Goal: Contribute content: Contribute content

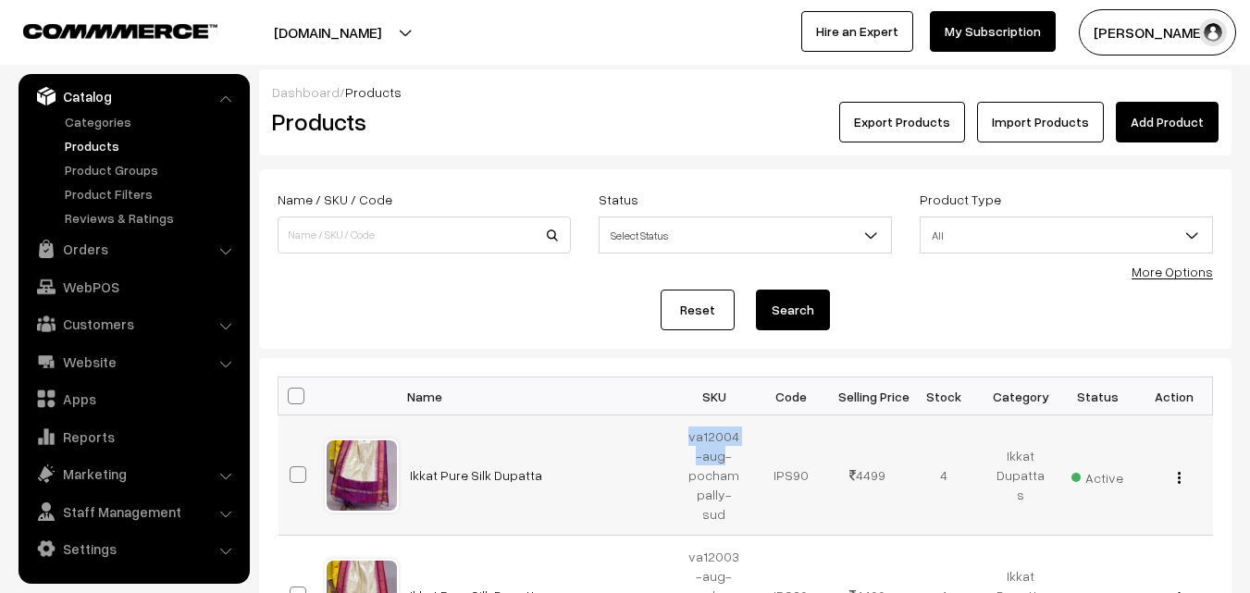
drag, startPoint x: 688, startPoint y: 437, endPoint x: 723, endPoint y: 457, distance: 40.6
click at [723, 457] on td "va12004-aug-pochampally-sud" at bounding box center [714, 475] width 77 height 120
copy td "va12004-aug"
click at [1158, 103] on link "Add Product" at bounding box center [1167, 122] width 103 height 41
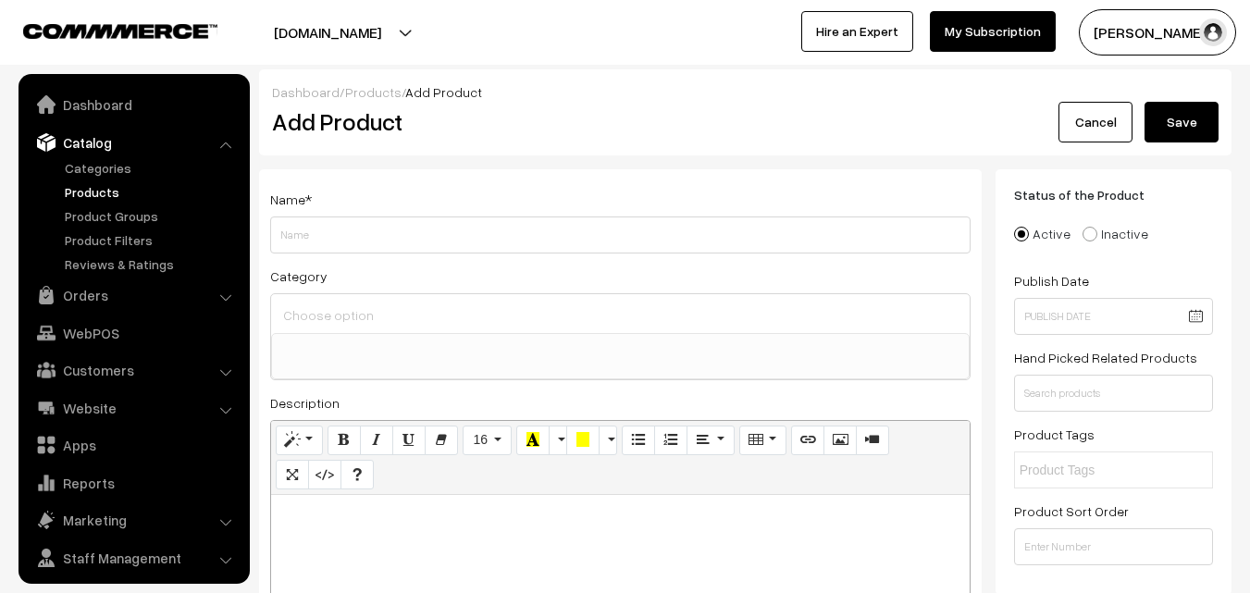
select select
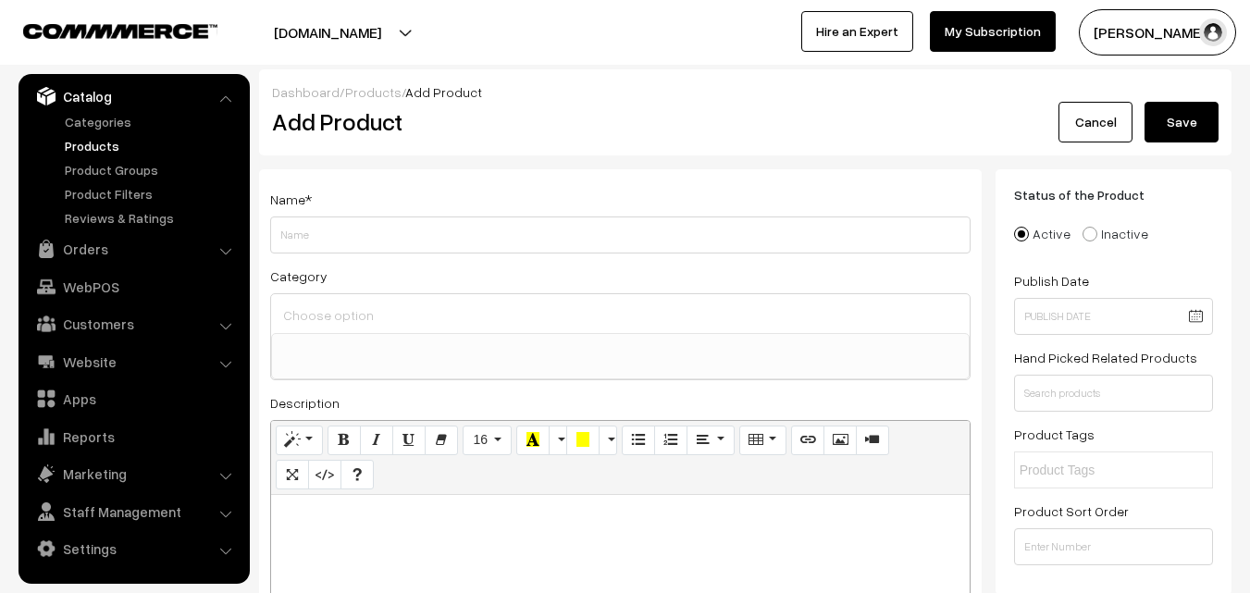
click at [95, 141] on link "Products" at bounding box center [151, 145] width 183 height 19
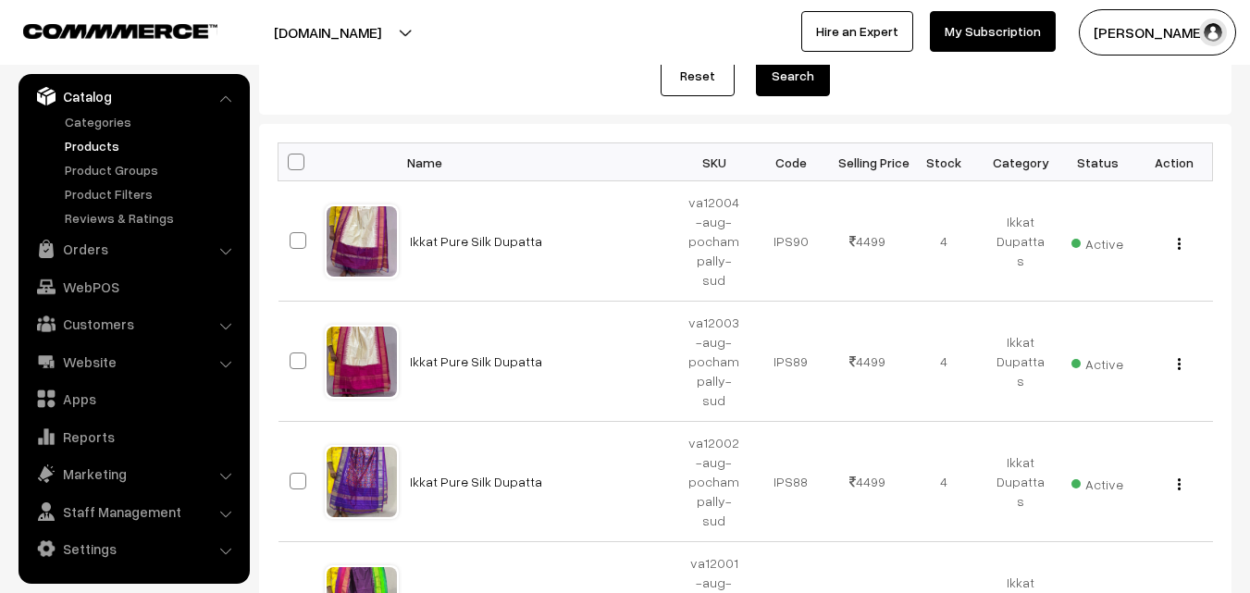
scroll to position [278, 0]
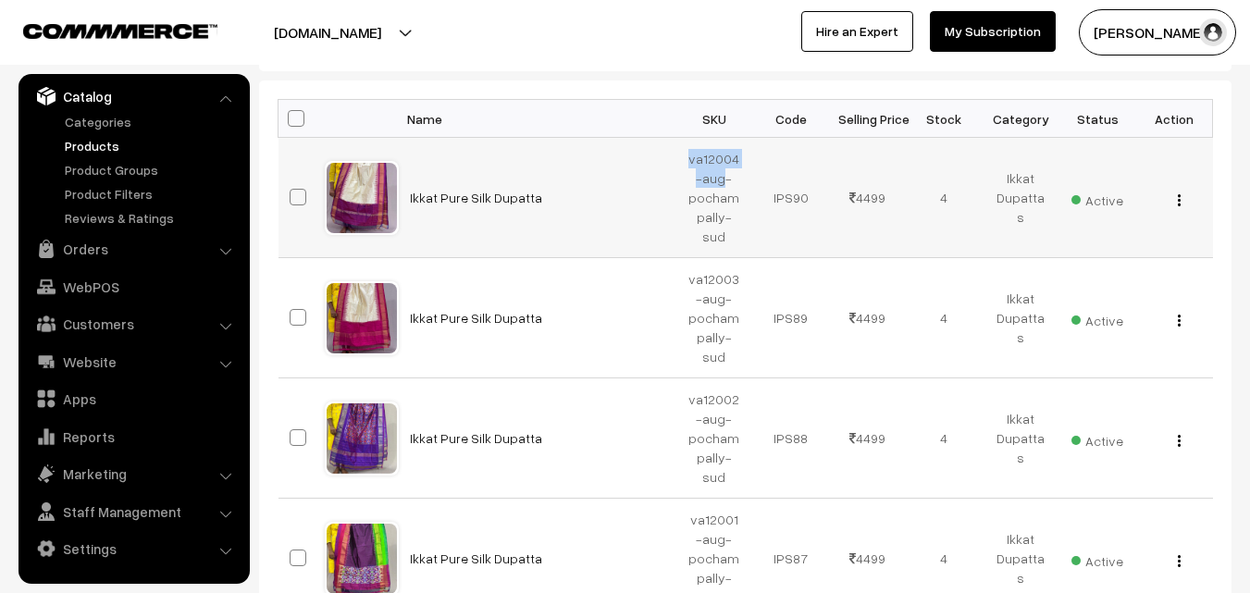
drag, startPoint x: 687, startPoint y: 159, endPoint x: 721, endPoint y: 181, distance: 40.8
click at [721, 181] on td "va12004-aug-pochampally-sud" at bounding box center [714, 198] width 77 height 120
copy td "va12004-aug"
click at [478, 53] on div at bounding box center [308, 32] width 607 height 46
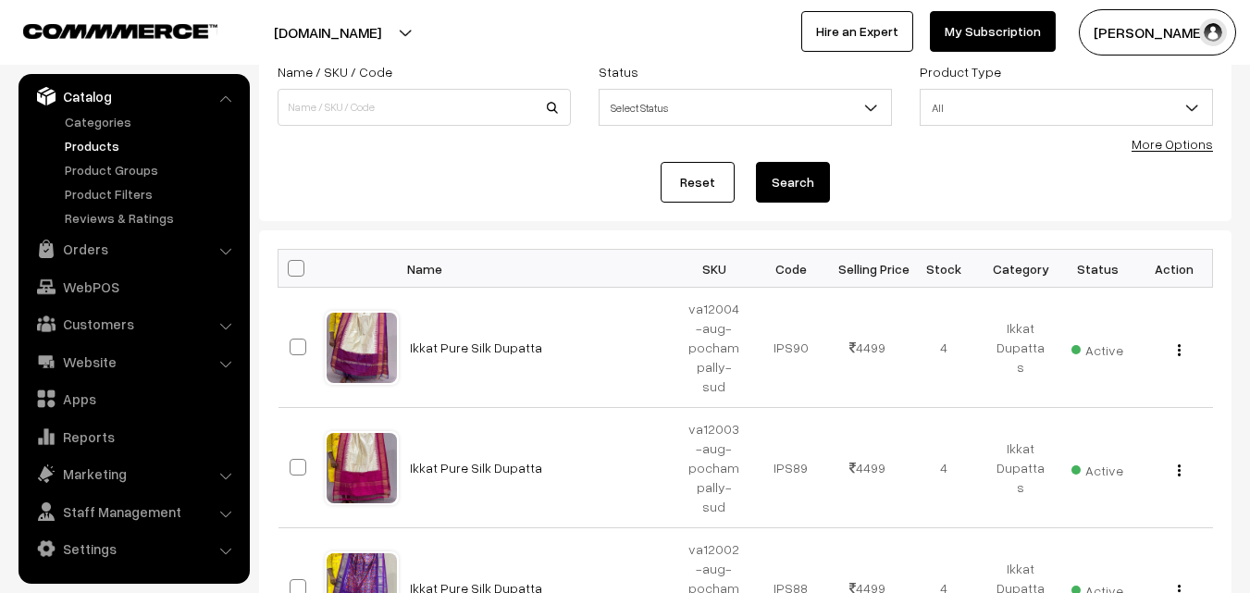
scroll to position [0, 0]
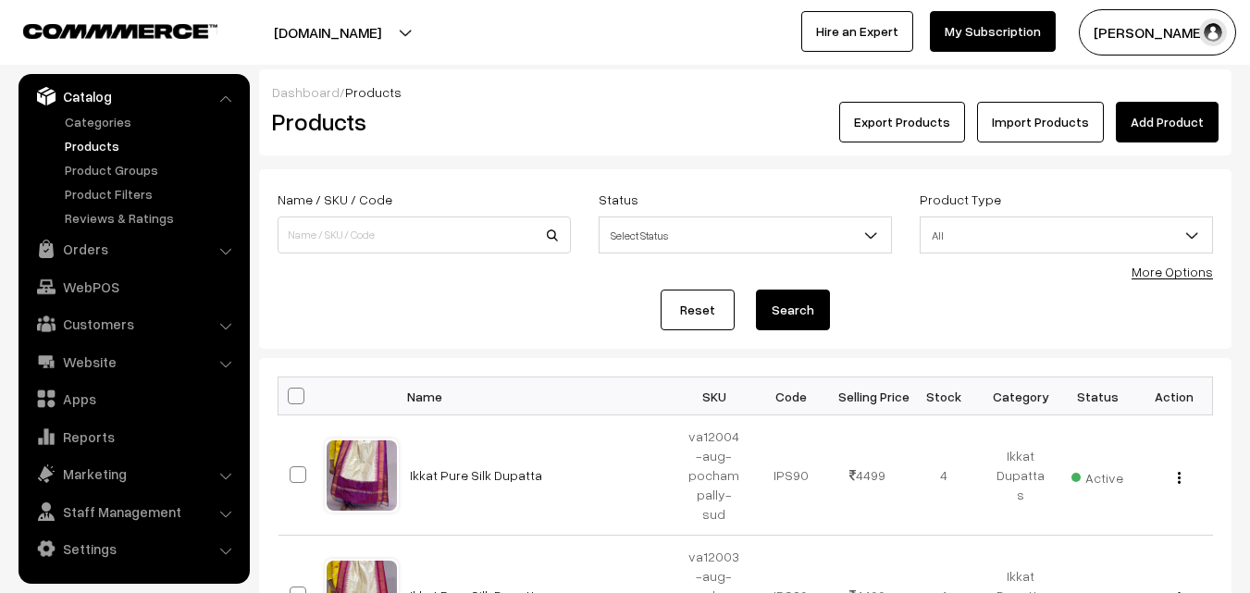
click at [1177, 130] on link "Add Product" at bounding box center [1167, 122] width 103 height 41
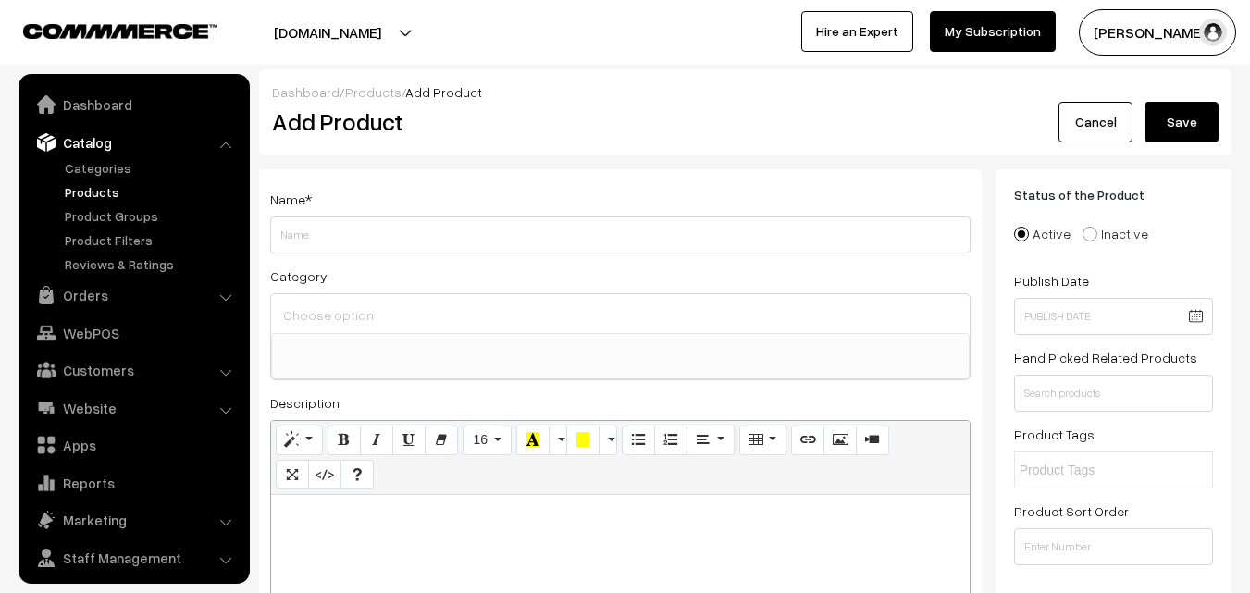
select select
click at [325, 517] on p at bounding box center [620, 515] width 680 height 22
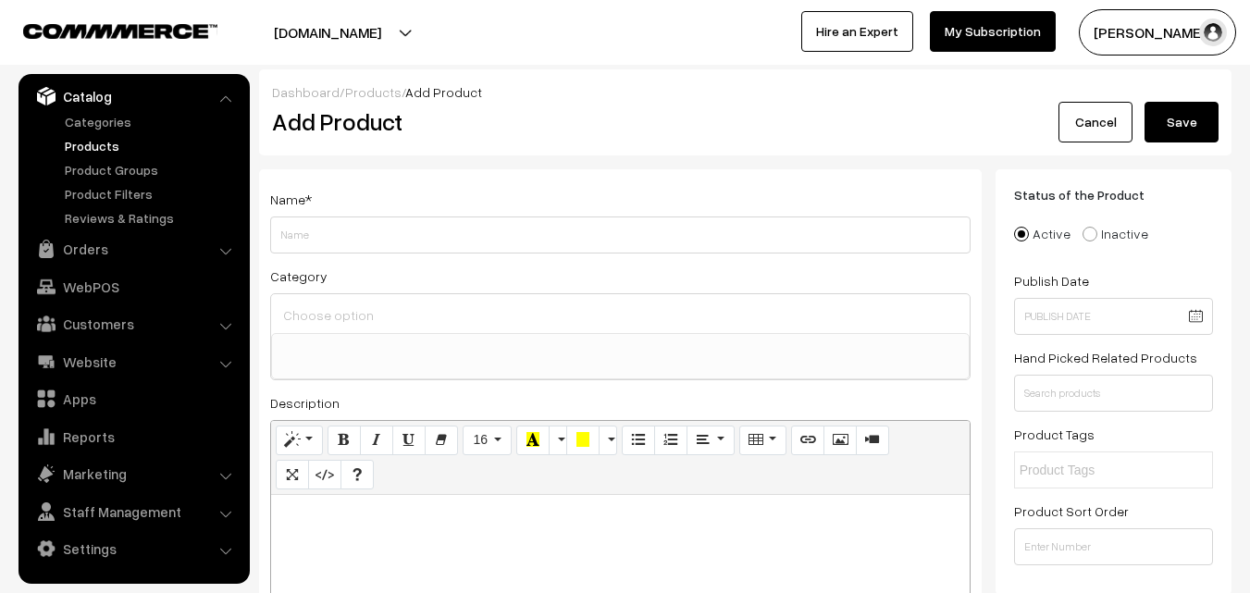
paste div
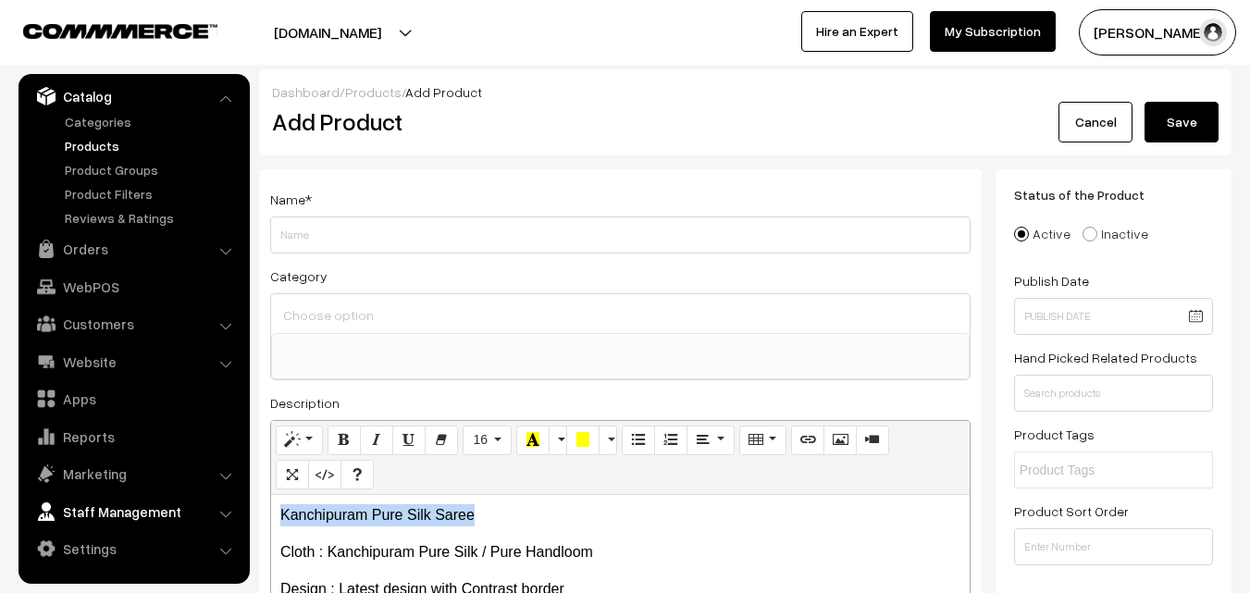
drag, startPoint x: 565, startPoint y: 502, endPoint x: 193, endPoint y: 494, distance: 372.1
copy p "Kanchipuram Pure Silk Saree"
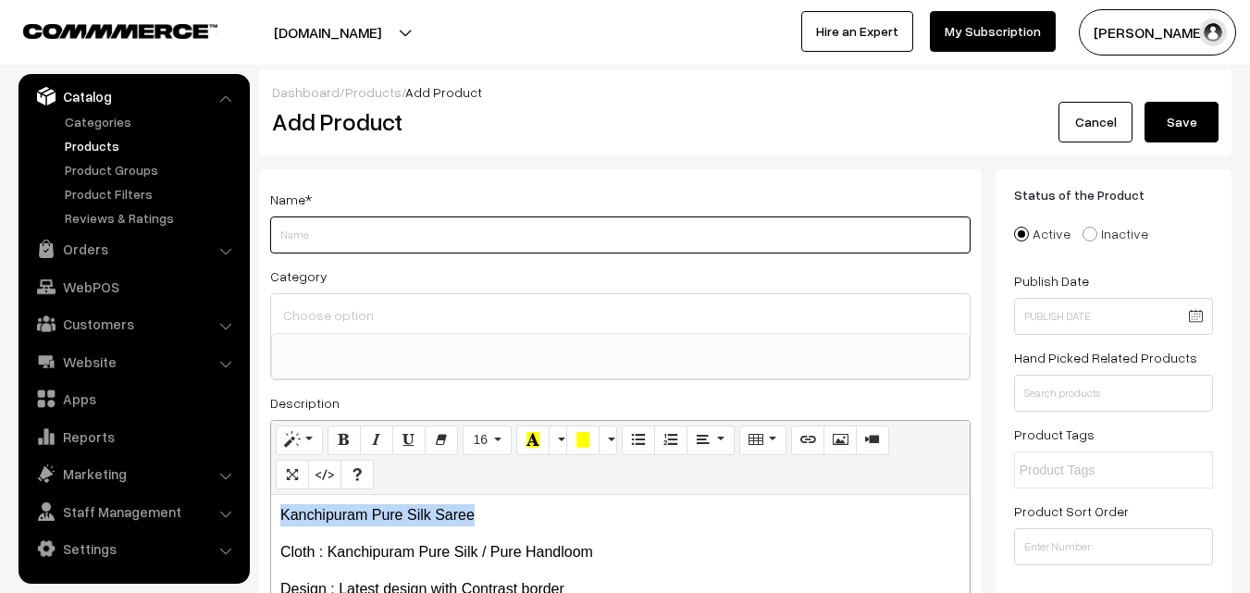
click at [324, 223] on input "Weight" at bounding box center [620, 235] width 700 height 37
paste input "Kanchipuram Pure Silk Saree"
type input "Kanchipuram Pure Silk Saree"
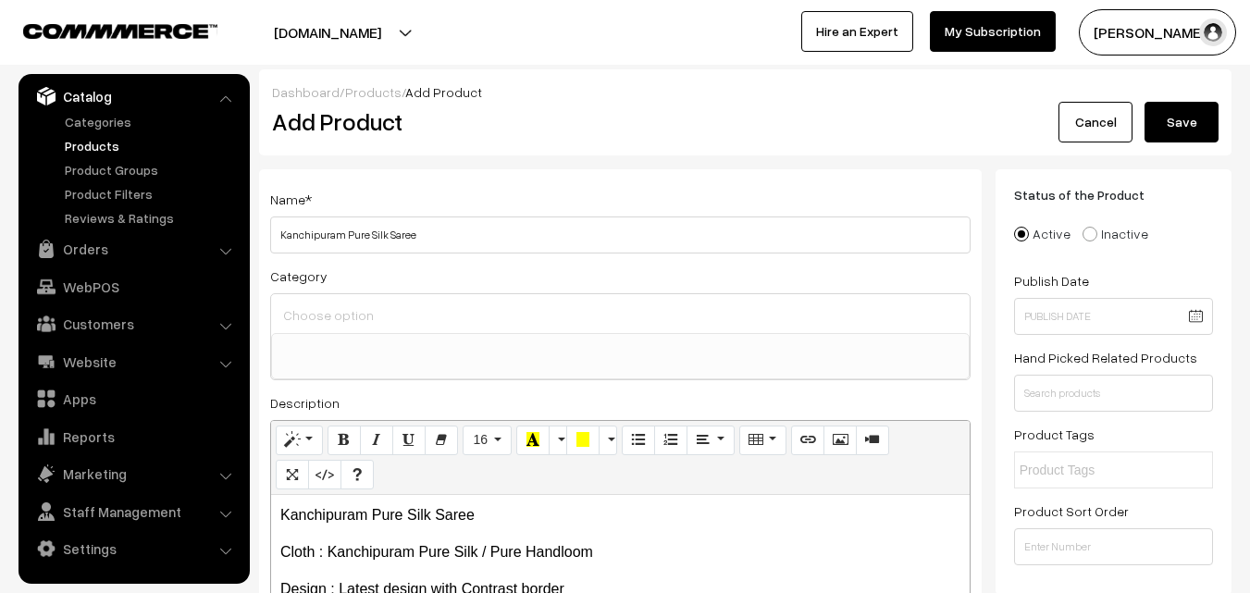
click at [324, 299] on div at bounding box center [620, 313] width 699 height 39
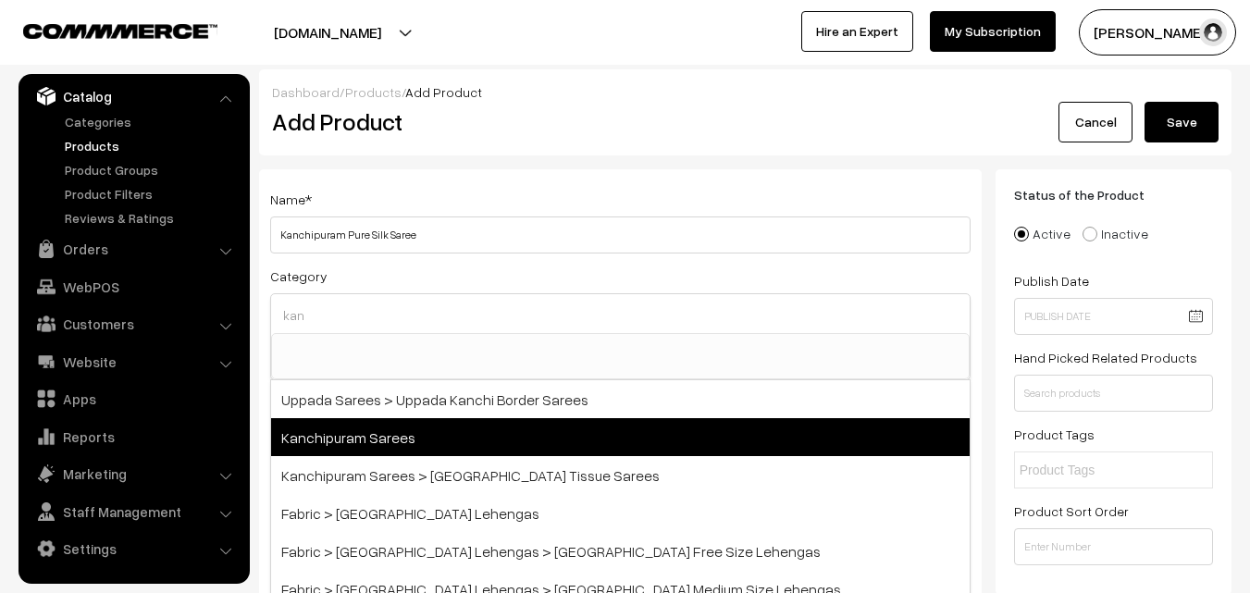
type input "kan"
click at [376, 433] on span "Kanchipuram Sarees" at bounding box center [620, 437] width 699 height 38
select select "3"
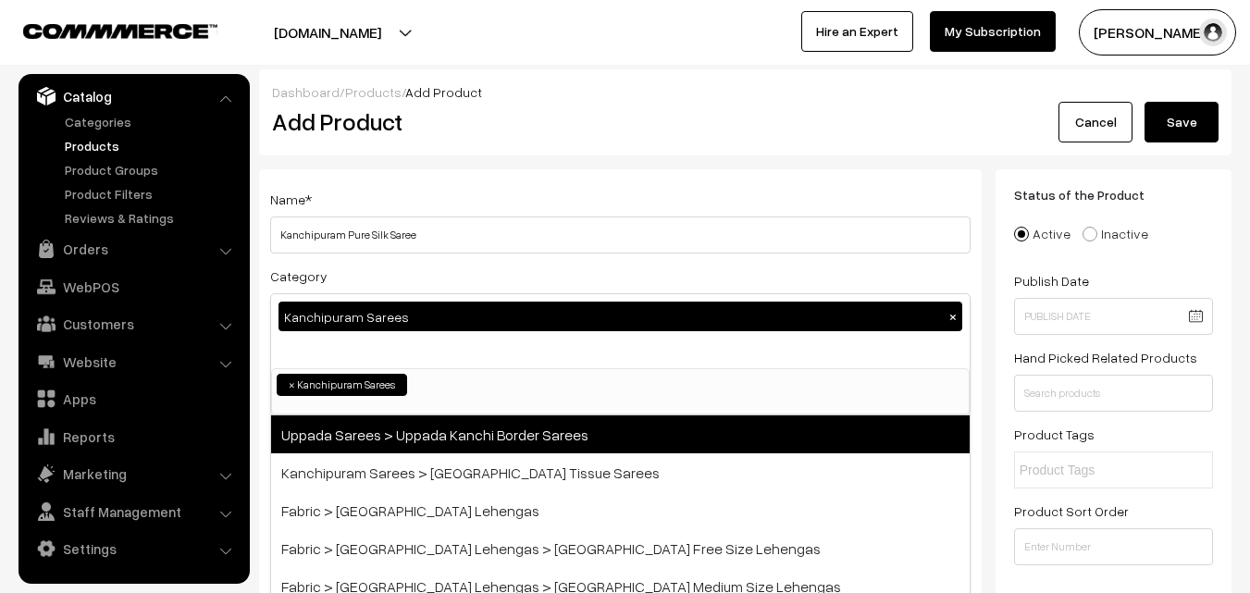
scroll to position [315, 0]
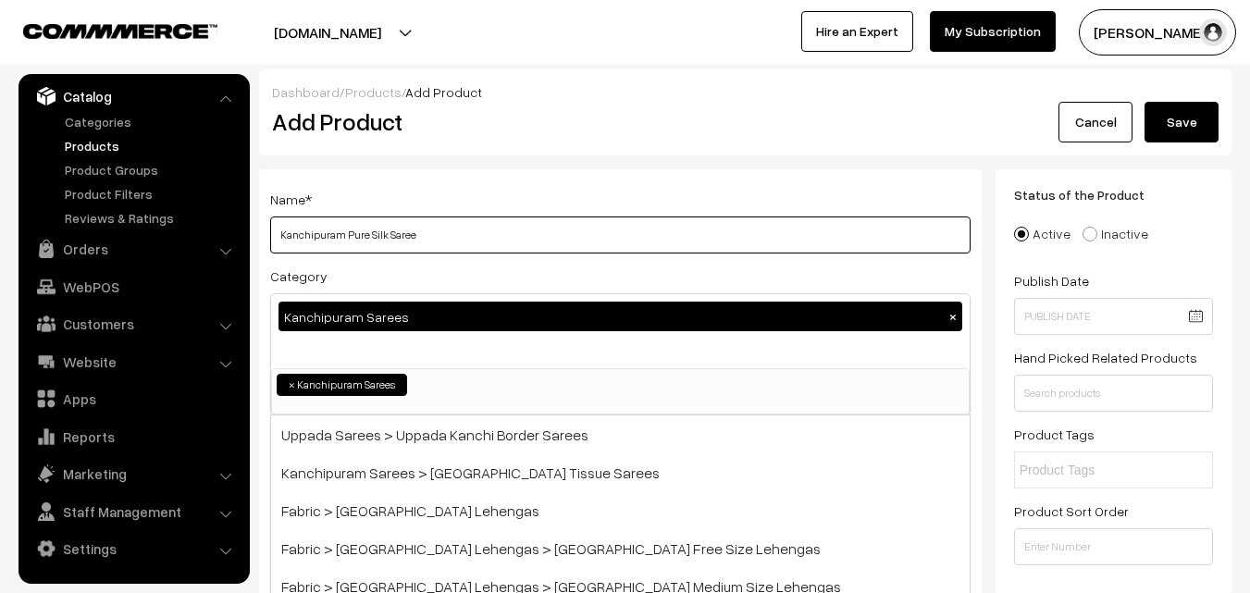
click at [456, 219] on input "Kanchipuram Pure Silk Saree" at bounding box center [620, 235] width 700 height 37
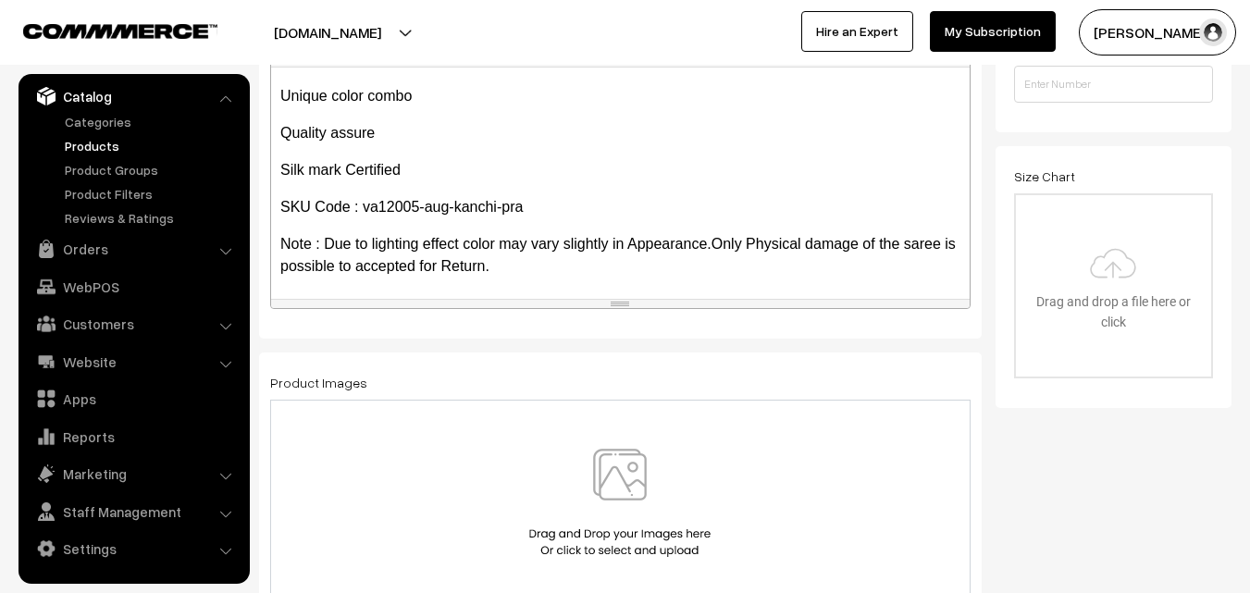
scroll to position [402, 0]
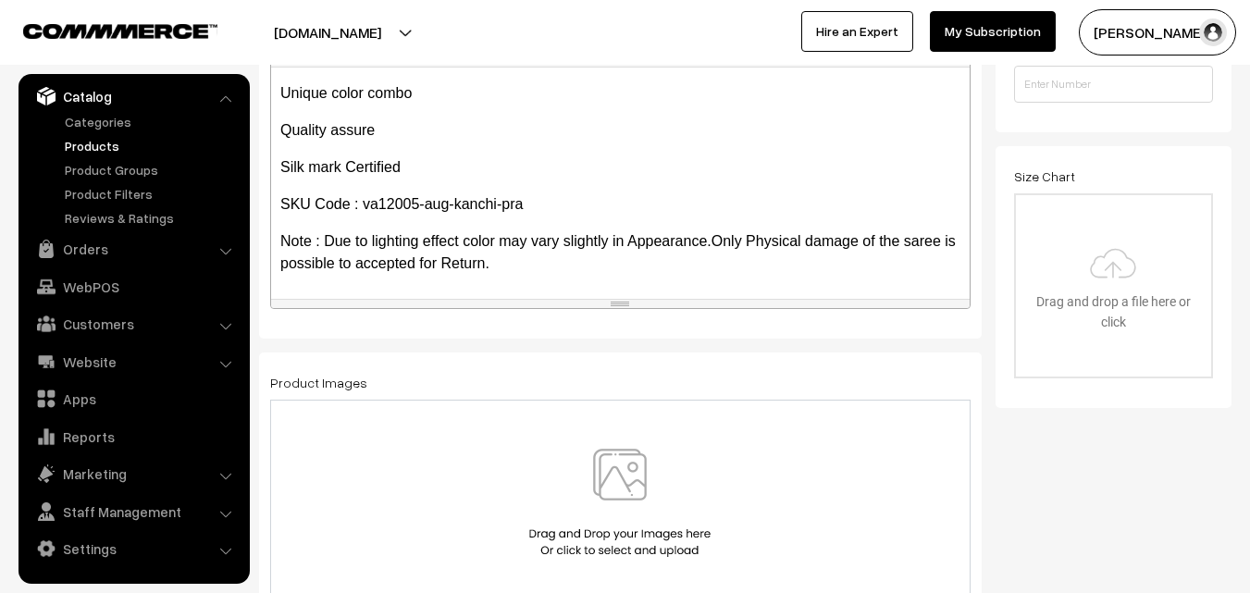
click at [620, 490] on img at bounding box center [620, 503] width 191 height 108
click at [637, 485] on img at bounding box center [620, 503] width 191 height 108
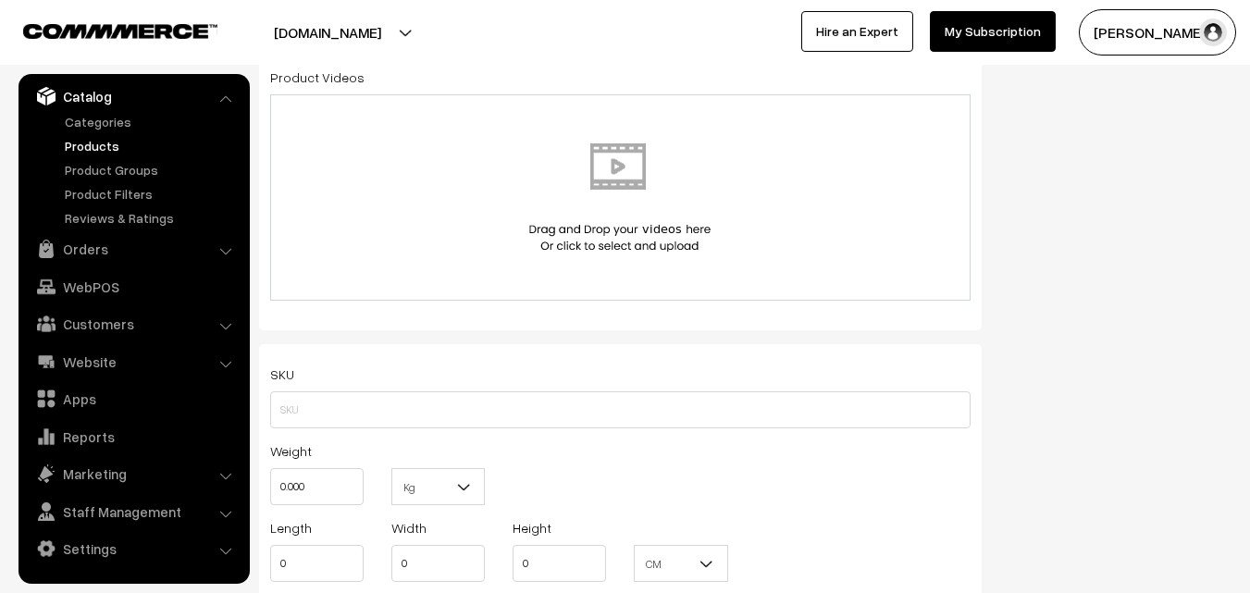
scroll to position [1018, 0]
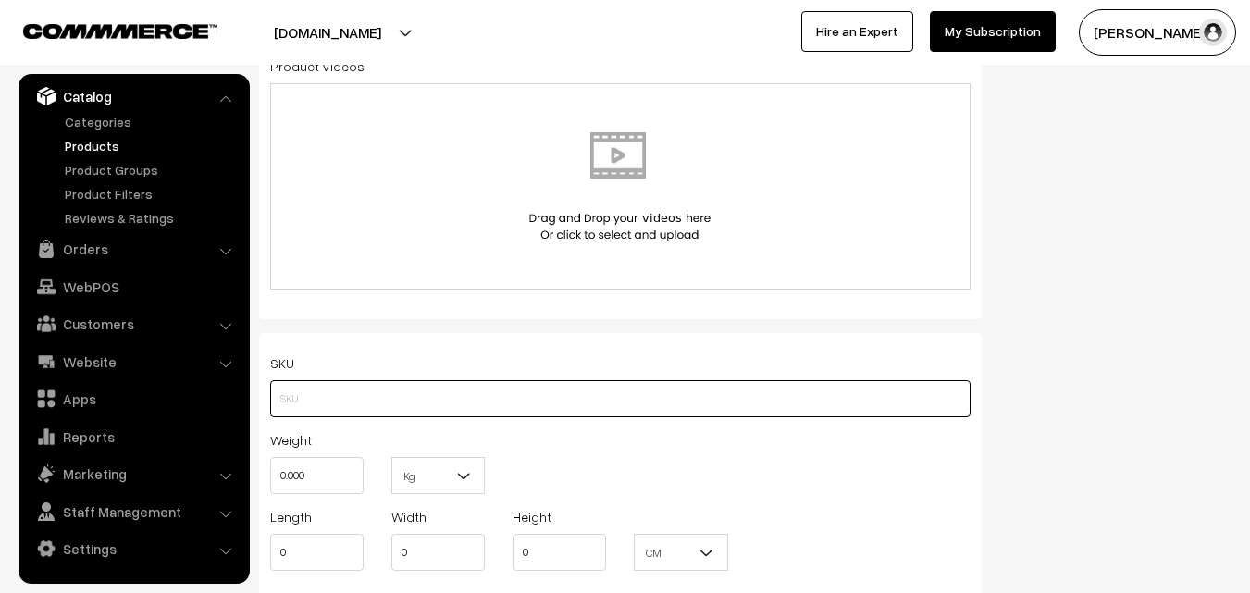
click at [277, 416] on input "text" at bounding box center [620, 398] width 700 height 37
paste input "va12005-aug-kanchi-pra"
type input "va12005-aug-kanchi-pra"
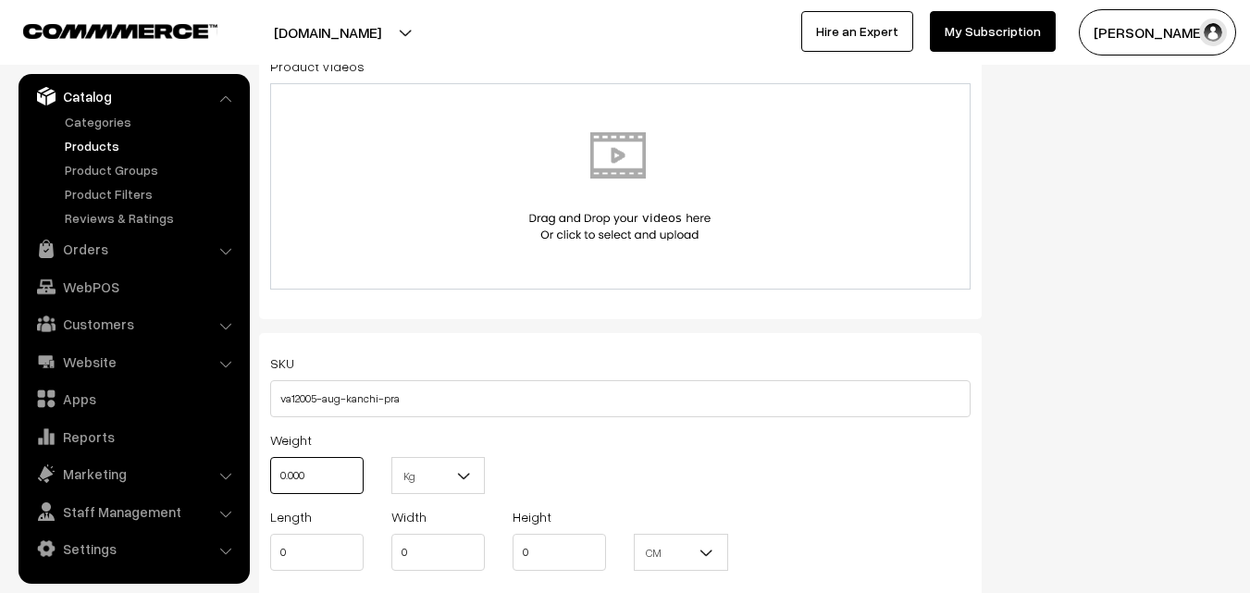
click at [316, 484] on input "0.000" at bounding box center [316, 475] width 93 height 37
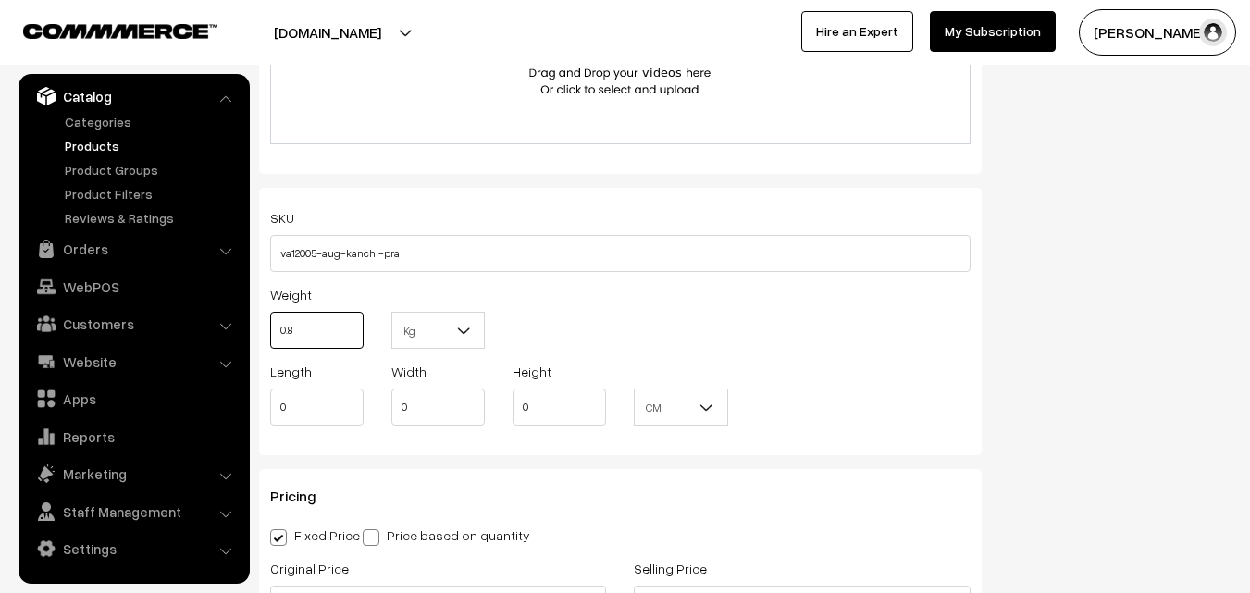
scroll to position [1388, 0]
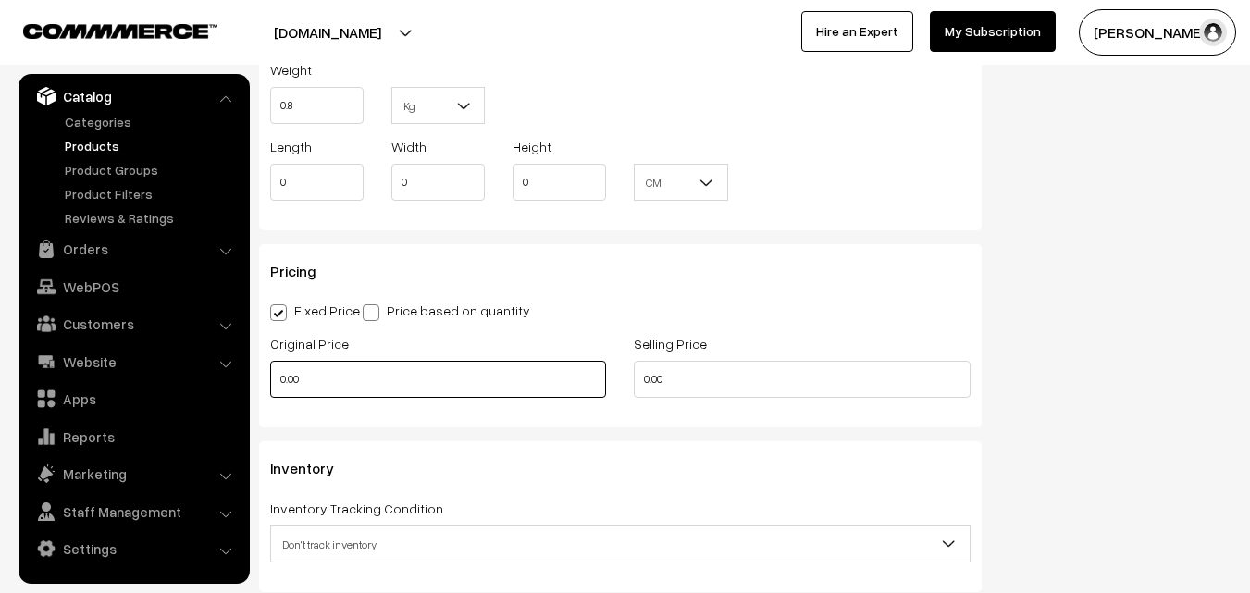
type input "0.80"
click at [321, 375] on input "0.00" at bounding box center [438, 379] width 336 height 37
type input "0"
type input "7500"
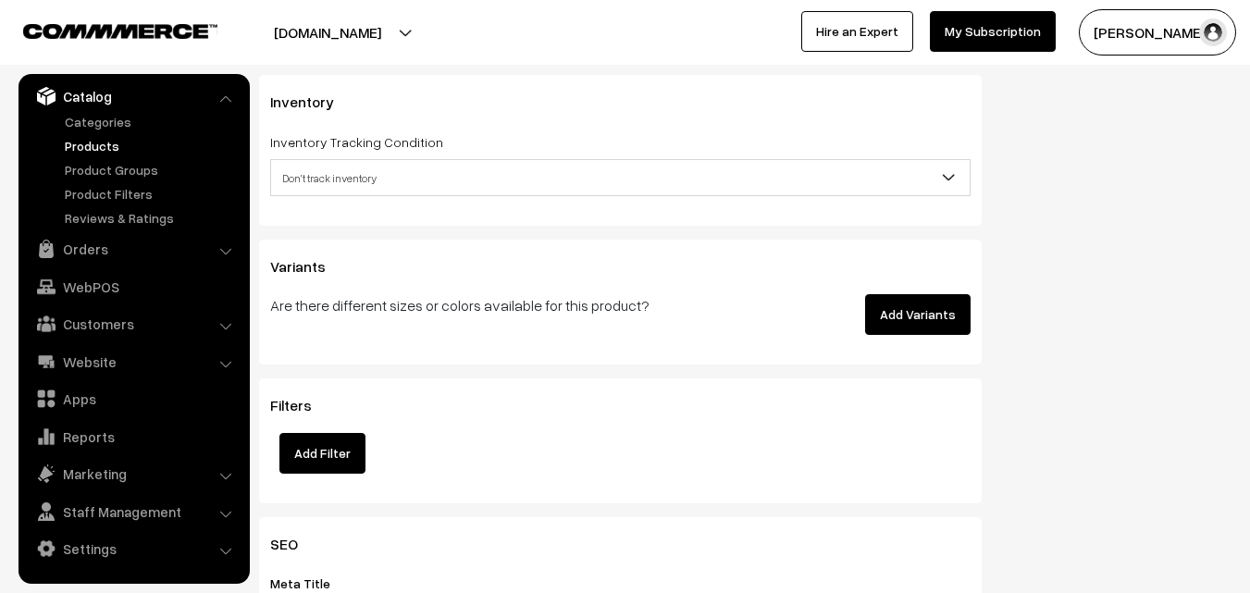
scroll to position [1758, 0]
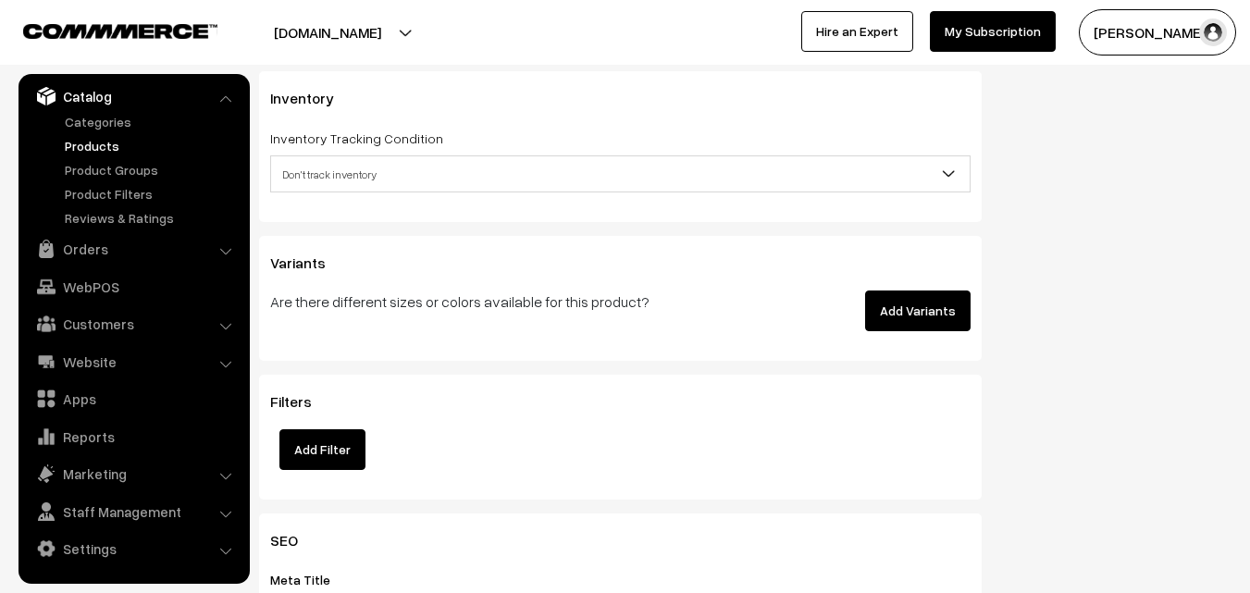
type input "8999"
click at [329, 172] on span "Don't track inventory" at bounding box center [620, 174] width 699 height 32
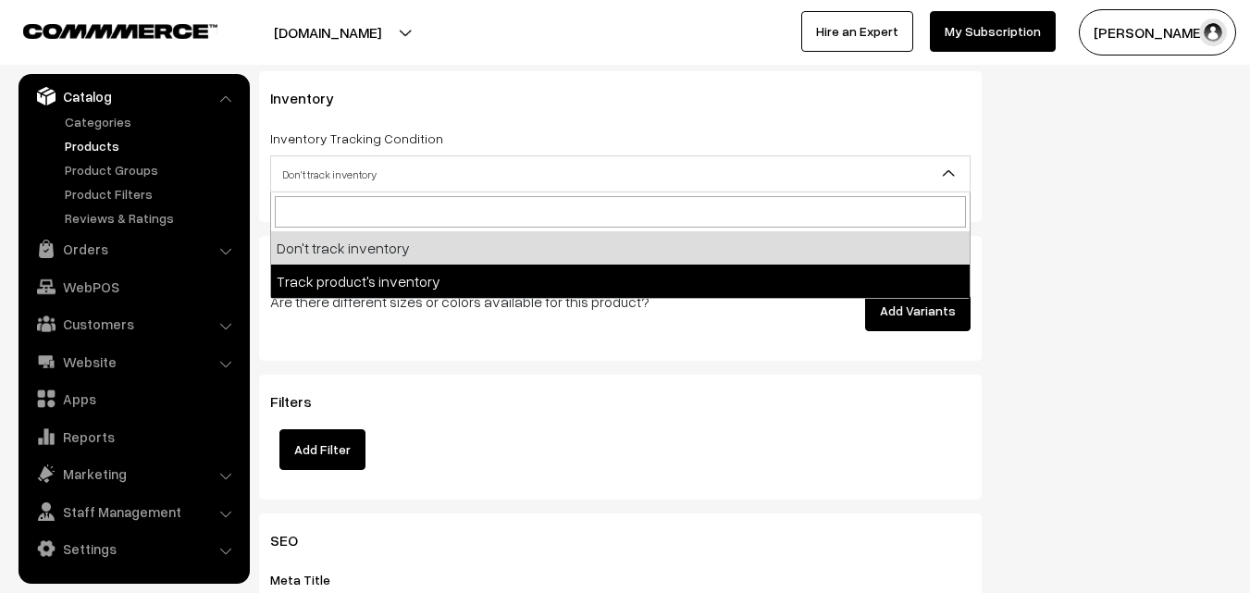
select select "2"
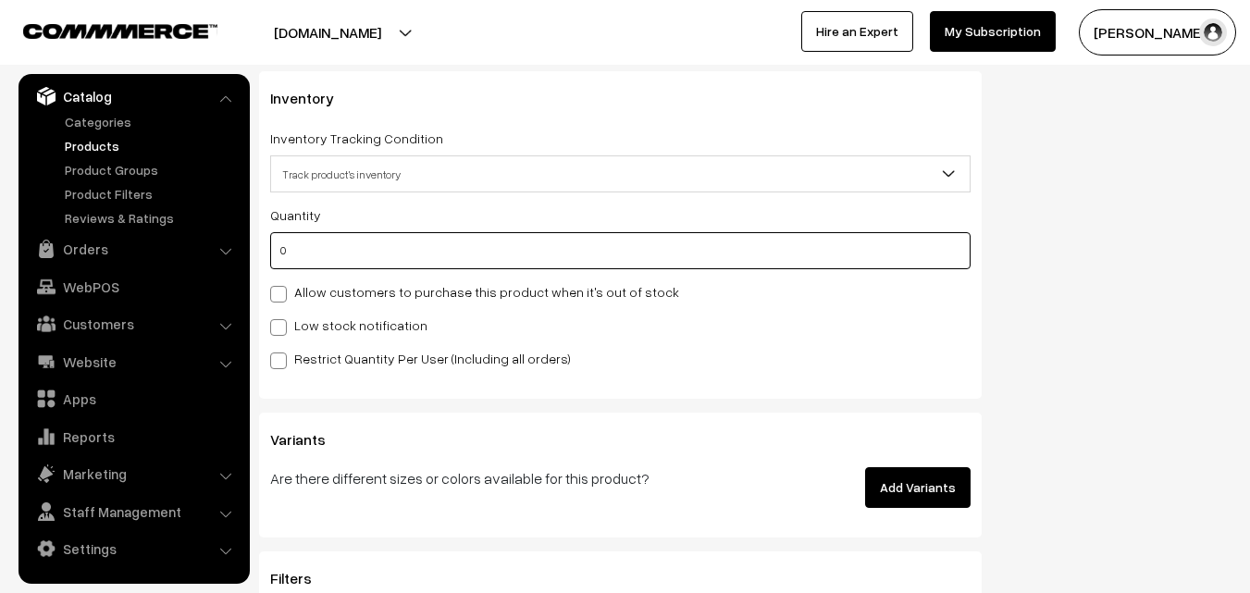
click at [297, 251] on input "0" at bounding box center [620, 250] width 700 height 37
type input "4"
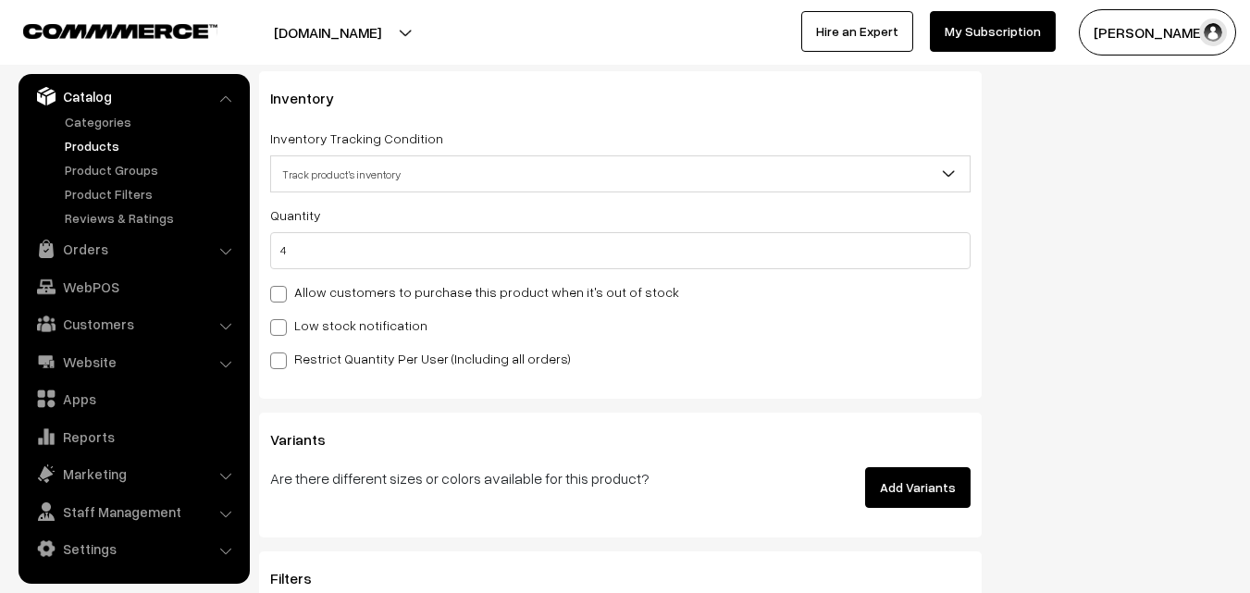
click at [295, 321] on label "Low stock notification" at bounding box center [348, 325] width 157 height 19
click at [282, 321] on input "Low stock notification" at bounding box center [276, 324] width 12 height 12
checkbox input "true"
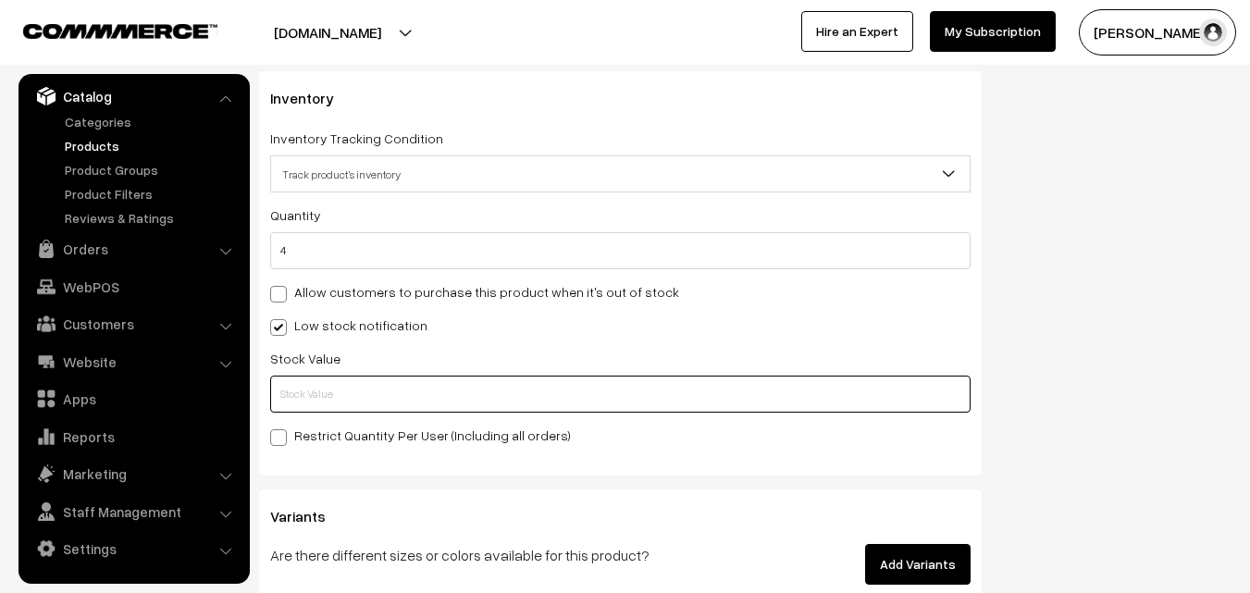
click at [306, 389] on input "text" at bounding box center [620, 394] width 700 height 37
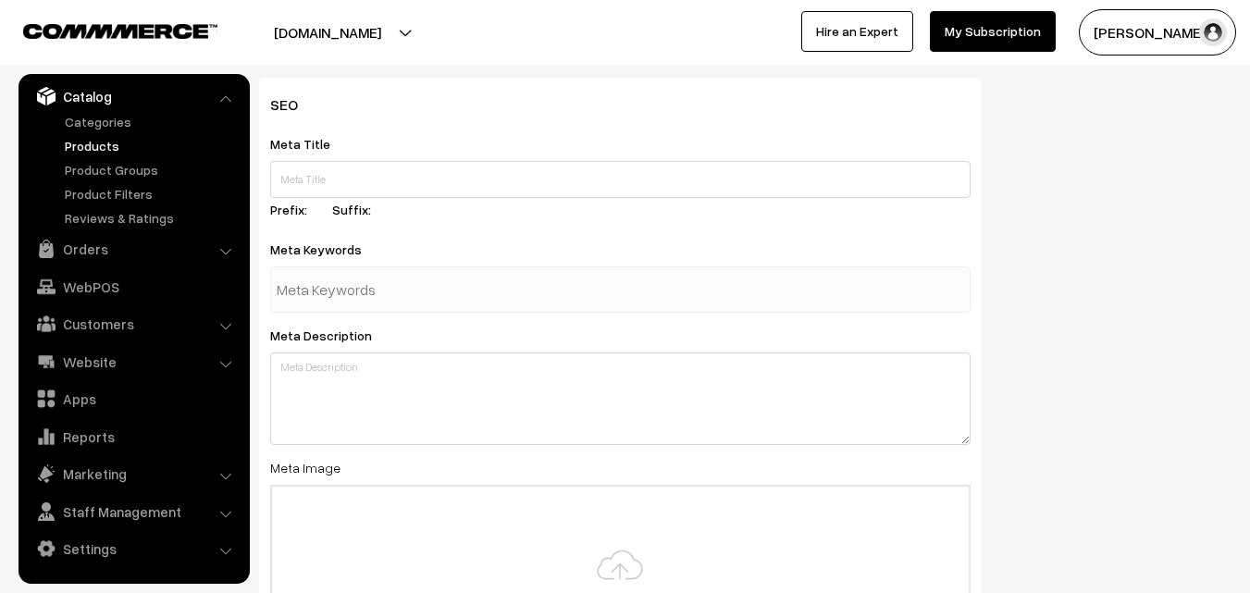
scroll to position [2755, 0]
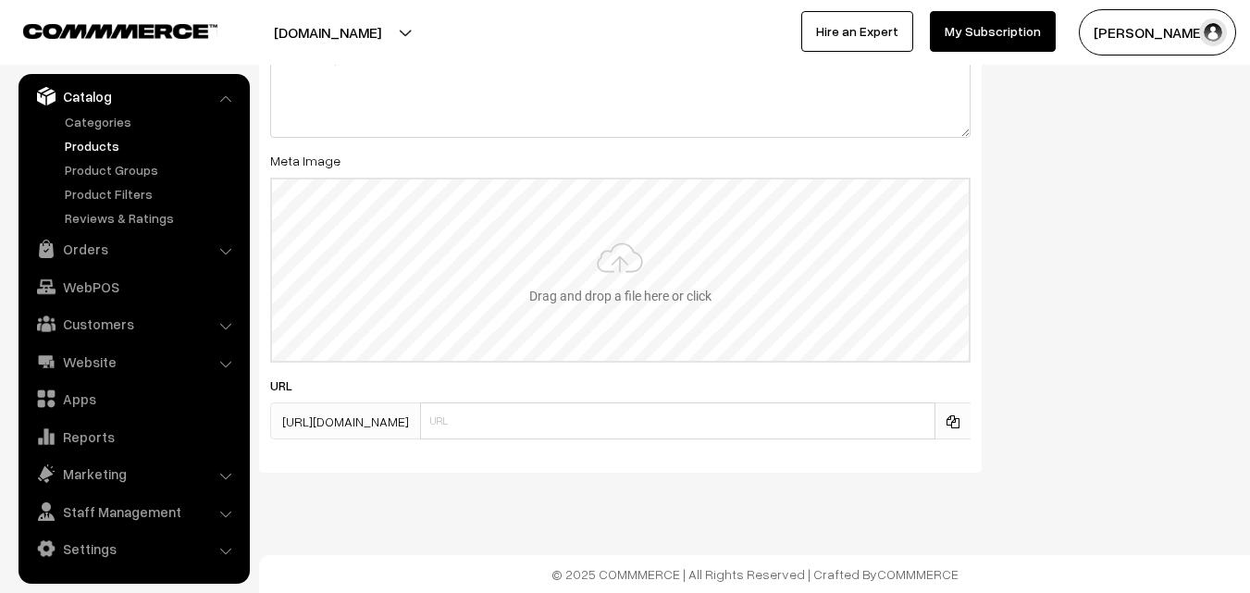
type input "2"
click at [612, 260] on input "file" at bounding box center [620, 270] width 697 height 181
type input "C:\fakepath\kanchipuram-saree-va12005-aug-1.jpeg"
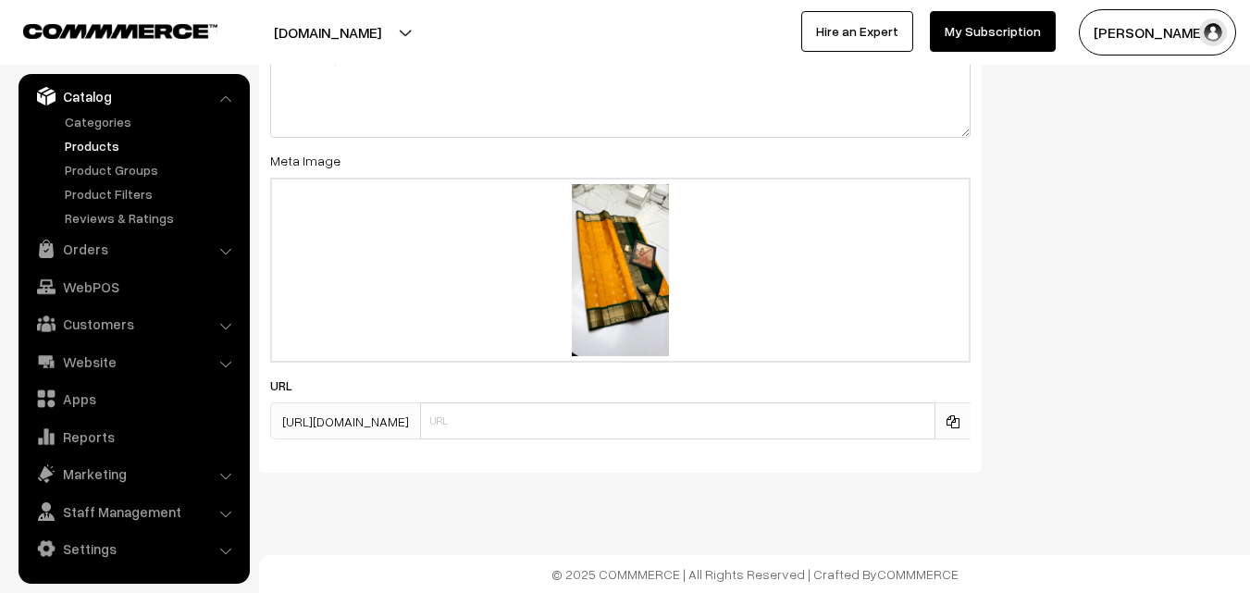
scroll to position [0, 0]
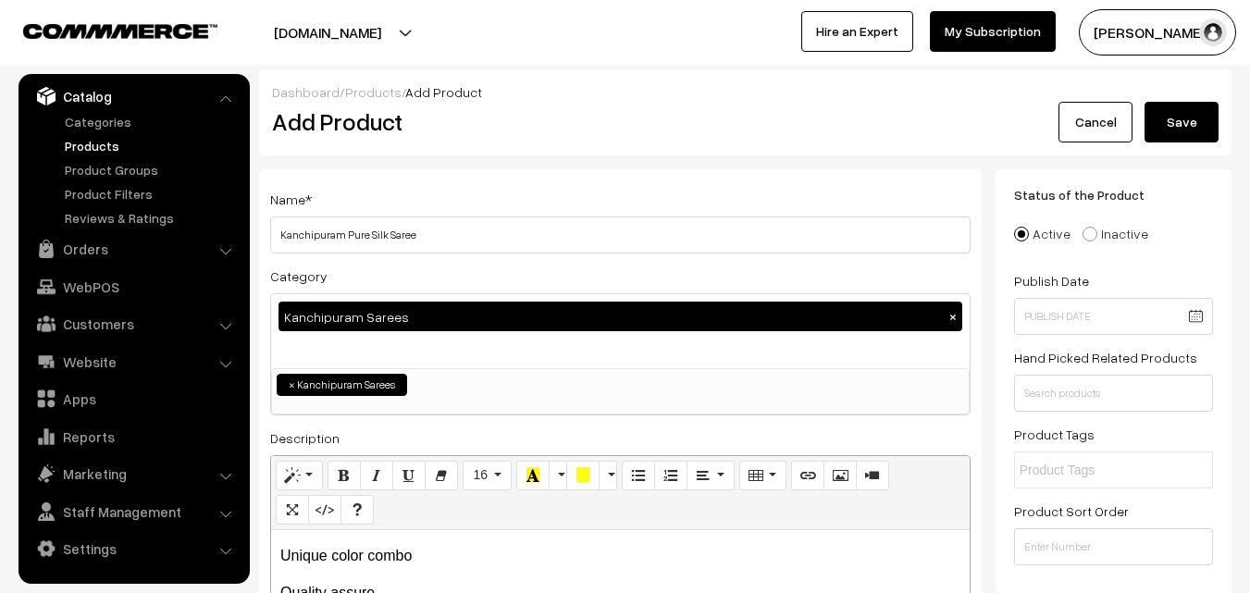
click at [1155, 142] on button "Save" at bounding box center [1182, 122] width 74 height 41
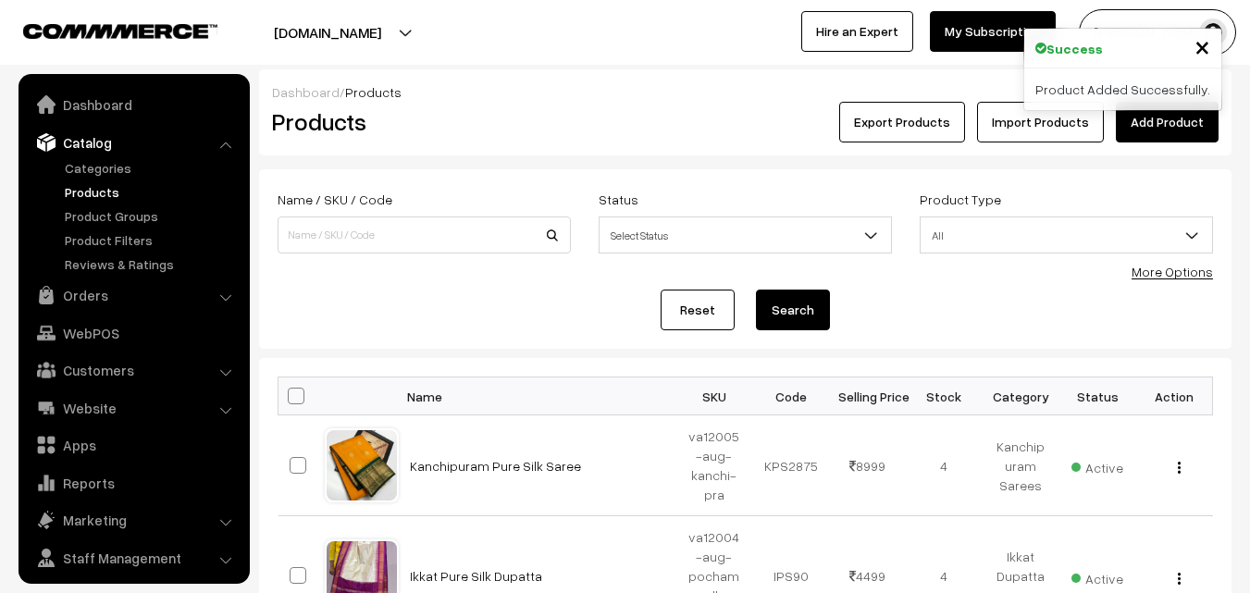
scroll to position [46, 0]
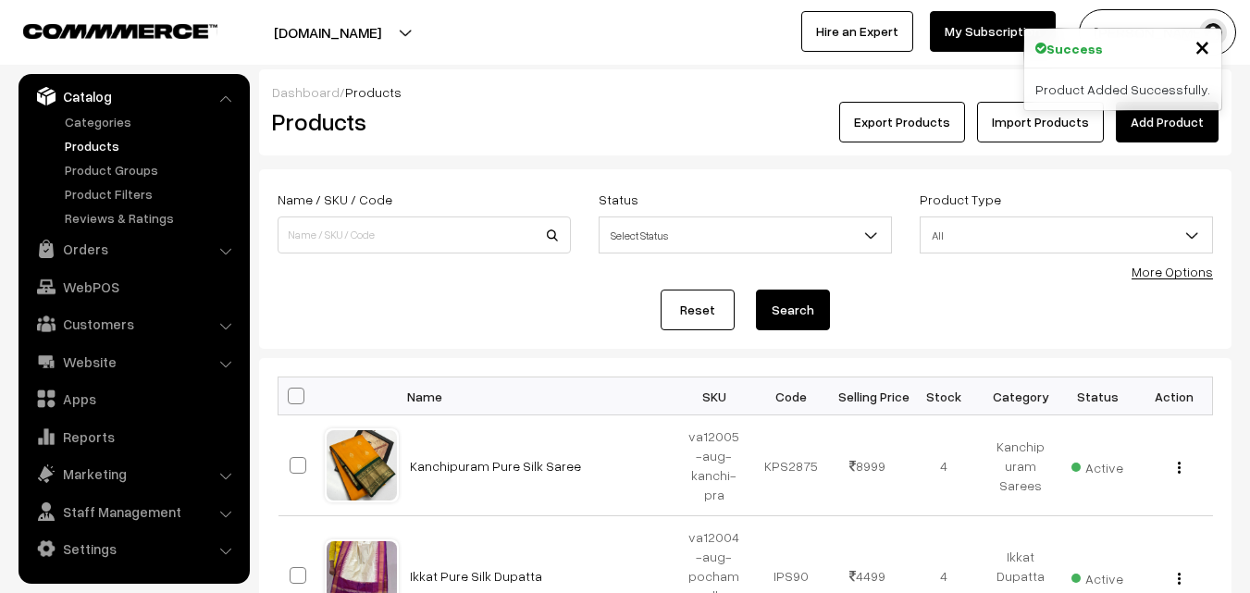
click at [461, 144] on div "Dashboard / Products Products Export Products Import Products Add Product" at bounding box center [745, 112] width 973 height 86
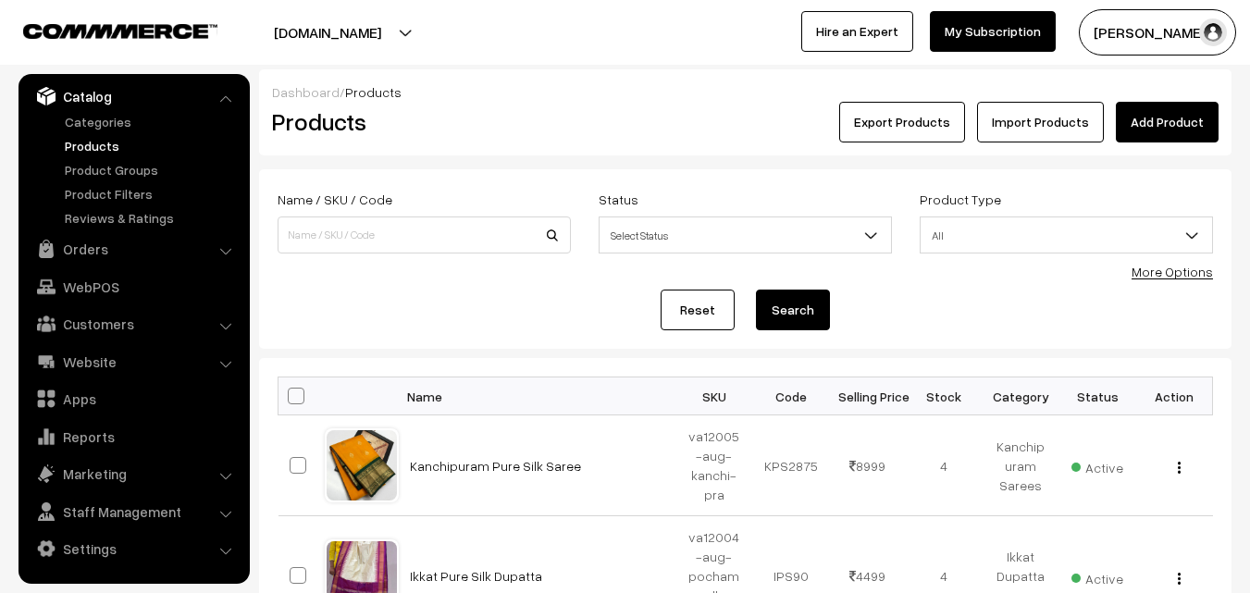
click at [1163, 113] on link "Add Product" at bounding box center [1167, 122] width 103 height 41
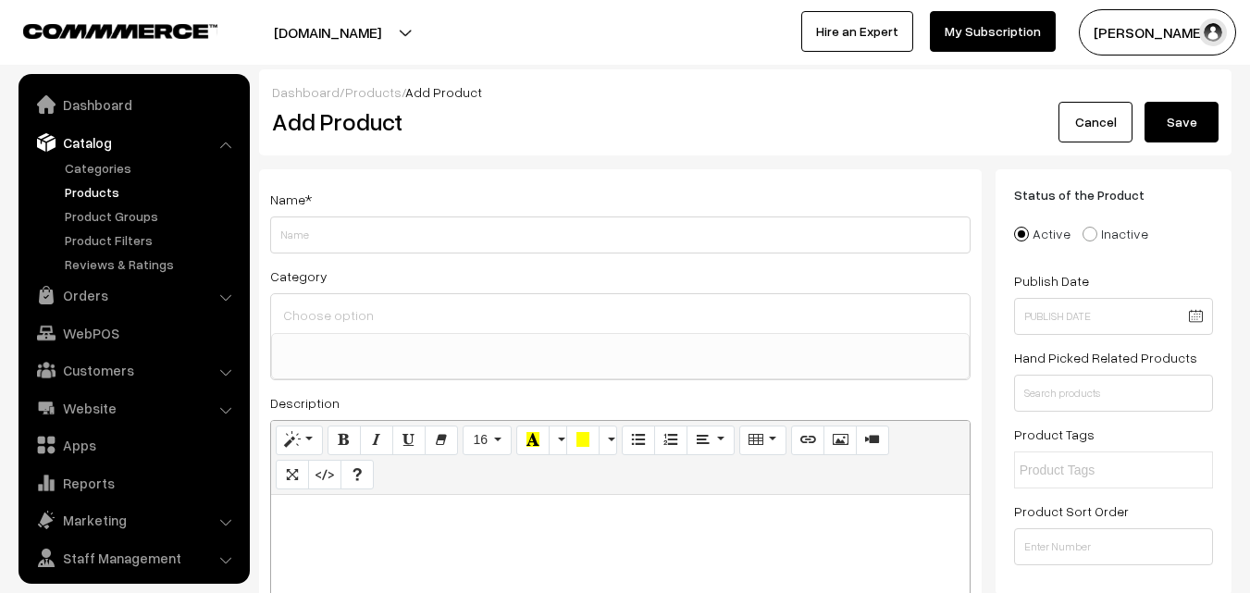
select select
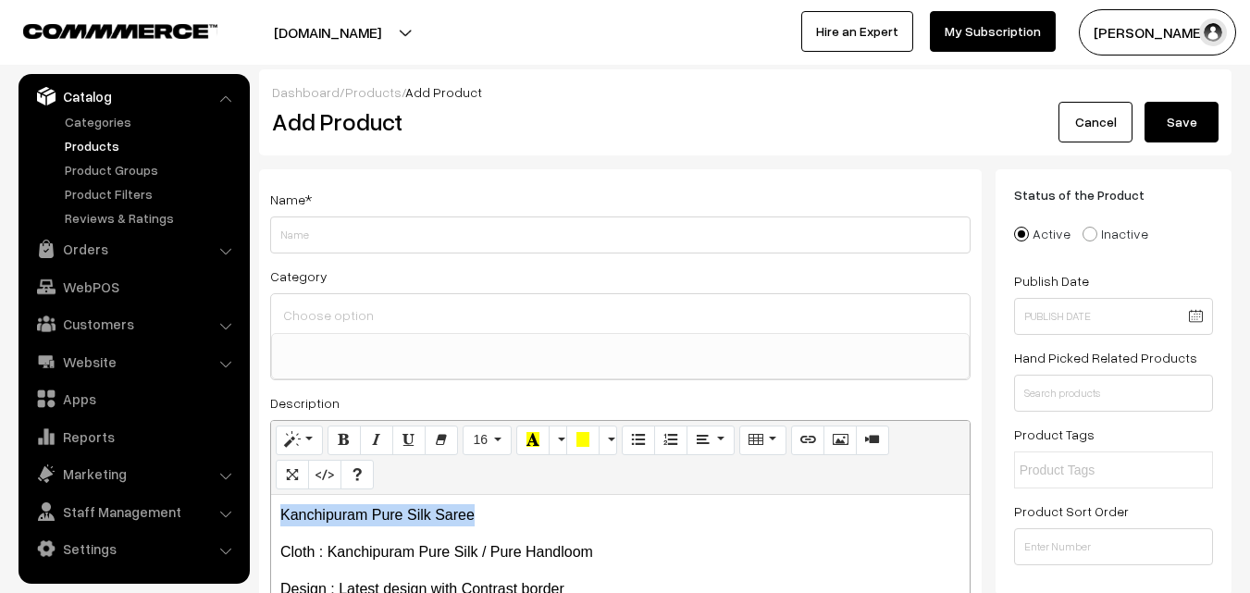
drag, startPoint x: 503, startPoint y: 522, endPoint x: 266, endPoint y: 505, distance: 237.5
click at [267, 506] on div "Name * Category Uppada Sarees Uppada Sarees > Uppada Plain Sarees Uppada Sarees…" at bounding box center [620, 467] width 723 height 597
copy p "Kanchipuram Pure Silk Saree"
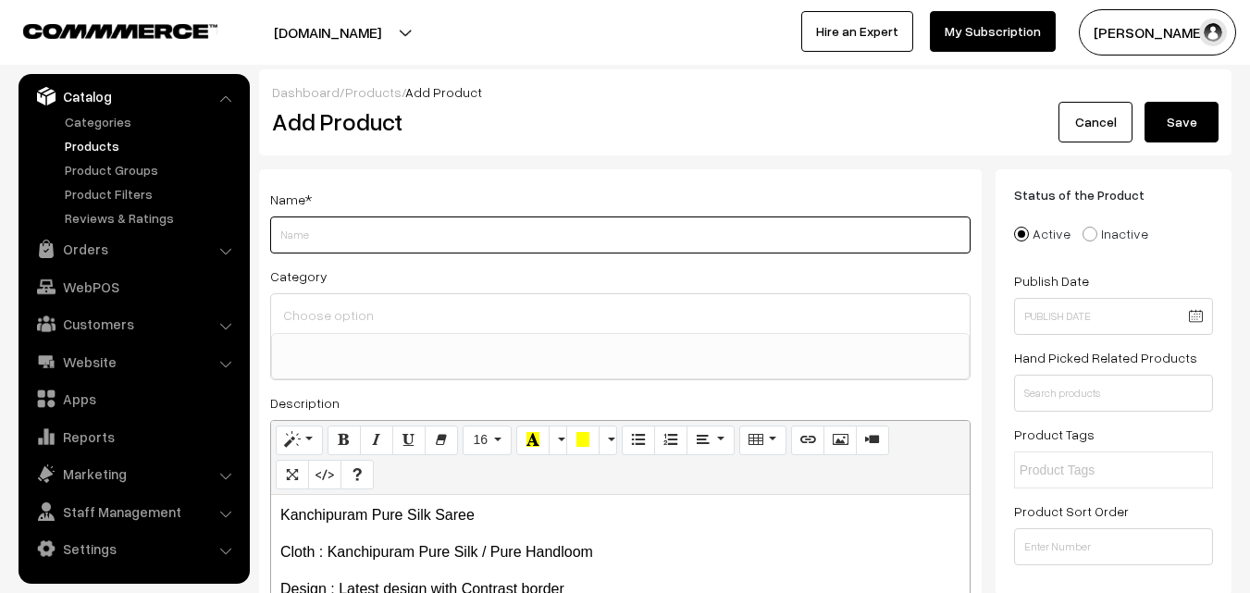
click at [333, 229] on input "Weight" at bounding box center [620, 235] width 700 height 37
paste input "Kanchipuram Pure Silk Saree"
type input "Kanchipuram Pure Silk Saree"
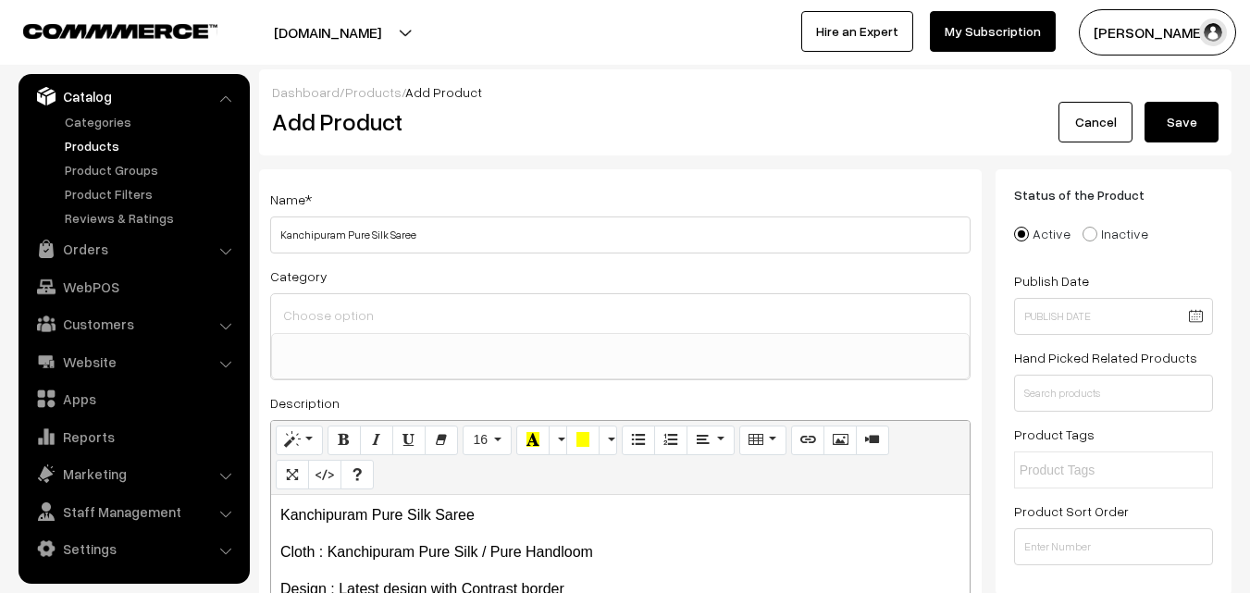
click at [339, 316] on input at bounding box center [621, 315] width 684 height 27
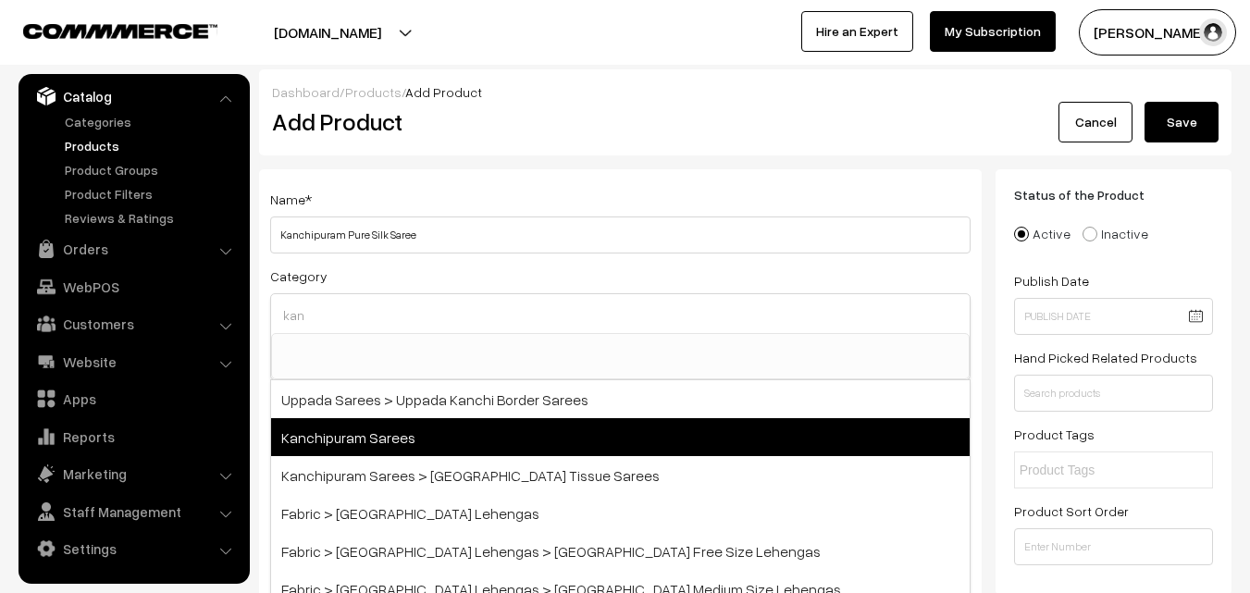
type input "kan"
click at [430, 424] on span "Kanchipuram Sarees" at bounding box center [620, 437] width 699 height 38
select select "3"
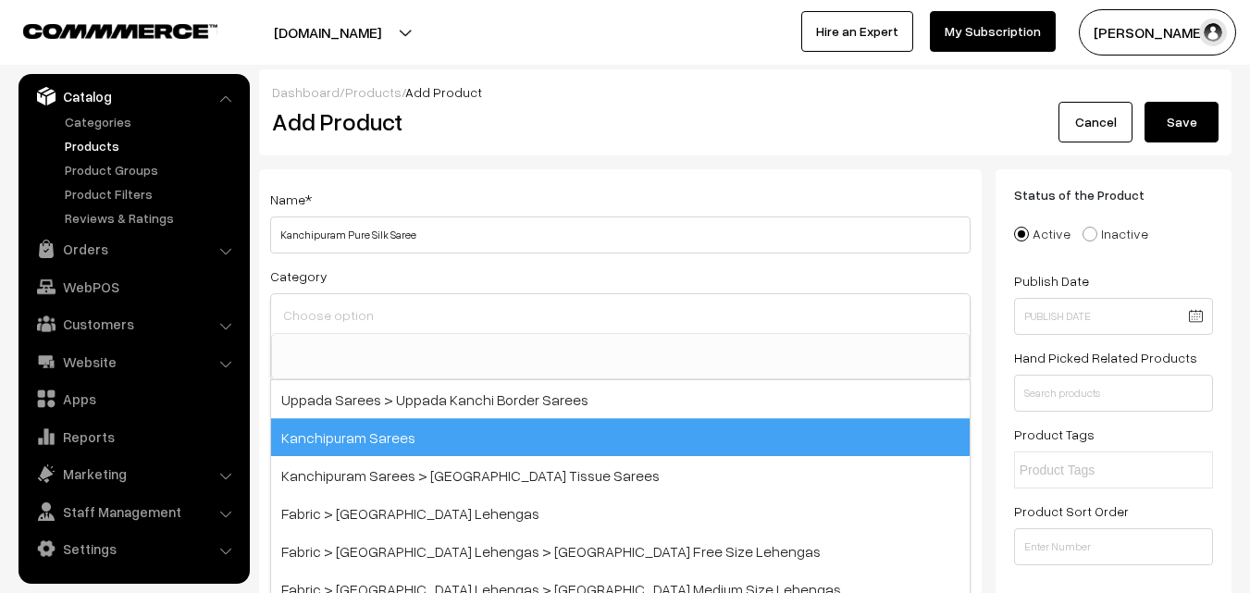
scroll to position [315, 0]
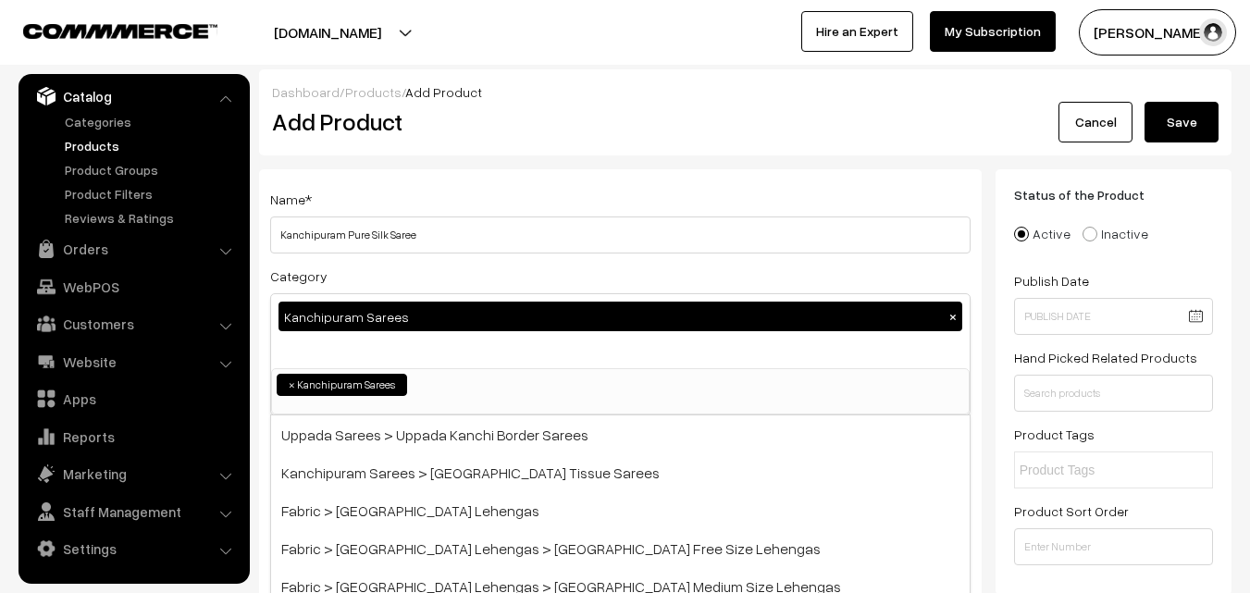
click at [467, 107] on h2 "Add Product" at bounding box center [623, 121] width 703 height 29
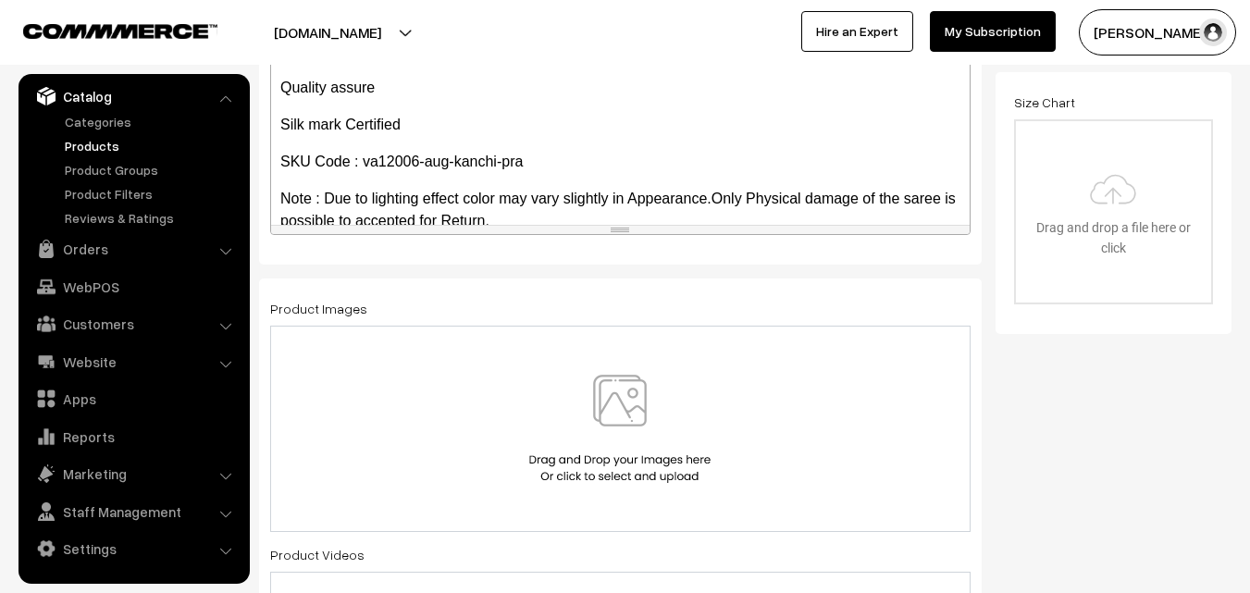
scroll to position [555, 0]
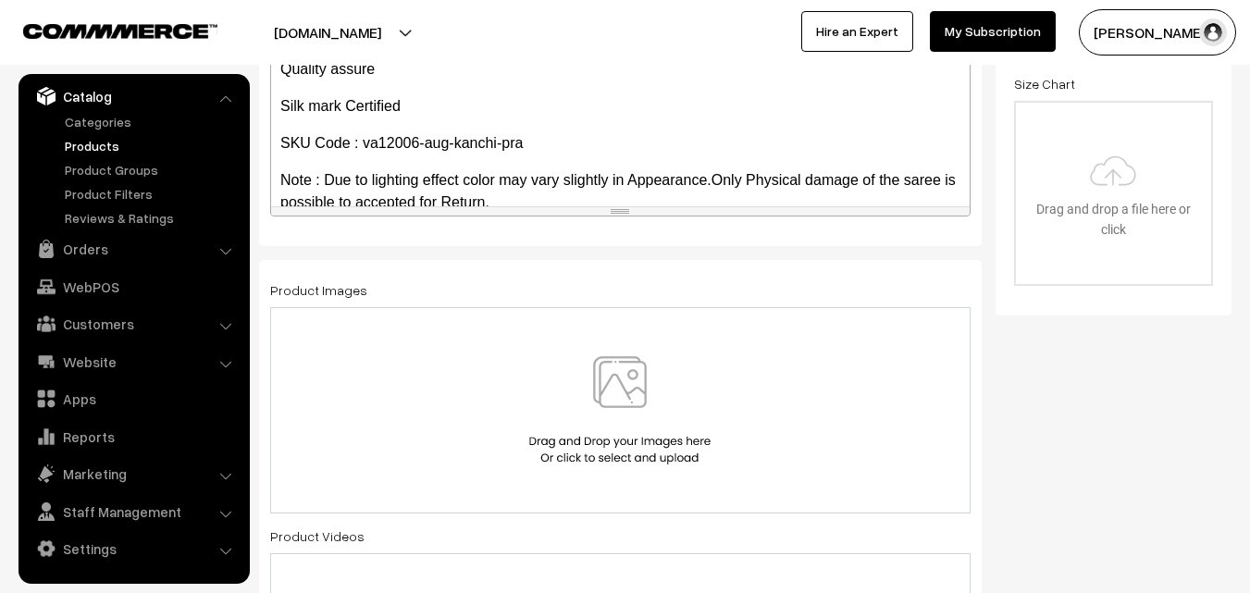
click at [618, 390] on img at bounding box center [620, 410] width 191 height 108
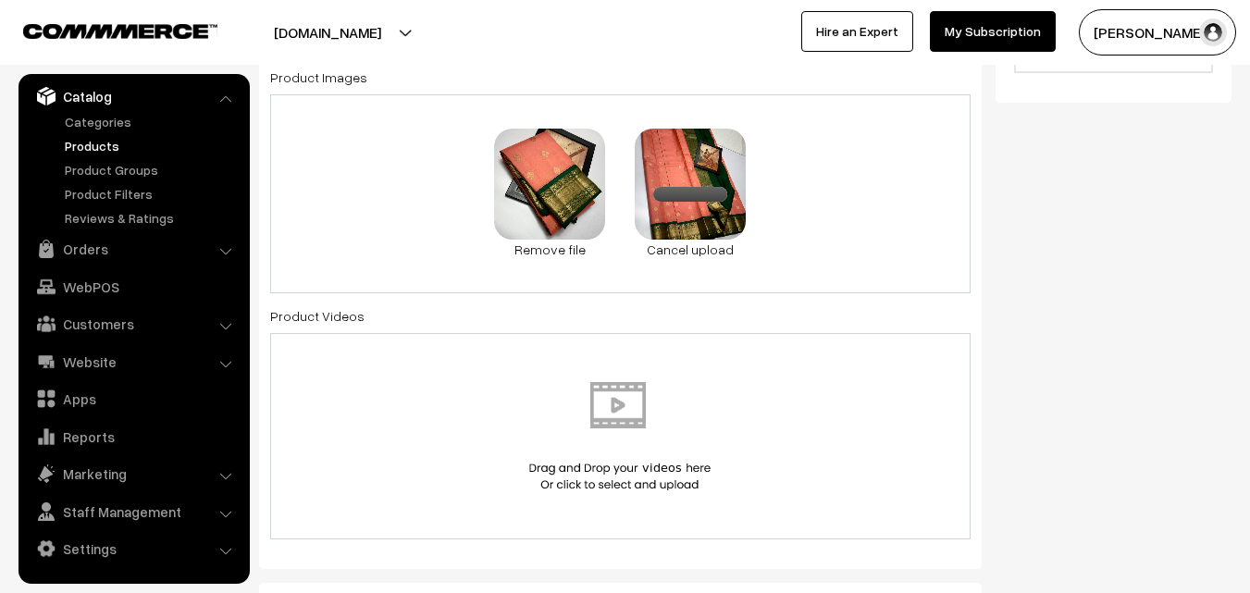
scroll to position [1110, 0]
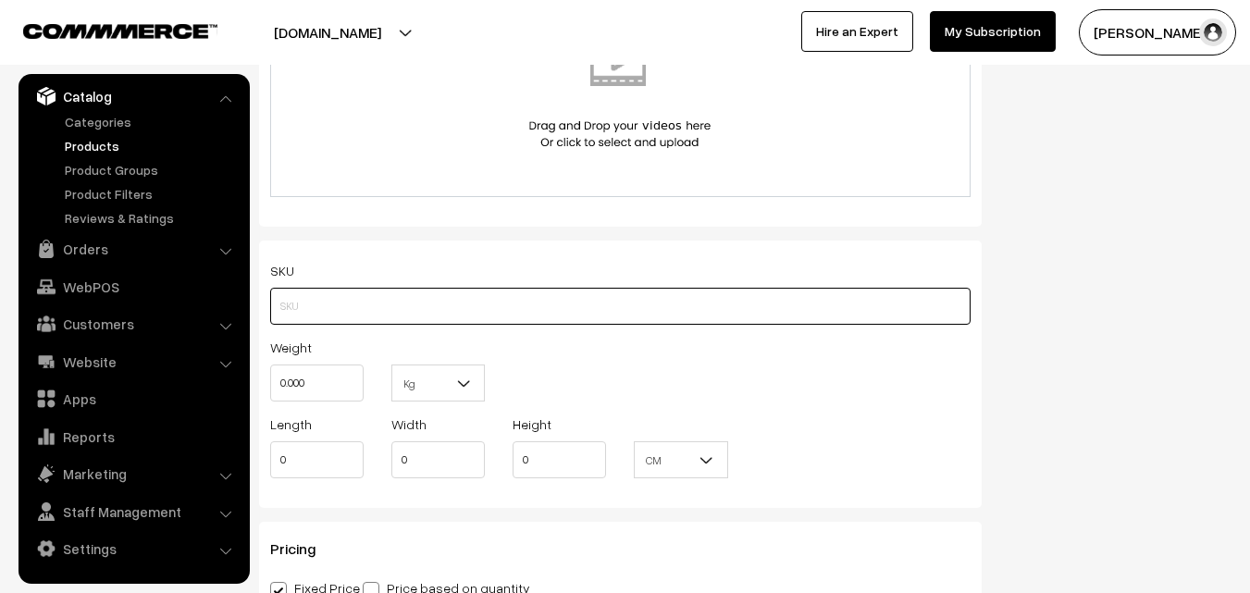
click at [314, 300] on input "text" at bounding box center [620, 306] width 700 height 37
paste input "va12006-aug-kanchi-pra"
type input "va12006-aug-kanchi-pra"
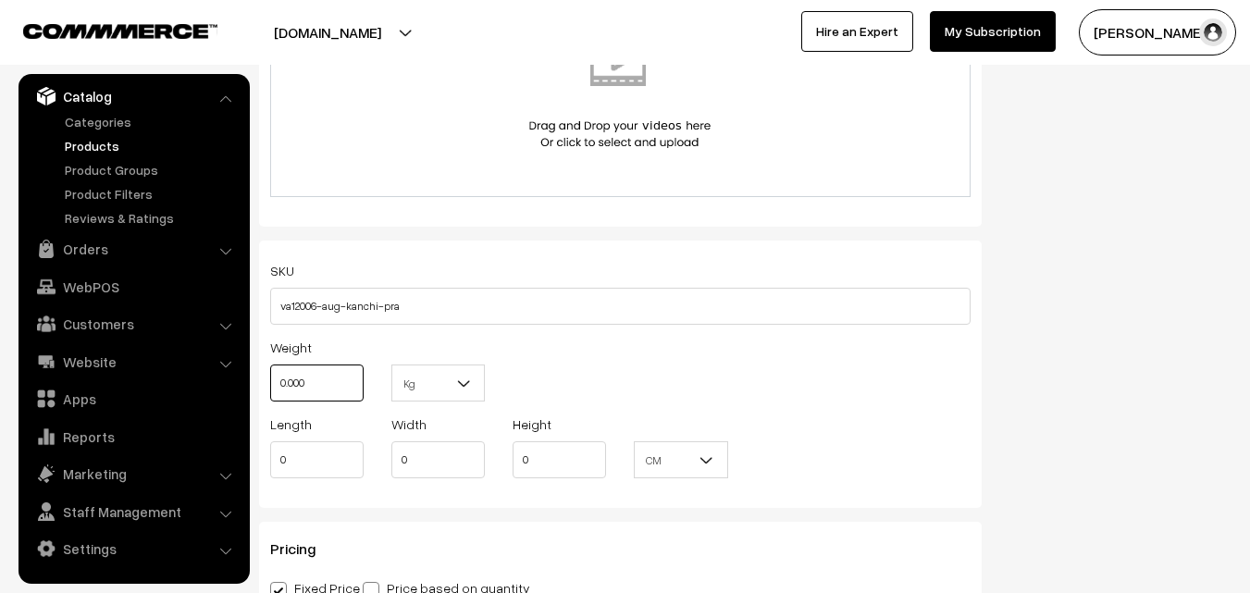
click at [315, 377] on input "0.000" at bounding box center [316, 383] width 93 height 37
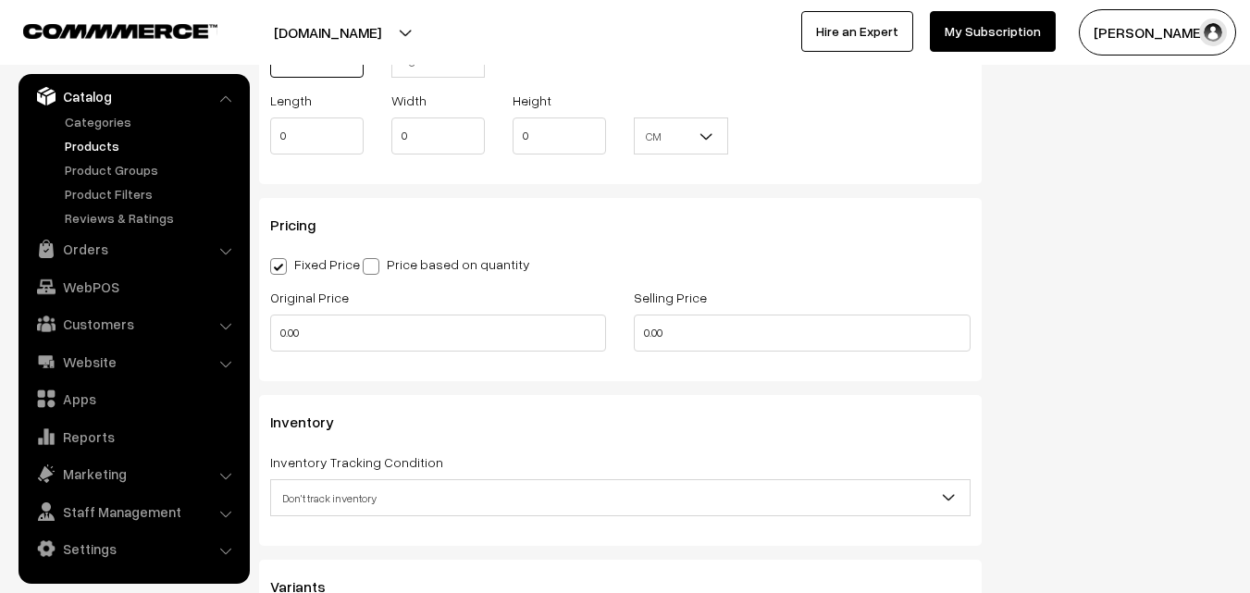
scroll to position [1481, 0]
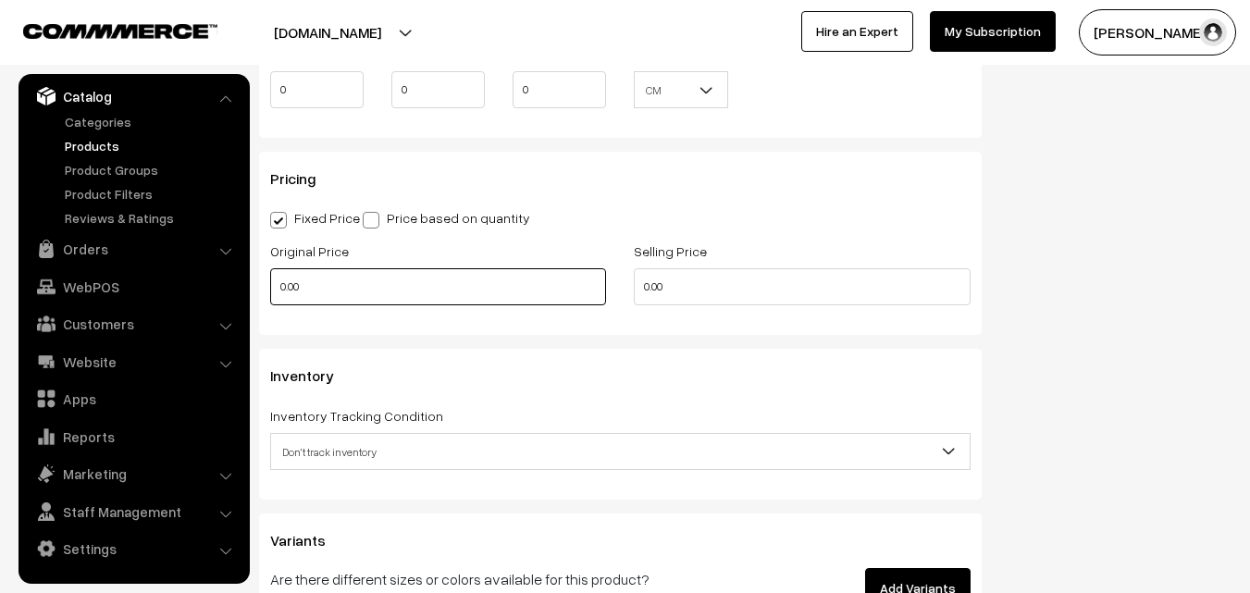
type input "0.80"
click at [324, 272] on input "0.00" at bounding box center [438, 286] width 336 height 37
type input "7500`"
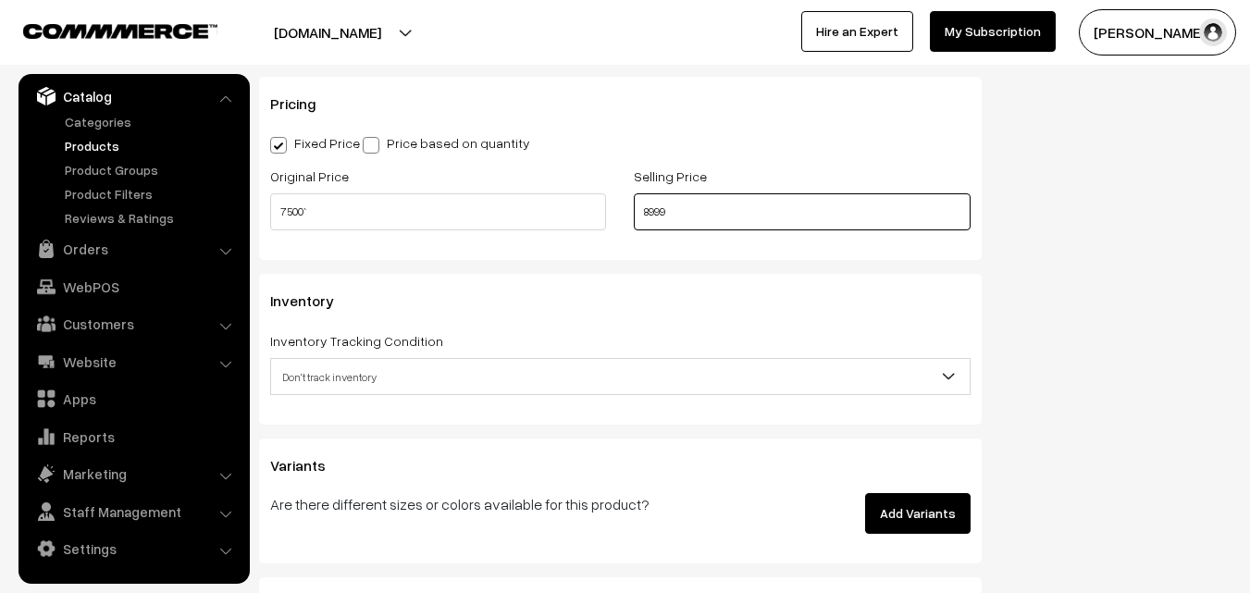
scroll to position [1666, 0]
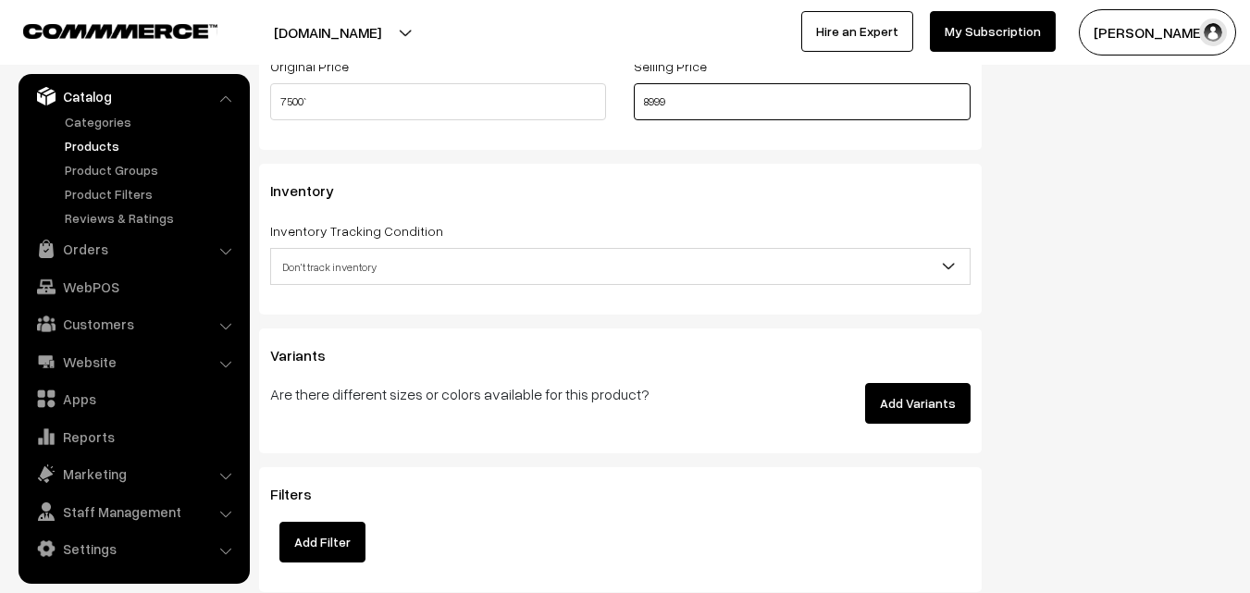
type input "8999"
click at [356, 246] on div "Inventory Tracking Condition Don't track inventory Track product's inventory Do…" at bounding box center [620, 252] width 700 height 66
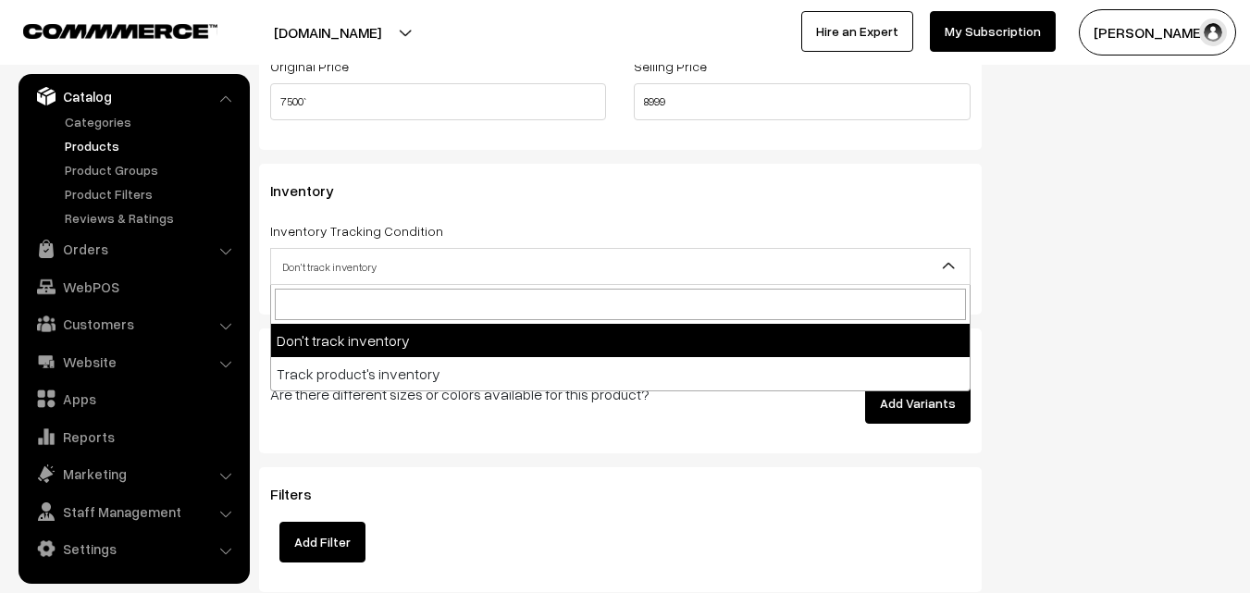
click at [356, 249] on span "Don't track inventory" at bounding box center [620, 266] width 700 height 37
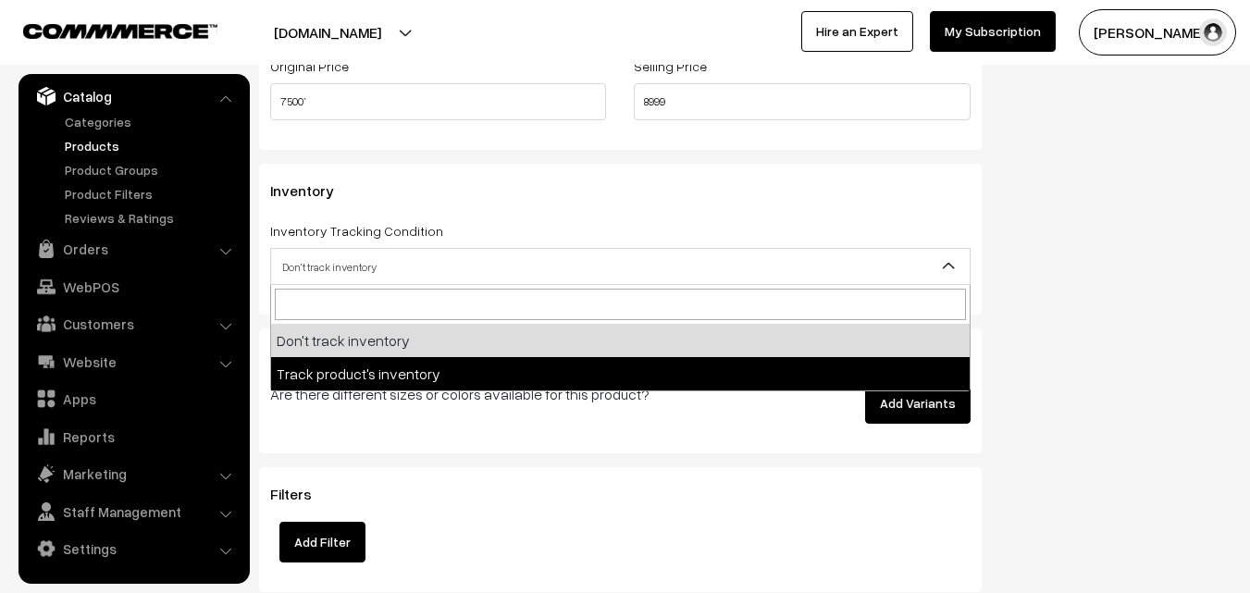
select select "2"
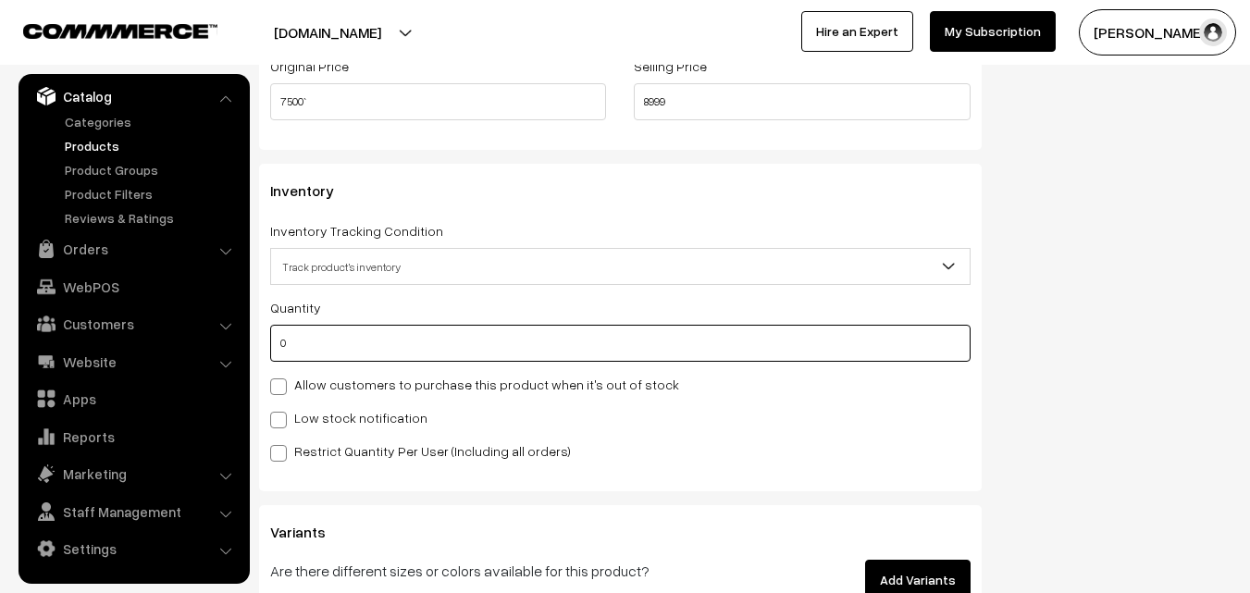
click at [335, 347] on input "0" at bounding box center [620, 343] width 700 height 37
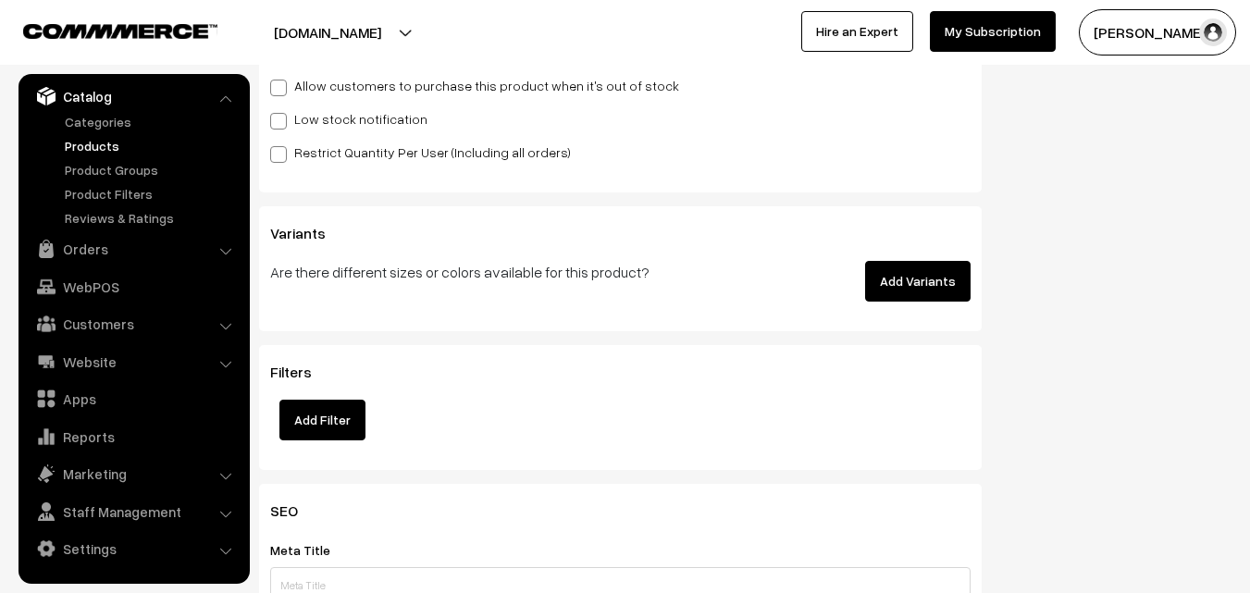
scroll to position [1851, 0]
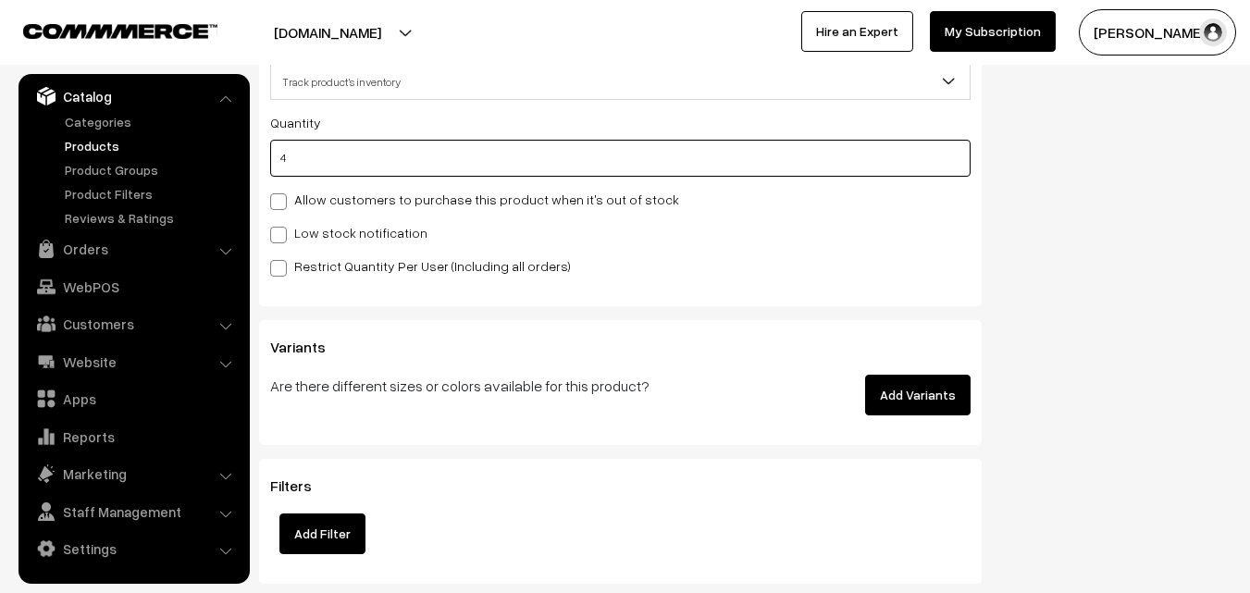
type input "4"
click at [306, 229] on label "Low stock notification" at bounding box center [348, 232] width 157 height 19
click at [282, 229] on input "Low stock notification" at bounding box center [276, 232] width 12 height 12
checkbox input "true"
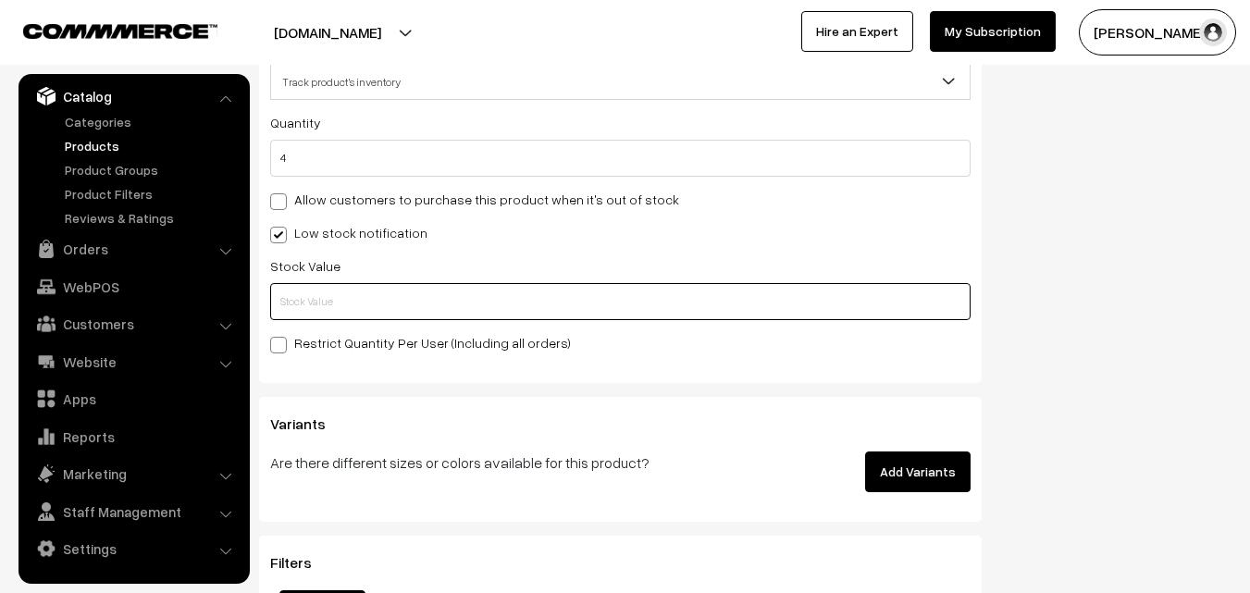
click at [301, 290] on input "text" at bounding box center [620, 301] width 700 height 37
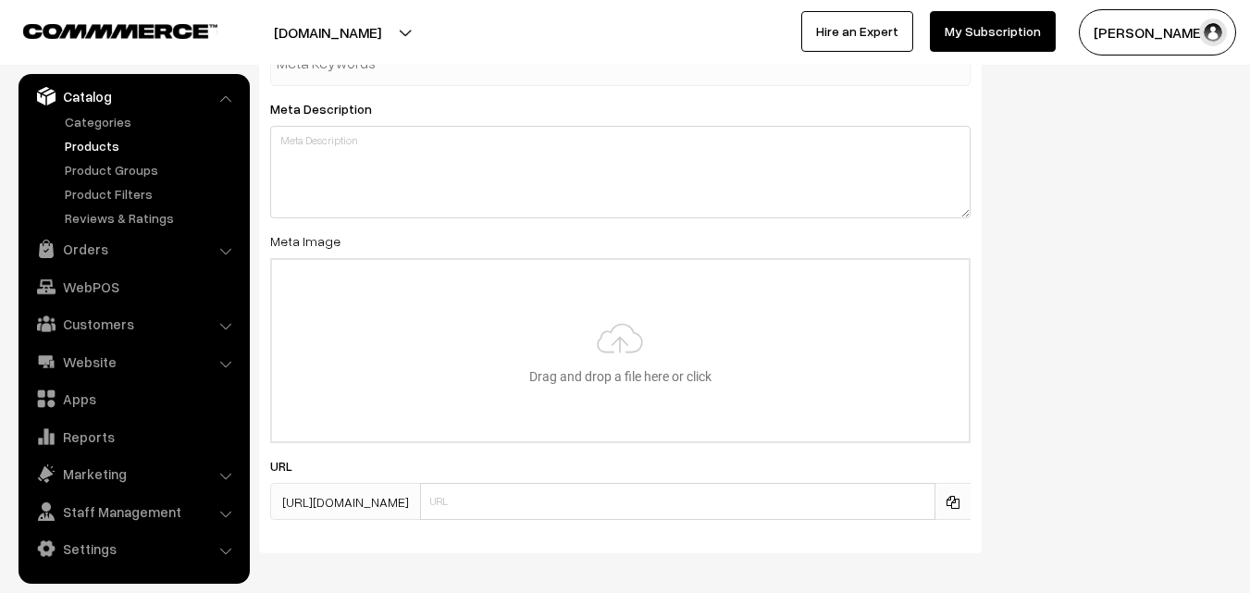
scroll to position [2755, 0]
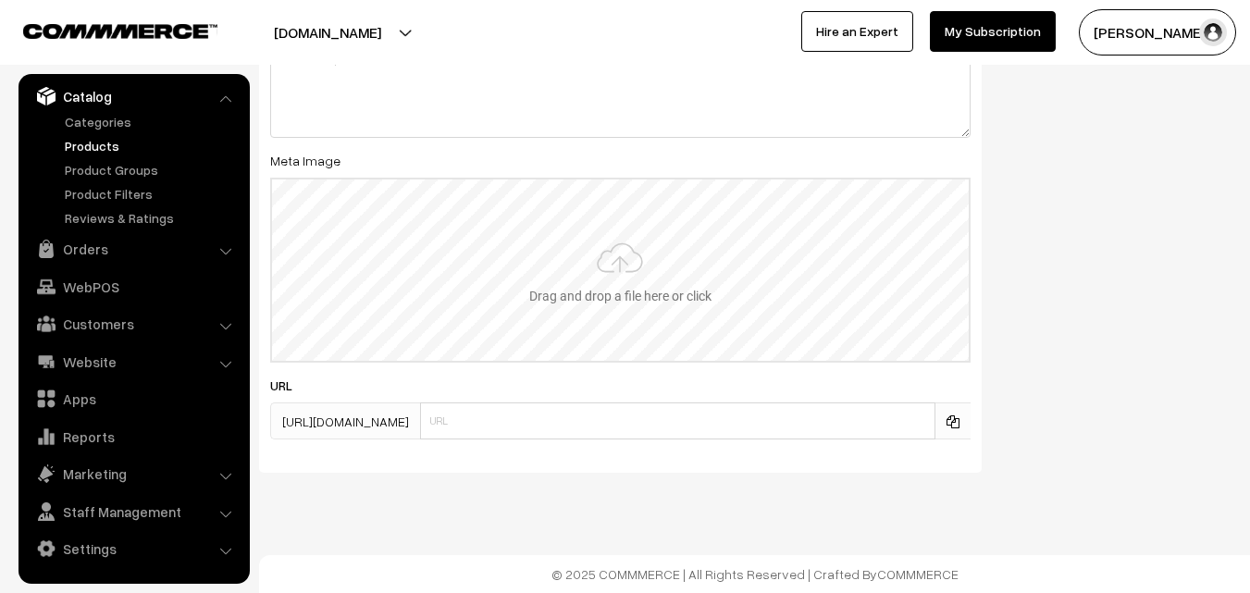
type input "2"
click at [637, 205] on input "file" at bounding box center [620, 270] width 697 height 181
type input "C:\fakepath\kanchipuram-saree-va12006-aug-1.jpeg"
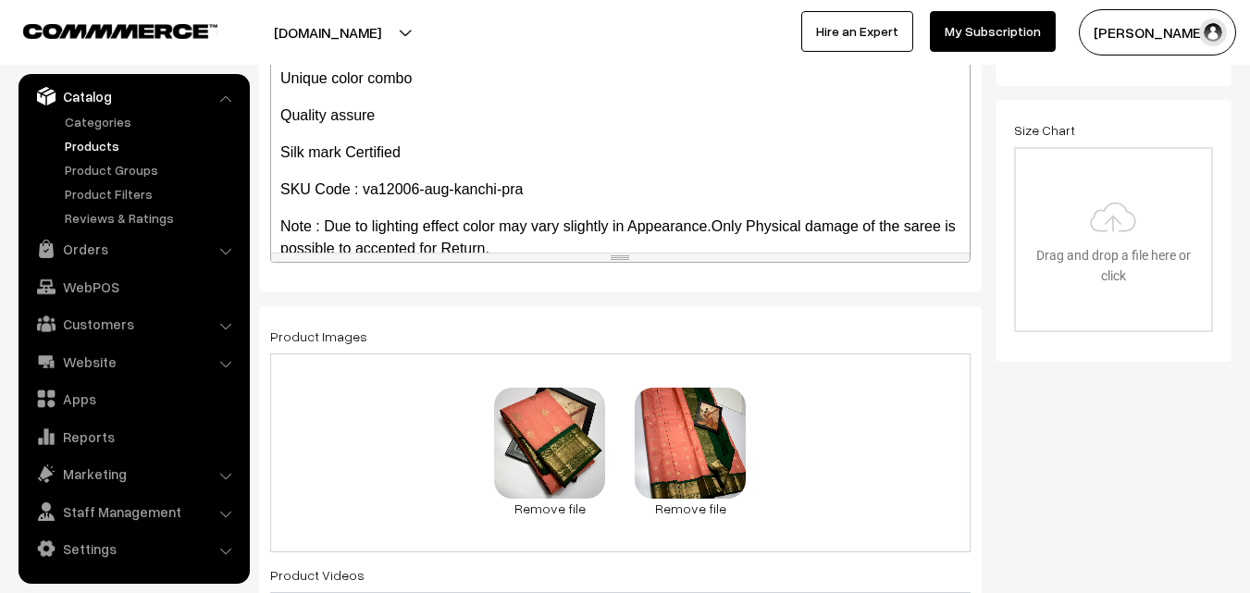
scroll to position [0, 0]
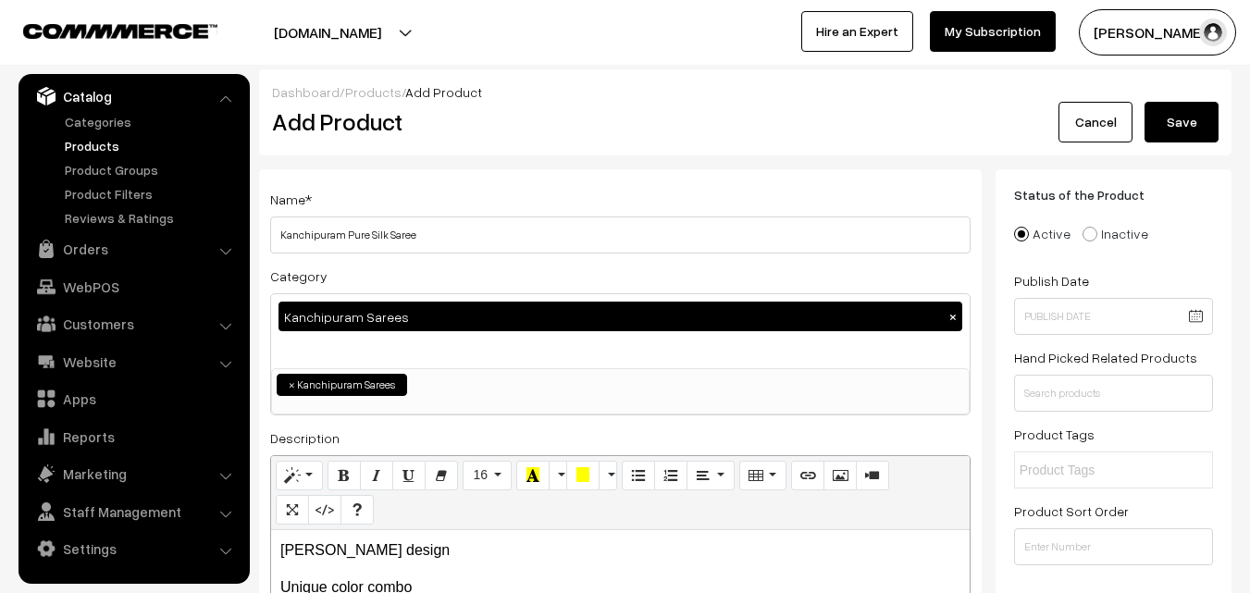
click at [1174, 128] on button "Save" at bounding box center [1182, 122] width 74 height 41
click at [502, 151] on div "Dashboard / Products / Add Product Add Product Cancel Please Wait…" at bounding box center [745, 112] width 973 height 86
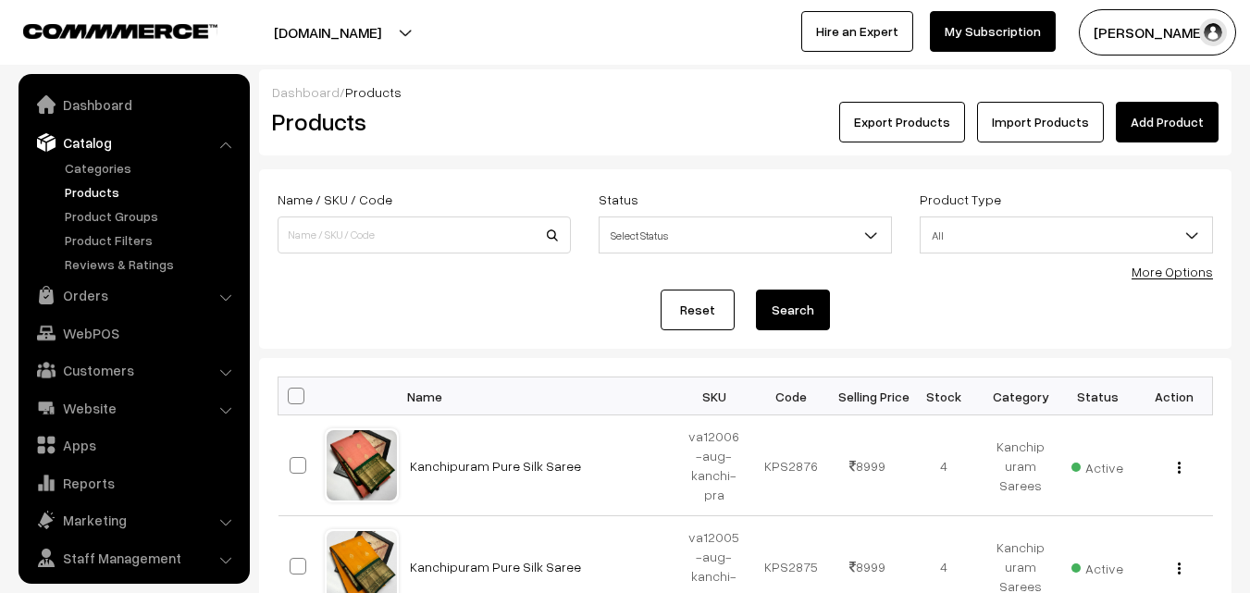
scroll to position [46, 0]
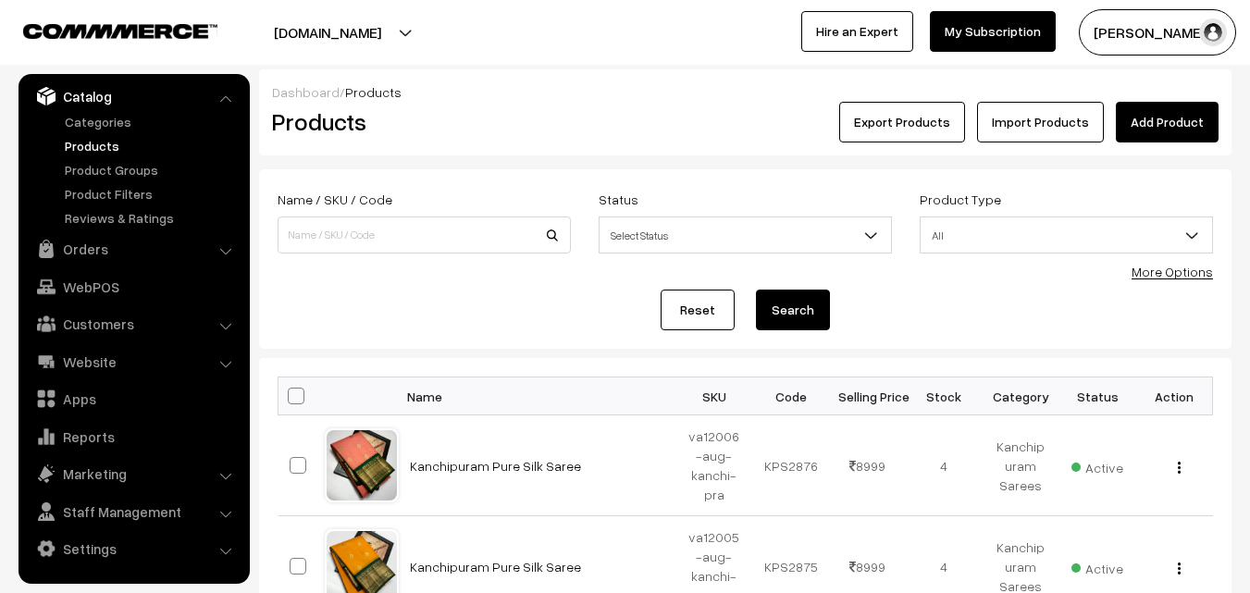
click at [1175, 128] on link "Add Product" at bounding box center [1167, 122] width 103 height 41
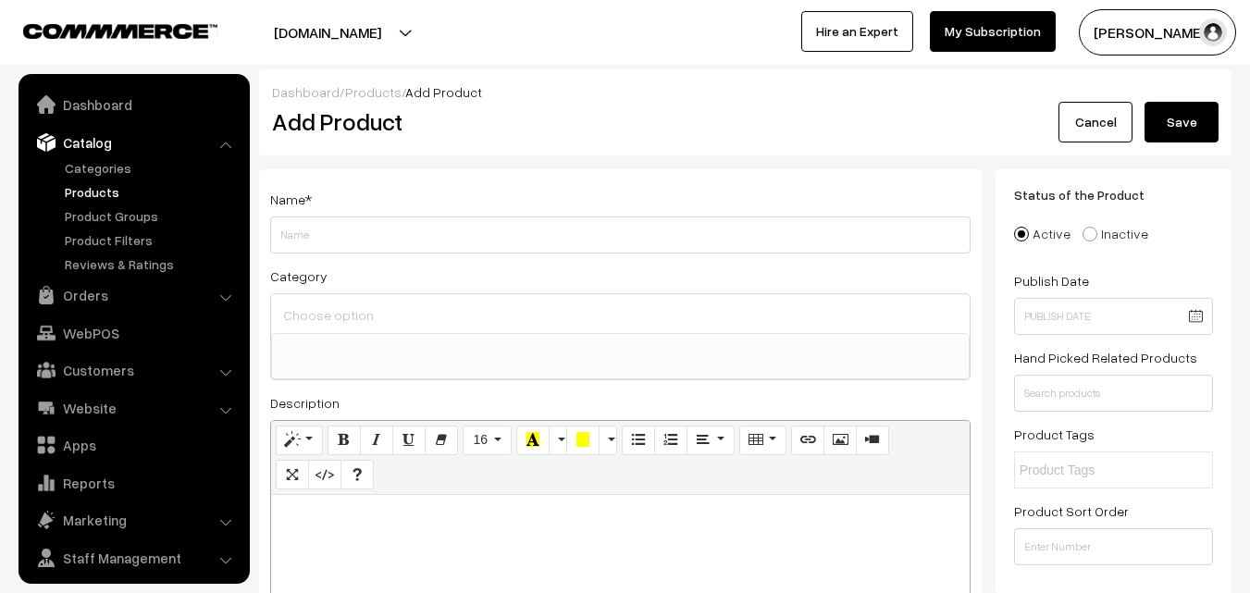
select select
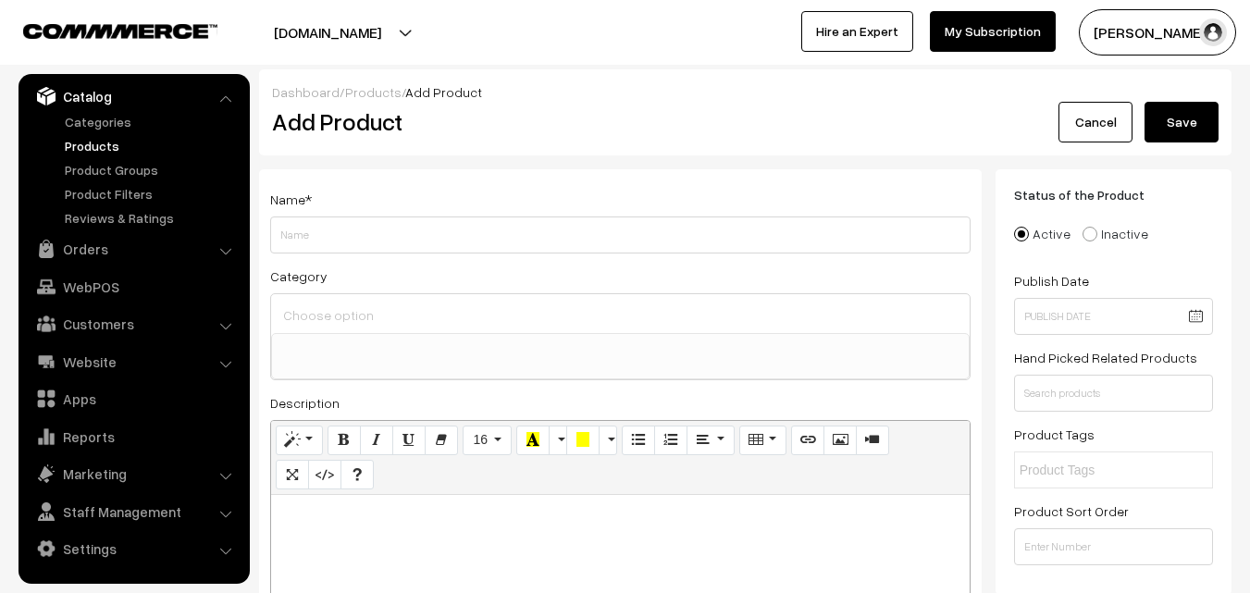
paste div
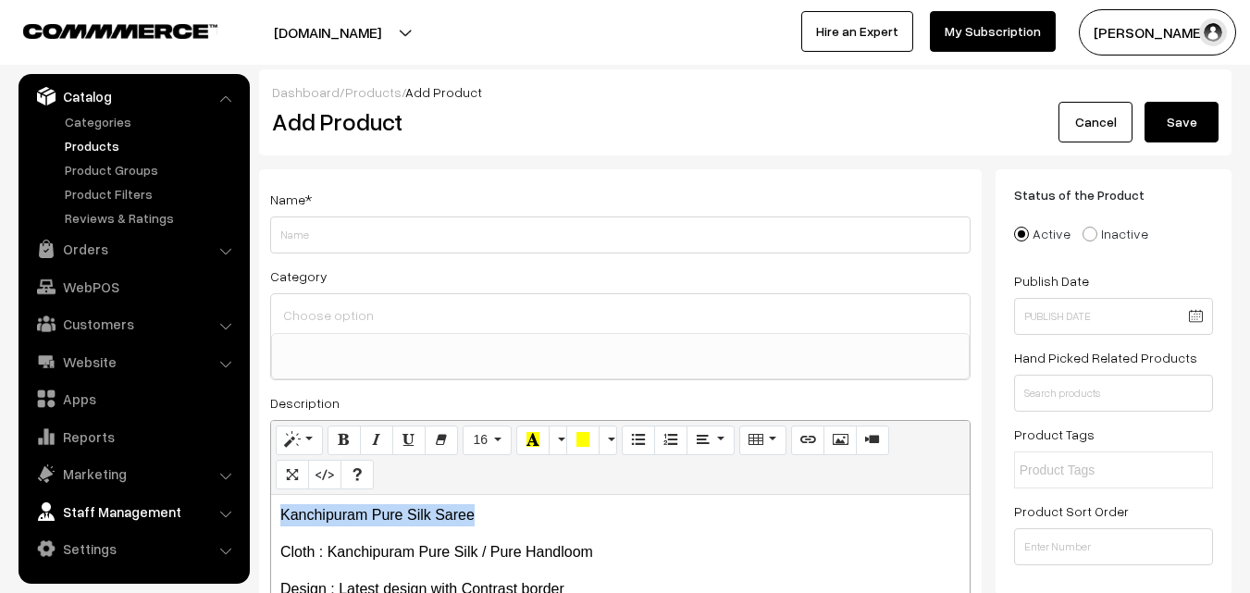
drag, startPoint x: 489, startPoint y: 508, endPoint x: 130, endPoint y: 514, distance: 359.1
copy p "Kanchipuram Pure Silk Saree"
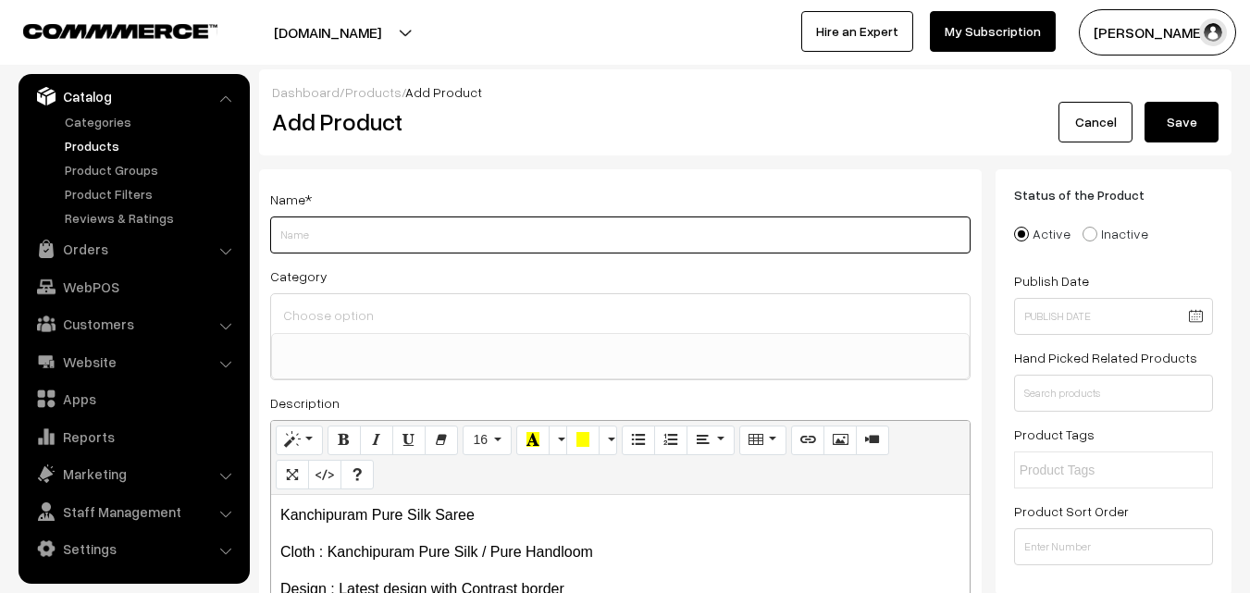
click at [287, 239] on input "Weight" at bounding box center [620, 235] width 700 height 37
paste input "Kanchipuram Pure Silk Saree"
type input "Kanchipuram Pure Silk Saree"
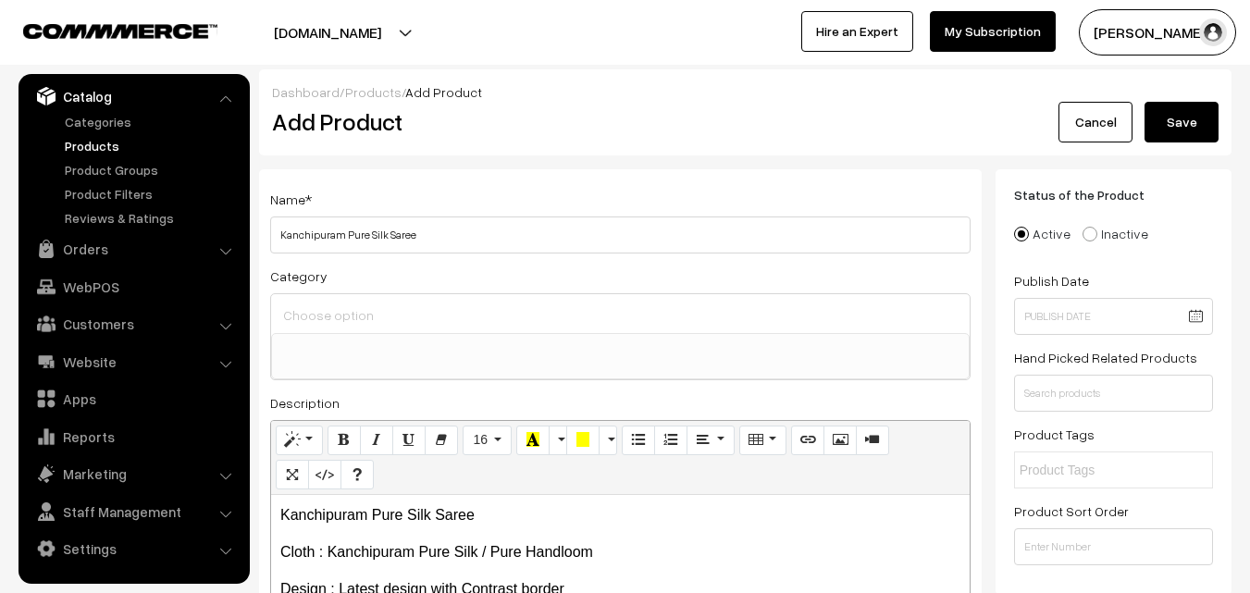
click at [300, 304] on input at bounding box center [621, 315] width 684 height 27
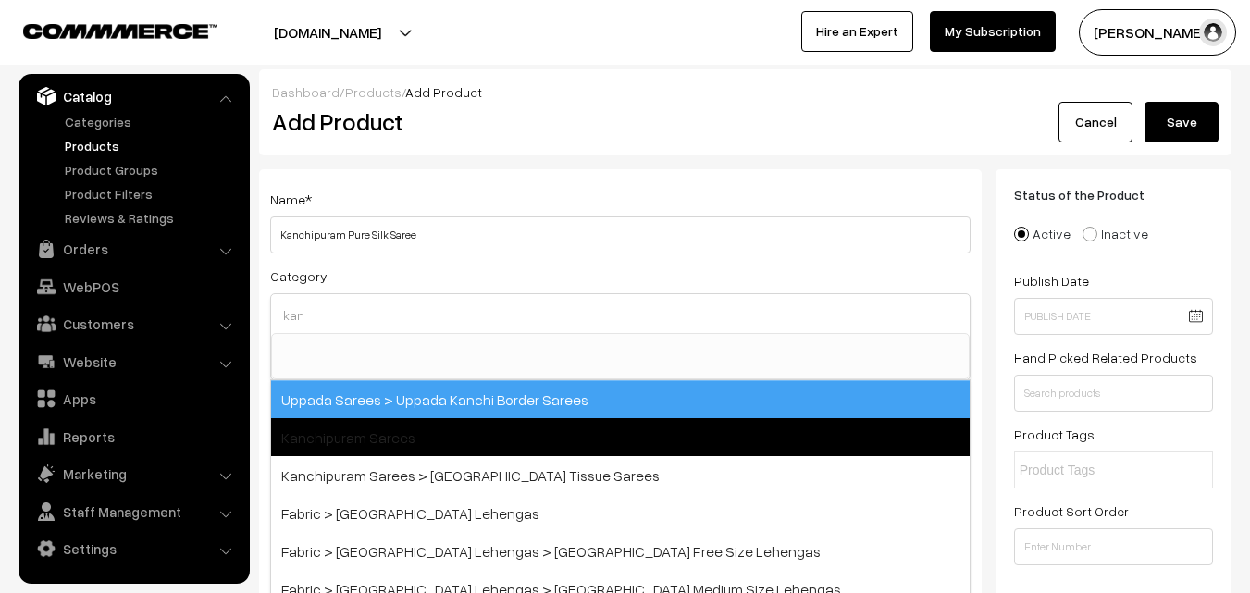
type input "kan"
click at [394, 432] on span "Kanchipuram Sarees" at bounding box center [620, 437] width 699 height 38
select select "3"
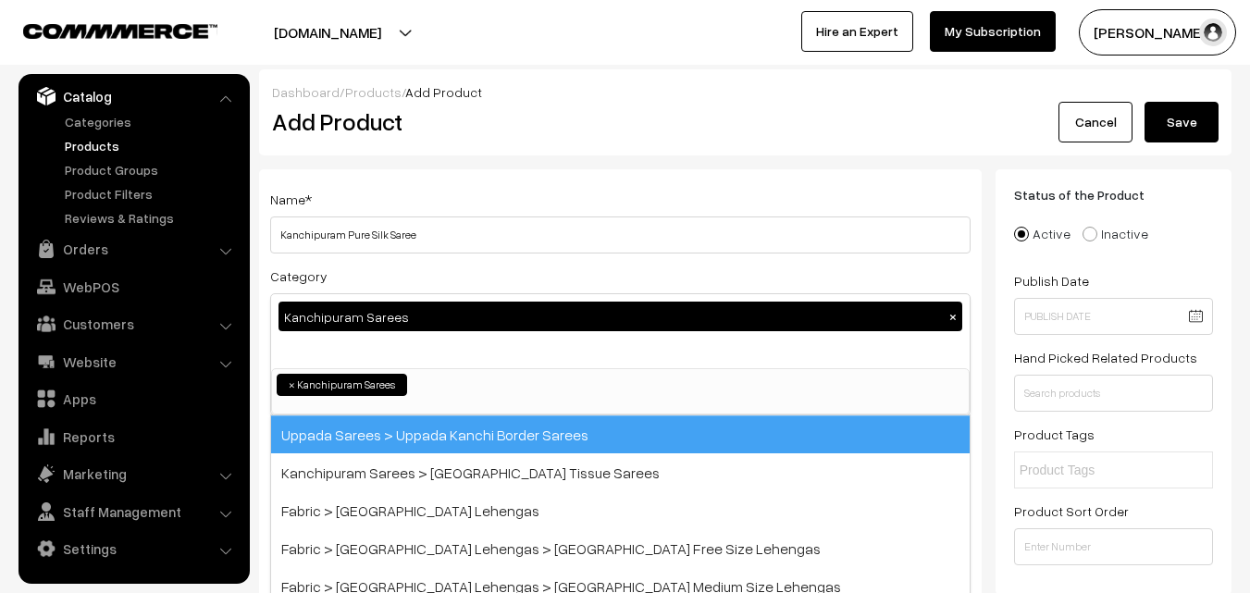
scroll to position [315, 0]
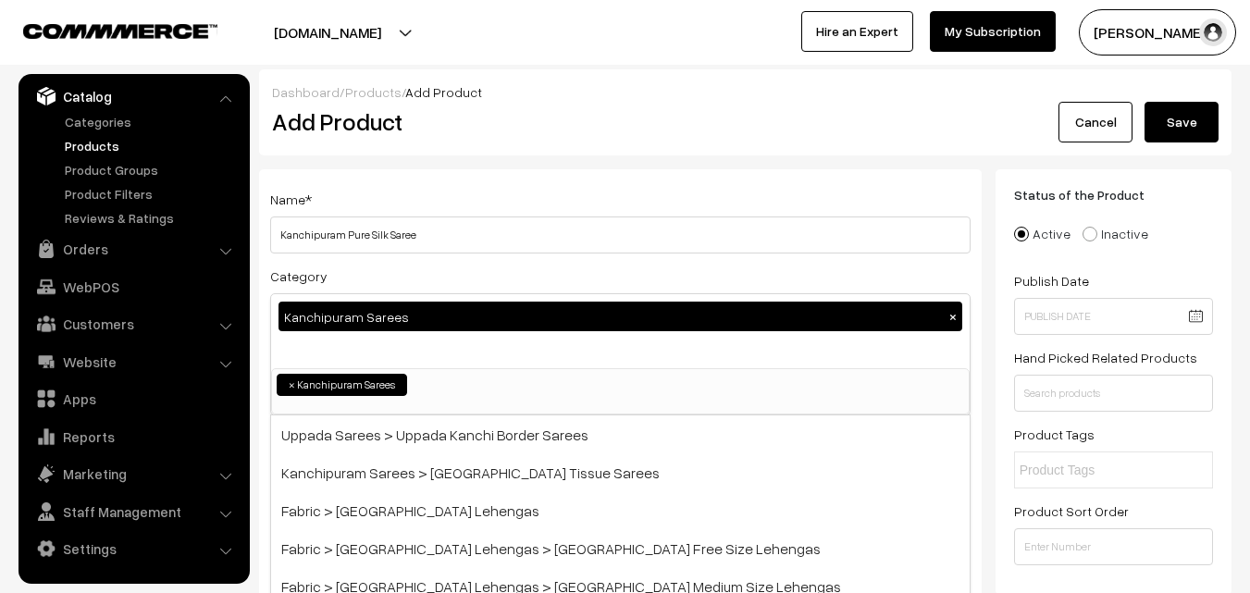
click at [463, 213] on div "Name * Kanchipuram Pure Silk Saree" at bounding box center [620, 221] width 700 height 66
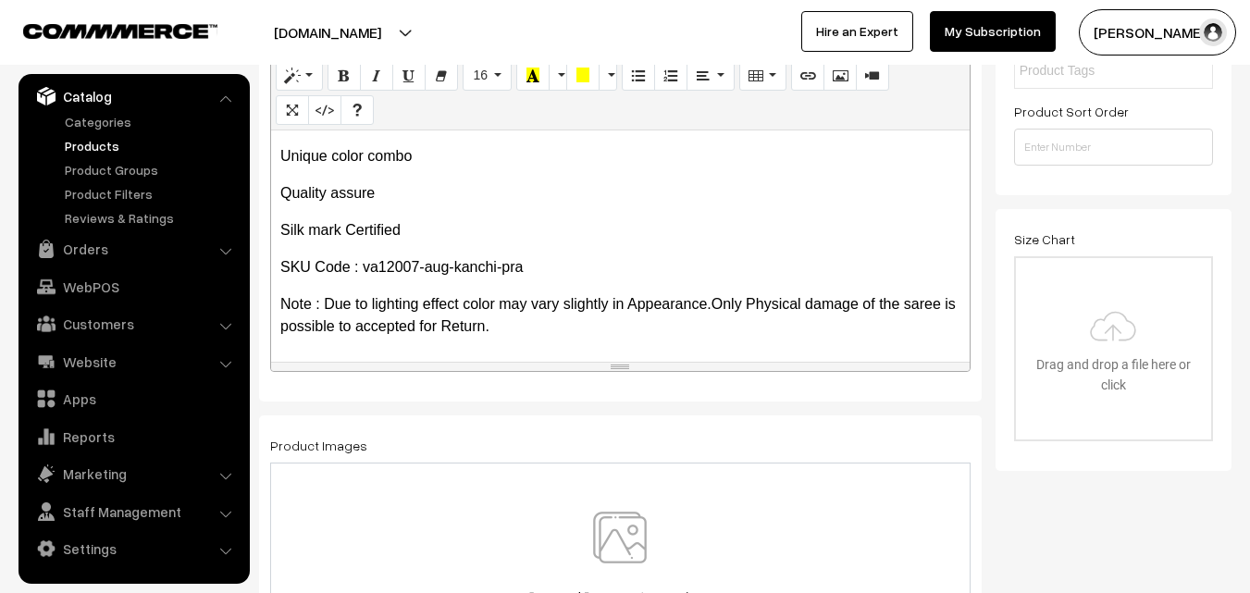
scroll to position [555, 0]
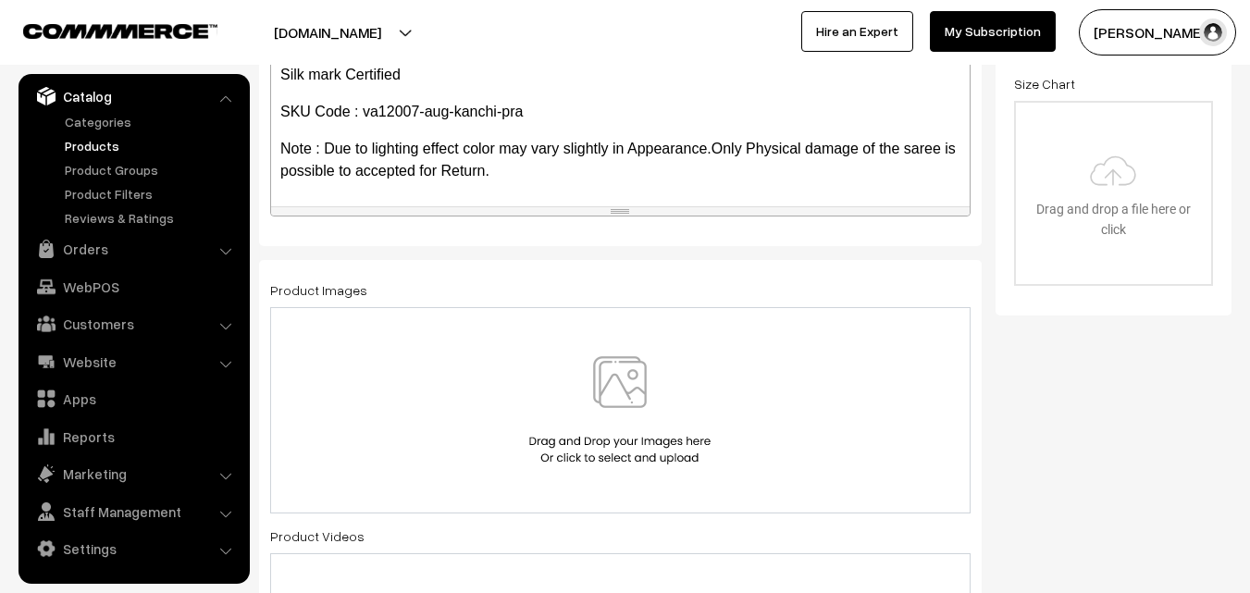
click at [630, 374] on img at bounding box center [620, 410] width 191 height 108
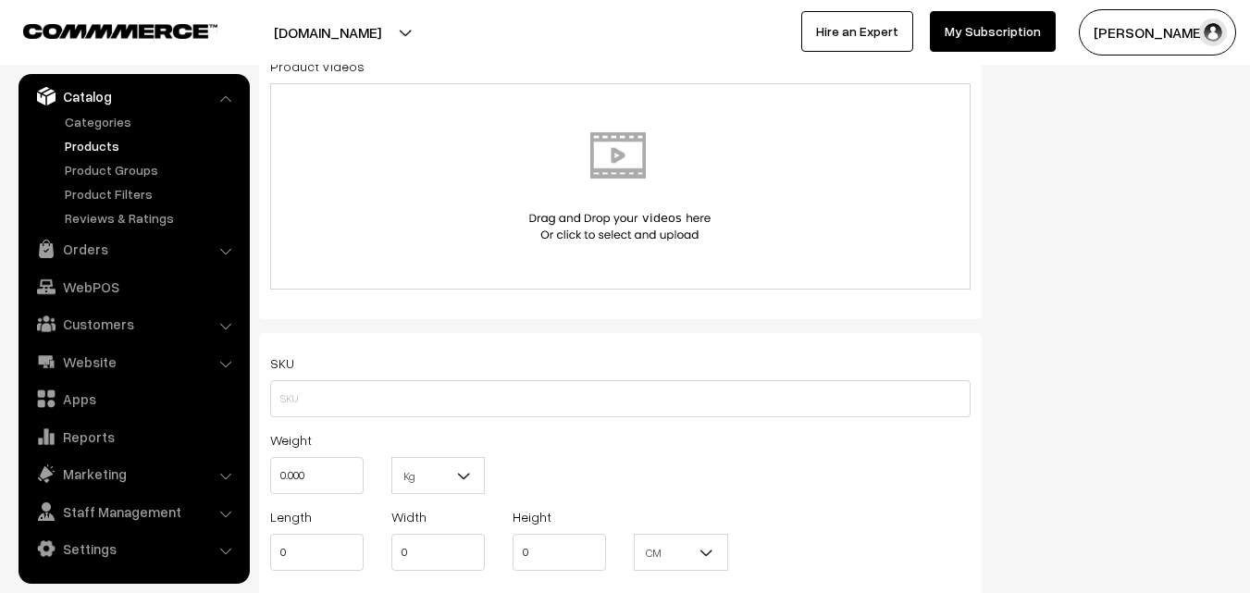
scroll to position [1110, 0]
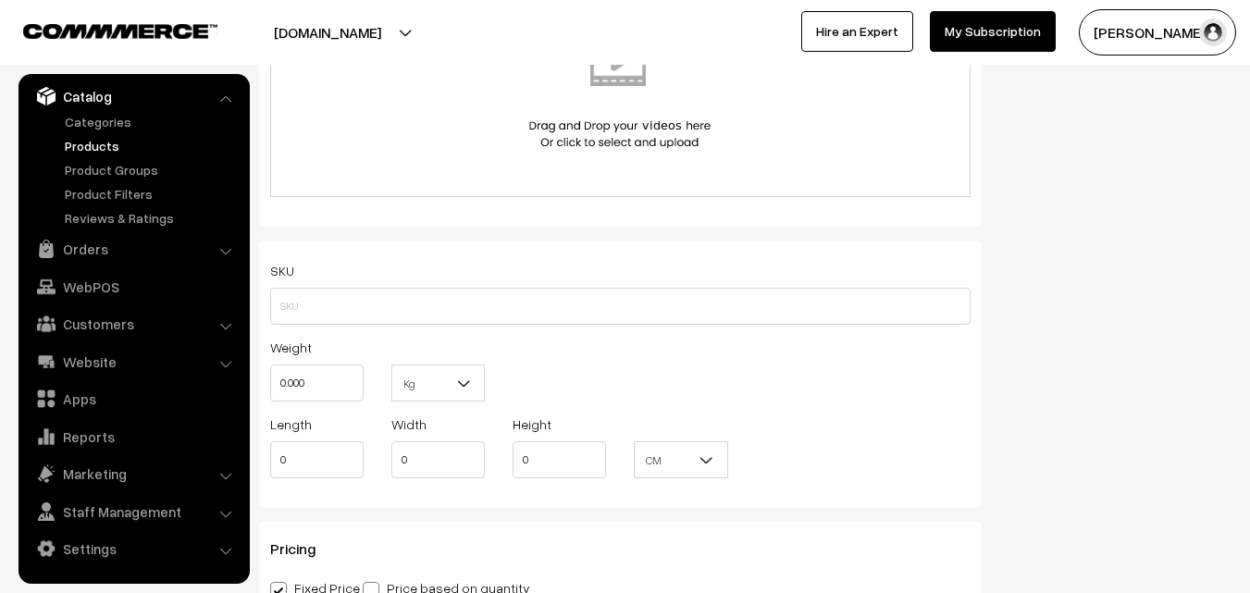
click at [310, 331] on div "SKU Weight 0.000 Kg Kg Length 0 Width 0 Height 0 CM" at bounding box center [620, 374] width 723 height 267
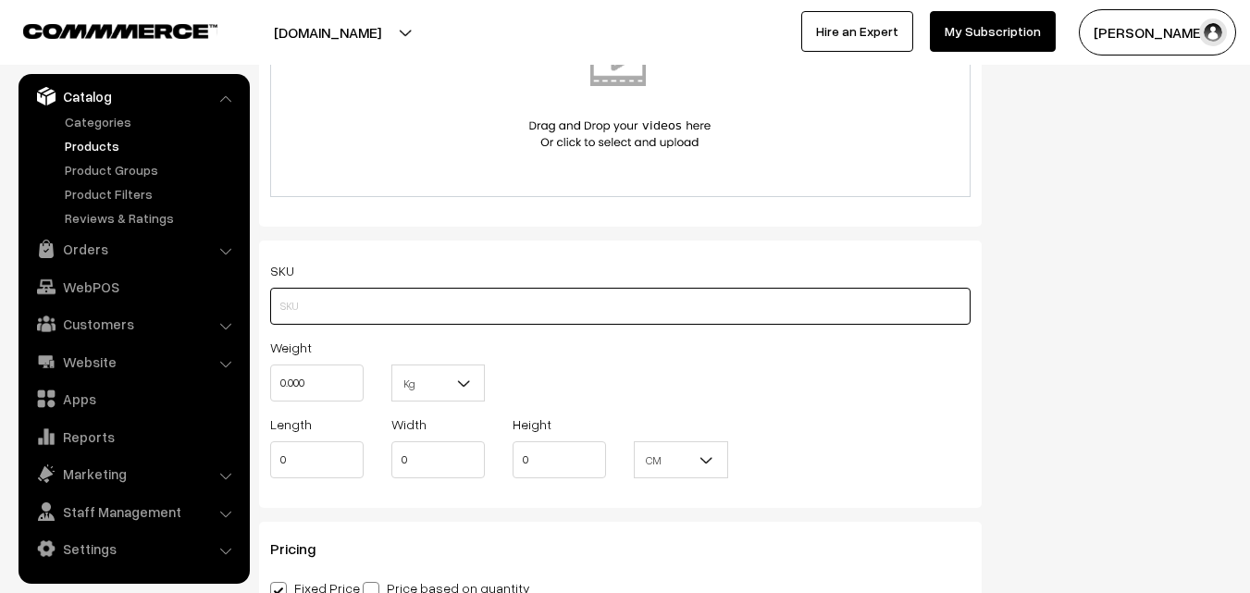
click at [312, 310] on input "text" at bounding box center [620, 306] width 700 height 37
paste input "va12007-aug-kanchi-pra"
type input "va12007-aug-kanchi-pra"
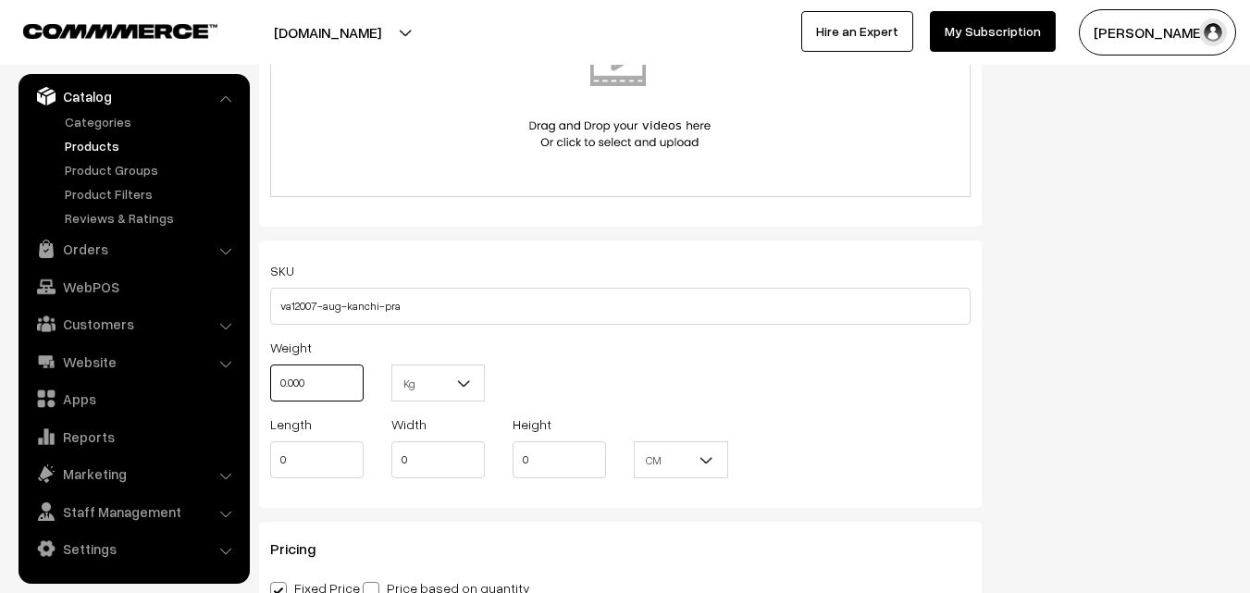
click at [314, 376] on input "0.000" at bounding box center [316, 383] width 93 height 37
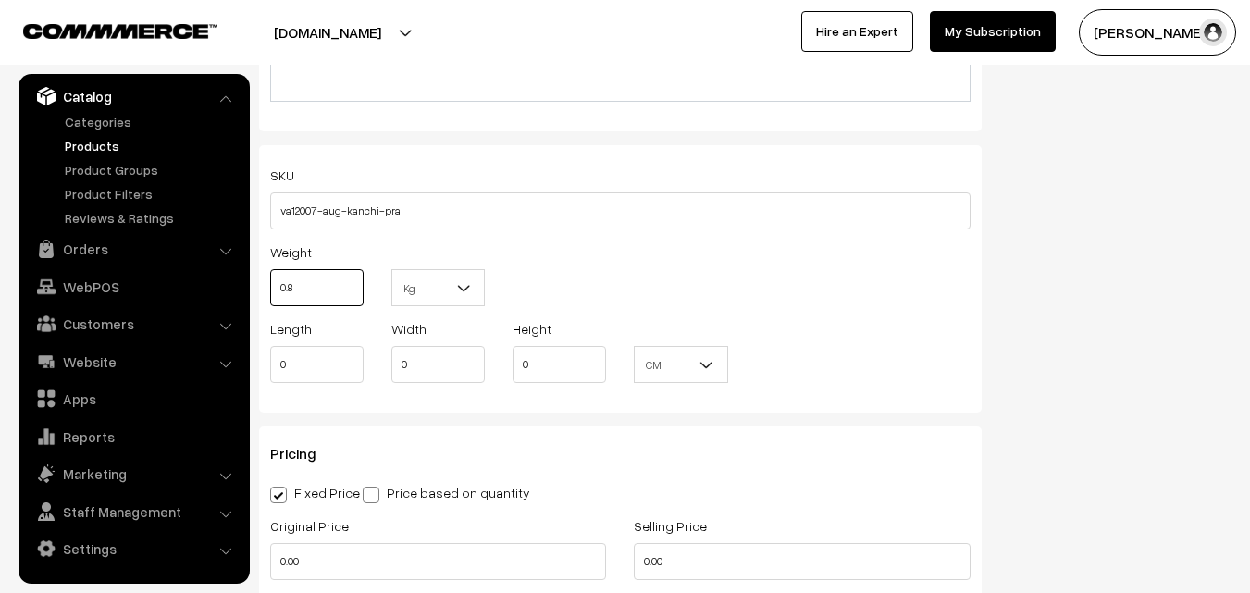
scroll to position [1388, 0]
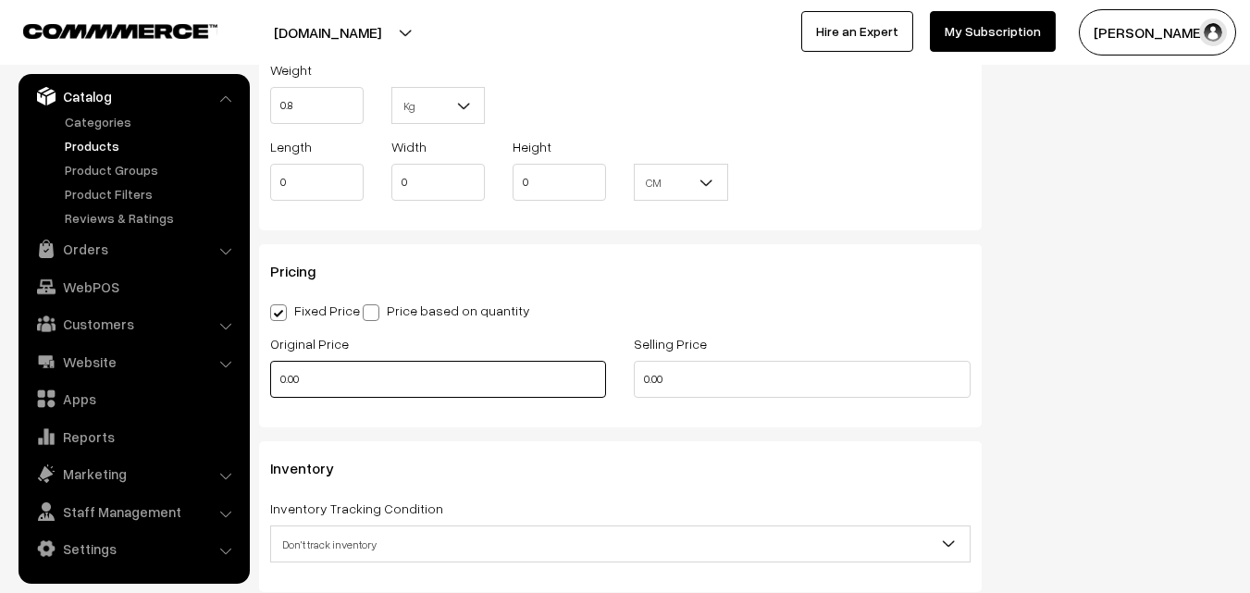
type input "0.80"
click at [357, 369] on input "0.00" at bounding box center [438, 379] width 336 height 37
type input "7500"
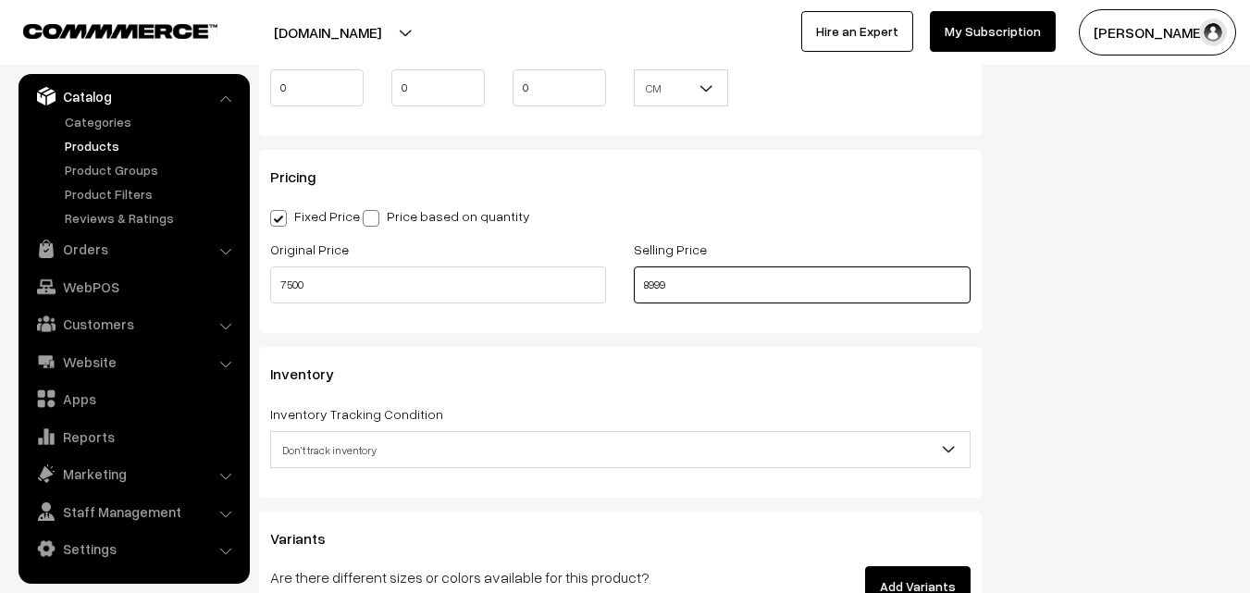
scroll to position [1573, 0]
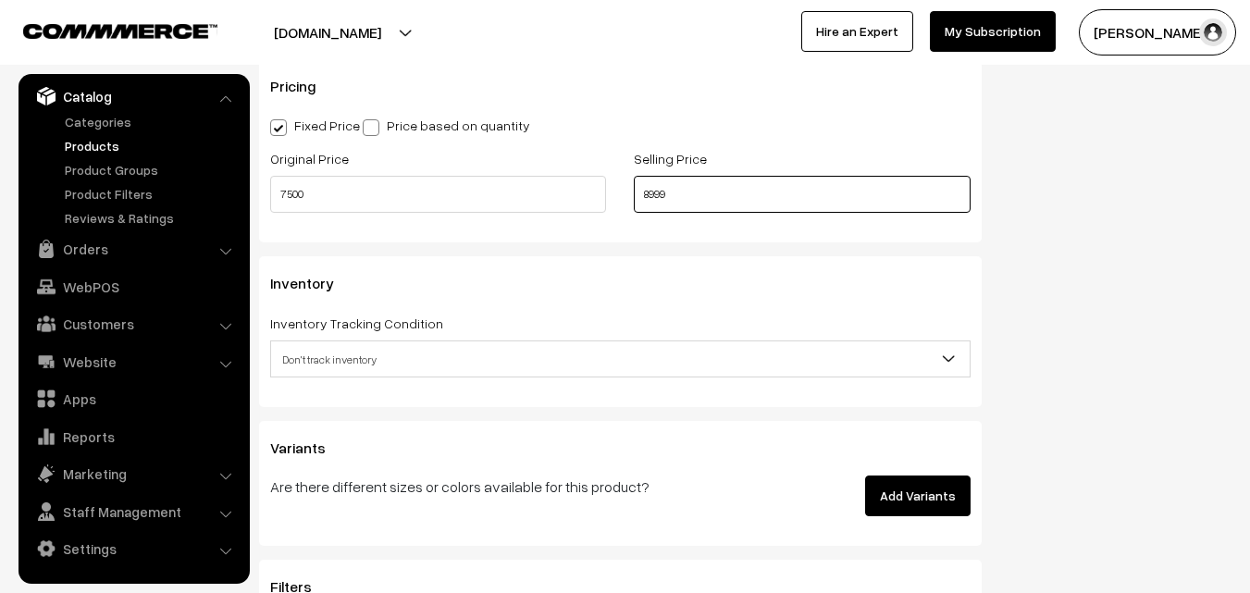
type input "8999"
click at [312, 339] on div "Inventory Tracking Condition Don't track inventory Track product's inventory Do…" at bounding box center [620, 345] width 700 height 66
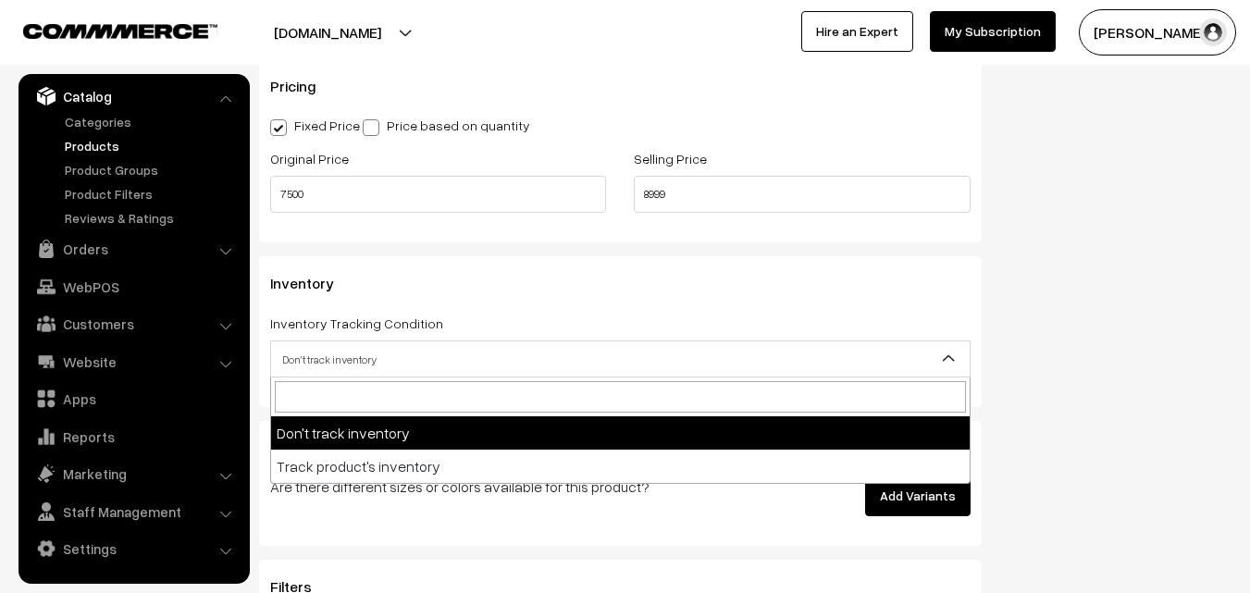
click at [314, 343] on span "Don't track inventory" at bounding box center [620, 359] width 699 height 32
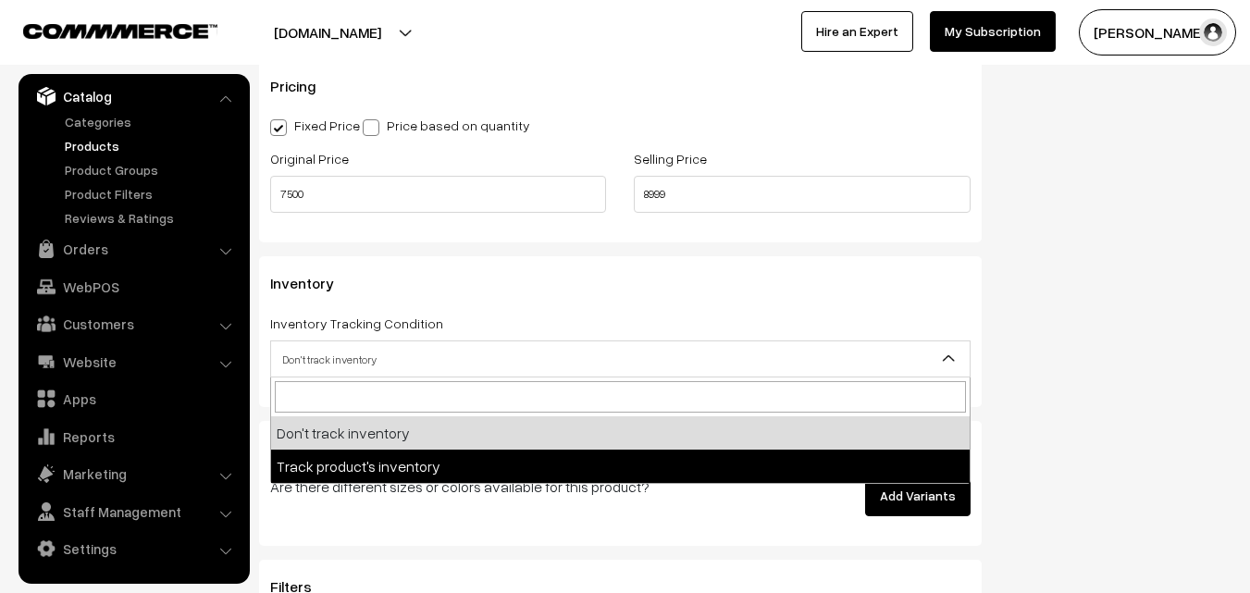
select select "2"
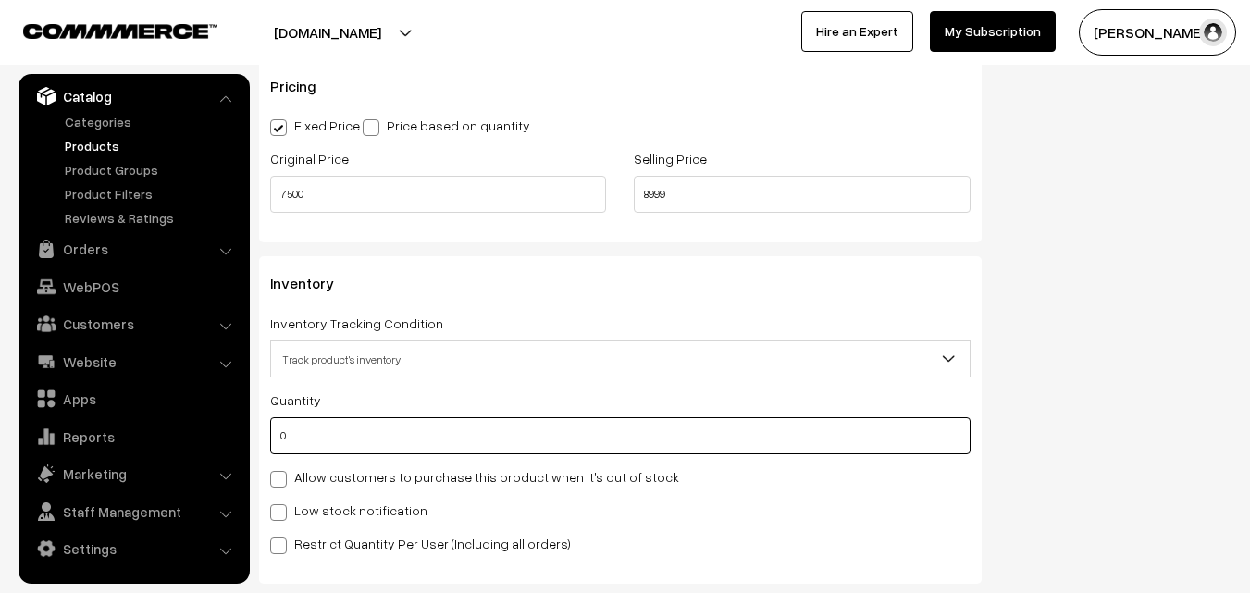
click at [322, 436] on input "0" at bounding box center [620, 435] width 700 height 37
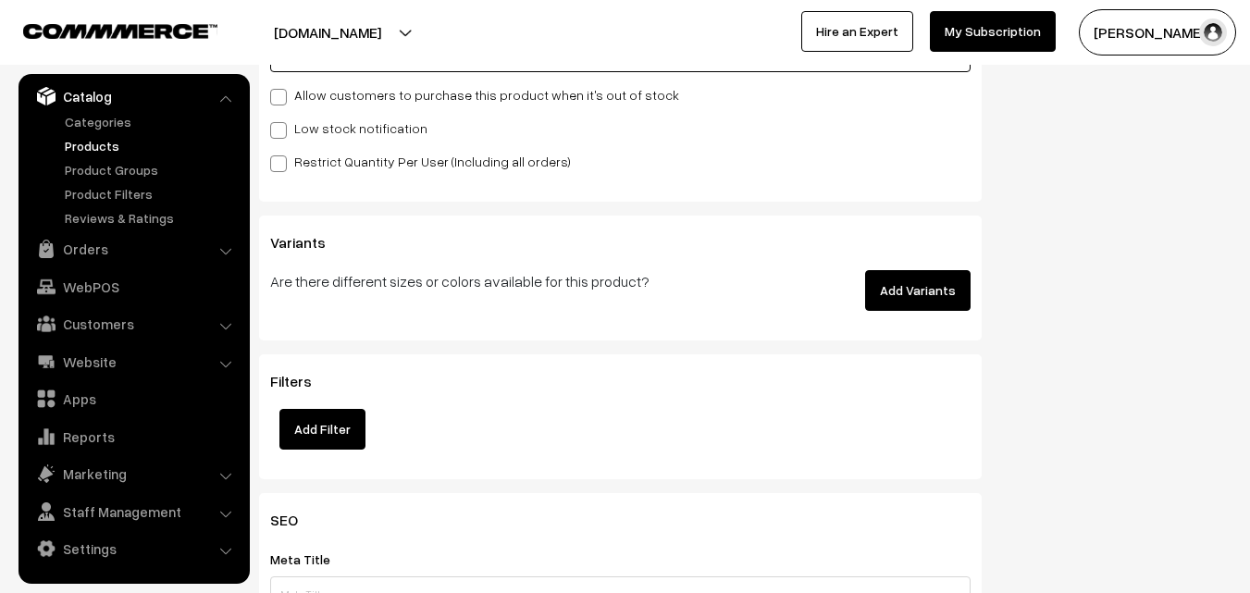
scroll to position [1851, 0]
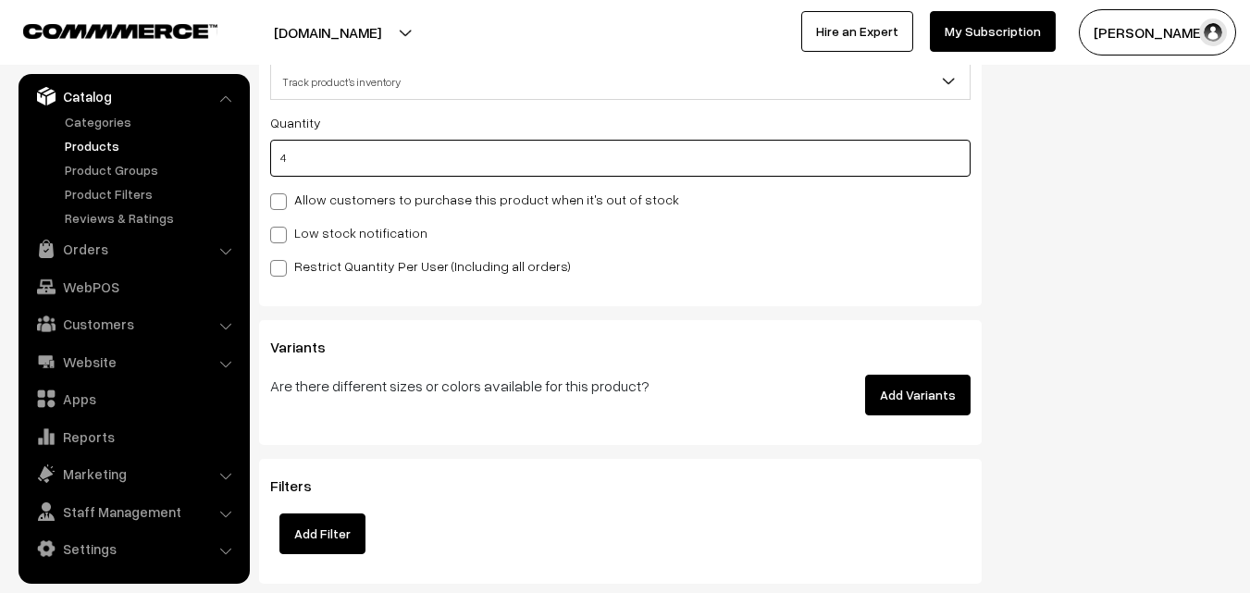
type input "4"
click at [302, 233] on label "Low stock notification" at bounding box center [348, 232] width 157 height 19
click at [282, 233] on input "Low stock notification" at bounding box center [276, 232] width 12 height 12
checkbox input "true"
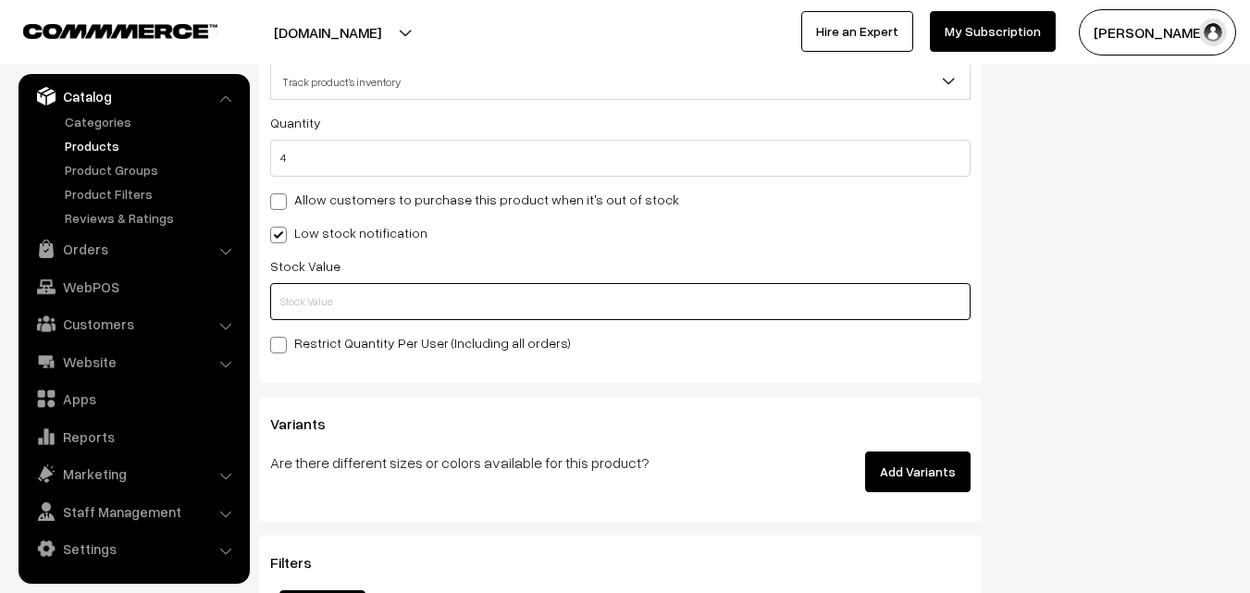
click at [304, 301] on input "text" at bounding box center [620, 301] width 700 height 37
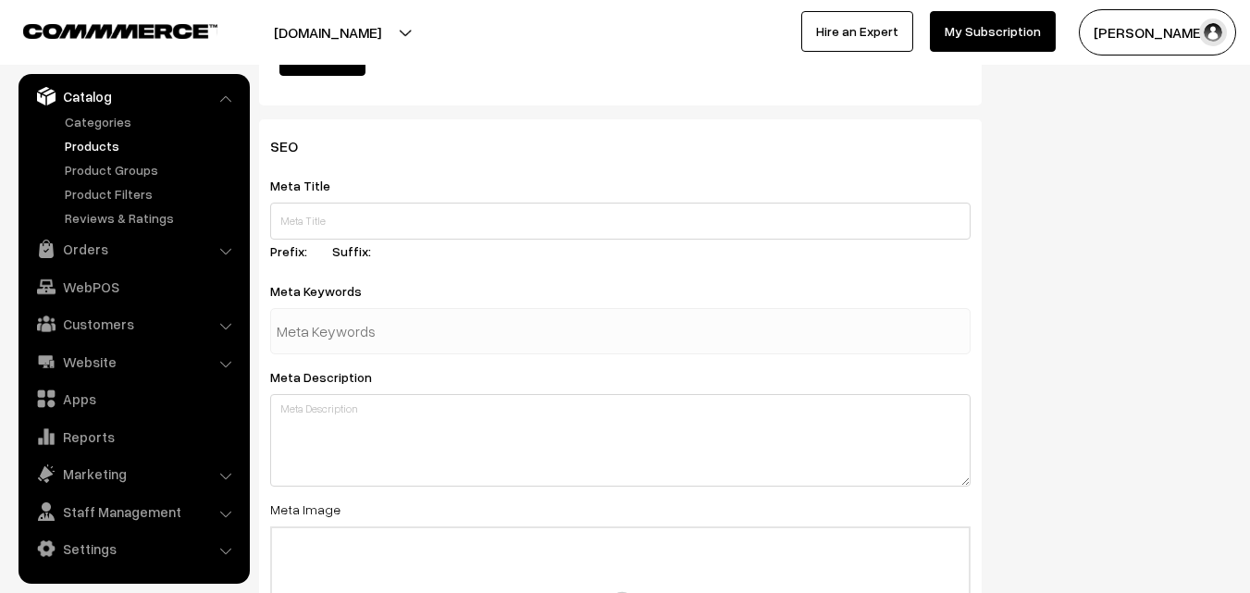
scroll to position [2755, 0]
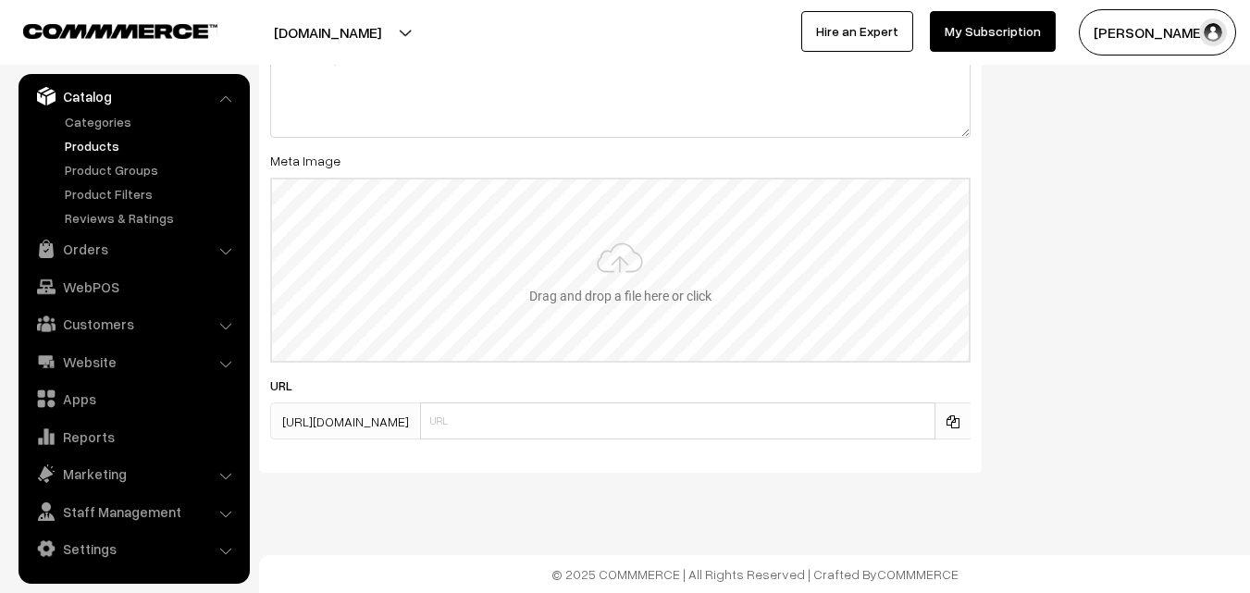
type input "2"
click at [618, 284] on input "file" at bounding box center [620, 270] width 697 height 181
type input "C:\fakepath\kanchipuram-saree-va12007-aug-1.jpeg"
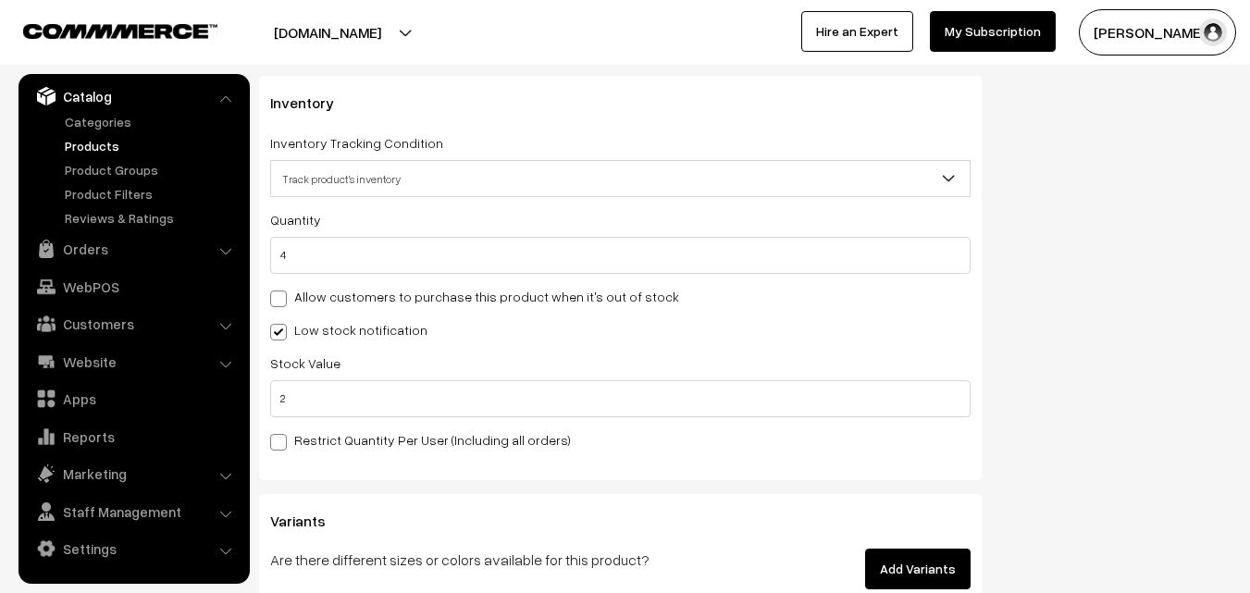
scroll to position [0, 0]
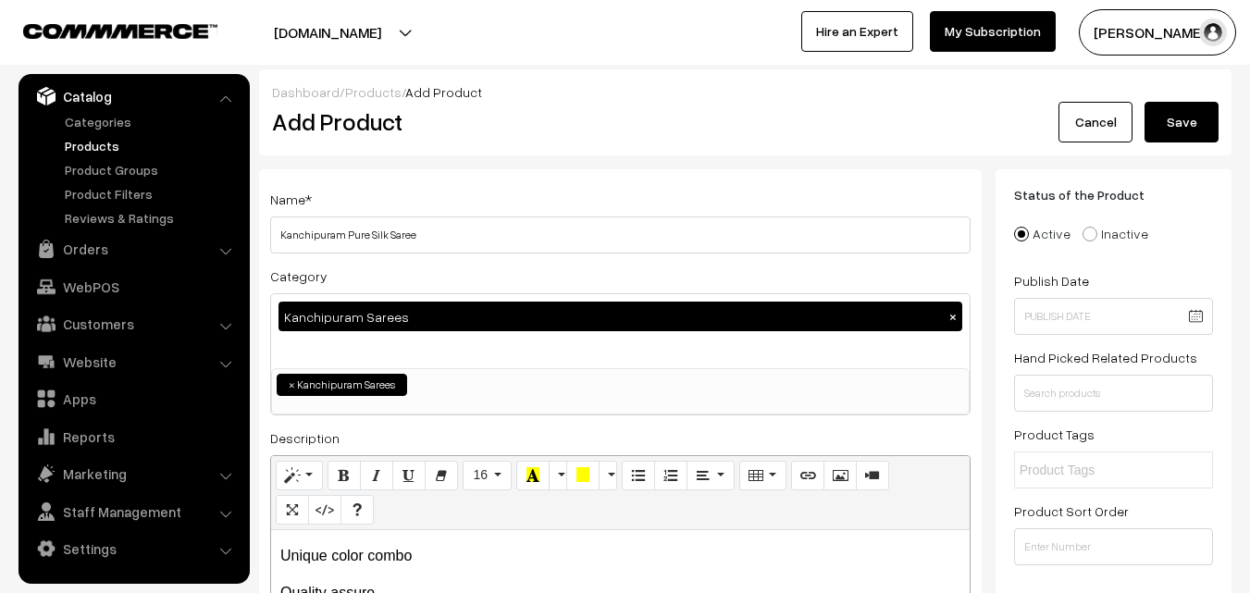
click at [1167, 117] on button "Save" at bounding box center [1182, 122] width 74 height 41
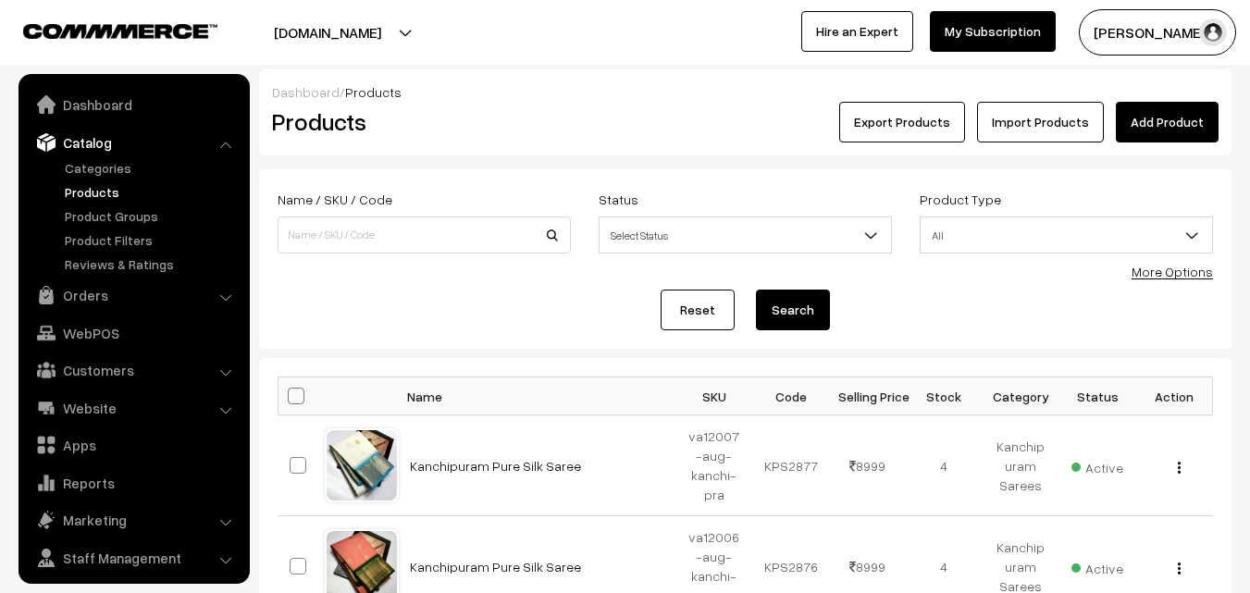
scroll to position [46, 0]
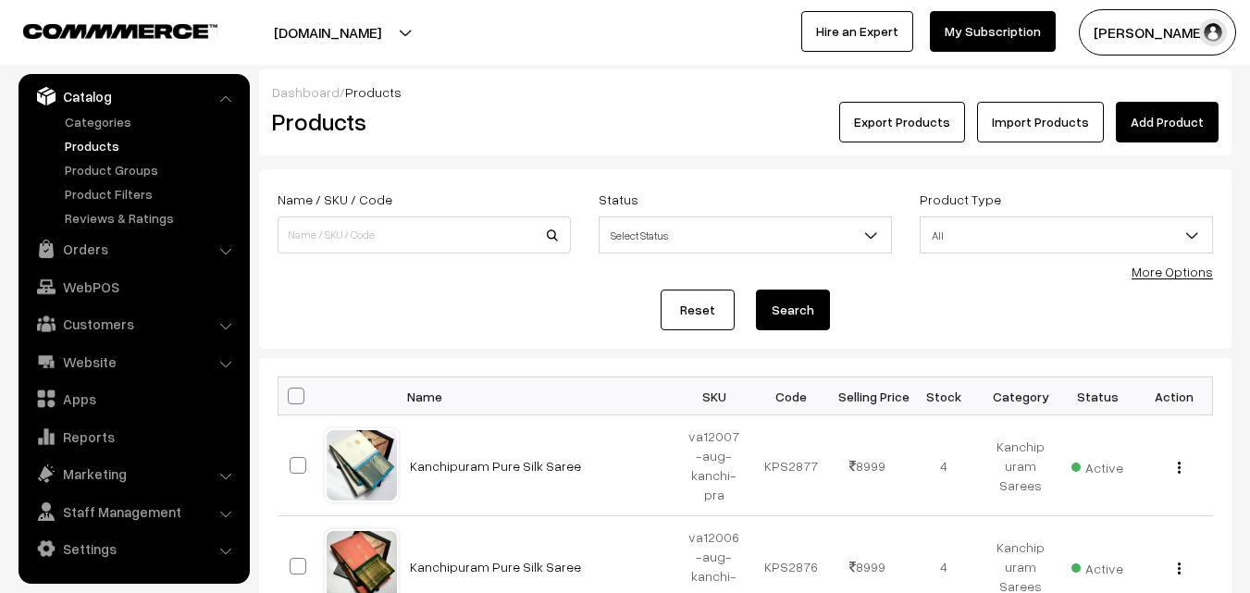
click at [519, 130] on h2 "Products" at bounding box center [420, 121] width 297 height 29
click at [1169, 118] on link "Add Product" at bounding box center [1167, 122] width 103 height 41
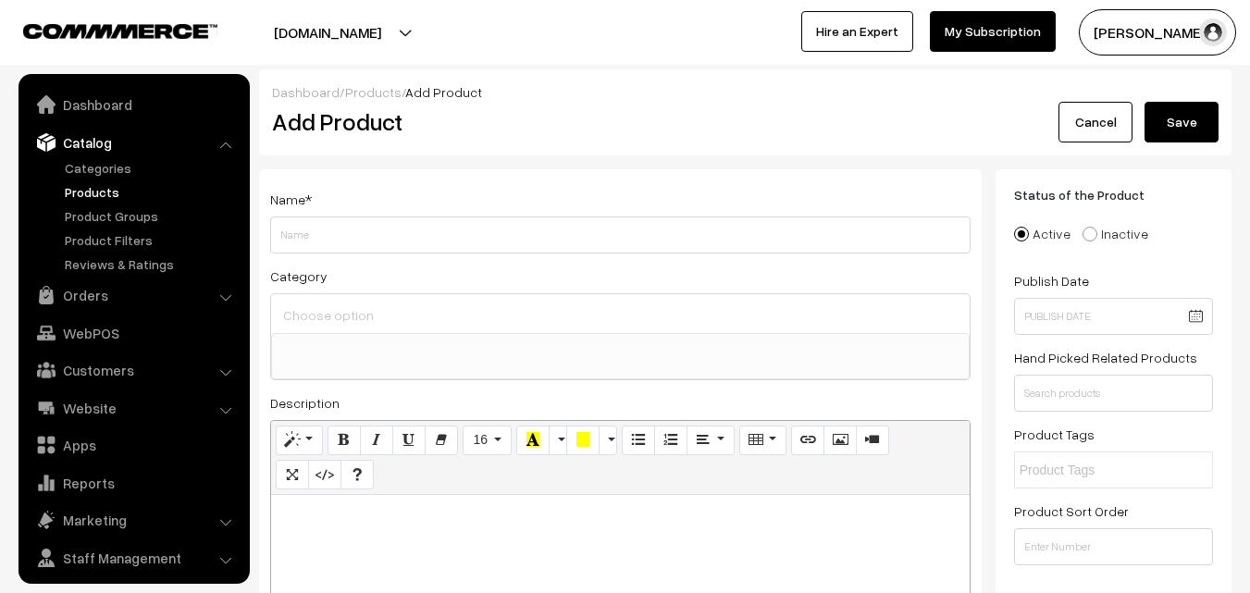
select select
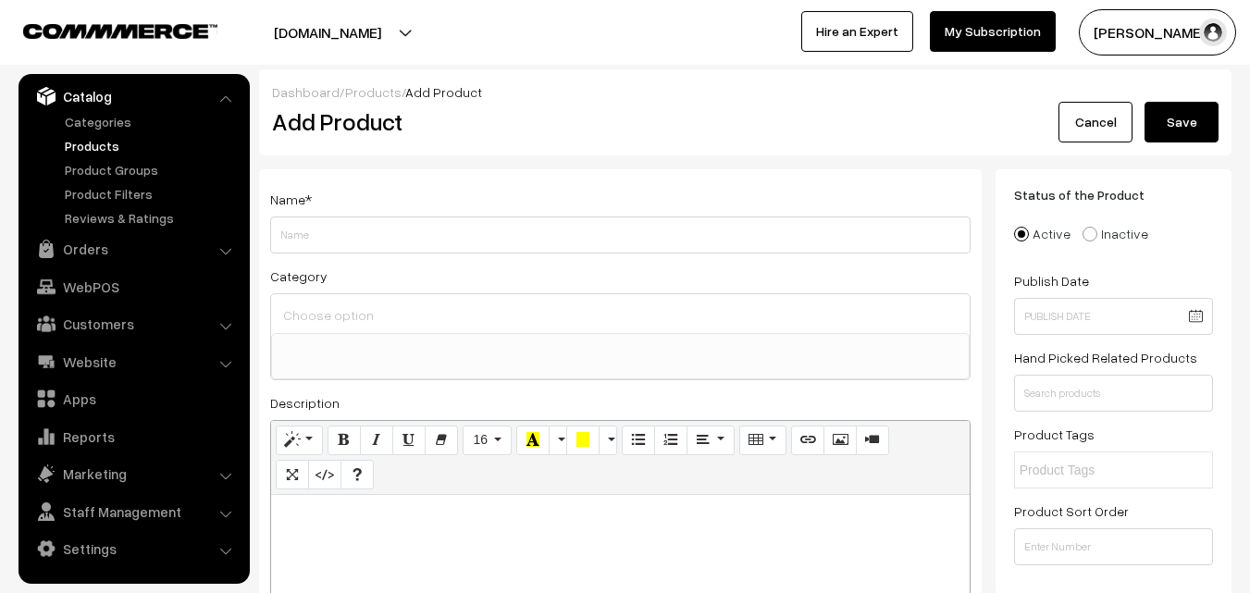
click at [352, 520] on p at bounding box center [620, 515] width 680 height 22
paste div
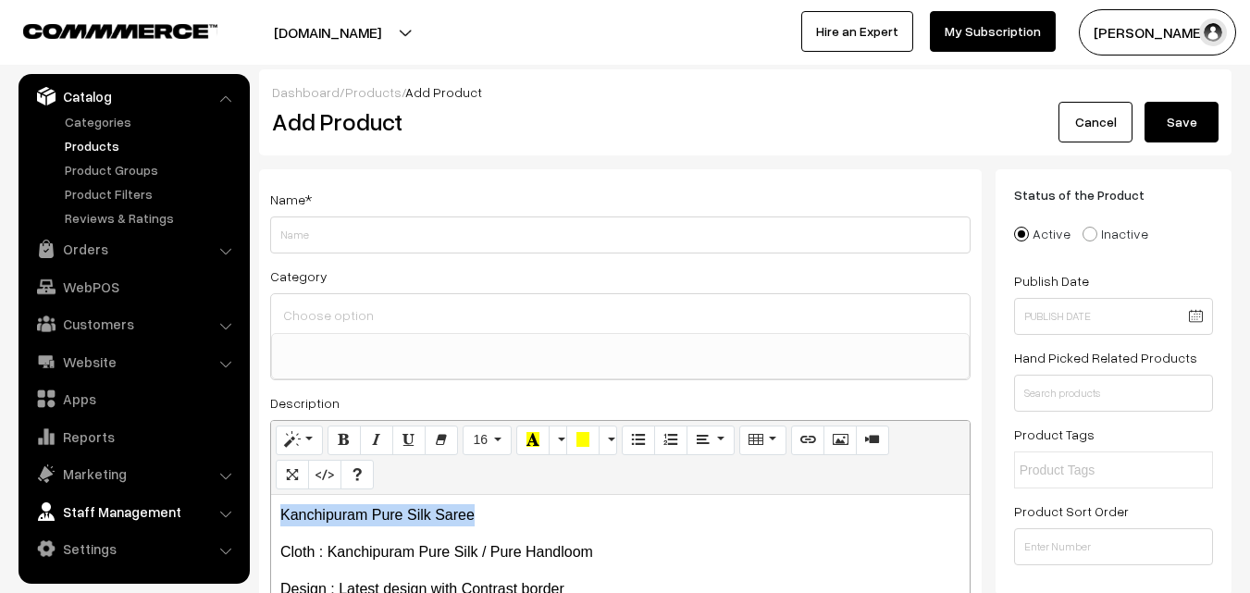
drag, startPoint x: 505, startPoint y: 502, endPoint x: 242, endPoint y: 507, distance: 262.9
copy p "Kanchipuram Pure Silk Saree"
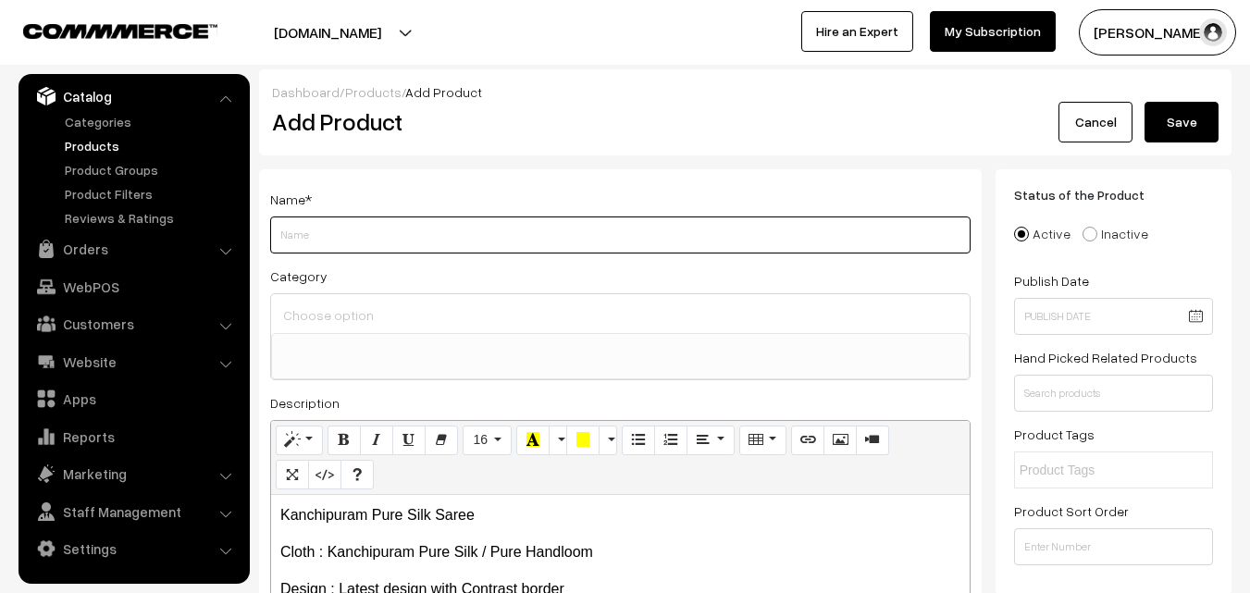
click at [340, 236] on input "Weight" at bounding box center [620, 235] width 700 height 37
paste input "Kanchipuram Pure Silk Saree"
type input "Kanchipuram Pure Silk Saree"
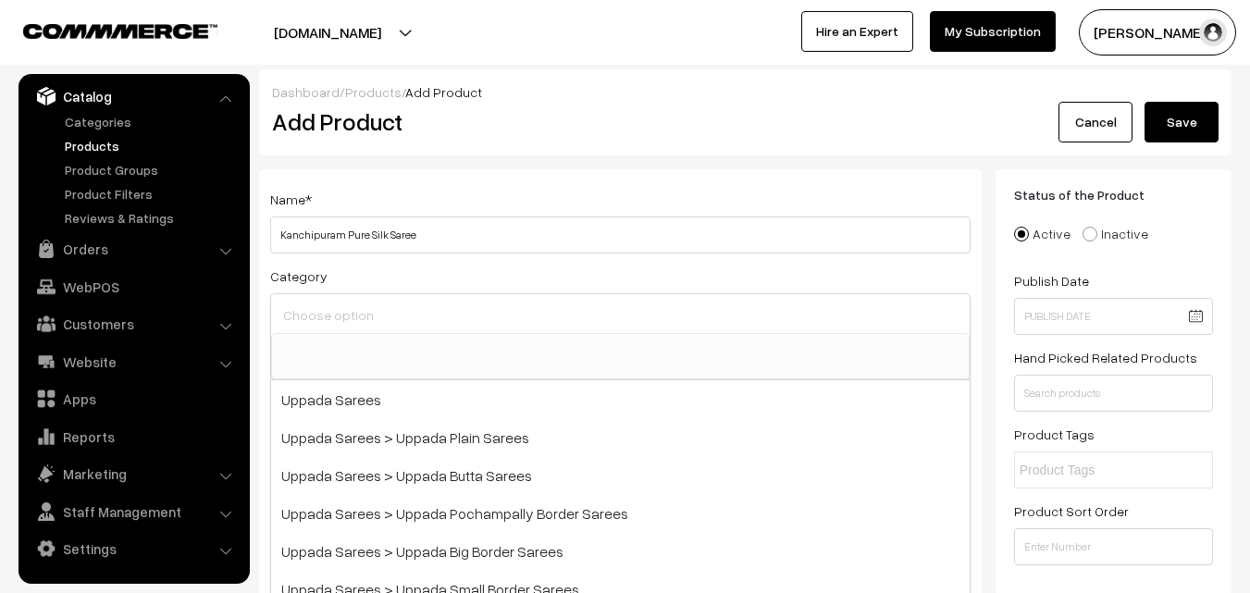
click at [342, 306] on input at bounding box center [621, 315] width 684 height 27
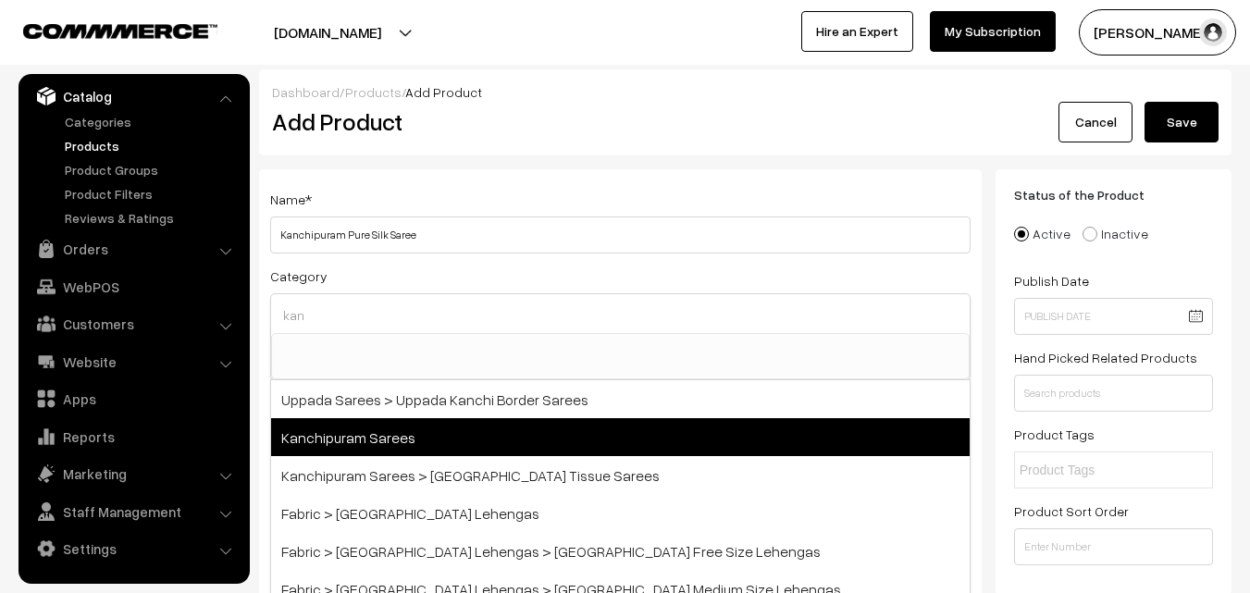
type input "kan"
click at [403, 434] on span "Kanchipuram Sarees" at bounding box center [620, 437] width 699 height 38
select select "3"
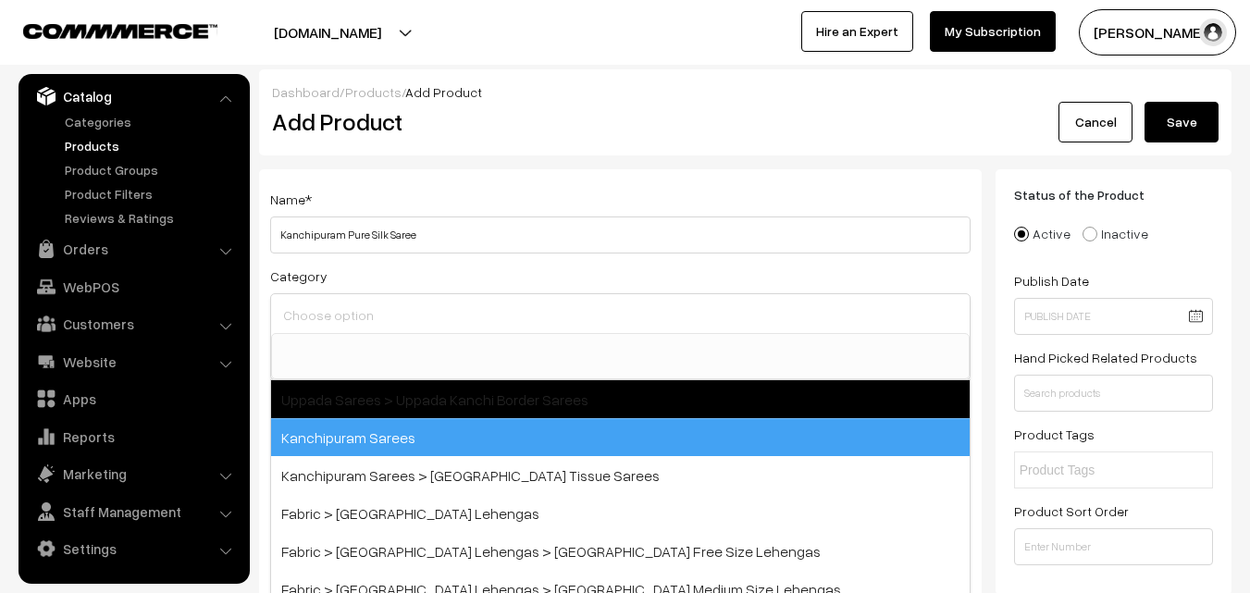
scroll to position [315, 0]
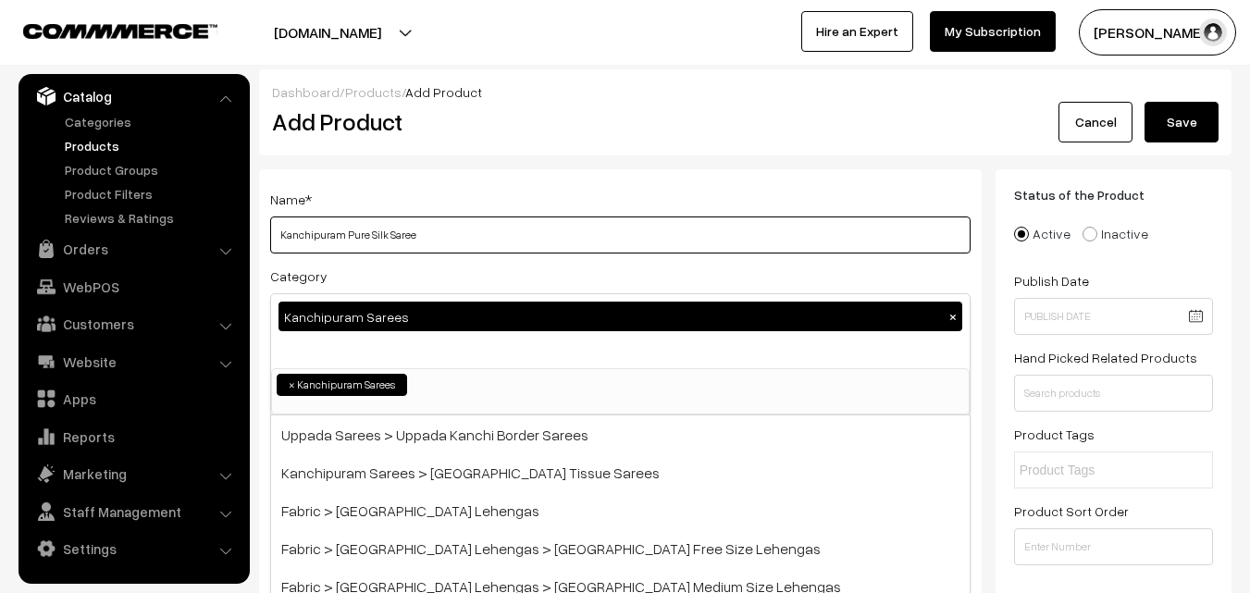
click at [484, 221] on input "Kanchipuram Pure Silk Saree" at bounding box center [620, 235] width 700 height 37
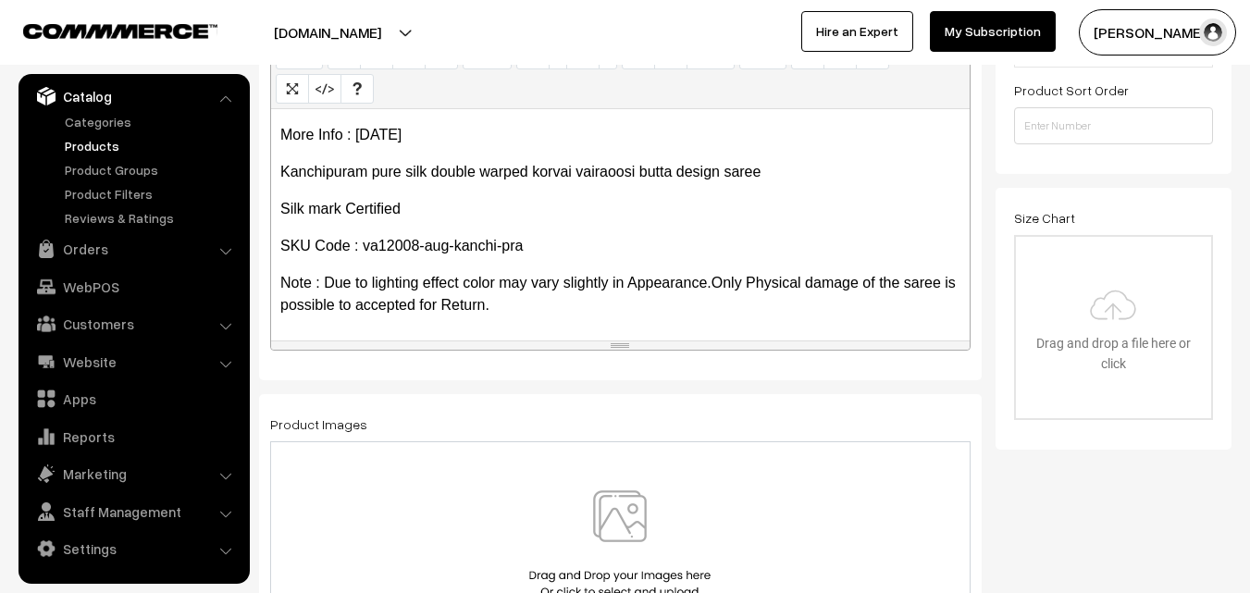
scroll to position [555, 0]
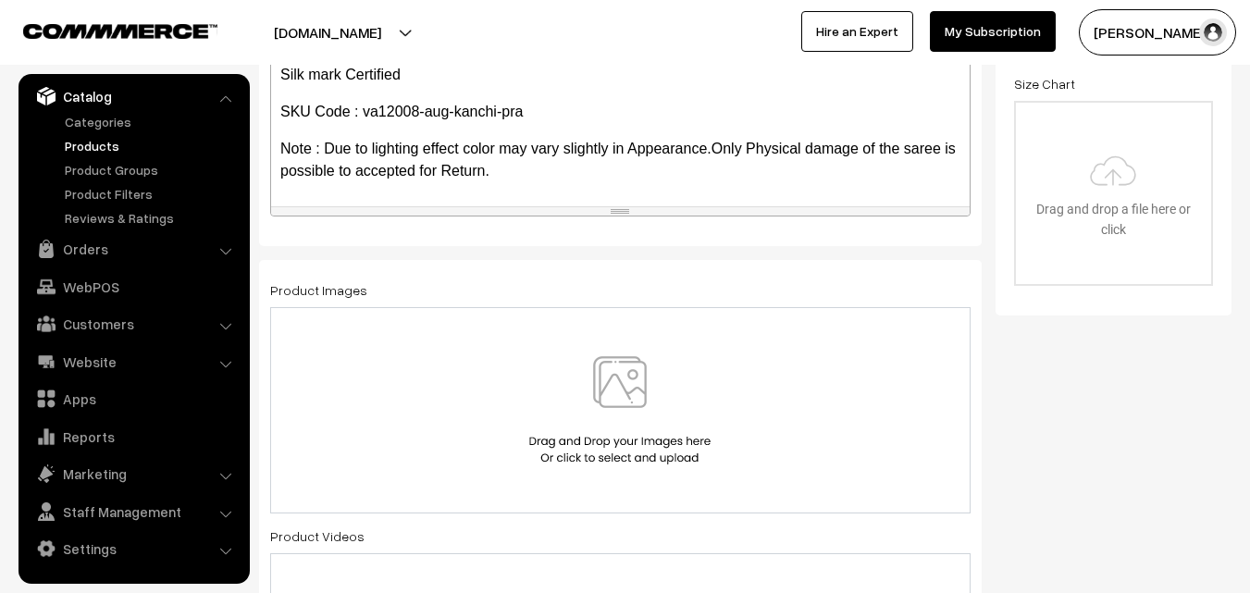
click at [610, 389] on img at bounding box center [620, 410] width 191 height 108
click at [614, 378] on img at bounding box center [620, 410] width 191 height 108
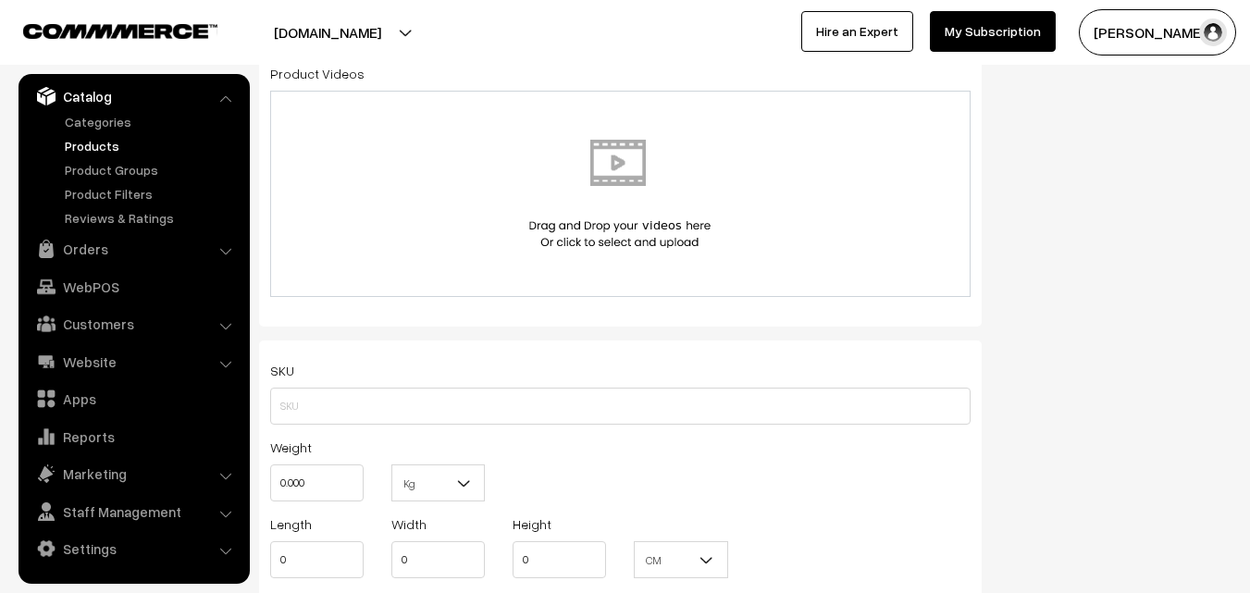
scroll to position [1018, 0]
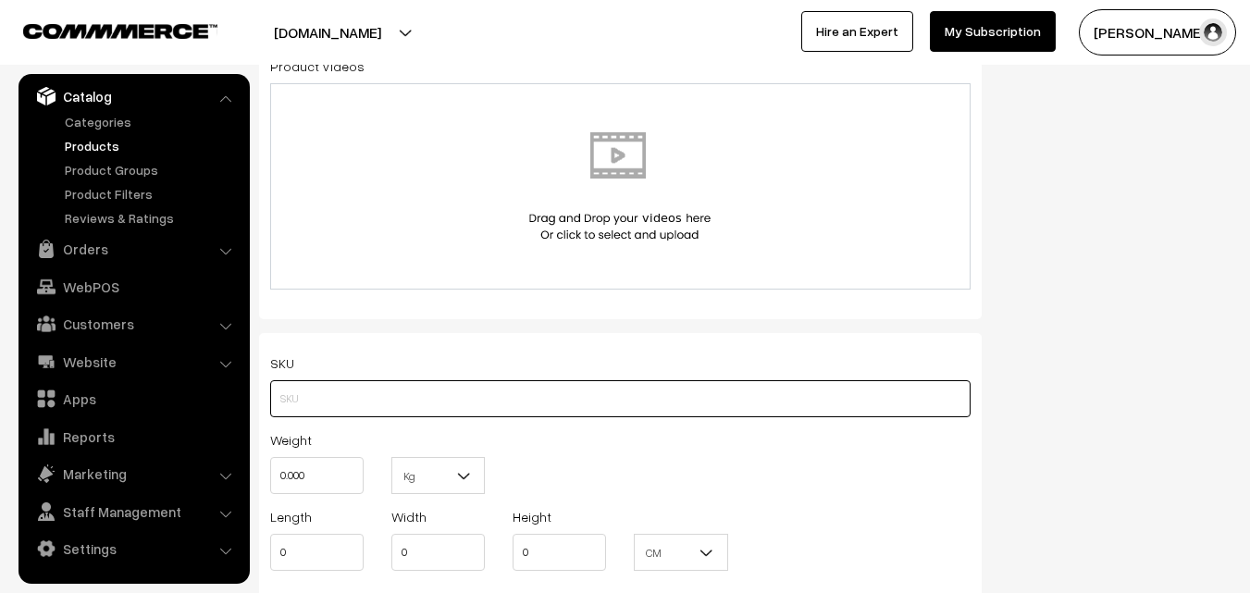
click at [298, 396] on input "text" at bounding box center [620, 398] width 700 height 37
paste input "va12008-aug-kanchi-pra"
type input "va12008-aug-kanchi-pra"
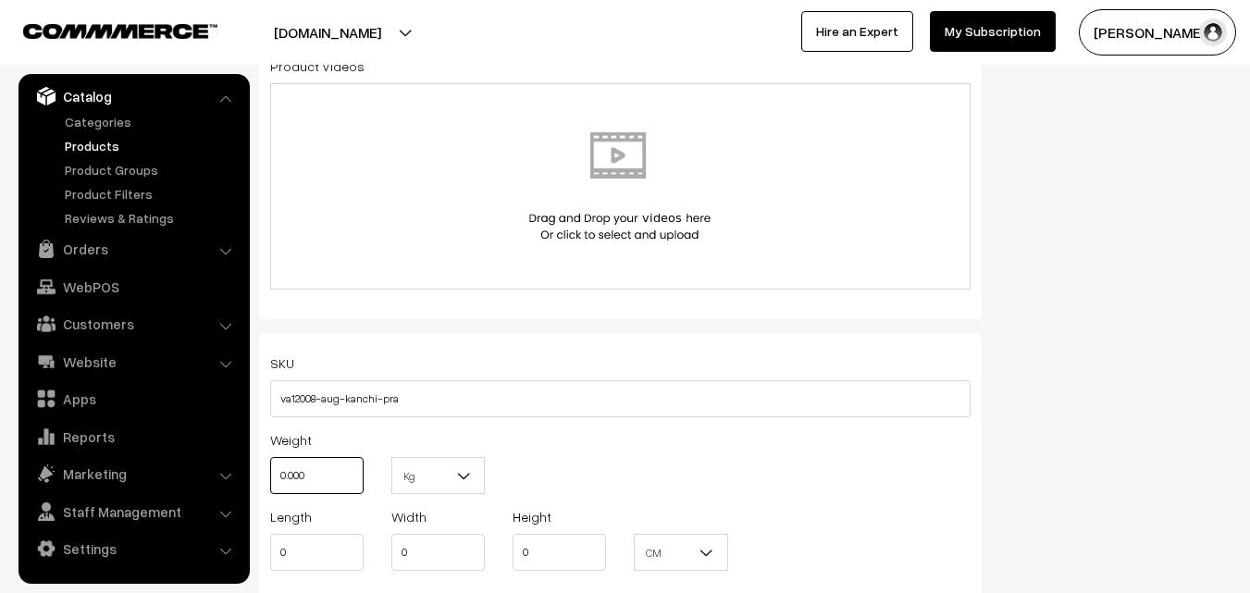
click at [333, 473] on input "0.000" at bounding box center [316, 475] width 93 height 37
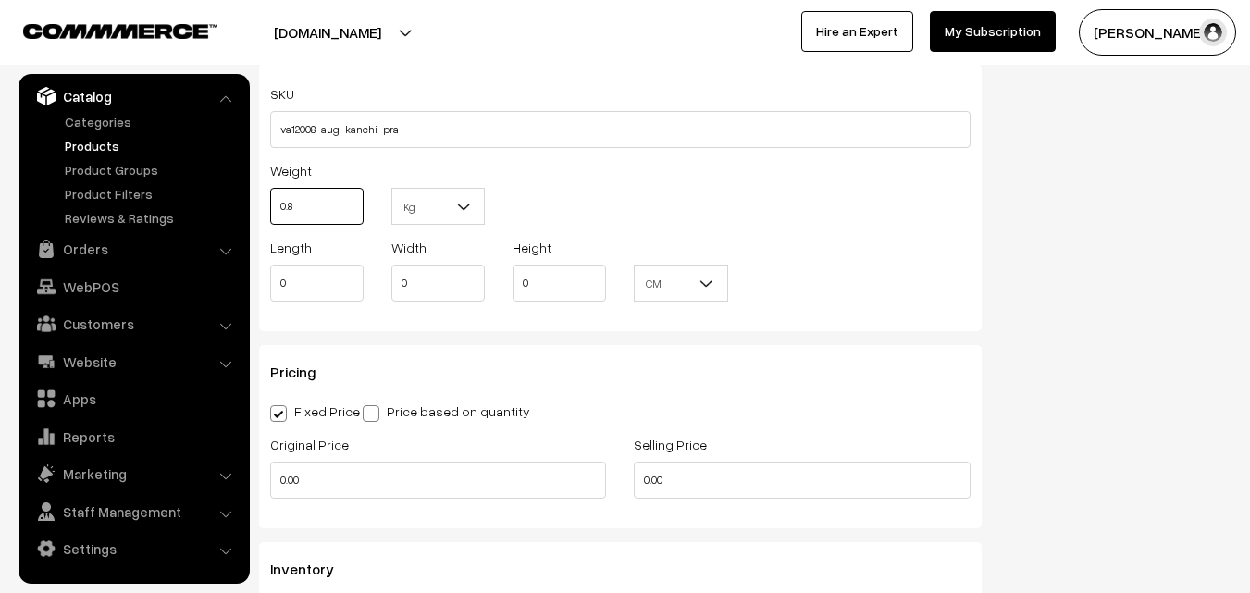
scroll to position [1295, 0]
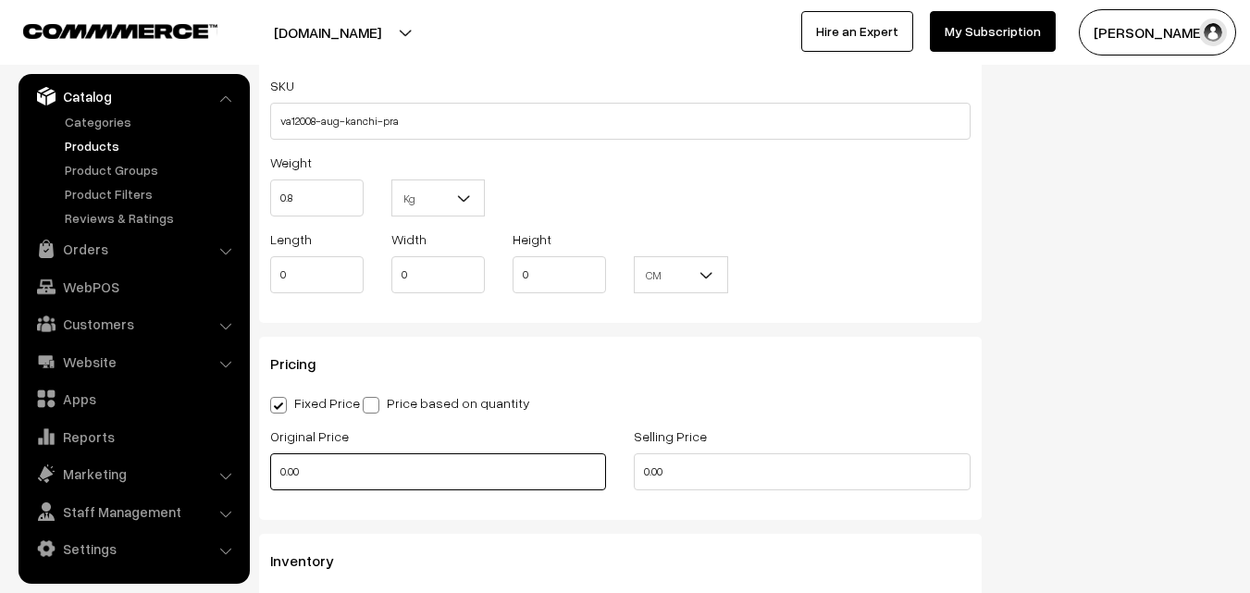
type input "0.80"
click at [312, 476] on input "0.00" at bounding box center [438, 471] width 336 height 37
type input "0"
type input "8200"
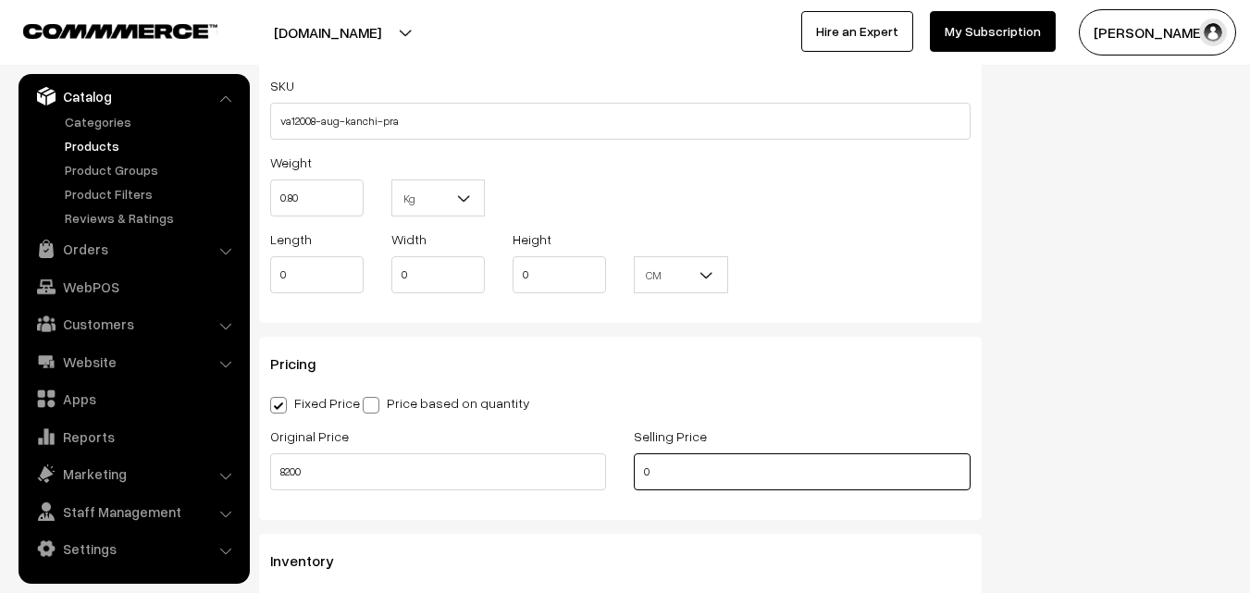
click at [681, 468] on input "0" at bounding box center [802, 471] width 336 height 37
click at [680, 468] on input "0" at bounding box center [802, 471] width 336 height 37
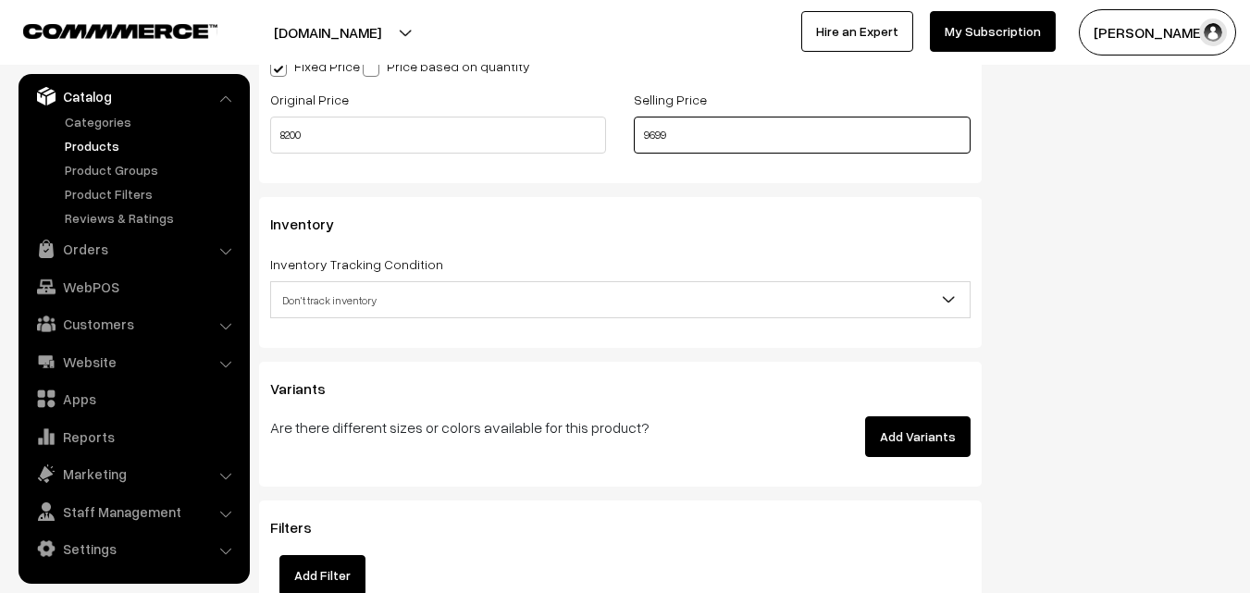
scroll to position [1666, 0]
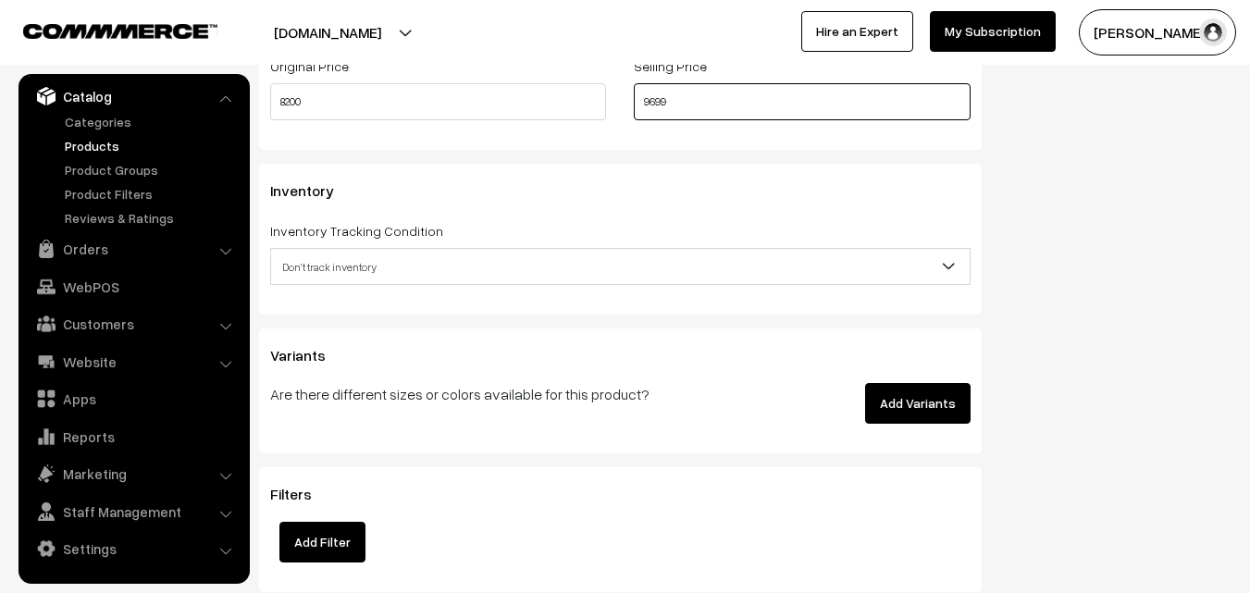
type input "9699"
click at [304, 269] on span "Don't track inventory" at bounding box center [620, 267] width 699 height 32
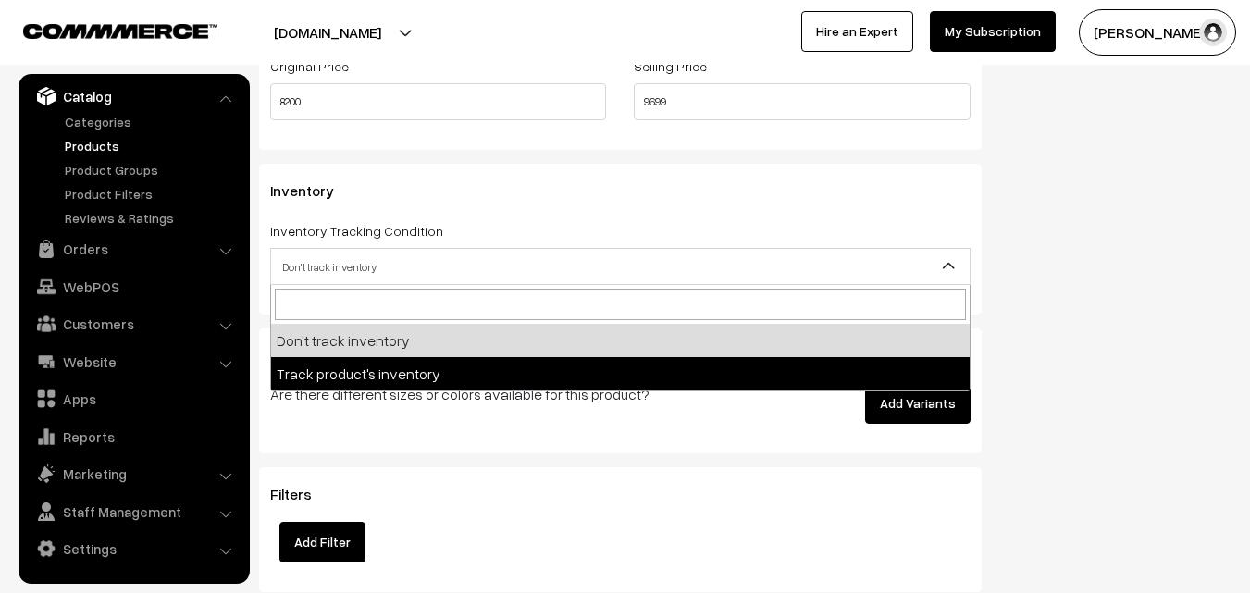
select select "2"
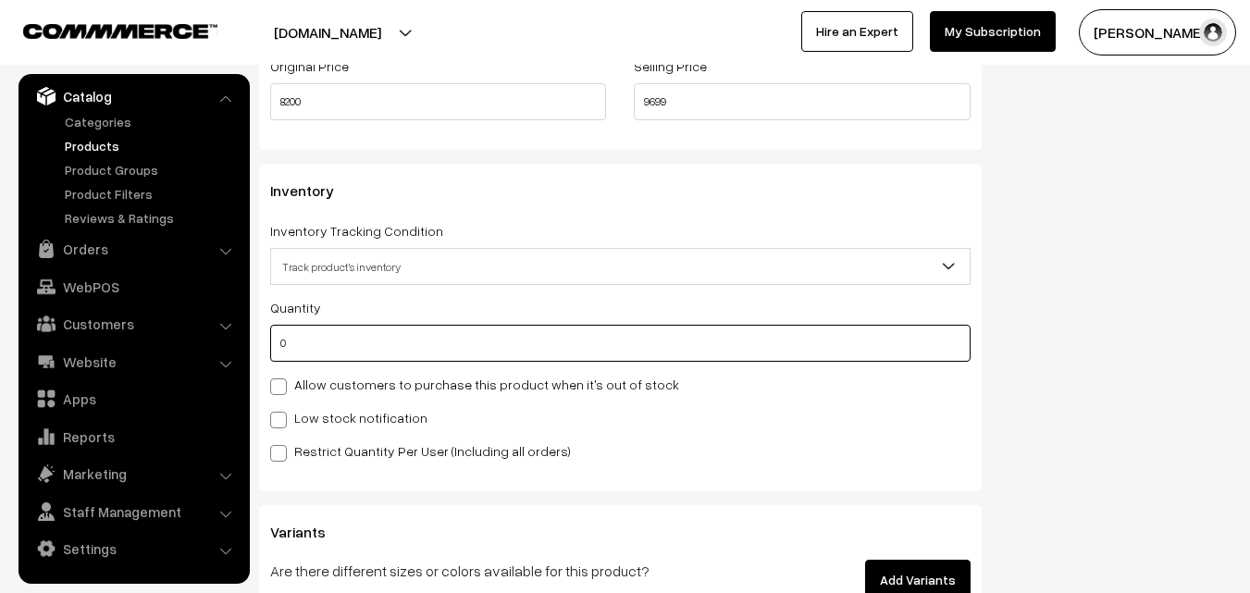
click at [306, 343] on input "0" at bounding box center [620, 343] width 700 height 37
type input "4"
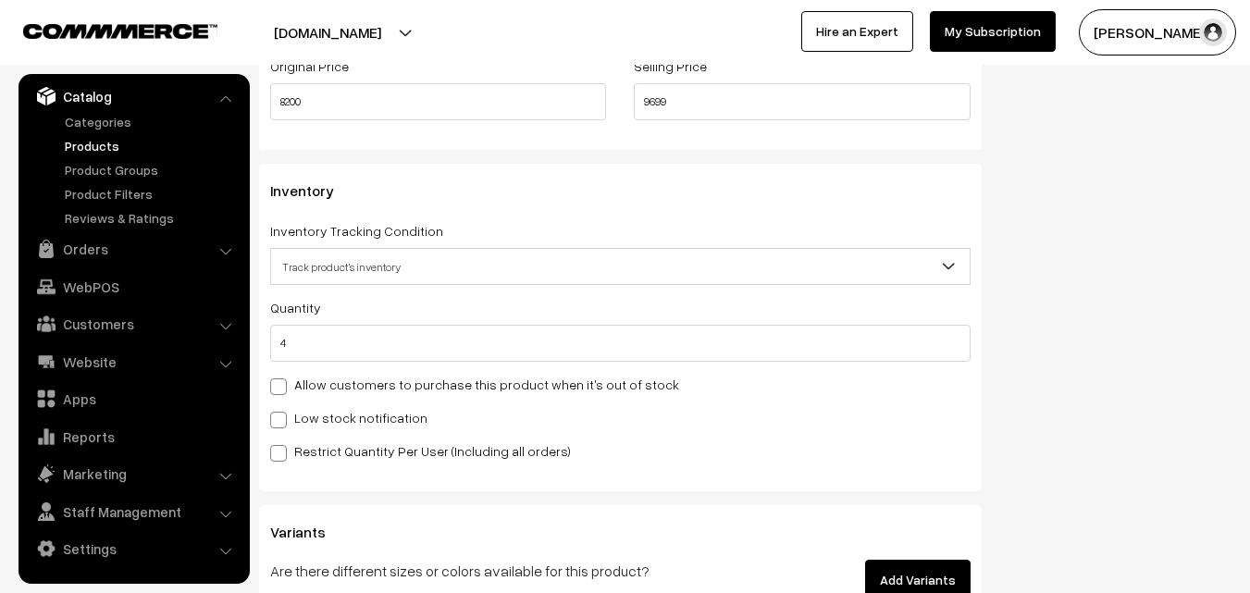
click at [306, 418] on label "Low stock notification" at bounding box center [348, 417] width 157 height 19
click at [282, 418] on input "Low stock notification" at bounding box center [276, 417] width 12 height 12
checkbox input "true"
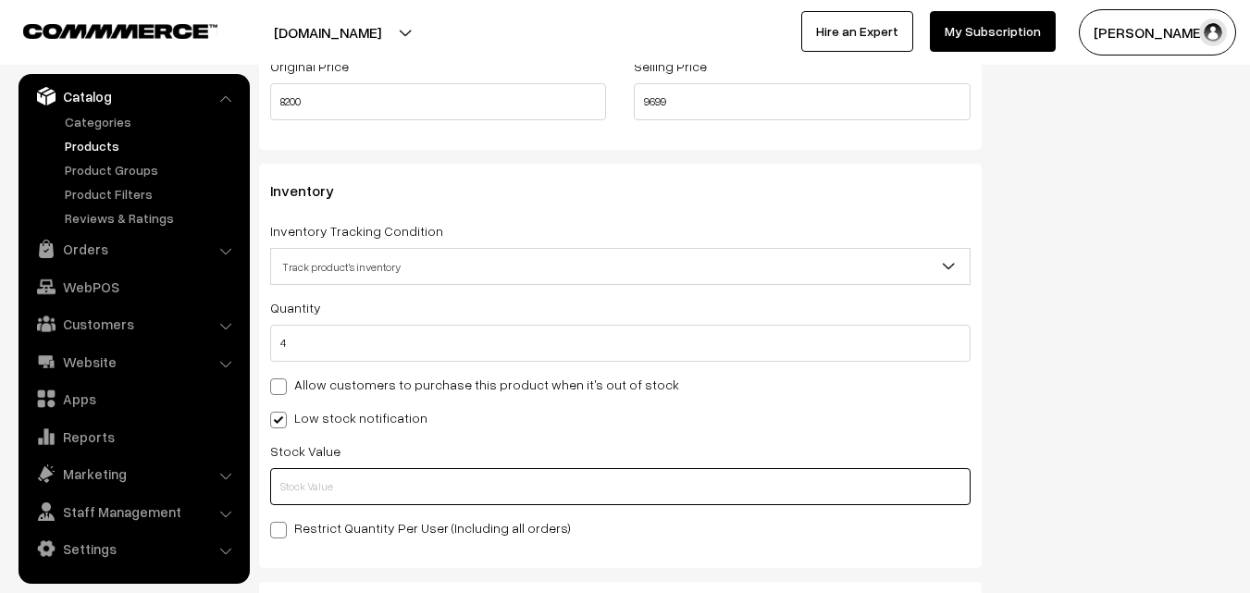
click at [316, 486] on input "text" at bounding box center [620, 486] width 700 height 37
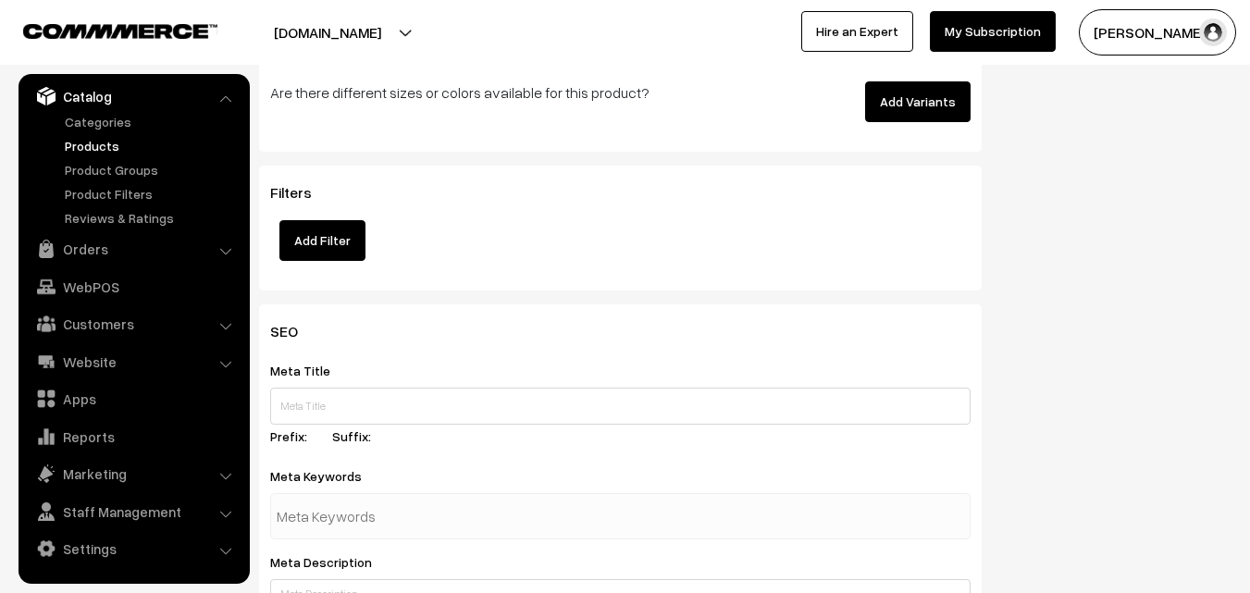
scroll to position [2755, 0]
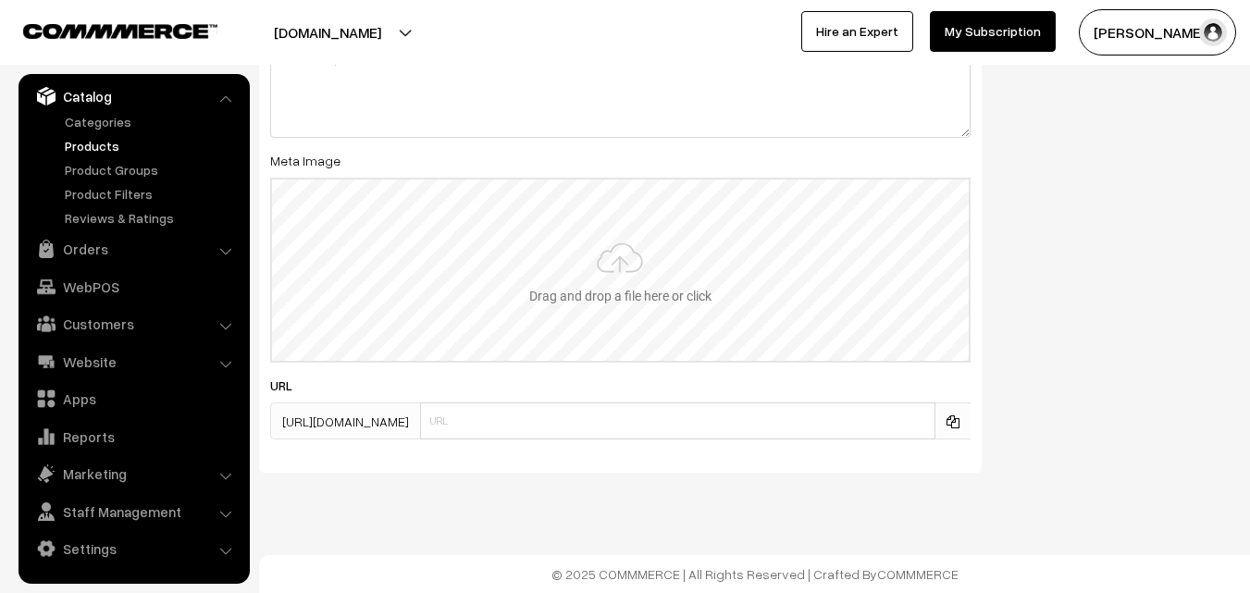
type input "2"
click at [615, 264] on input "file" at bounding box center [620, 270] width 697 height 181
type input "C:\fakepath\kanchipuram-saree-va12008-aug.jpeg"
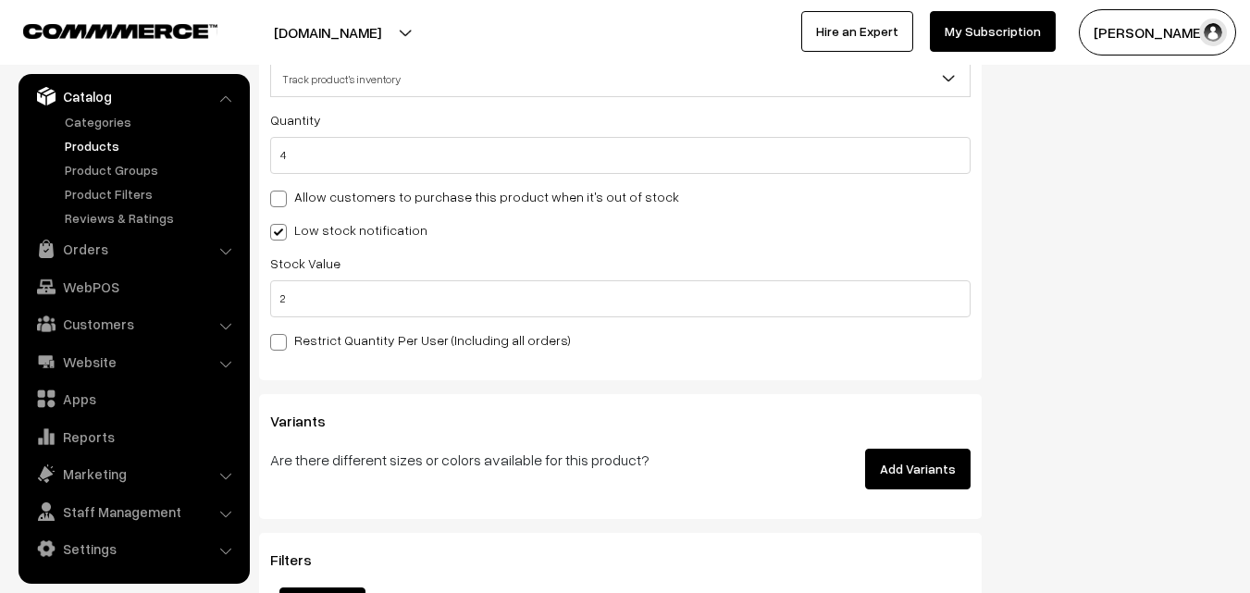
scroll to position [0, 0]
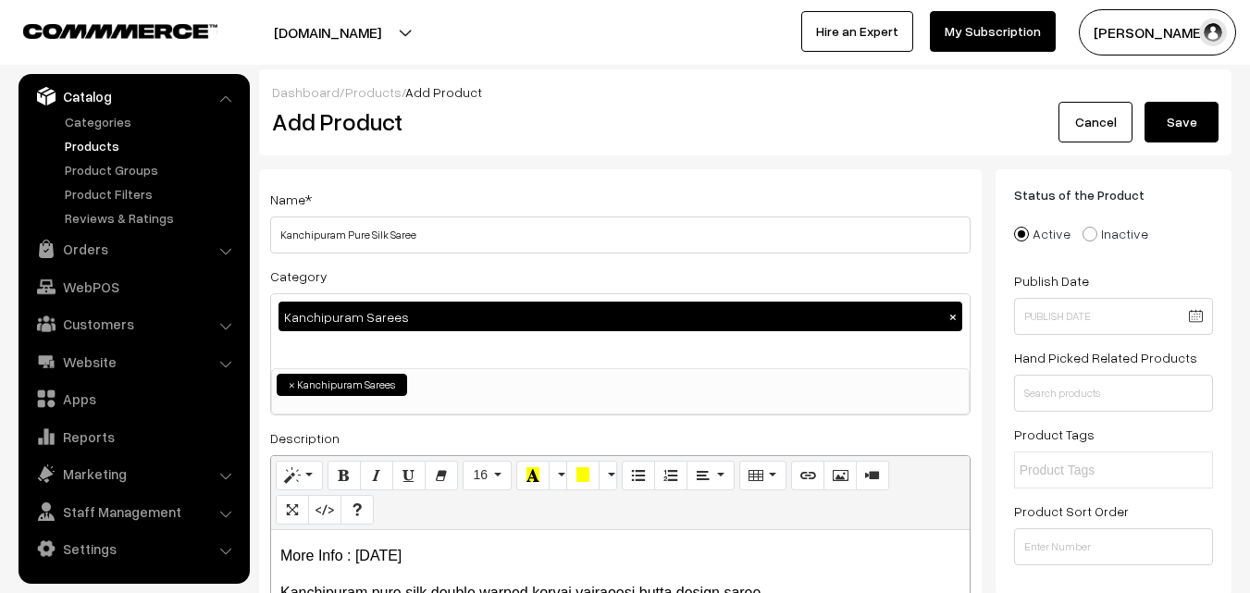
click at [1179, 123] on button "Save" at bounding box center [1182, 122] width 74 height 41
click at [552, 123] on h2 "Add Product" at bounding box center [623, 121] width 703 height 29
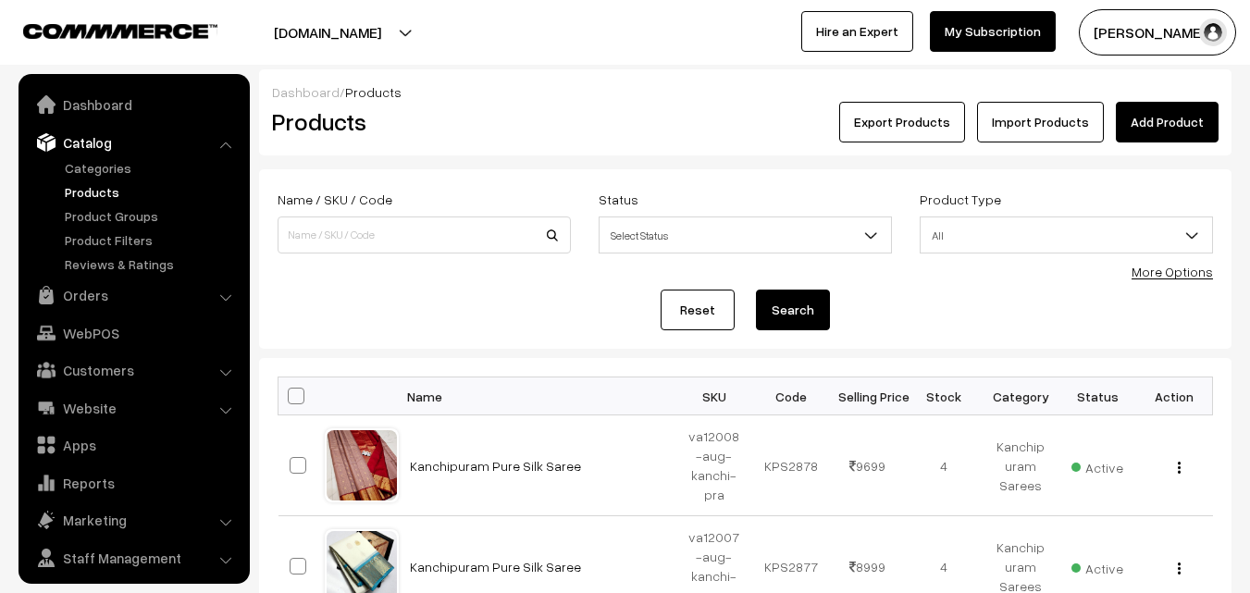
scroll to position [46, 0]
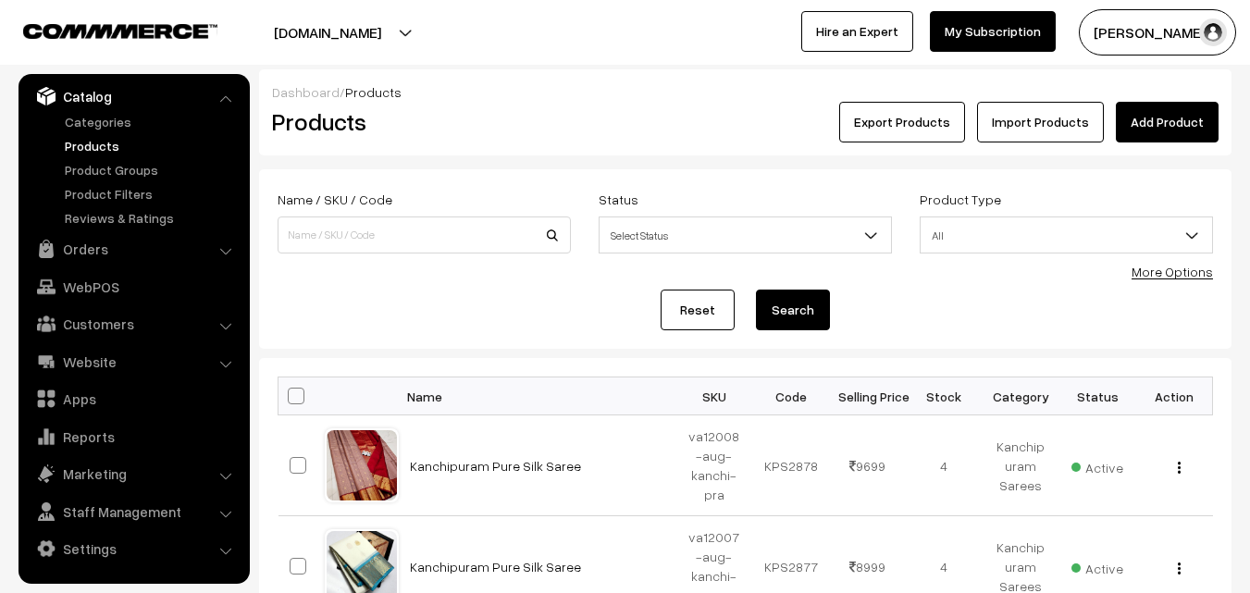
click at [1153, 114] on link "Add Product" at bounding box center [1167, 122] width 103 height 41
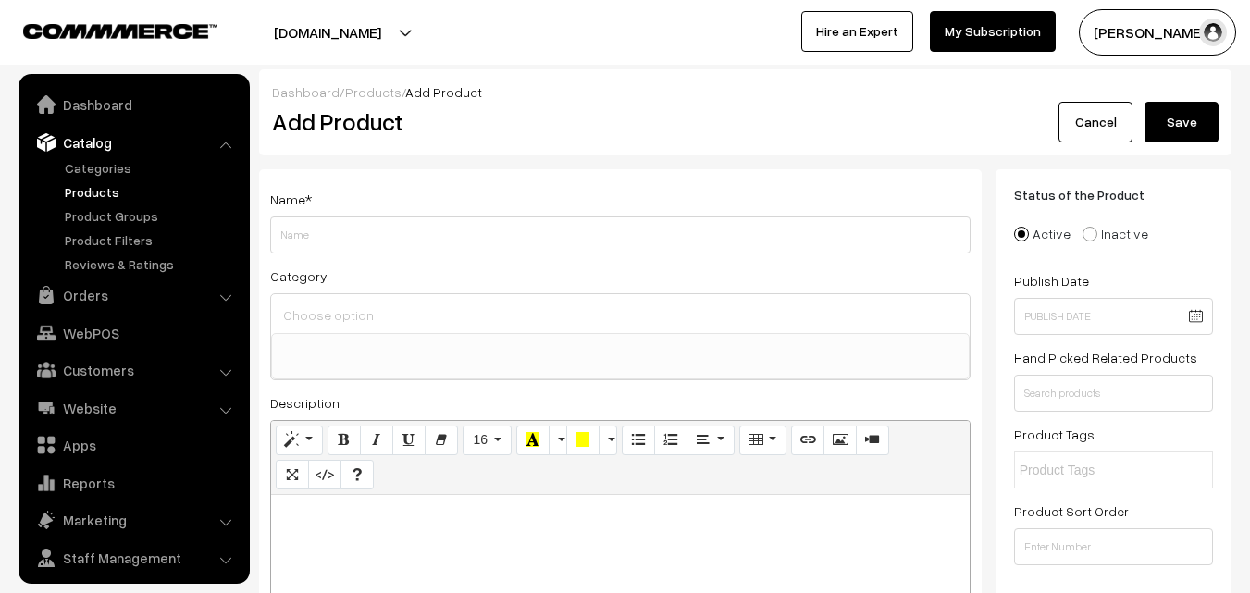
select select
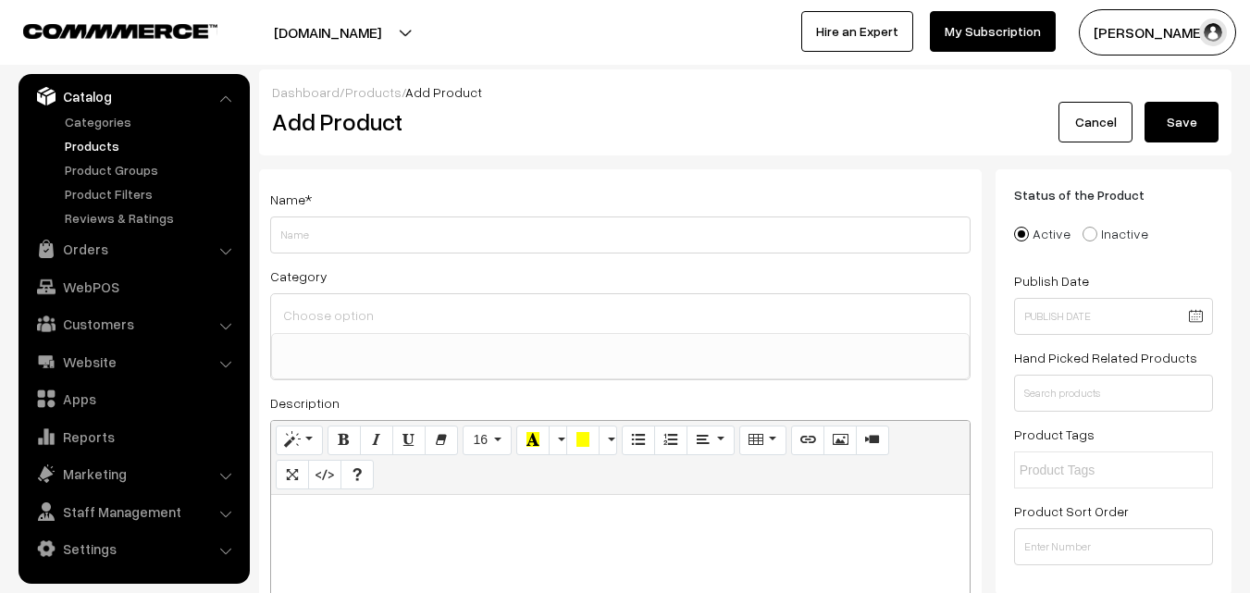
paste div
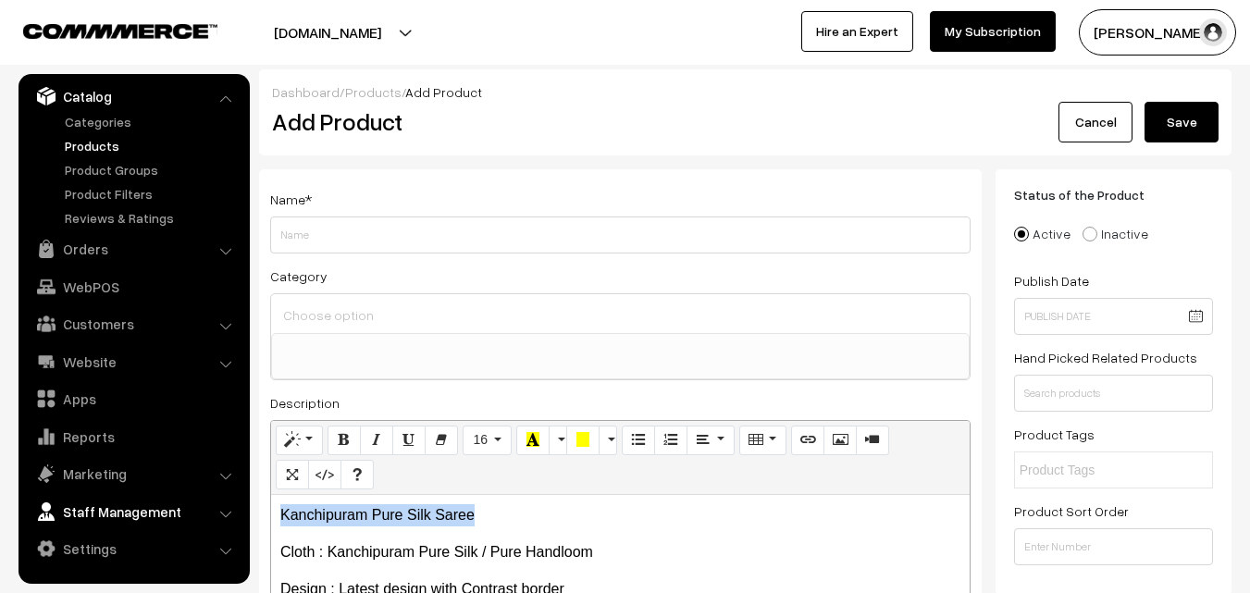
drag, startPoint x: 486, startPoint y: 523, endPoint x: 184, endPoint y: 523, distance: 301.7
copy p "Kanchipuram Pure Silk Saree"
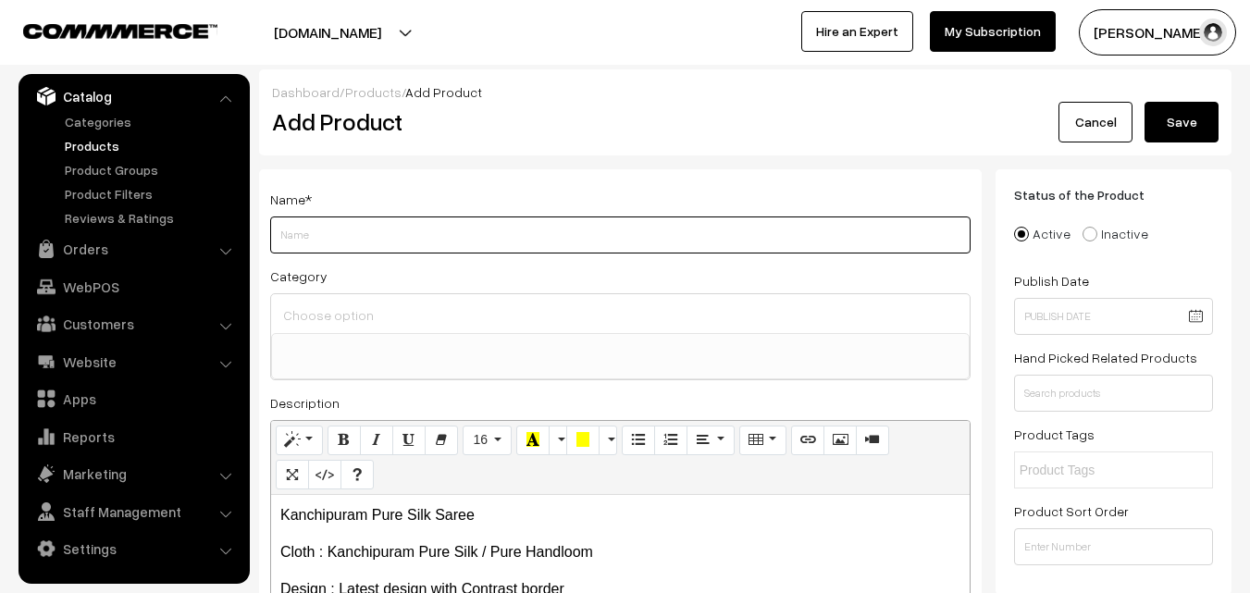
click at [369, 233] on input "Weight" at bounding box center [620, 235] width 700 height 37
paste input "Kanchipuram Pure Silk Saree"
type input "Kanchipuram Pure Silk Saree"
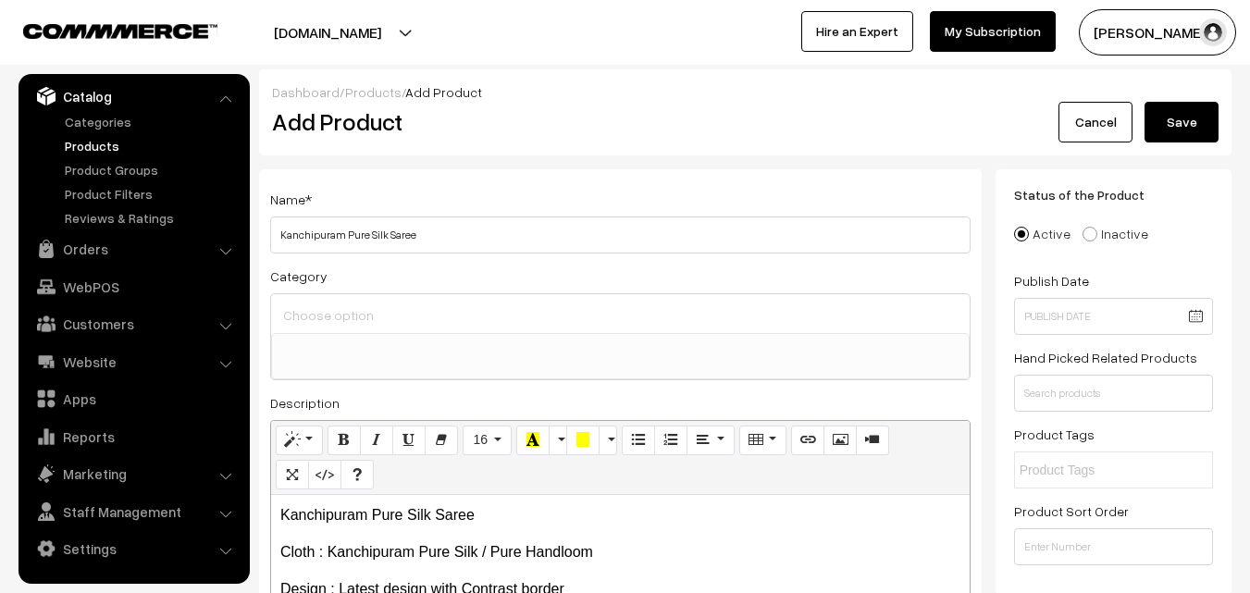
click at [341, 311] on input at bounding box center [621, 315] width 684 height 27
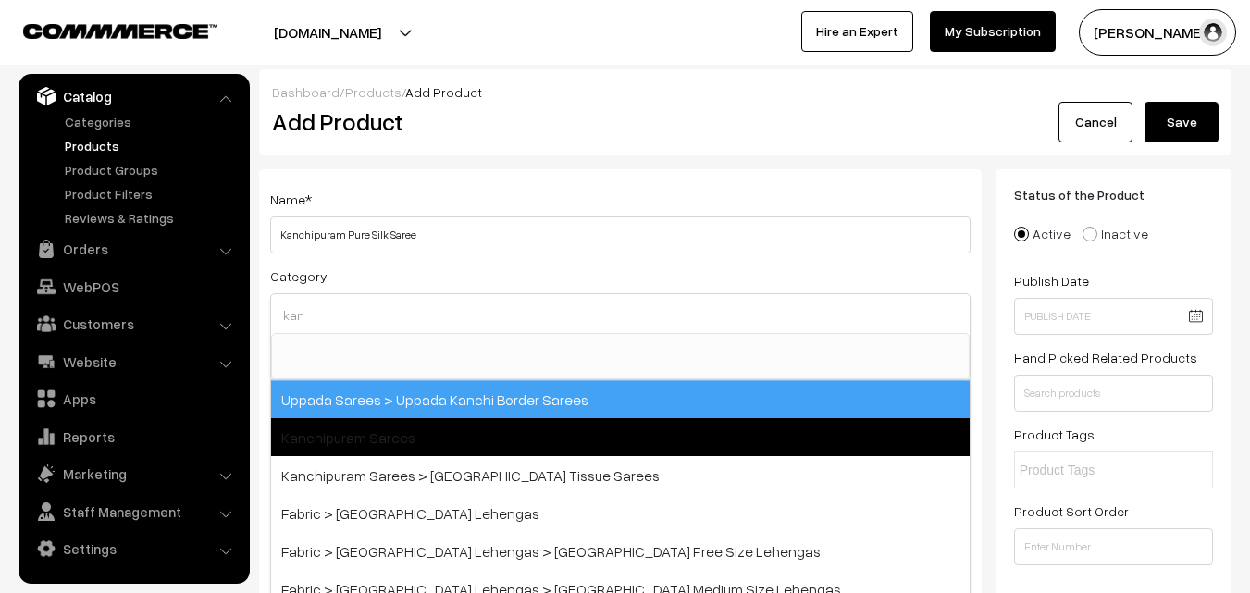
type input "kan"
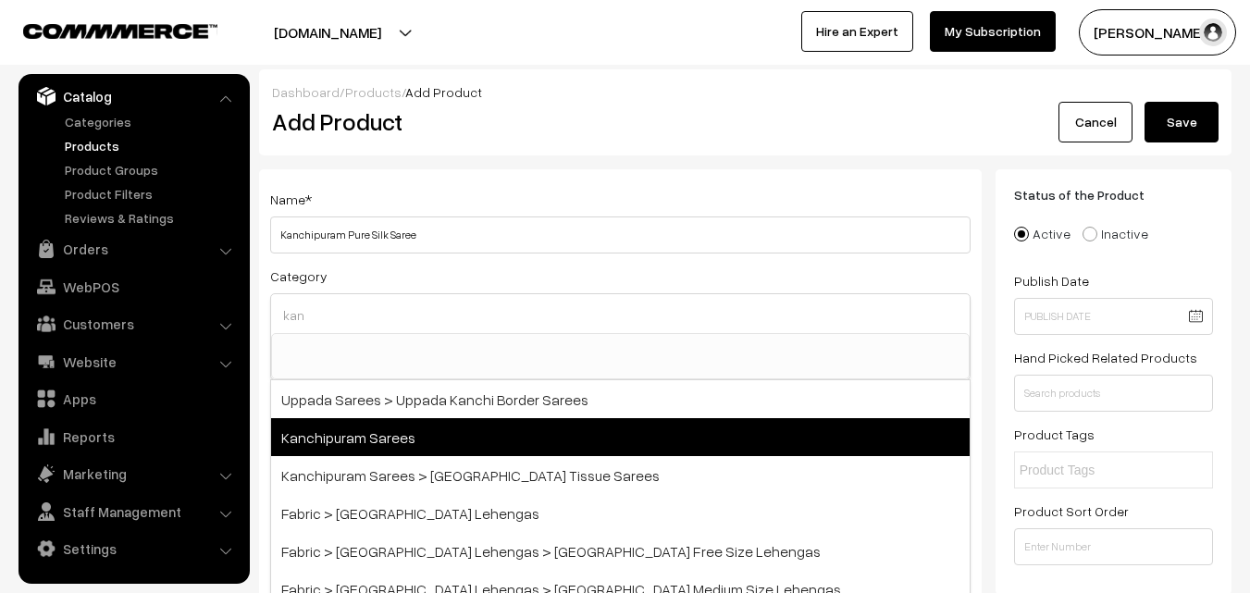
click at [420, 429] on span "Kanchipuram Sarees" at bounding box center [620, 437] width 699 height 38
select select "3"
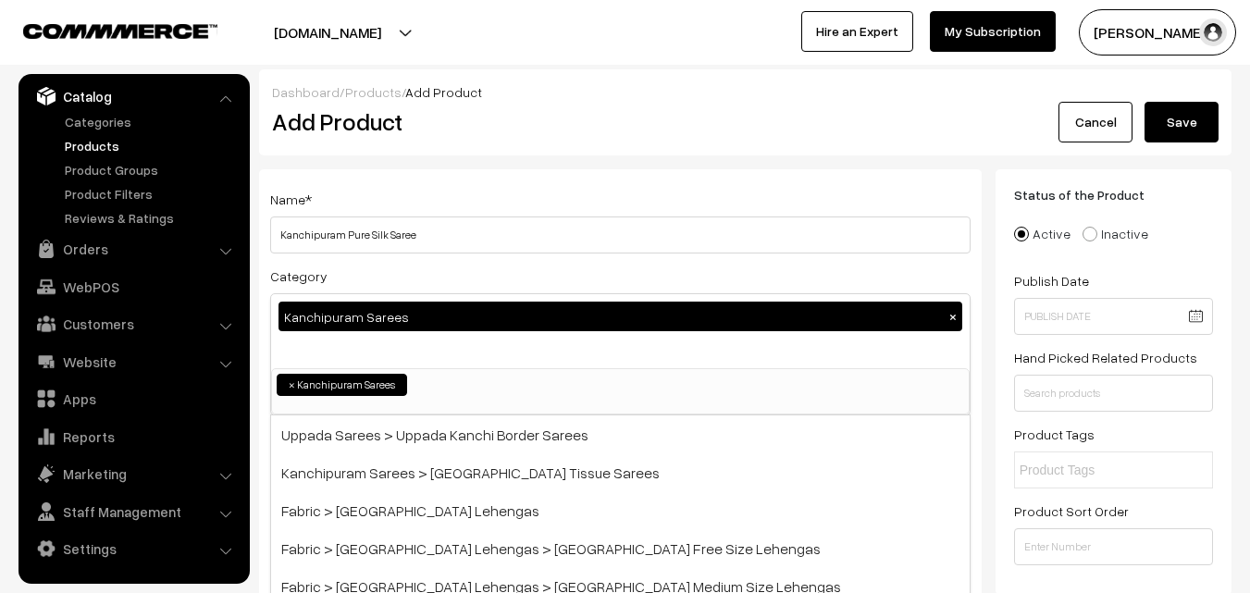
click at [420, 203] on div "Name * Kanchipuram Pure Silk Saree" at bounding box center [620, 221] width 700 height 66
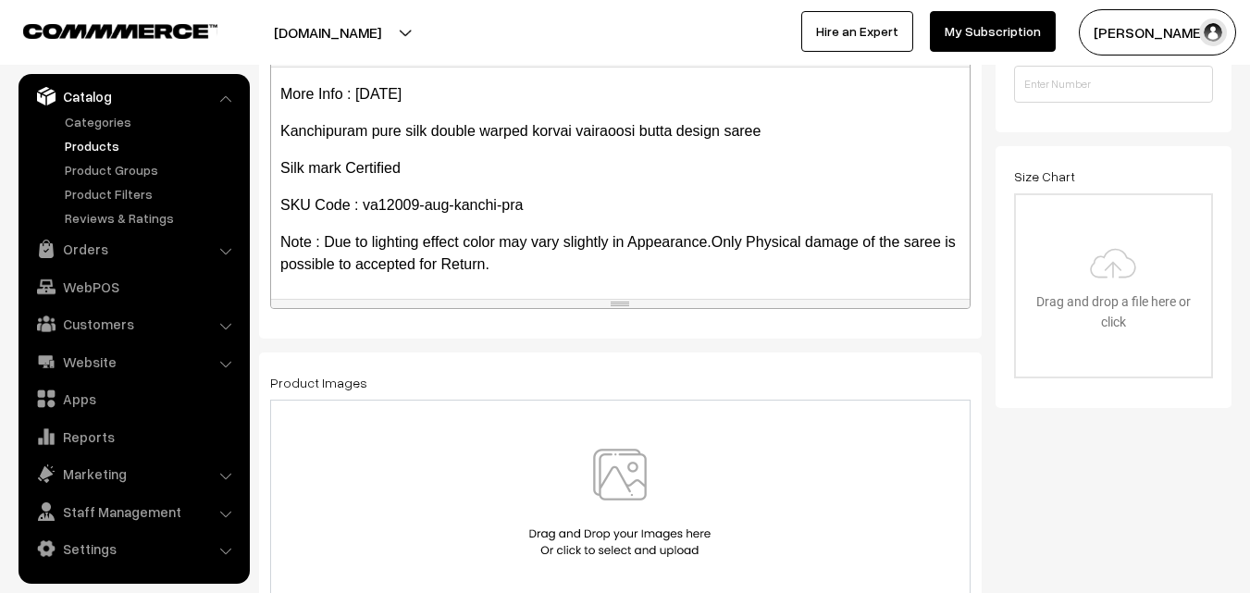
scroll to position [254, 0]
click at [621, 458] on img at bounding box center [620, 503] width 191 height 108
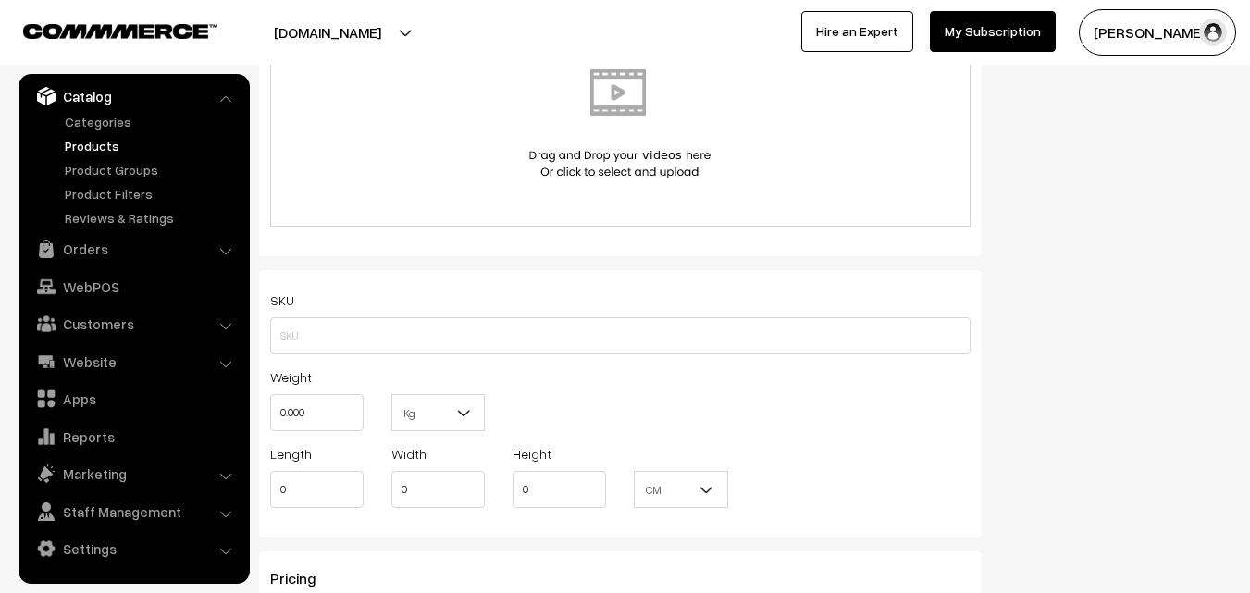
scroll to position [1110, 0]
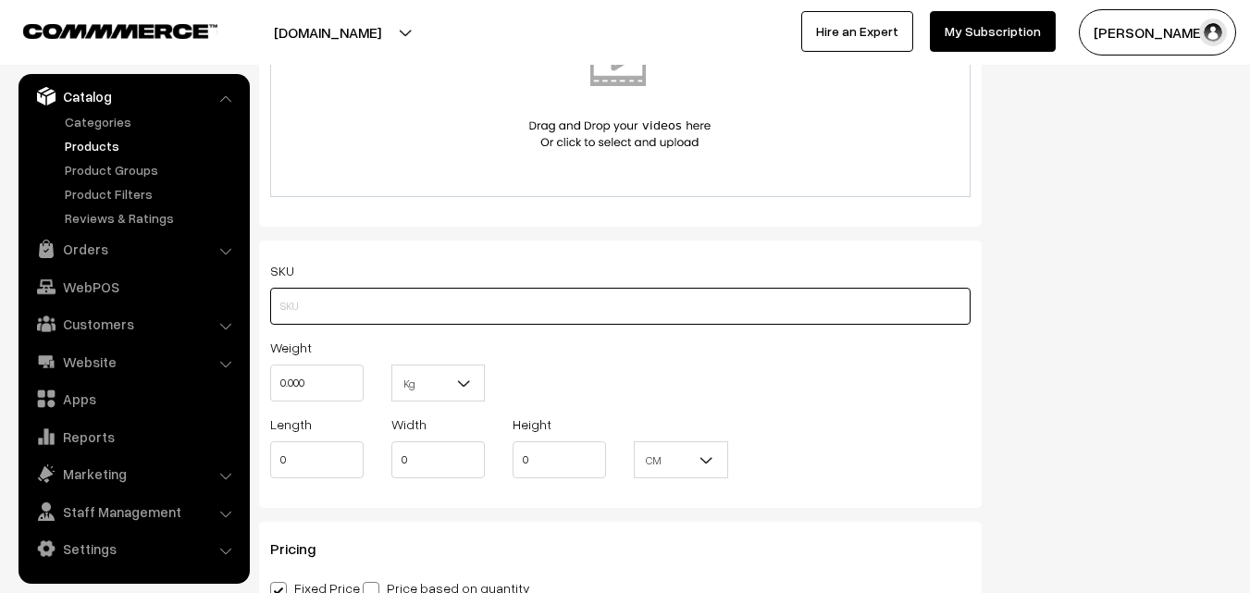
click at [357, 305] on input "text" at bounding box center [620, 306] width 700 height 37
paste input "va12009-aug-kanchi-pra"
type input "va12009-aug-kanchi-pra"
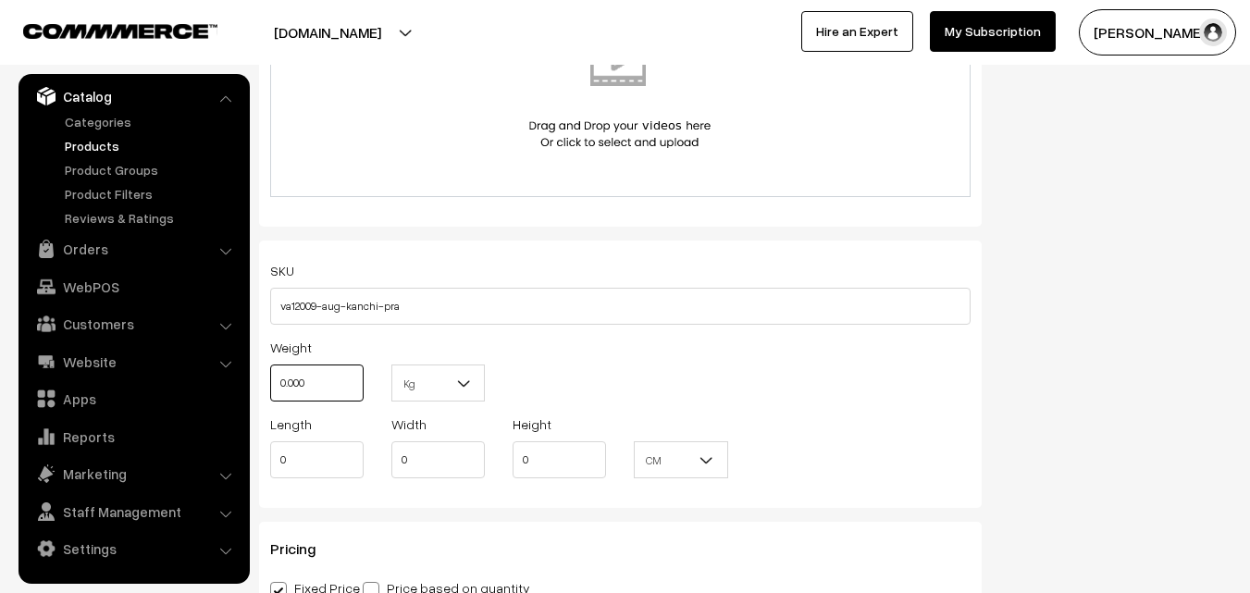
click at [333, 367] on input "0.000" at bounding box center [316, 383] width 93 height 37
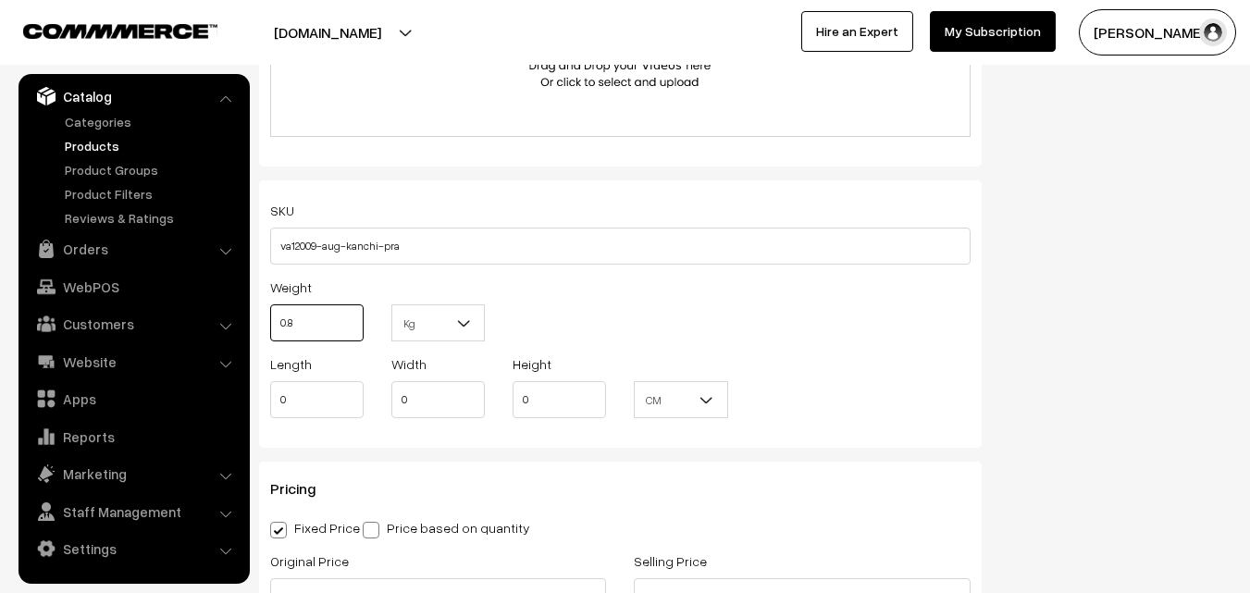
scroll to position [1203, 0]
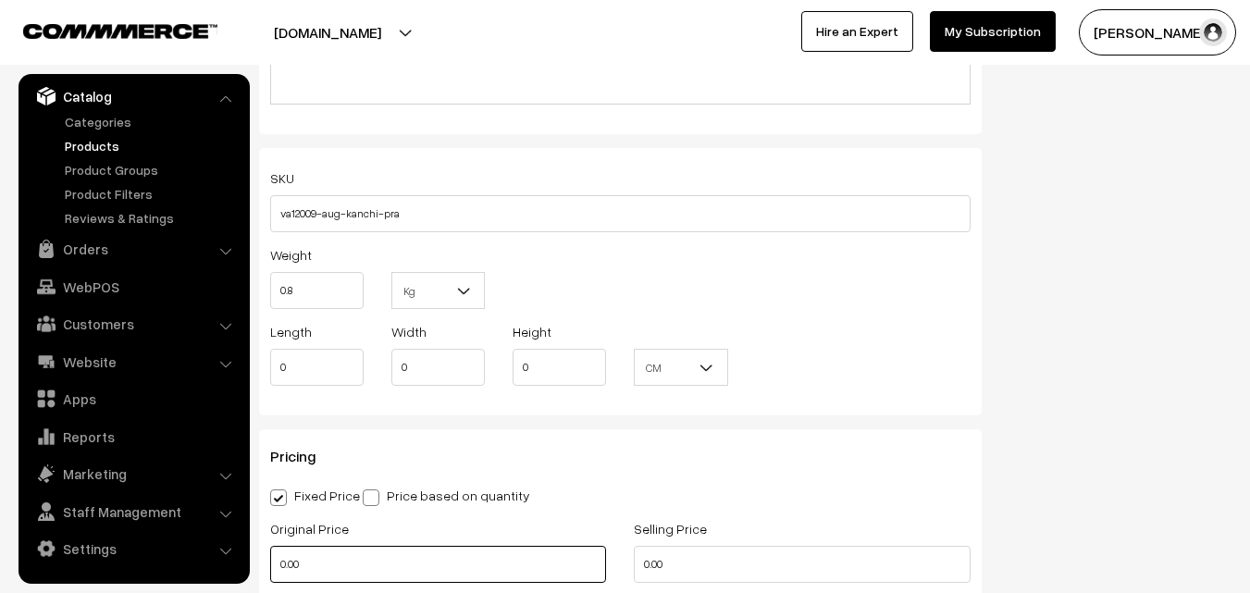
type input "0.80"
click at [341, 546] on input "0.00" at bounding box center [438, 564] width 336 height 37
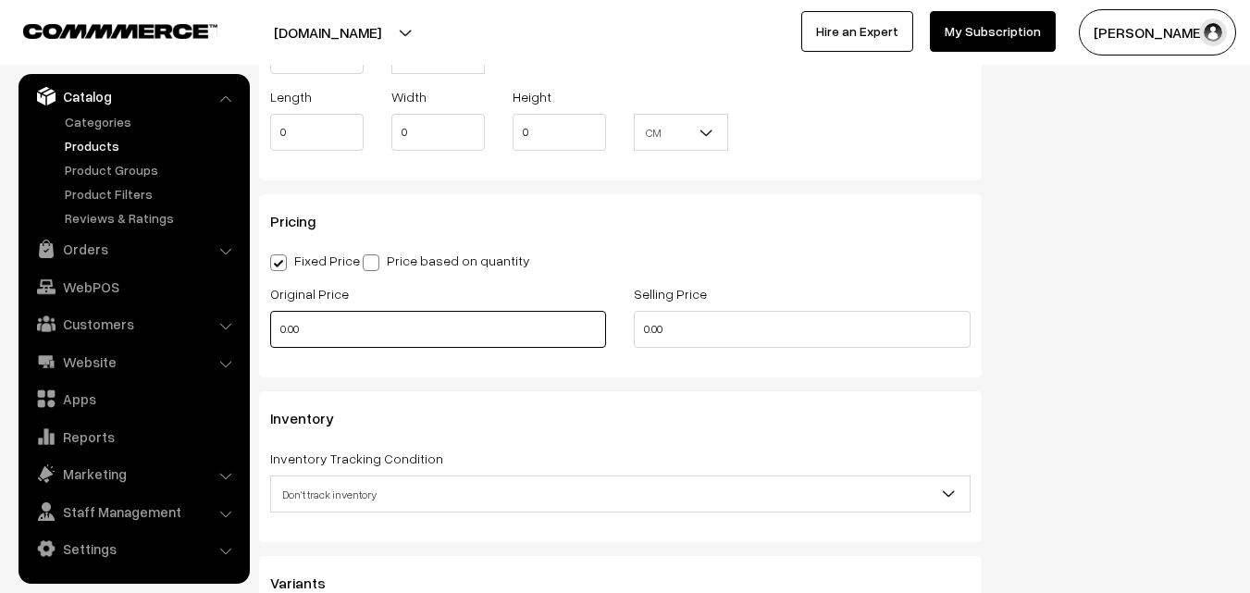
scroll to position [1481, 0]
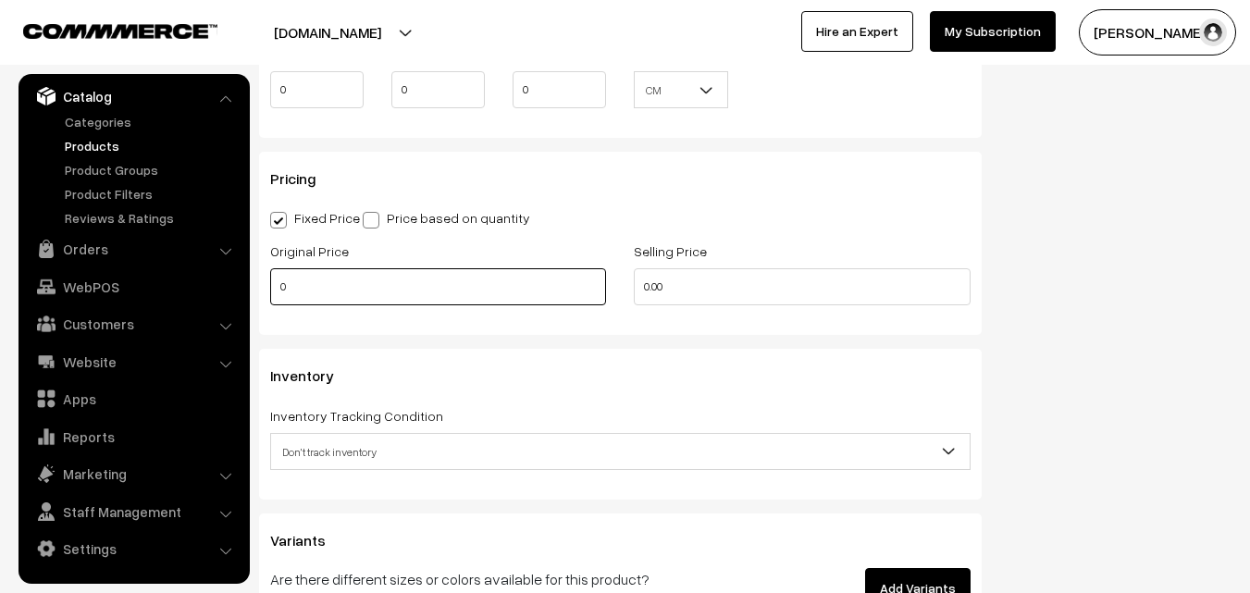
click at [309, 287] on input "0" at bounding box center [438, 286] width 336 height 37
type input "8200"
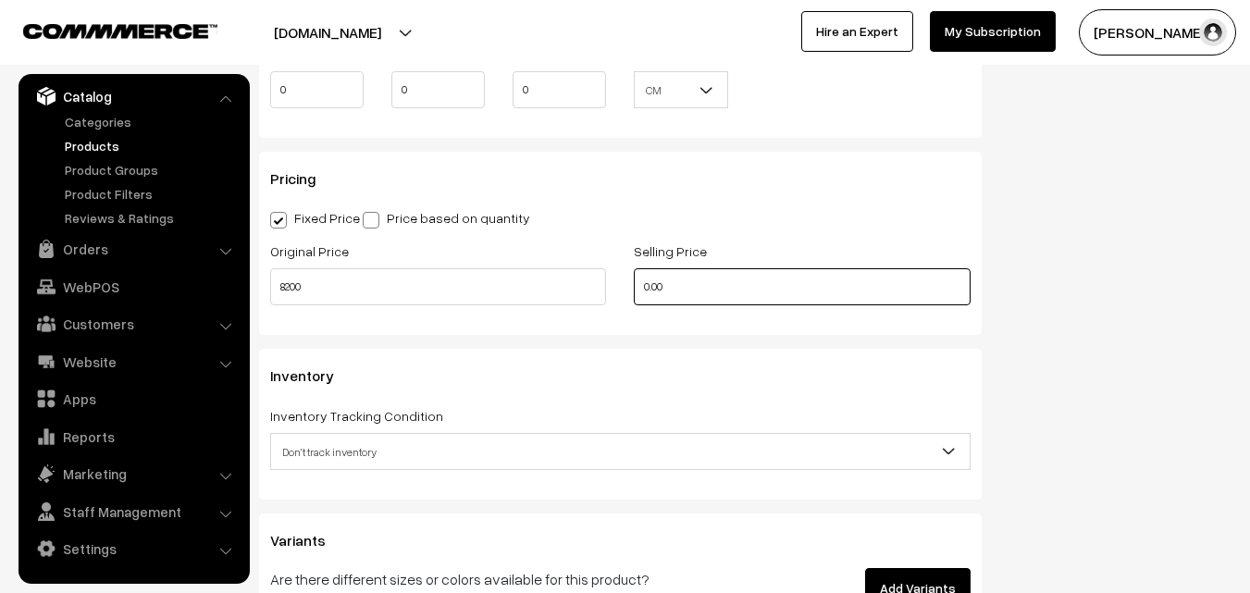
click at [719, 296] on input "0.00" at bounding box center [802, 286] width 336 height 37
click at [697, 290] on input "0" at bounding box center [802, 286] width 336 height 37
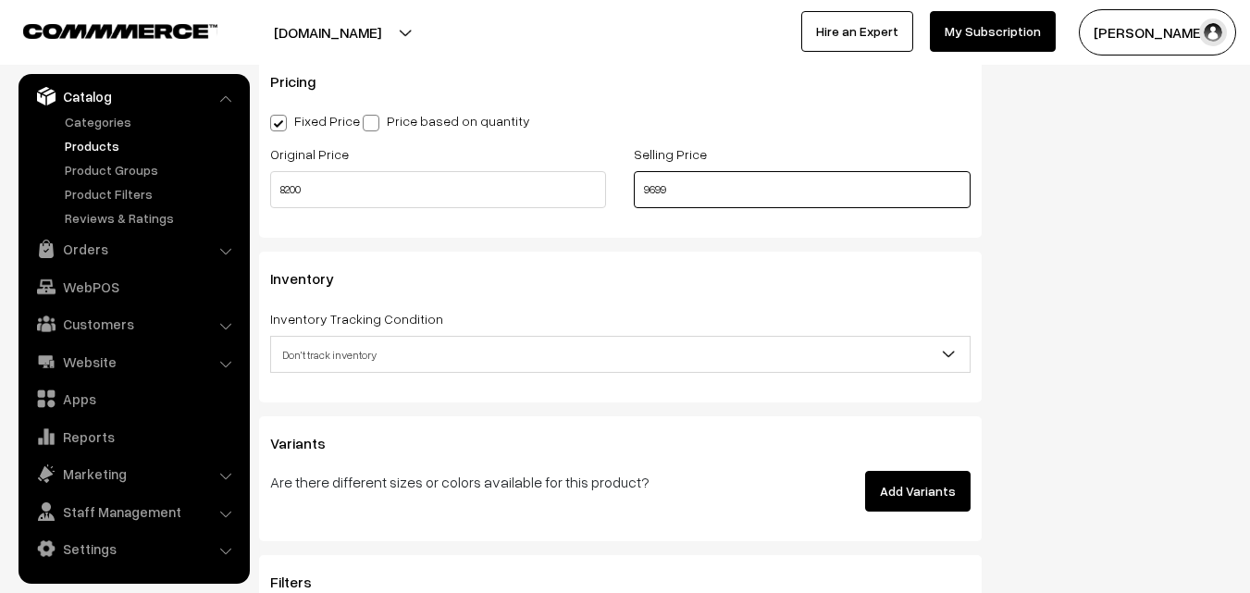
scroll to position [1666, 0]
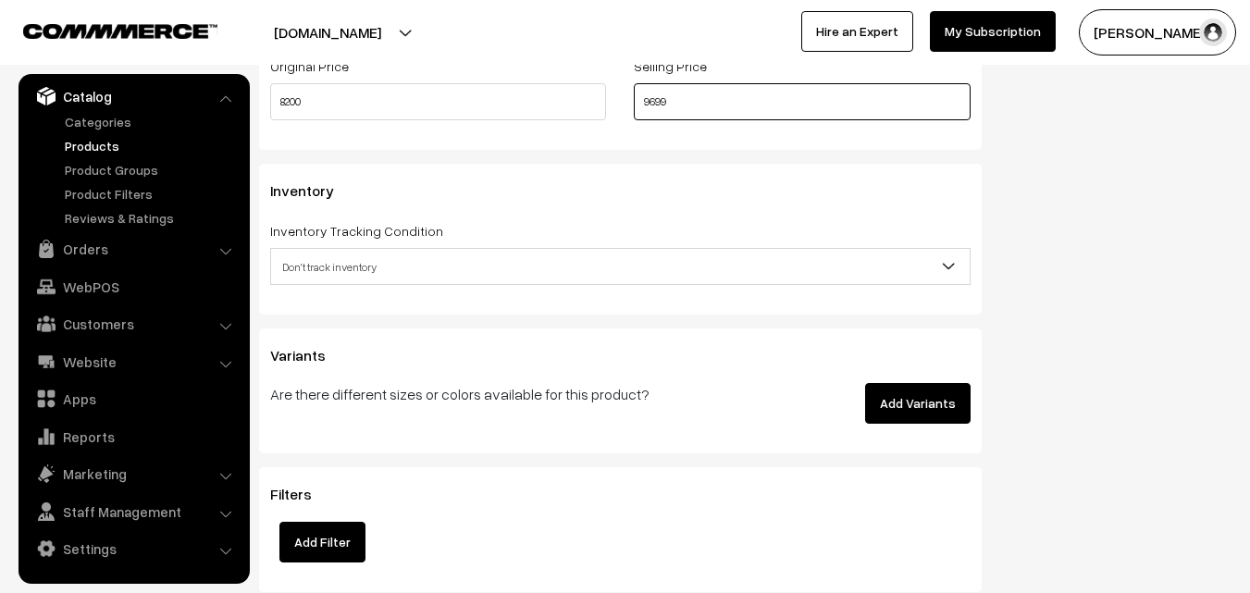
type input "9699"
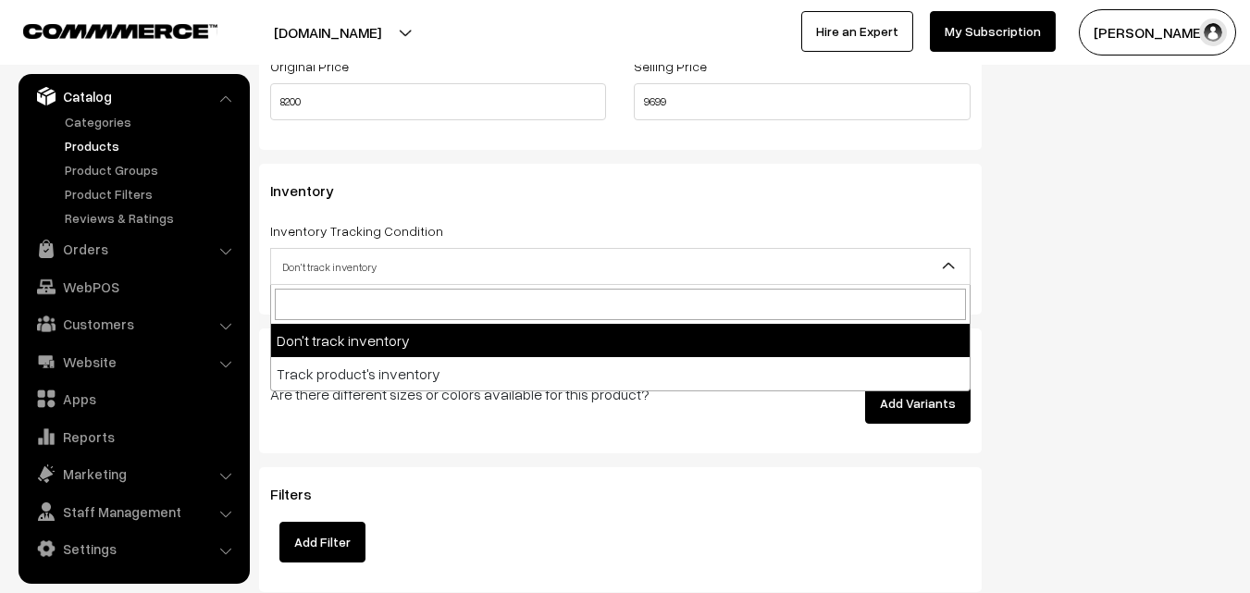
click at [353, 261] on span "Don't track inventory" at bounding box center [620, 267] width 699 height 32
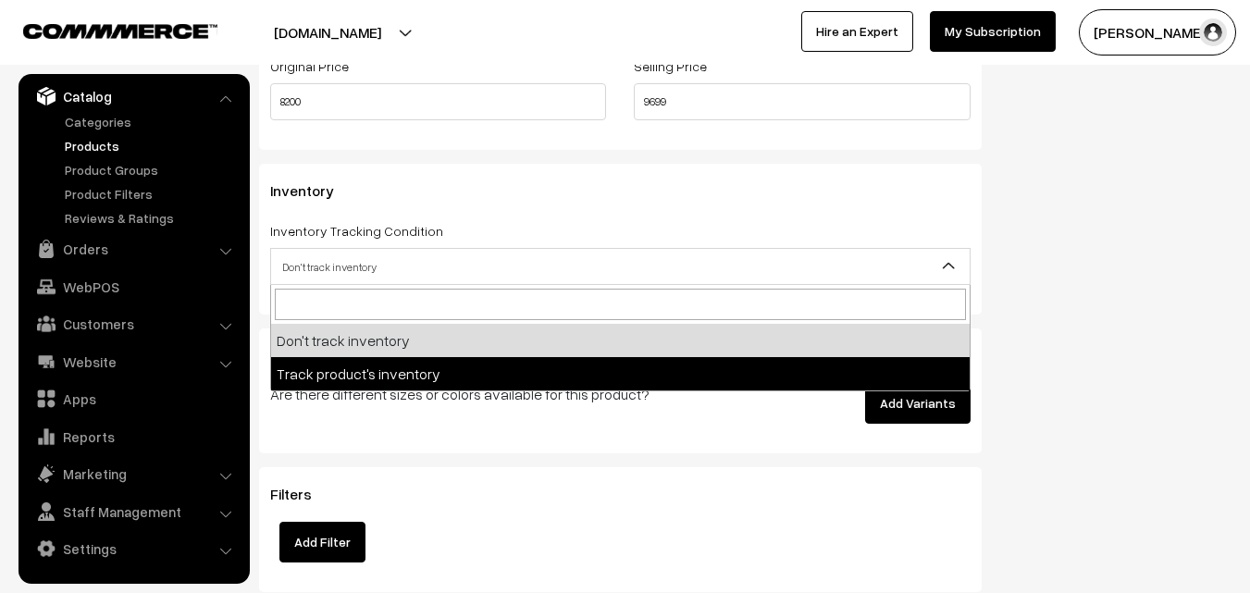
select select "2"
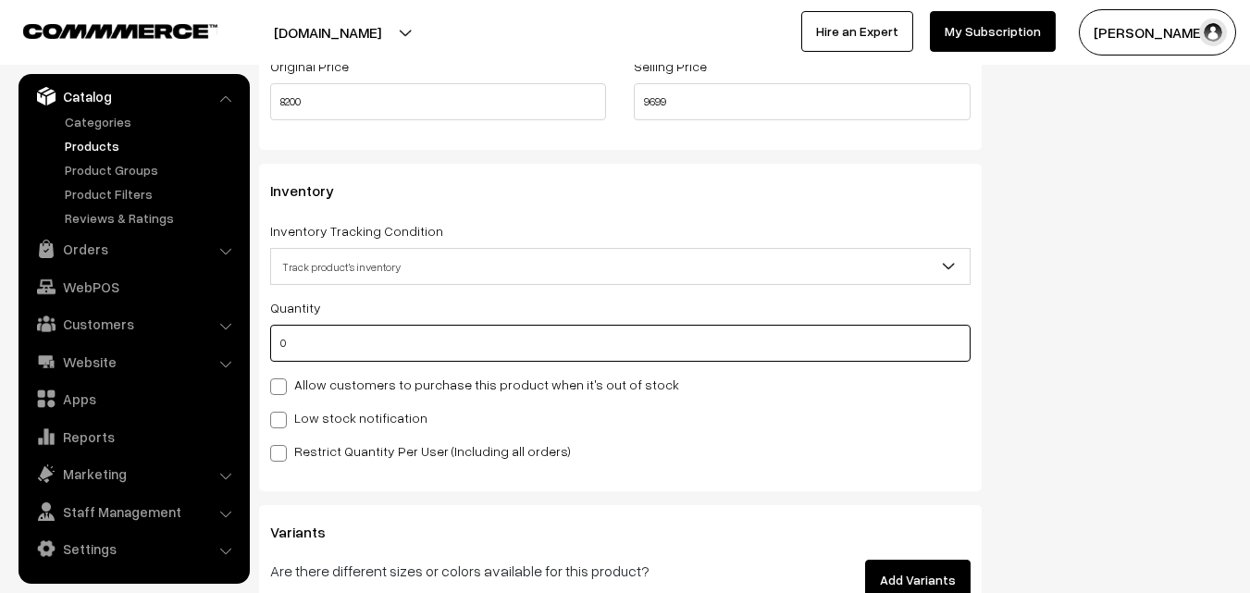
click at [372, 359] on input "0" at bounding box center [620, 343] width 700 height 37
type input "4"
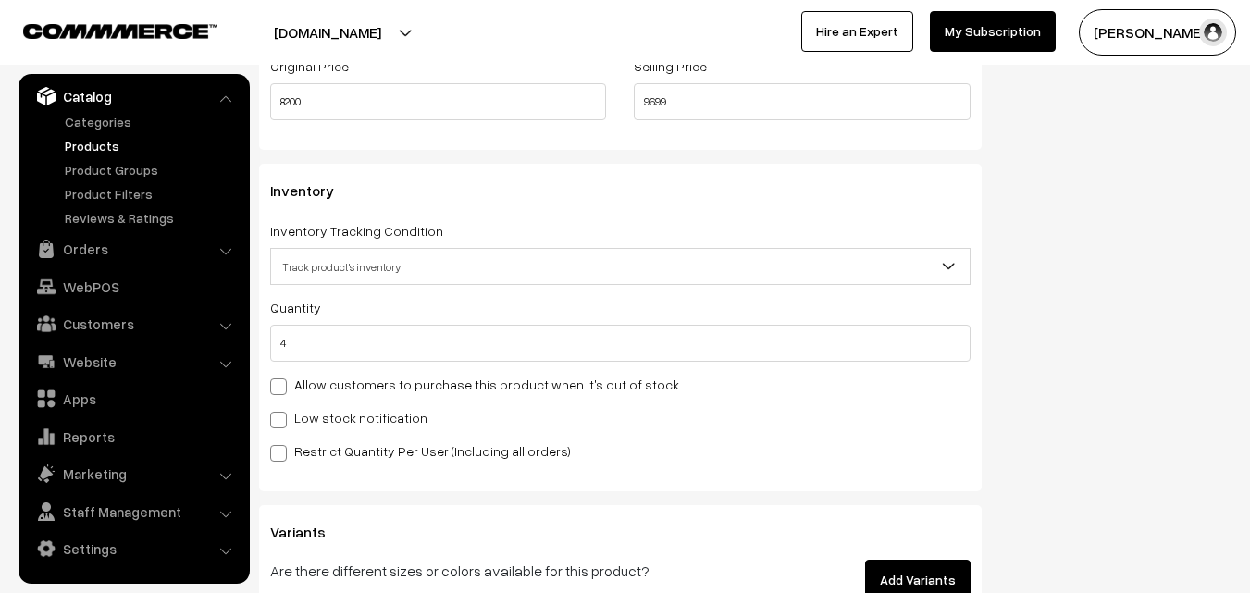
click at [325, 408] on label "Low stock notification" at bounding box center [348, 417] width 157 height 19
click at [282, 411] on input "Low stock notification" at bounding box center [276, 417] width 12 height 12
checkbox input "true"
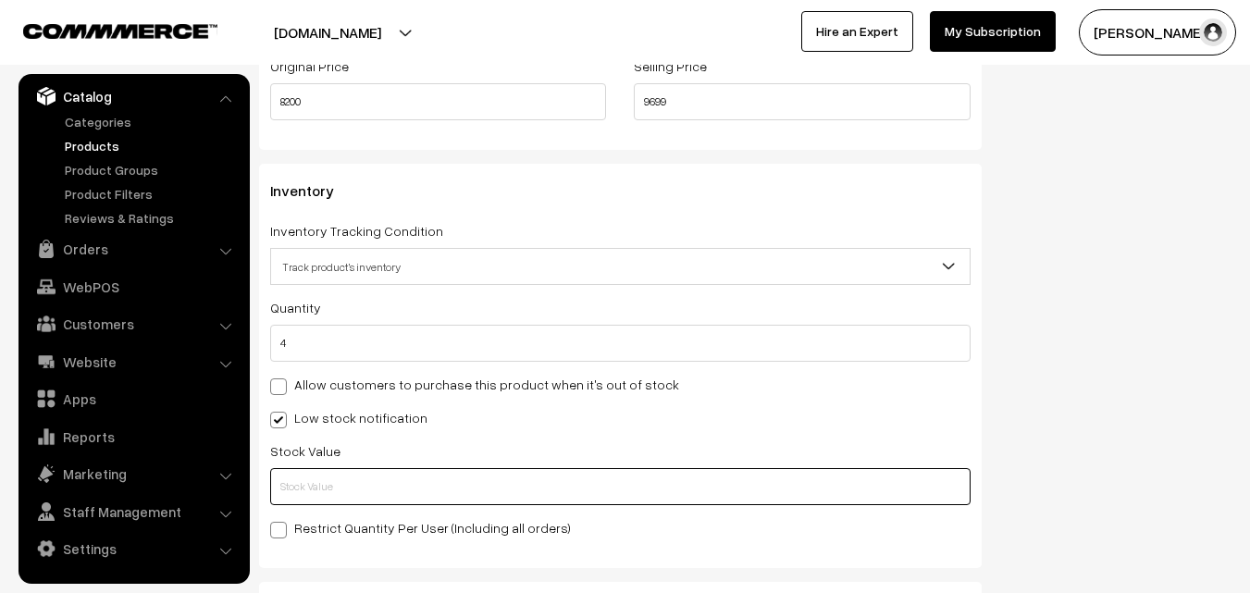
click at [340, 484] on input "text" at bounding box center [620, 486] width 700 height 37
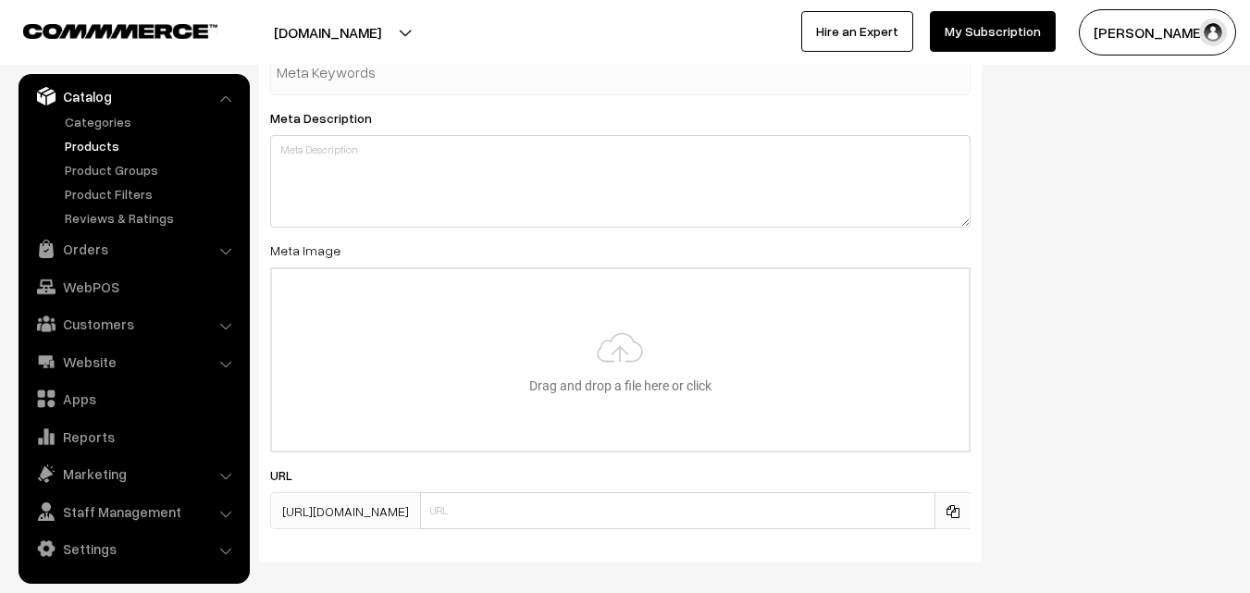
scroll to position [2755, 0]
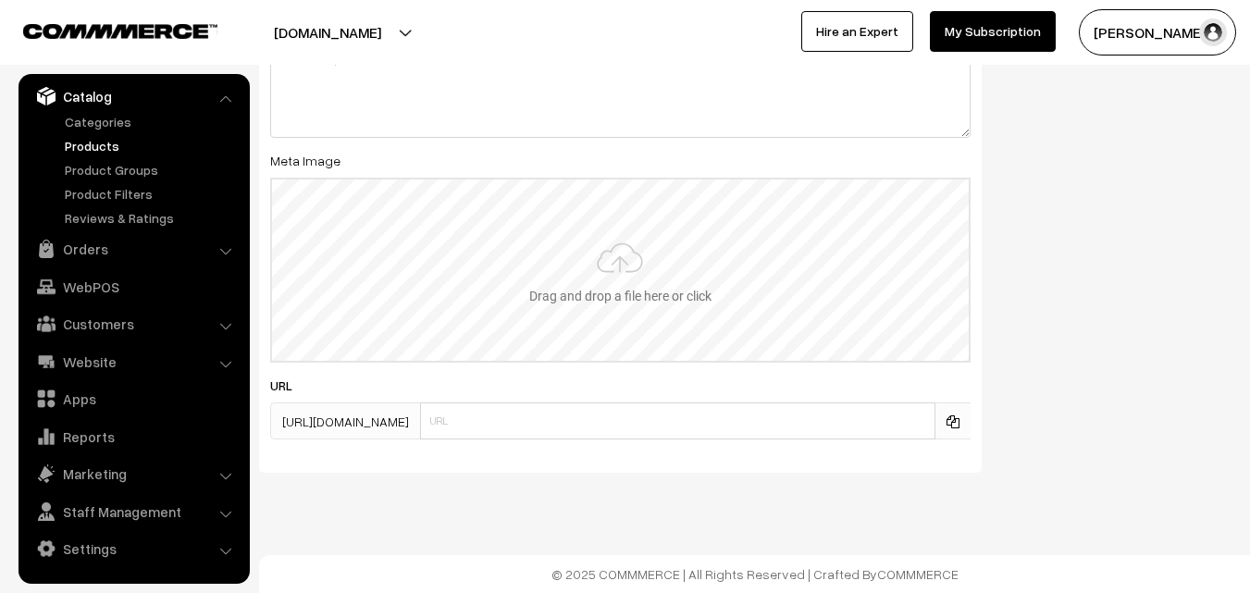
type input "2"
click at [581, 276] on input "file" at bounding box center [620, 270] width 697 height 181
type input "C:\fakepath\kanchipuram-saree-va12009-aug.jpeg"
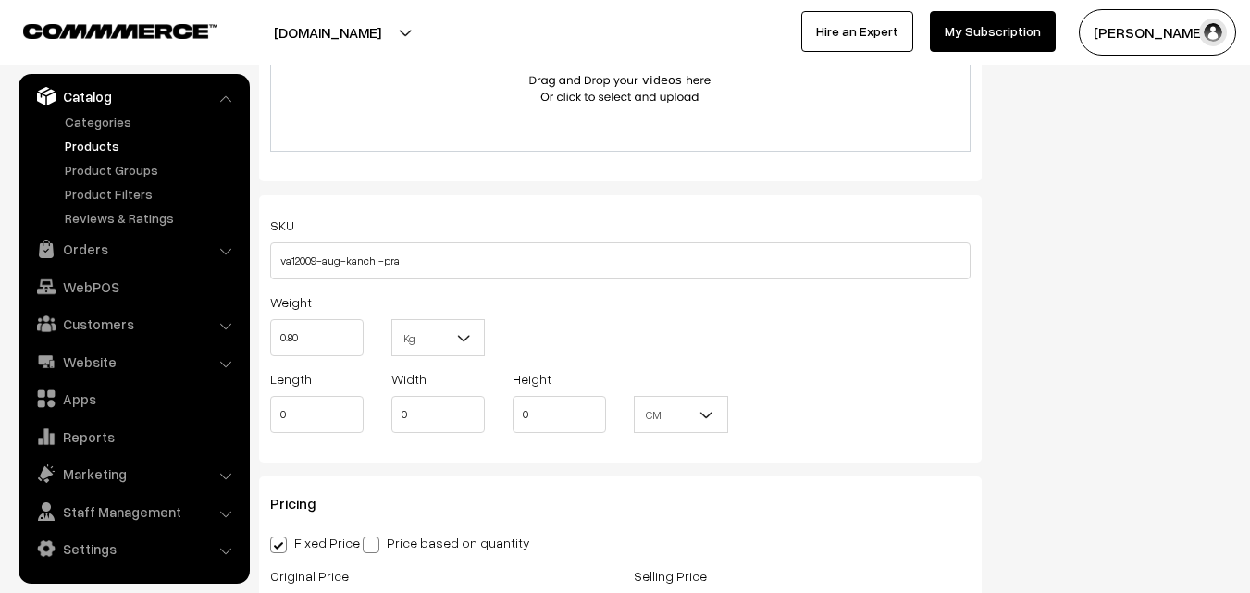
scroll to position [0, 0]
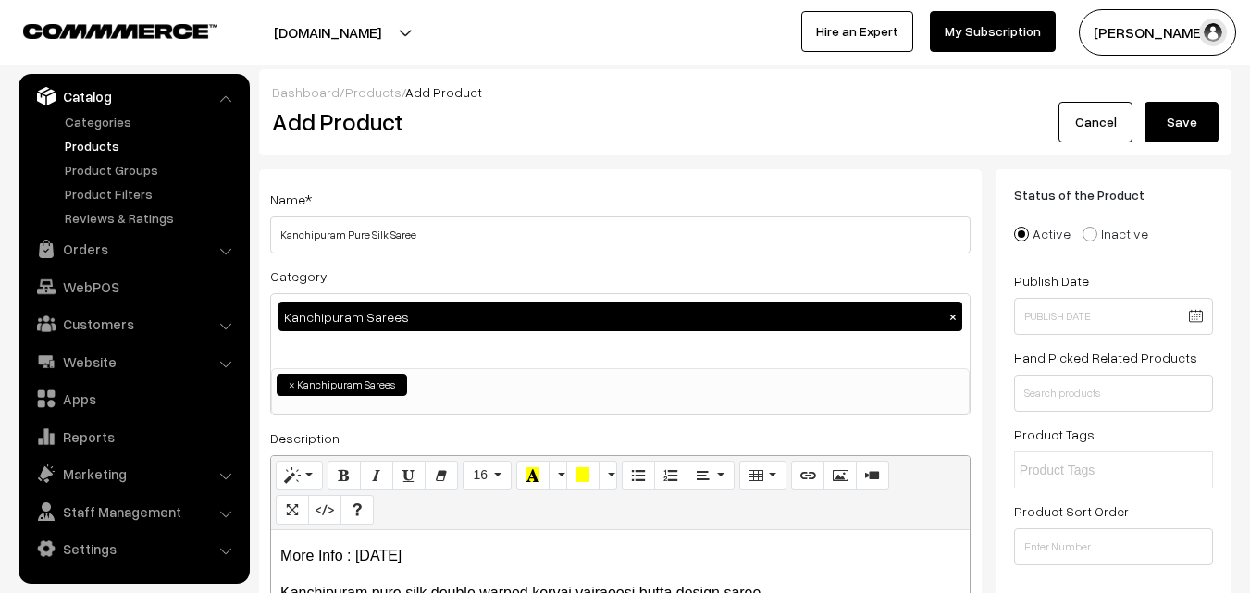
click at [1180, 116] on button "Save" at bounding box center [1182, 122] width 74 height 41
click at [543, 99] on div "Dashboard / Products / Add Product" at bounding box center [745, 91] width 947 height 19
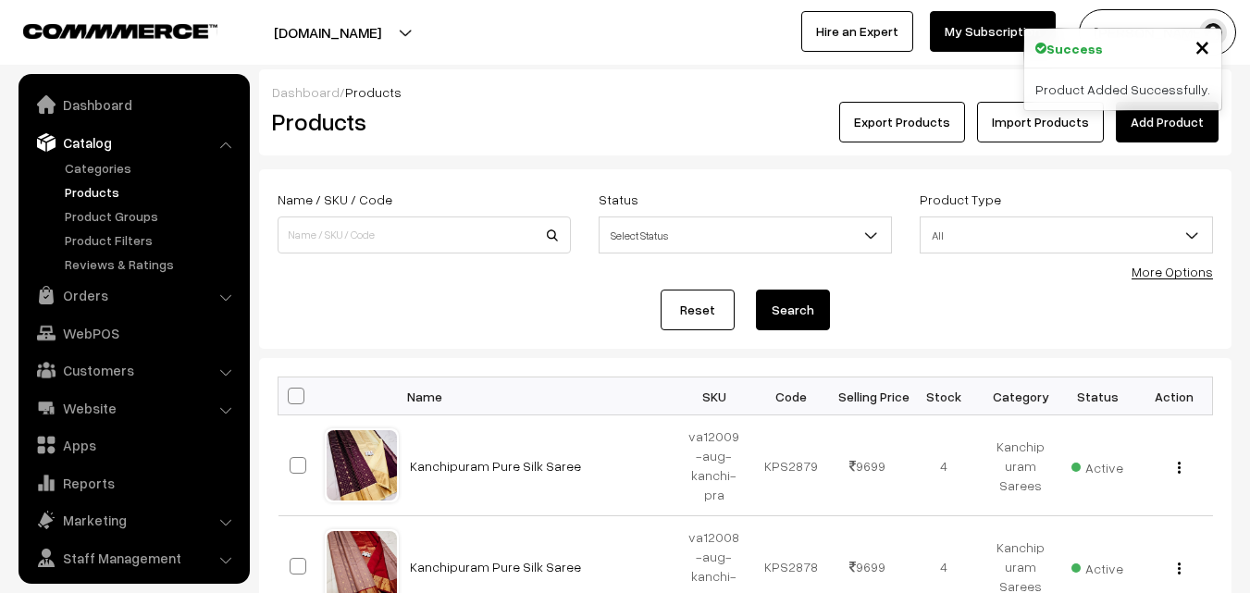
scroll to position [46, 0]
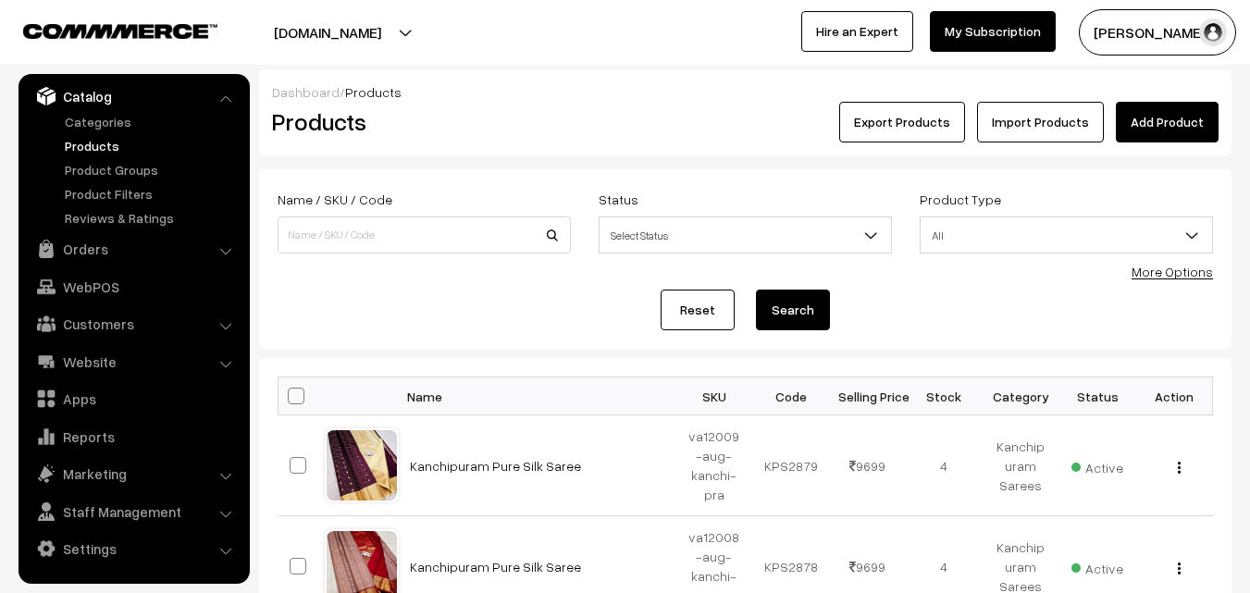
click at [1160, 116] on link "Add Product" at bounding box center [1167, 122] width 103 height 41
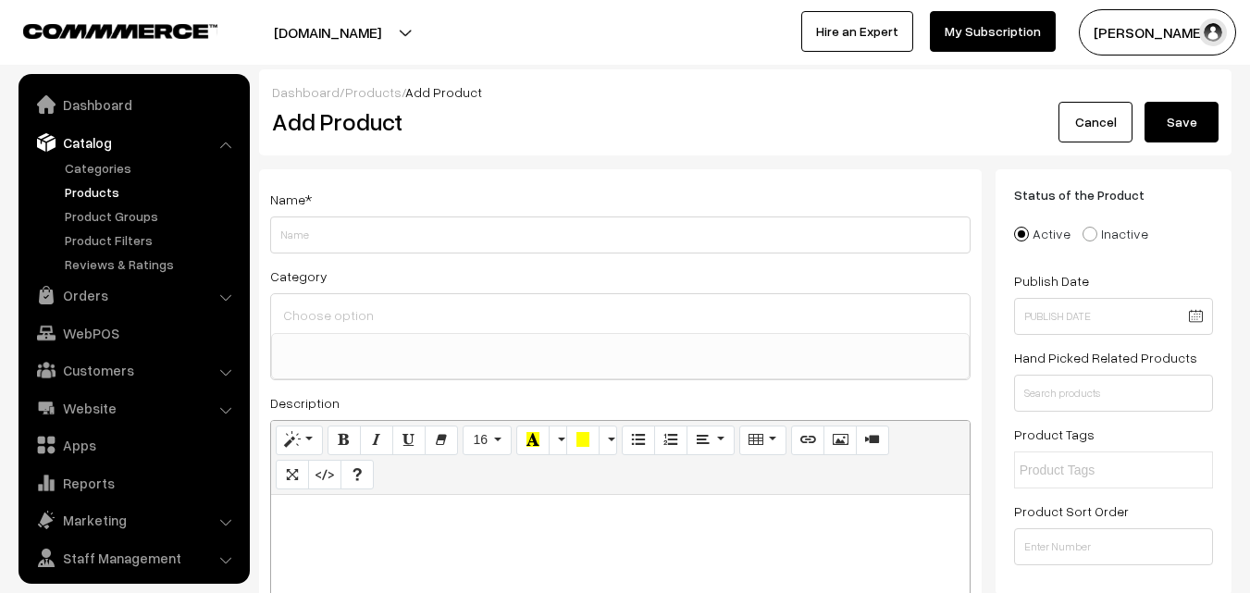
select select
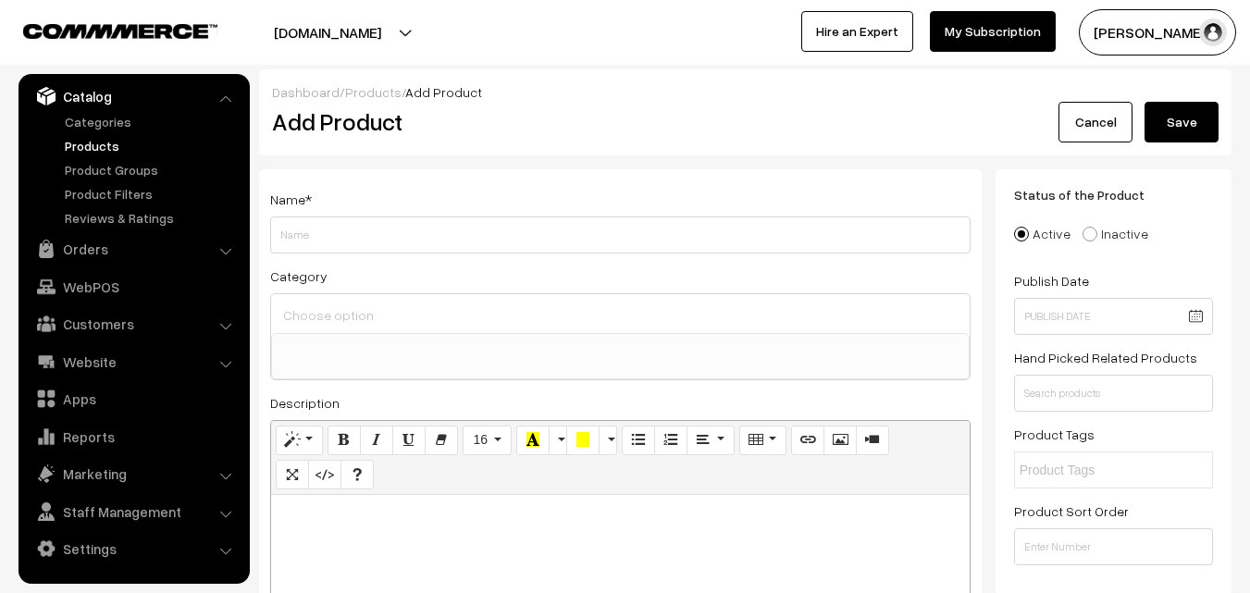
paste div
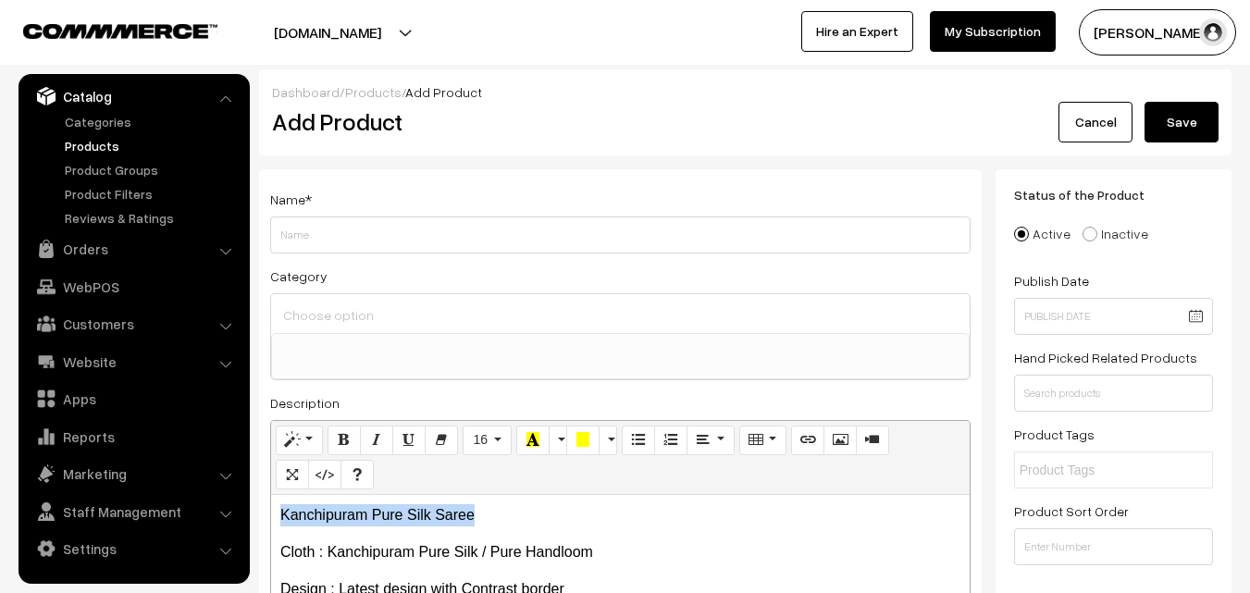
drag, startPoint x: 497, startPoint y: 520, endPoint x: 266, endPoint y: 491, distance: 233.1
click at [266, 491] on div "Name * Category Uppada Sarees Uppada Sarees > Uppada Plain Sarees Uppada Sarees…" at bounding box center [620, 467] width 723 height 597
copy p "Kanchipuram Pure Silk Saree"
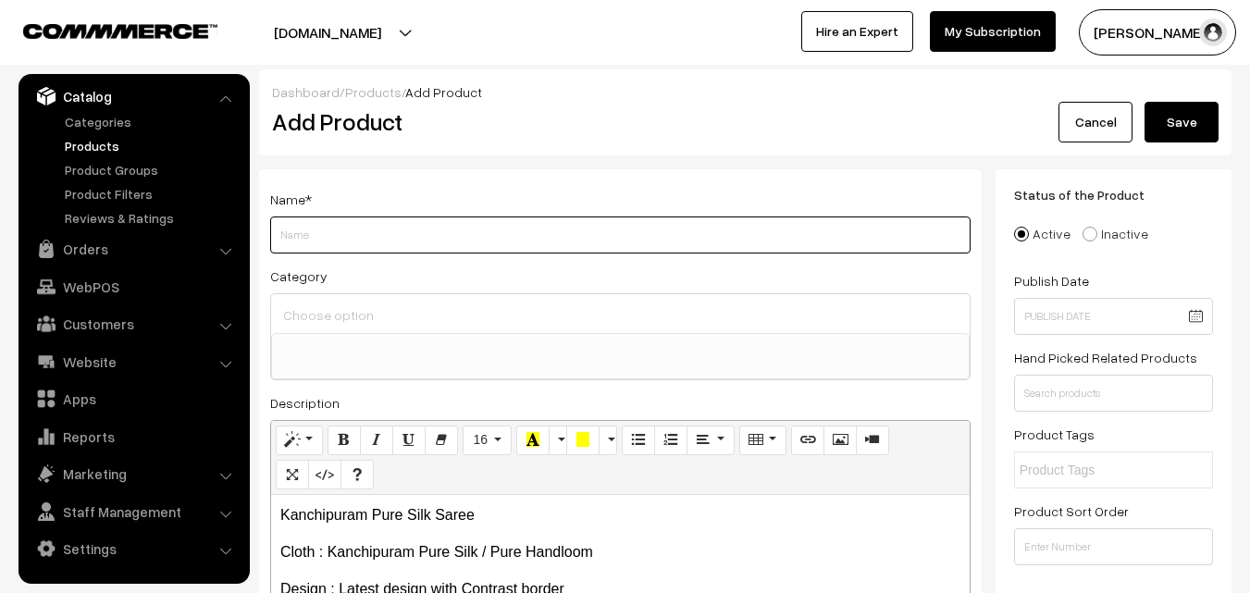
click at [311, 228] on input "Weight" at bounding box center [620, 235] width 700 height 37
paste input "Kanchipuram Pure Silk Saree"
type input "Kanchipuram Pure Silk Saree"
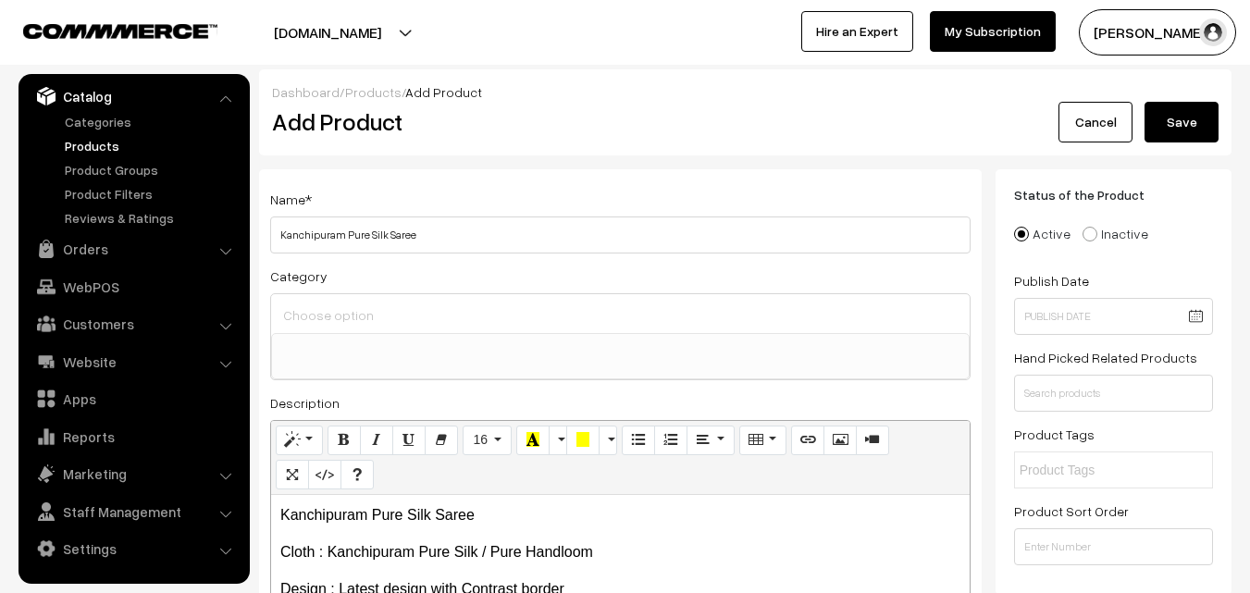
click at [310, 308] on input at bounding box center [621, 315] width 684 height 27
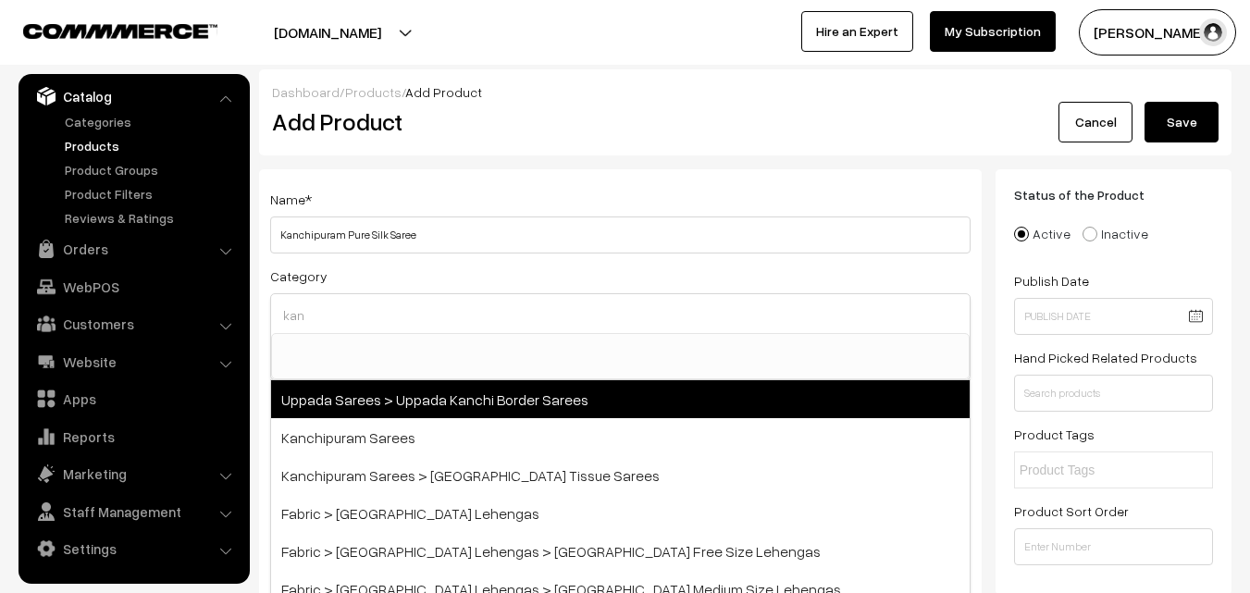
type input "kan"
click at [388, 414] on span "Uppada Sarees > Uppada Kanchi Border Sarees" at bounding box center [620, 399] width 699 height 38
select select "59"
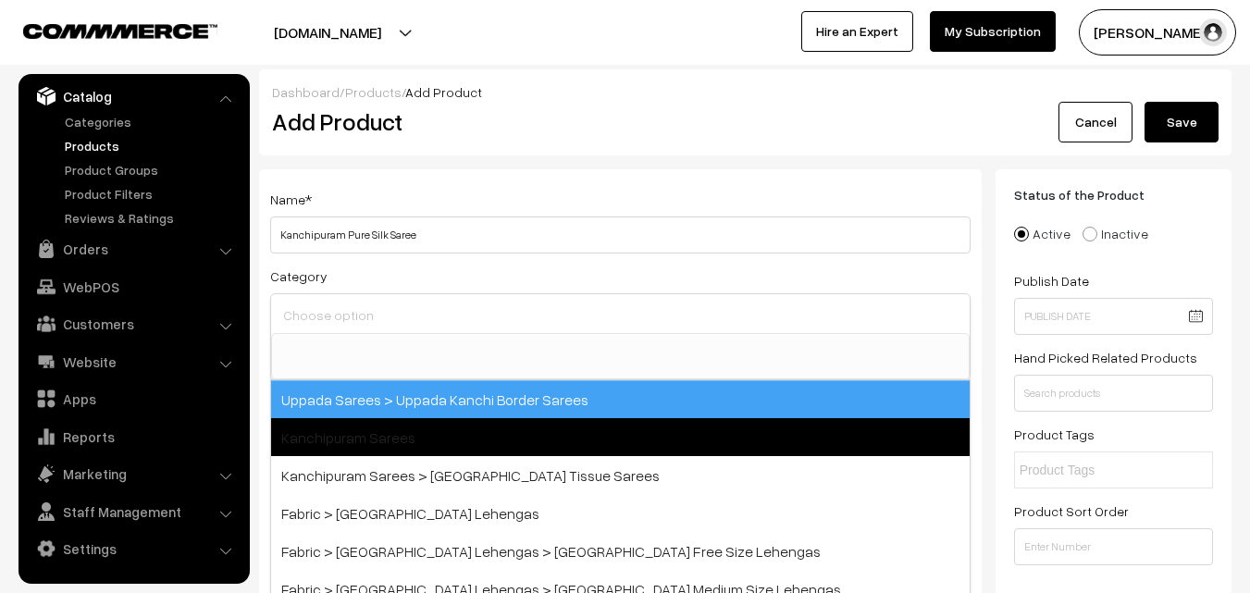
scroll to position [94, 0]
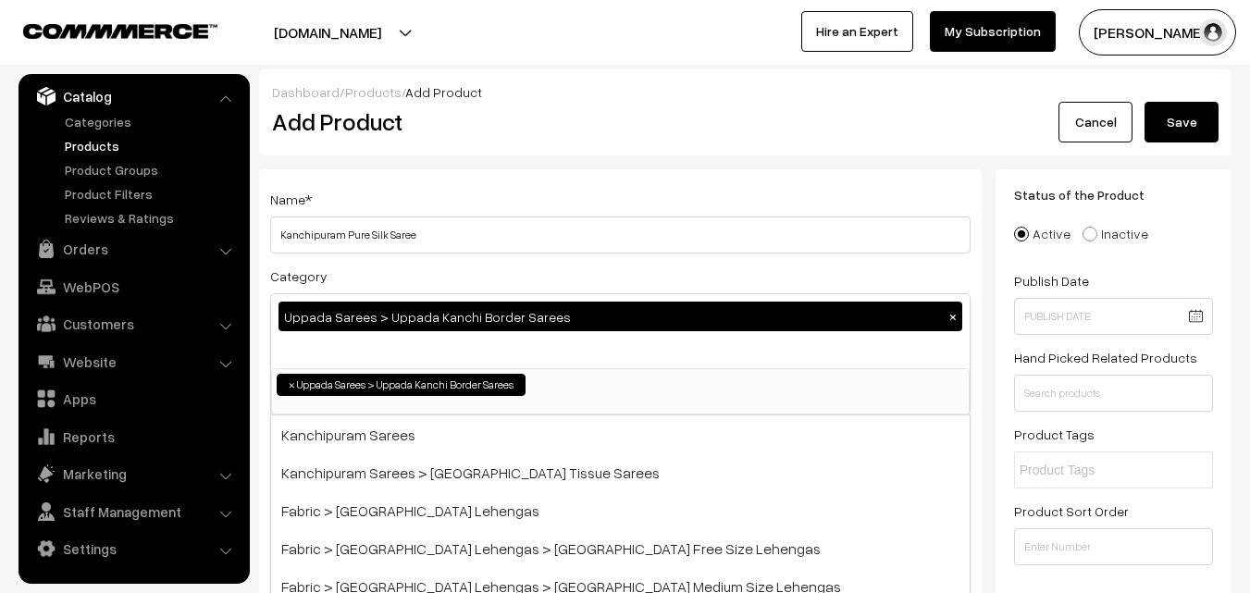
click at [952, 316] on button "×" at bounding box center [953, 316] width 17 height 17
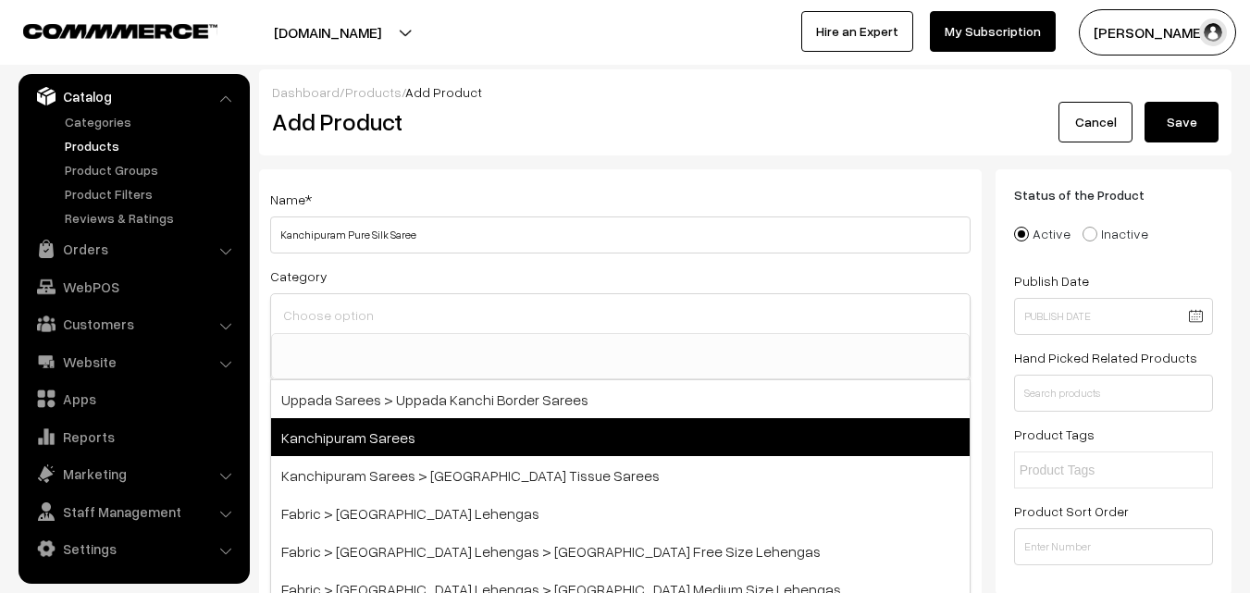
click at [394, 450] on span "Kanchipuram Sarees" at bounding box center [620, 437] width 699 height 38
select select "3"
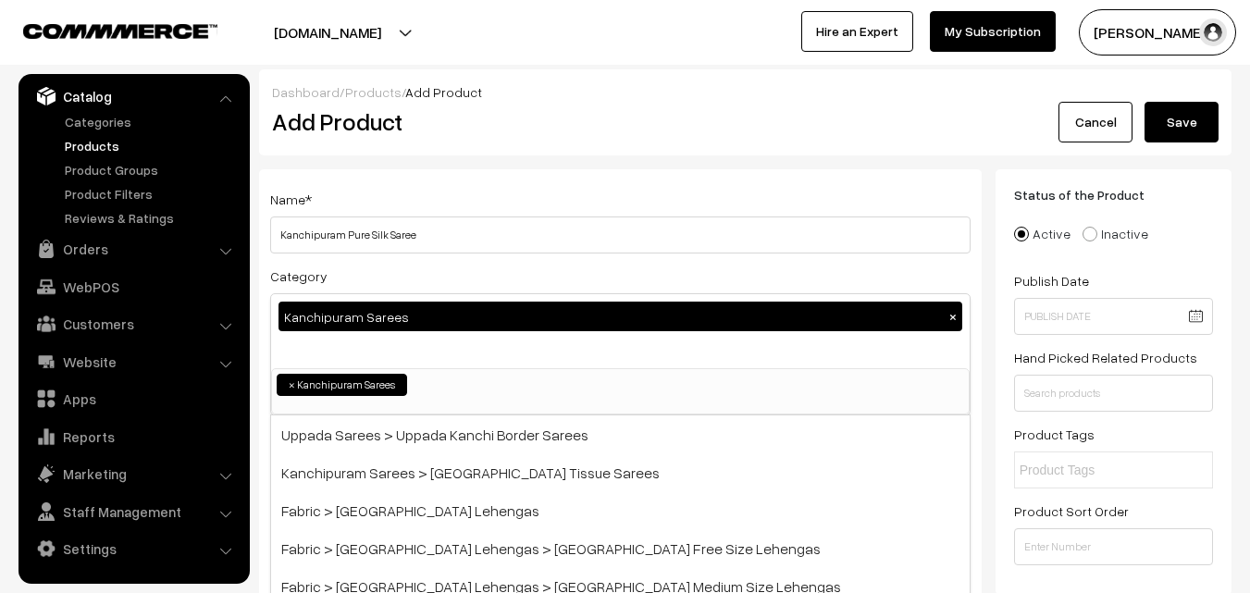
click at [561, 83] on div "Dashboard / Products / Add Product" at bounding box center [745, 91] width 947 height 19
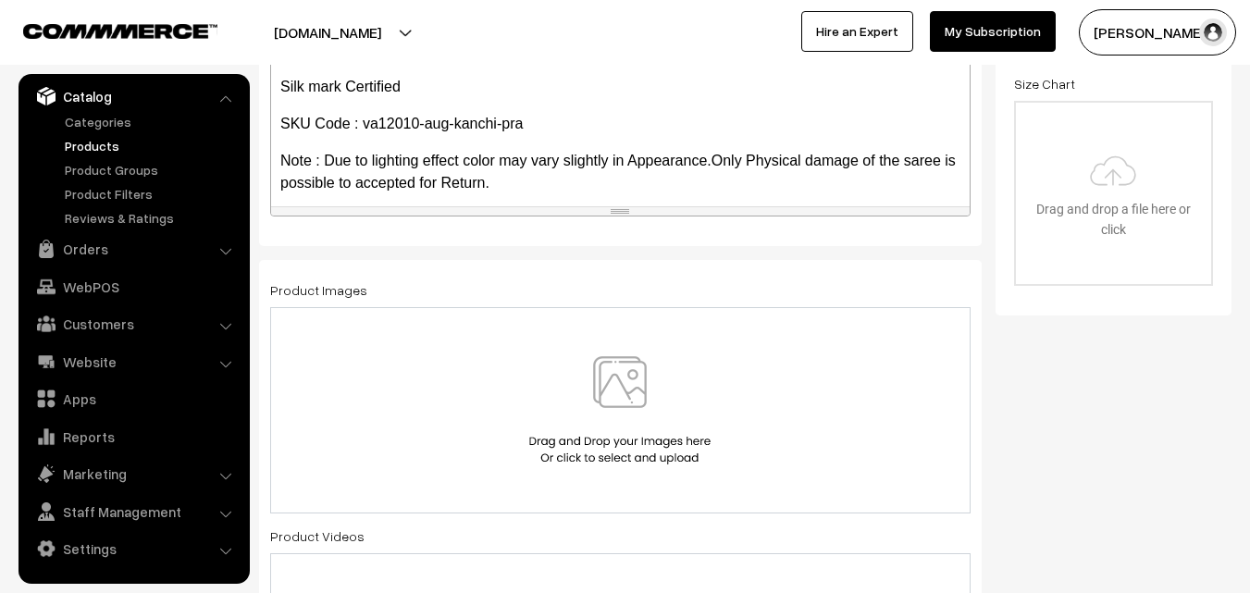
scroll to position [254, 0]
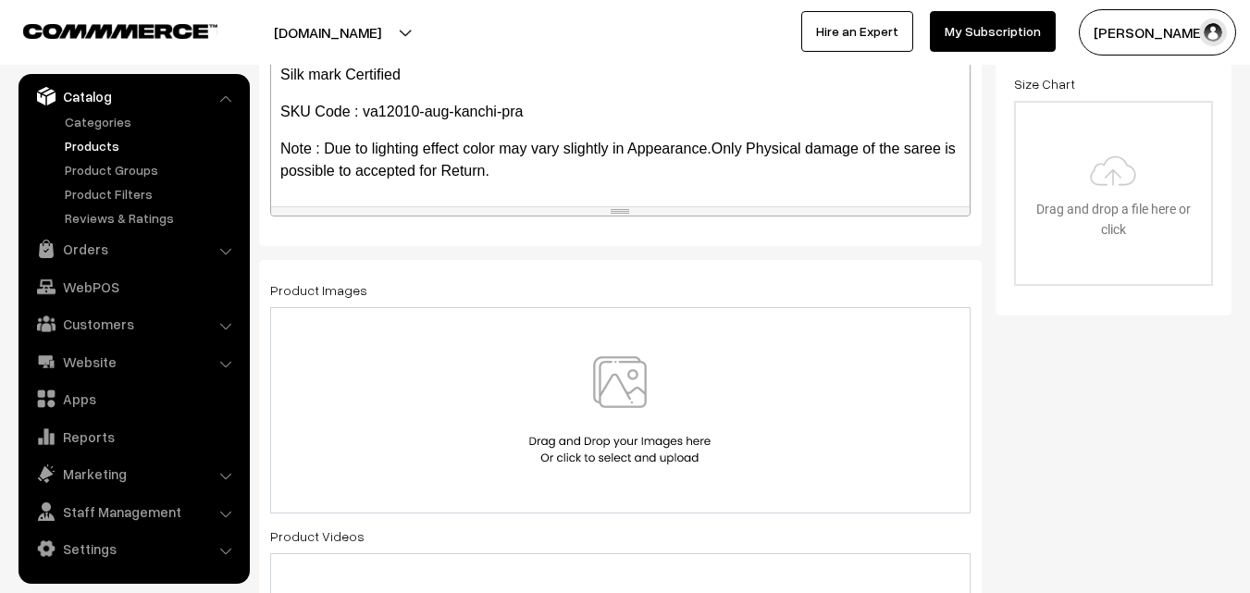
click at [632, 402] on img at bounding box center [620, 410] width 191 height 108
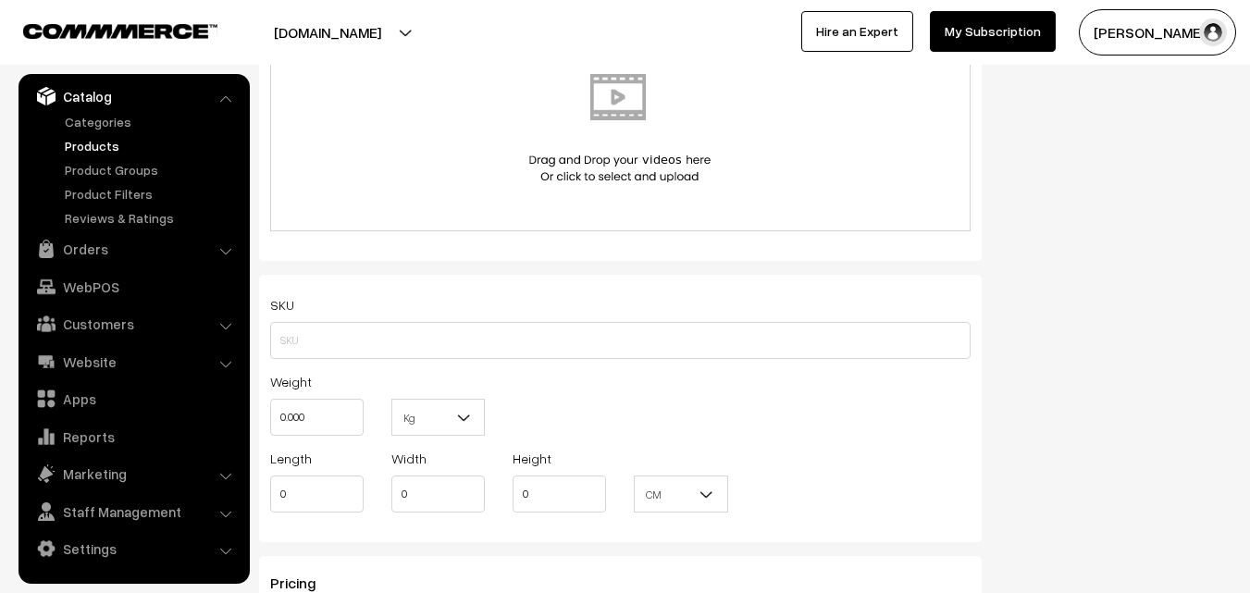
scroll to position [1110, 0]
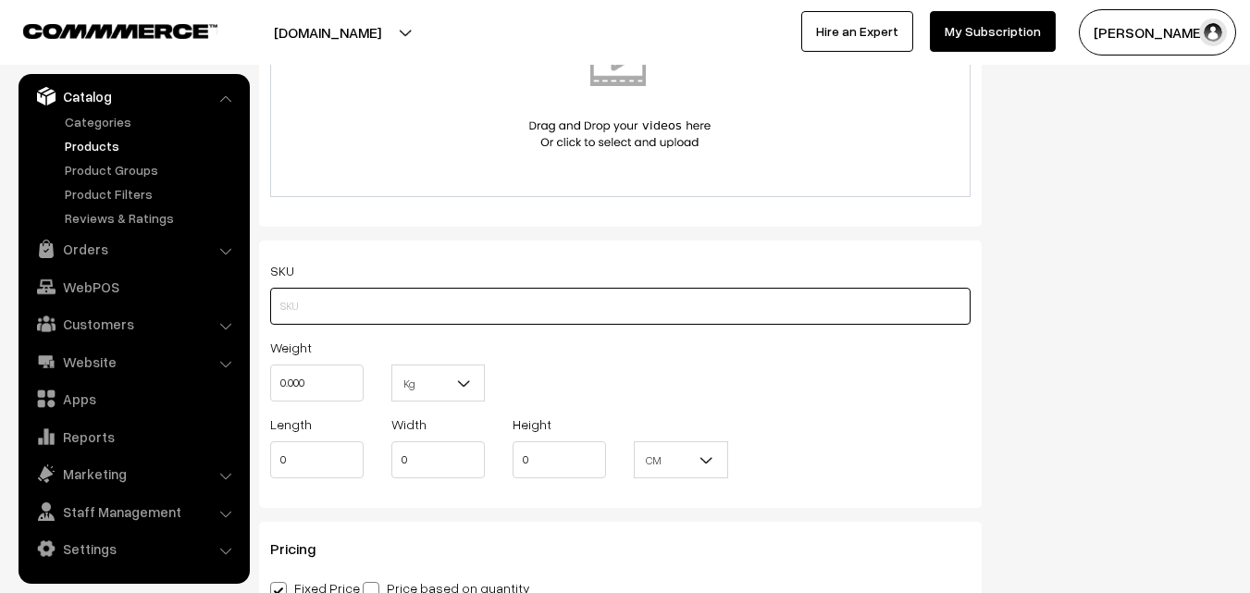
click at [375, 304] on input "text" at bounding box center [620, 306] width 700 height 37
paste input "va12010-aug-kanchi-pra"
type input "va12010-aug-kanchi-pra"
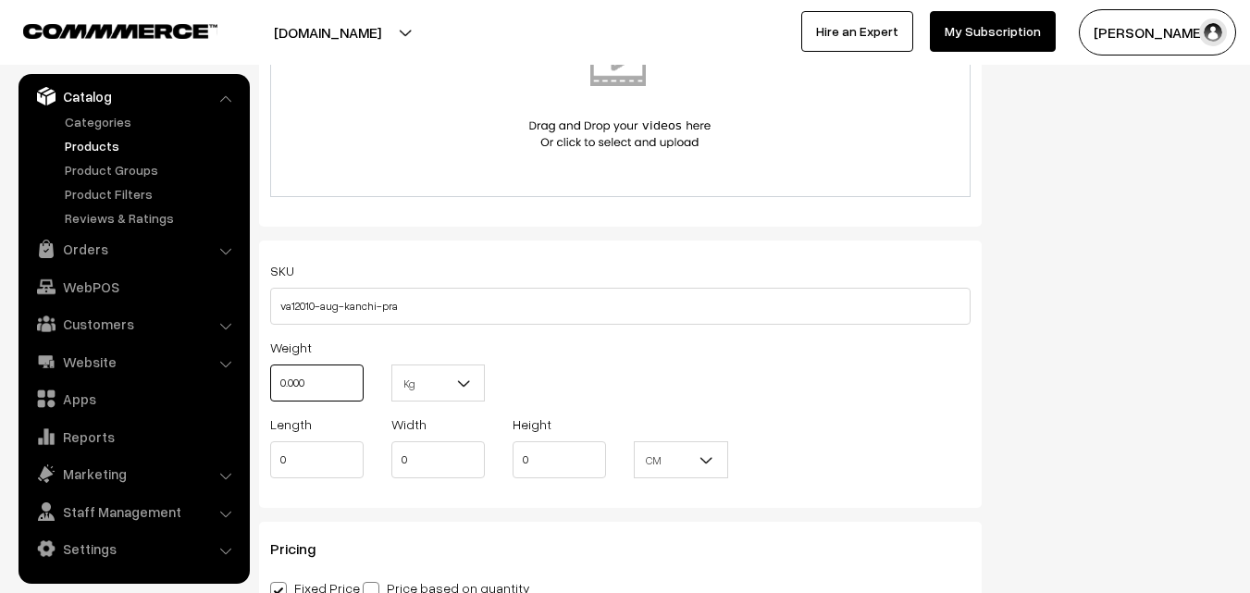
click at [333, 383] on input "0.000" at bounding box center [316, 383] width 93 height 37
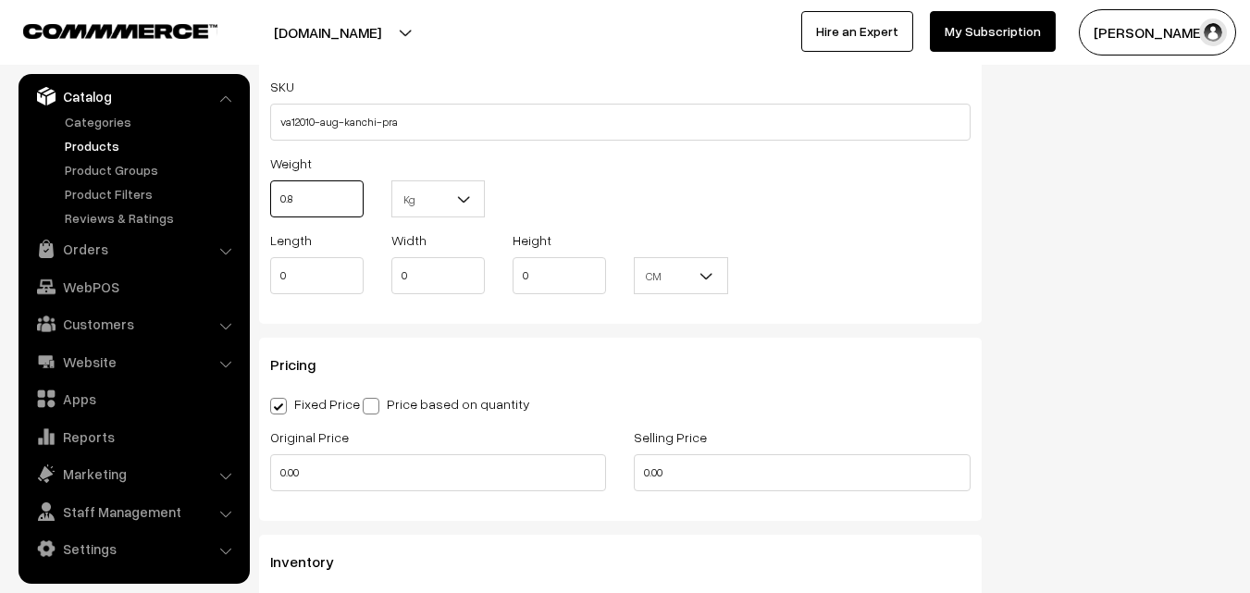
scroll to position [1295, 0]
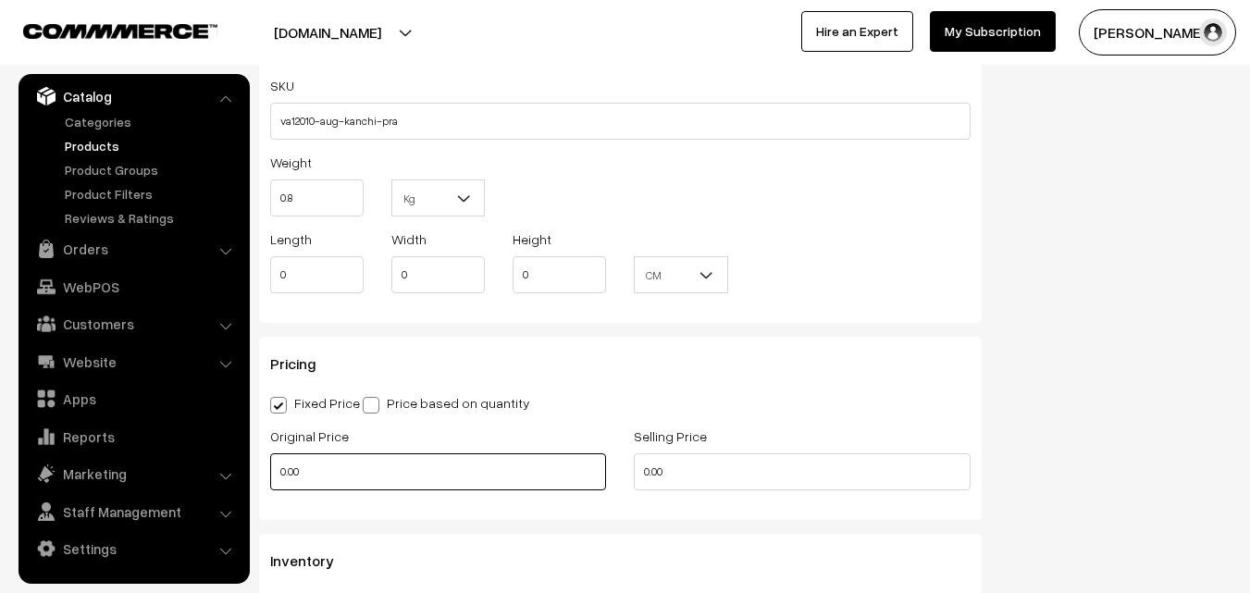
type input "0.80"
click at [322, 483] on input "0.00" at bounding box center [438, 471] width 336 height 37
click at [322, 479] on input "0.00" at bounding box center [438, 471] width 336 height 37
click at [322, 468] on input "0.00" at bounding box center [438, 471] width 336 height 37
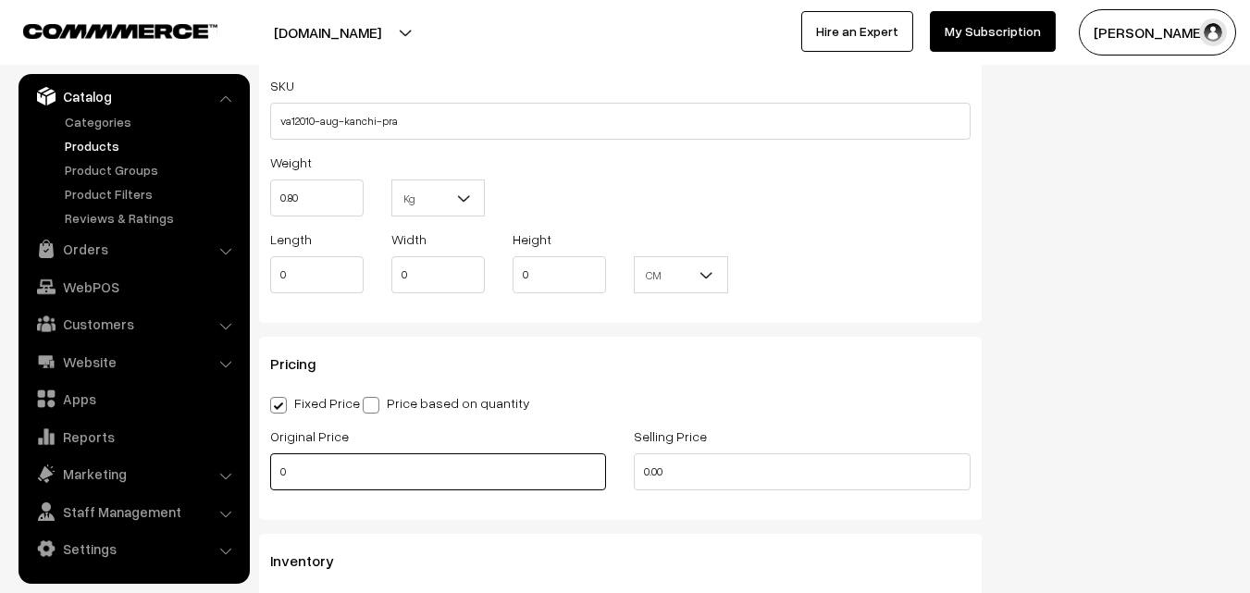
click at [364, 463] on input "0" at bounding box center [438, 471] width 336 height 37
type input "8200"
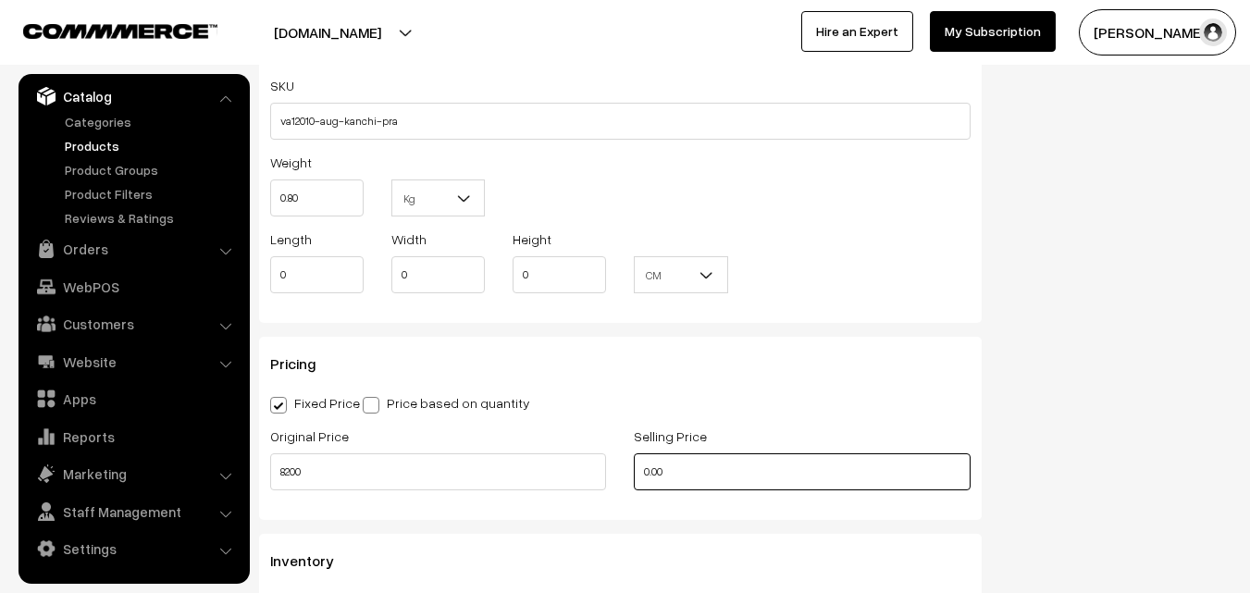
click at [711, 469] on input "0.00" at bounding box center [802, 471] width 336 height 37
drag, startPoint x: 711, startPoint y: 469, endPoint x: 723, endPoint y: 581, distance: 112.6
click at [710, 472] on input "0.00" at bounding box center [802, 471] width 336 height 37
click at [676, 460] on input "0" at bounding box center [802, 471] width 336 height 37
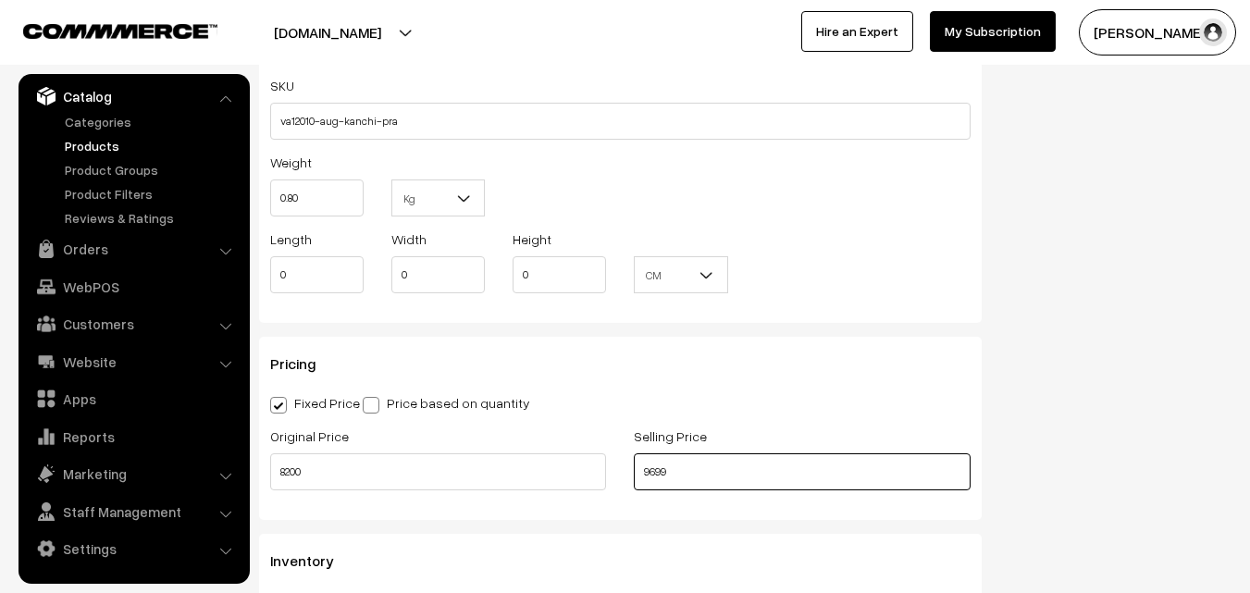
scroll to position [1573, 0]
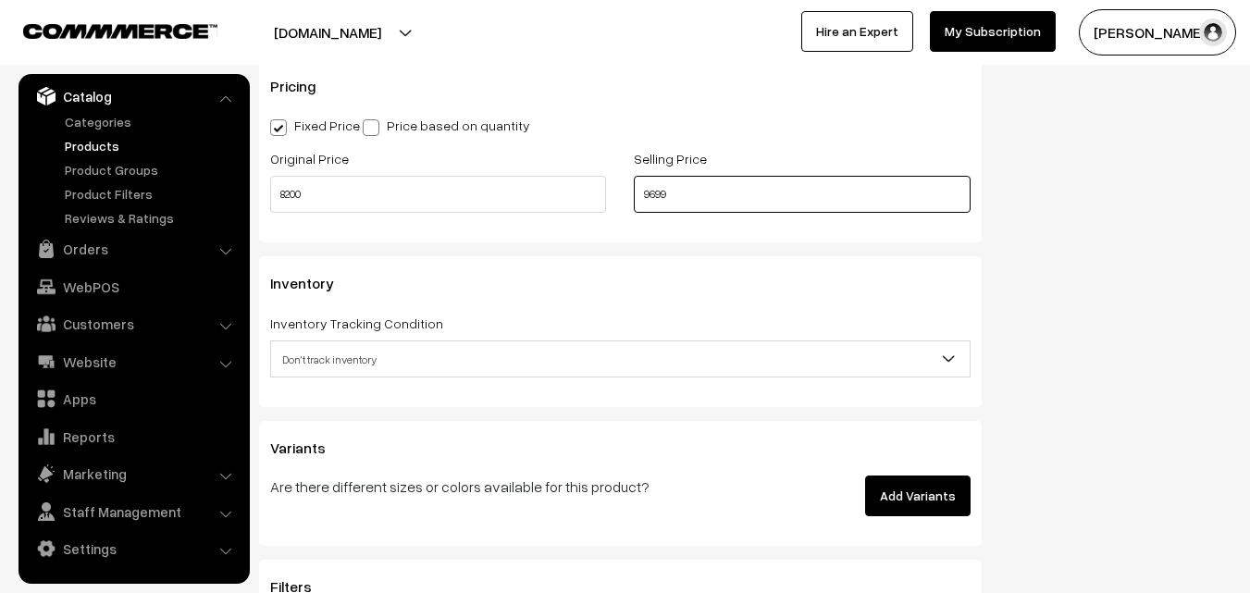
type input "9699"
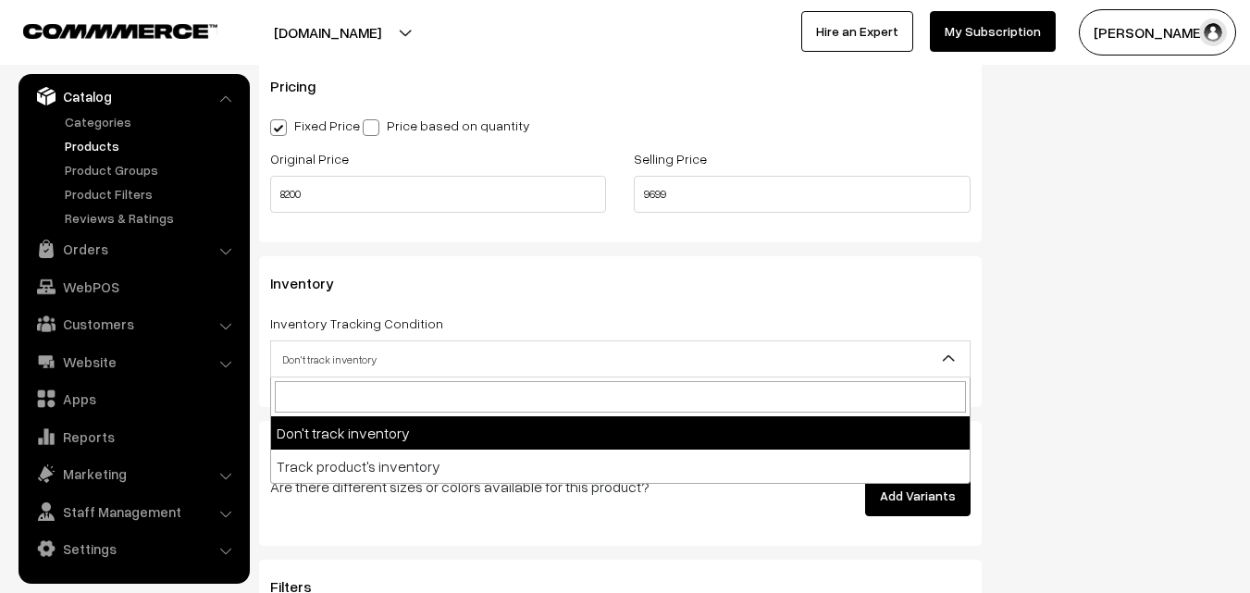
click at [347, 366] on span "Don't track inventory" at bounding box center [620, 359] width 699 height 32
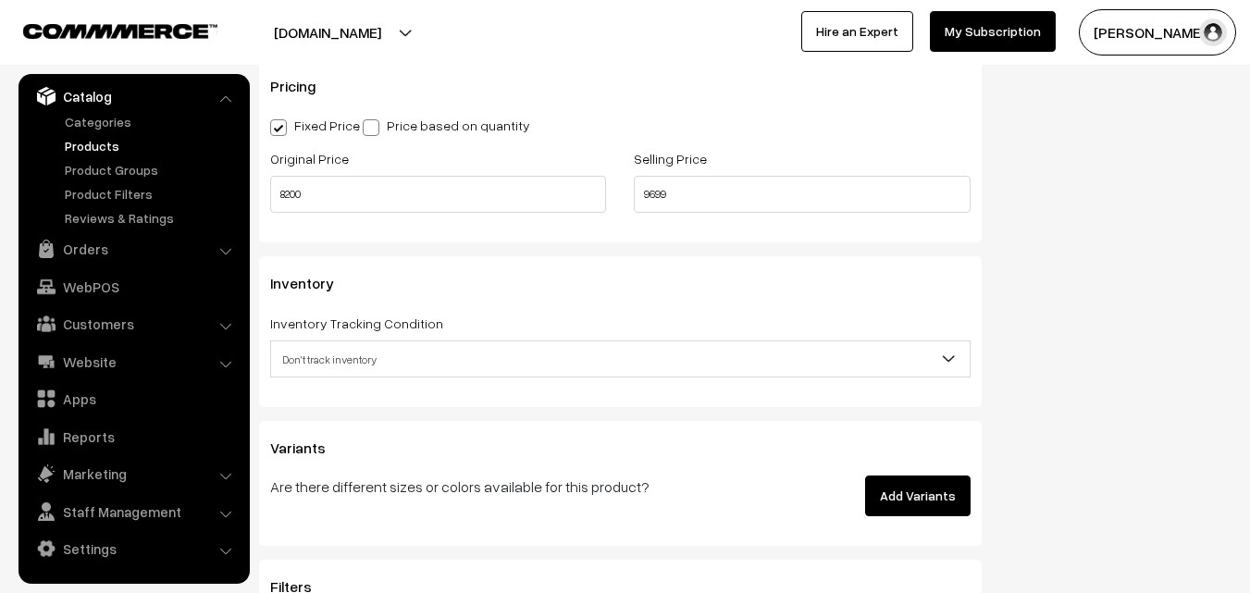
click at [328, 358] on span "Don't track inventory" at bounding box center [620, 359] width 699 height 32
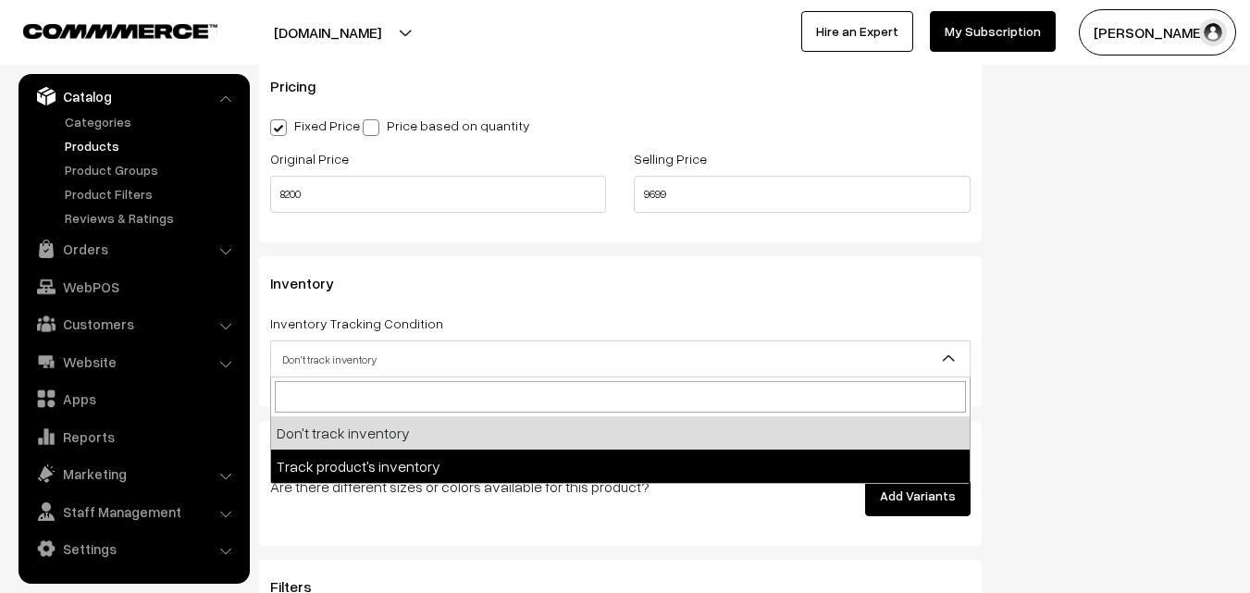
select select "2"
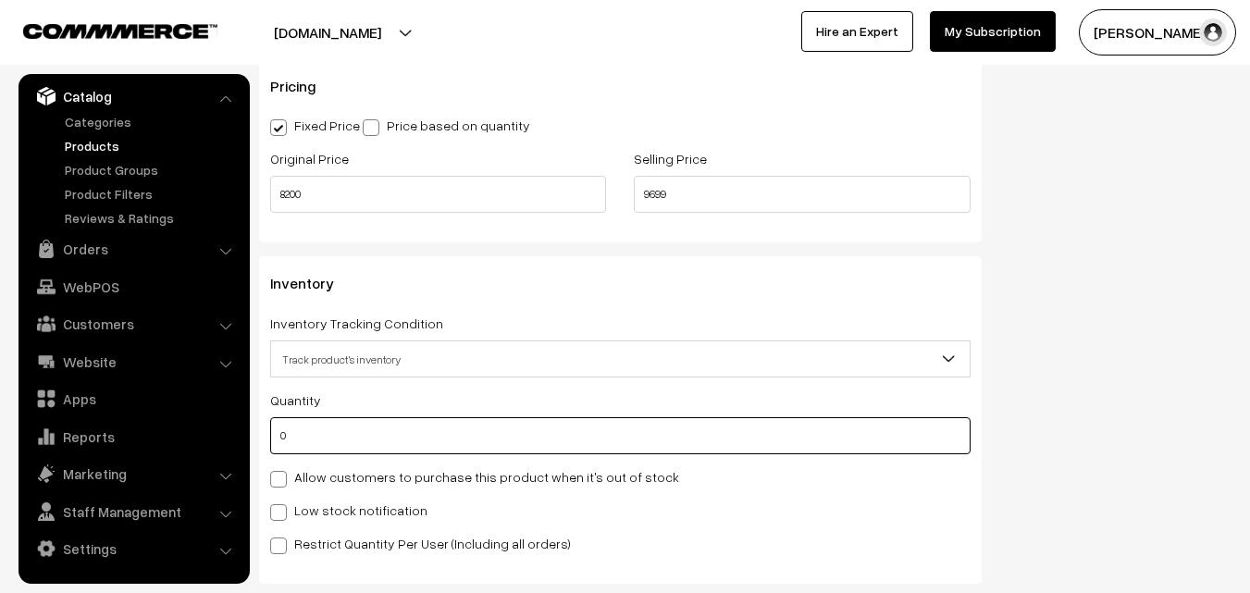
click at [336, 439] on input "0" at bounding box center [620, 435] width 700 height 37
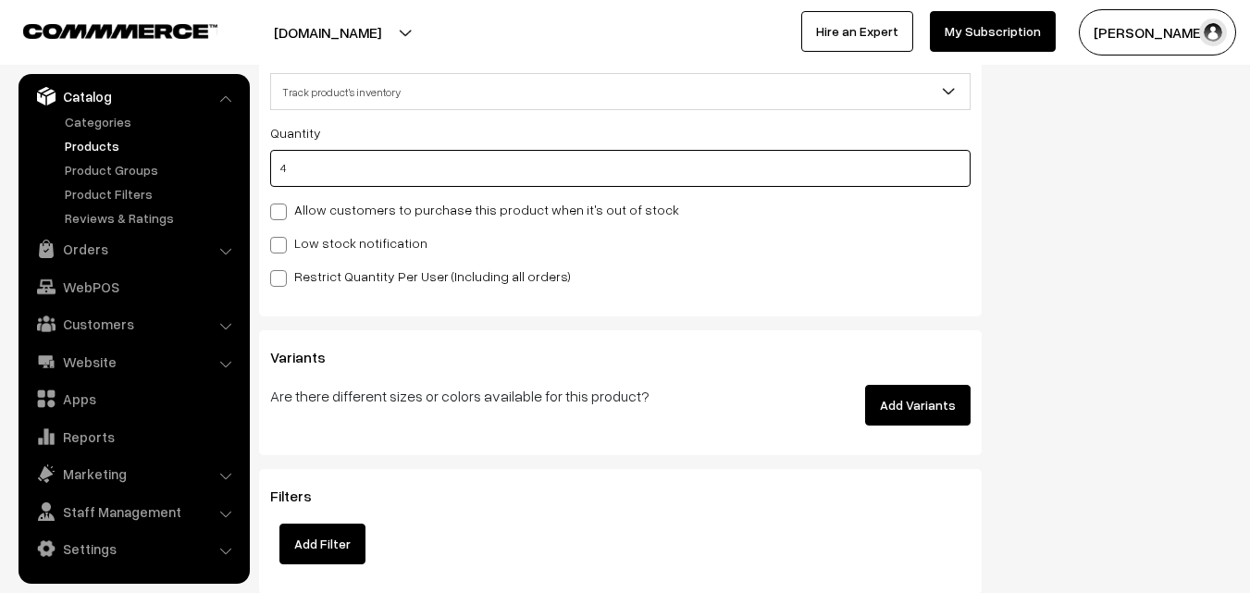
scroll to position [1851, 0]
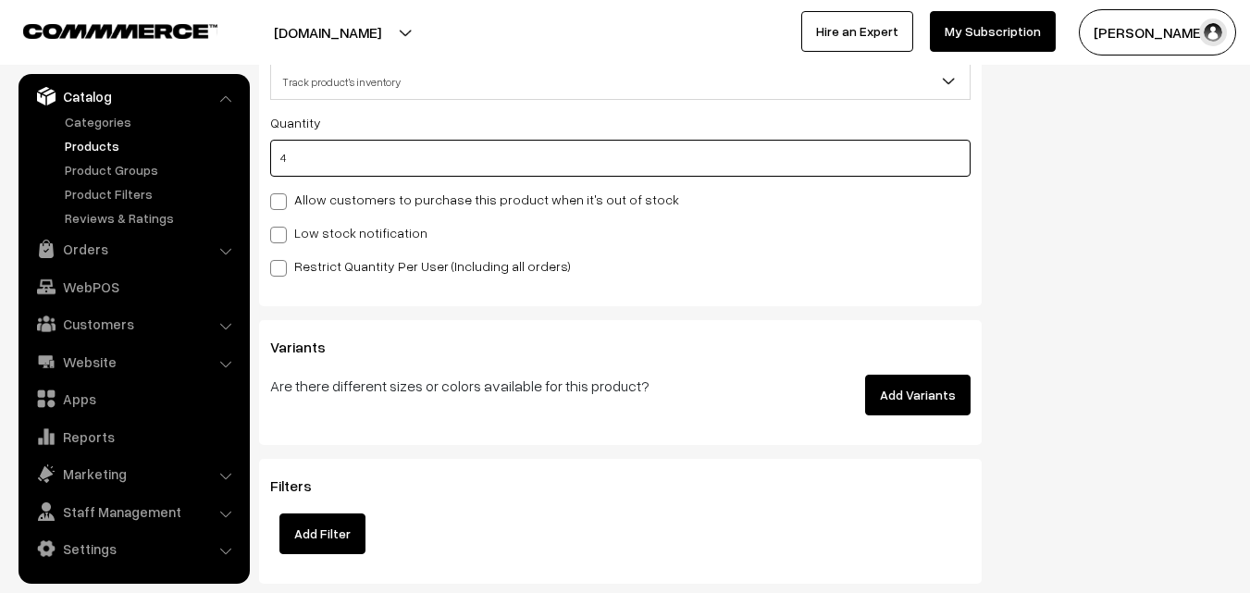
type input "4"
click at [295, 231] on label "Low stock notification" at bounding box center [348, 232] width 157 height 19
click at [282, 231] on input "Low stock notification" at bounding box center [276, 232] width 12 height 12
checkbox input "true"
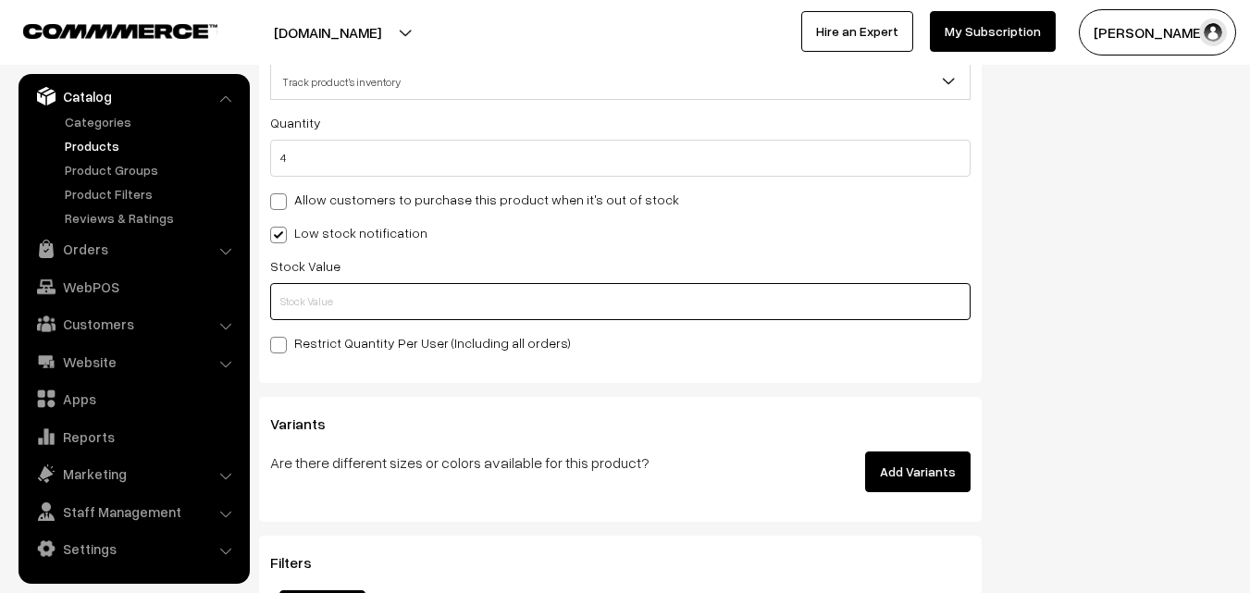
click at [304, 313] on input "text" at bounding box center [620, 301] width 700 height 37
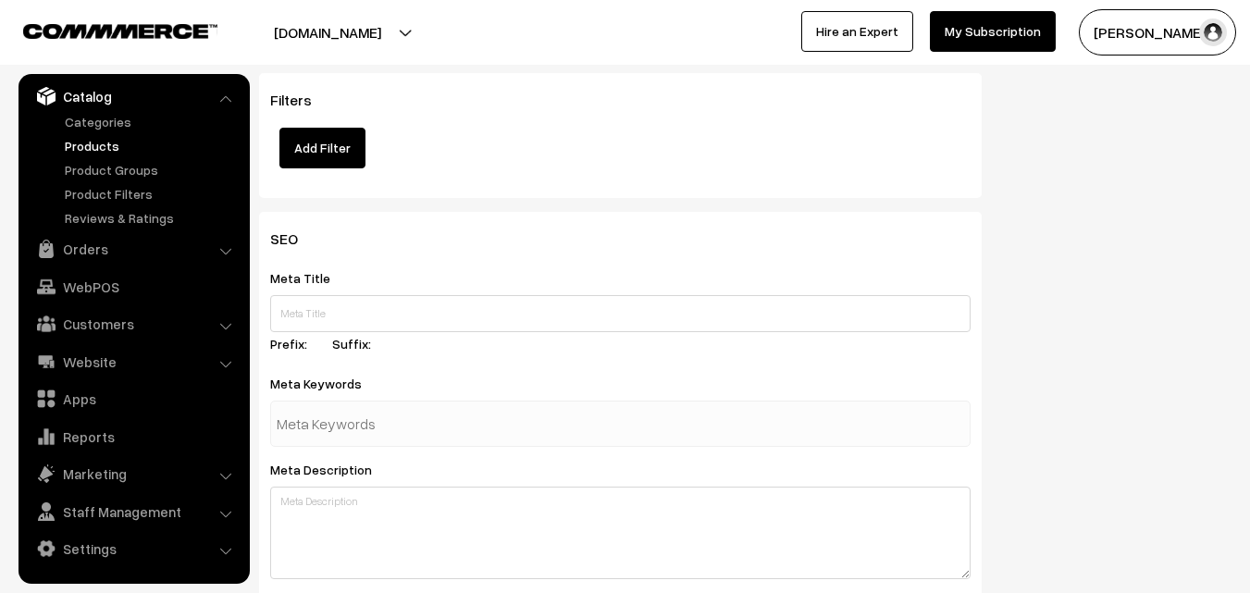
scroll to position [2755, 0]
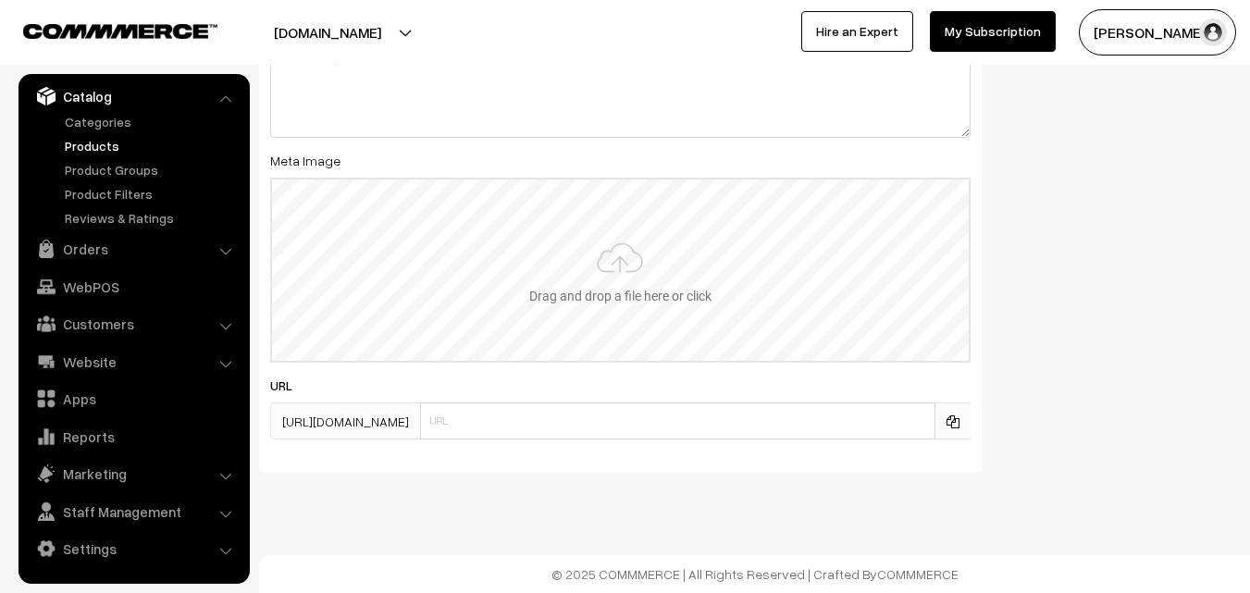
type input "2"
click at [623, 305] on input "file" at bounding box center [620, 270] width 697 height 181
type input "C:\fakepath\kanchipuram-saree-va12010-aug.jpeg"
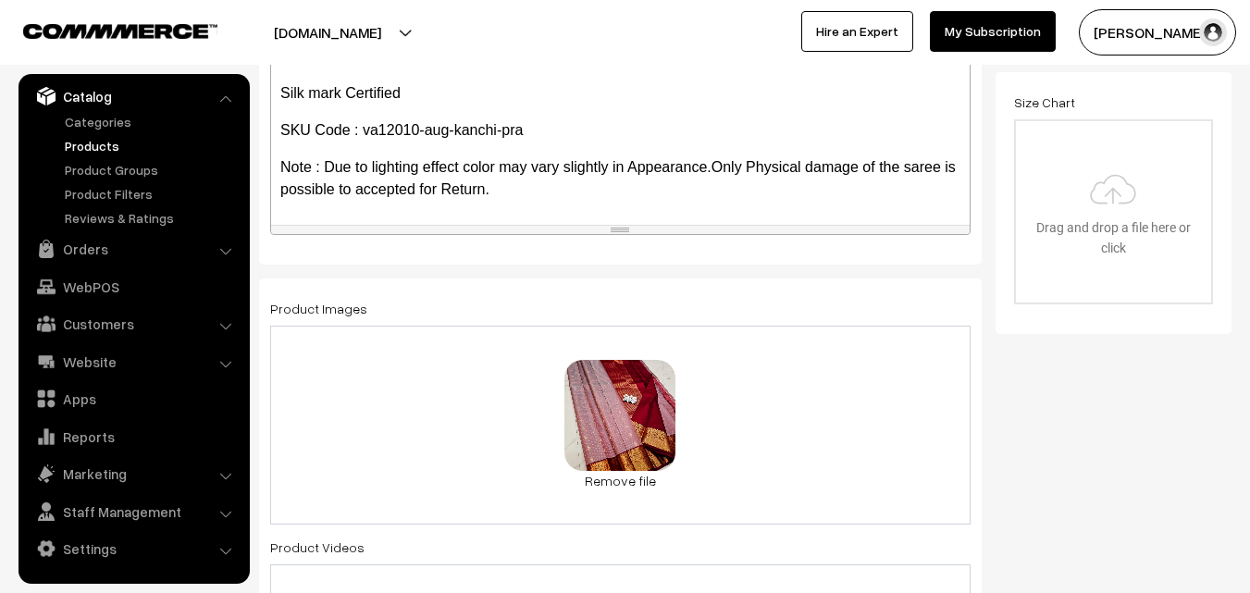
scroll to position [0, 0]
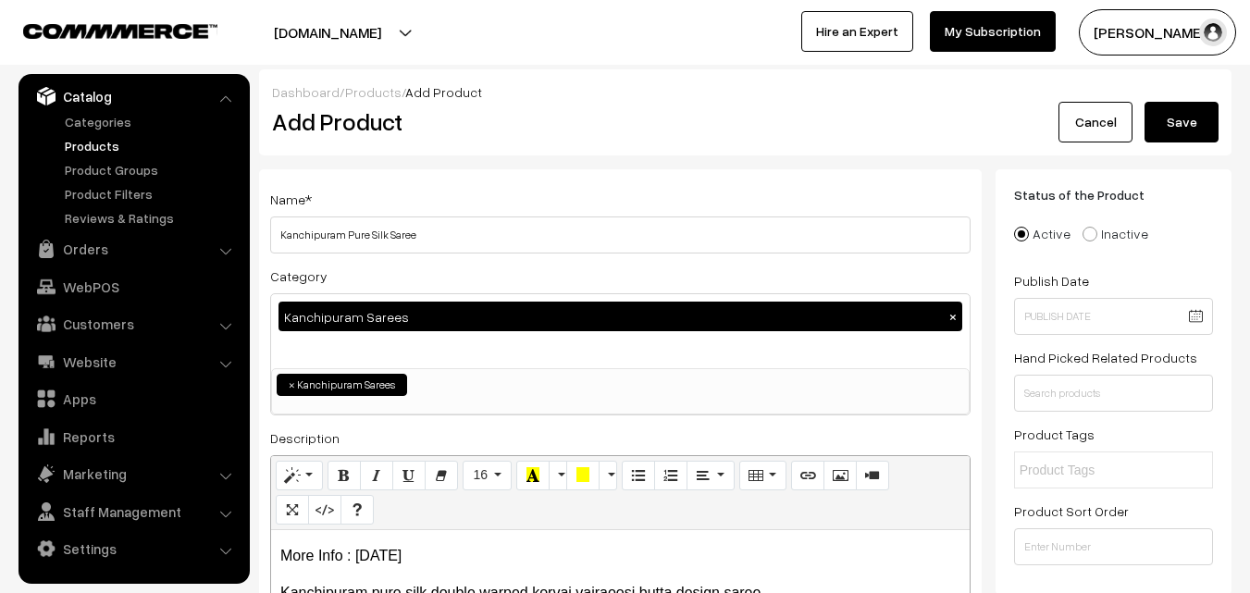
click at [1191, 106] on button "Save" at bounding box center [1182, 122] width 74 height 41
click at [564, 152] on div "Dashboard / Products / Add Product Add Product Cancel Please Wait…" at bounding box center [745, 112] width 973 height 86
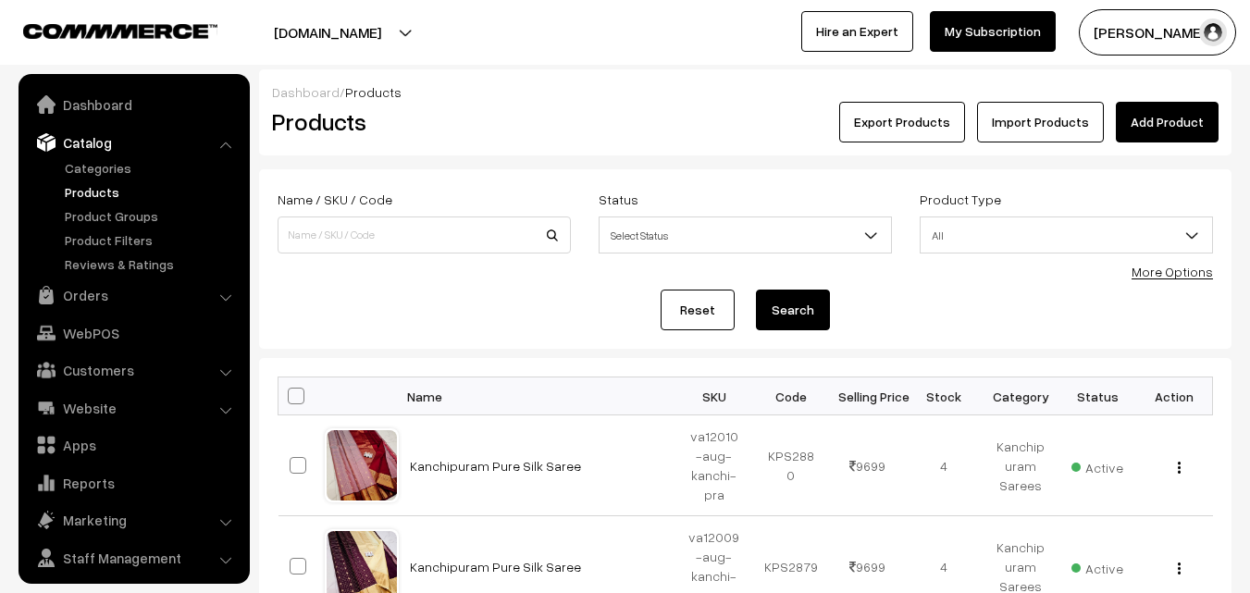
scroll to position [46, 0]
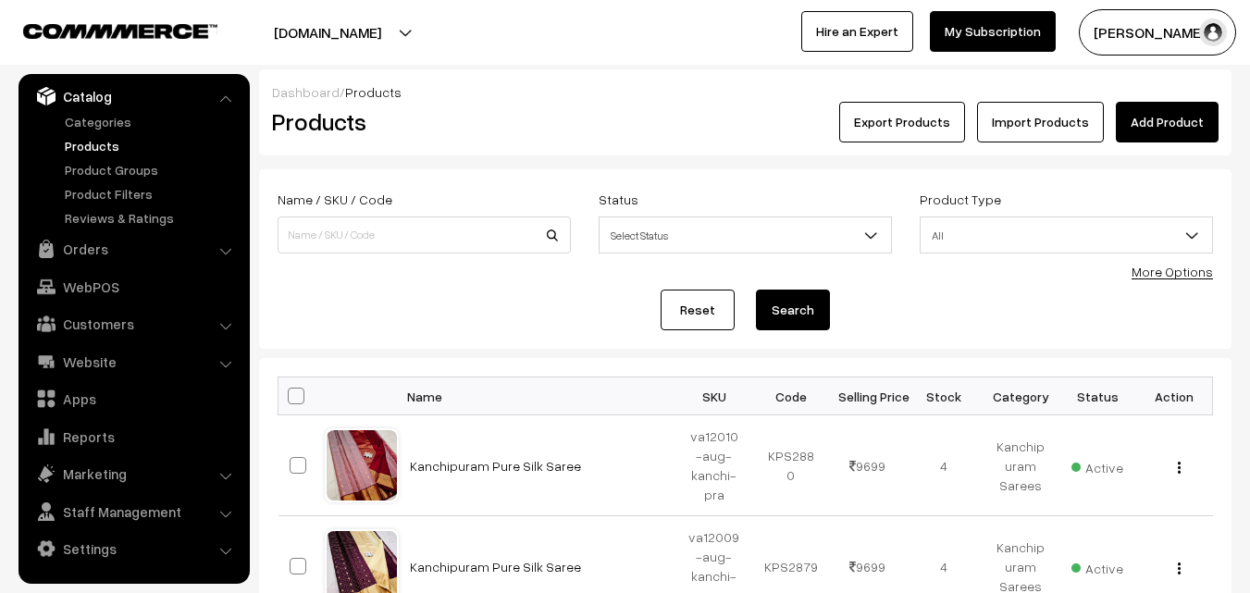
click at [1134, 121] on link "Add Product" at bounding box center [1167, 122] width 103 height 41
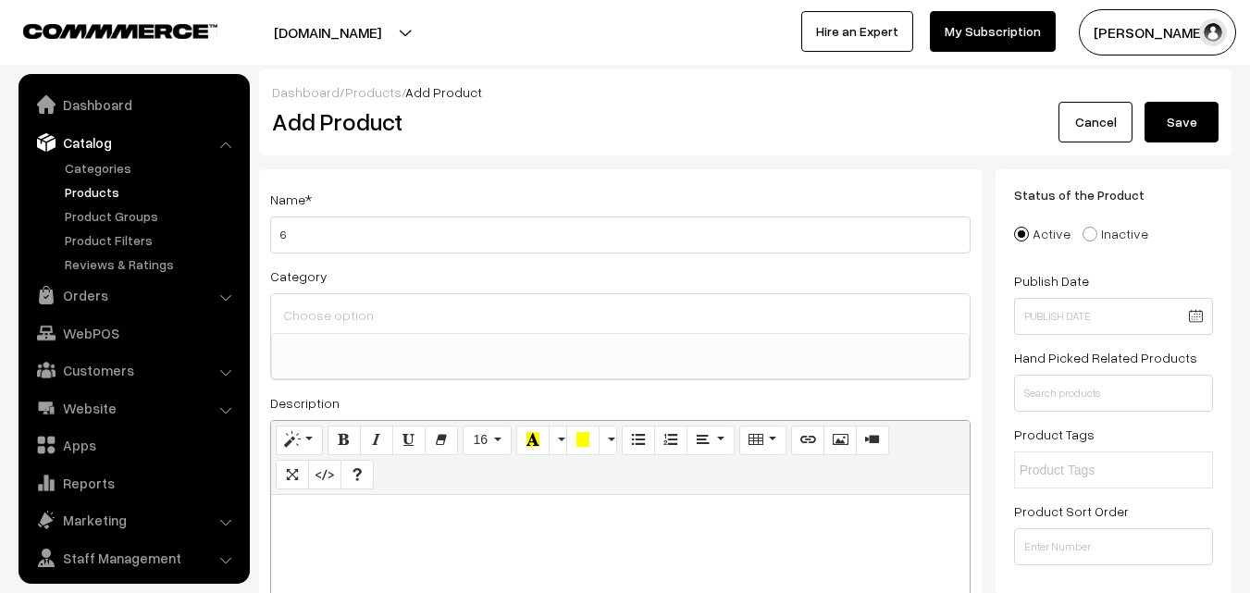
select select
type input "6"
drag, startPoint x: 0, startPoint y: 0, endPoint x: 411, endPoint y: 534, distance: 673.7
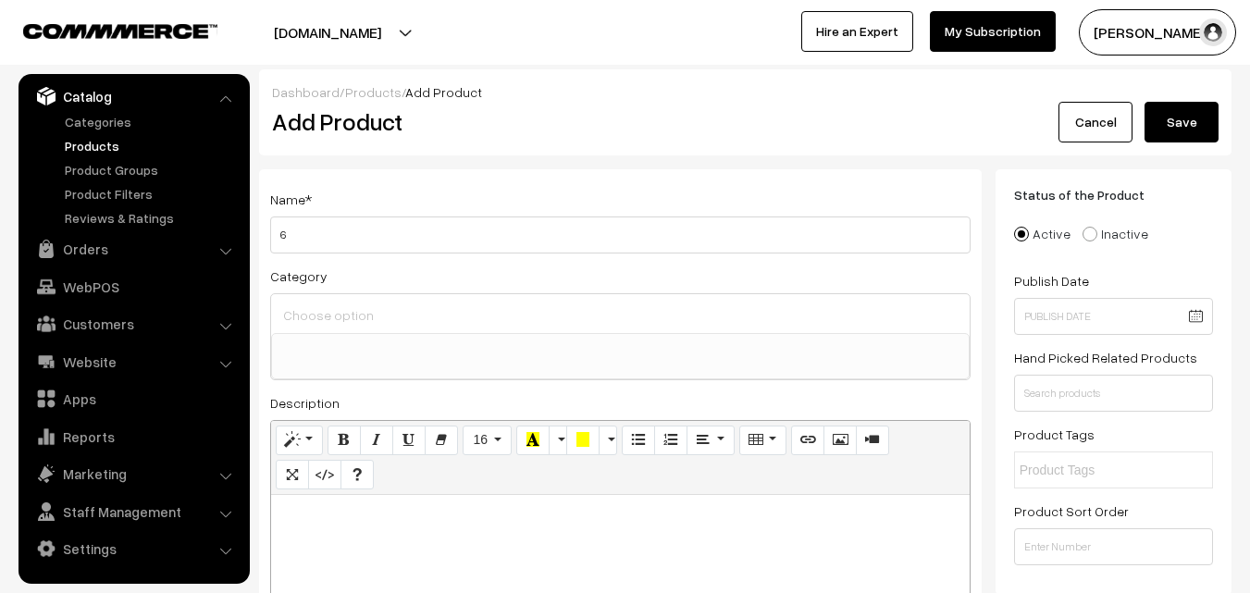
paste div
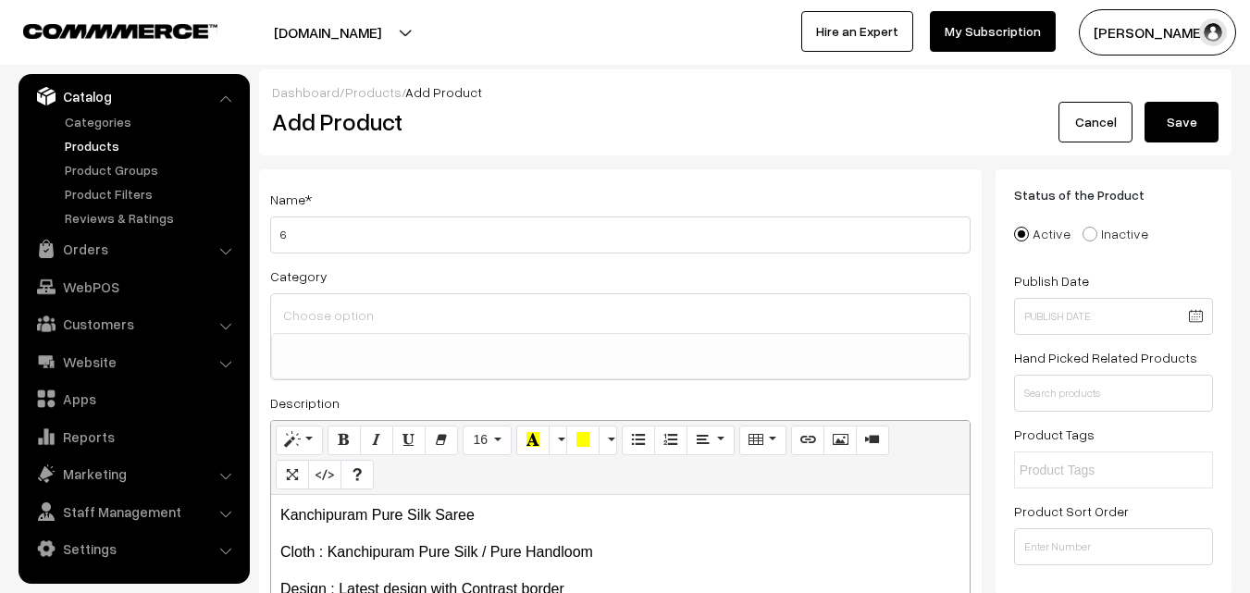
click at [509, 491] on div "Normal Quote Code Header 1 Header 2 Header 3 Header 4 Header 5 Header 6 16 8 9 …" at bounding box center [620, 458] width 699 height 74
drag, startPoint x: 499, startPoint y: 507, endPoint x: 229, endPoint y: 496, distance: 269.5
copy p "Kanchipuram Pure Silk Saree"
click at [322, 248] on input "6" at bounding box center [620, 235] width 700 height 37
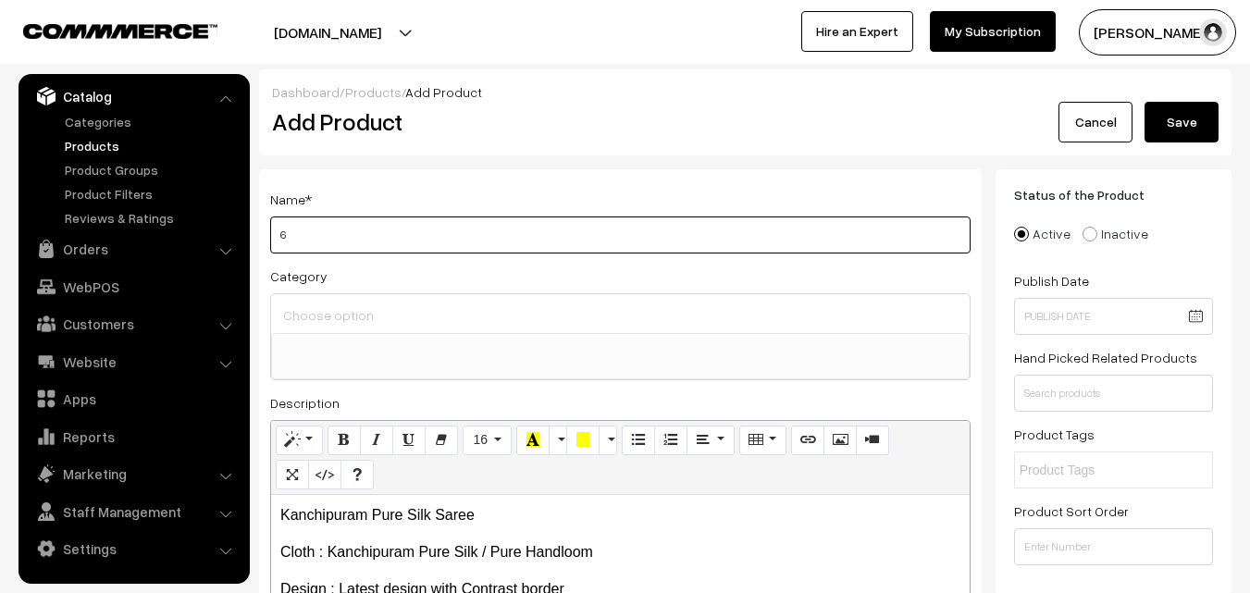
click at [322, 248] on input "6" at bounding box center [620, 235] width 700 height 37
paste input "Kanchipuram Pure Silk Saree"
type input "Kanchipuram Pure Silk Saree"
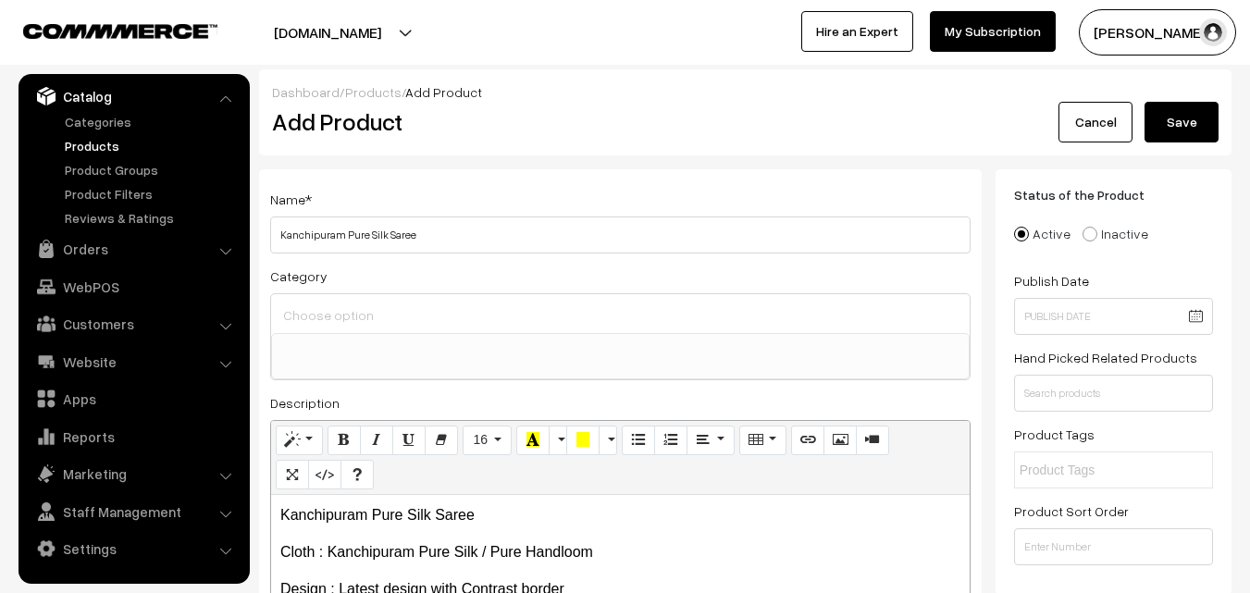
click at [315, 329] on div at bounding box center [620, 313] width 699 height 39
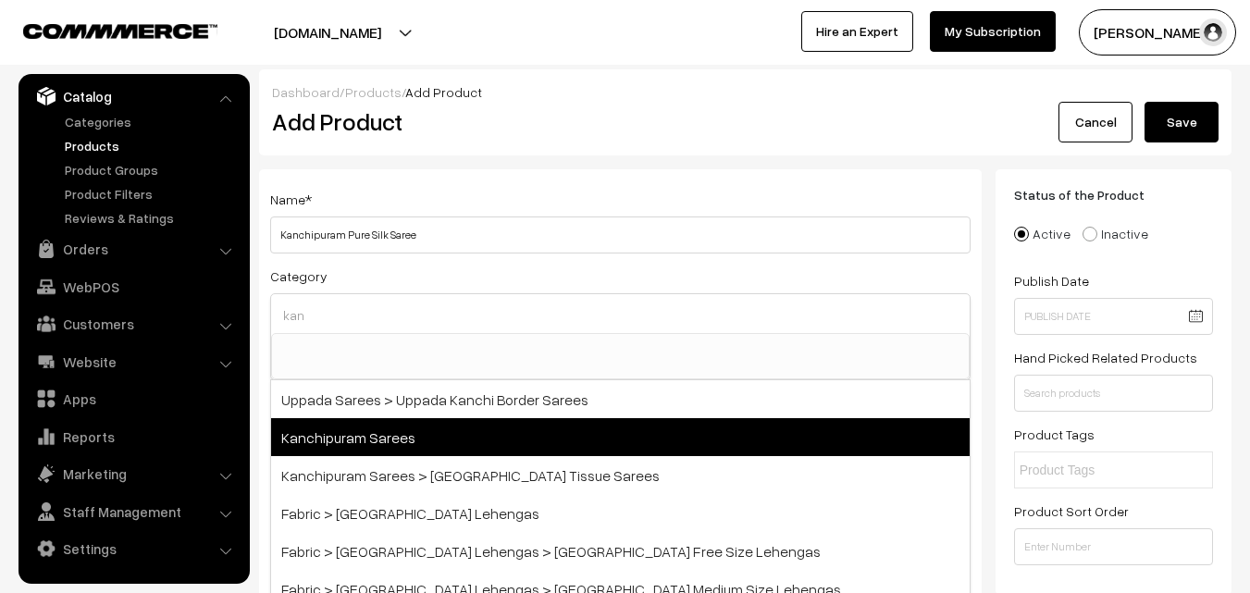
type input "kan"
click at [349, 428] on span "Kanchipuram Sarees" at bounding box center [620, 437] width 699 height 38
select select "3"
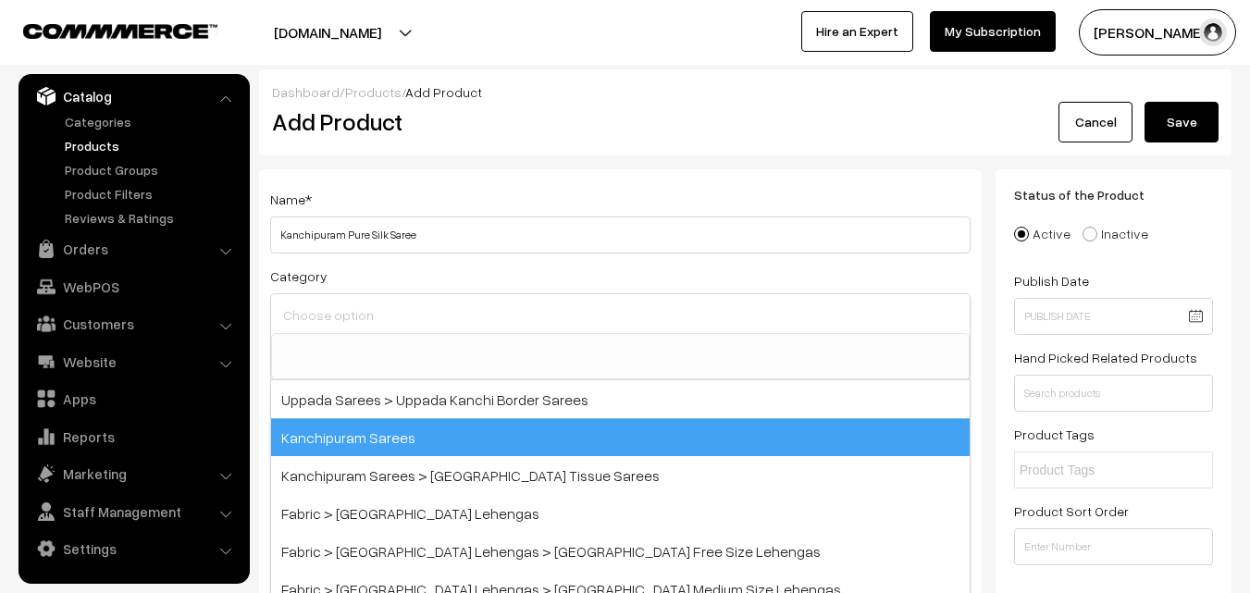
scroll to position [315, 0]
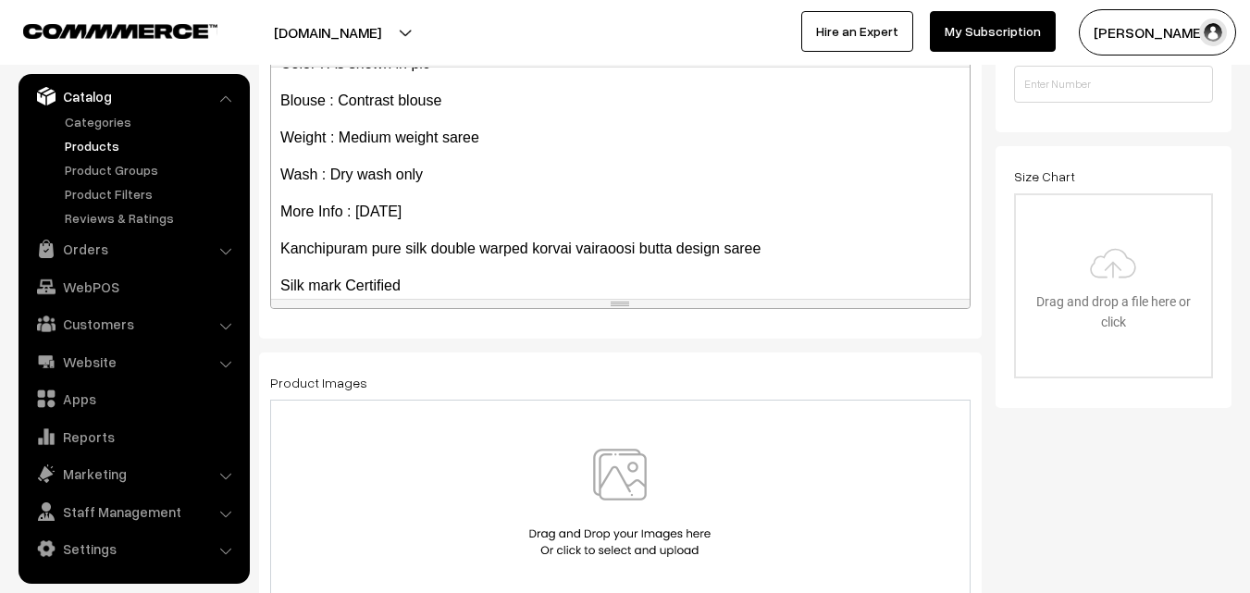
scroll to position [254, 0]
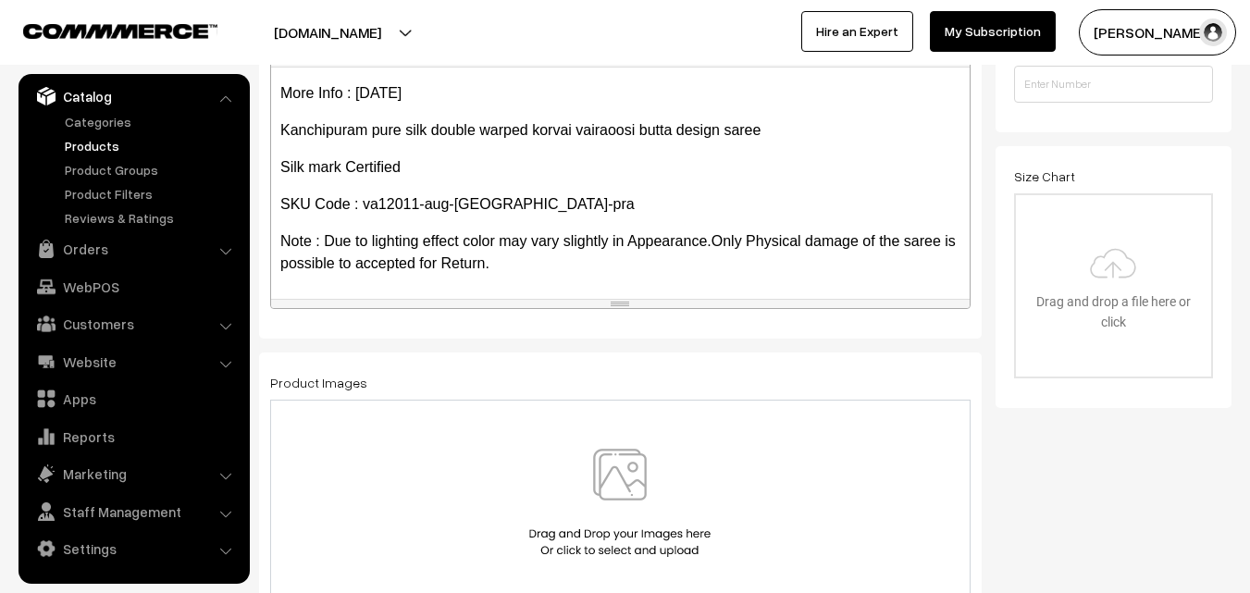
click at [639, 484] on img at bounding box center [620, 503] width 191 height 108
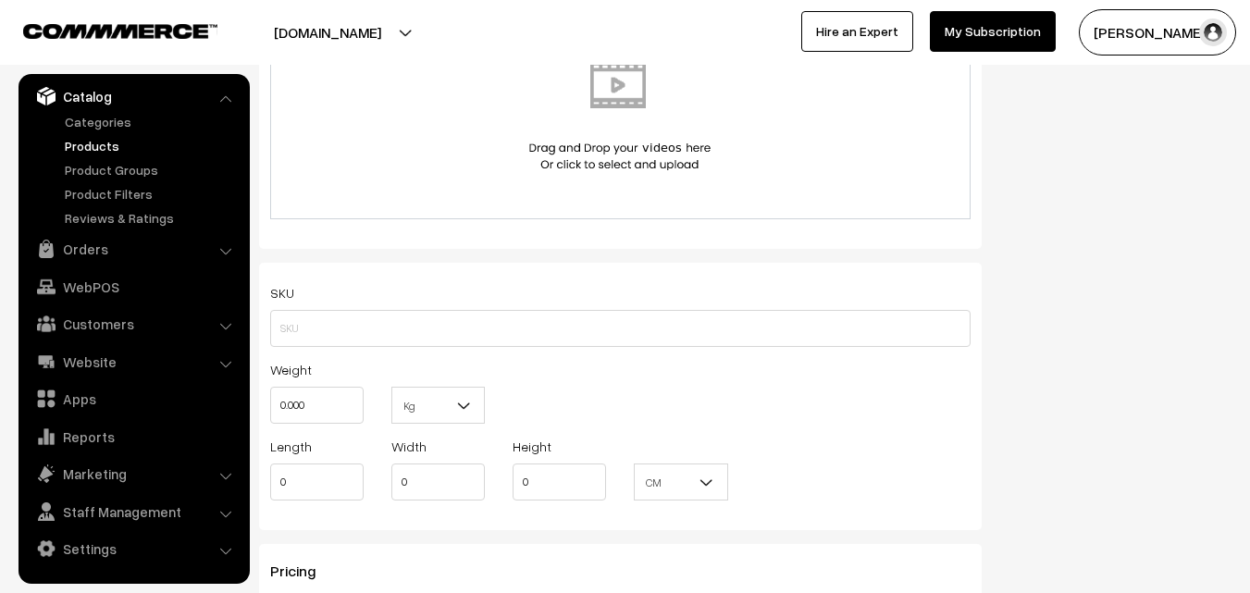
scroll to position [1110, 0]
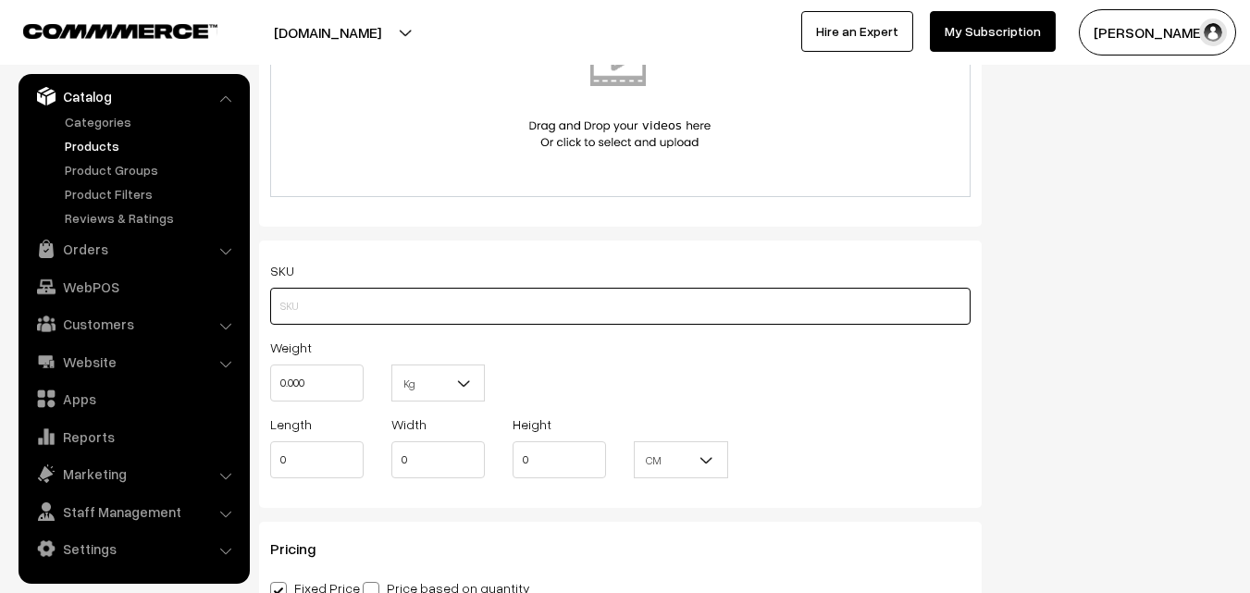
click at [318, 299] on input "text" at bounding box center [620, 306] width 700 height 37
paste input "va12011-aug-kanchi-pra"
type input "va12011-aug-kanchi-pra"
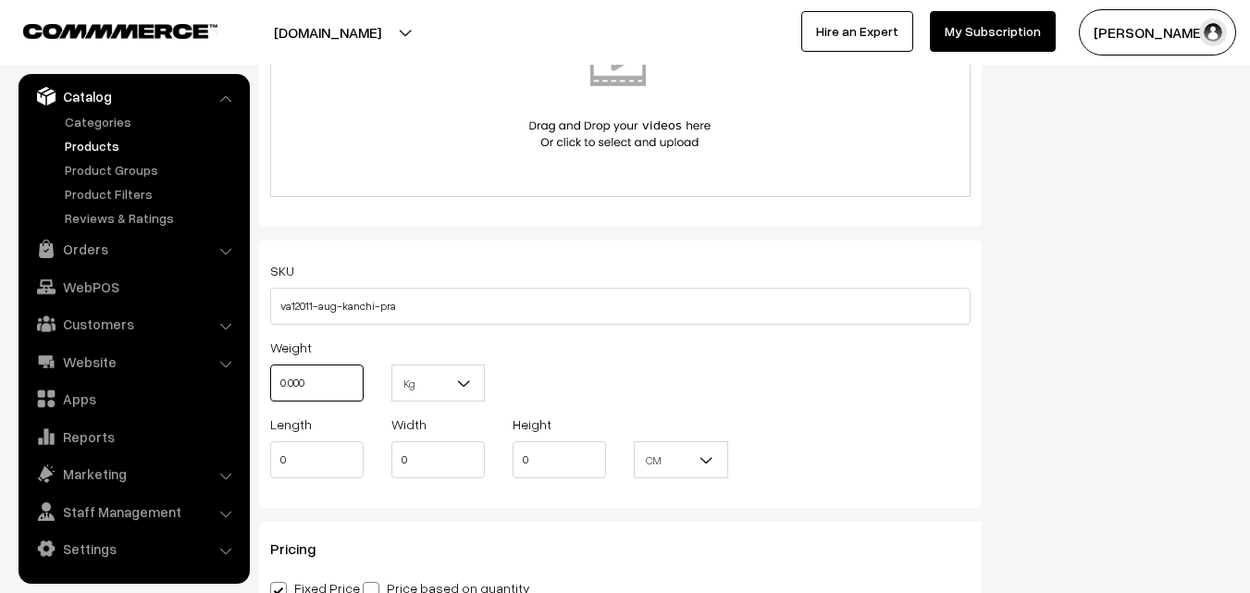
click at [310, 387] on input "0.000" at bounding box center [316, 383] width 93 height 37
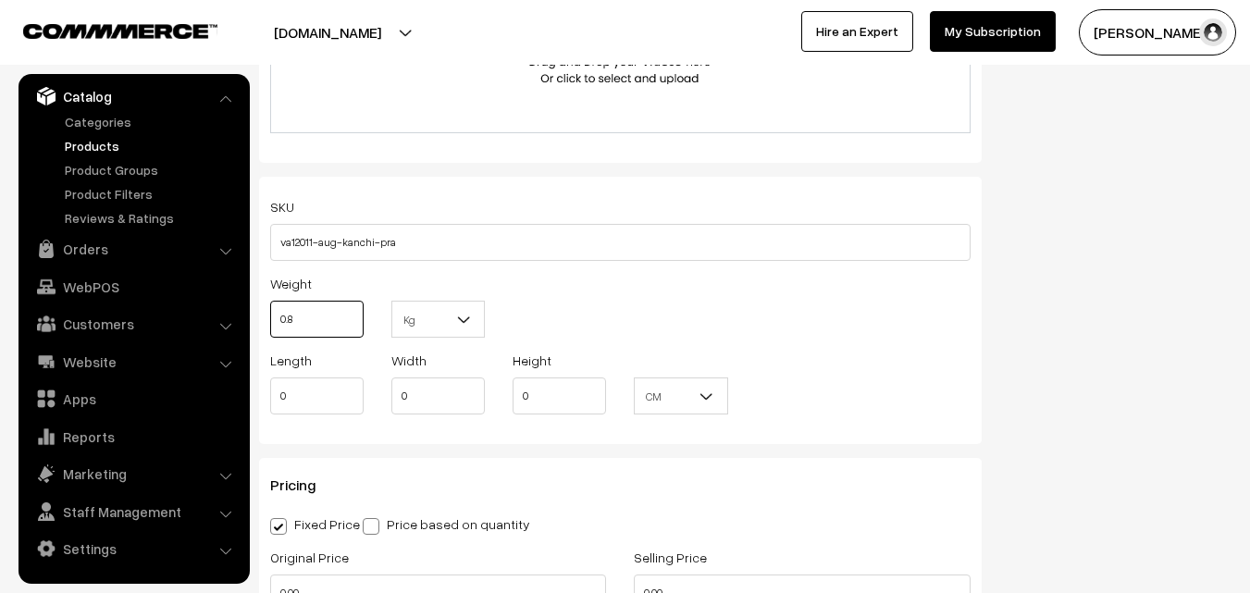
scroll to position [1388, 0]
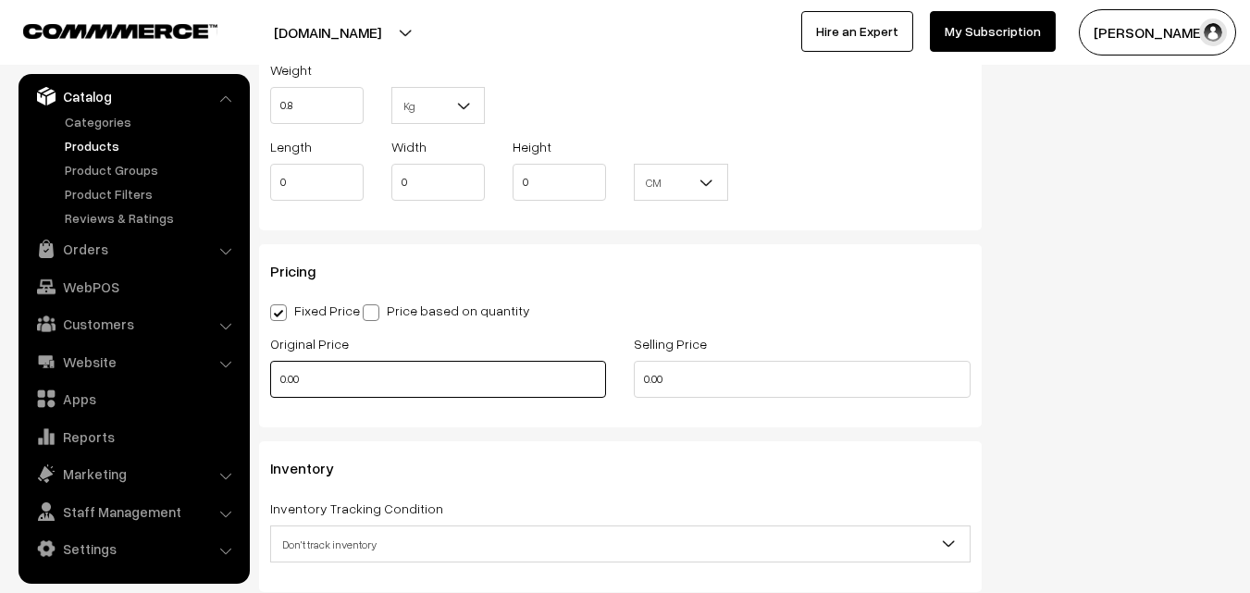
type input "0.80"
click at [359, 390] on input "0.00" at bounding box center [438, 379] width 336 height 37
click at [288, 377] on input "0" at bounding box center [438, 379] width 336 height 37
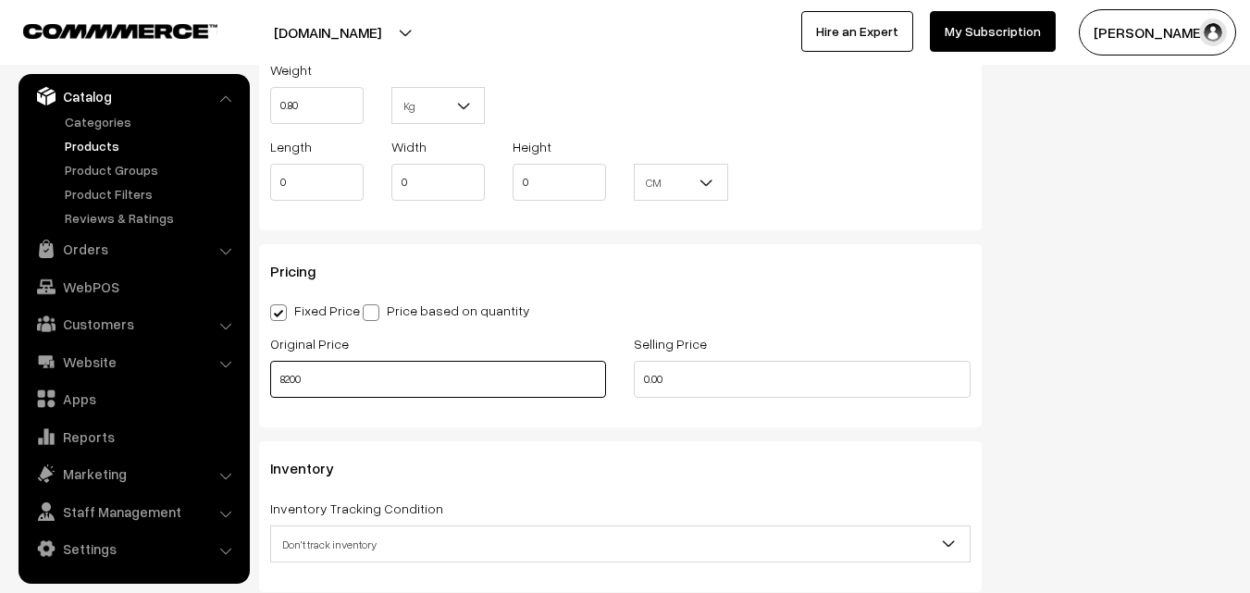
type input "8200"
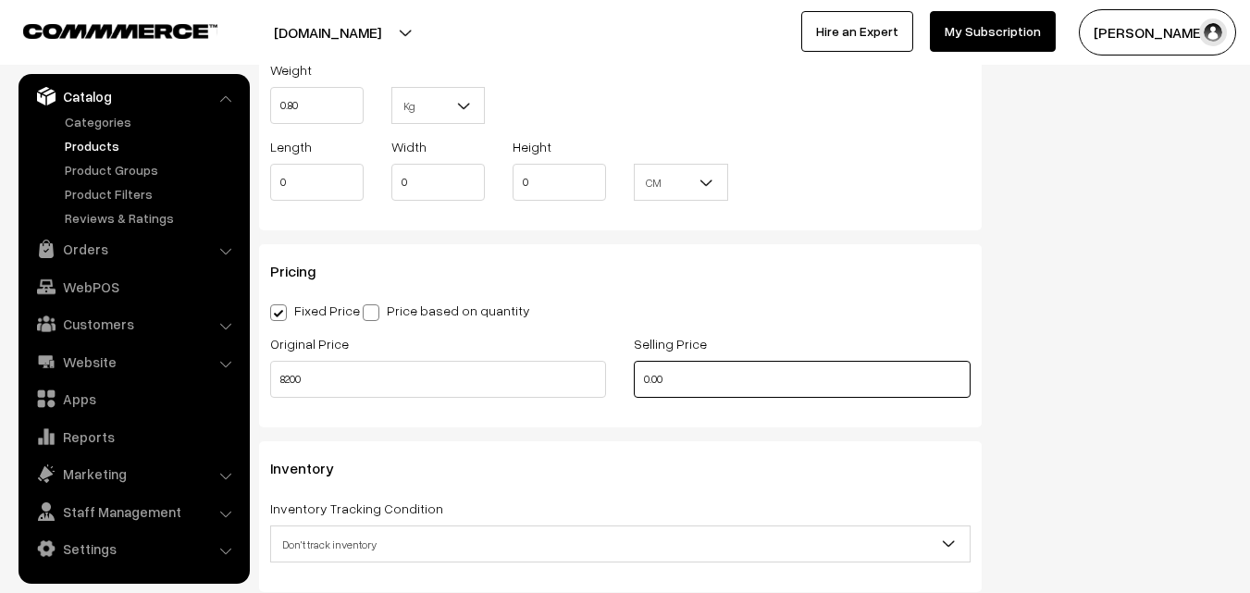
click at [692, 371] on input "0.00" at bounding box center [802, 379] width 336 height 37
click at [685, 384] on input "0" at bounding box center [802, 379] width 336 height 37
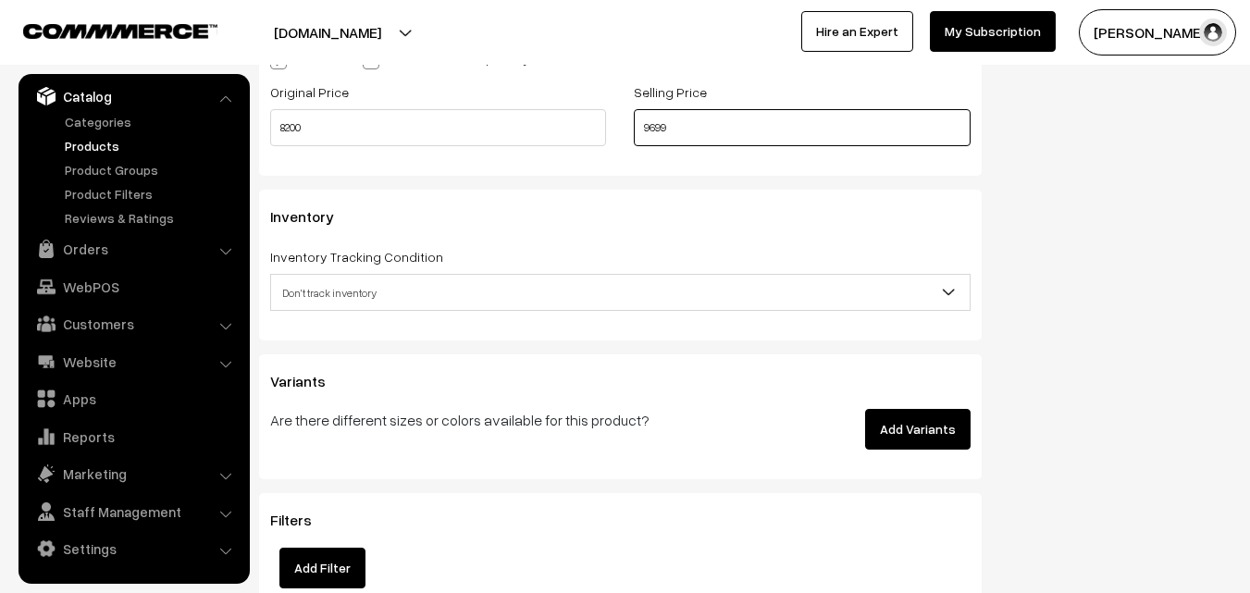
scroll to position [1666, 0]
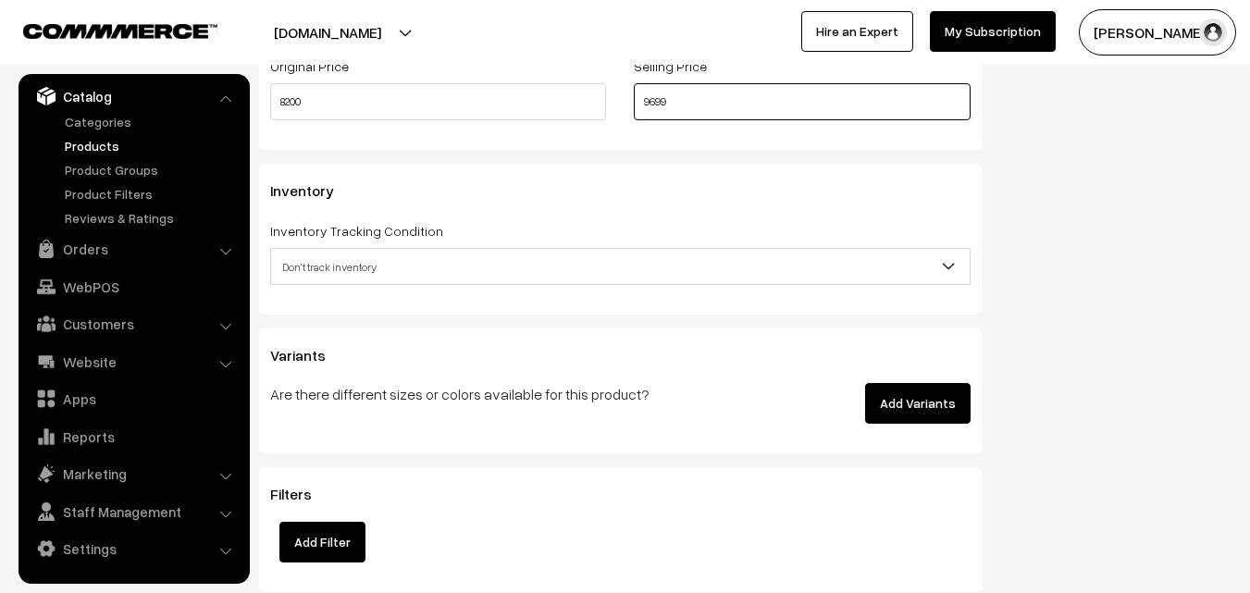
type input "9699"
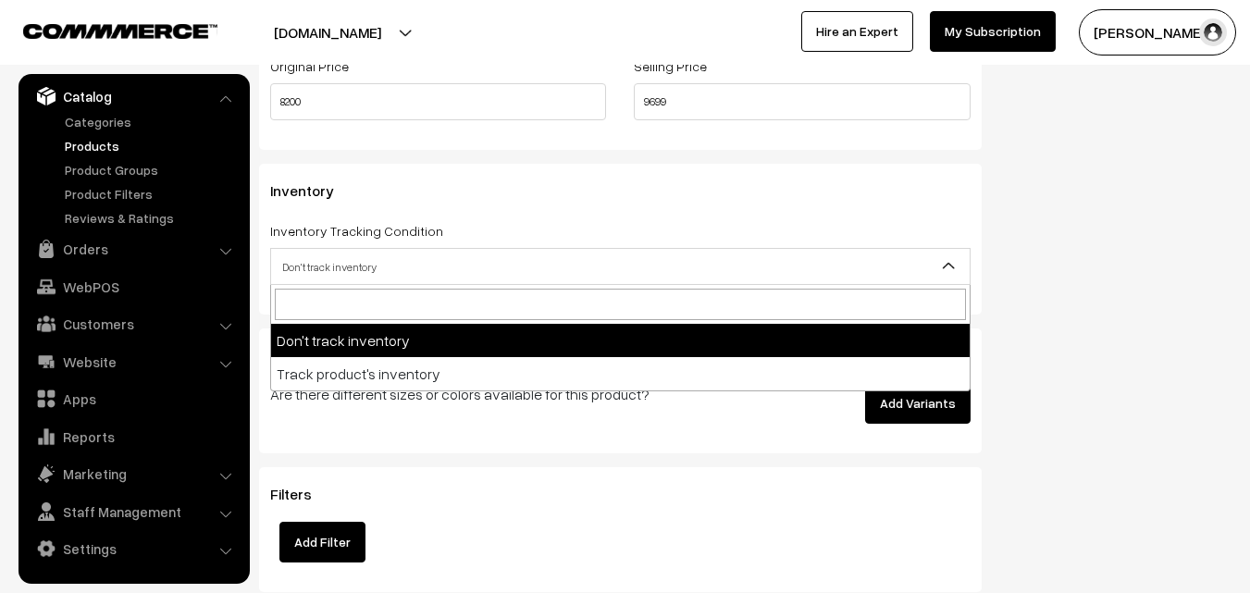
click at [294, 263] on span "Don't track inventory" at bounding box center [620, 267] width 699 height 32
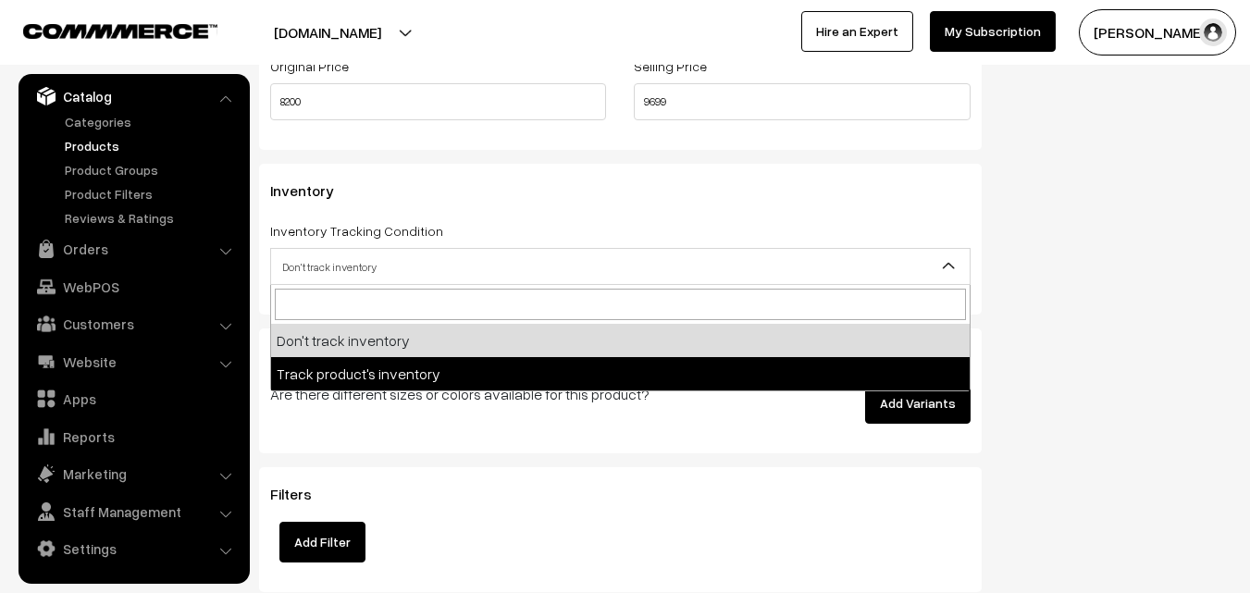
select select "2"
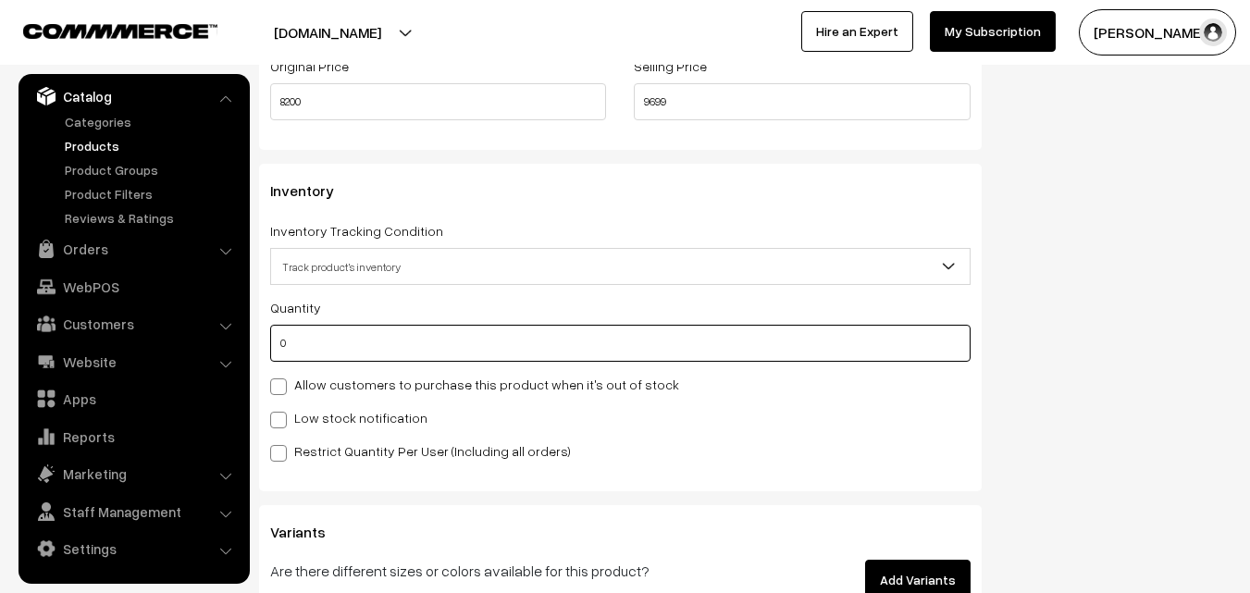
click at [304, 351] on input "0" at bounding box center [620, 343] width 700 height 37
type input "4"
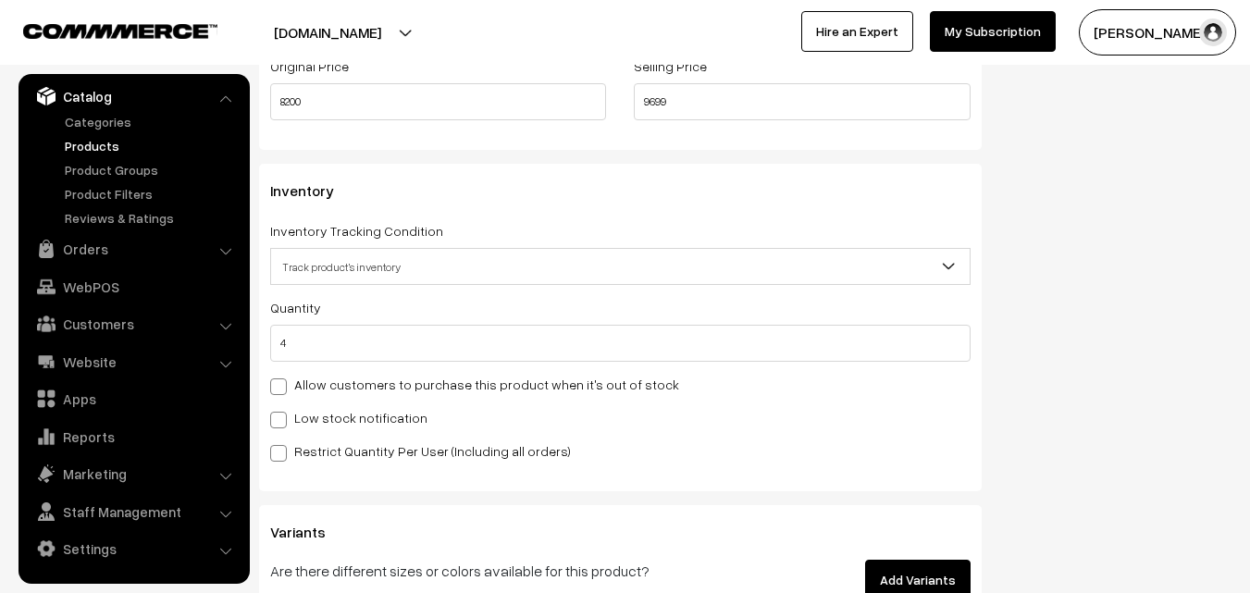
click at [307, 410] on label "Low stock notification" at bounding box center [348, 417] width 157 height 19
click at [282, 411] on input "Low stock notification" at bounding box center [276, 417] width 12 height 12
checkbox input "true"
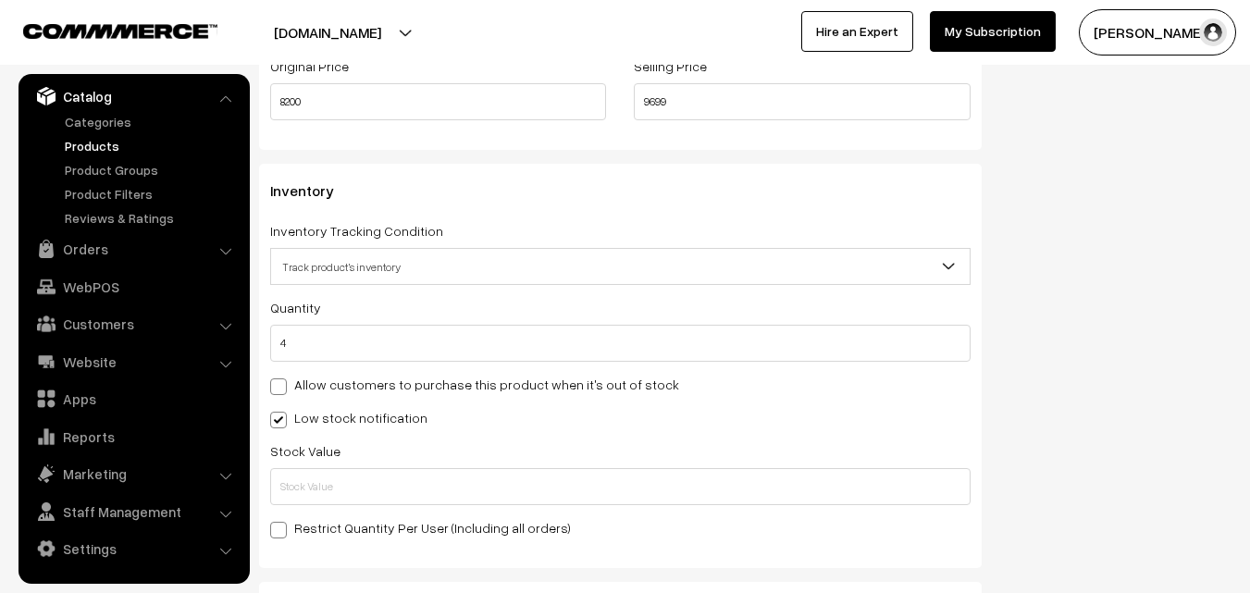
click at [315, 514] on div "Quantity 4 Allow customers to purchase this product when it's out of stock Low …" at bounding box center [620, 417] width 700 height 242
click at [317, 490] on input "text" at bounding box center [620, 486] width 700 height 37
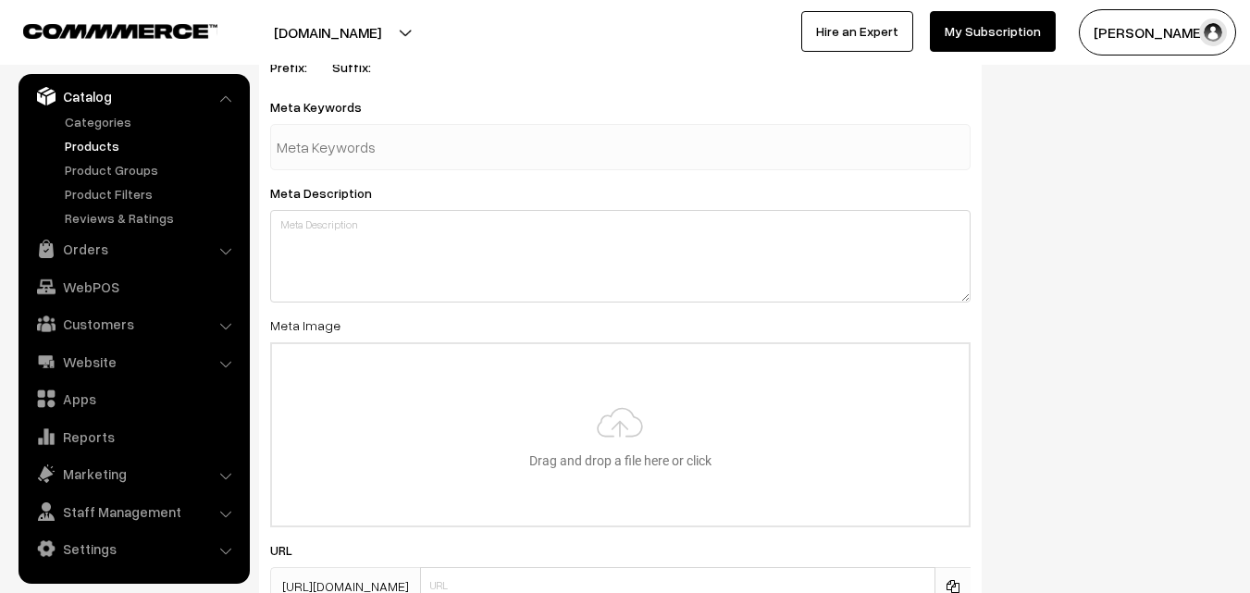
scroll to position [2591, 0]
type input "2"
click at [613, 399] on input "file" at bounding box center [620, 433] width 697 height 181
type input "C:\fakepath\kanchipuram-saree-va12011-aug.jpeg"
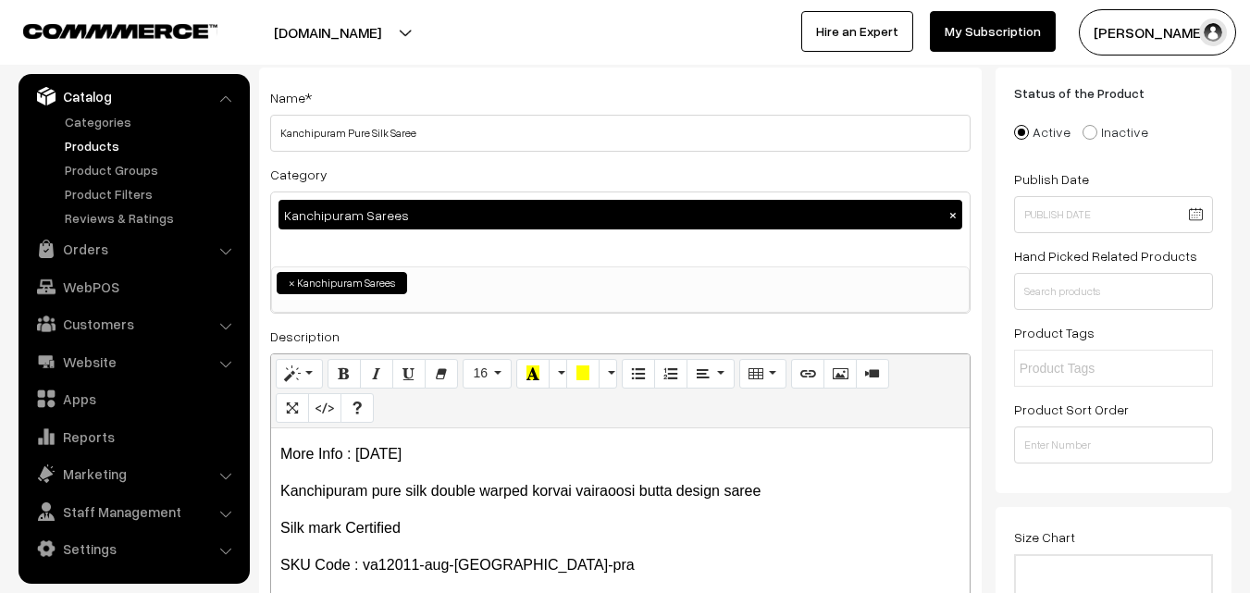
scroll to position [0, 0]
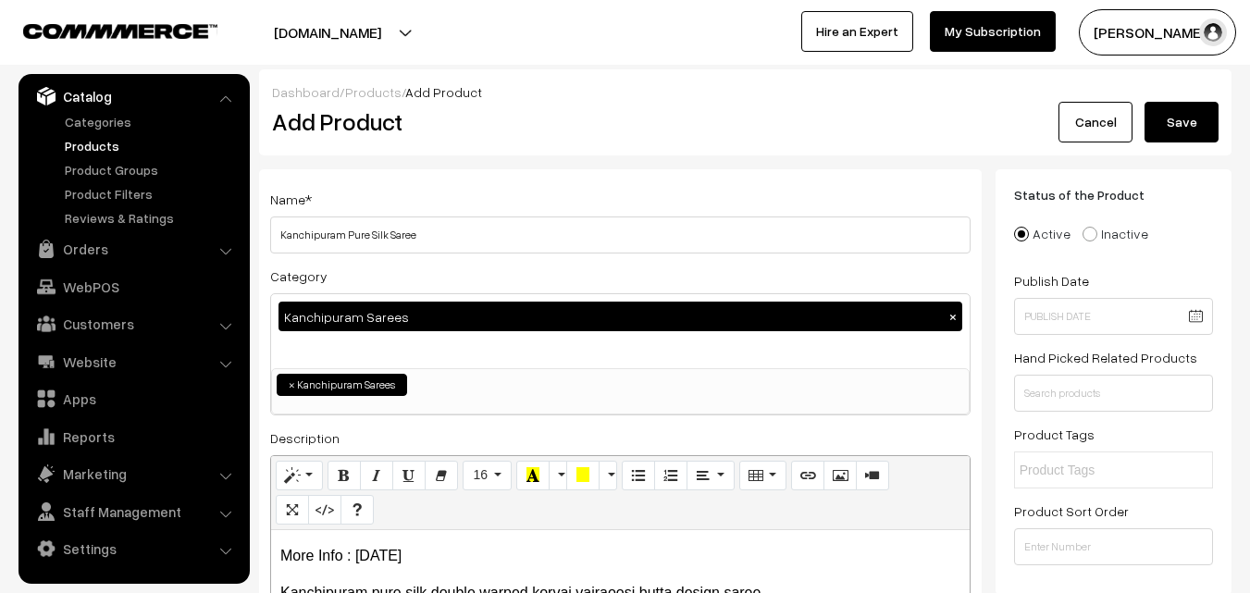
click at [1191, 123] on button "Save" at bounding box center [1182, 122] width 74 height 41
click at [519, 119] on h2 "Add Product" at bounding box center [623, 121] width 703 height 29
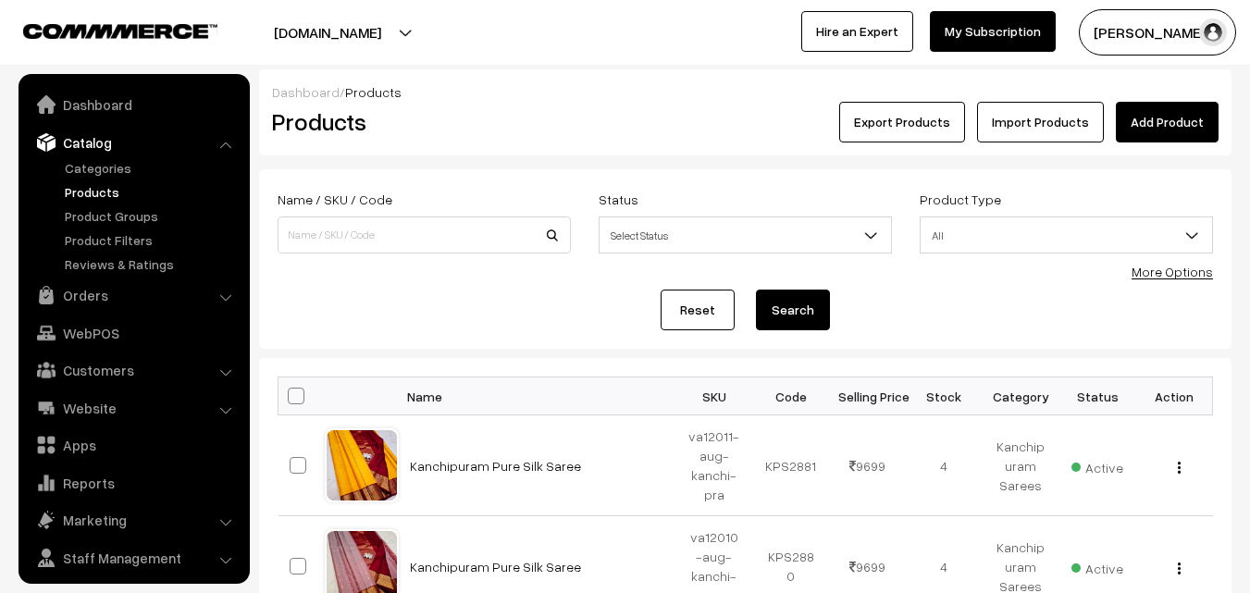
scroll to position [46, 0]
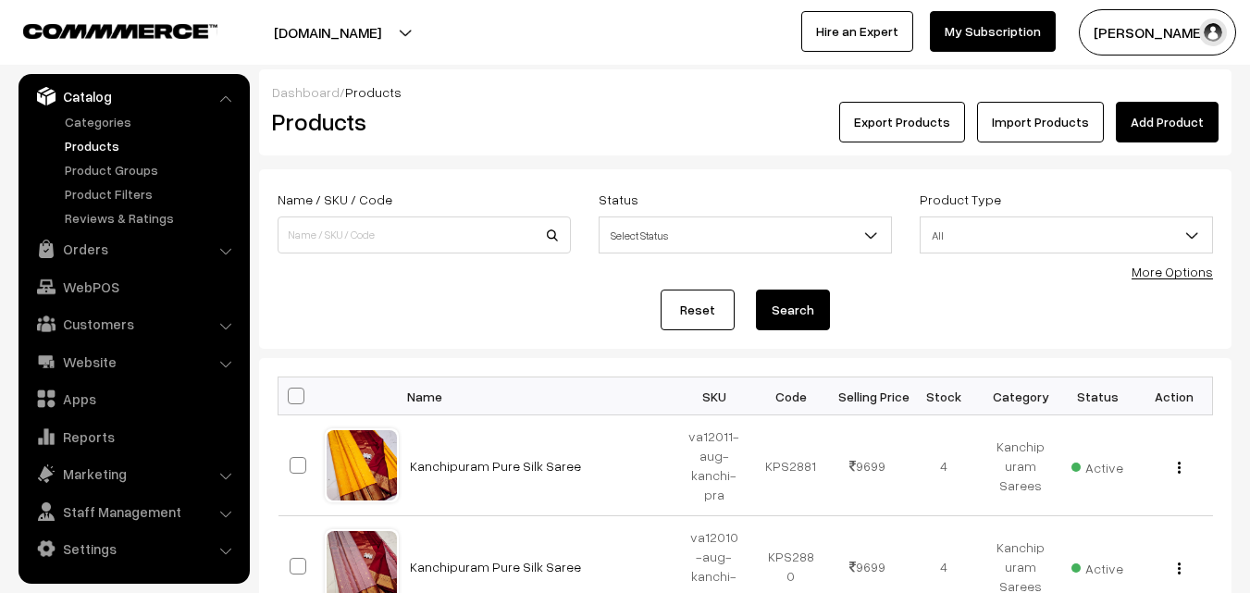
click at [1156, 120] on link "Add Product" at bounding box center [1167, 122] width 103 height 41
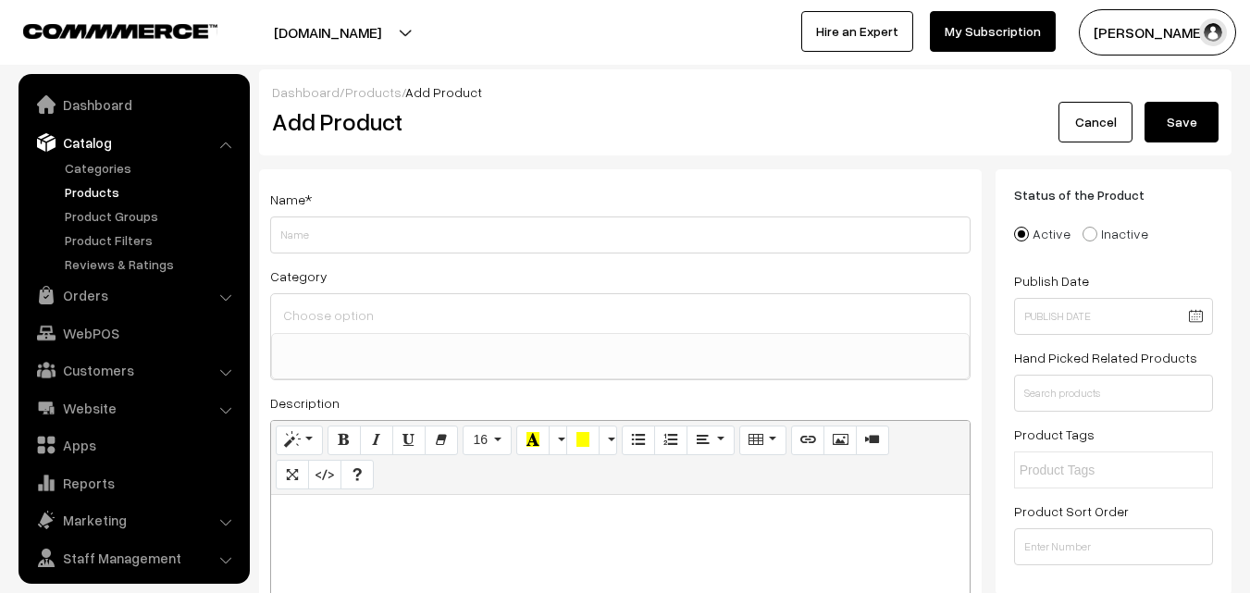
select select
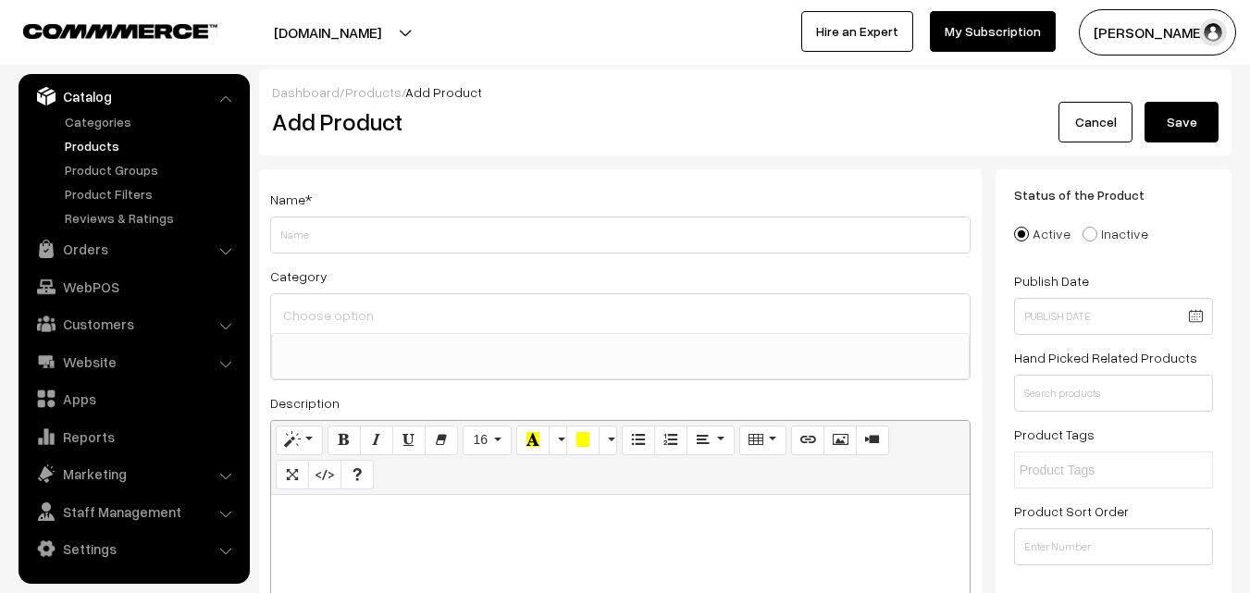
click at [404, 519] on p at bounding box center [620, 515] width 680 height 22
paste div
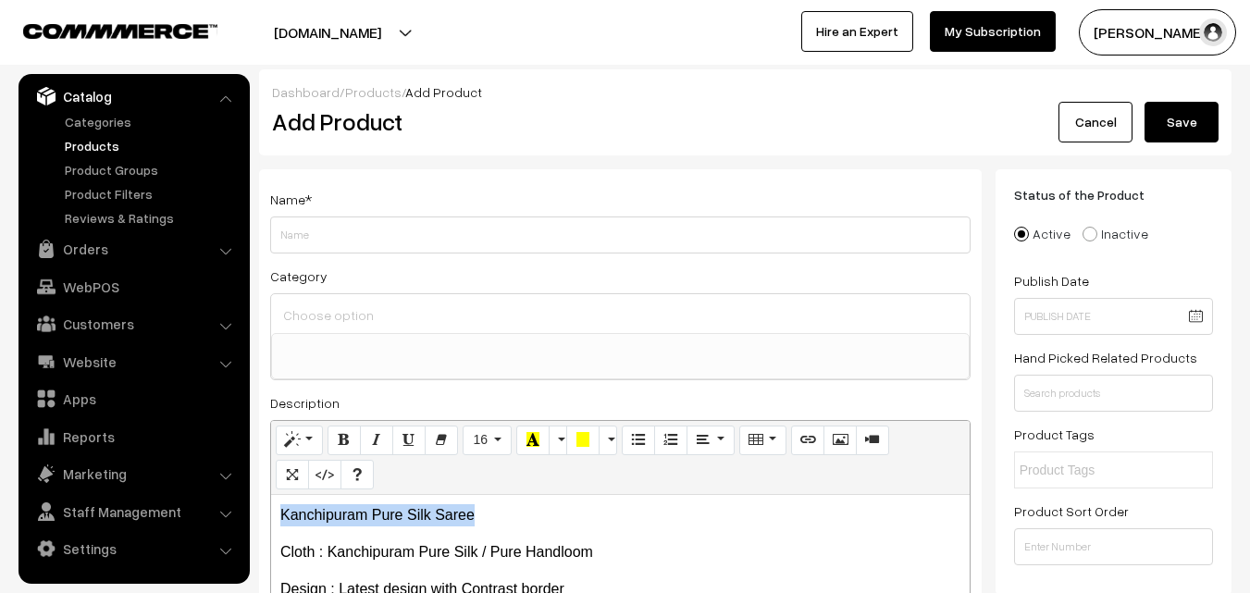
drag, startPoint x: 504, startPoint y: 506, endPoint x: 254, endPoint y: 508, distance: 250.8
copy p "Kanchipuram Pure Silk Saree"
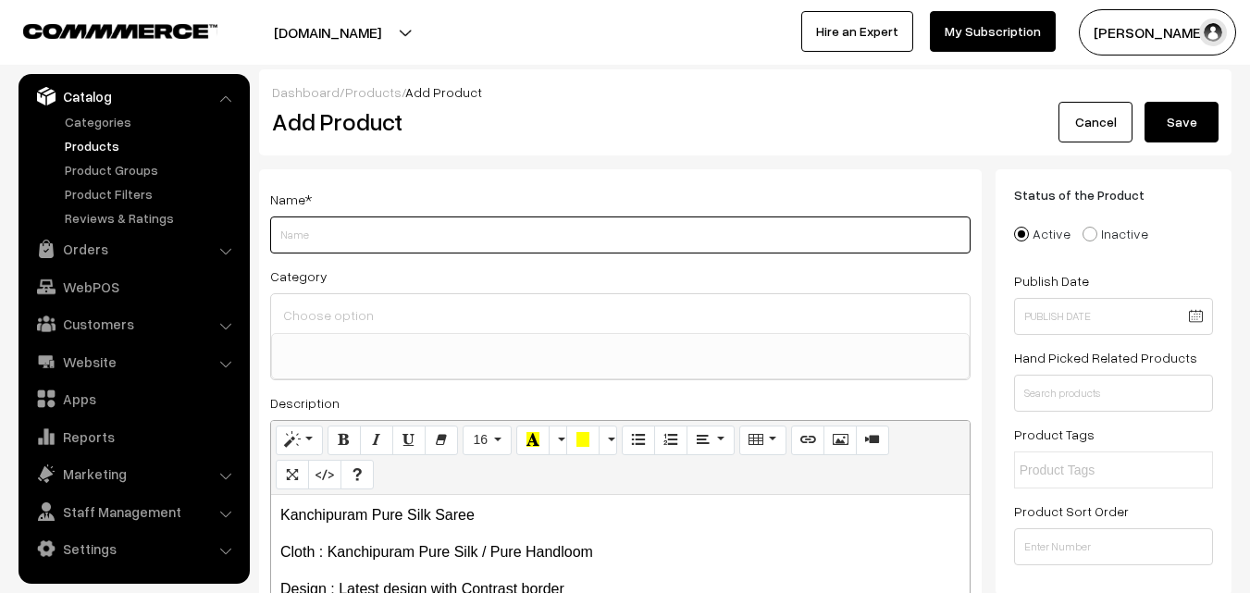
click at [340, 247] on input "Weight" at bounding box center [620, 235] width 700 height 37
paste input "Kanchipuram Pure Silk Saree"
type input "Kanchipuram Pure Silk Saree"
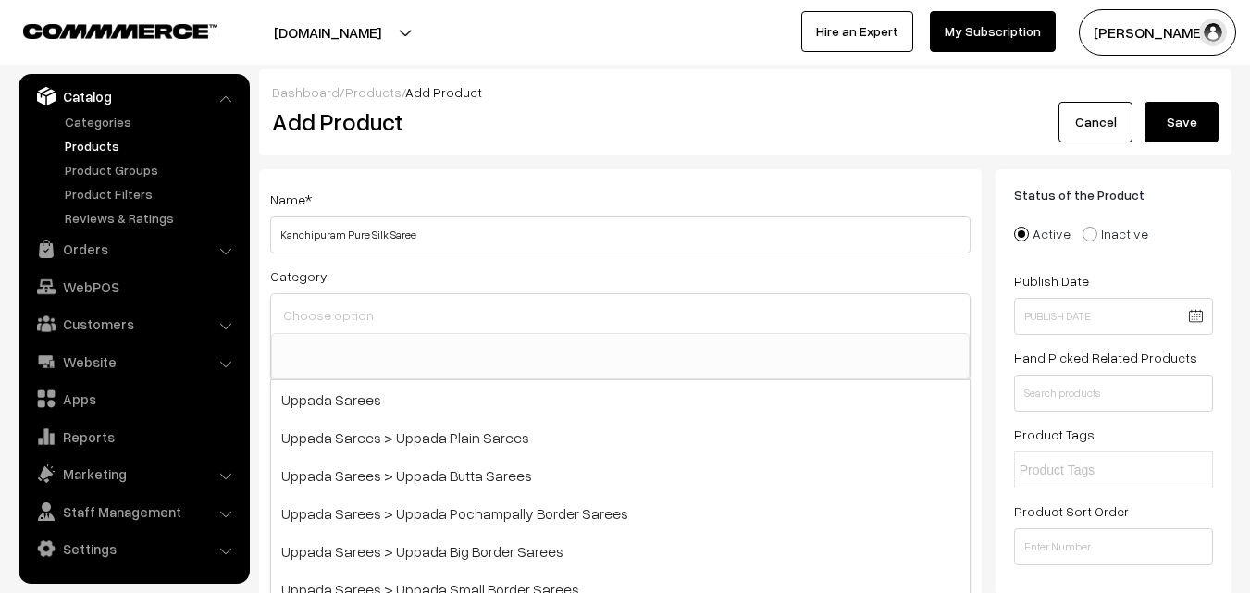
click at [391, 321] on input at bounding box center [621, 315] width 684 height 27
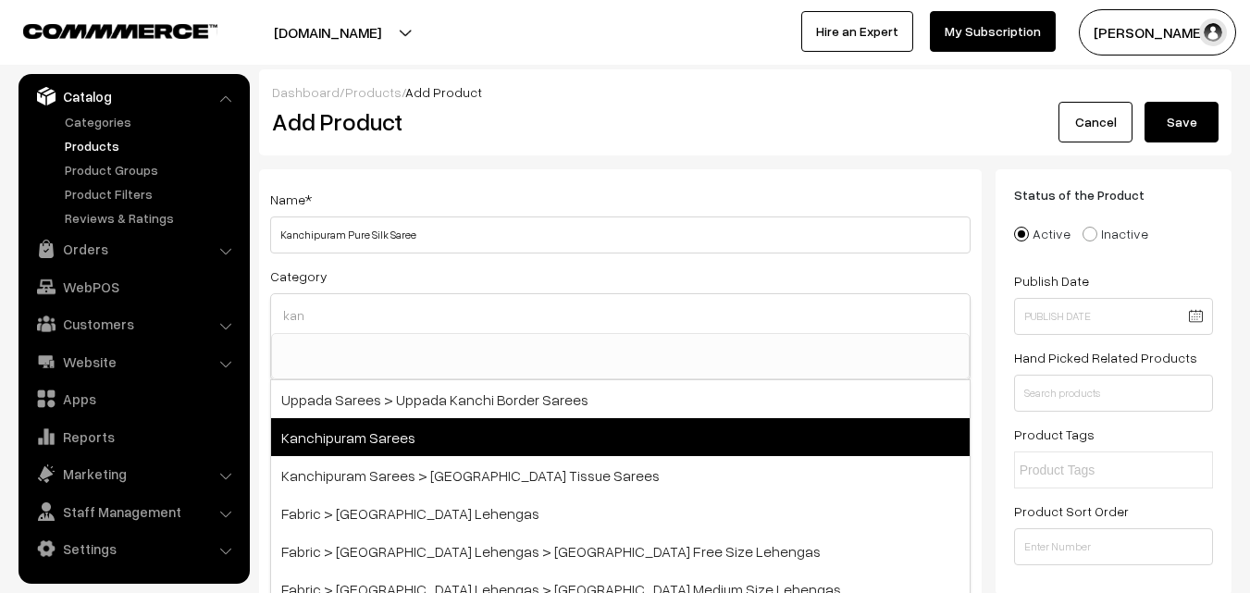
type input "kan"
click at [422, 432] on span "Kanchipuram Sarees" at bounding box center [620, 437] width 699 height 38
select select "3"
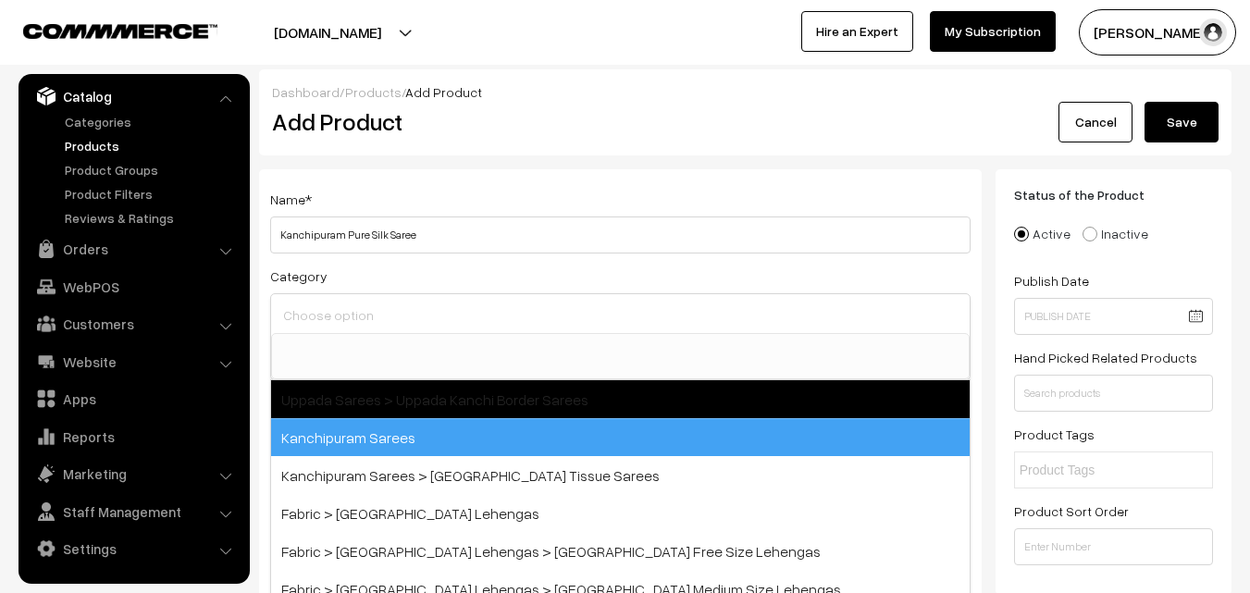
scroll to position [315, 0]
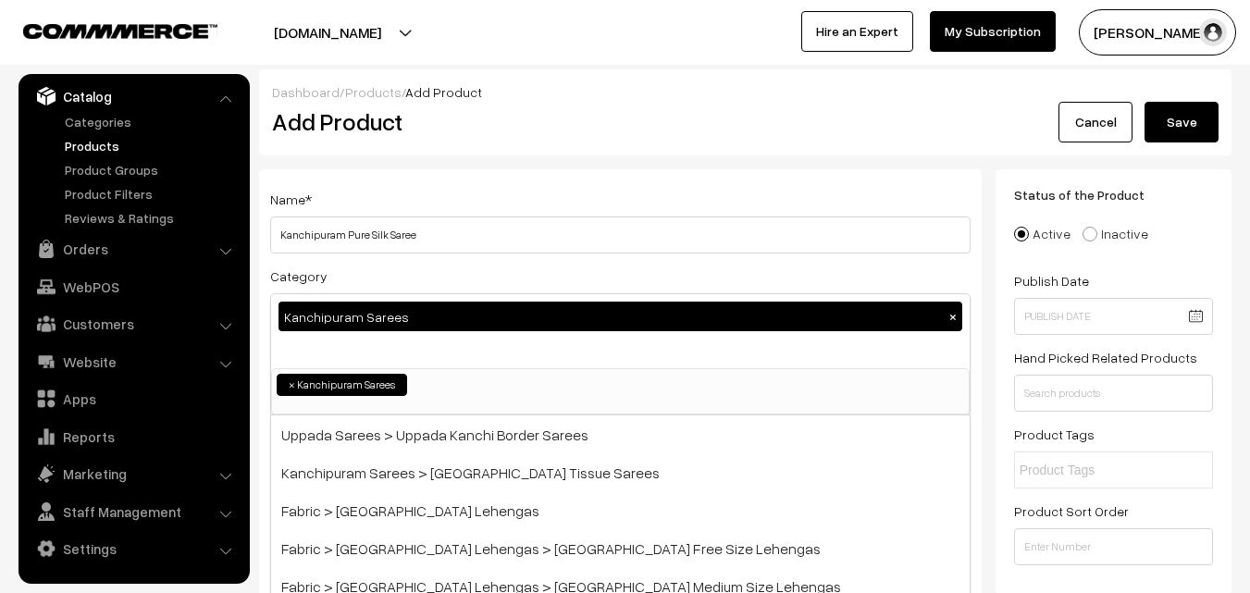
click at [491, 128] on h2 "Add Product" at bounding box center [623, 121] width 703 height 29
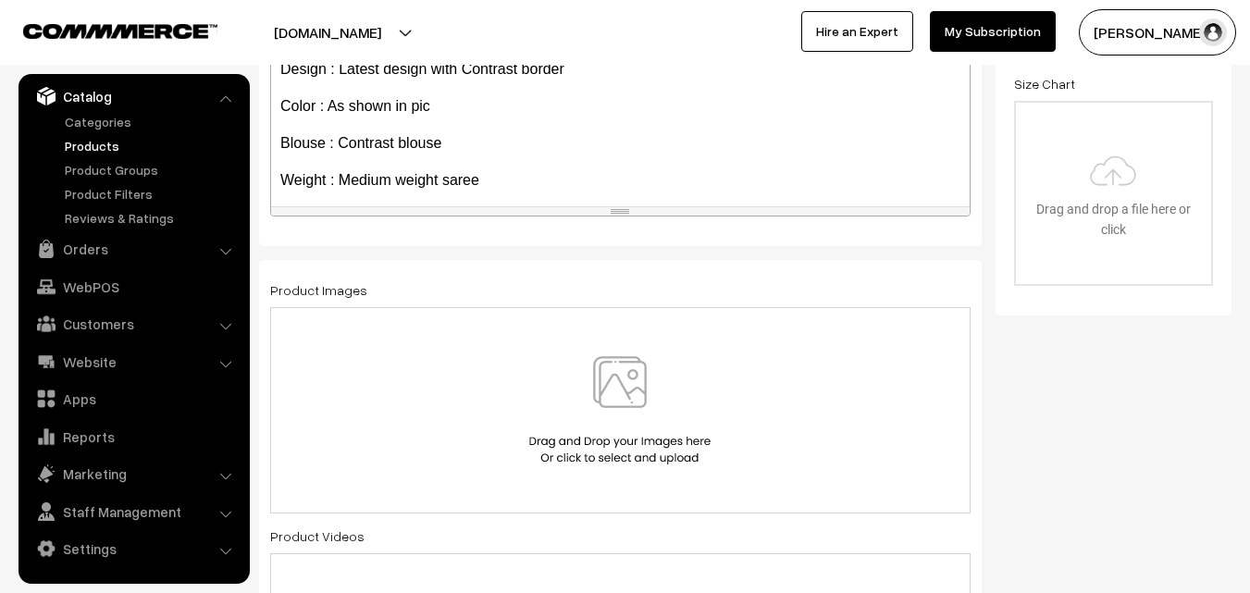
scroll to position [254, 0]
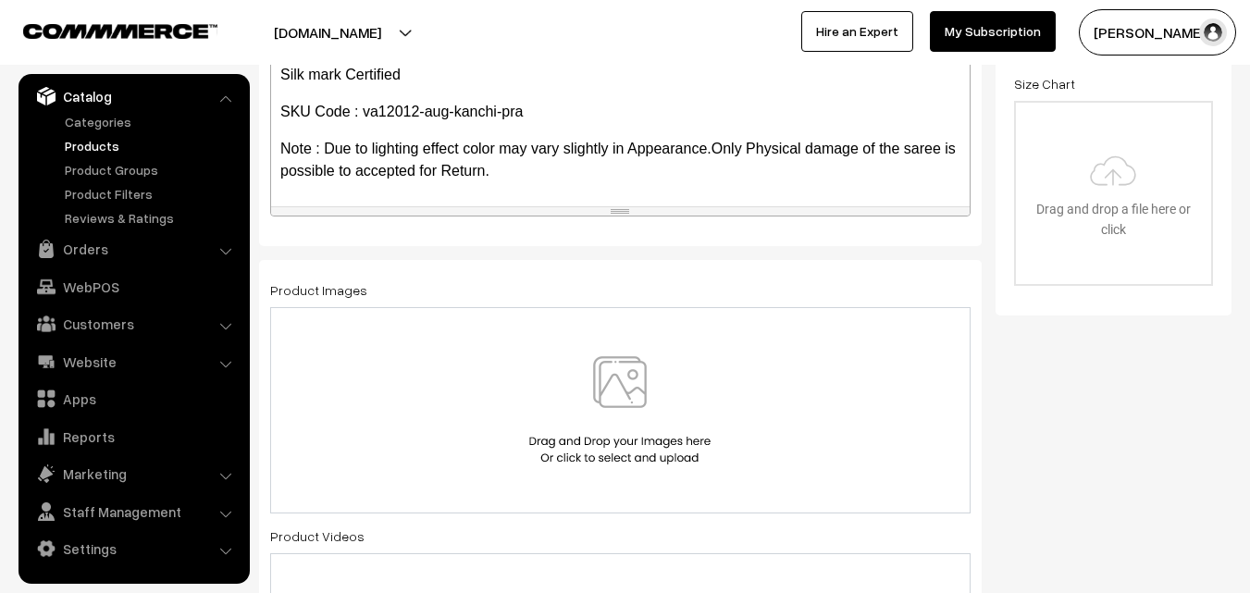
click at [667, 408] on img at bounding box center [620, 410] width 191 height 108
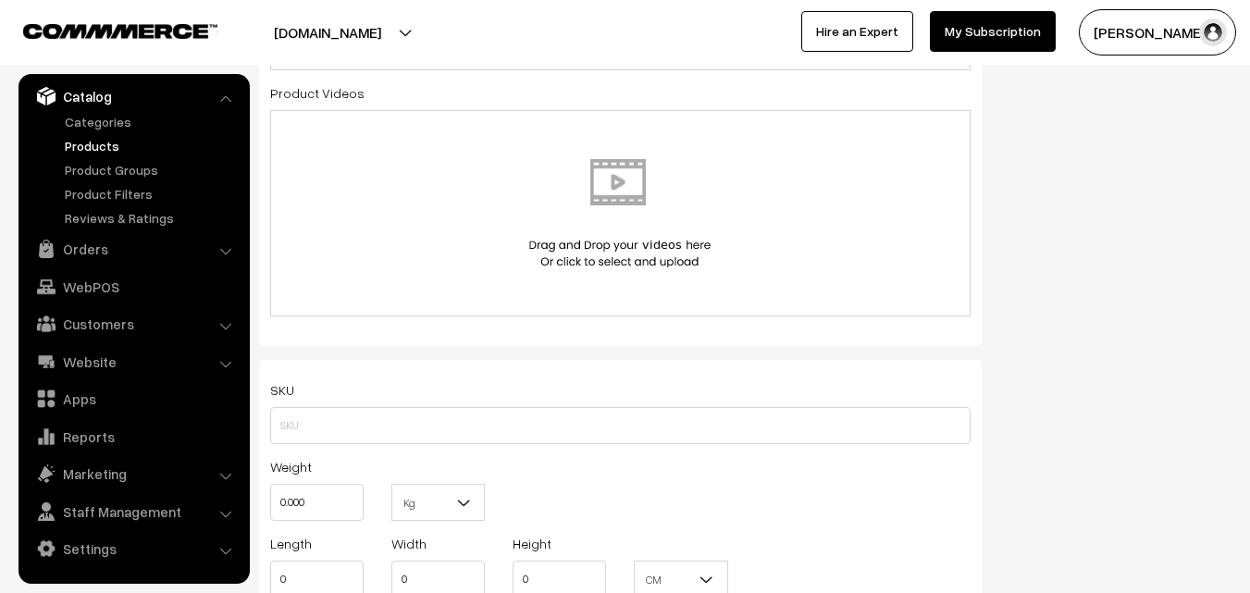
scroll to position [1018, 0]
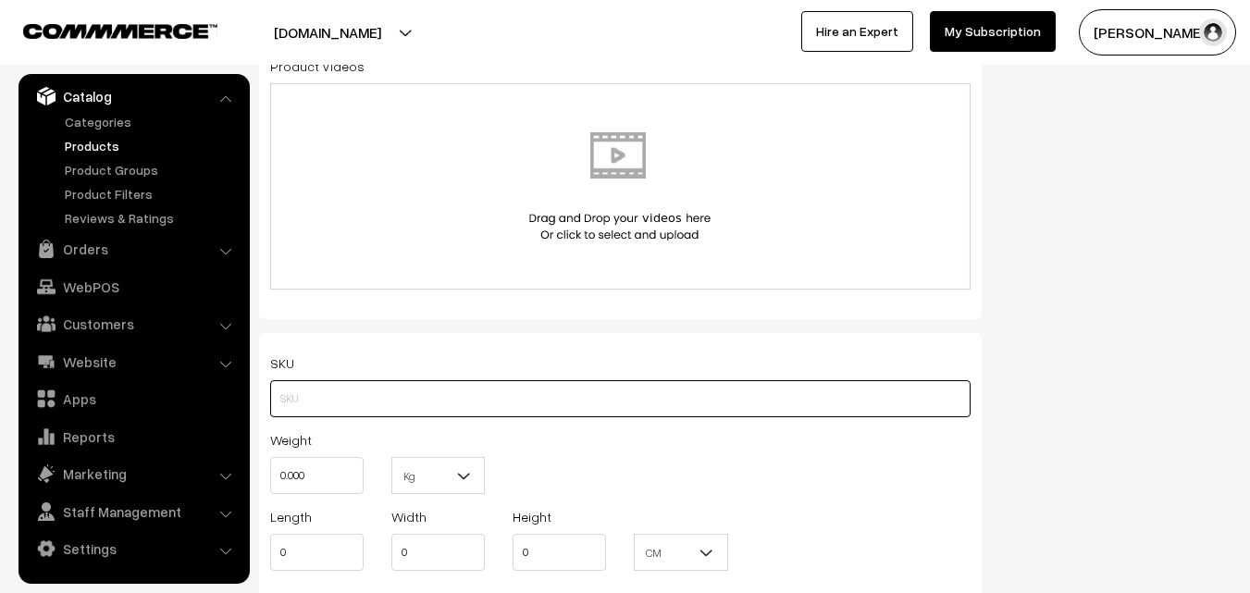
click at [331, 393] on input "text" at bounding box center [620, 398] width 700 height 37
paste input "va12012-aug-kanchi-pra"
type input "va12012-aug-kanchi-pra"
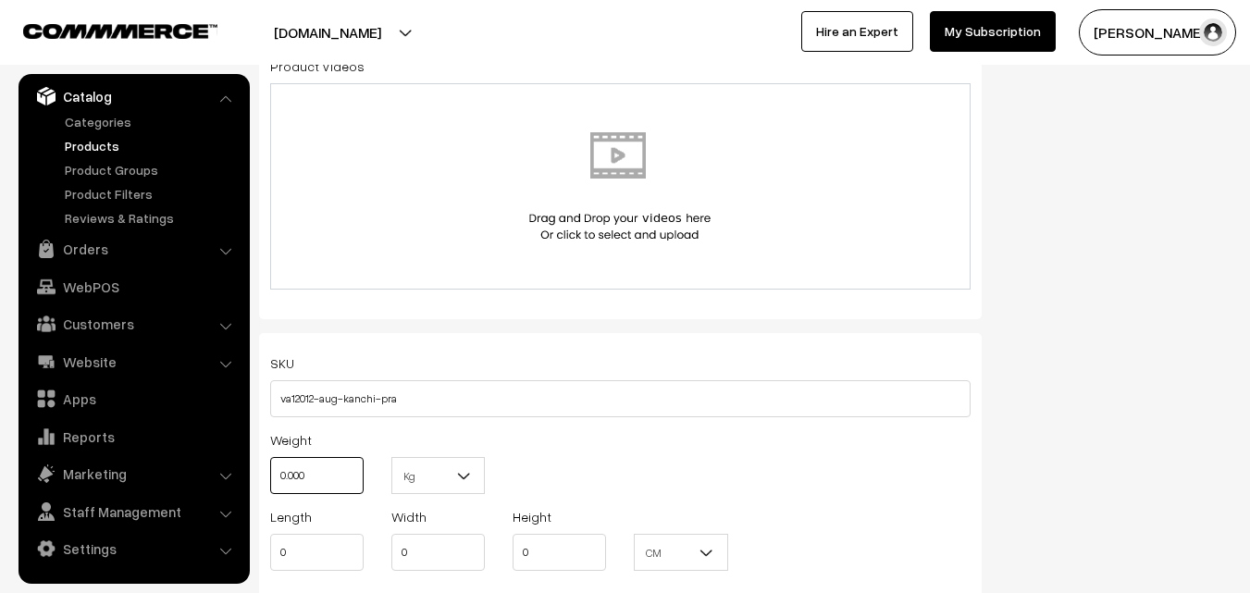
click at [331, 465] on input "0.000" at bounding box center [316, 475] width 93 height 37
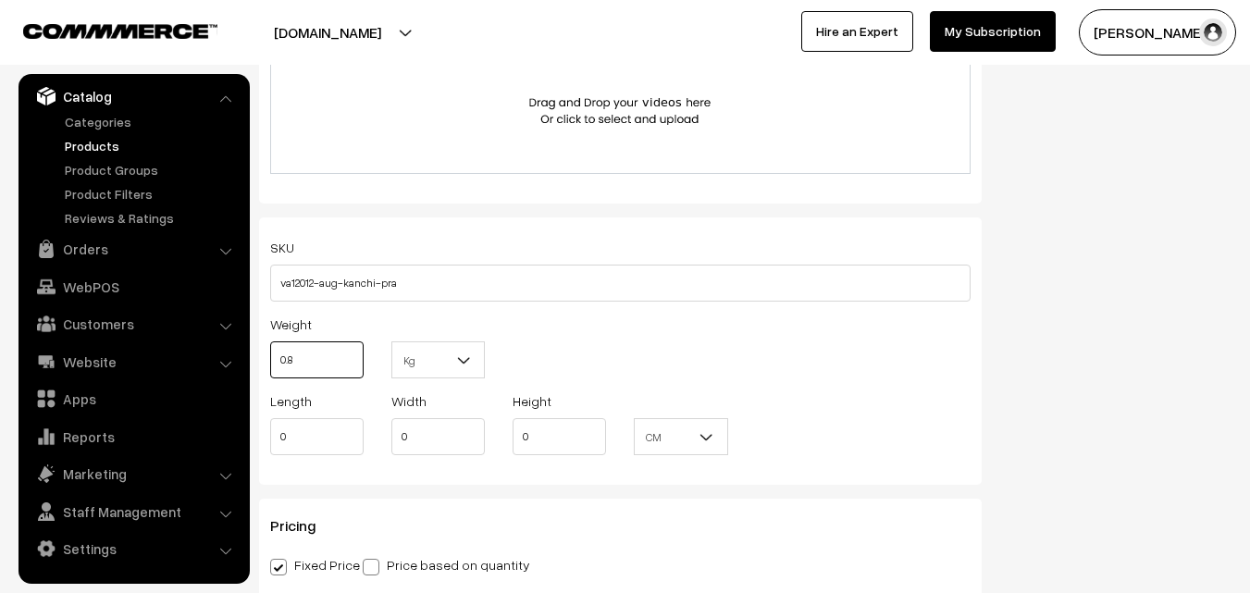
scroll to position [1388, 0]
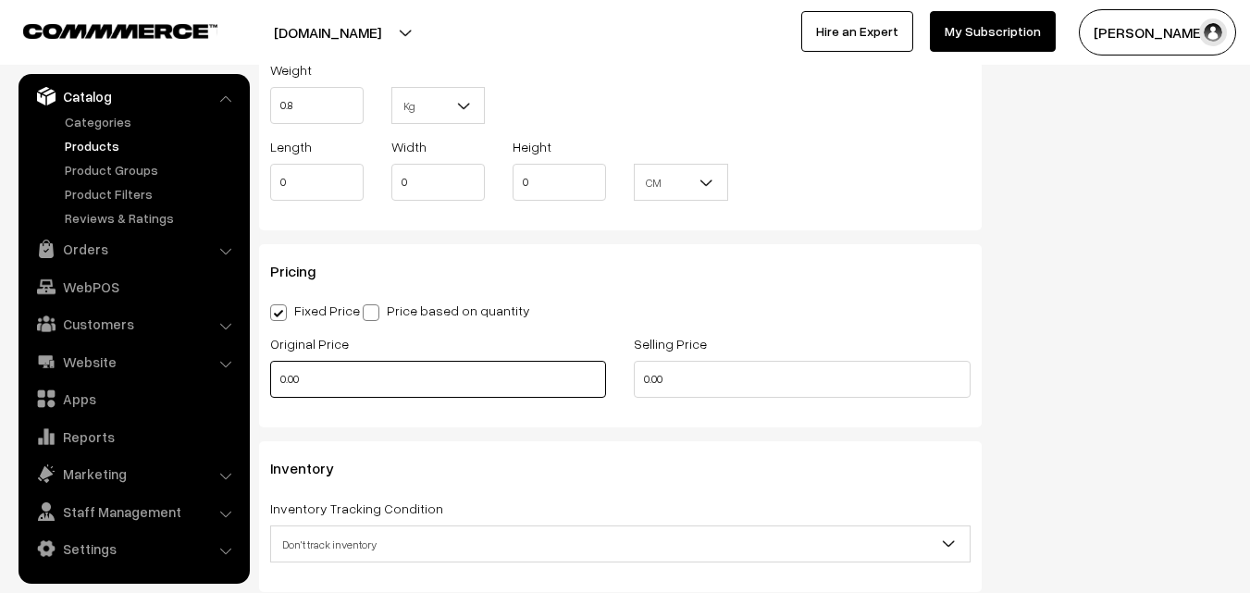
type input "0.80"
click at [295, 388] on input "0.00" at bounding box center [438, 379] width 336 height 37
type input "8200"
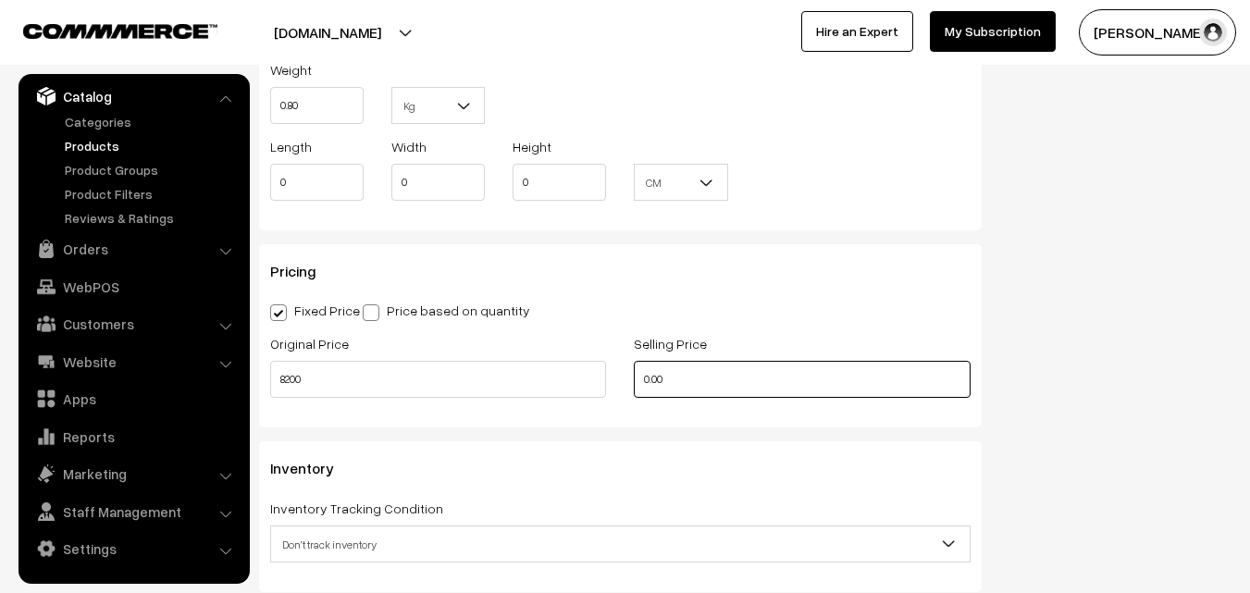
click at [683, 389] on input "0.00" at bounding box center [802, 379] width 336 height 37
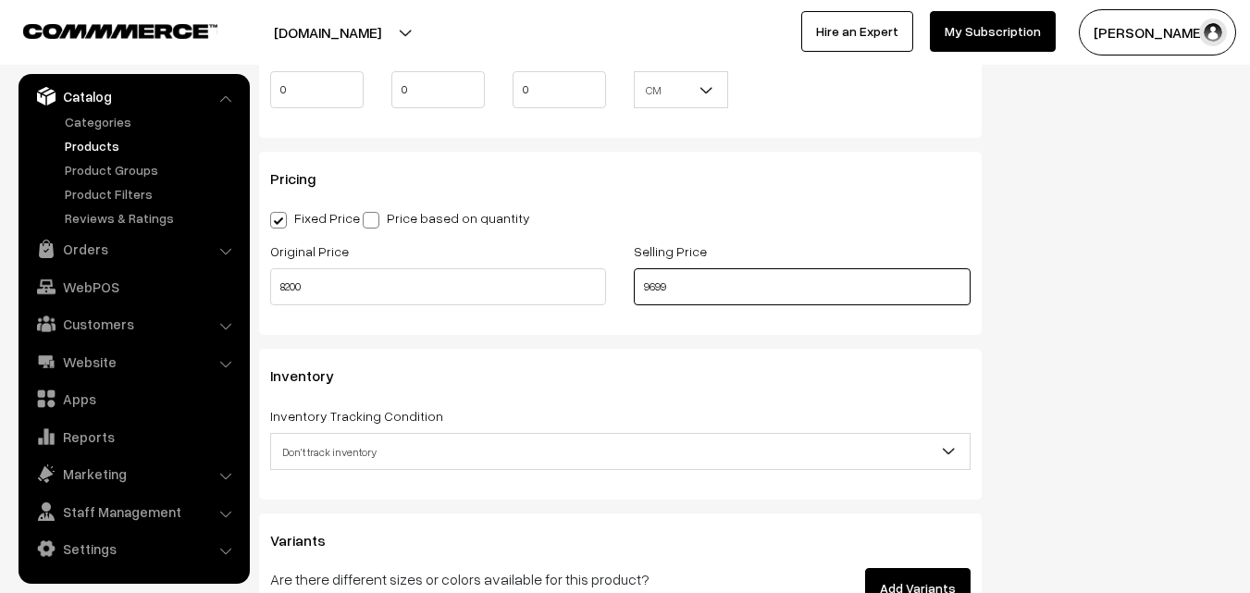
scroll to position [1573, 0]
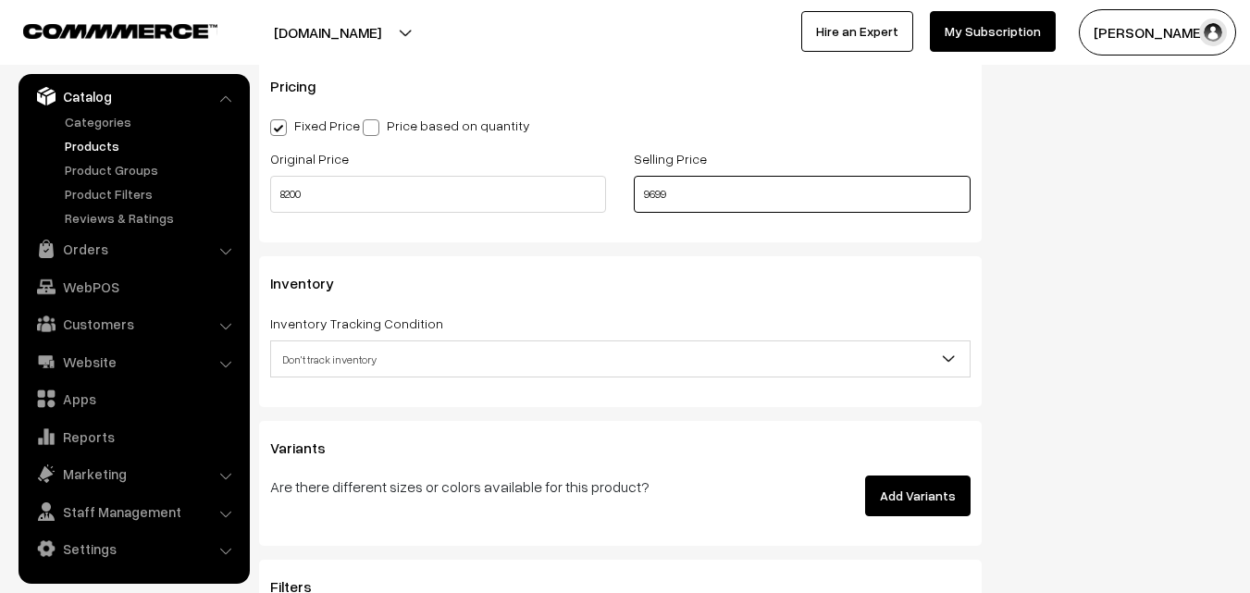
type input "9699"
click at [304, 370] on span "Don't track inventory" at bounding box center [620, 359] width 699 height 32
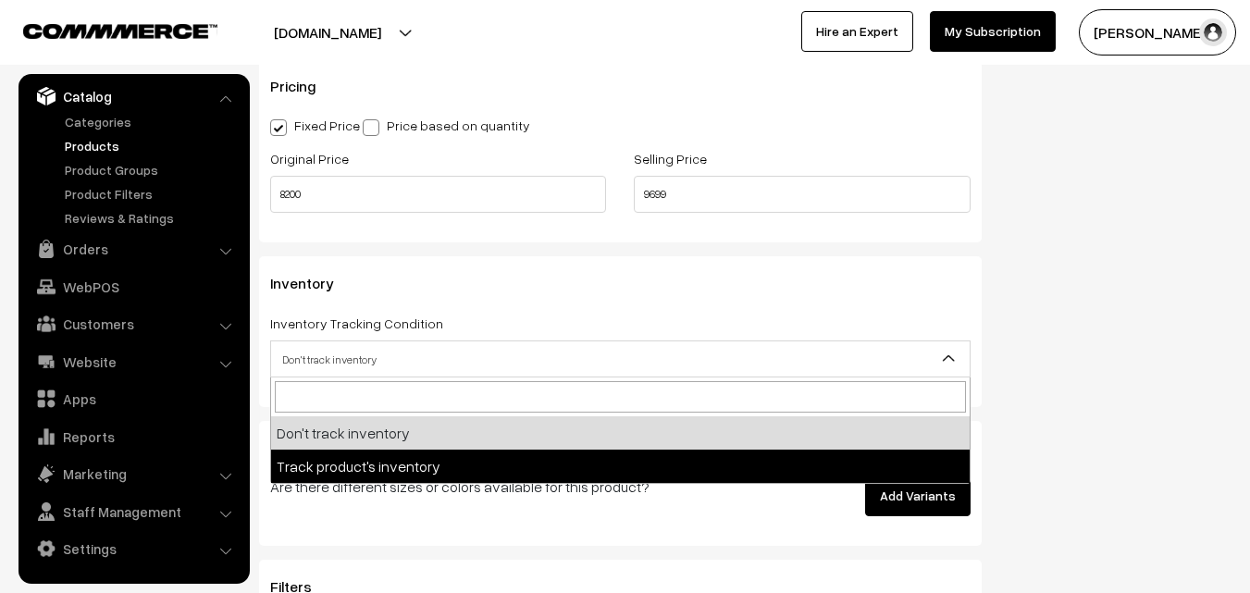
select select "2"
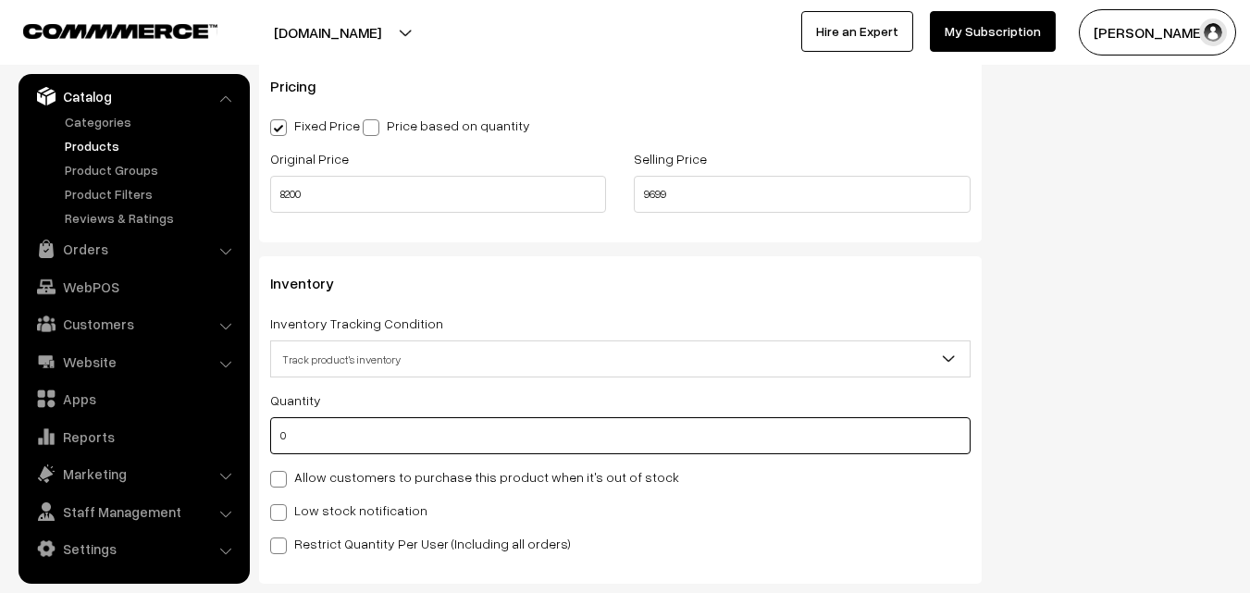
click at [324, 435] on input "0" at bounding box center [620, 435] width 700 height 37
type input "4"
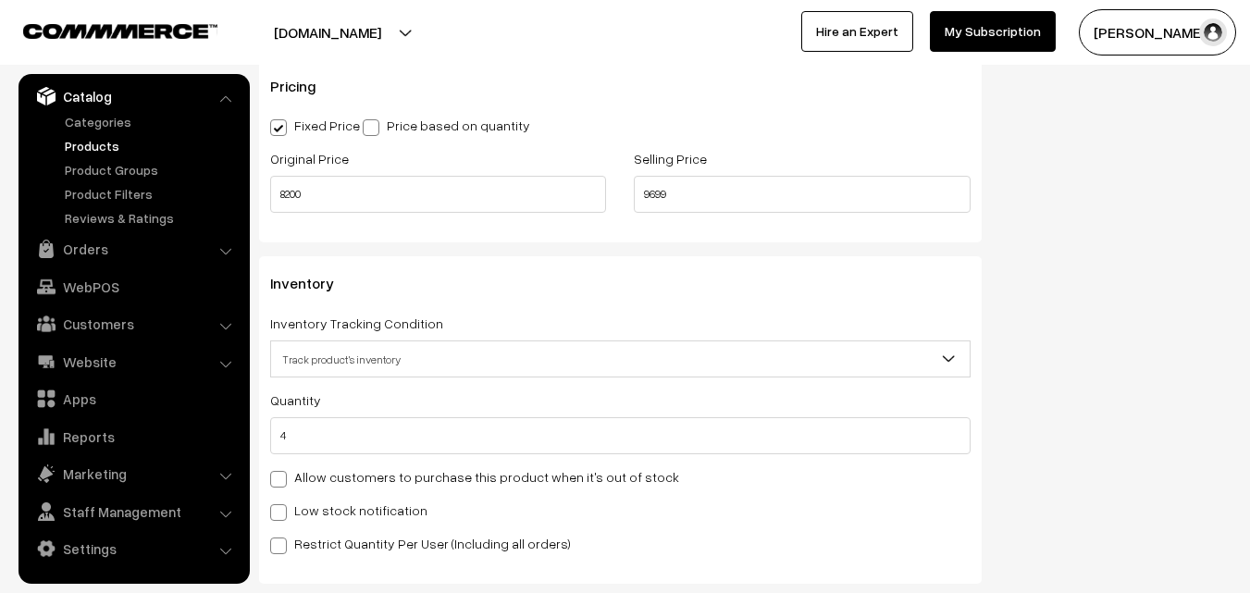
click at [324, 518] on label "Low stock notification" at bounding box center [348, 510] width 157 height 19
click at [282, 515] on input "Low stock notification" at bounding box center [276, 509] width 12 height 12
checkbox input "true"
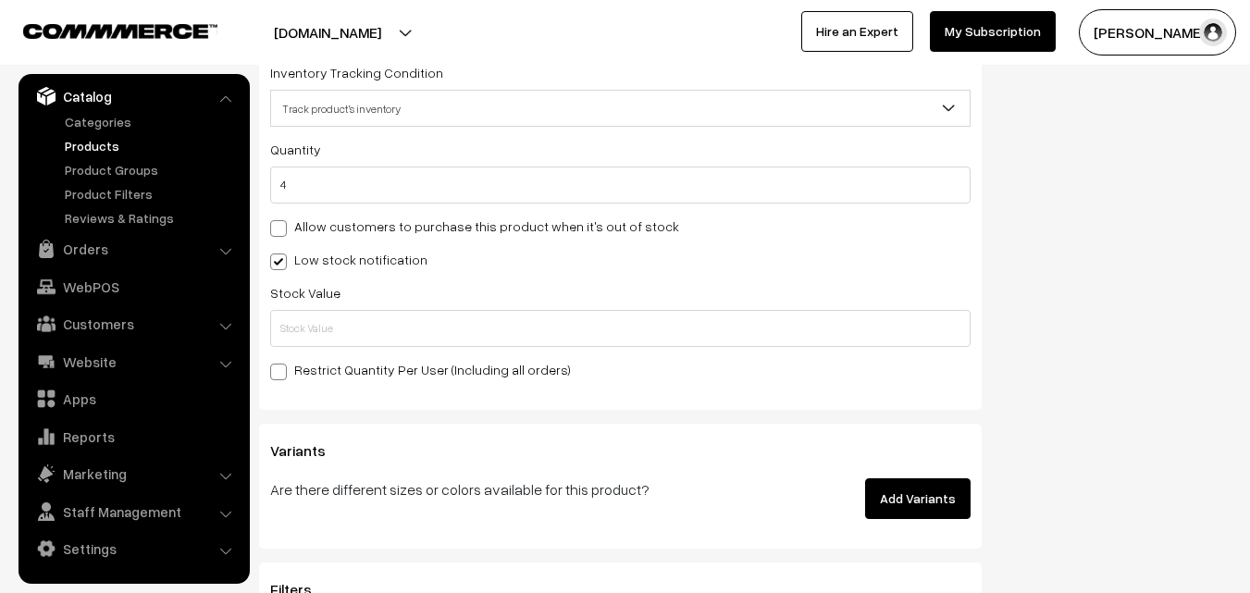
scroll to position [1851, 0]
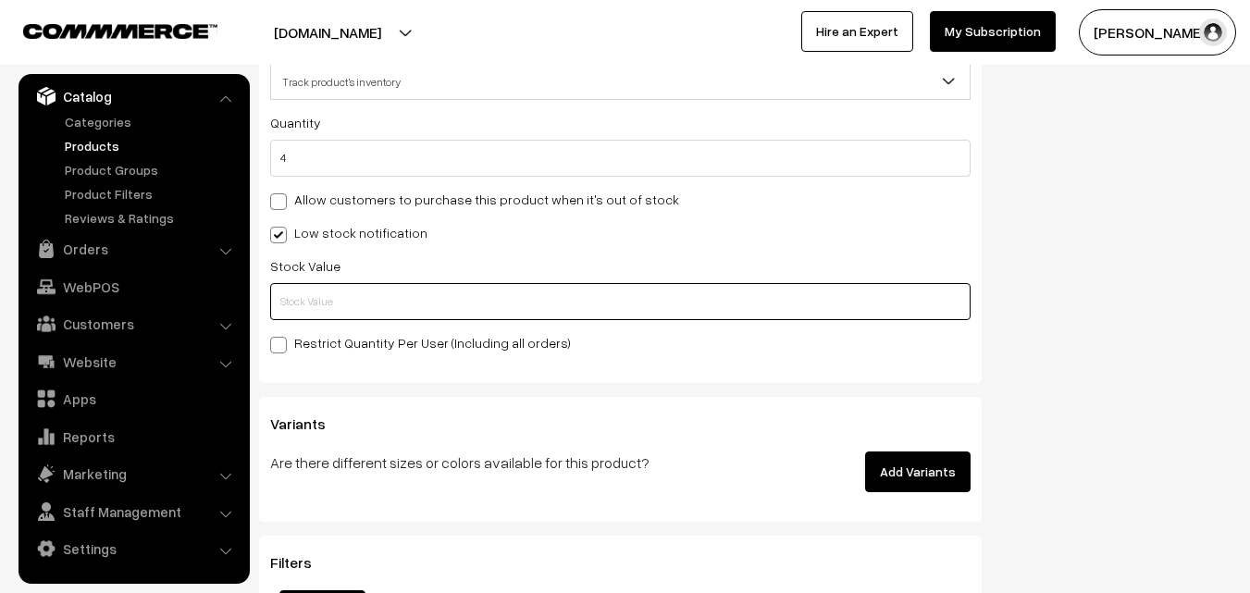
click at [350, 292] on input "text" at bounding box center [620, 301] width 700 height 37
drag, startPoint x: 354, startPoint y: 309, endPoint x: 747, endPoint y: 303, distance: 392.4
click at [747, 303] on input "text" at bounding box center [620, 301] width 700 height 37
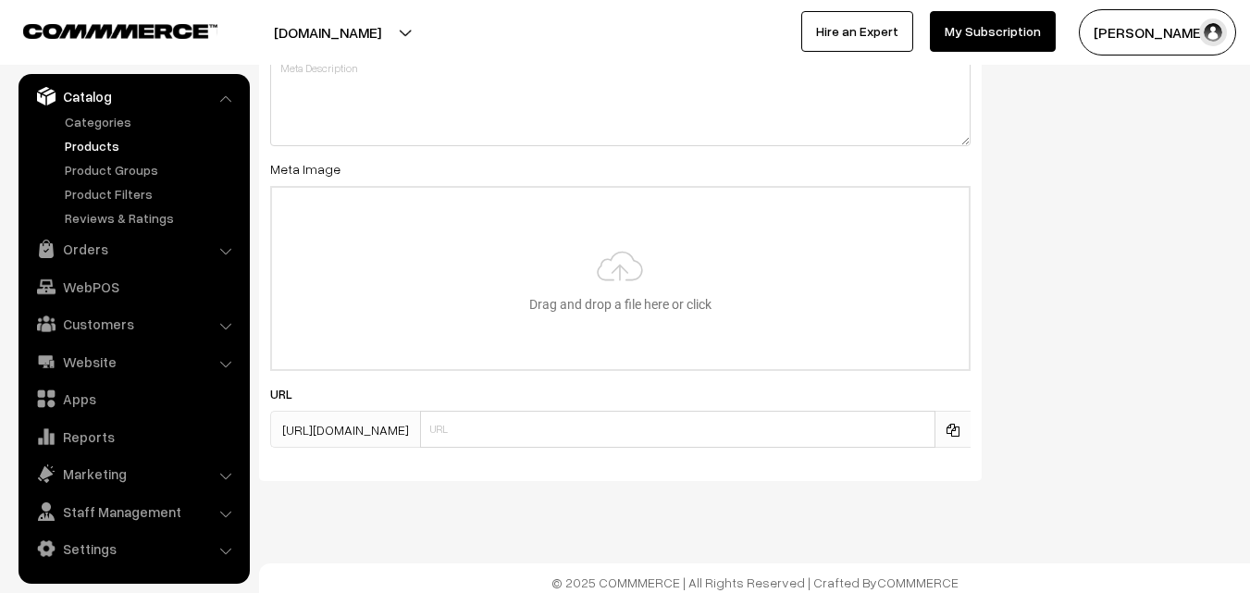
scroll to position [2755, 0]
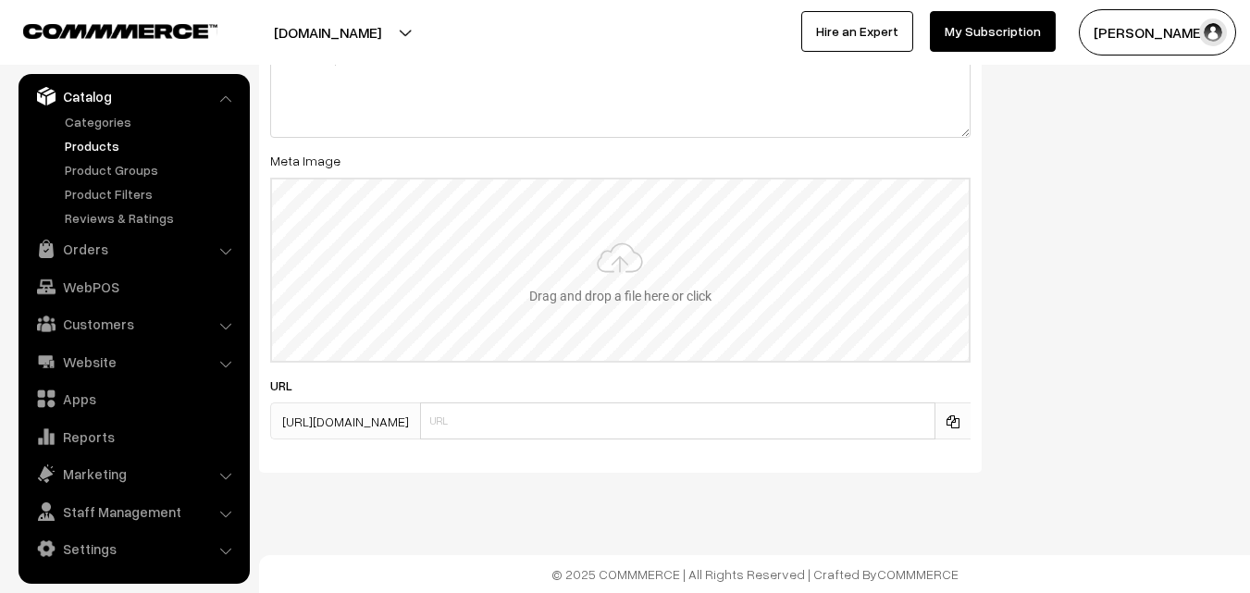
type input "2"
click at [619, 273] on input "file" at bounding box center [620, 270] width 697 height 181
type input "C:\fakepath\kanchipuram-saree-va12012-aug.jpeg"
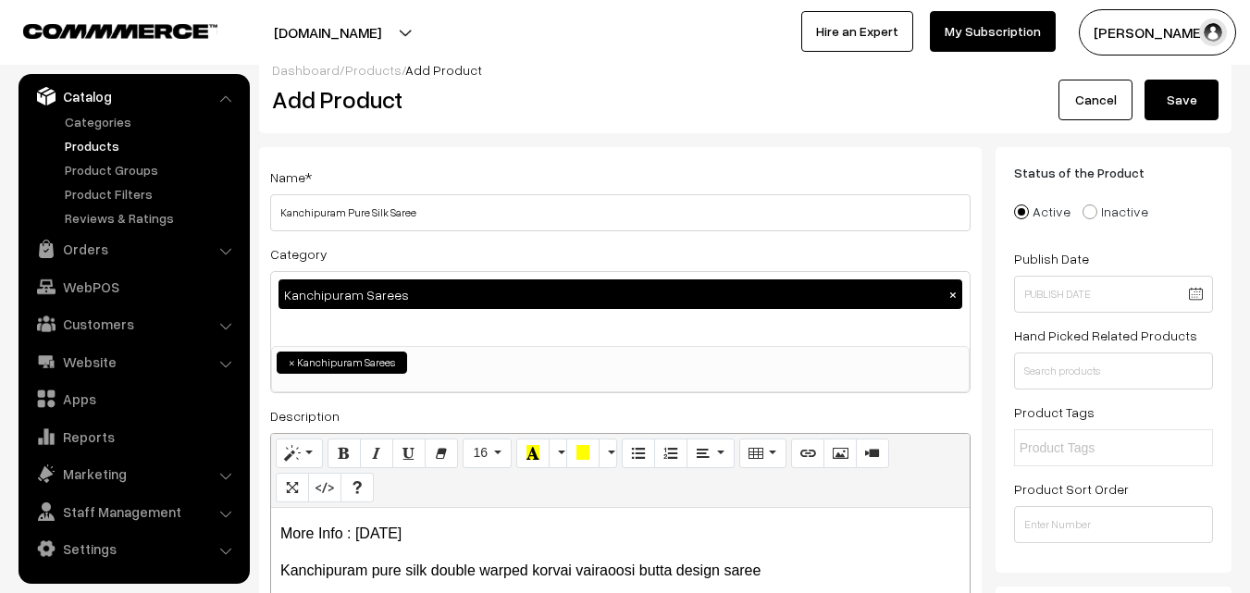
scroll to position [0, 0]
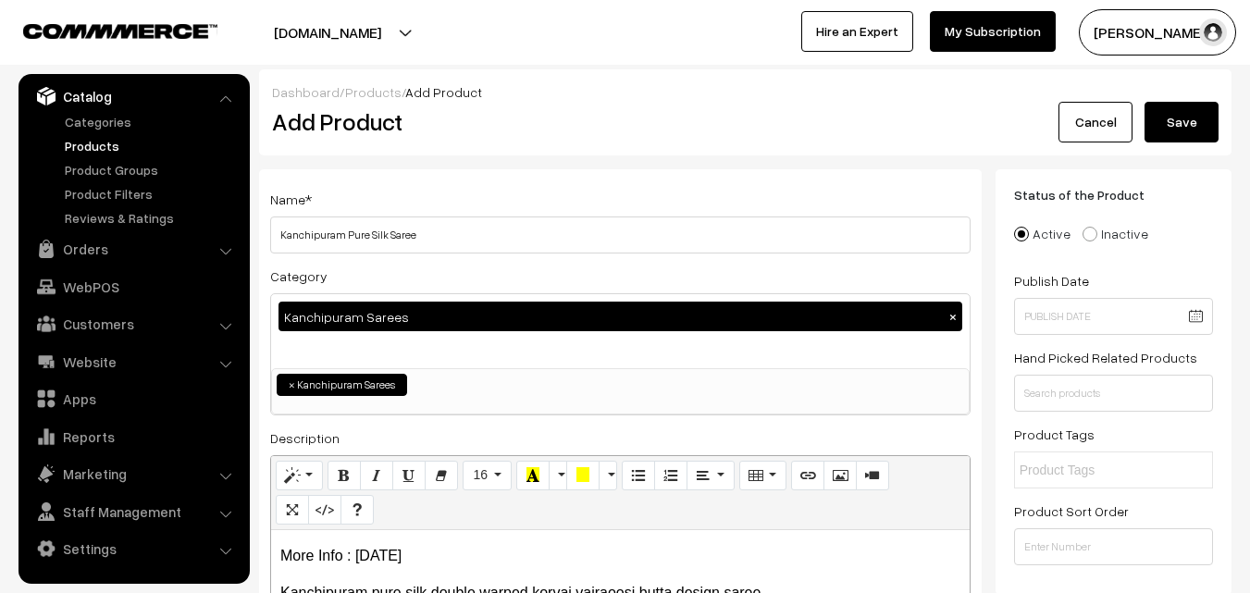
click at [1198, 111] on button "Save" at bounding box center [1182, 122] width 74 height 41
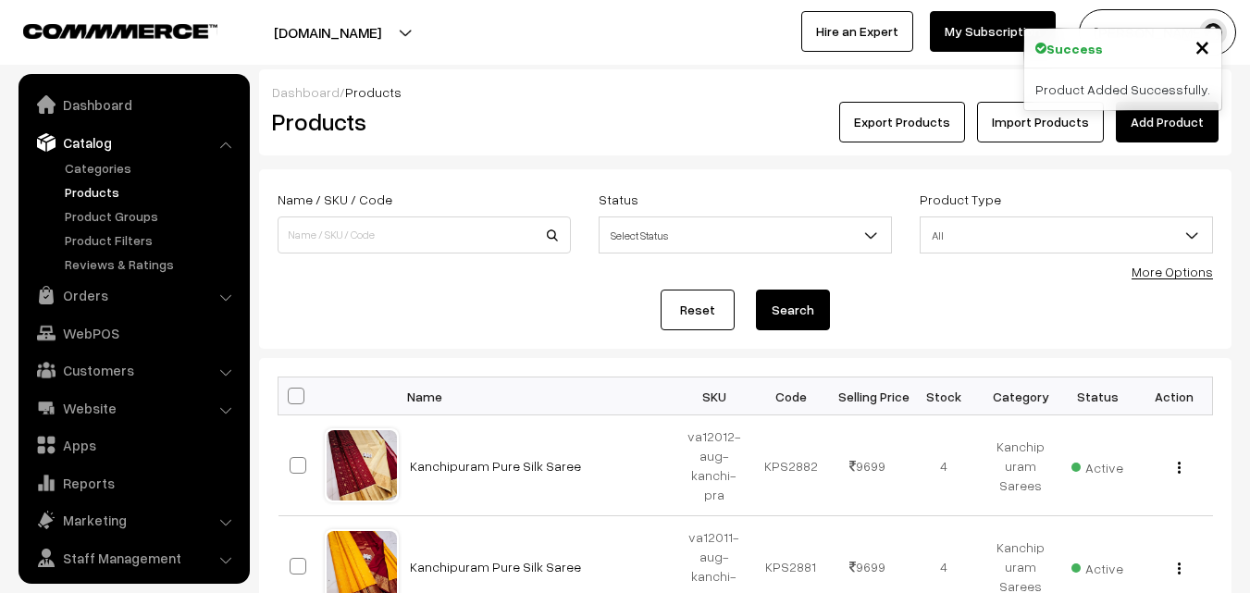
scroll to position [46, 0]
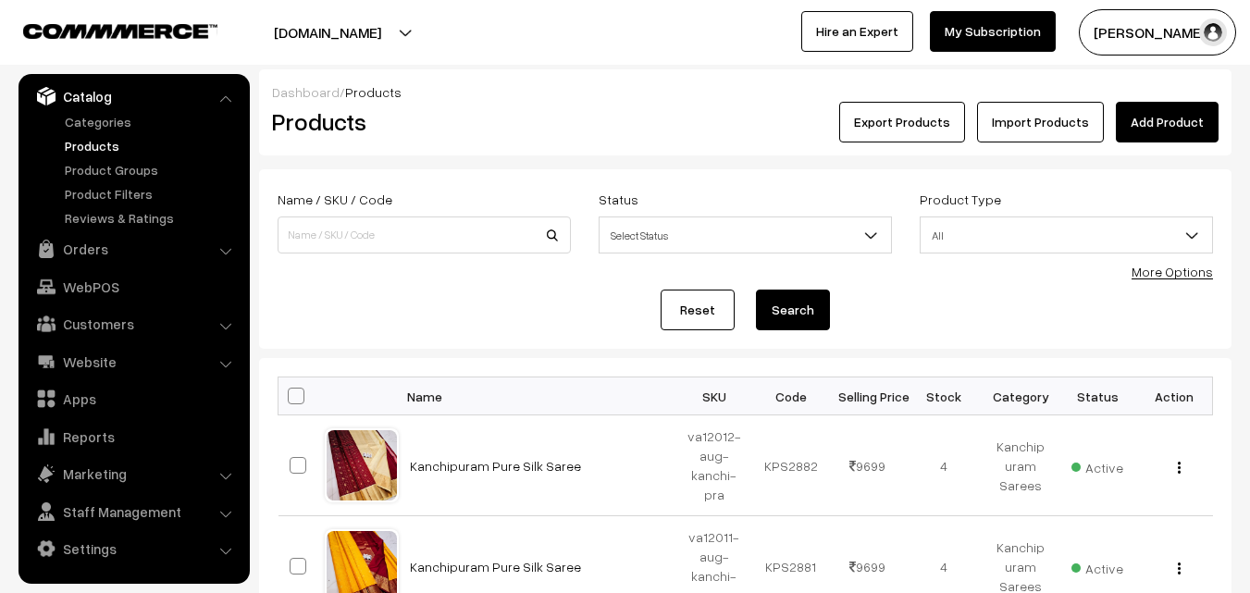
click at [1138, 128] on link "Add Product" at bounding box center [1167, 122] width 103 height 41
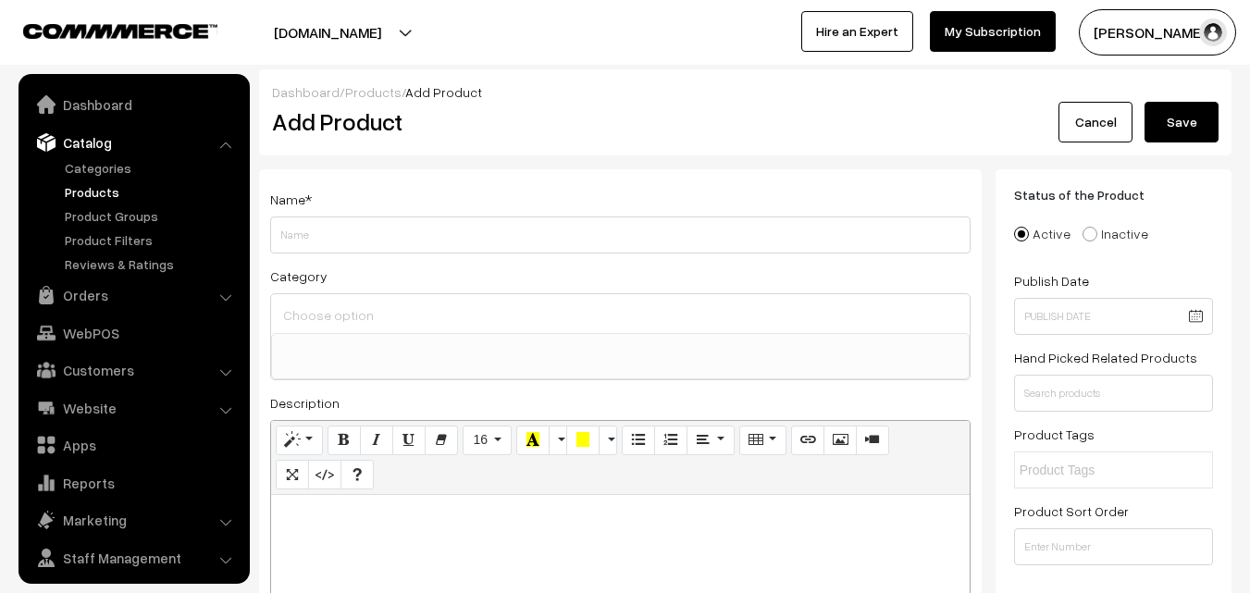
select select
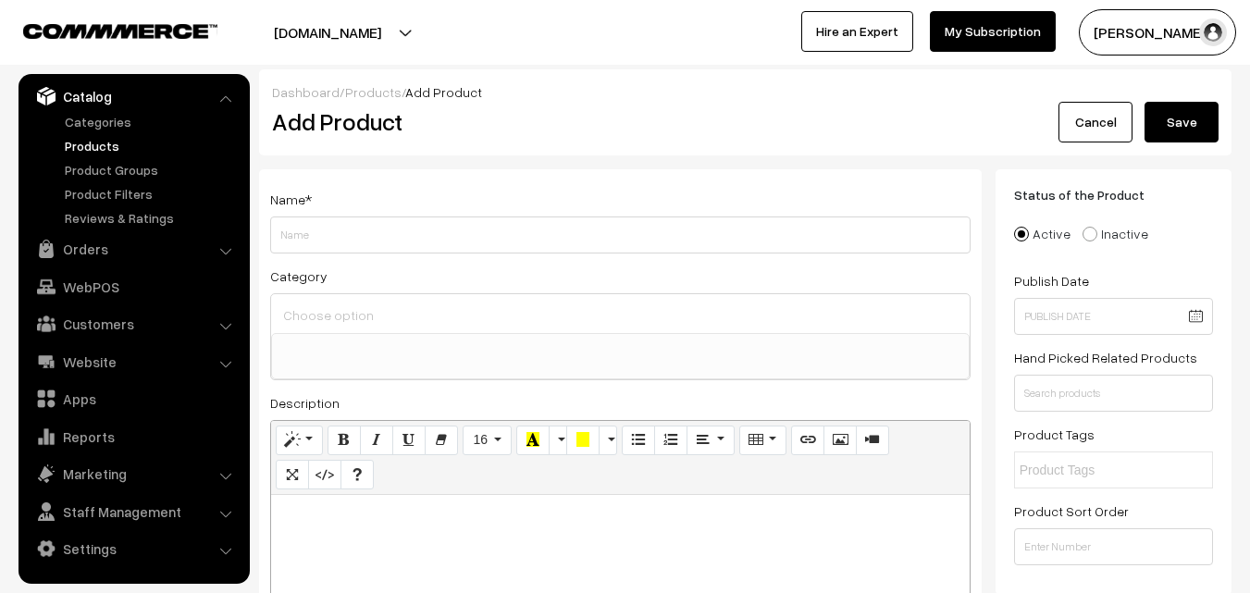
click at [505, 130] on h2 "Add Product" at bounding box center [623, 121] width 703 height 29
paste div
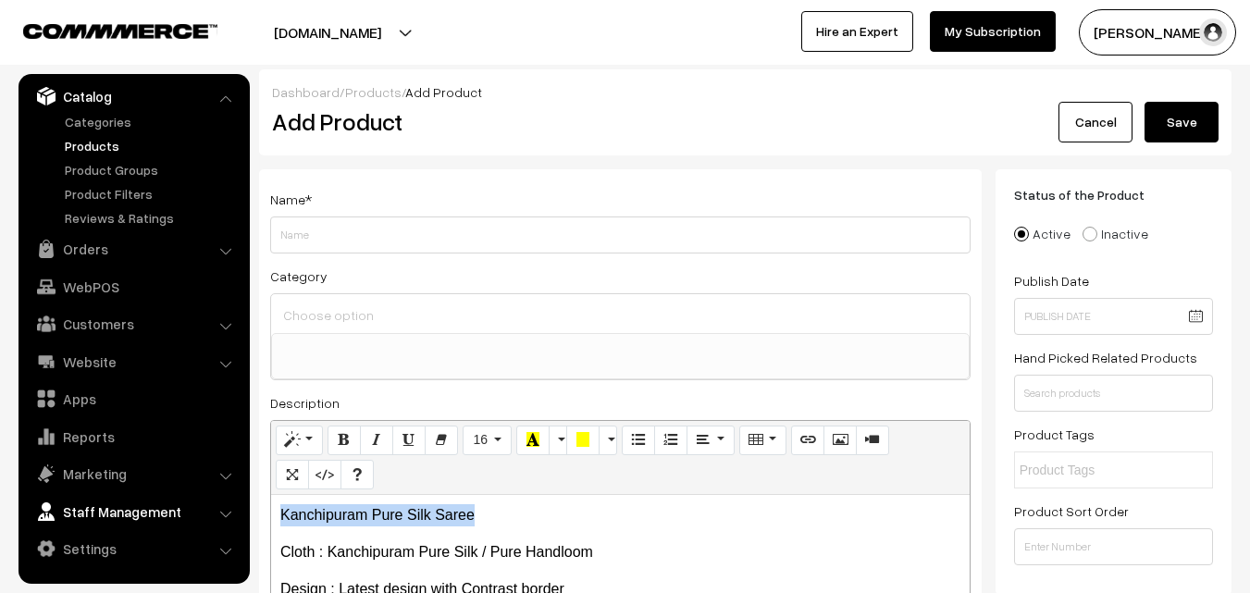
drag, startPoint x: 483, startPoint y: 509, endPoint x: 242, endPoint y: 504, distance: 241.6
copy p "Kanchipuram Pure Silk Saree"
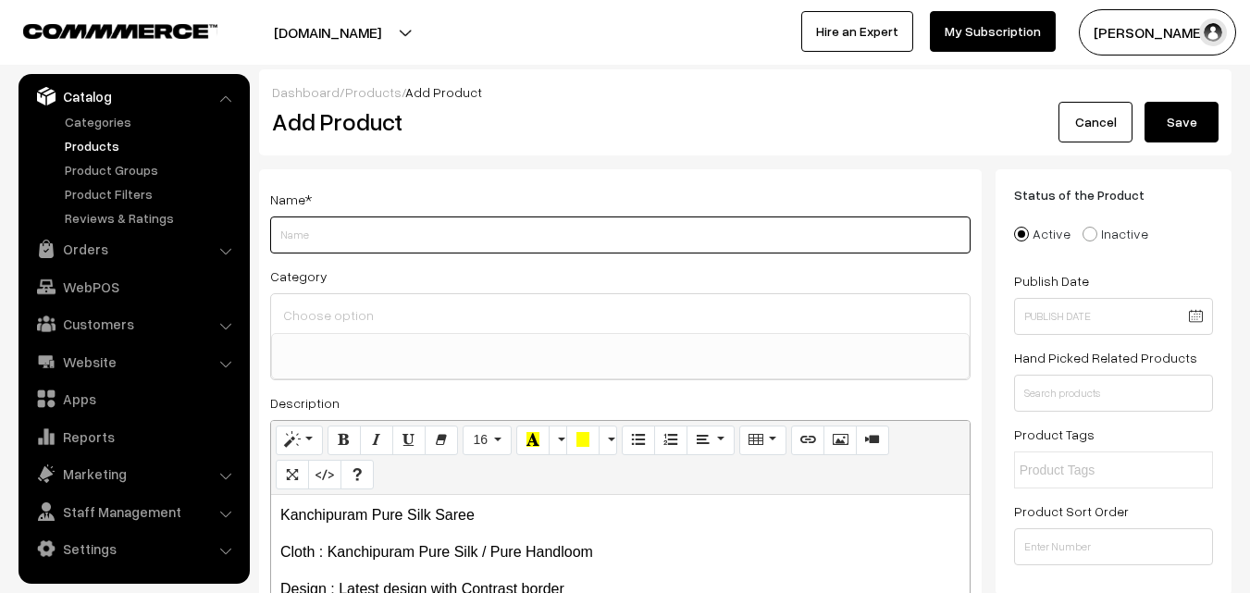
click at [313, 237] on input "Weight" at bounding box center [620, 235] width 700 height 37
paste input "Kanchipuram Pure Silk Saree"
type input "Kanchipuram Pure Silk Saree"
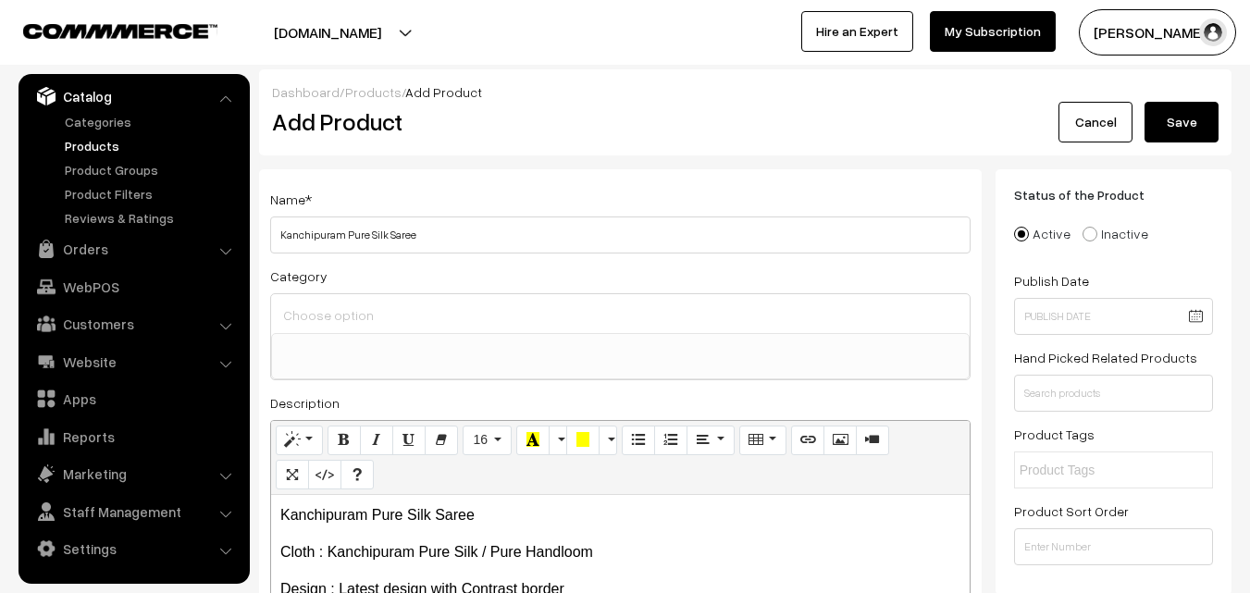
click at [324, 345] on ul at bounding box center [620, 345] width 697 height 23
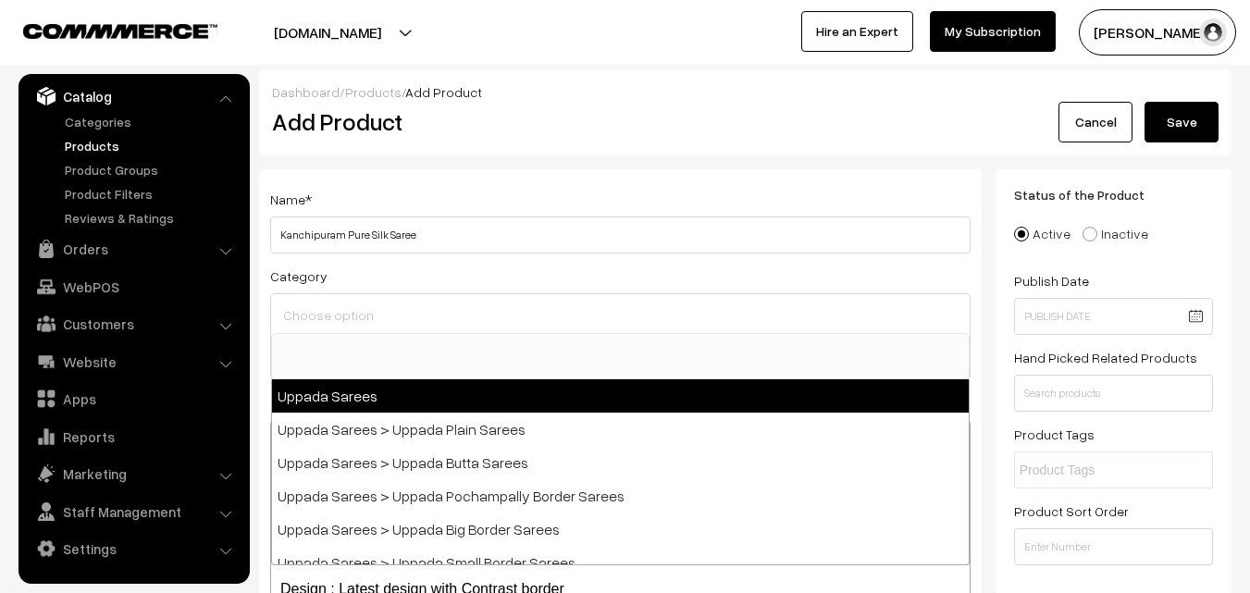
click at [332, 324] on input at bounding box center [621, 315] width 684 height 27
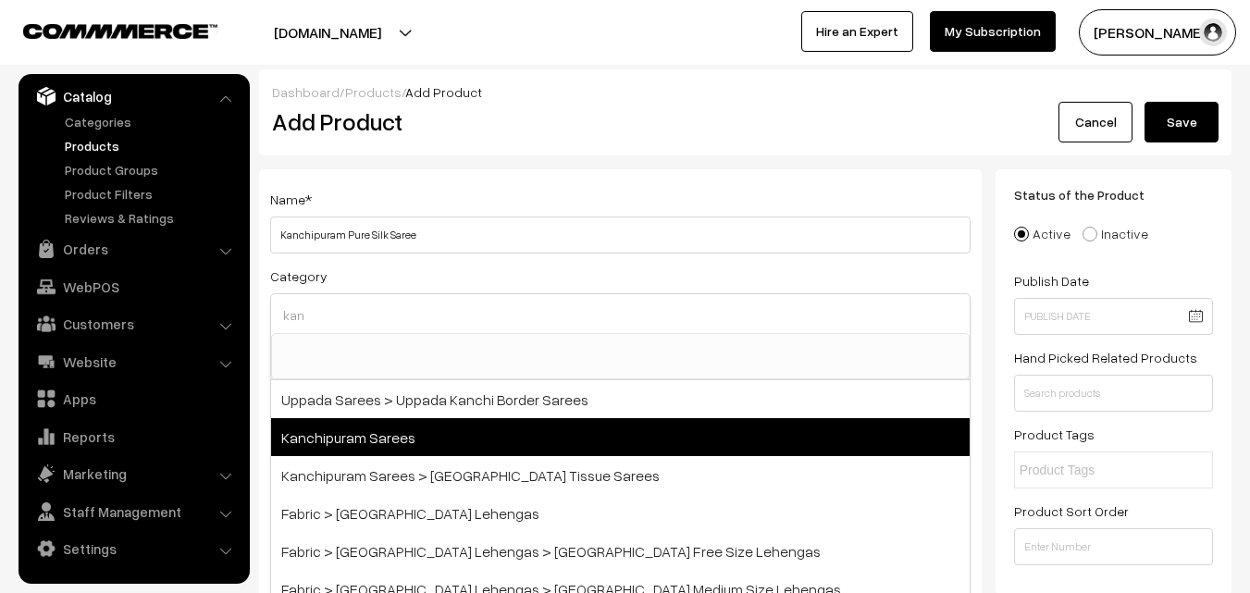
type input "kan"
click at [371, 425] on span "Kanchipuram Sarees" at bounding box center [620, 437] width 699 height 38
select select "3"
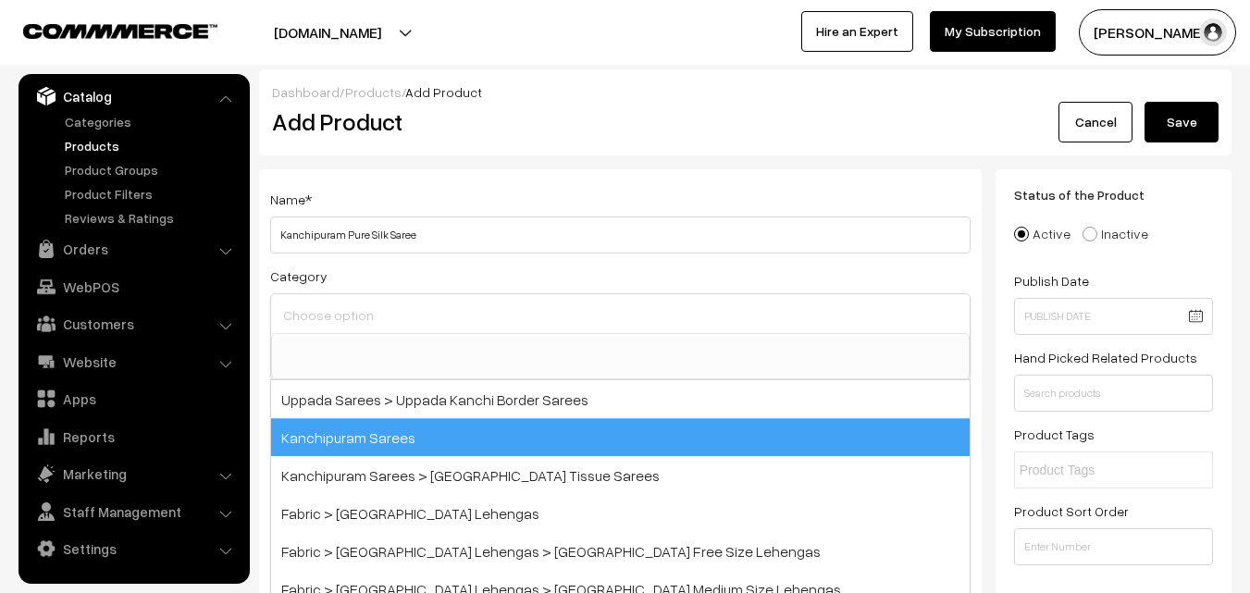
scroll to position [315, 0]
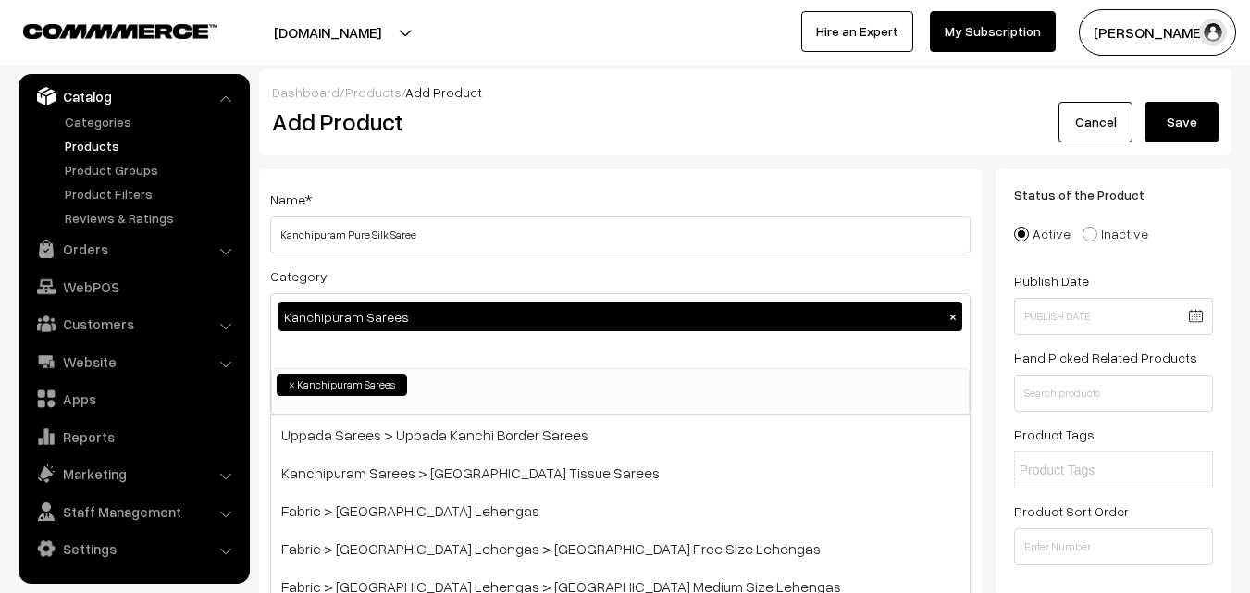
click at [428, 189] on div "Name * Kanchipuram Pure Silk Saree" at bounding box center [620, 221] width 700 height 66
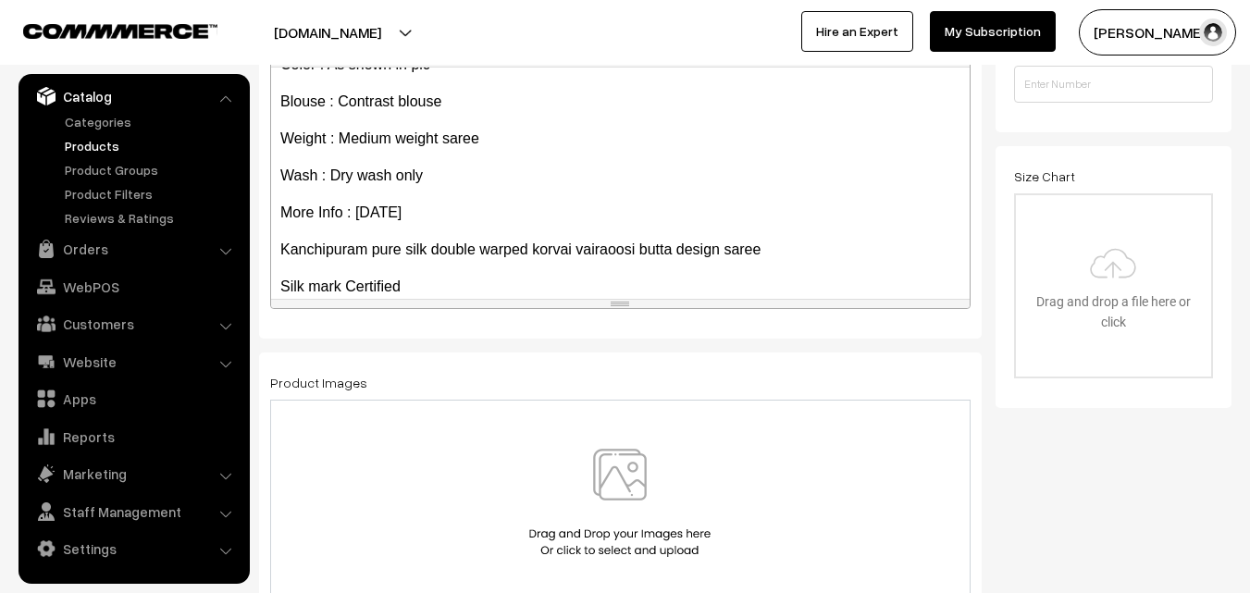
scroll to position [254, 0]
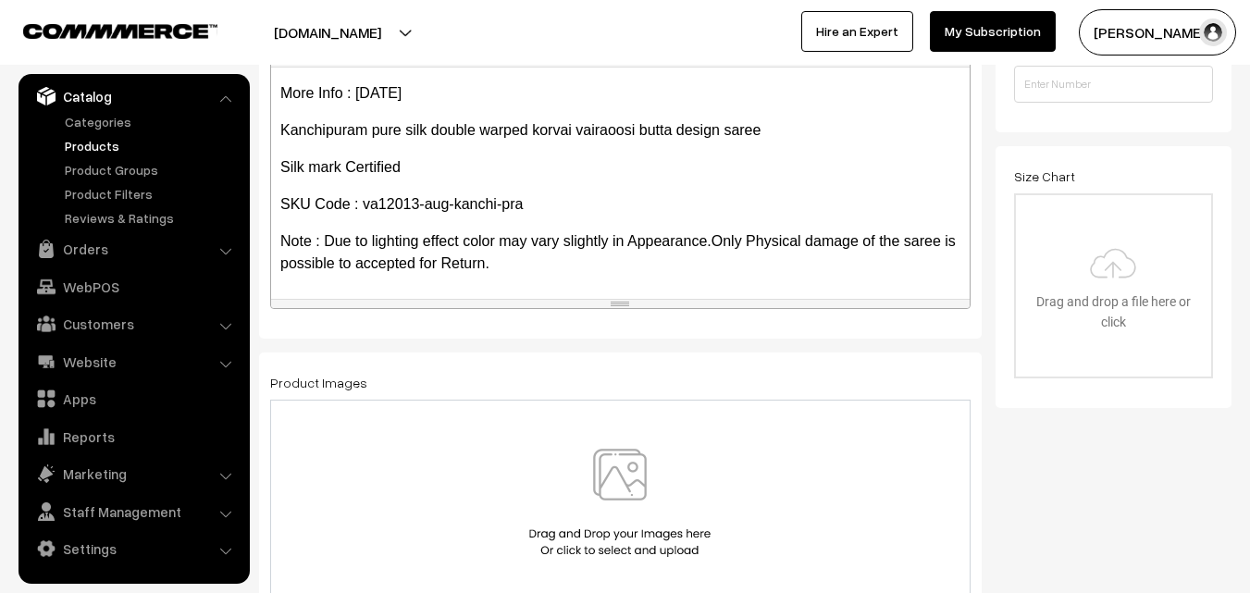
click at [607, 480] on img at bounding box center [620, 503] width 191 height 108
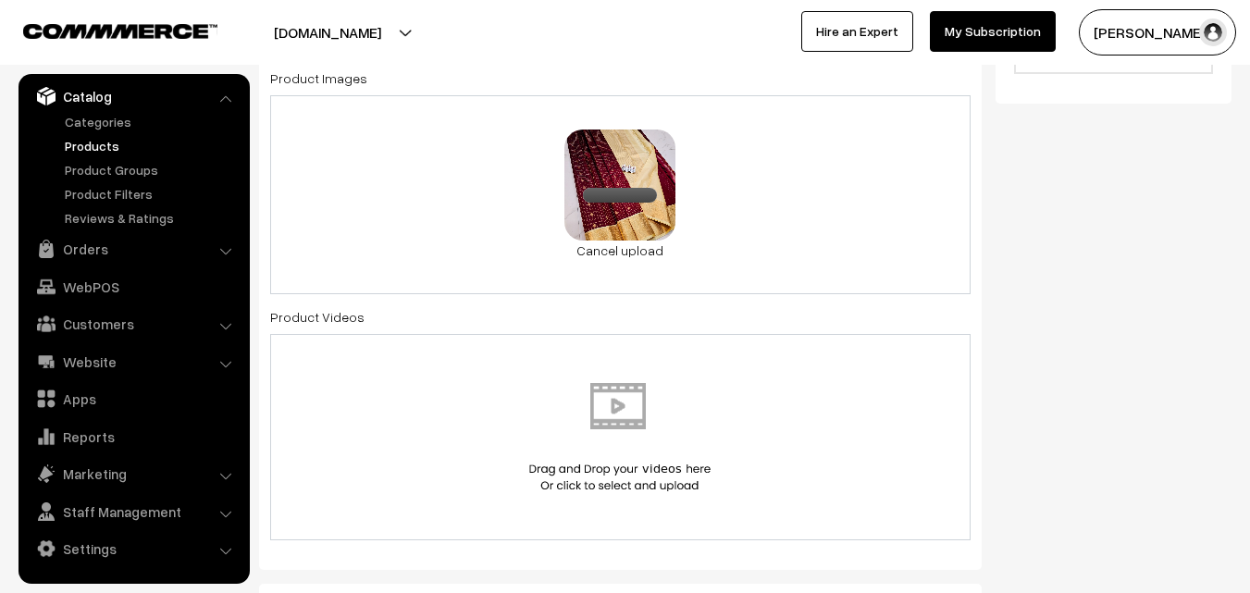
scroll to position [1110, 0]
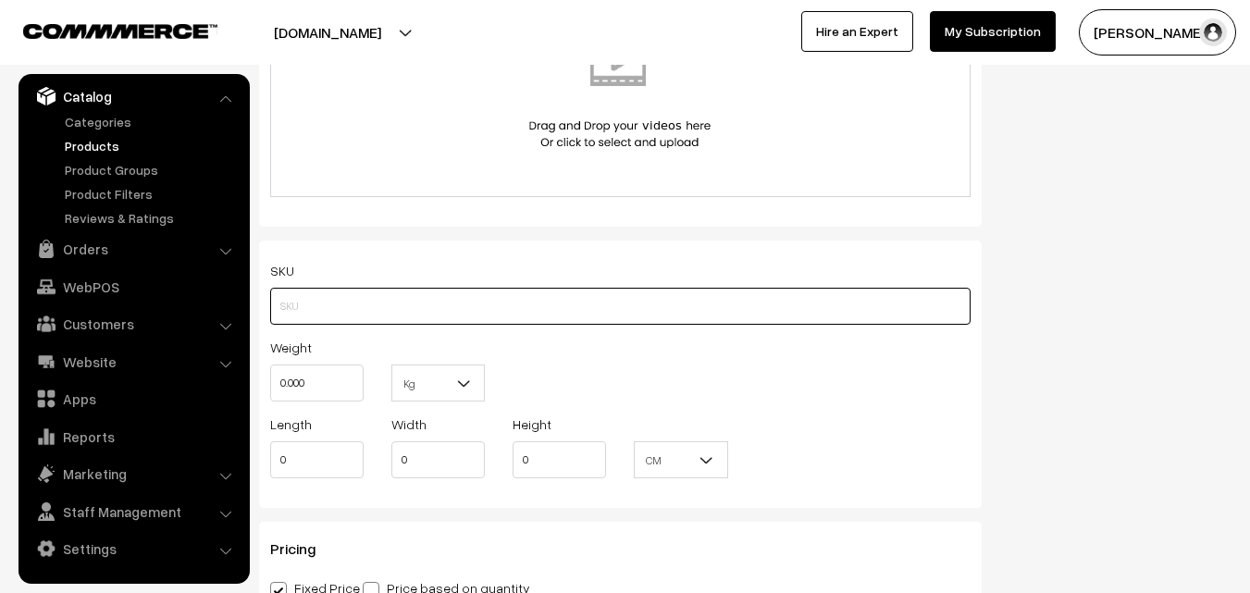
click at [310, 310] on input "text" at bounding box center [620, 306] width 700 height 37
paste input "va12013-aug-kanchi-pra"
type input "va12013-aug-kanchi-pra"
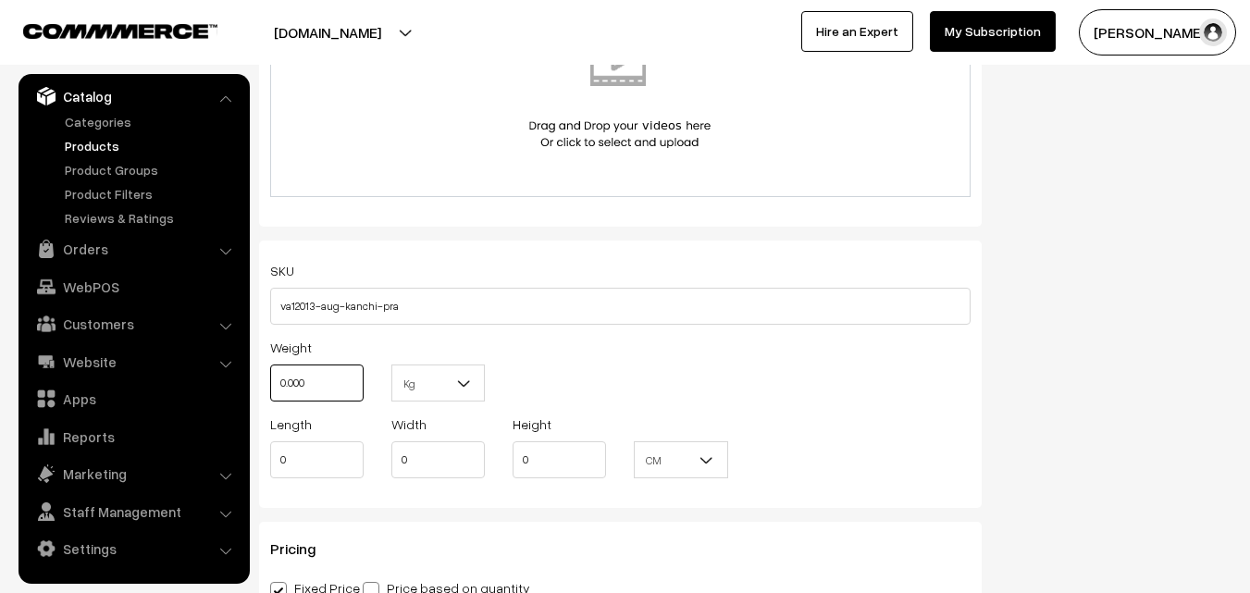
click at [305, 388] on input "0.000" at bounding box center [316, 383] width 93 height 37
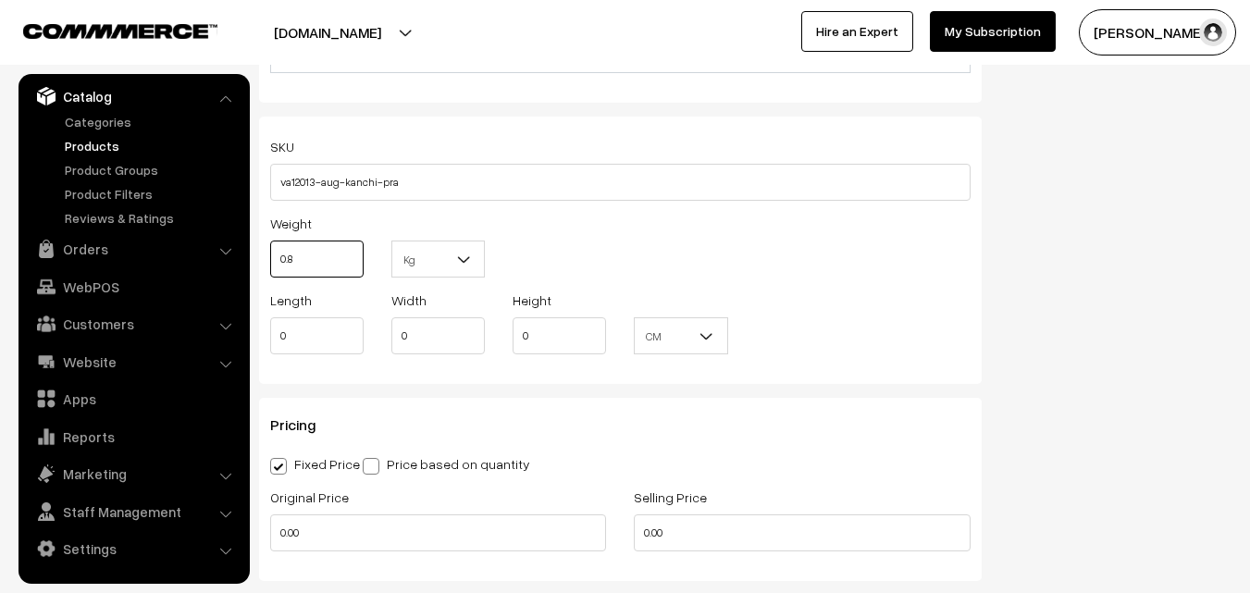
scroll to position [1481, 0]
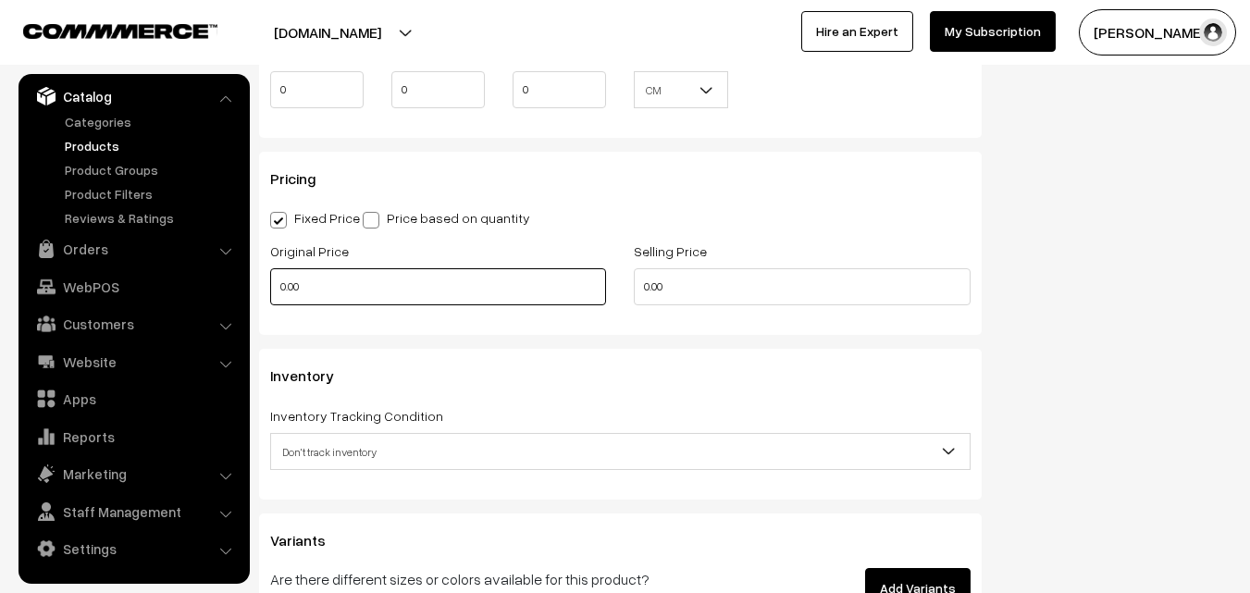
type input "0.80"
click at [325, 292] on input "0.00" at bounding box center [438, 286] width 336 height 37
type input "8200"
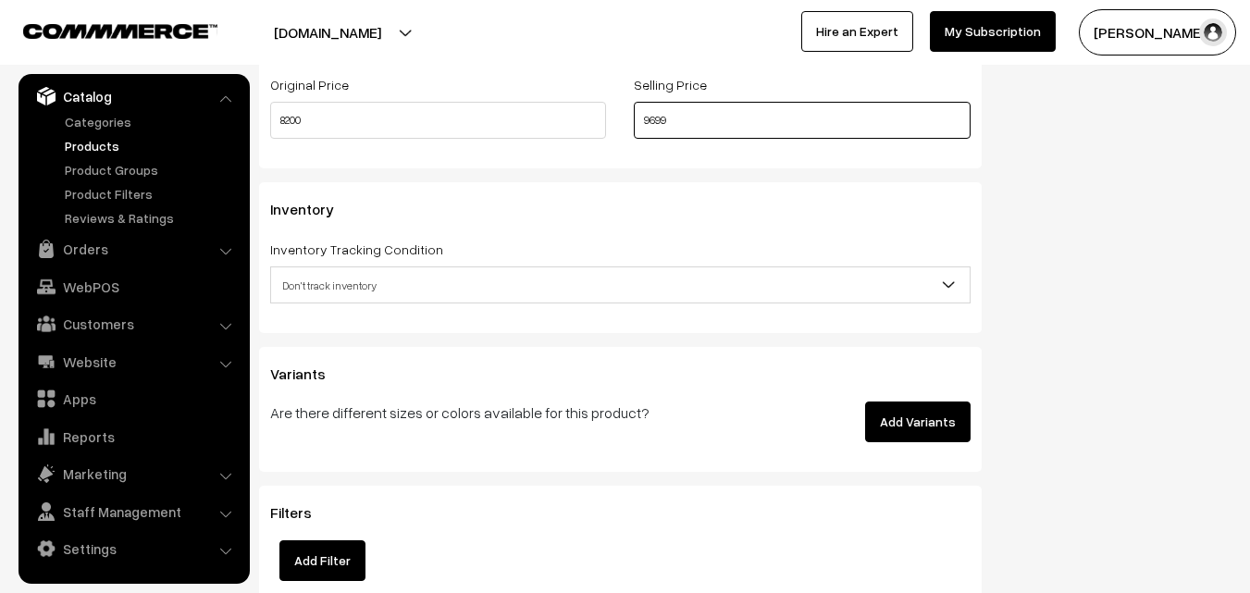
scroll to position [1666, 0]
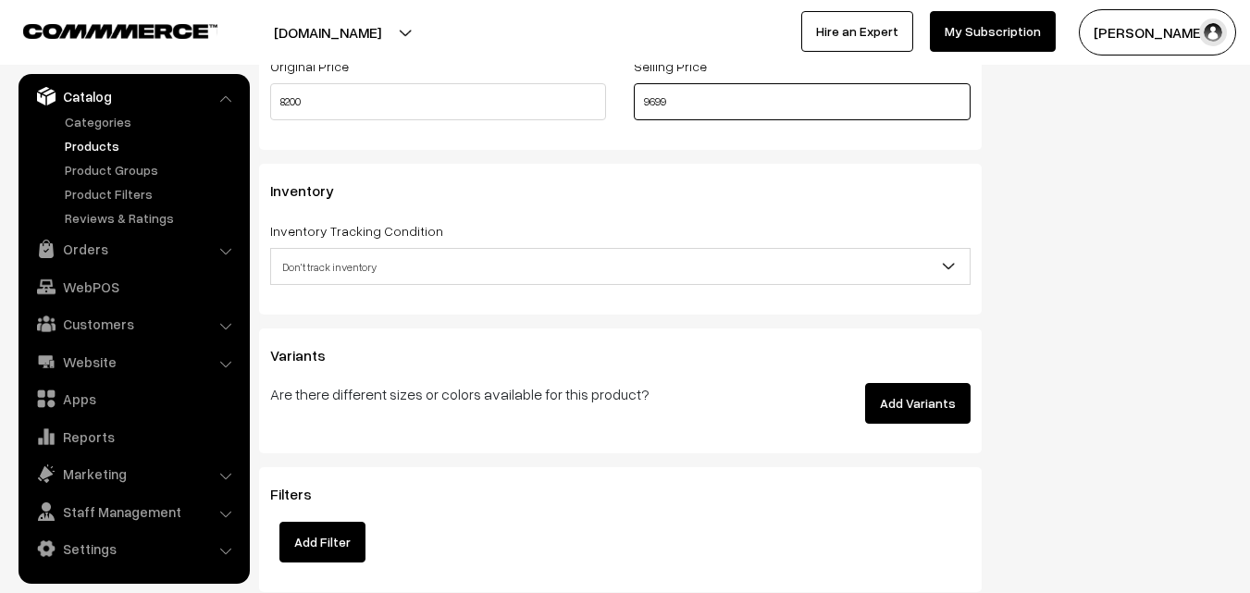
type input "9699"
click at [330, 254] on span "Don't track inventory" at bounding box center [620, 267] width 699 height 32
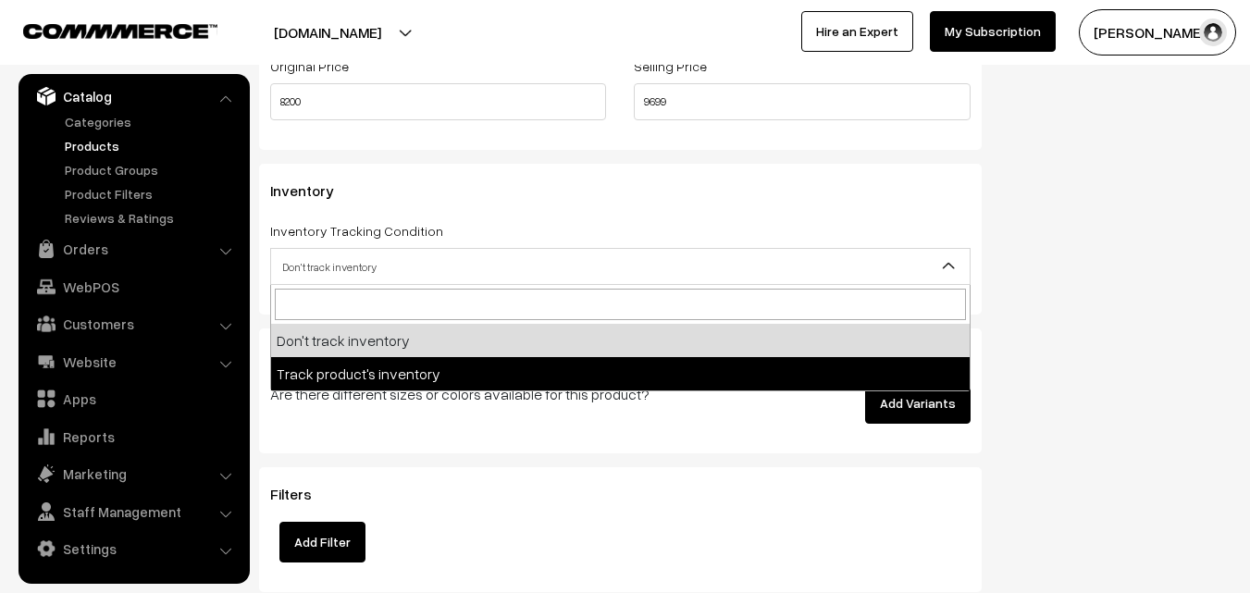
select select "2"
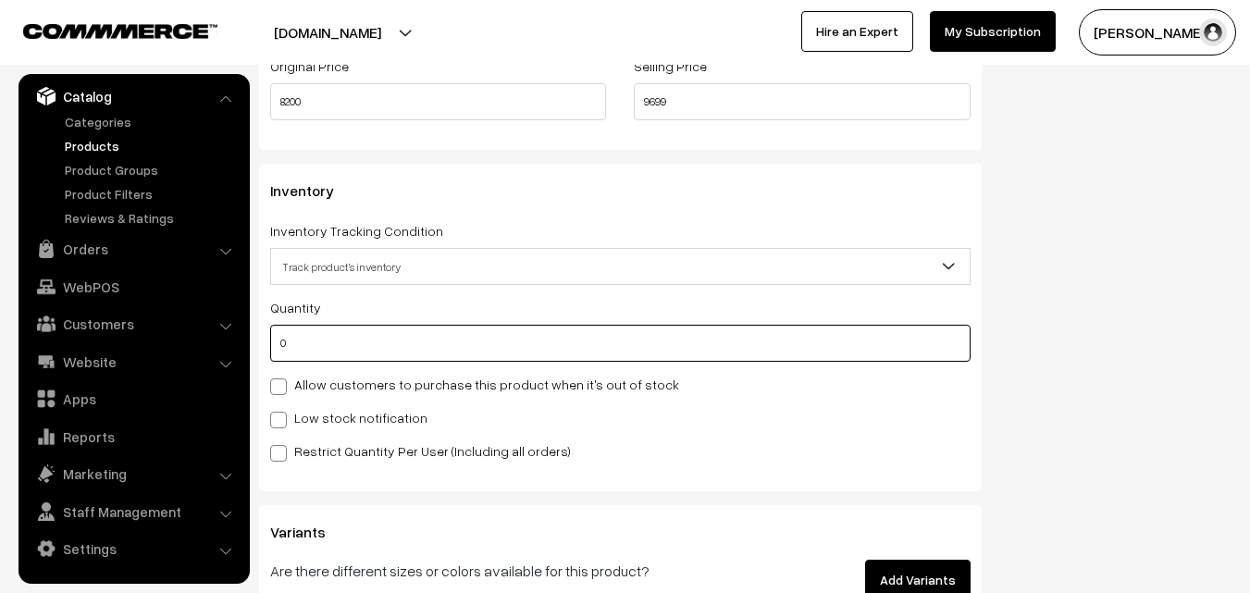
click at [345, 353] on input "0" at bounding box center [620, 343] width 700 height 37
type input "4"
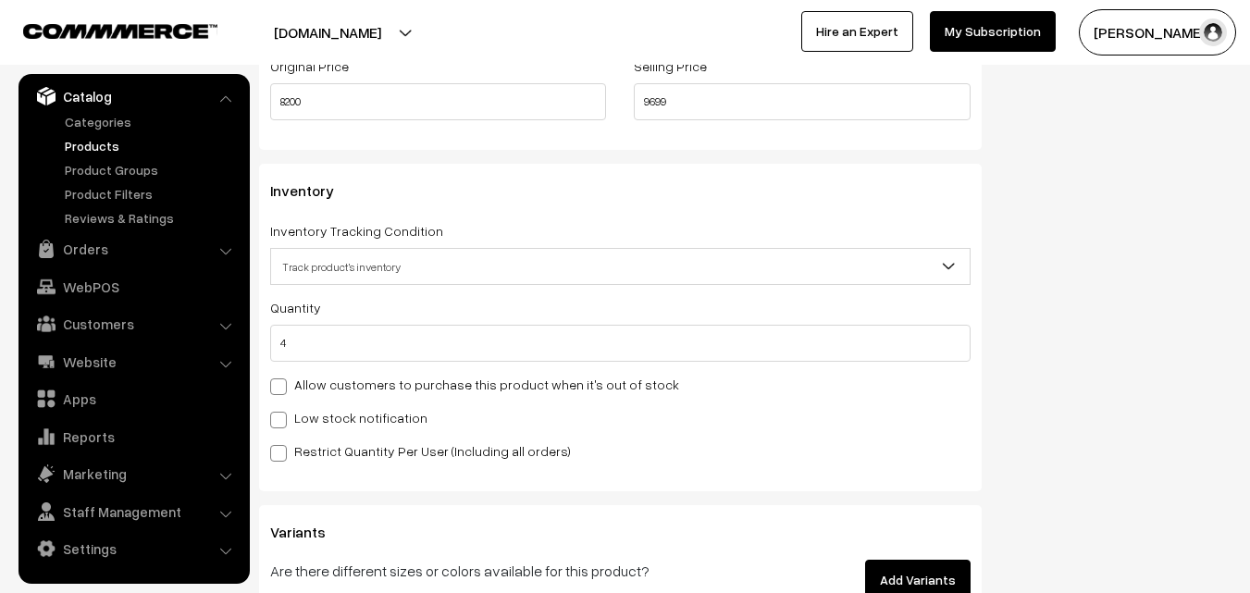
click at [333, 402] on div "Quantity 4 Allow customers to purchase this product when it's out of stock Low …" at bounding box center [620, 379] width 700 height 166
click at [335, 408] on label "Low stock notification" at bounding box center [348, 417] width 157 height 19
click at [282, 411] on input "Low stock notification" at bounding box center [276, 417] width 12 height 12
checkbox input "true"
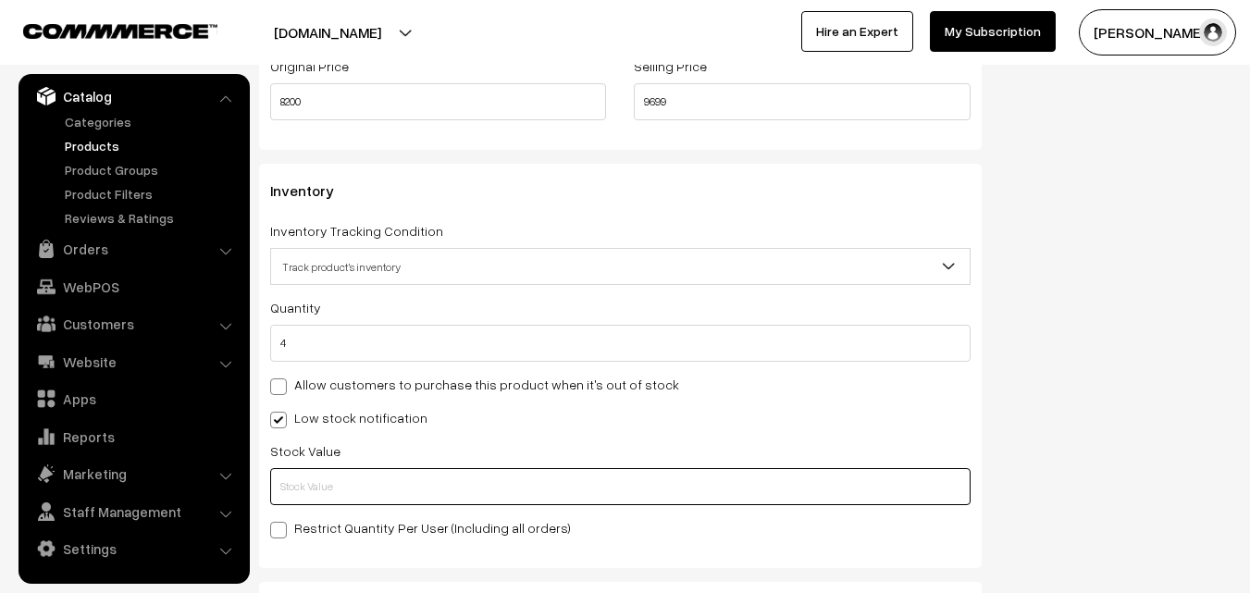
click at [331, 482] on input "text" at bounding box center [620, 486] width 700 height 37
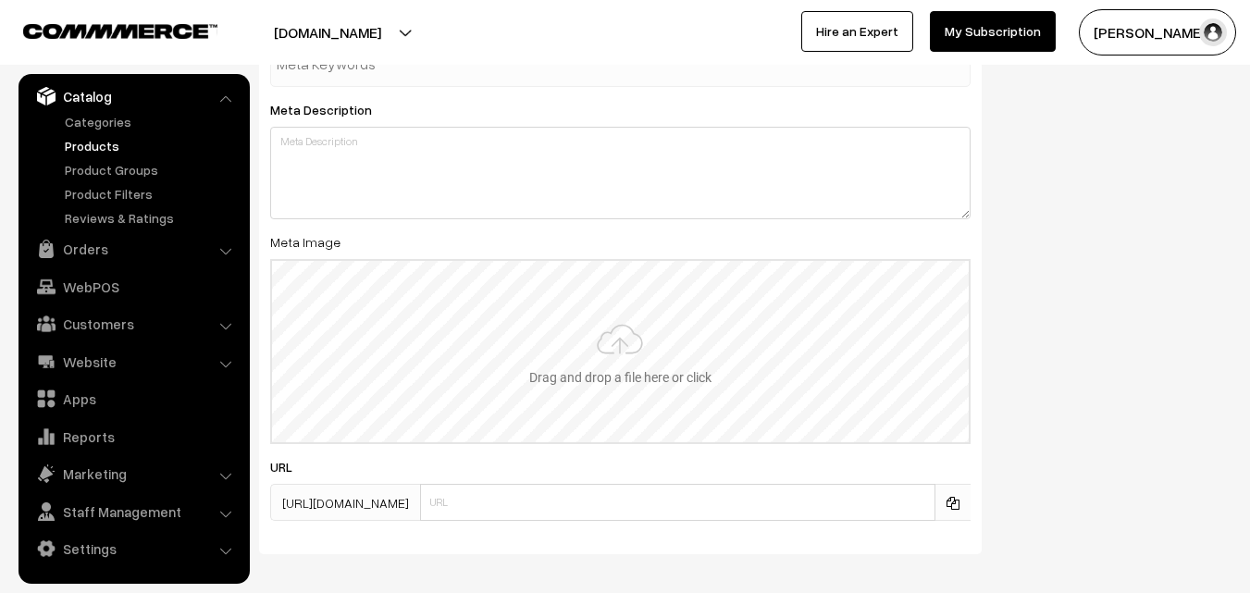
scroll to position [2755, 0]
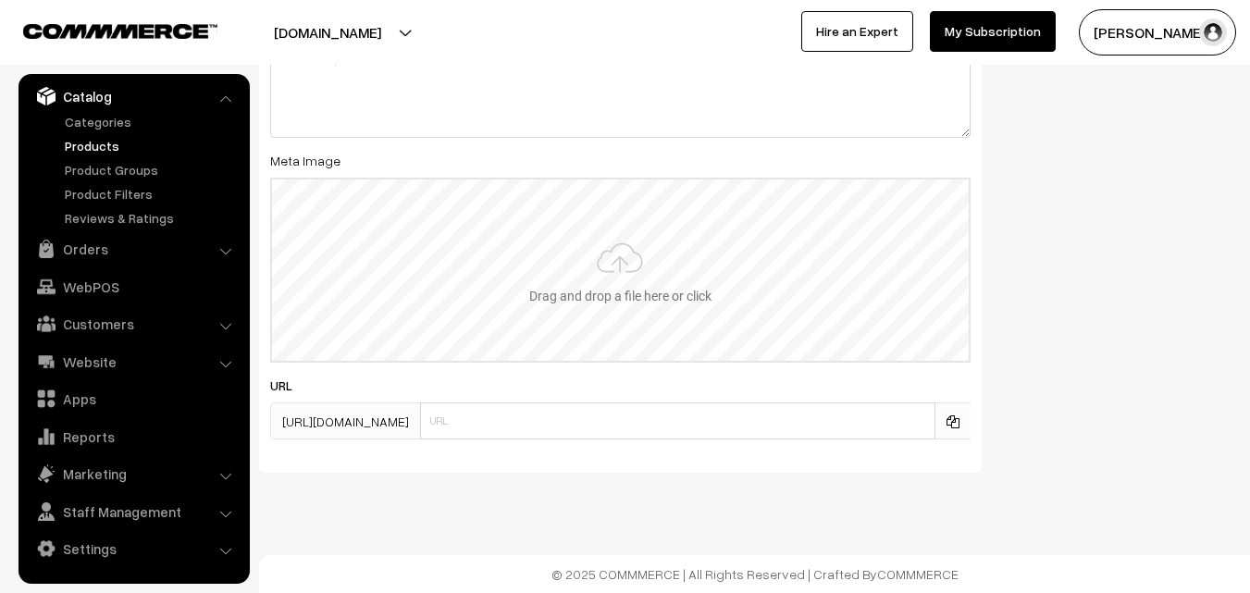
type input "2"
click at [627, 282] on input "file" at bounding box center [620, 270] width 697 height 181
type input "C:\fakepath\kanchipuram-saree-va12013-aug.jpeg"
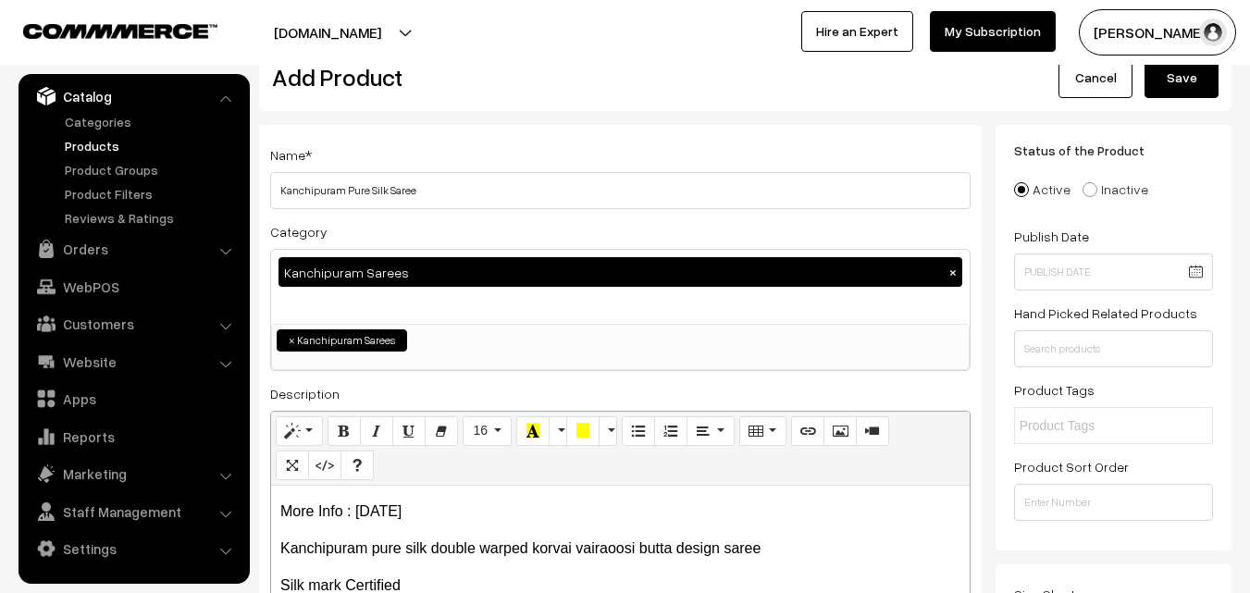
scroll to position [0, 0]
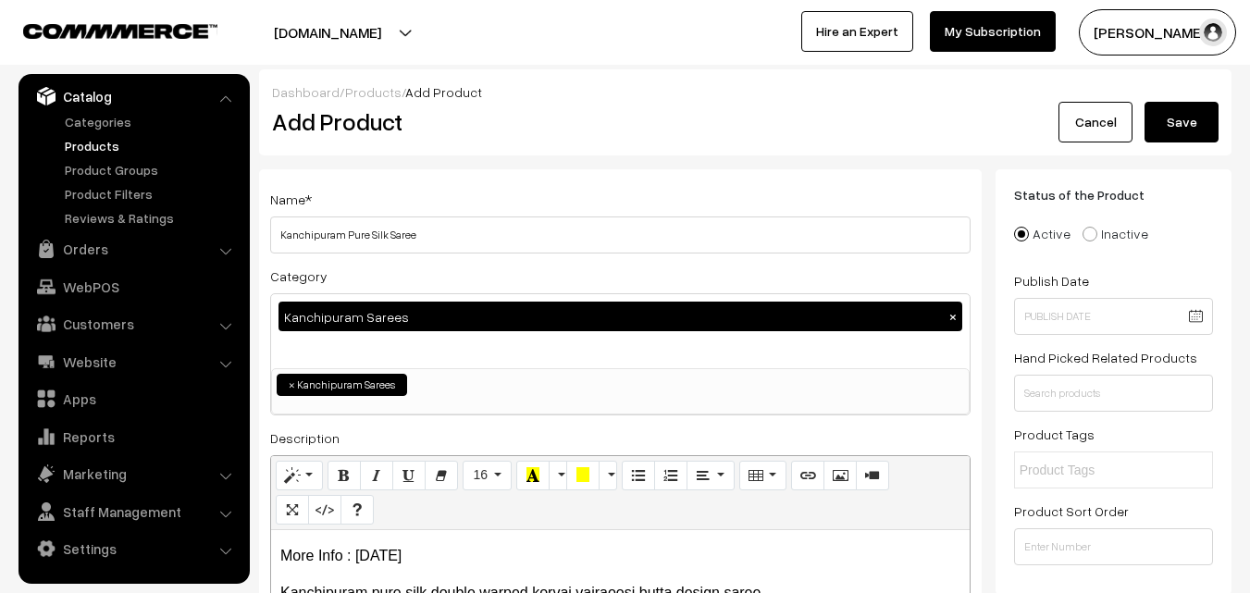
click at [1187, 128] on button "Save" at bounding box center [1182, 122] width 74 height 41
click at [555, 114] on h2 "Add Product" at bounding box center [623, 121] width 703 height 29
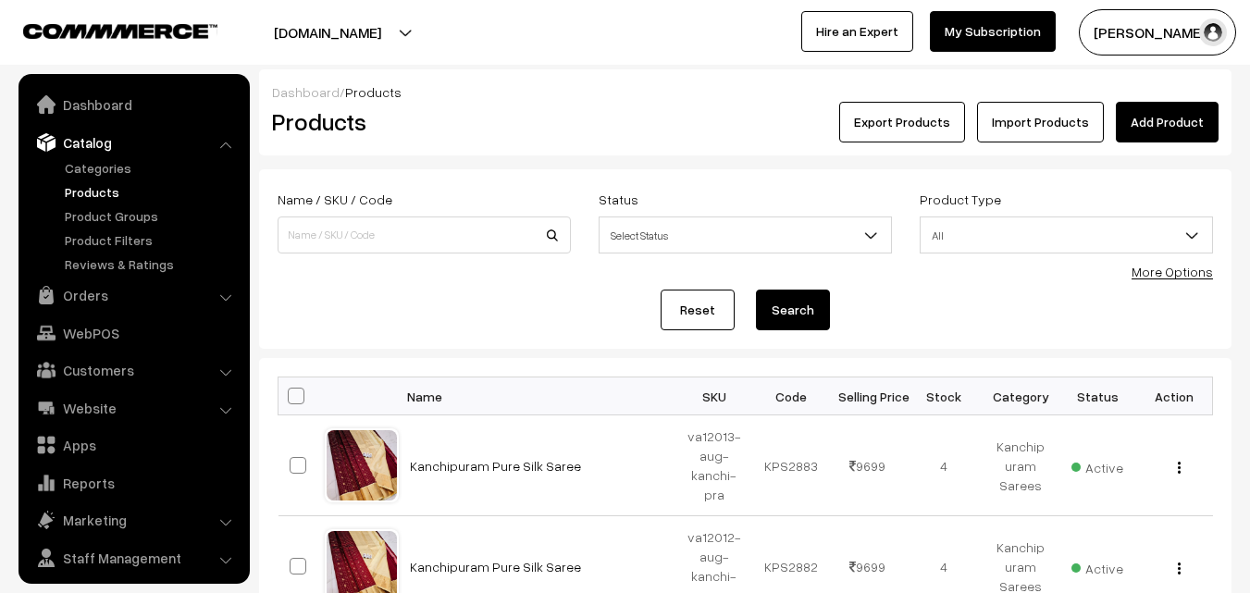
scroll to position [46, 0]
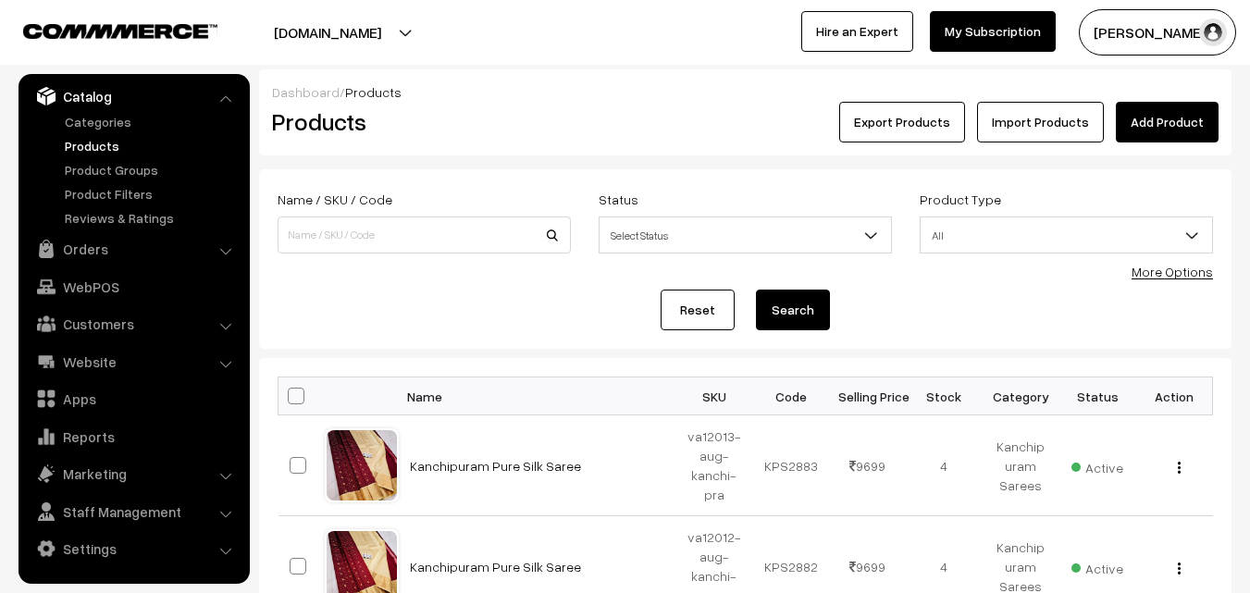
click at [1144, 120] on link "Add Product" at bounding box center [1167, 122] width 103 height 41
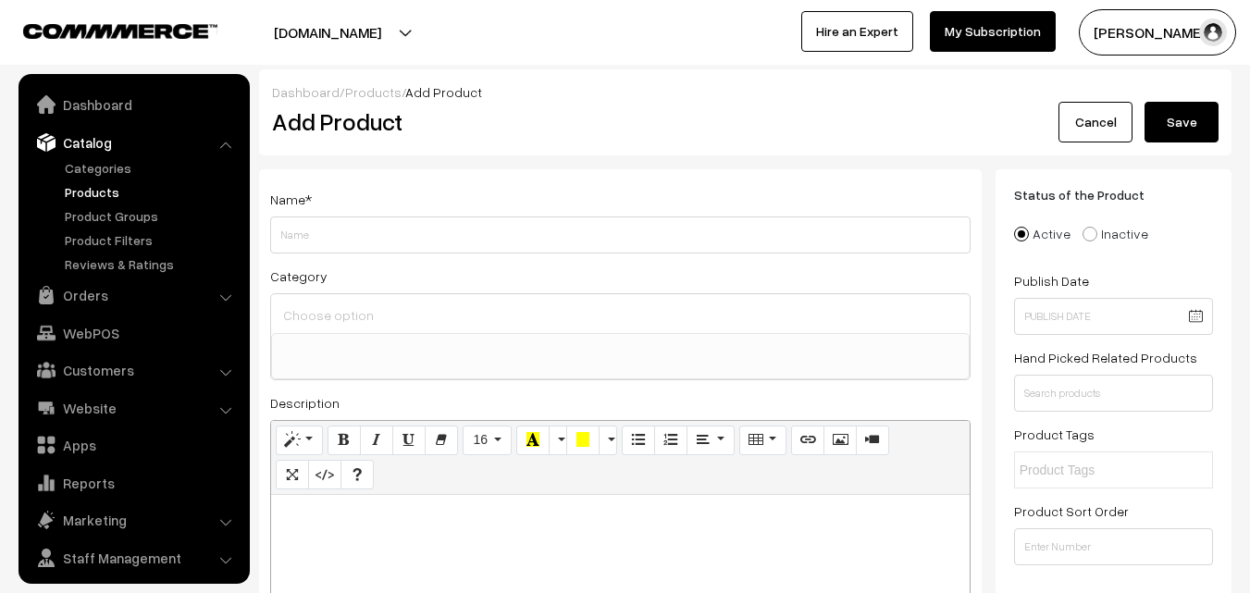
select select
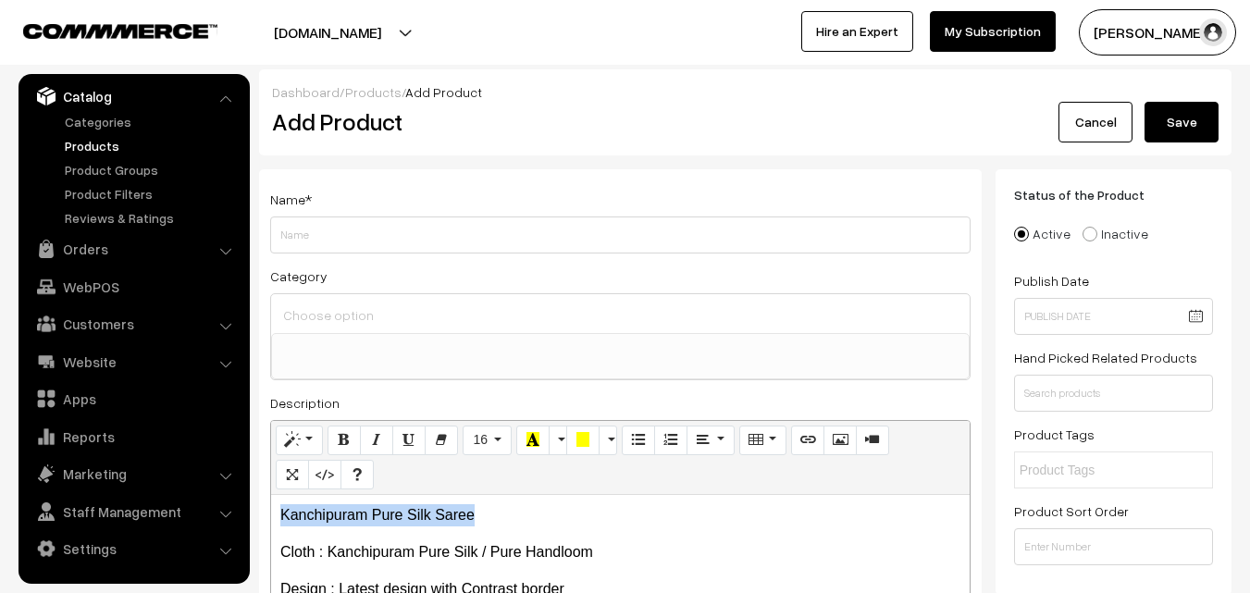
drag, startPoint x: 499, startPoint y: 512, endPoint x: 230, endPoint y: 513, distance: 268.4
copy p "Kanchipuram Pure Silk Saree"
click at [302, 254] on div "Name * Category Uppada Sarees Uppada Sarees > Uppada Plain Sarees Uppada Sarees…" at bounding box center [620, 467] width 723 height 597
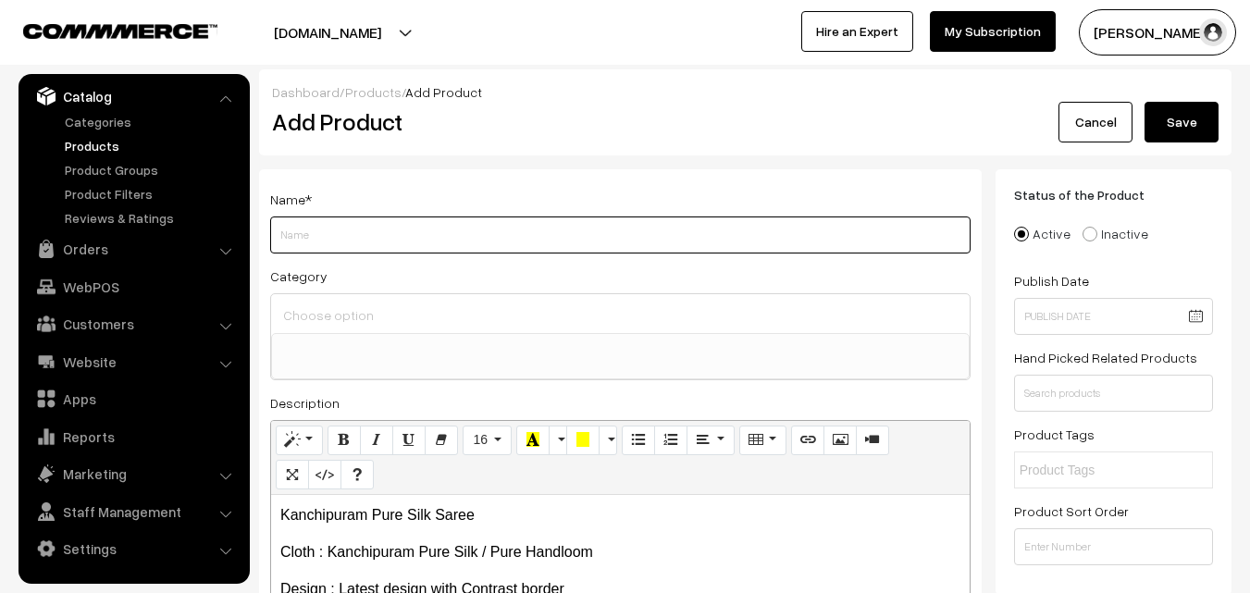
click at [303, 248] on input "Weight" at bounding box center [620, 235] width 700 height 37
paste input "Kanchipuram Pure Silk Saree"
type input "Kanchipuram Pure Silk Saree"
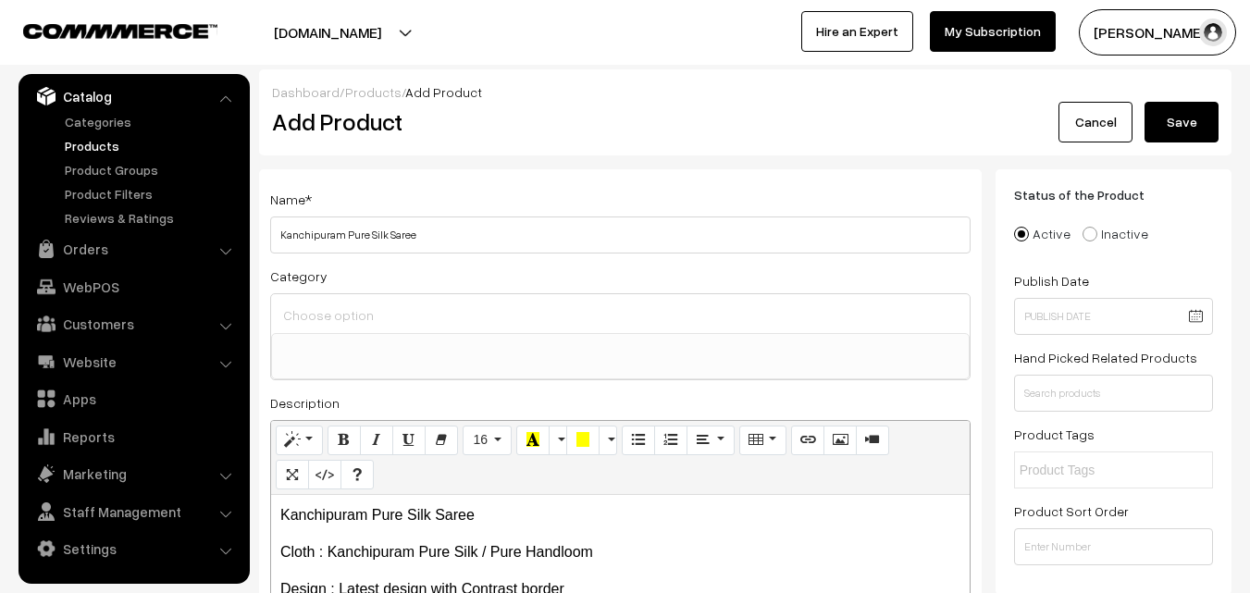
click at [304, 303] on input at bounding box center [621, 315] width 684 height 27
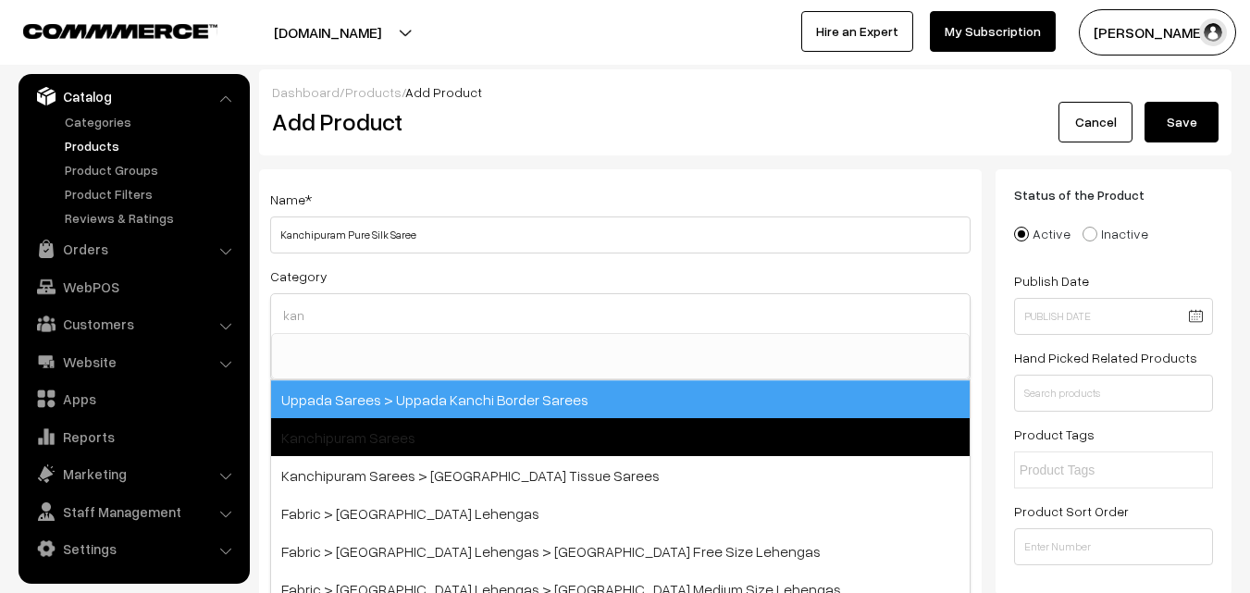
type input "kan"
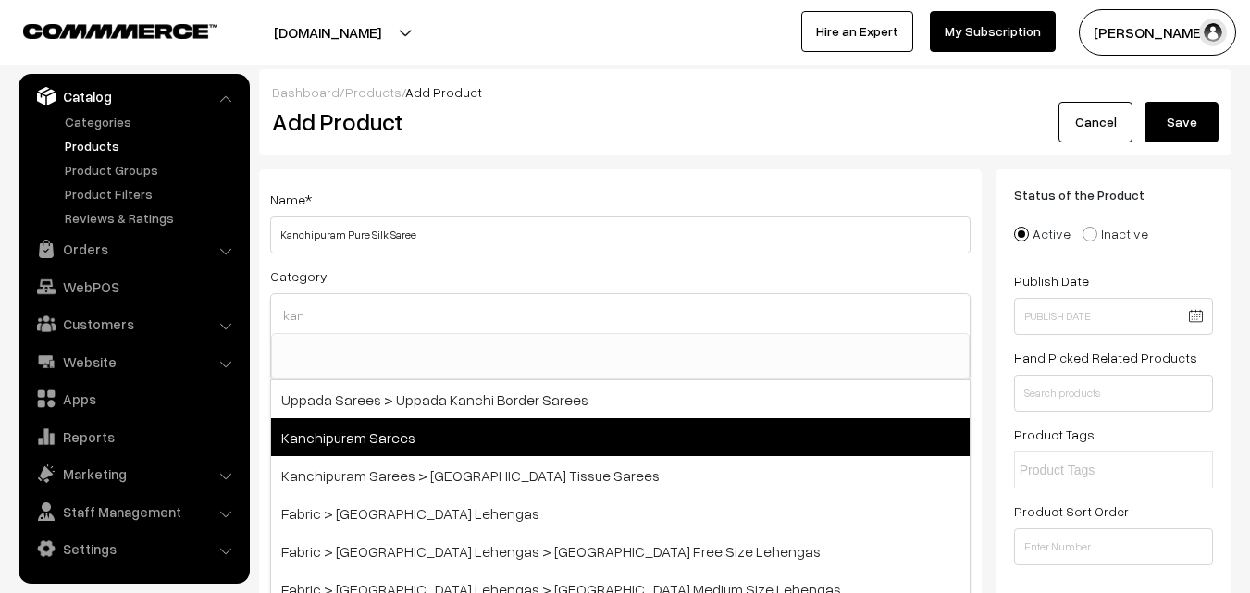
click at [353, 429] on span "Kanchipuram Sarees" at bounding box center [620, 437] width 699 height 38
select select "3"
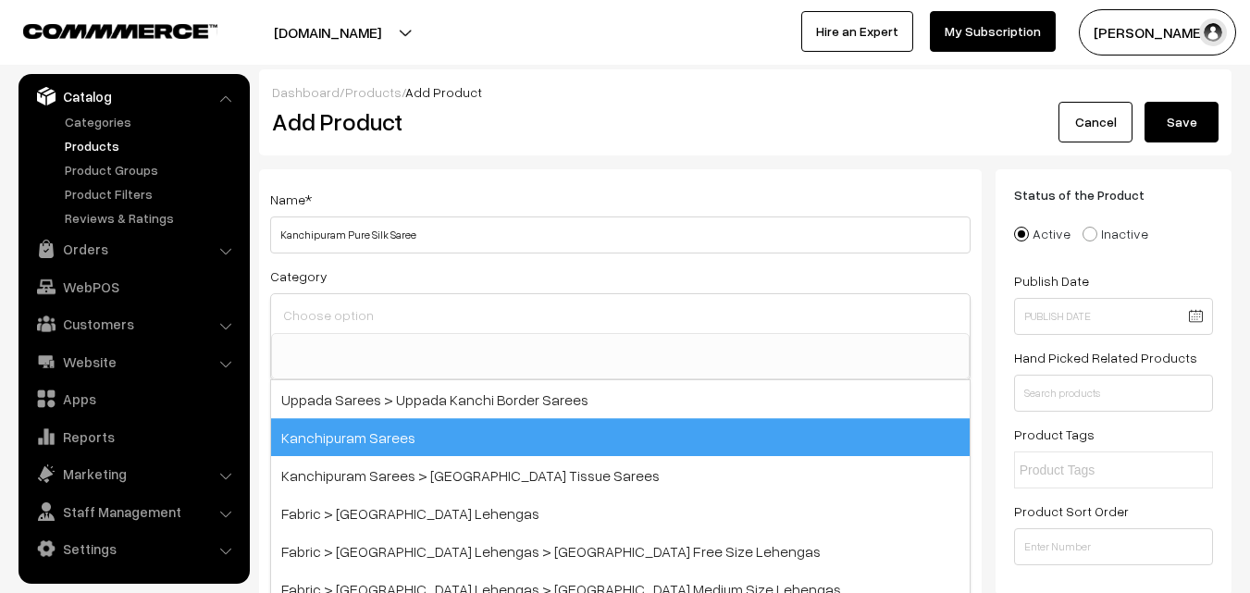
scroll to position [315, 0]
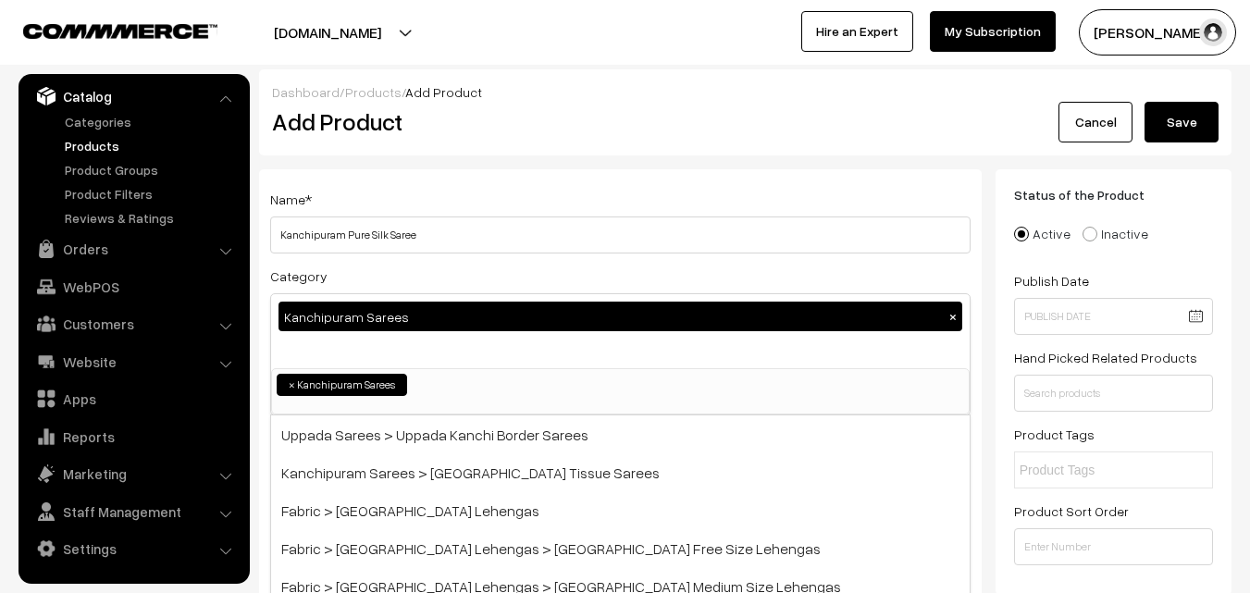
click at [391, 198] on div "Name * Kanchipuram Pure Silk Saree" at bounding box center [620, 221] width 700 height 66
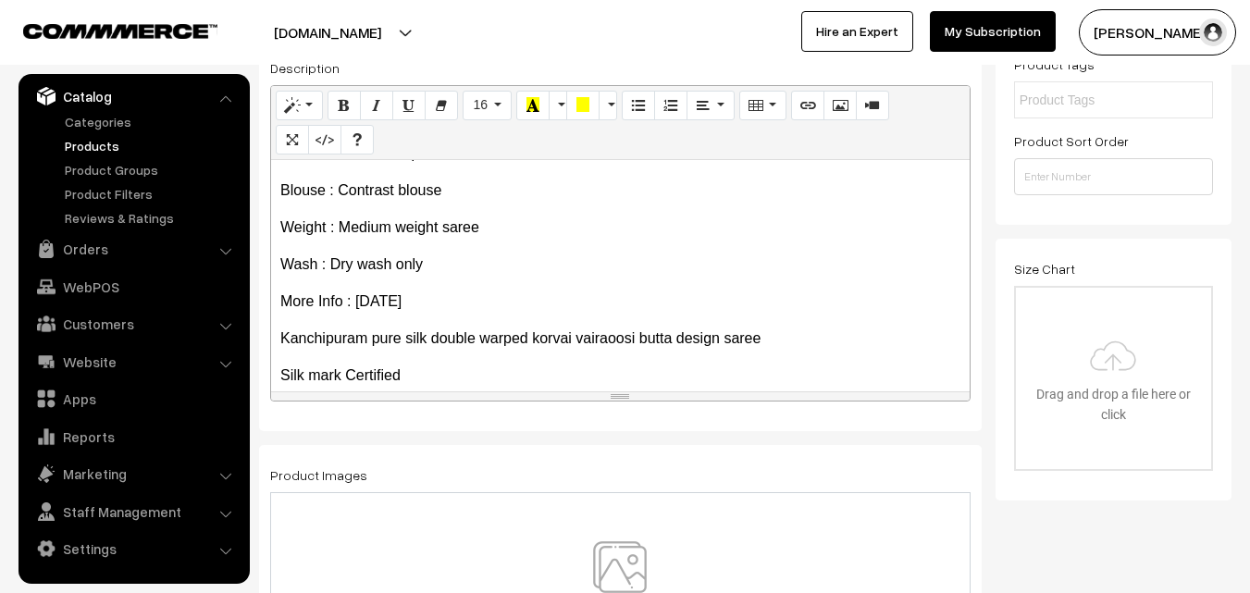
scroll to position [254, 0]
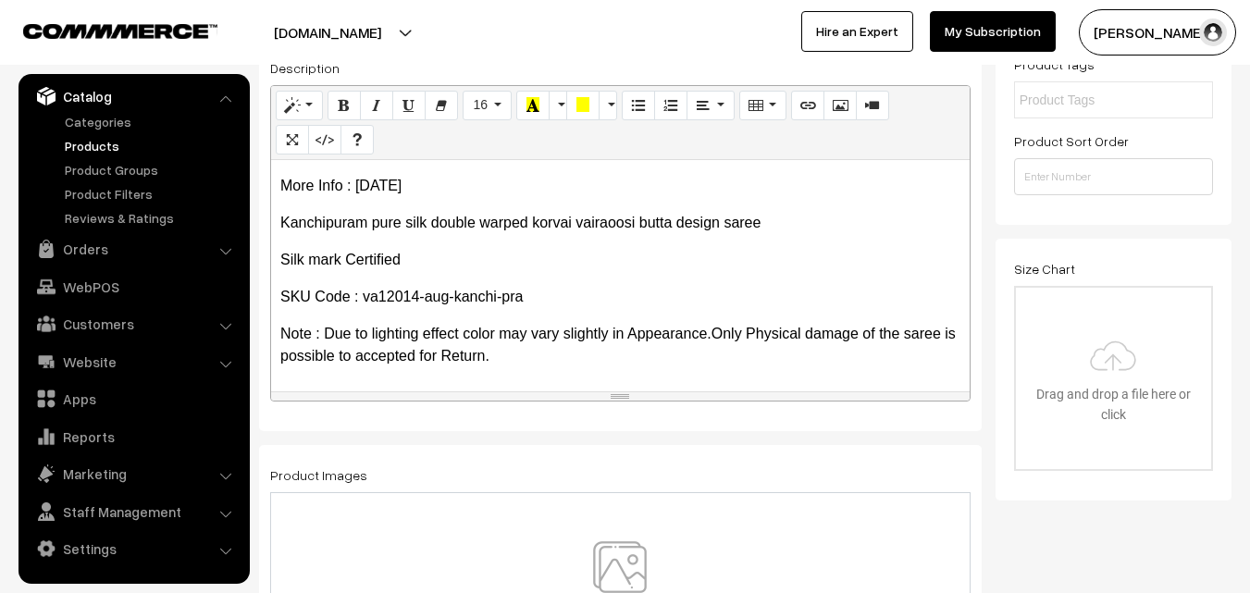
click at [628, 558] on img at bounding box center [620, 595] width 191 height 108
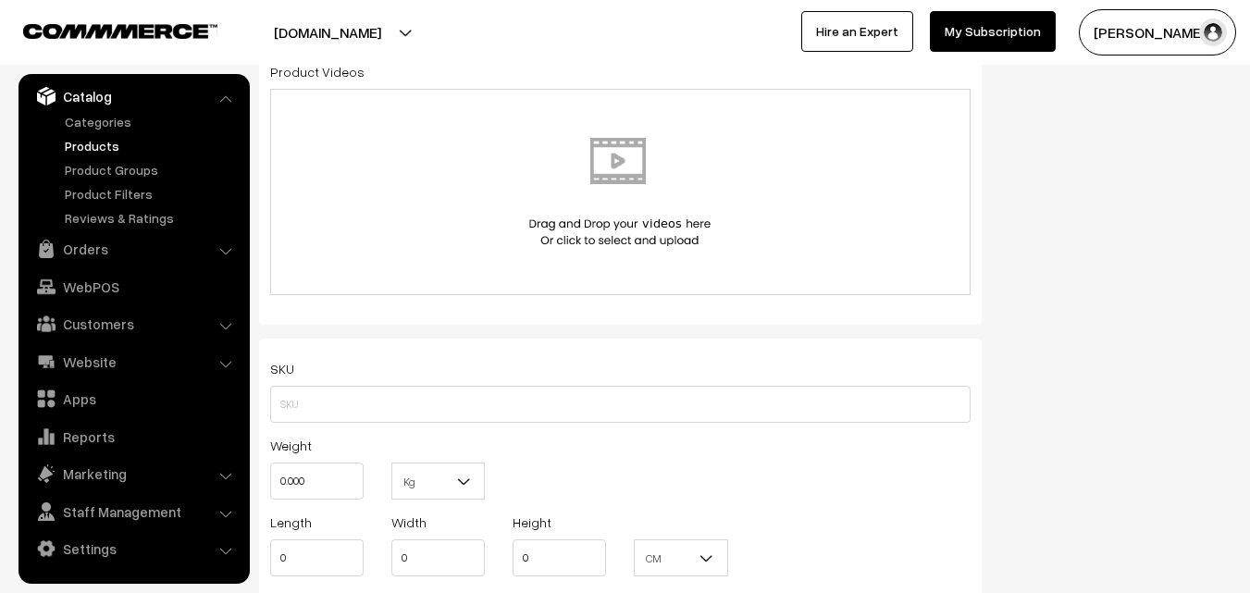
scroll to position [1018, 0]
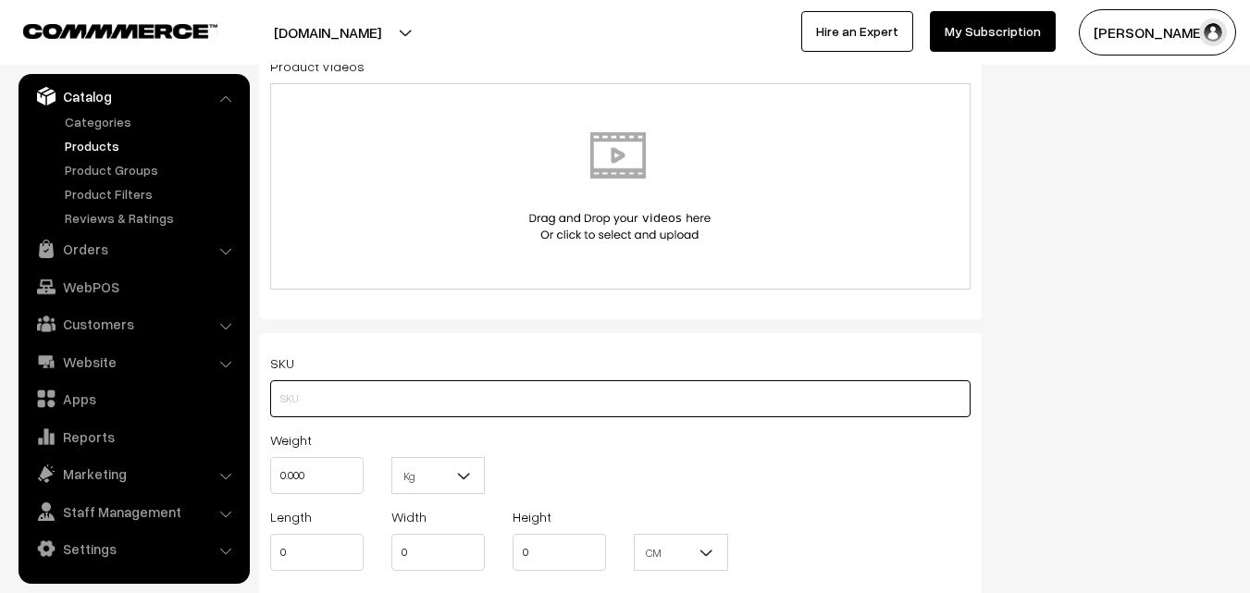
click at [304, 391] on input "text" at bounding box center [620, 398] width 700 height 37
paste input "va12014-aug-kanchi-pra"
type input "va12014-aug-kanchi-pra"
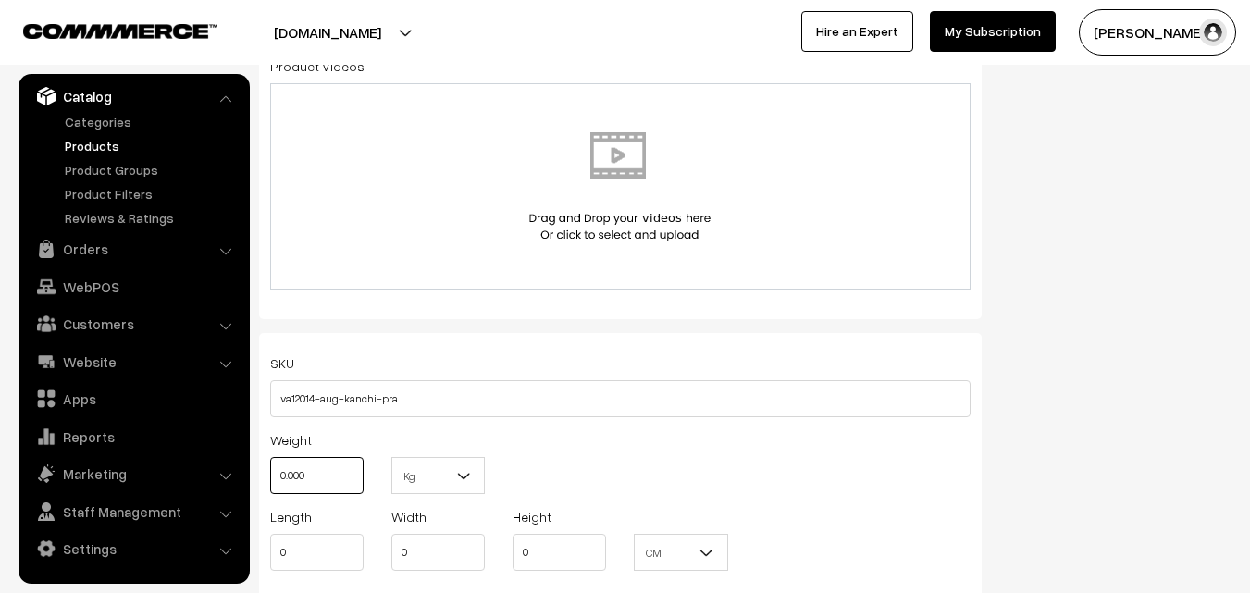
click at [309, 486] on input "0.000" at bounding box center [316, 475] width 93 height 37
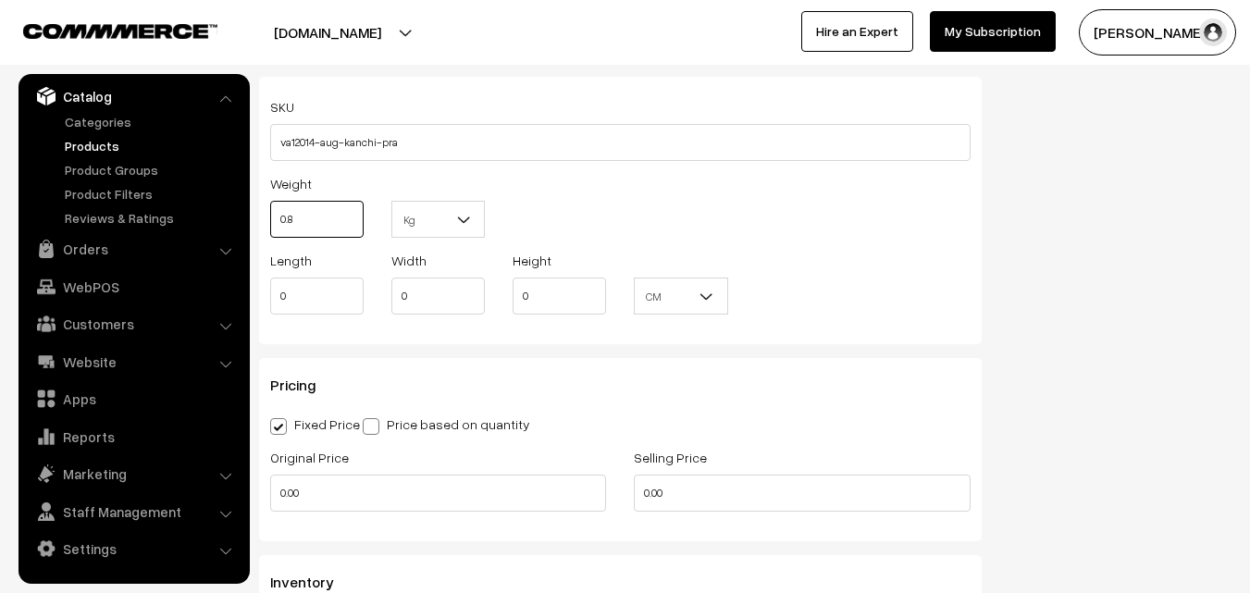
scroll to position [1295, 0]
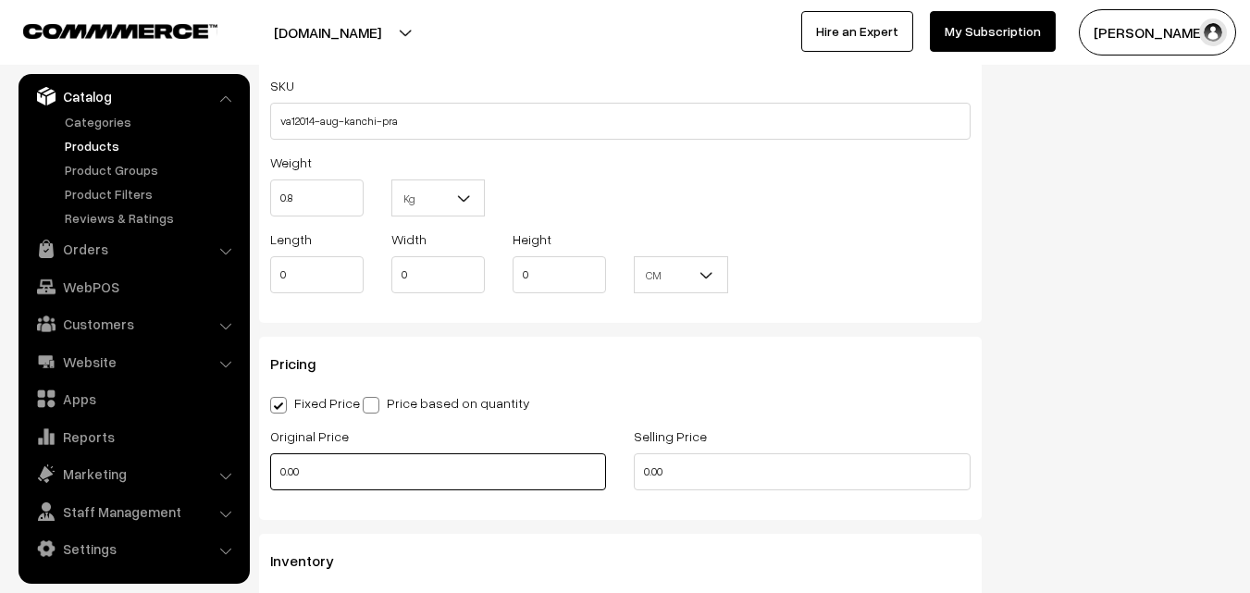
type input "0.80"
click at [339, 461] on input "0.00" at bounding box center [438, 471] width 336 height 37
type input "8200"
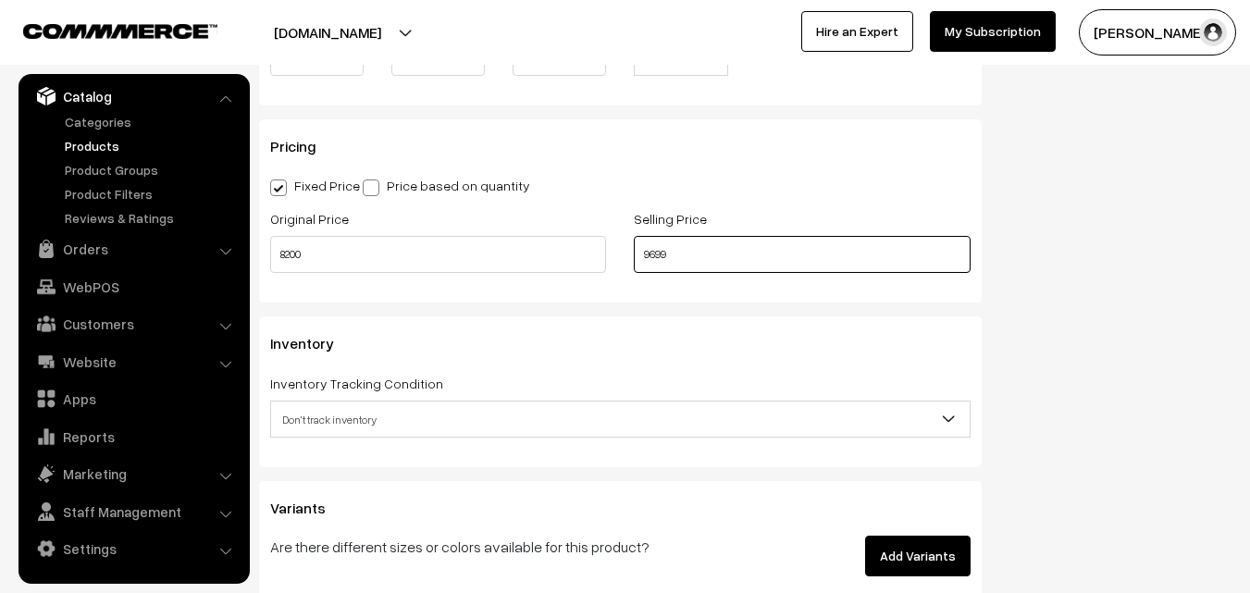
scroll to position [1573, 0]
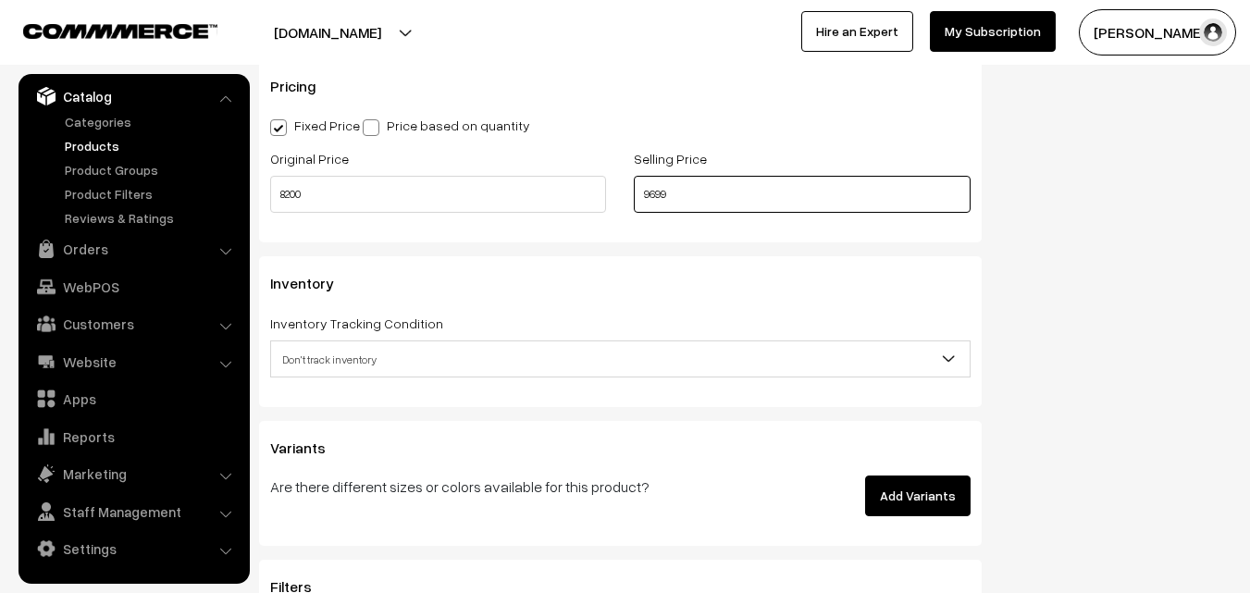
type input "9699"
click at [379, 349] on span "Don't track inventory" at bounding box center [620, 359] width 699 height 32
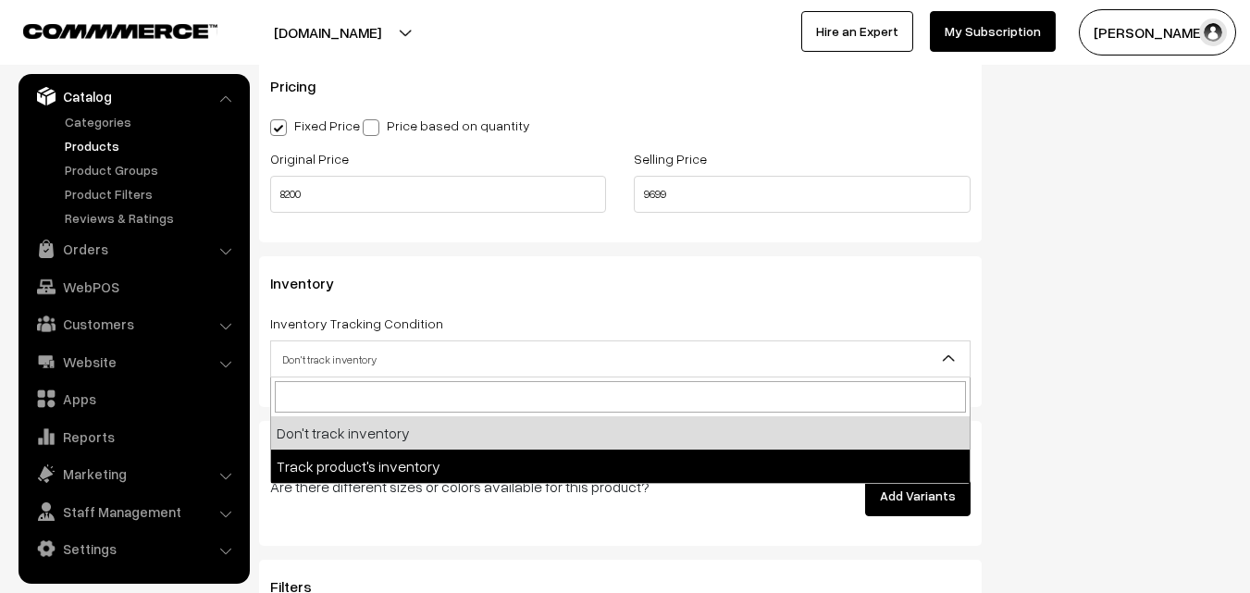
select select "2"
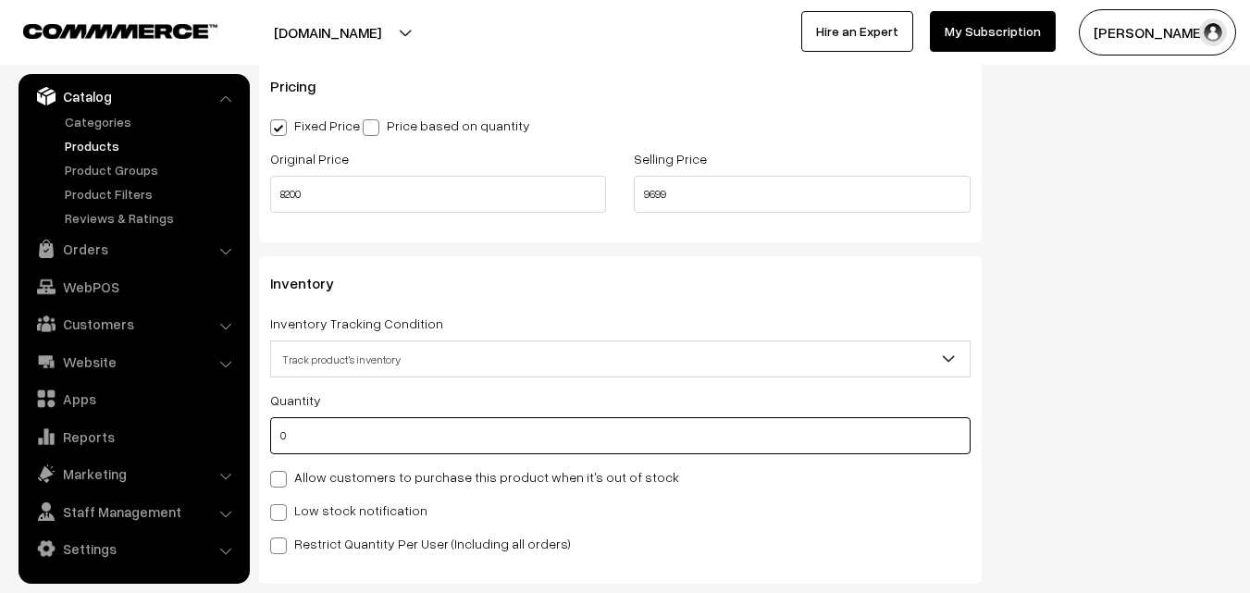
click at [347, 419] on input "0" at bounding box center [620, 435] width 700 height 37
type input "4"
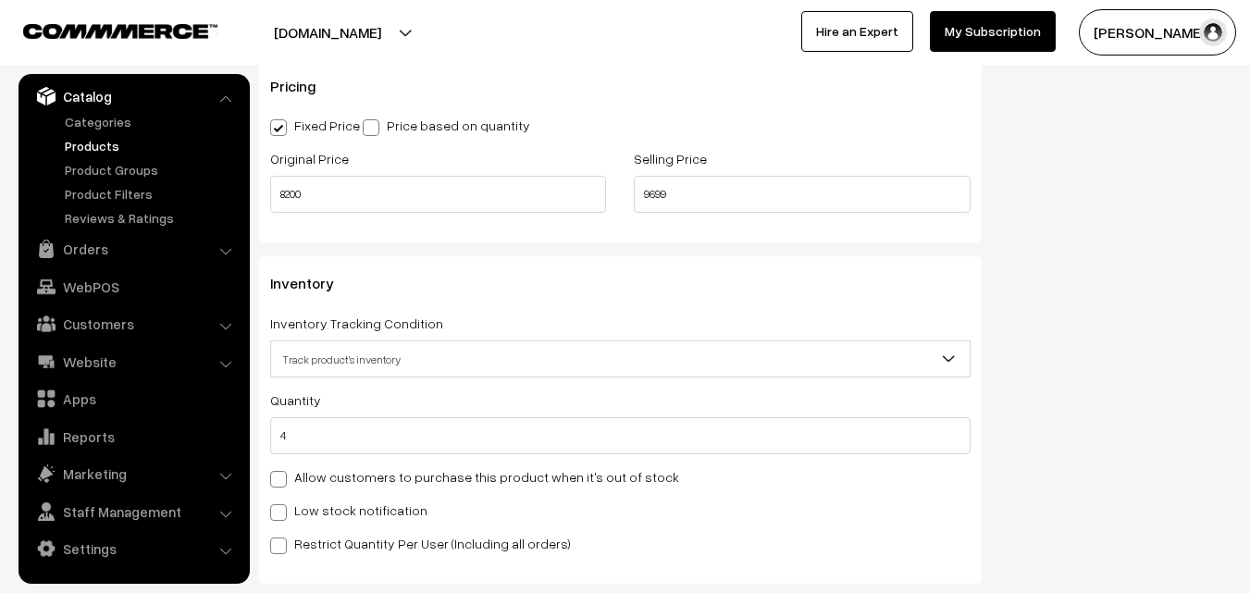
click at [324, 520] on div "Low stock notification" at bounding box center [620, 510] width 700 height 22
click at [328, 511] on label "Low stock notification" at bounding box center [348, 510] width 157 height 19
click at [282, 511] on input "Low stock notification" at bounding box center [276, 509] width 12 height 12
checkbox input "true"
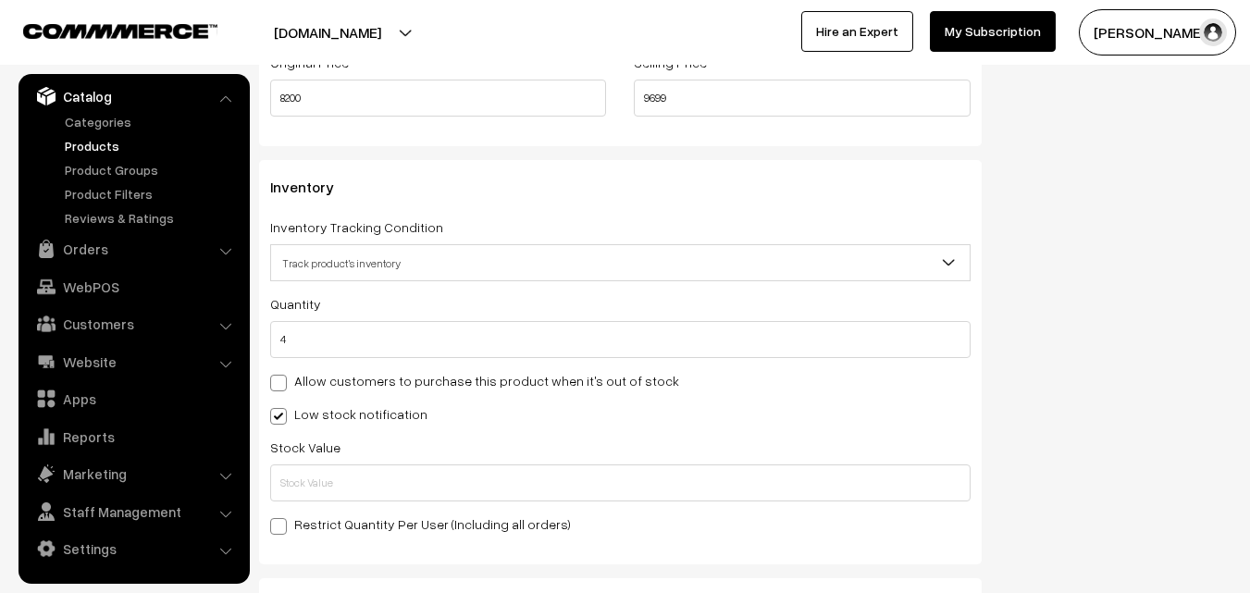
scroll to position [1758, 0]
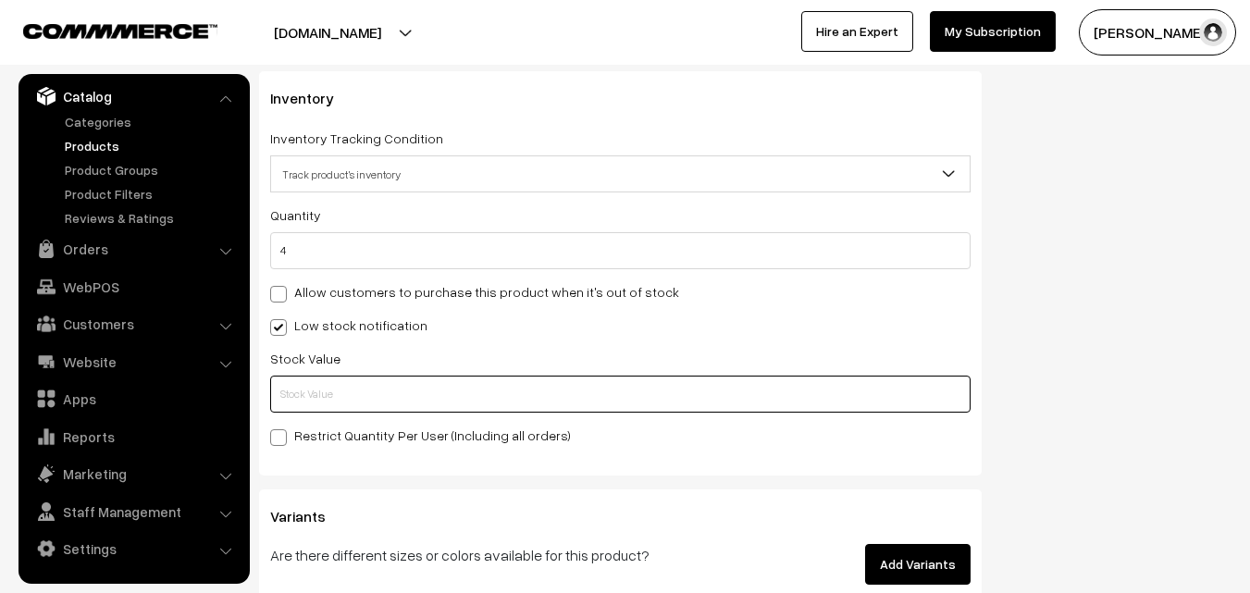
click at [285, 395] on input "text" at bounding box center [620, 394] width 700 height 37
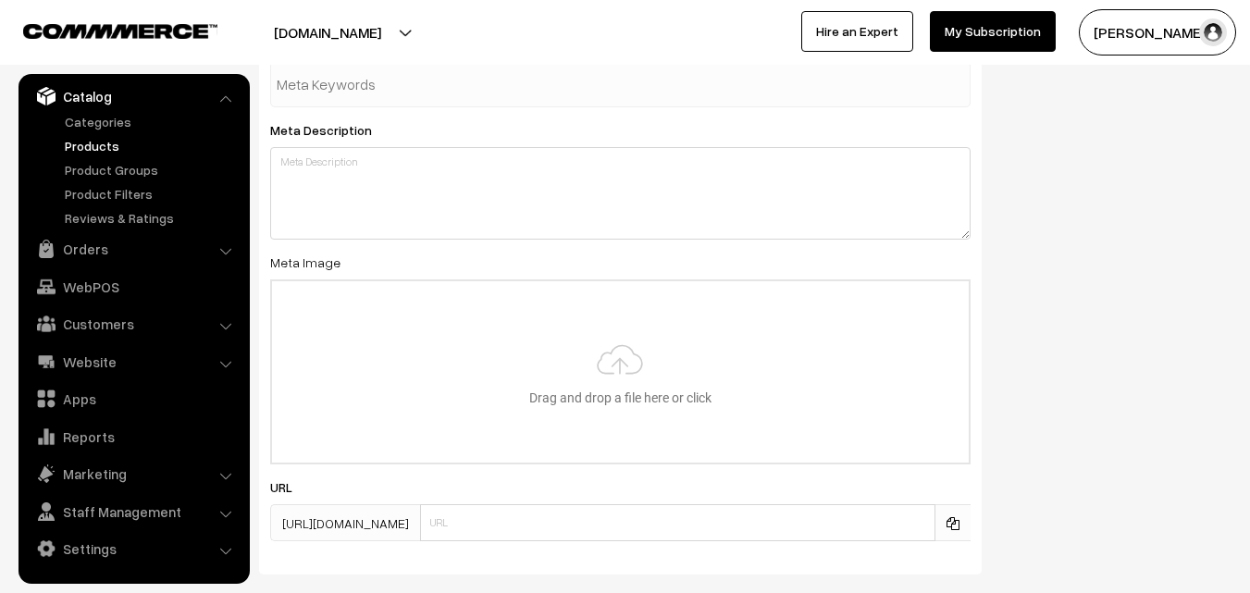
scroll to position [2755, 0]
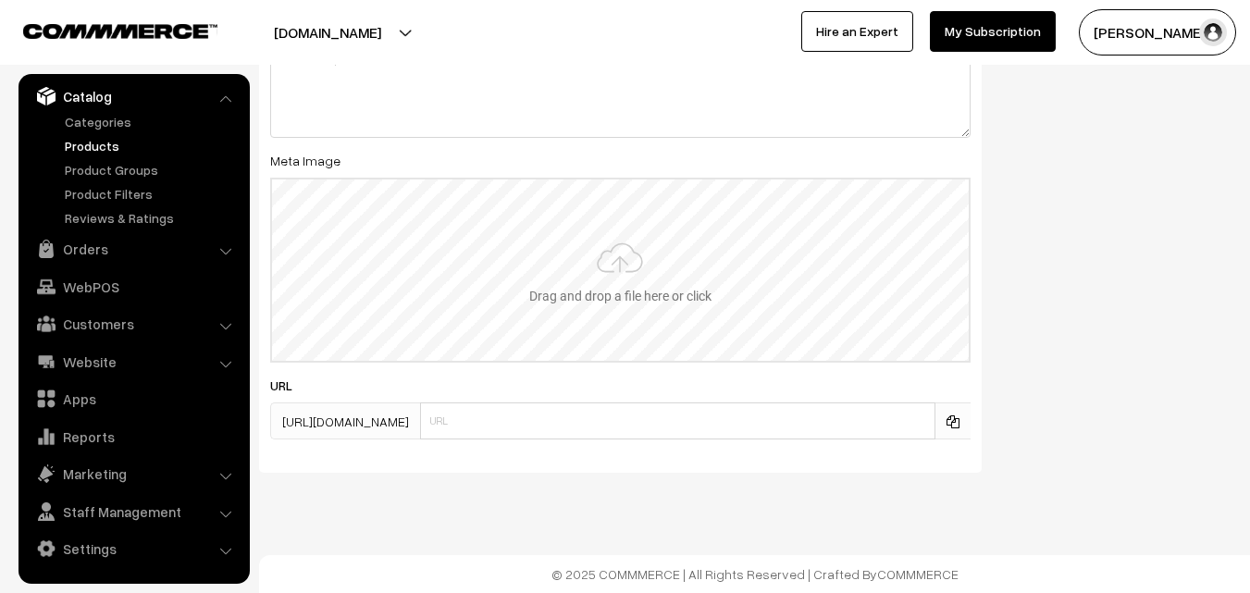
type input "2"
click at [618, 298] on input "file" at bounding box center [620, 270] width 697 height 181
type input "C:\fakepath\kanchipuram-saree-va12014-aug.jpeg"
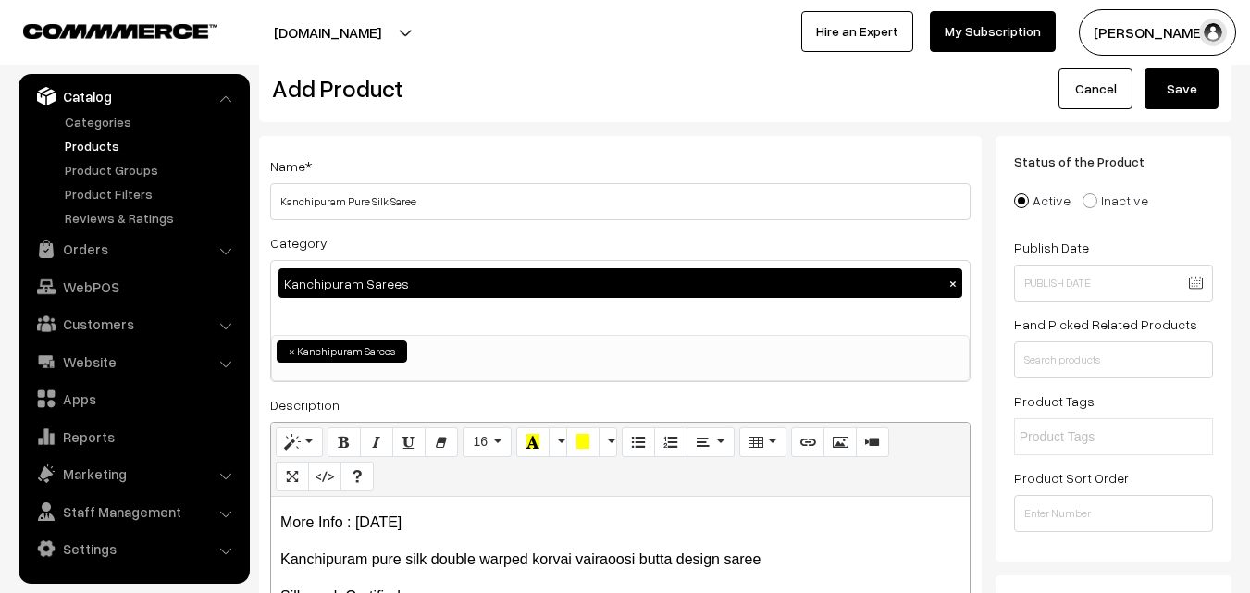
scroll to position [0, 0]
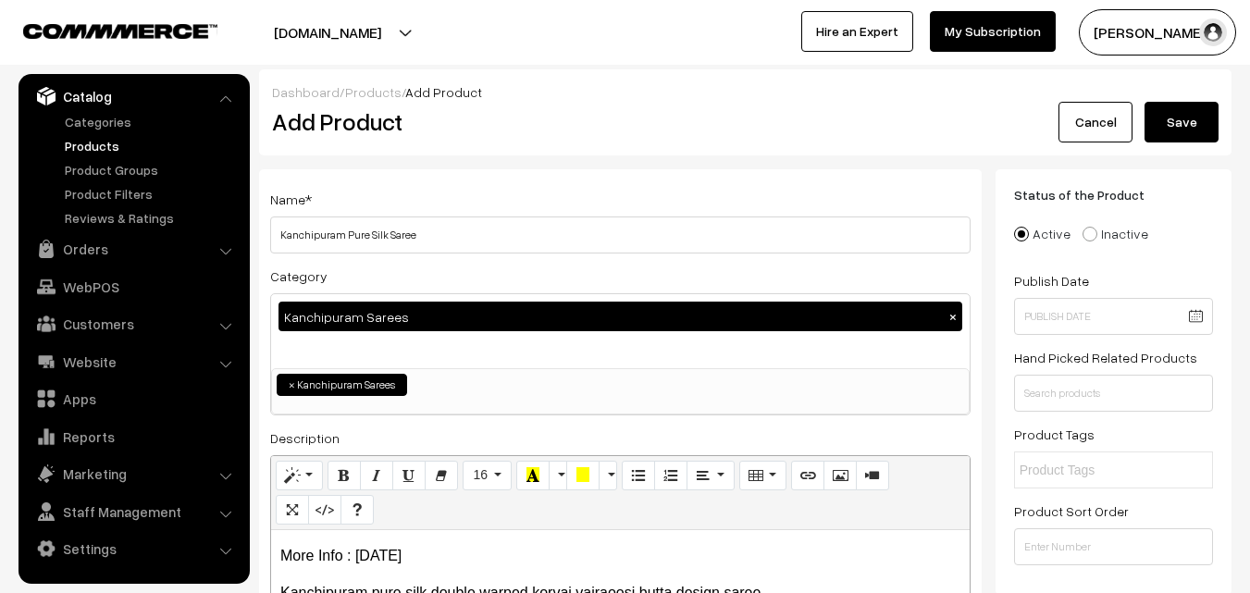
click at [1195, 115] on button "Save" at bounding box center [1182, 122] width 74 height 41
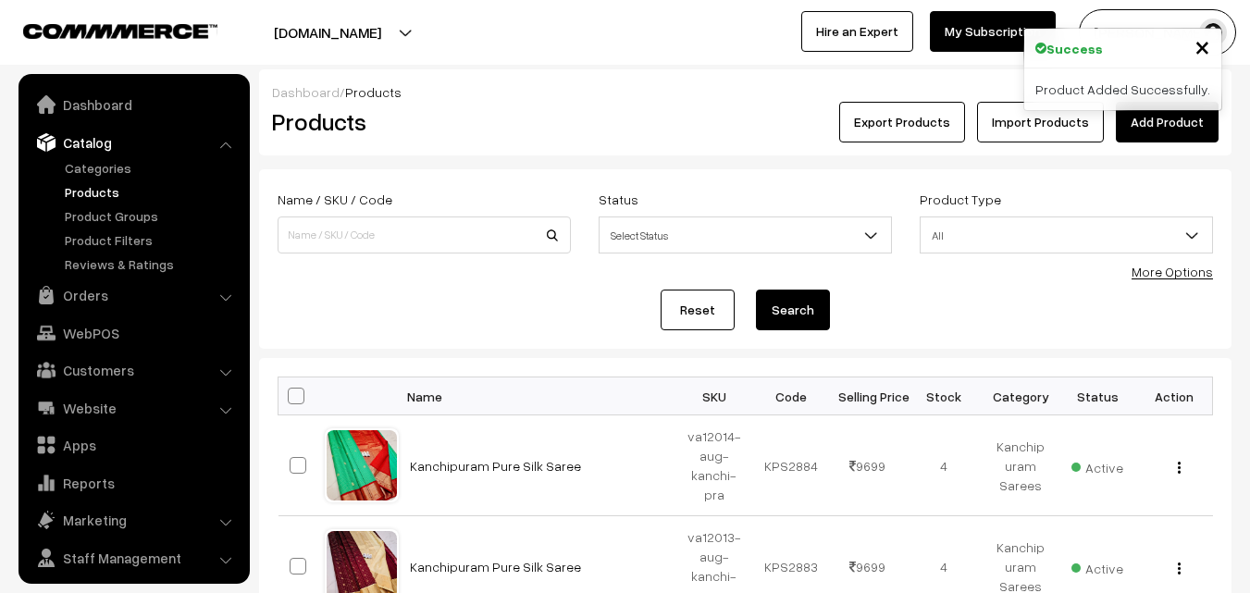
click at [1196, 123] on link "Add Product" at bounding box center [1167, 122] width 103 height 41
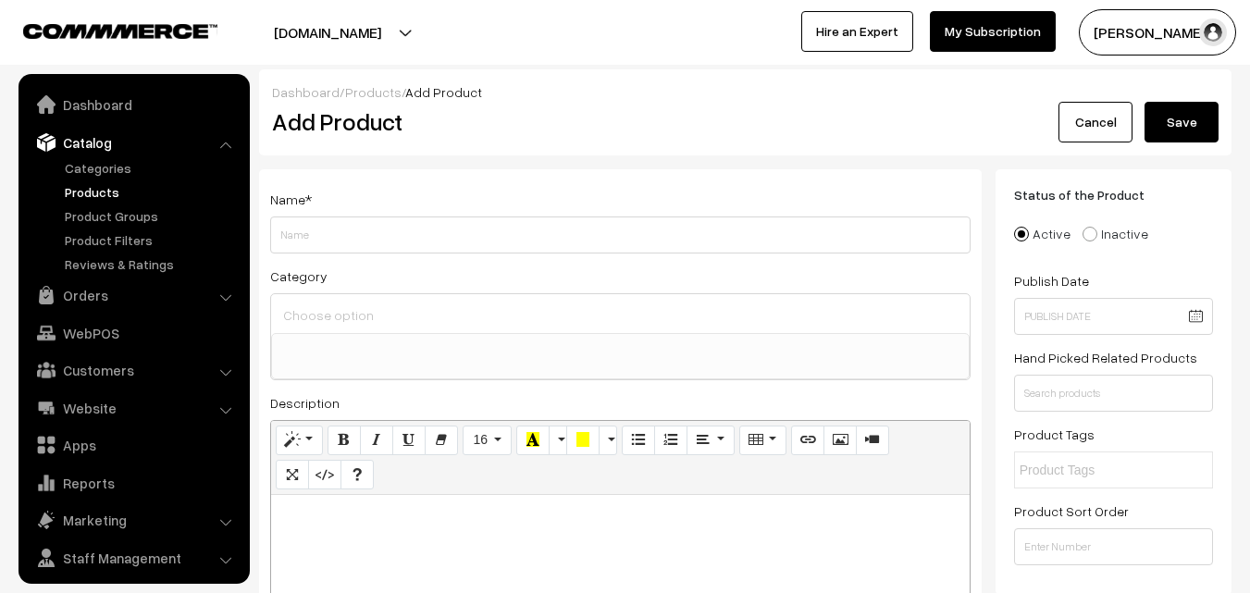
select select
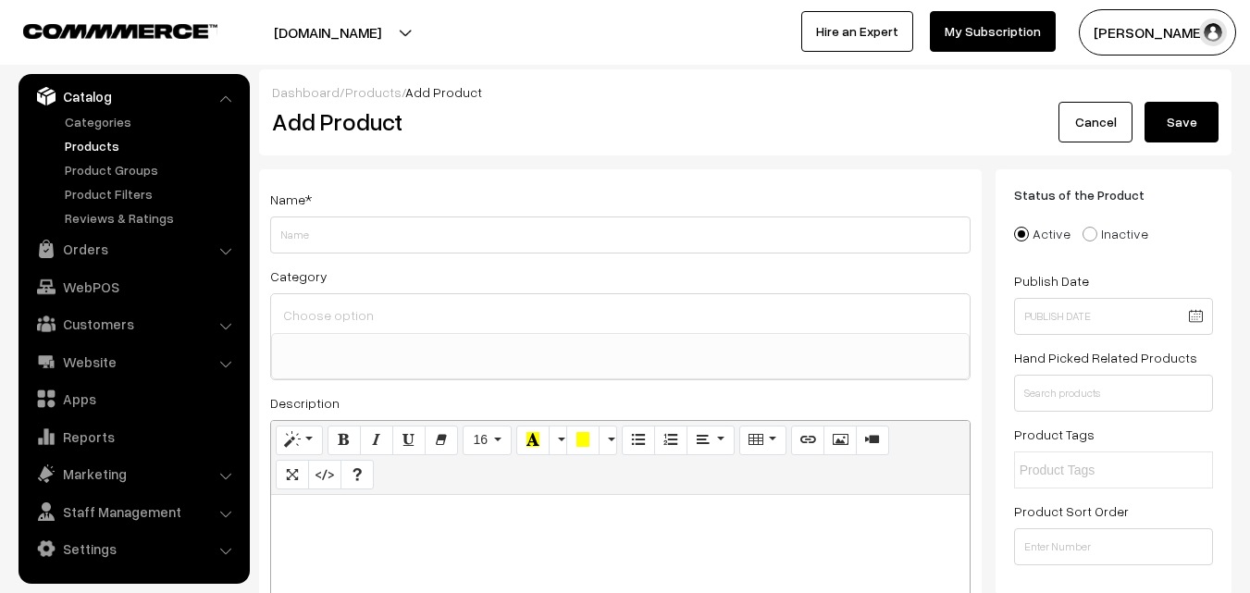
paste div
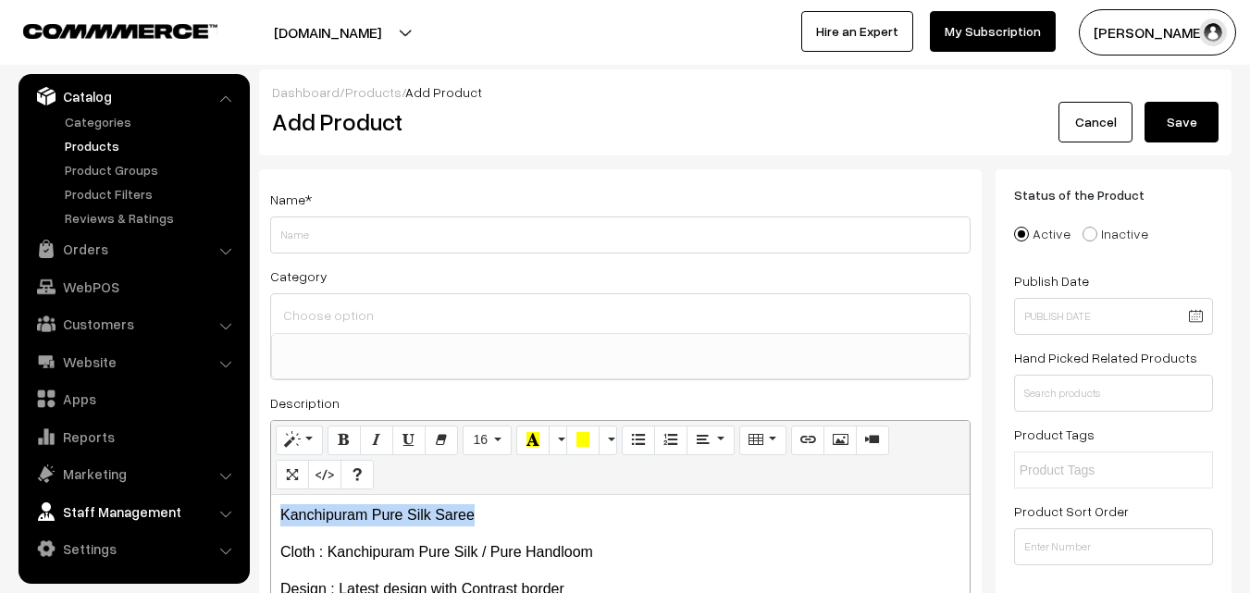
drag, startPoint x: 476, startPoint y: 505, endPoint x: 227, endPoint y: 501, distance: 249.0
copy p "Kanchipuram Pure Silk Saree"
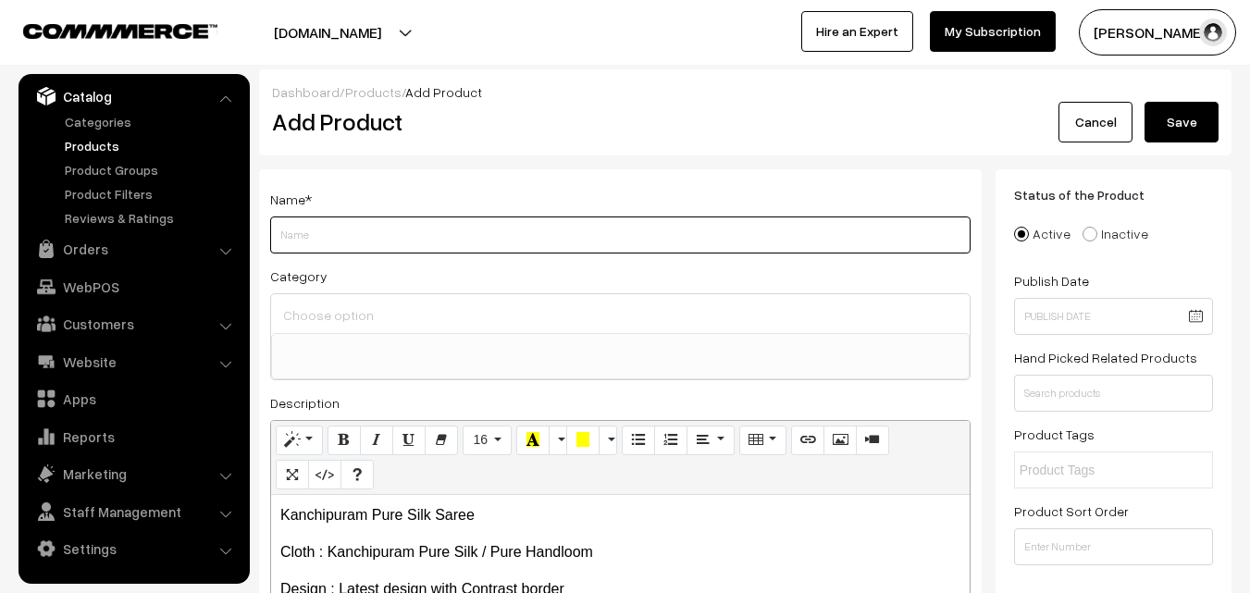
click at [352, 233] on input "Weight" at bounding box center [620, 235] width 700 height 37
paste input "Kanchipuram Pure Silk Saree"
type input "Kanchipuram Pure Silk Saree"
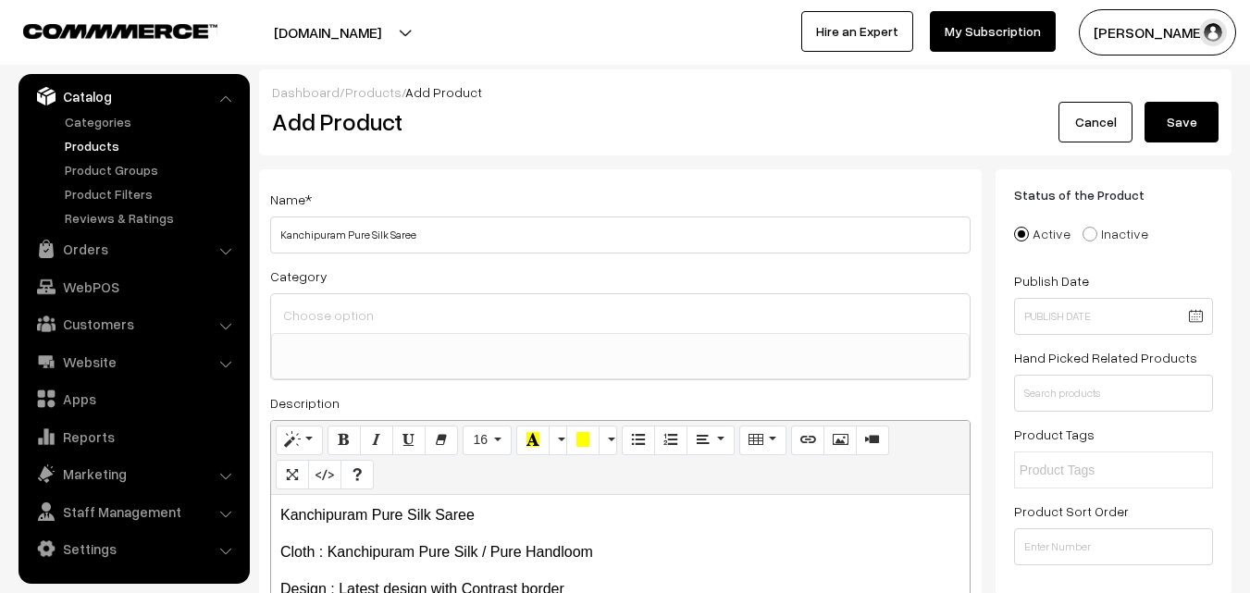
click at [355, 308] on input at bounding box center [621, 315] width 684 height 27
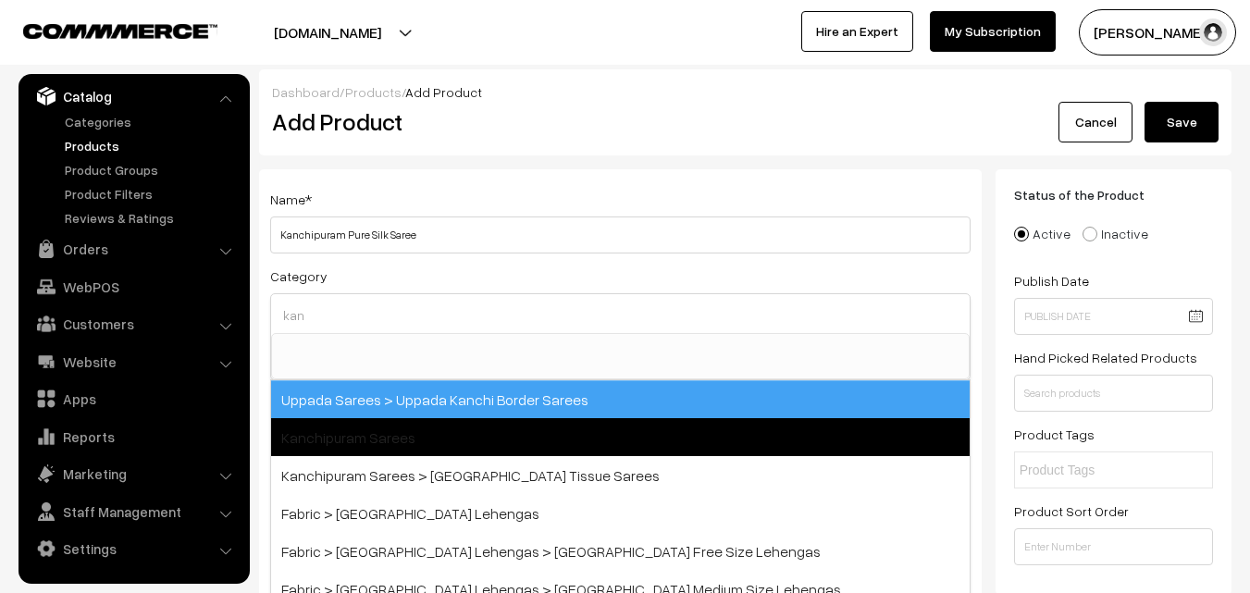
type input "kan"
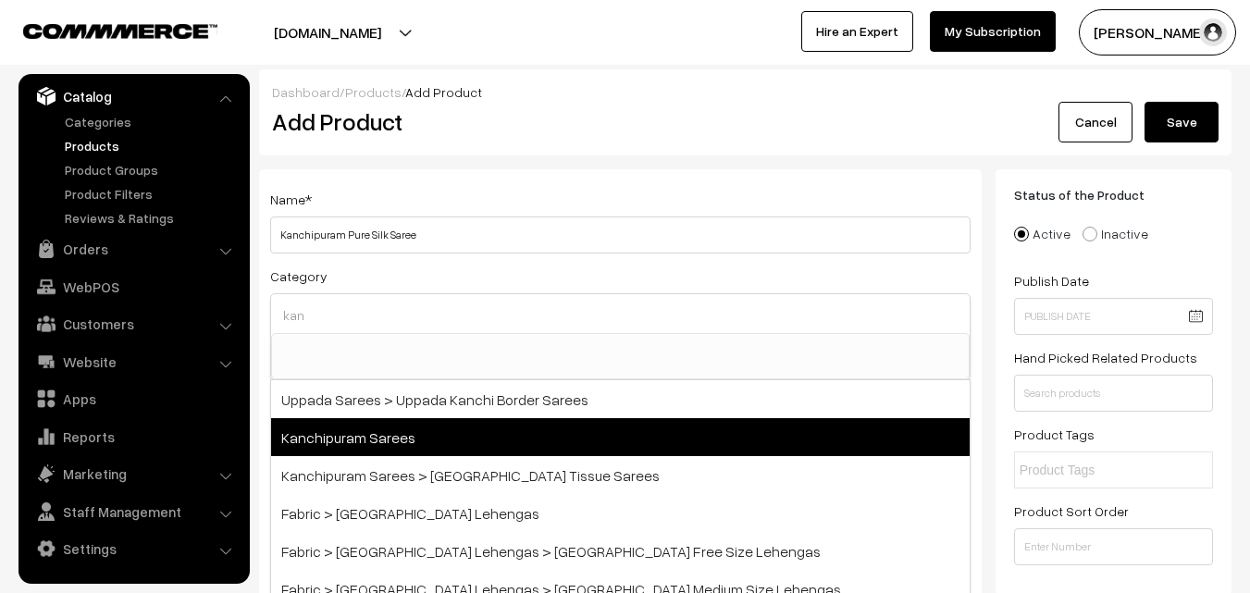
click at [416, 424] on span "Kanchipuram Sarees" at bounding box center [620, 437] width 699 height 38
select select "3"
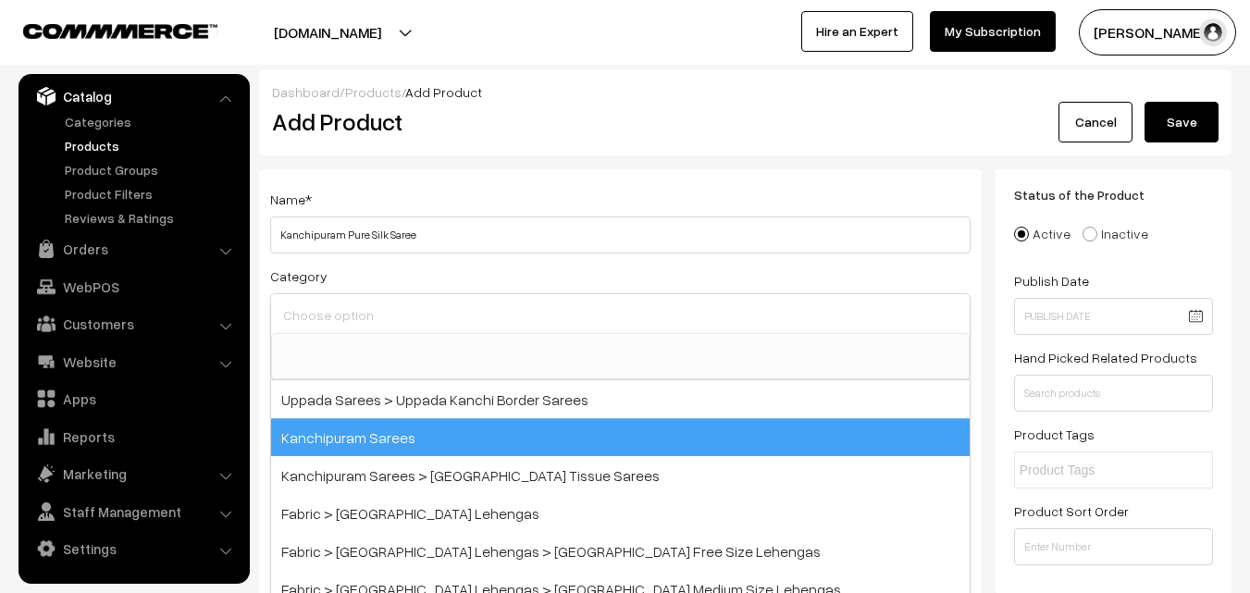
scroll to position [315, 0]
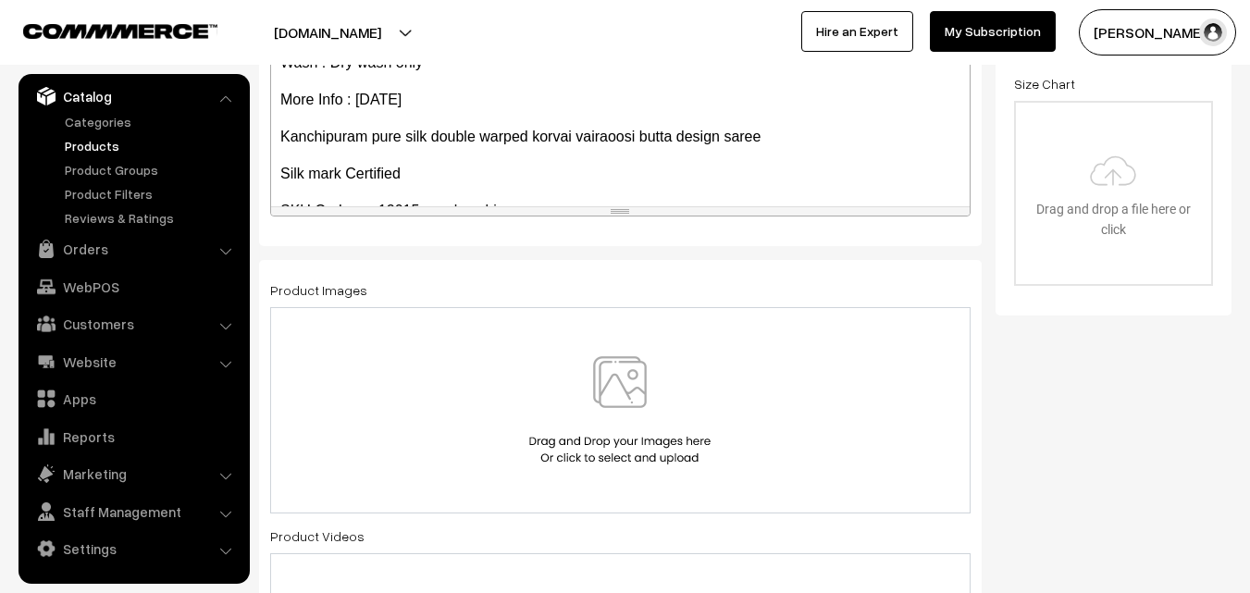
scroll to position [254, 0]
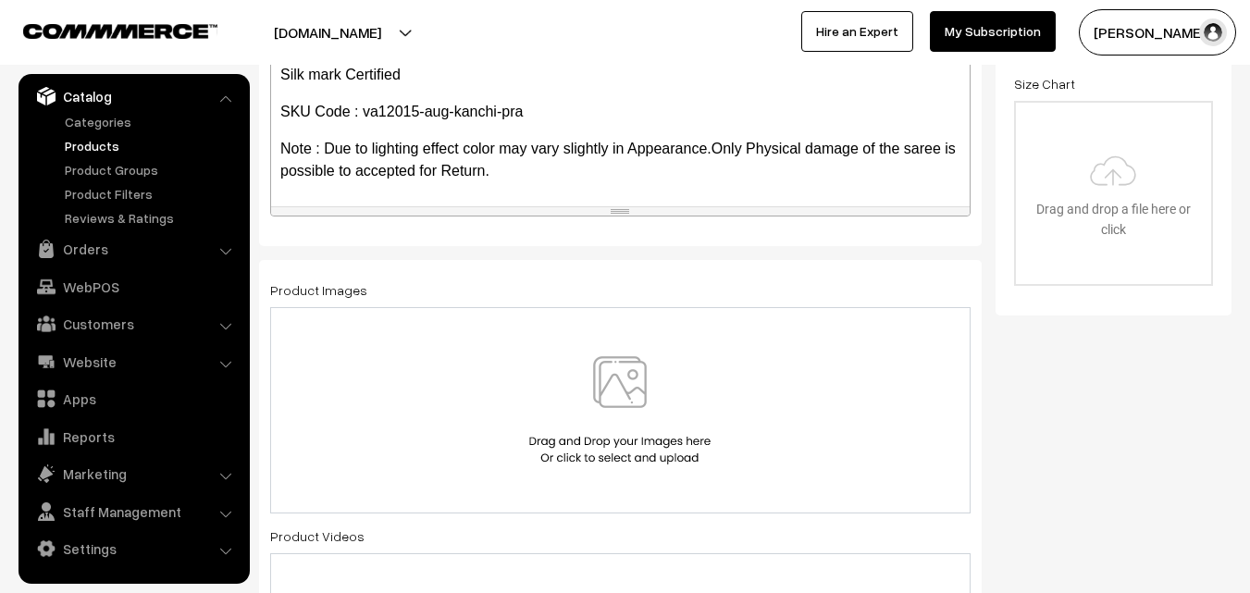
click at [598, 372] on img at bounding box center [620, 410] width 191 height 108
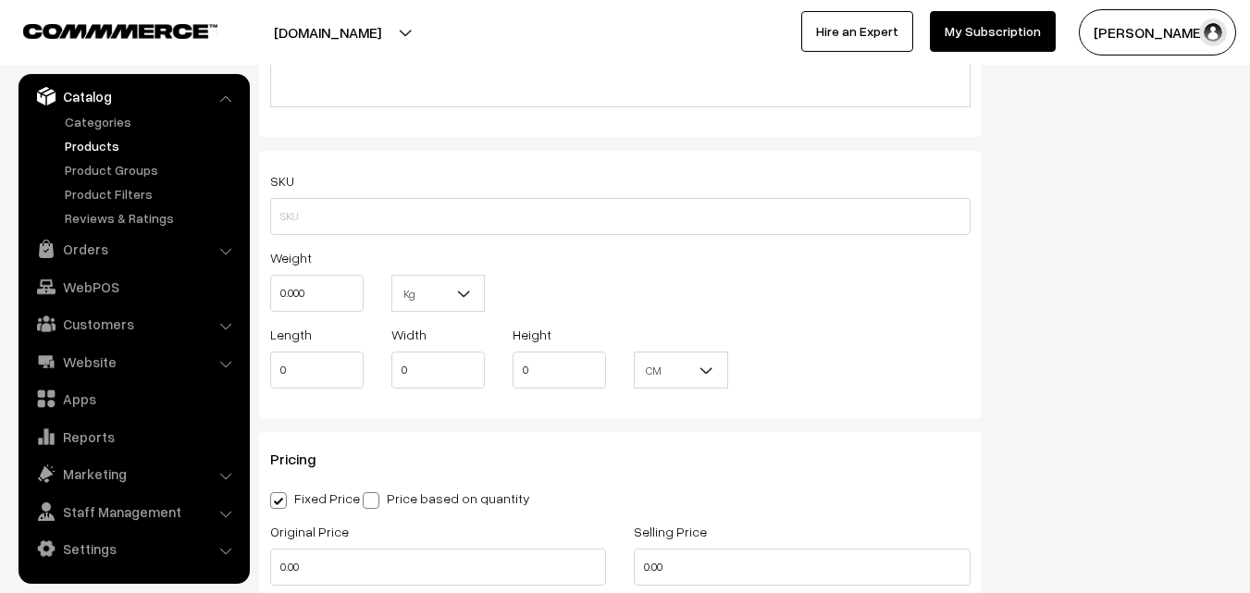
scroll to position [1203, 0]
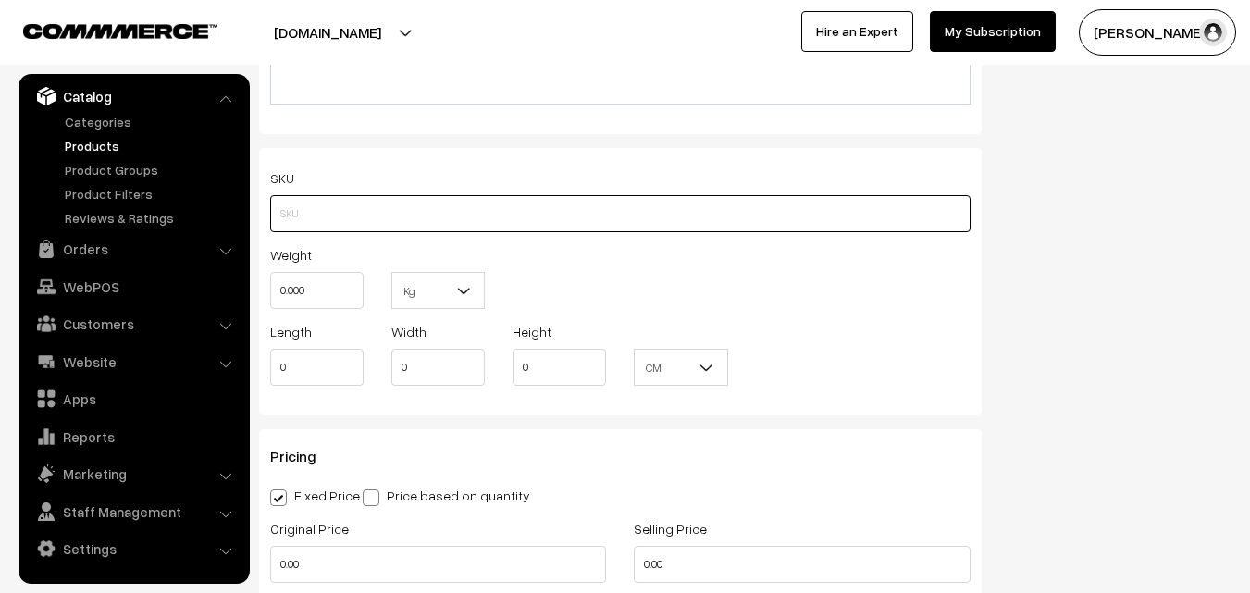
click at [323, 215] on input "text" at bounding box center [620, 213] width 700 height 37
paste input "va12015-aug-kanchi-pra"
type input "va12015-aug-kanchi-pra"
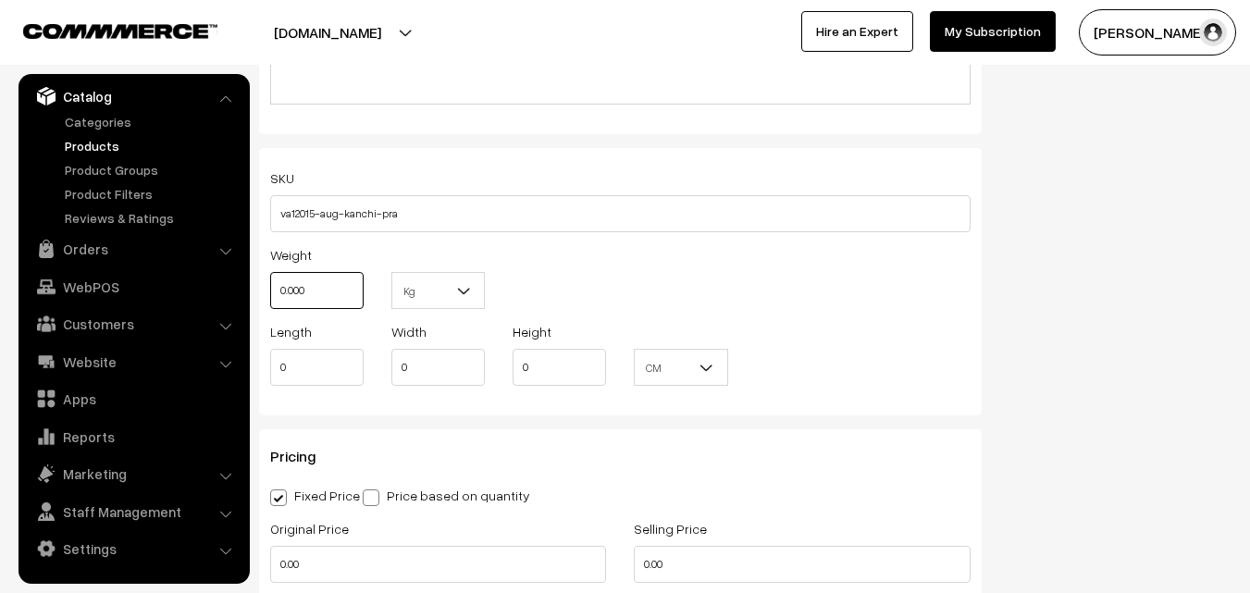
click at [327, 290] on input "0.000" at bounding box center [316, 290] width 93 height 37
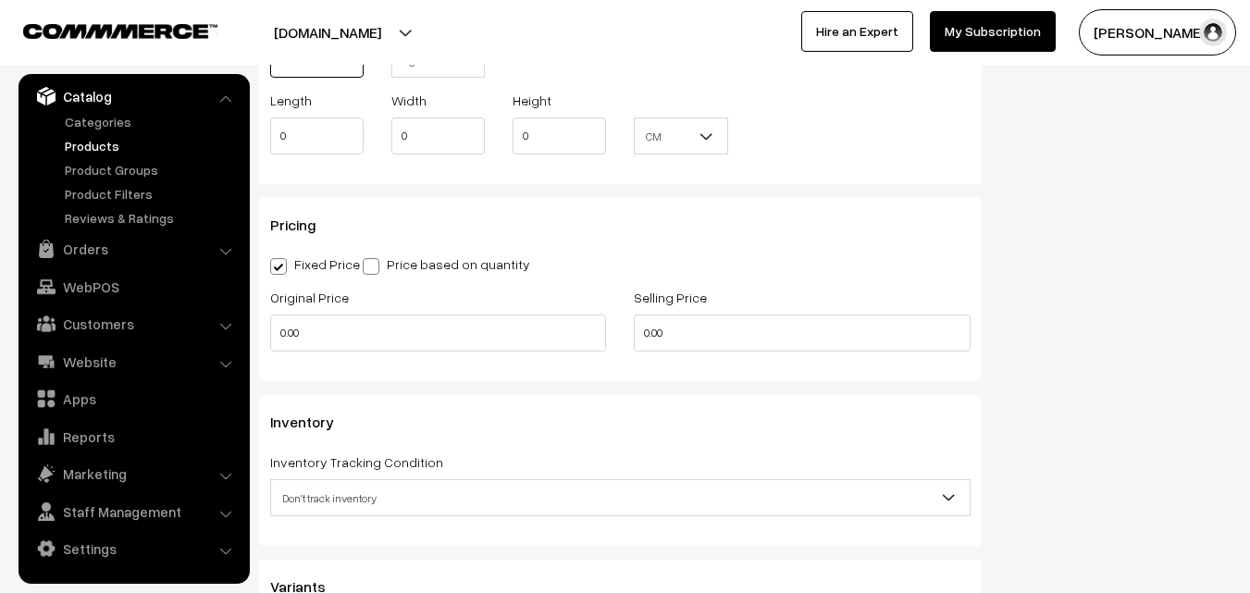
scroll to position [1481, 0]
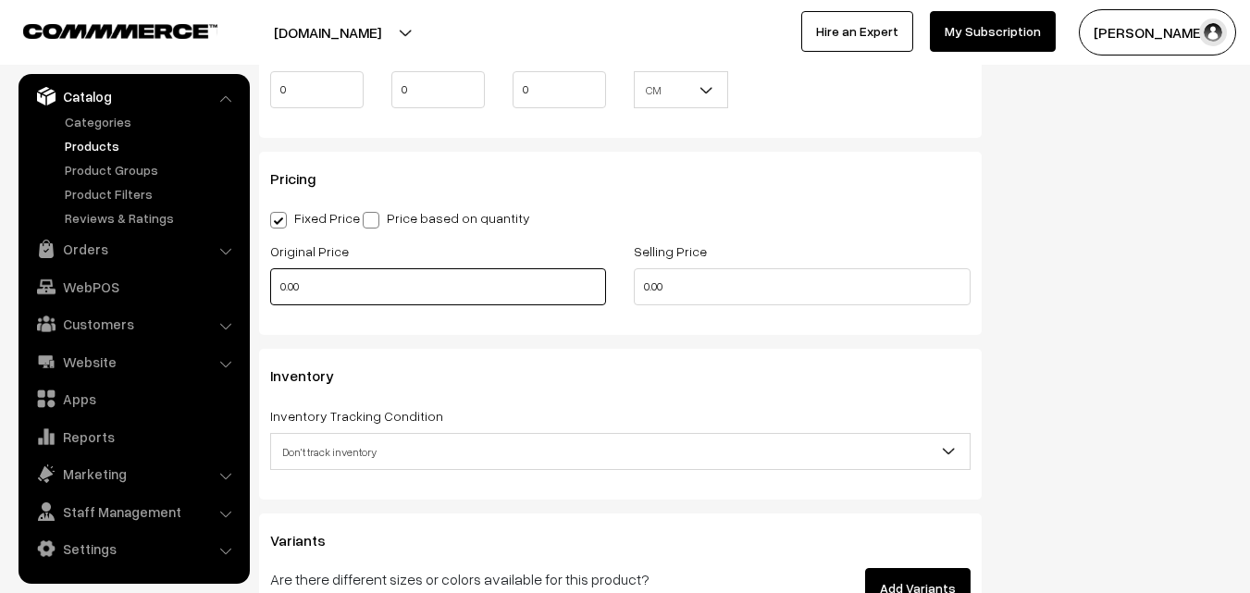
type input "0.80"
click at [339, 291] on input "0.00" at bounding box center [438, 286] width 336 height 37
type input "8200"
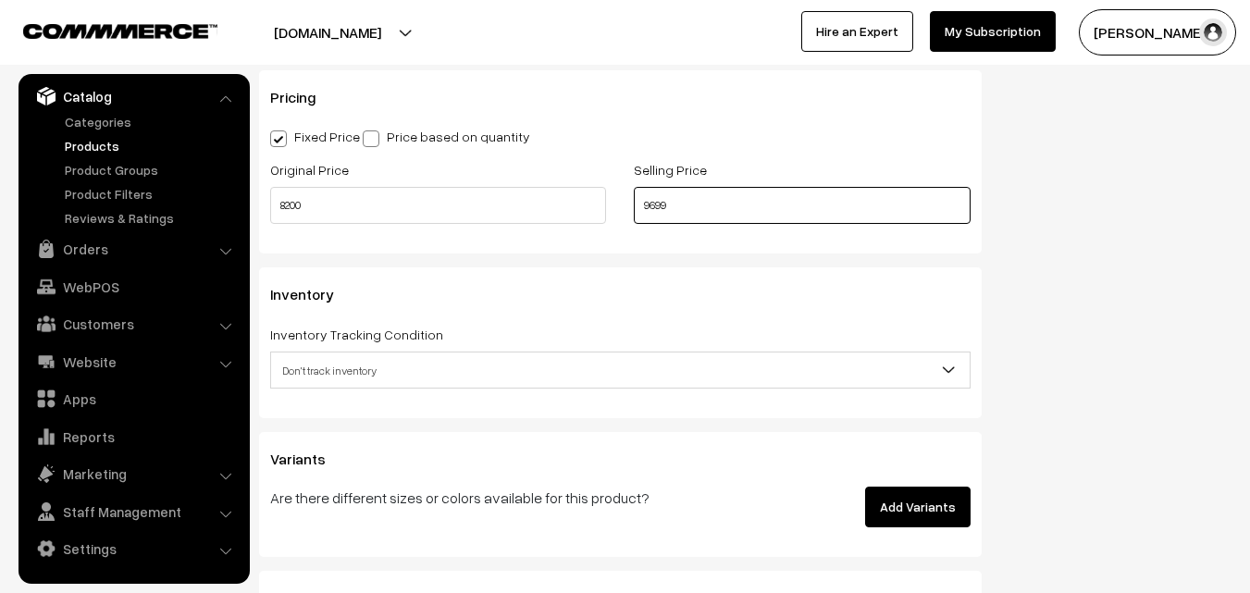
scroll to position [1666, 0]
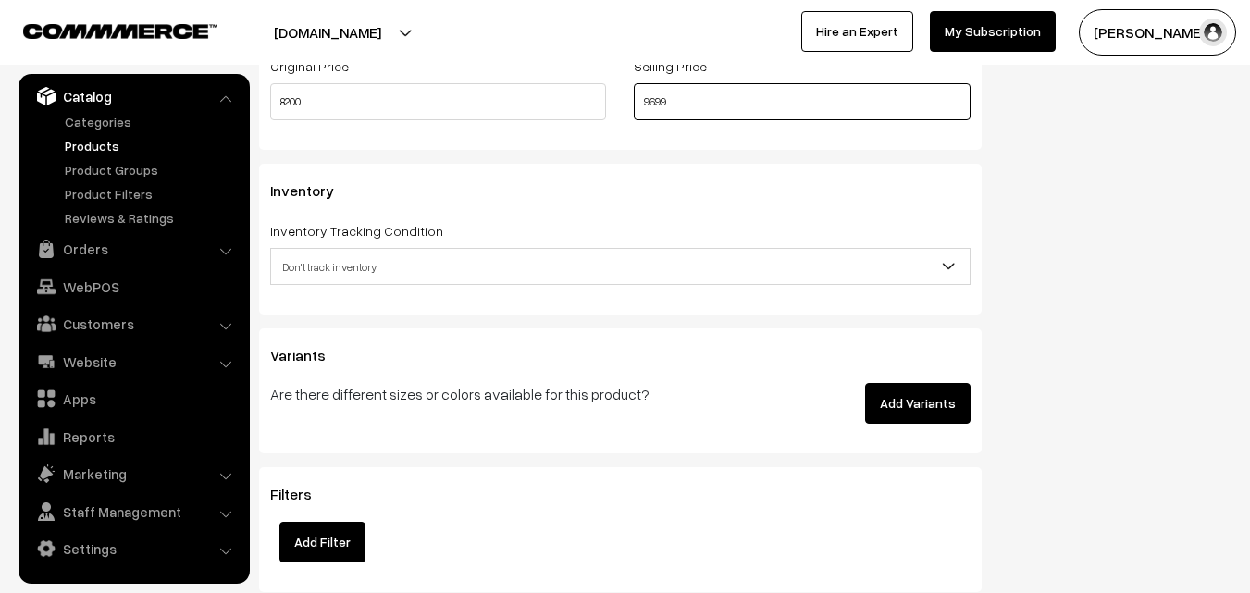
type input "9699"
click at [352, 271] on span "Don't track inventory" at bounding box center [620, 267] width 699 height 32
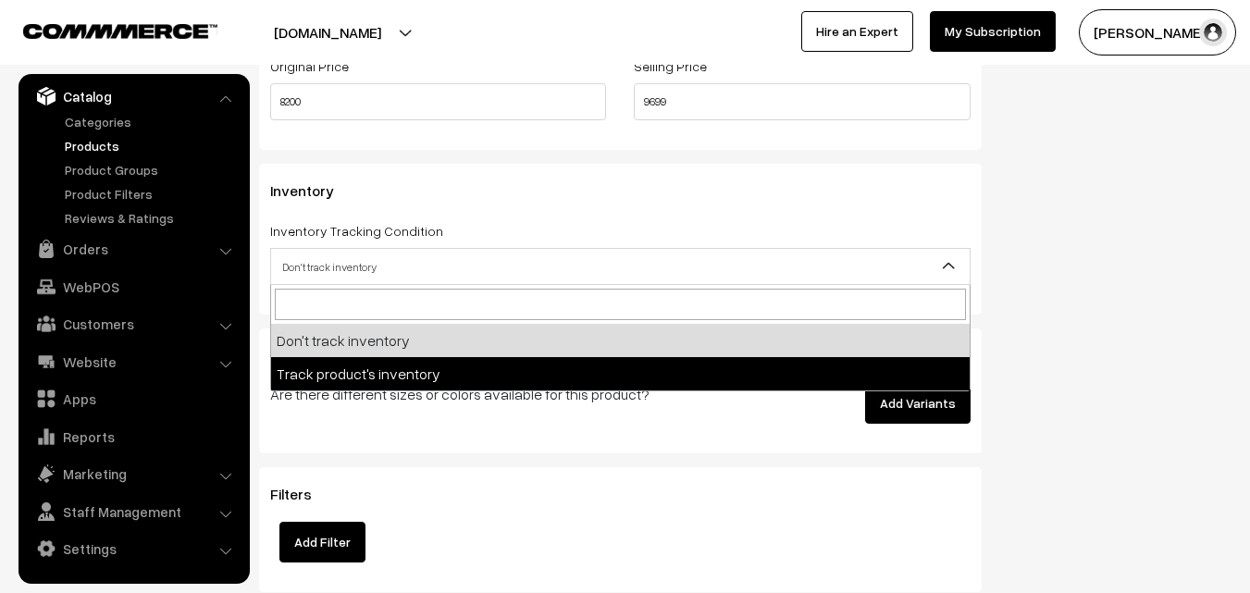
select select "2"
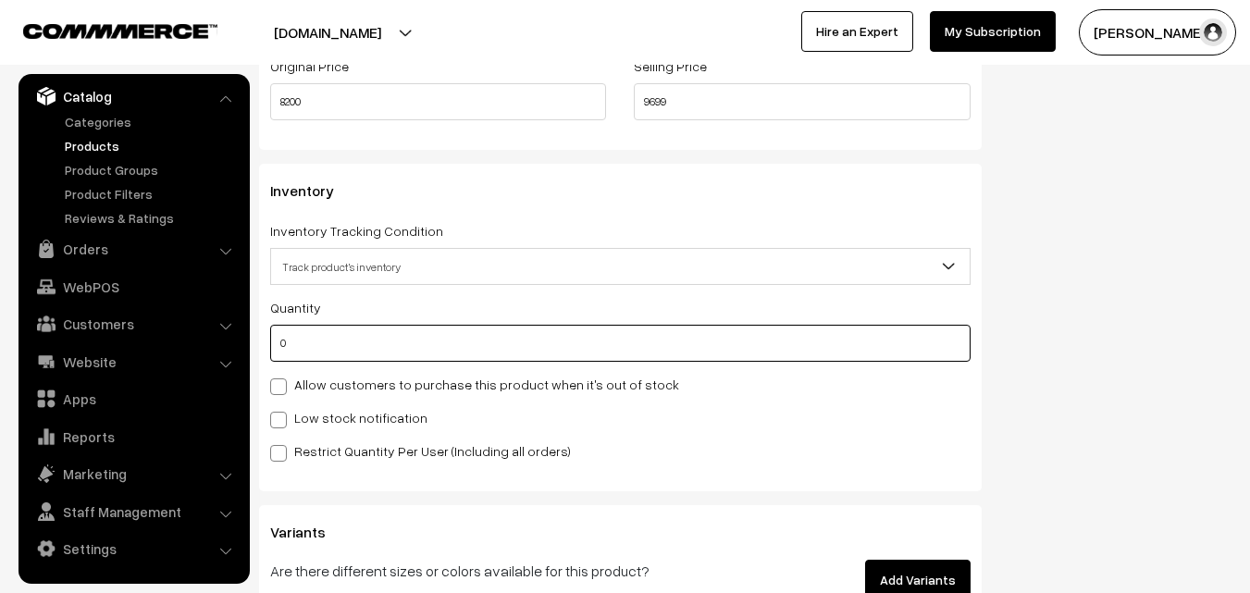
click at [328, 350] on input "0" at bounding box center [620, 343] width 700 height 37
type input "4"
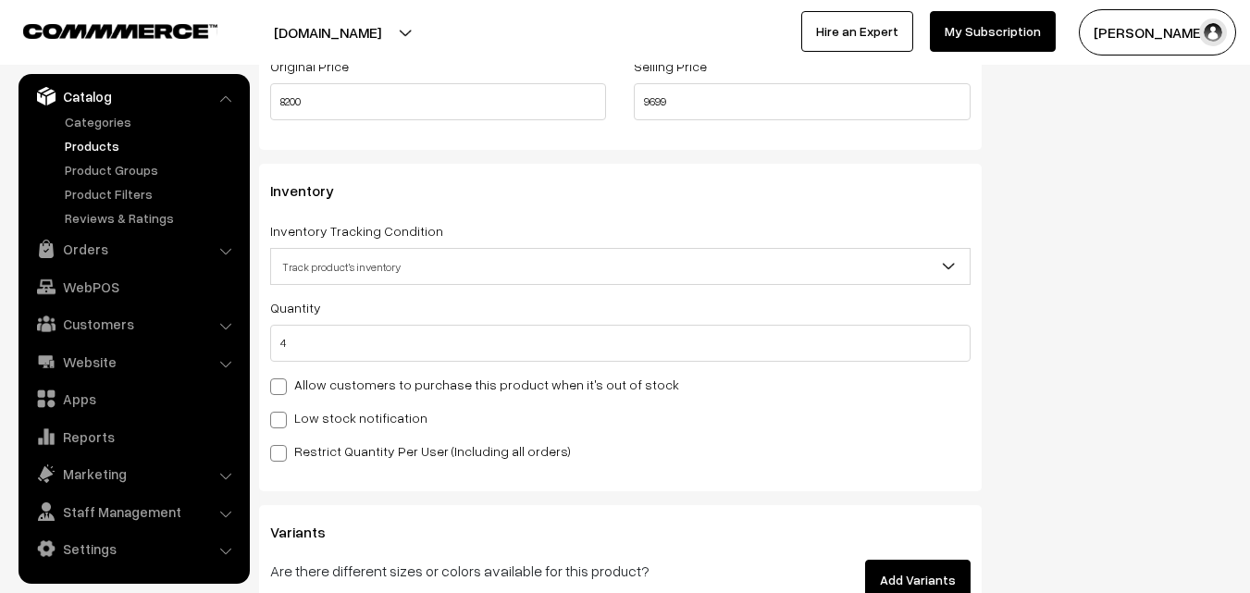
click at [316, 414] on label "Low stock notification" at bounding box center [348, 417] width 157 height 19
click at [282, 414] on input "Low stock notification" at bounding box center [276, 417] width 12 height 12
checkbox input "true"
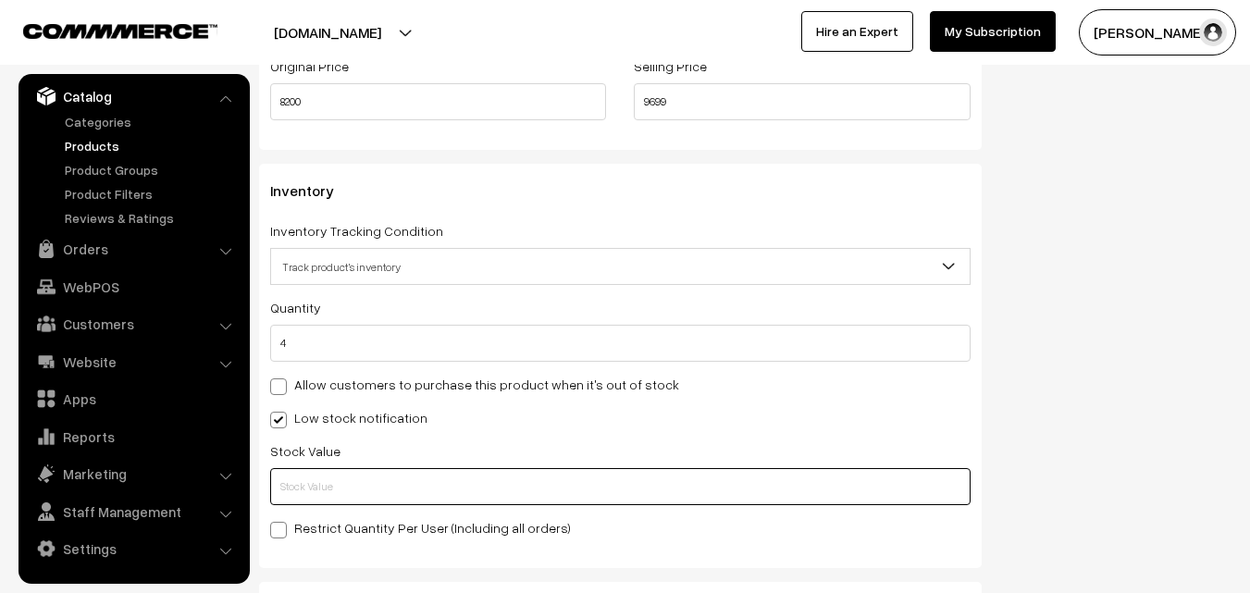
click at [315, 469] on input "text" at bounding box center [620, 486] width 700 height 37
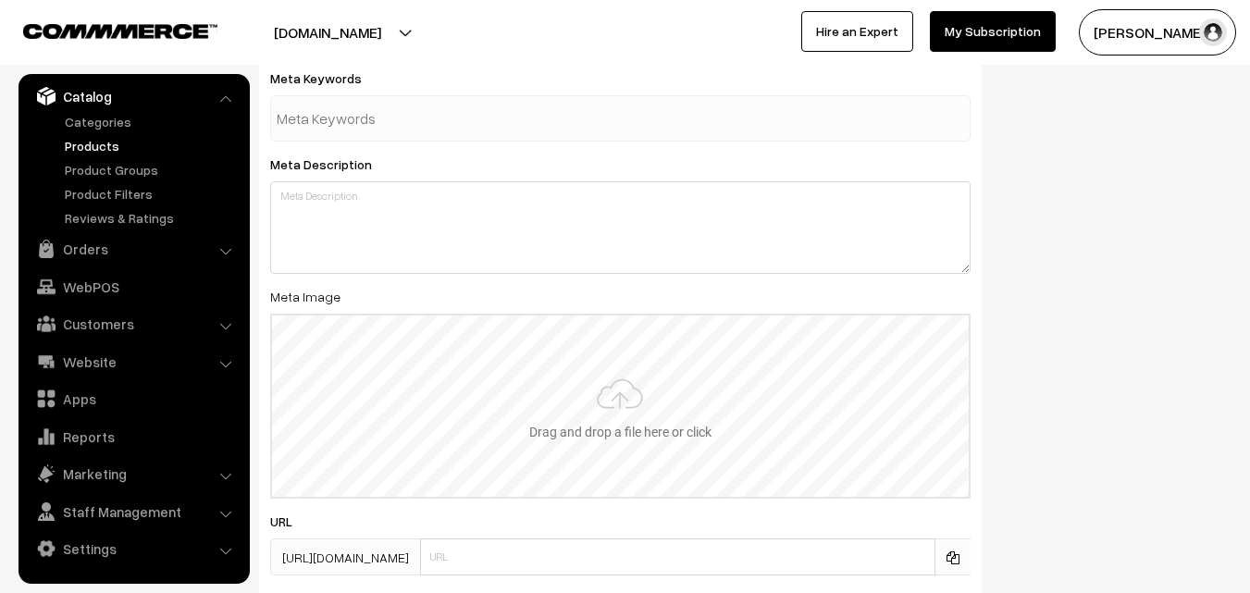
scroll to position [2755, 0]
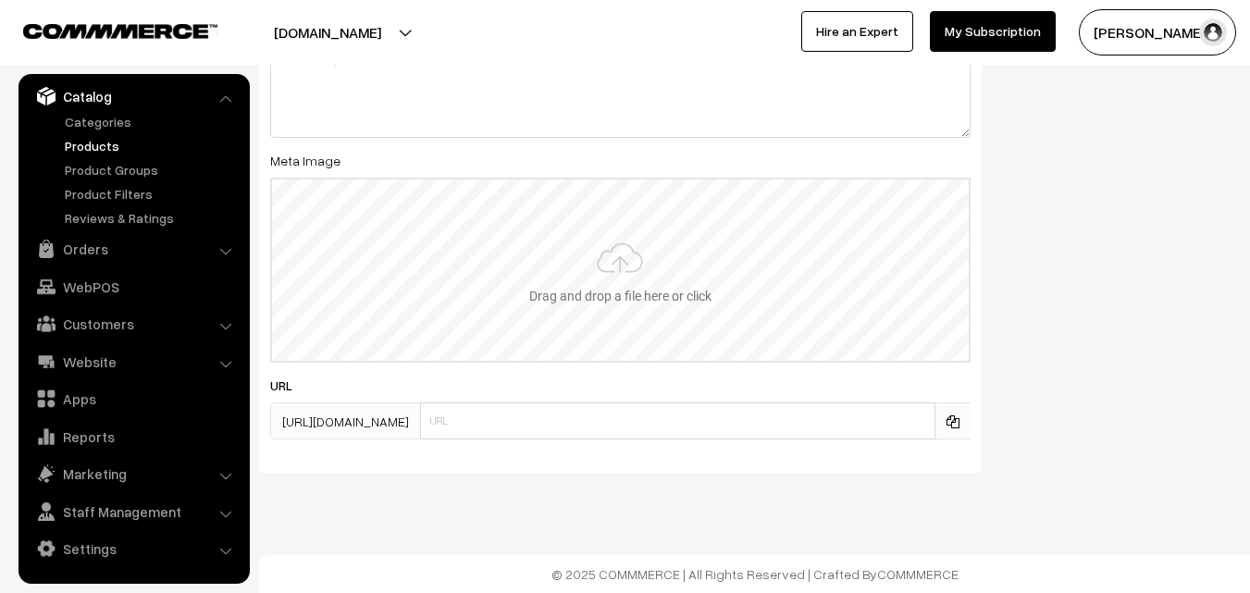
type input "2"
click at [631, 217] on input "file" at bounding box center [620, 270] width 697 height 181
type input "C:\fakepath\kanchipuram-saree-va12015-aug.jpeg"
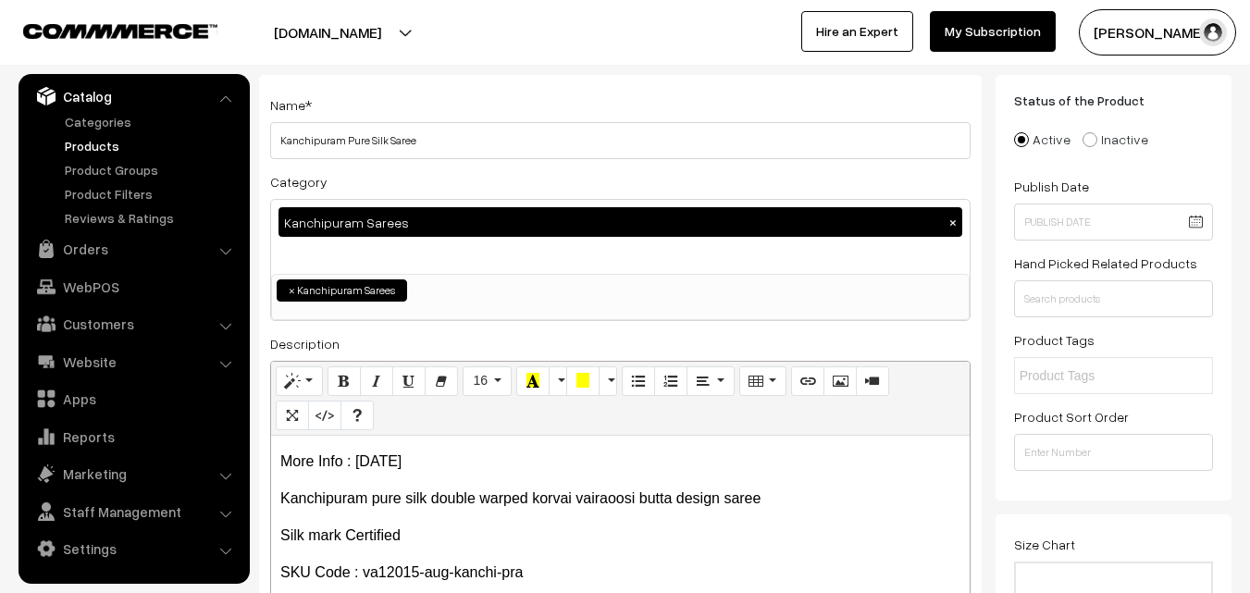
scroll to position [0, 0]
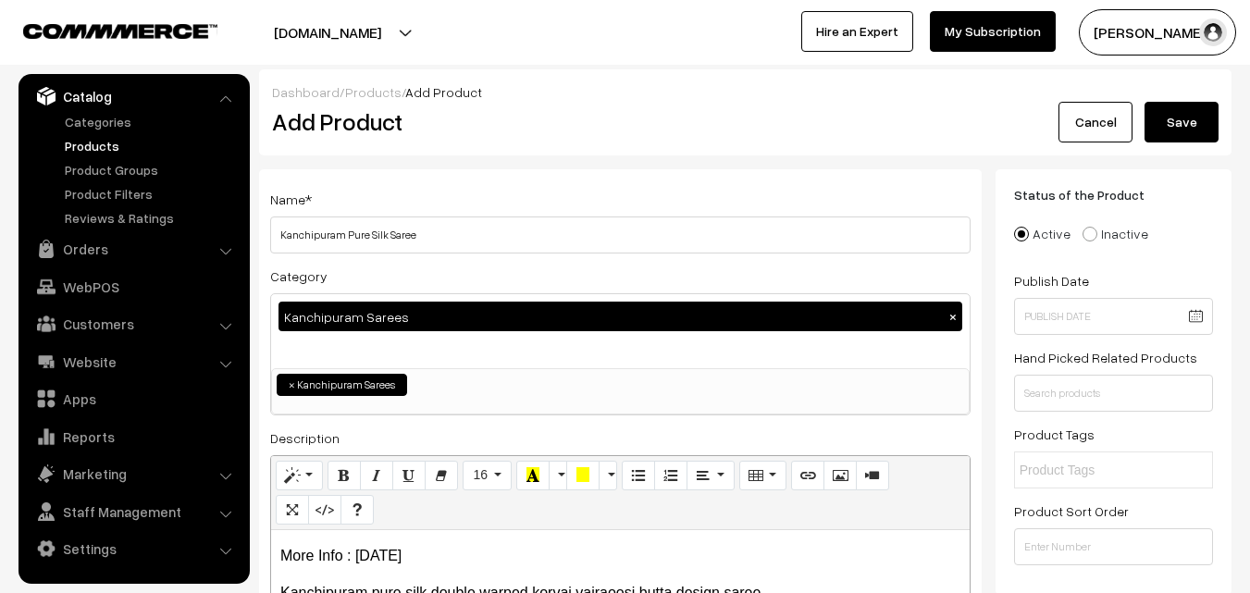
click at [1176, 118] on button "Save" at bounding box center [1182, 122] width 74 height 41
click at [576, 144] on div "Dashboard / Products / Add Product Add Product Cancel Please Wait…" at bounding box center [745, 112] width 973 height 86
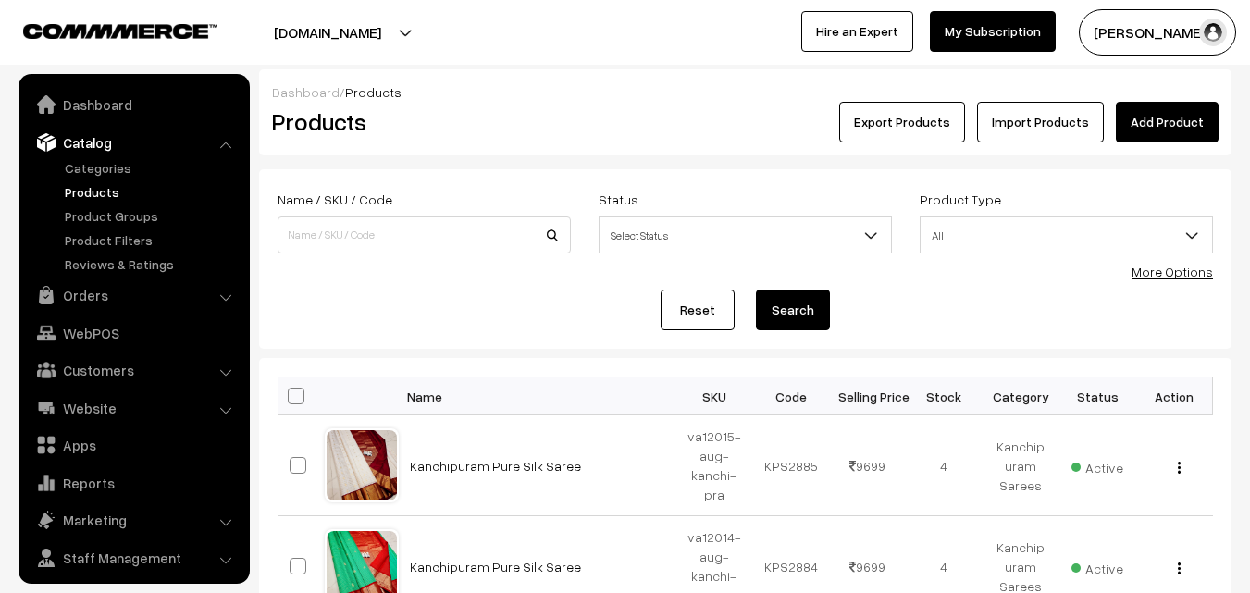
click at [1157, 112] on link "Add Product" at bounding box center [1167, 122] width 103 height 41
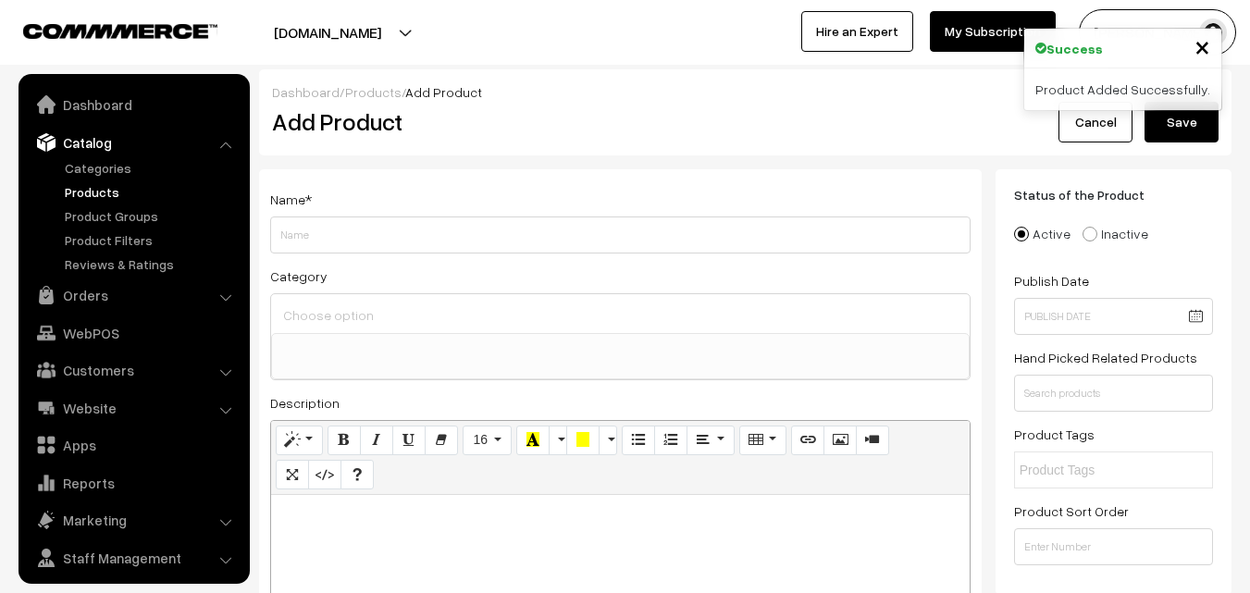
select select
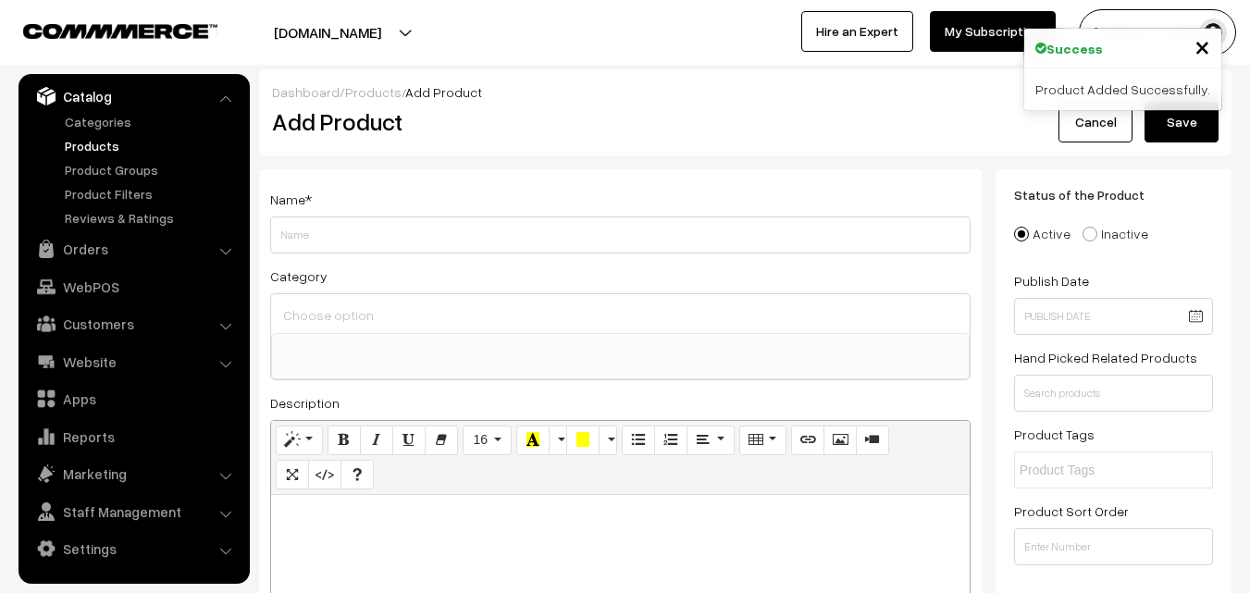
click at [419, 517] on p at bounding box center [620, 515] width 680 height 22
paste div
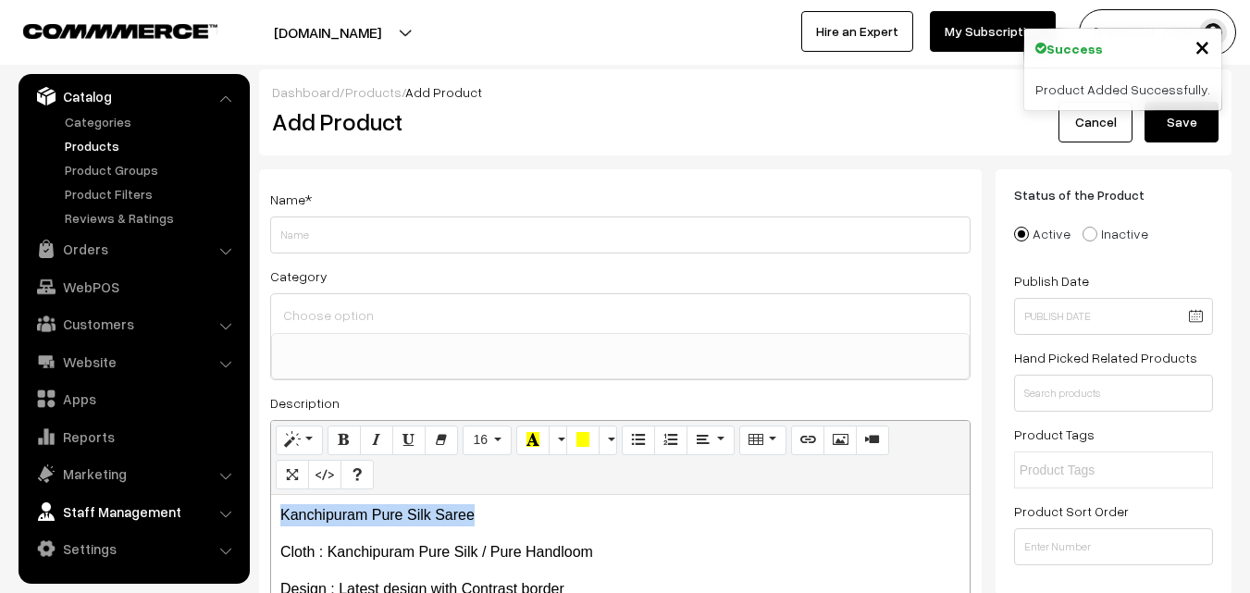
drag, startPoint x: 491, startPoint y: 510, endPoint x: 235, endPoint y: 502, distance: 256.4
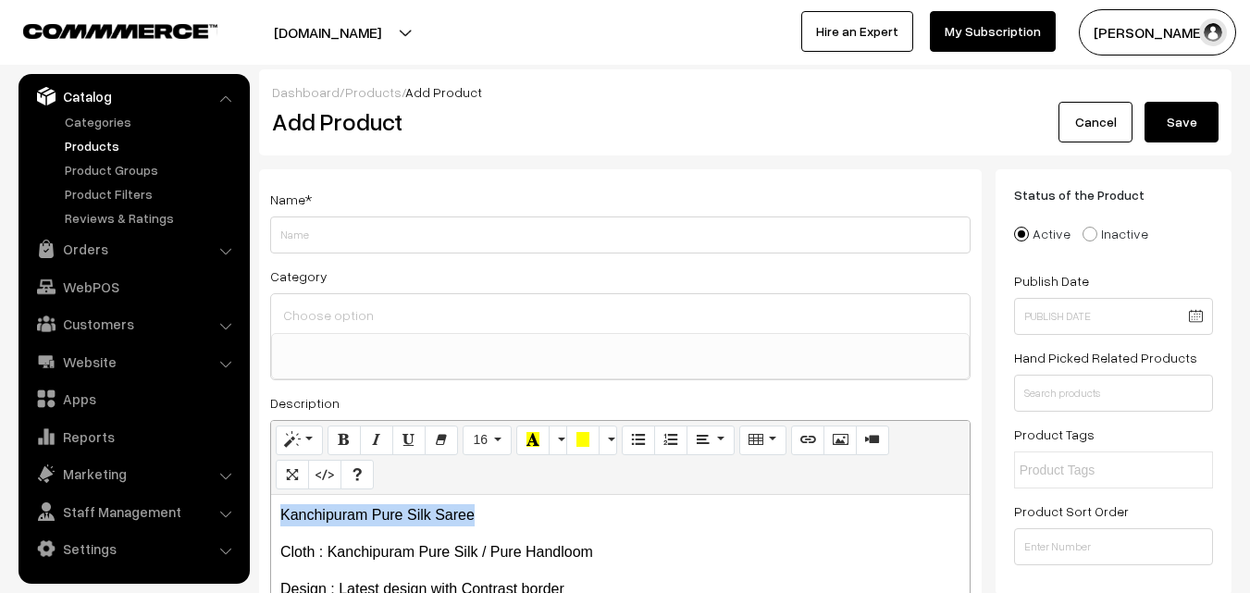
copy p "Kanchipuram Pure Silk Saree"
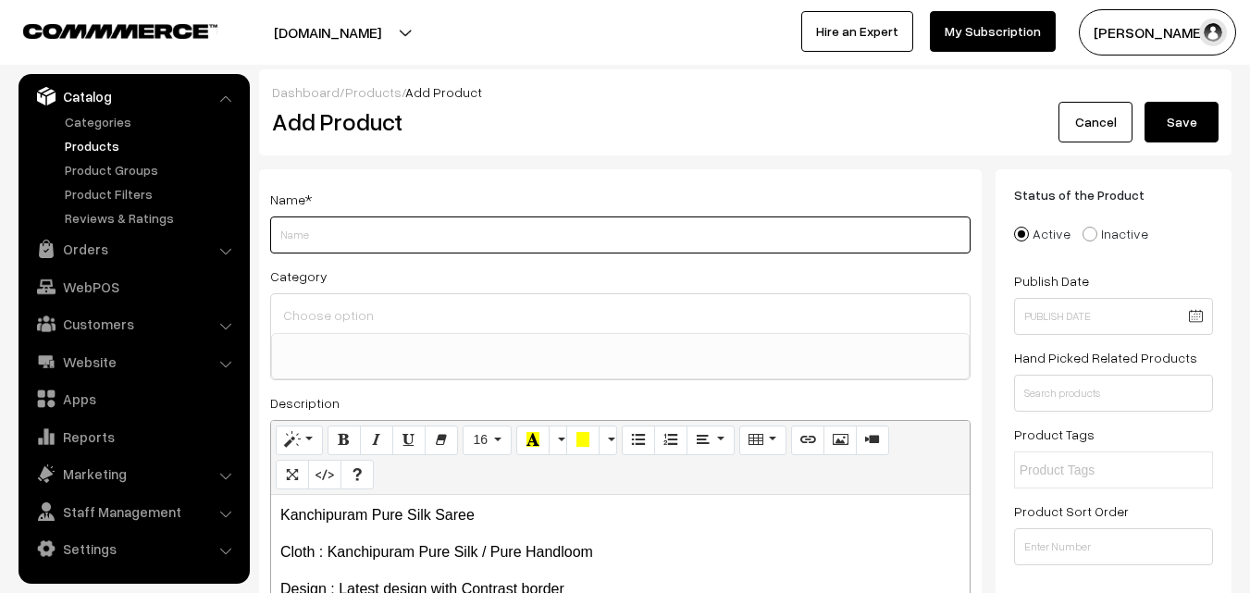
click at [332, 245] on input "Weight" at bounding box center [620, 235] width 700 height 37
paste input "Kanchipuram Pure Silk Saree"
type input "Kanchipuram Pure Silk Saree"
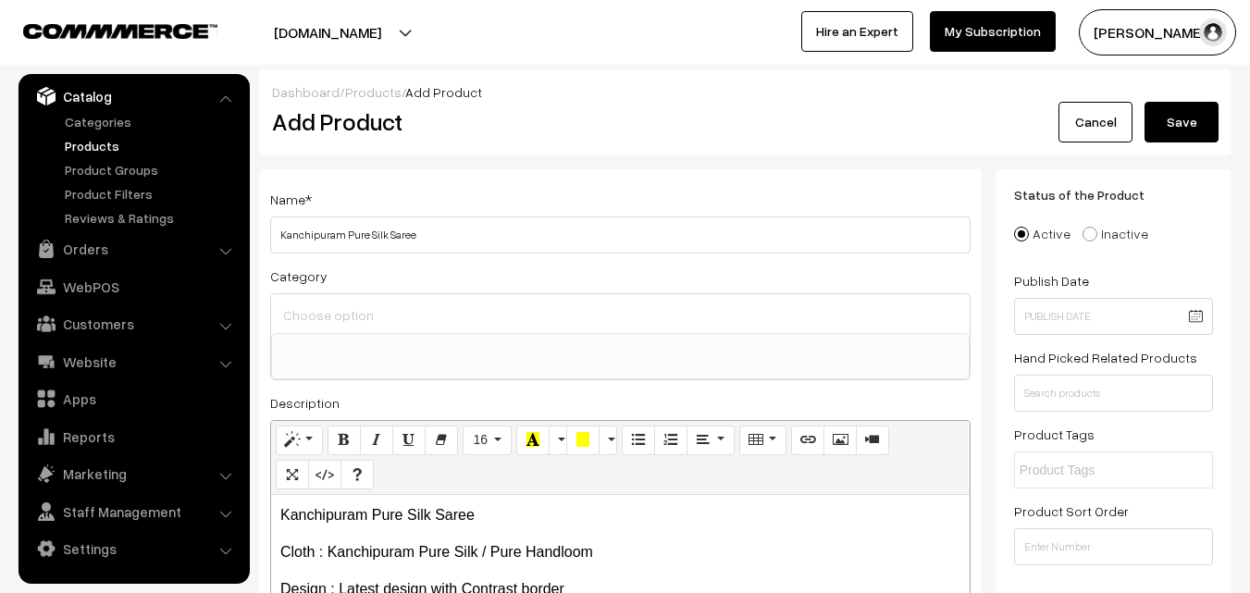
click at [332, 308] on input at bounding box center [621, 315] width 684 height 27
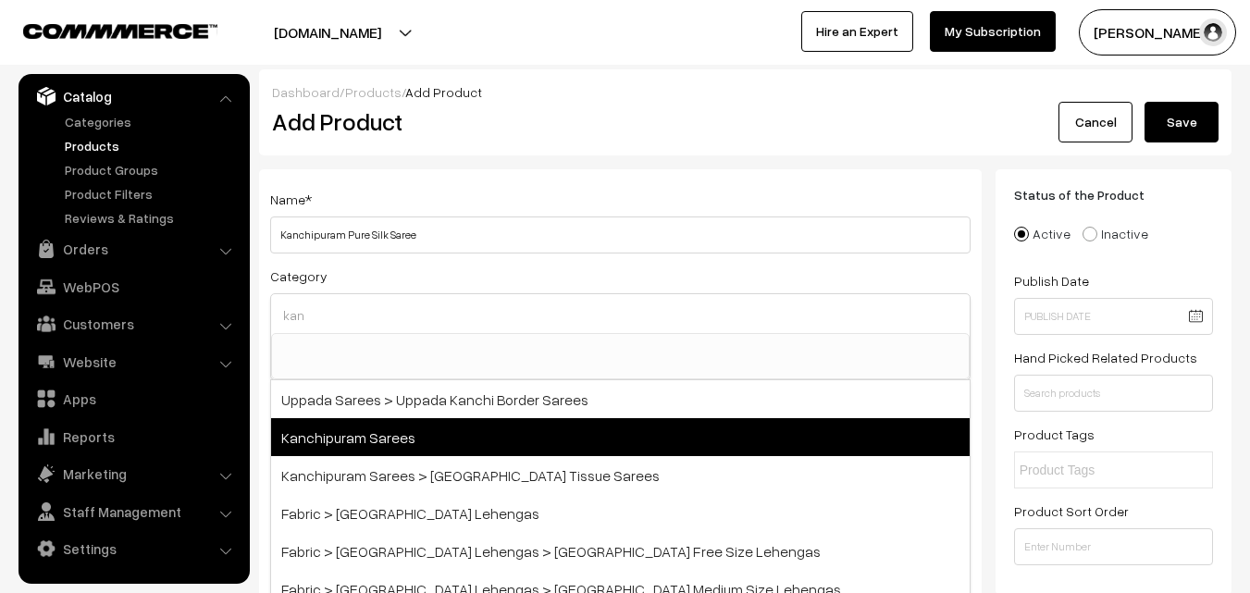
type input "kan"
click at [388, 440] on span "Kanchipuram Sarees" at bounding box center [620, 437] width 699 height 38
select select "3"
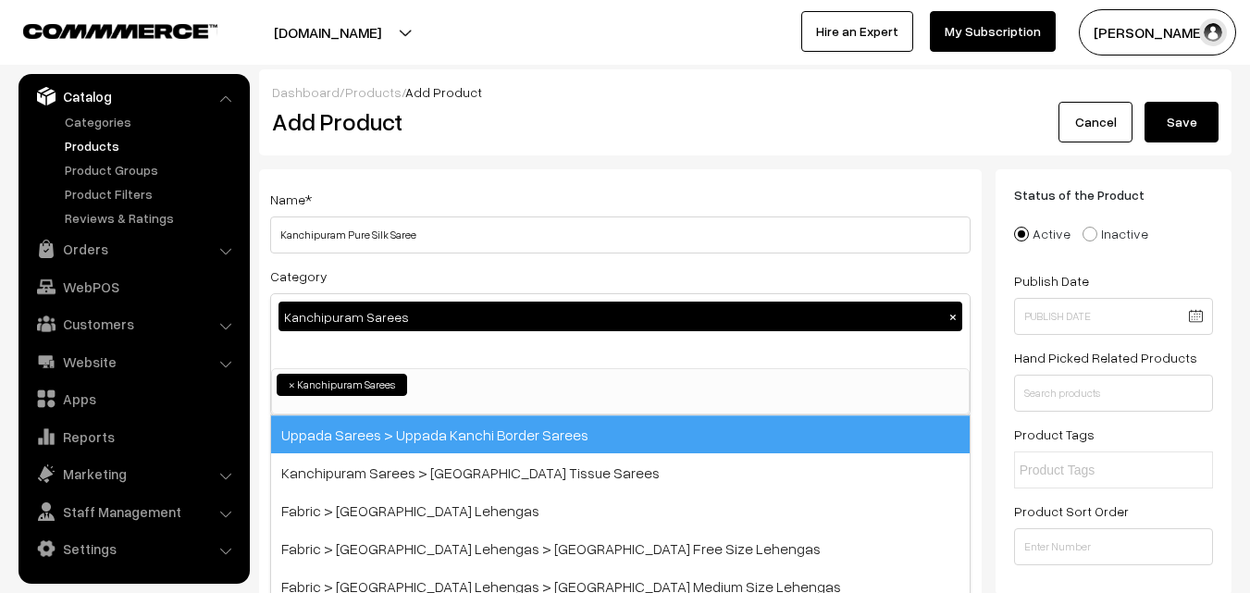
scroll to position [315, 0]
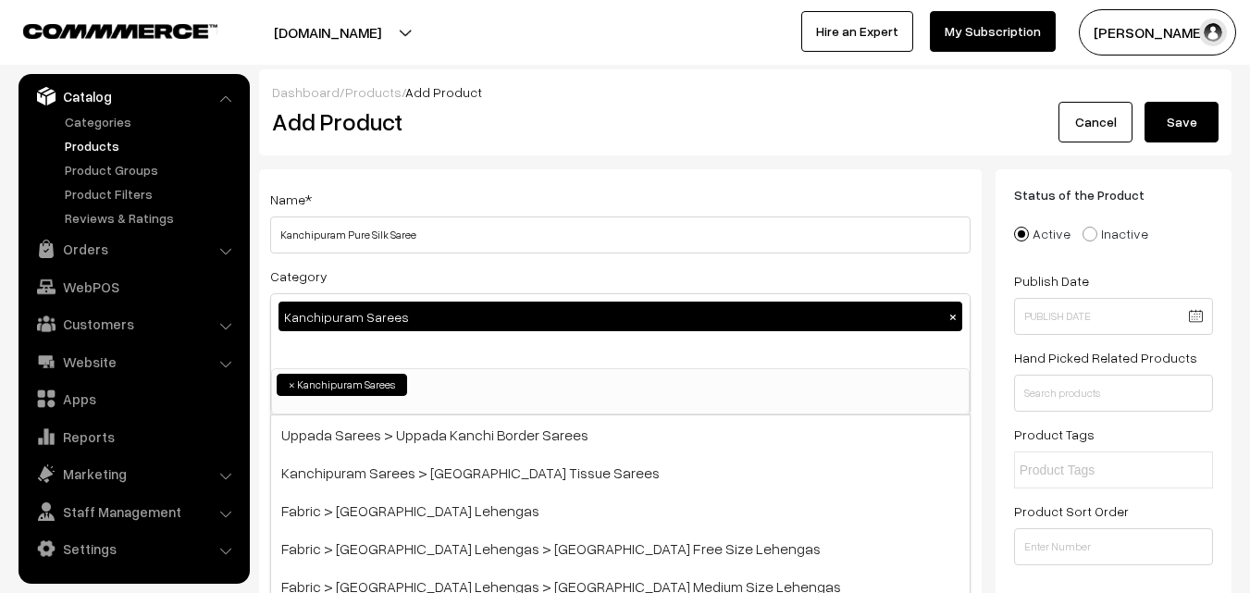
click at [488, 180] on div "Name * [GEOGRAPHIC_DATA] Pure Silk Saree Category Kanchipuram Sarees × Uppada S…" at bounding box center [620, 485] width 723 height 632
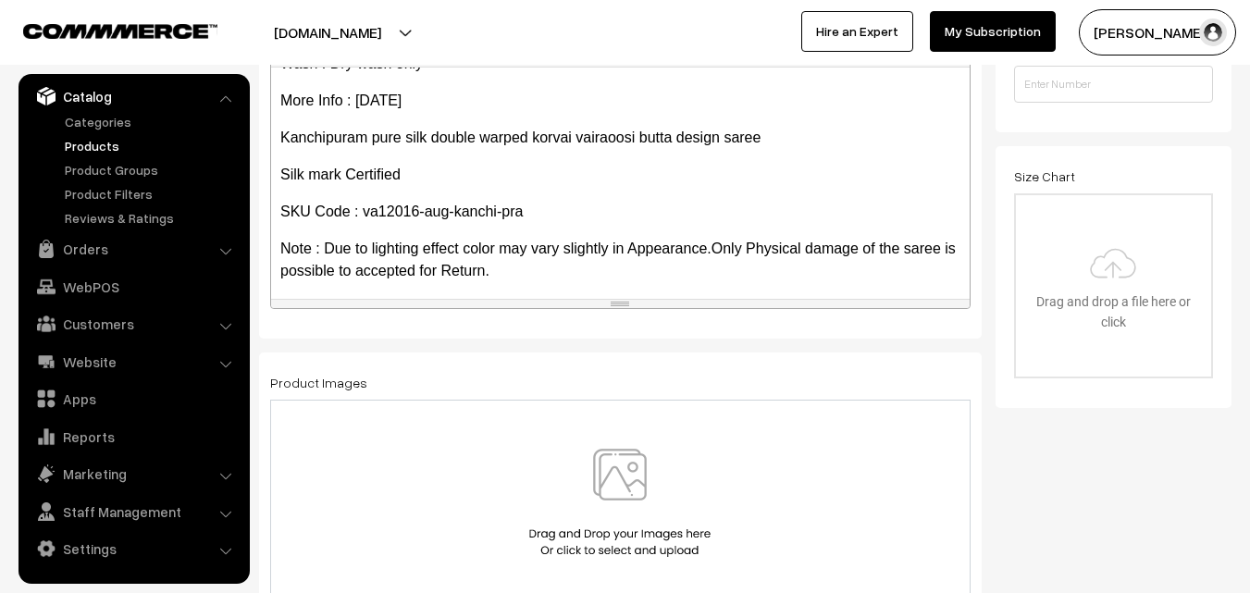
scroll to position [254, 0]
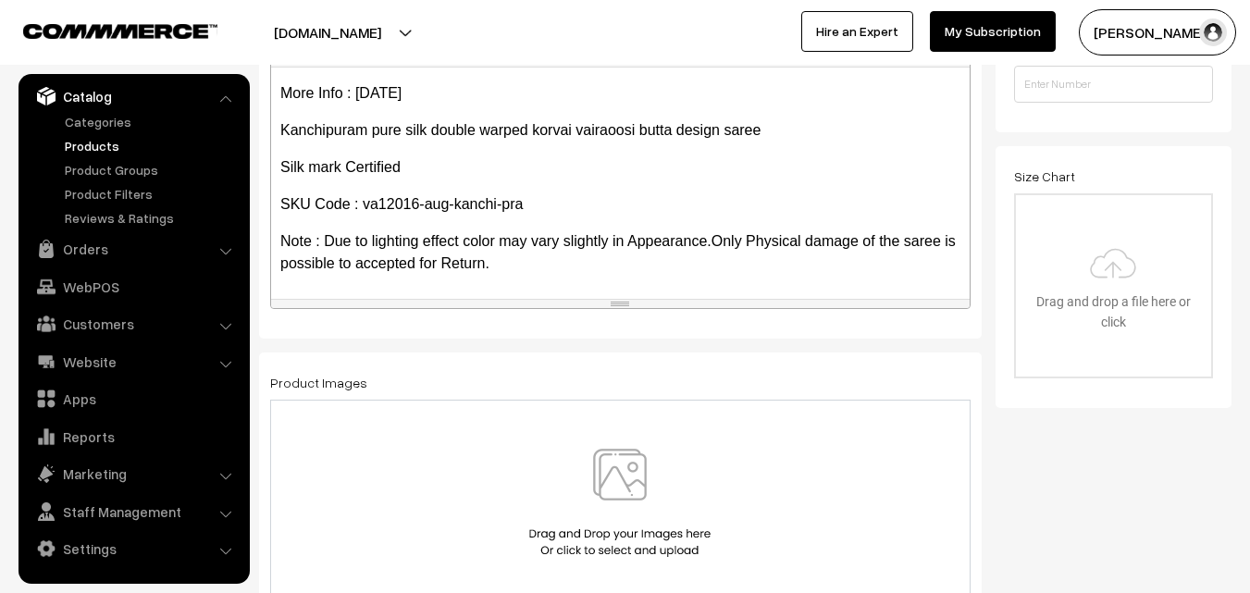
click at [627, 465] on img at bounding box center [620, 503] width 191 height 108
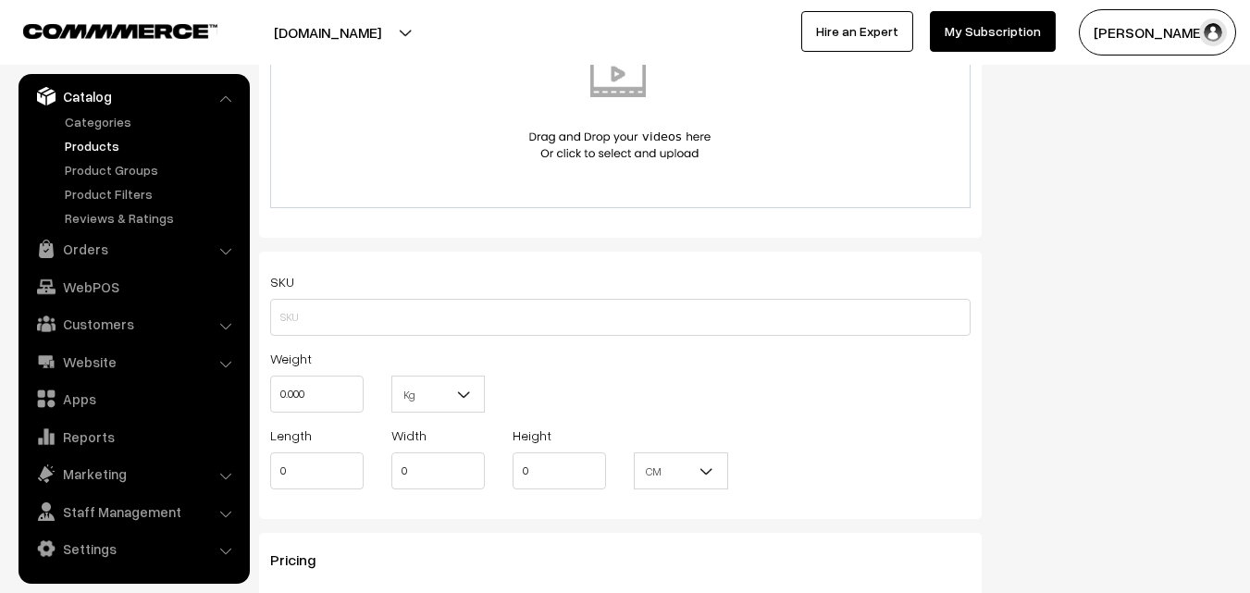
scroll to position [1110, 0]
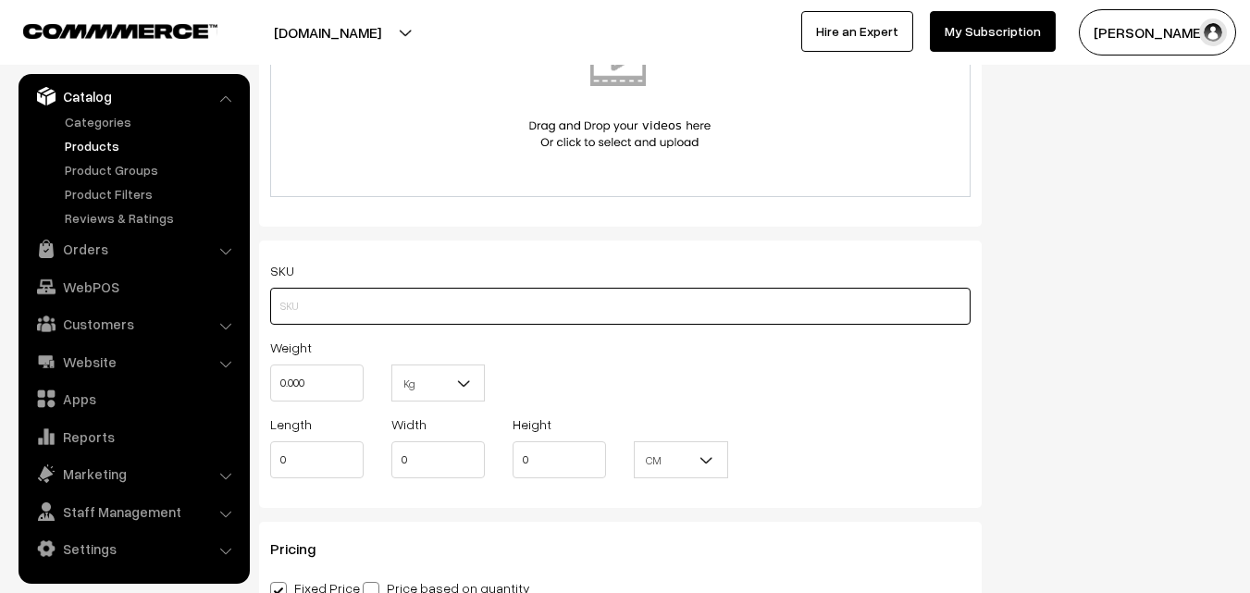
click at [331, 305] on input "text" at bounding box center [620, 306] width 700 height 37
paste input "va12016-aug-kanchi-pra"
type input "va12016-aug-kanchi-pra"
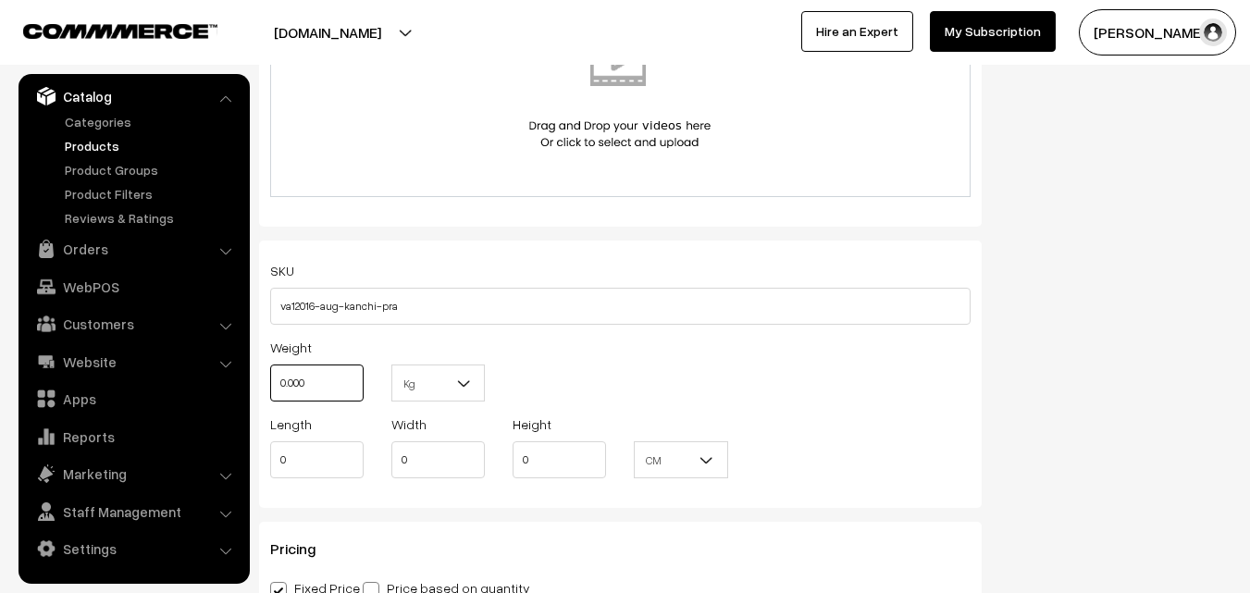
click at [321, 389] on input "0.000" at bounding box center [316, 383] width 93 height 37
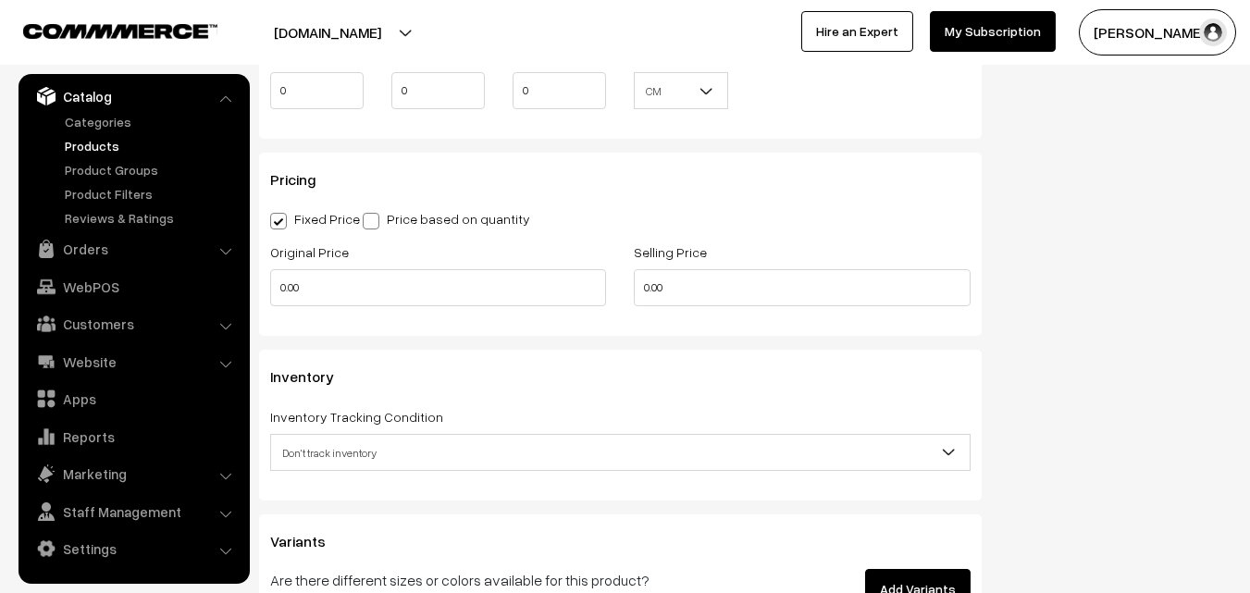
scroll to position [1481, 0]
type input "0.80"
click at [325, 288] on input "0.00" at bounding box center [438, 286] width 336 height 37
type input "8200"
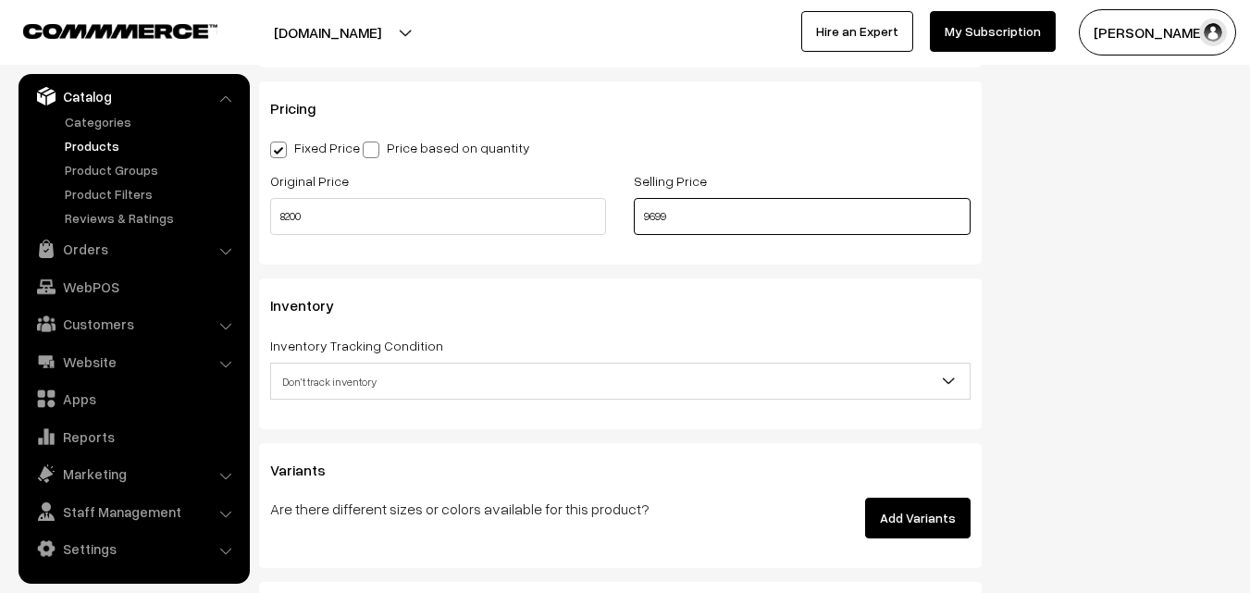
scroll to position [1758, 0]
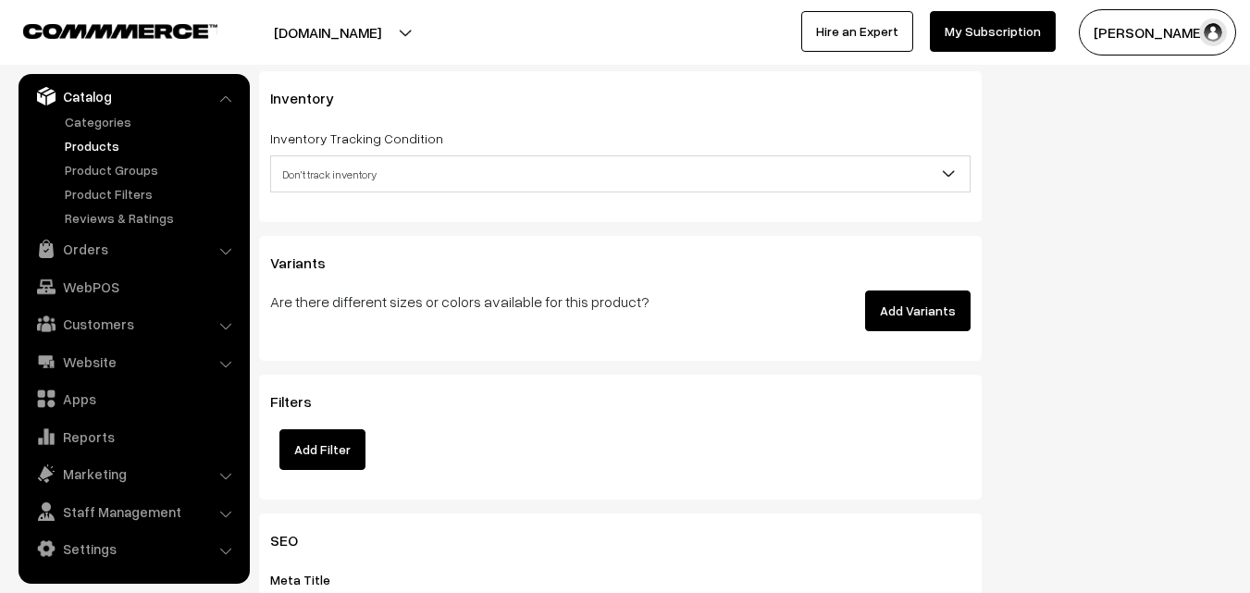
type input "9699"
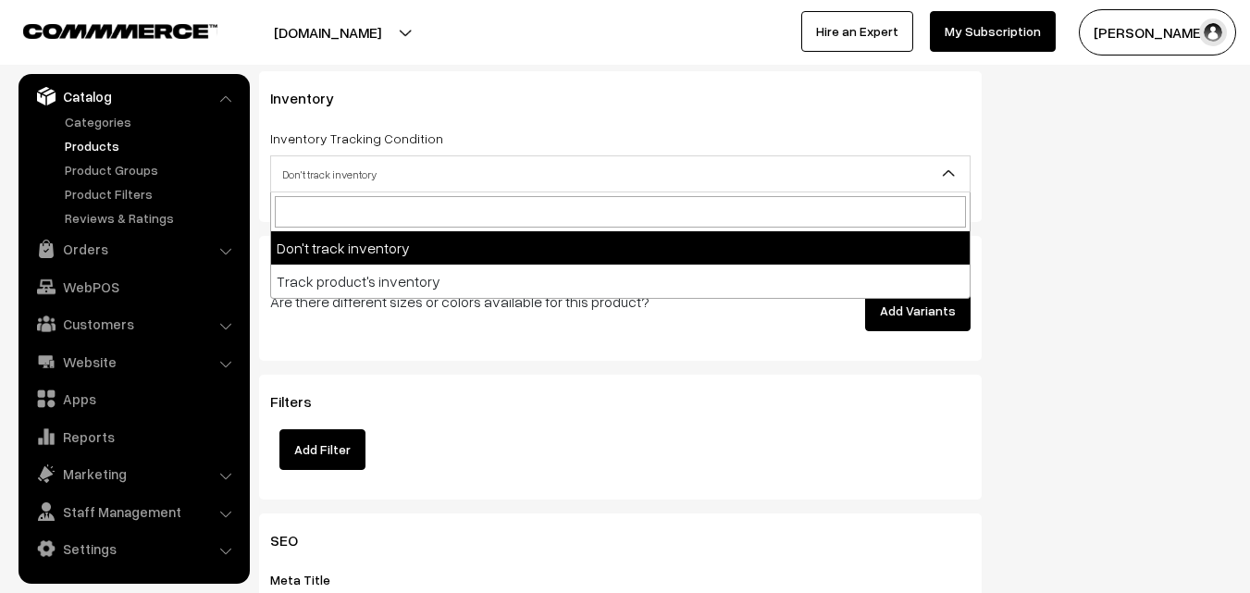
click at [304, 171] on span "Don't track inventory" at bounding box center [620, 174] width 699 height 32
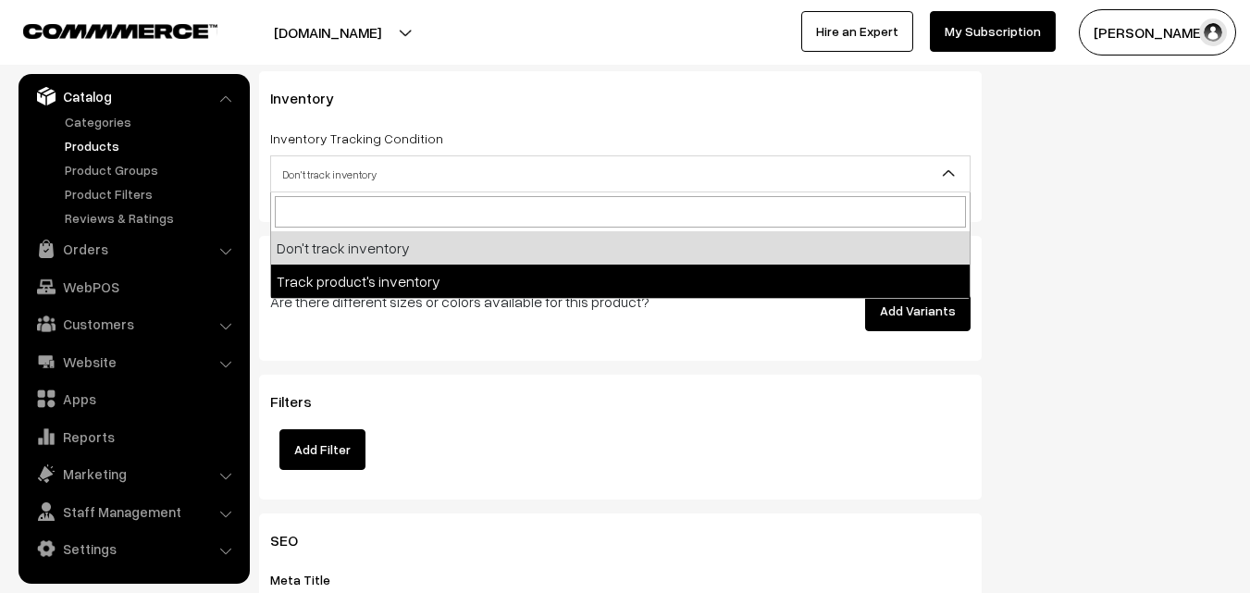
select select "2"
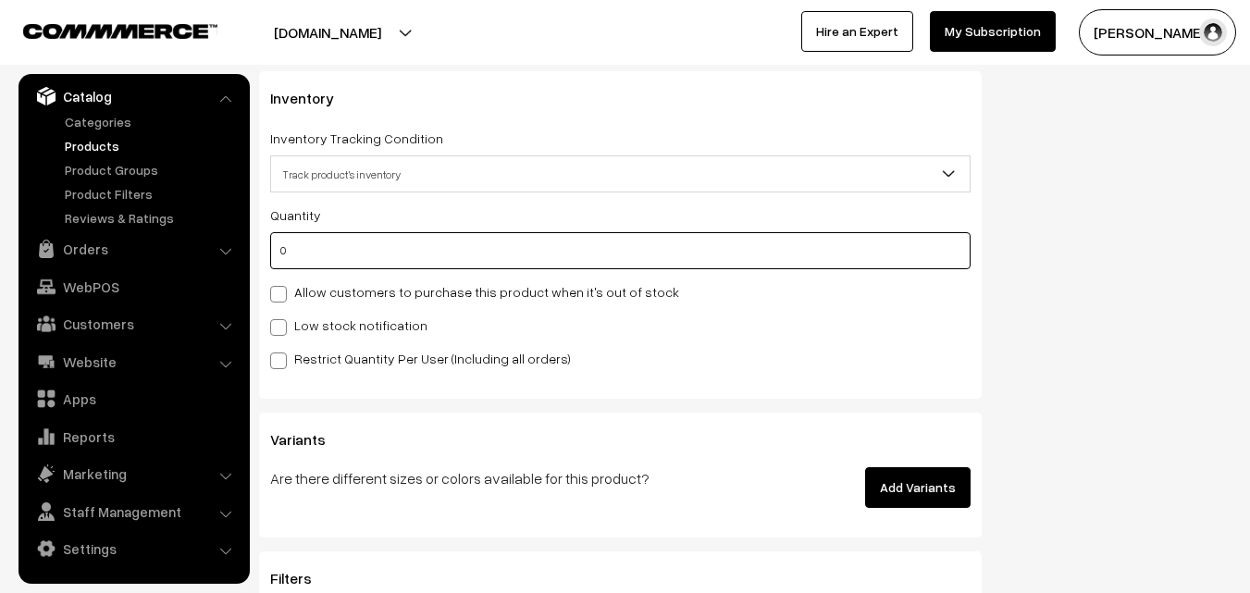
click at [307, 251] on input "0" at bounding box center [620, 250] width 700 height 37
type input "4"
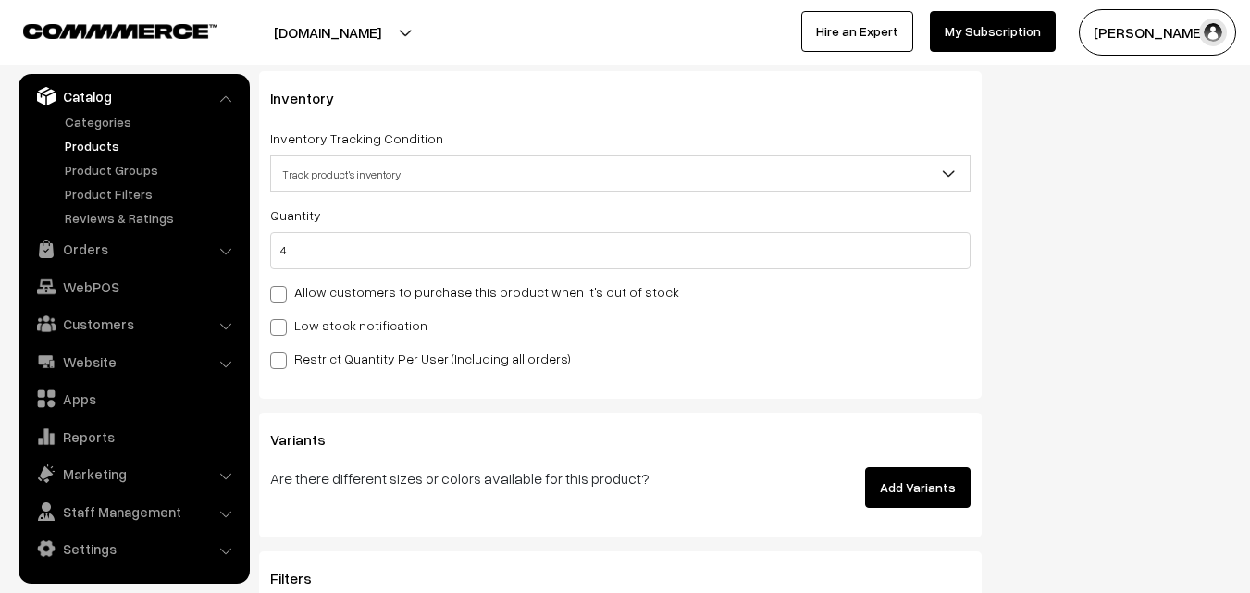
click at [307, 328] on label "Low stock notification" at bounding box center [348, 325] width 157 height 19
click at [282, 328] on input "Low stock notification" at bounding box center [276, 324] width 12 height 12
checkbox input "true"
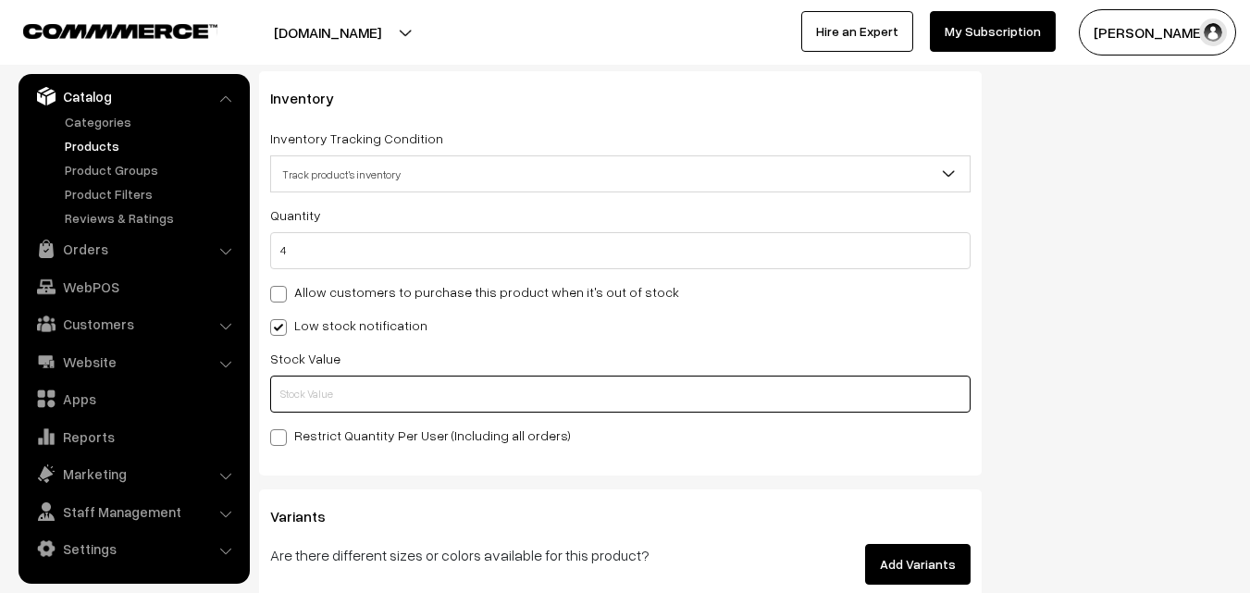
click at [308, 381] on input "text" at bounding box center [620, 394] width 700 height 37
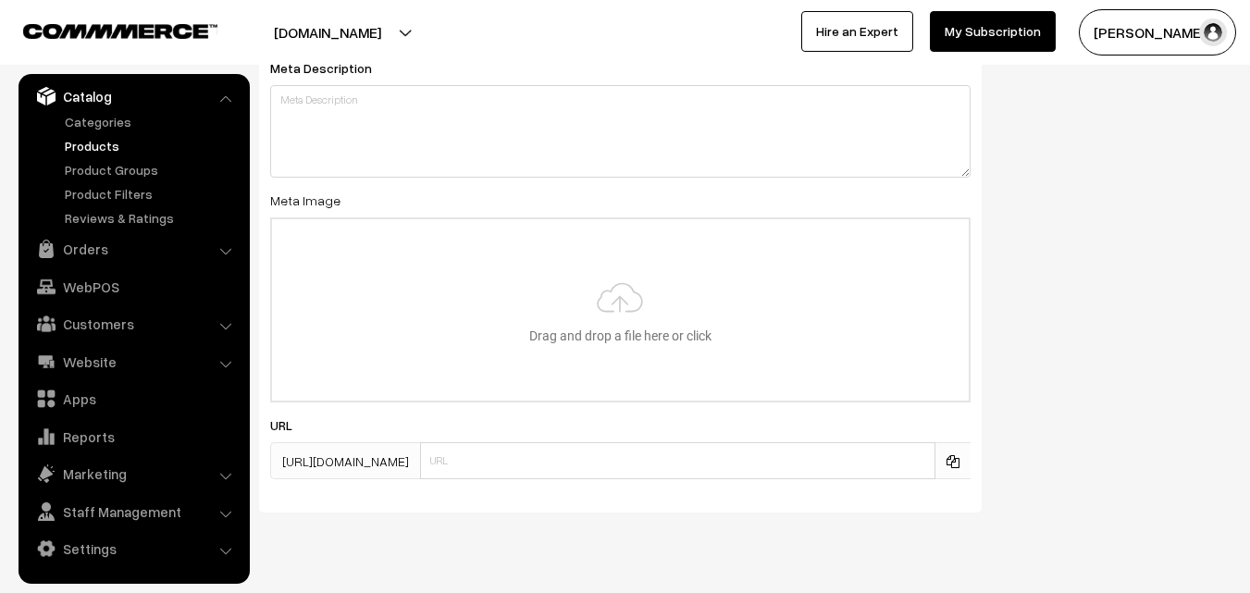
scroll to position [2755, 0]
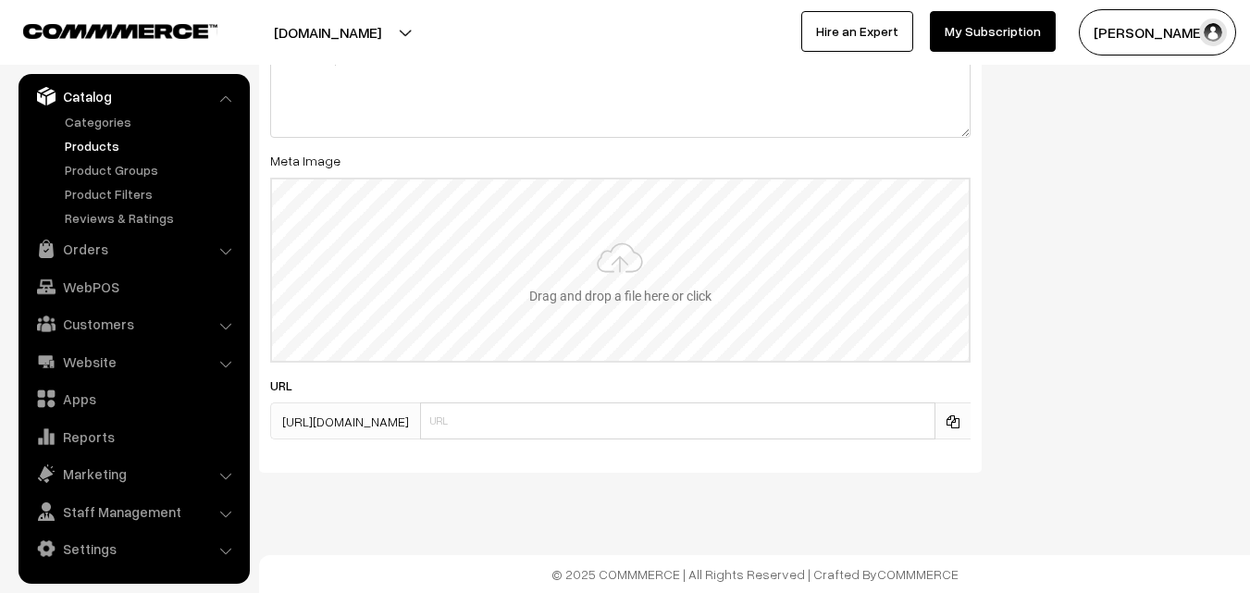
type input "2"
click at [602, 302] on input "file" at bounding box center [620, 270] width 697 height 181
type input "C:\fakepath\kanchipuram-saree-va12016-aug.jpeg"
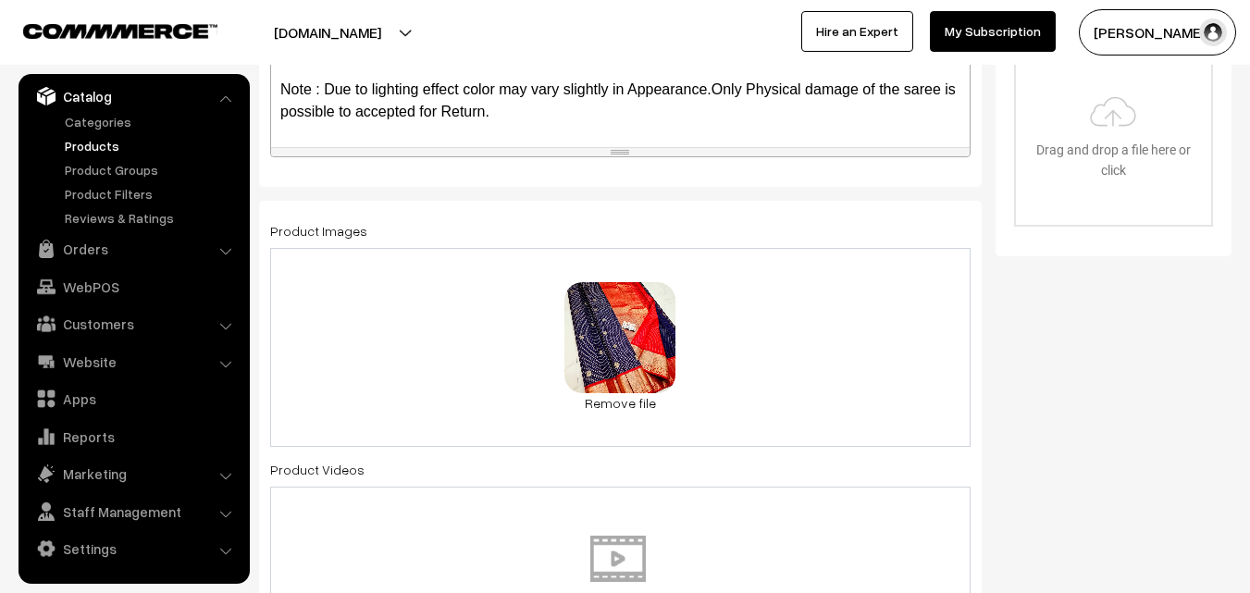
scroll to position [0, 0]
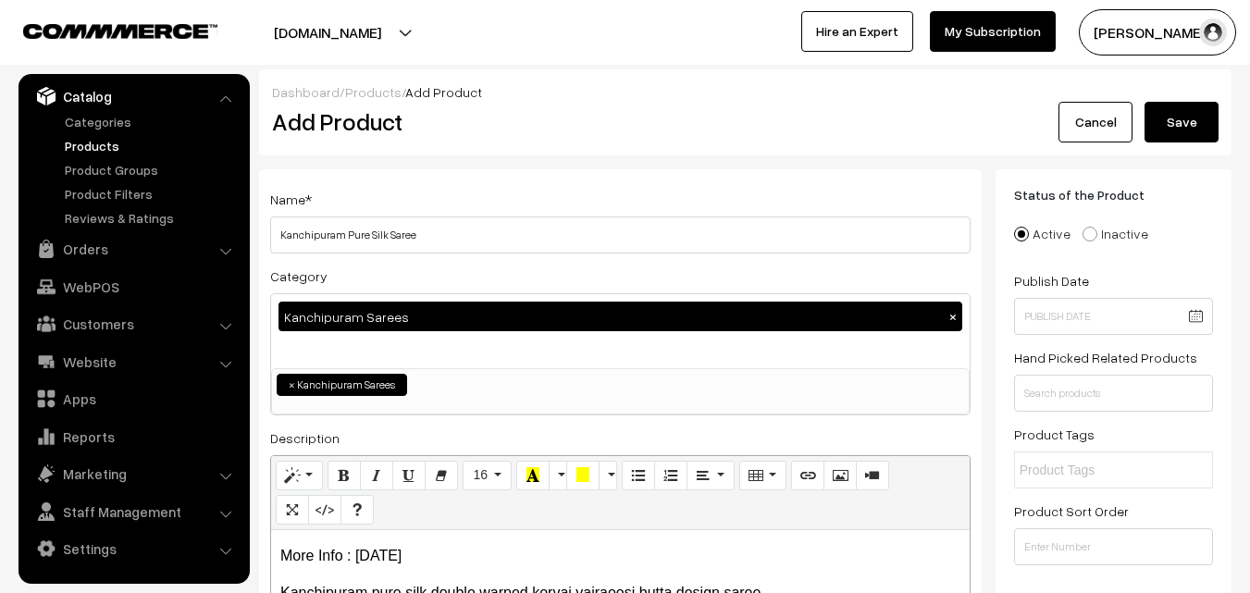
click at [1185, 120] on button "Save" at bounding box center [1182, 122] width 74 height 41
click at [481, 141] on div "Add Product" at bounding box center [623, 122] width 731 height 41
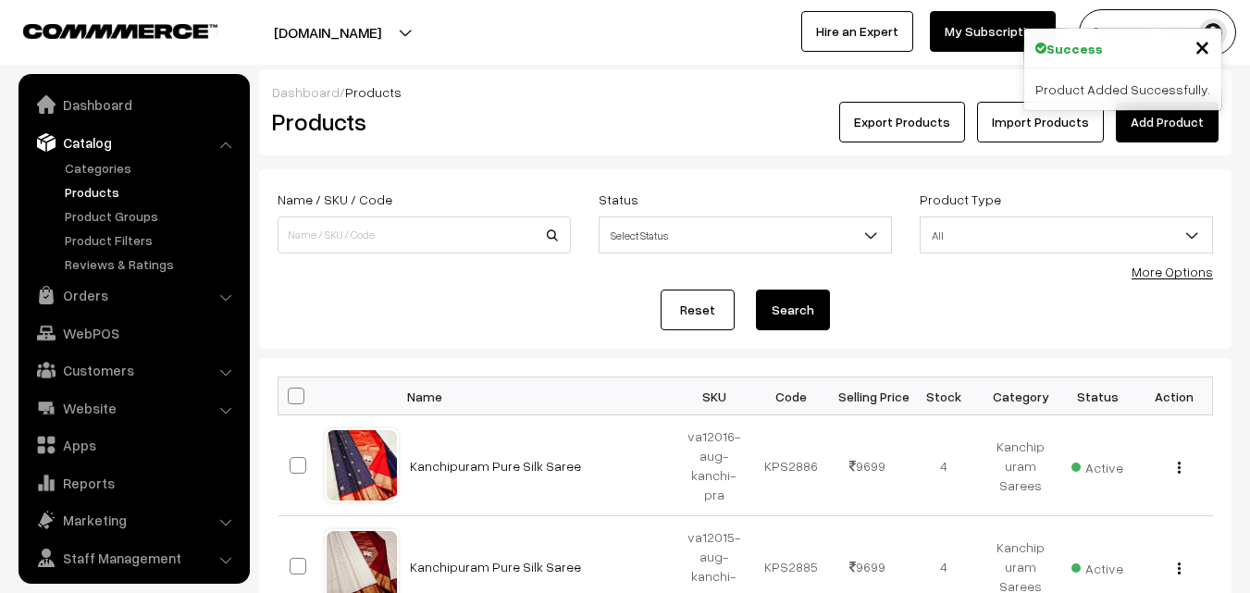
scroll to position [46, 0]
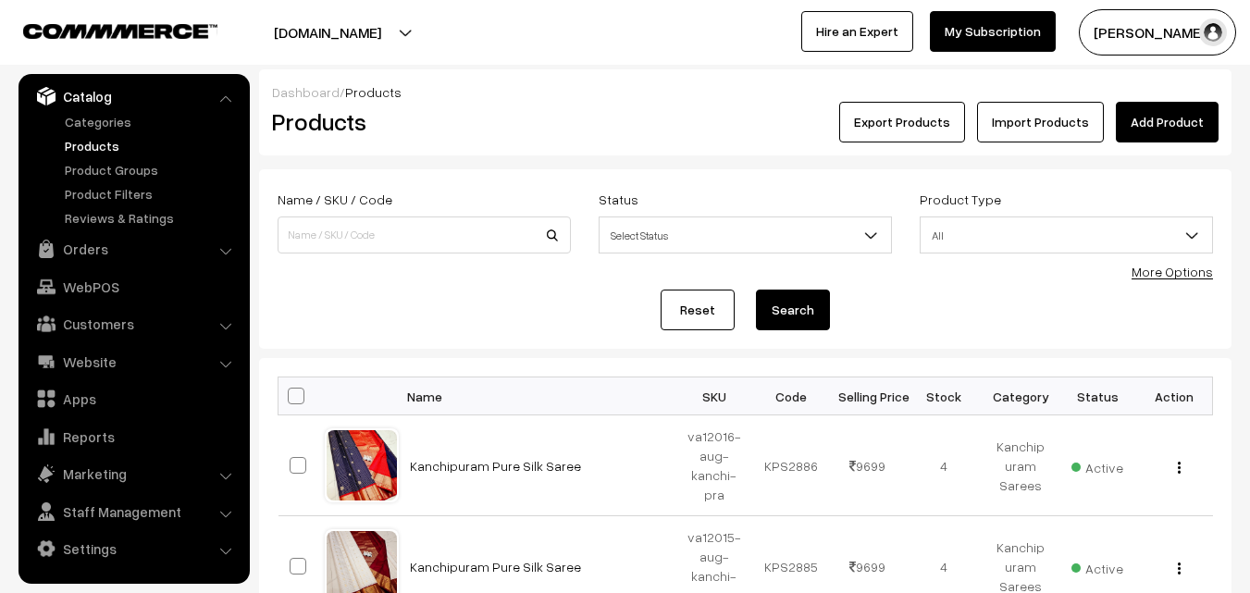
click at [1157, 120] on link "Add Product" at bounding box center [1167, 122] width 103 height 41
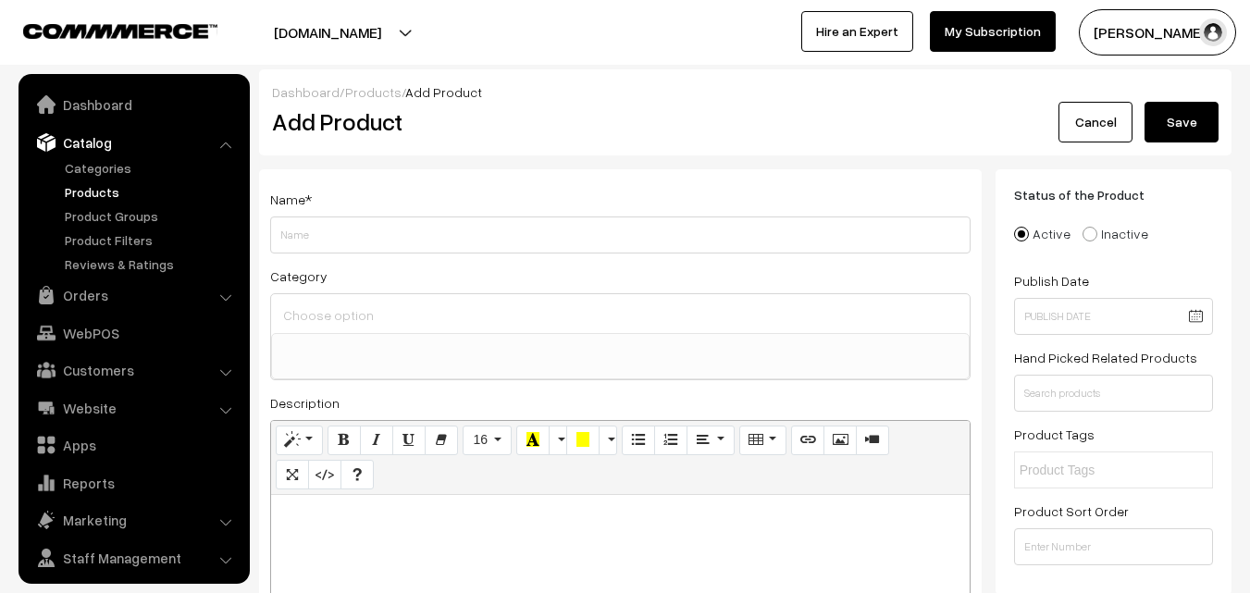
select select
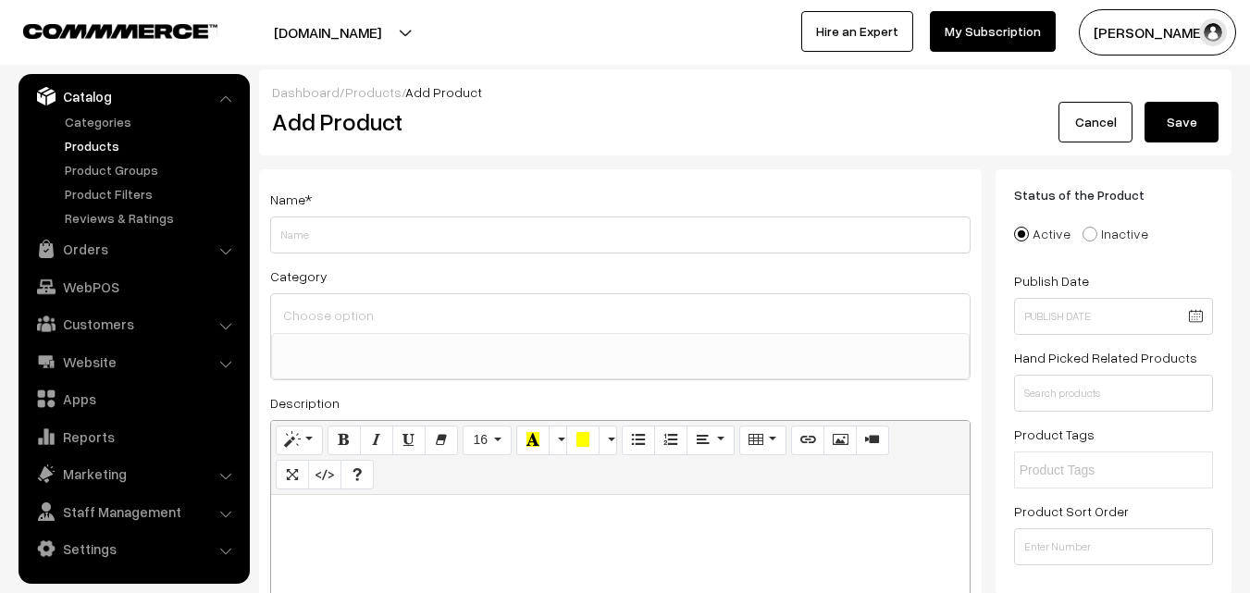
click at [332, 526] on p at bounding box center [620, 515] width 680 height 22
paste div
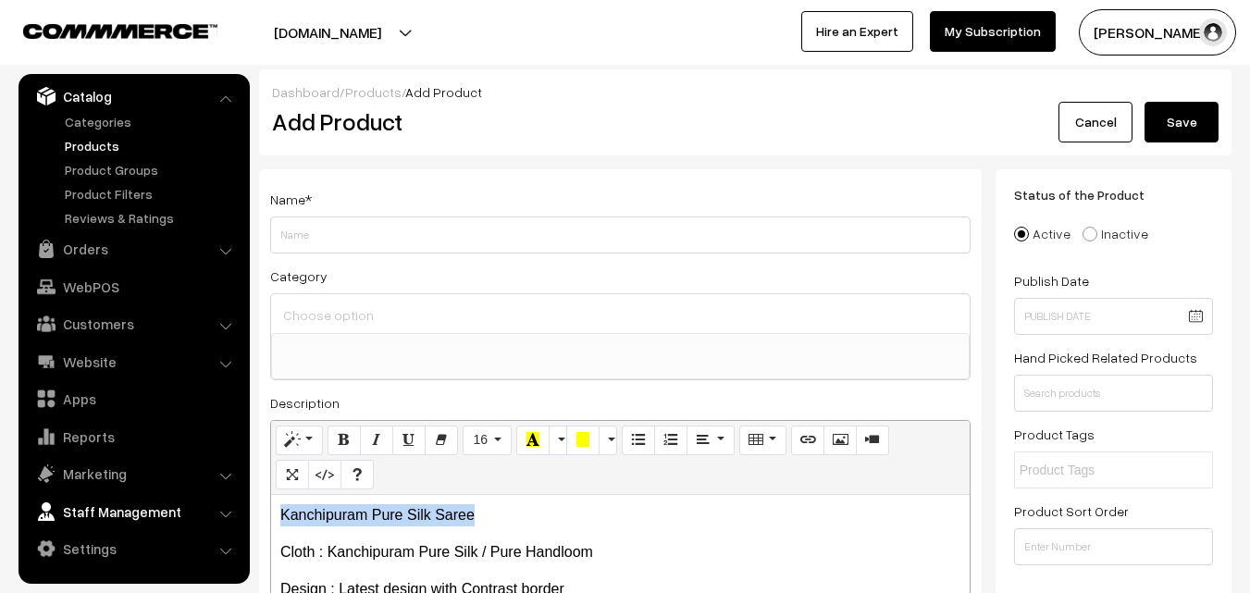
drag, startPoint x: 531, startPoint y: 520, endPoint x: 242, endPoint y: 525, distance: 289.7
copy p "Kanchipuram Pure Silk Saree"
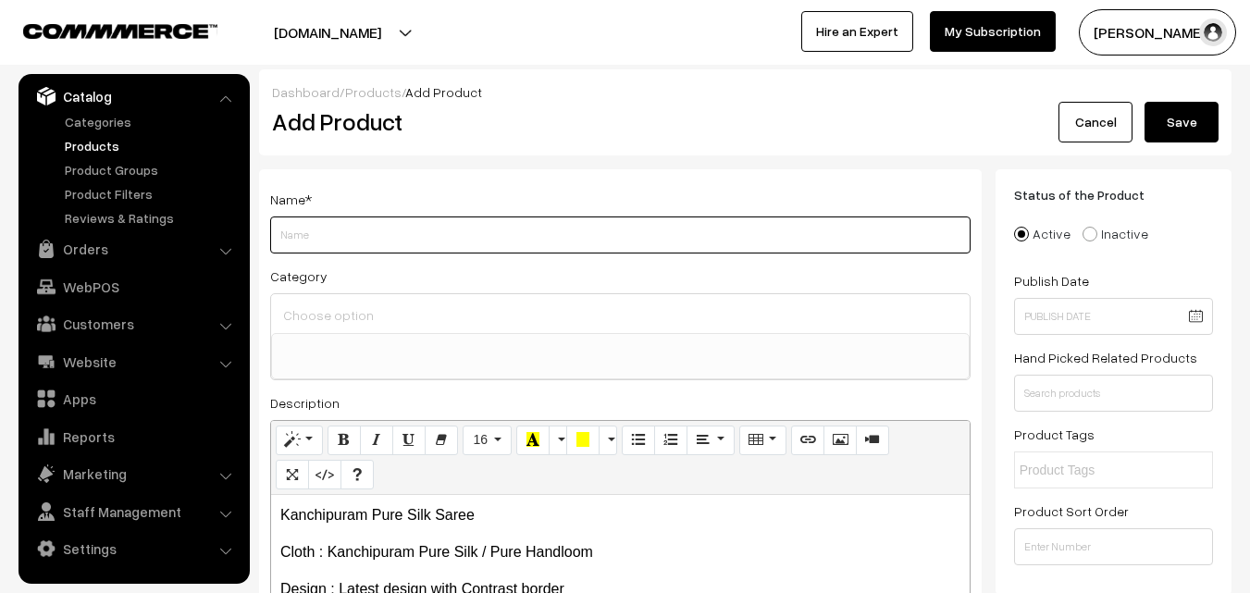
click at [327, 230] on input "Weight" at bounding box center [620, 235] width 700 height 37
paste input "Kanchipuram Pure Silk Saree"
type input "Kanchipuram Pure Silk Saree"
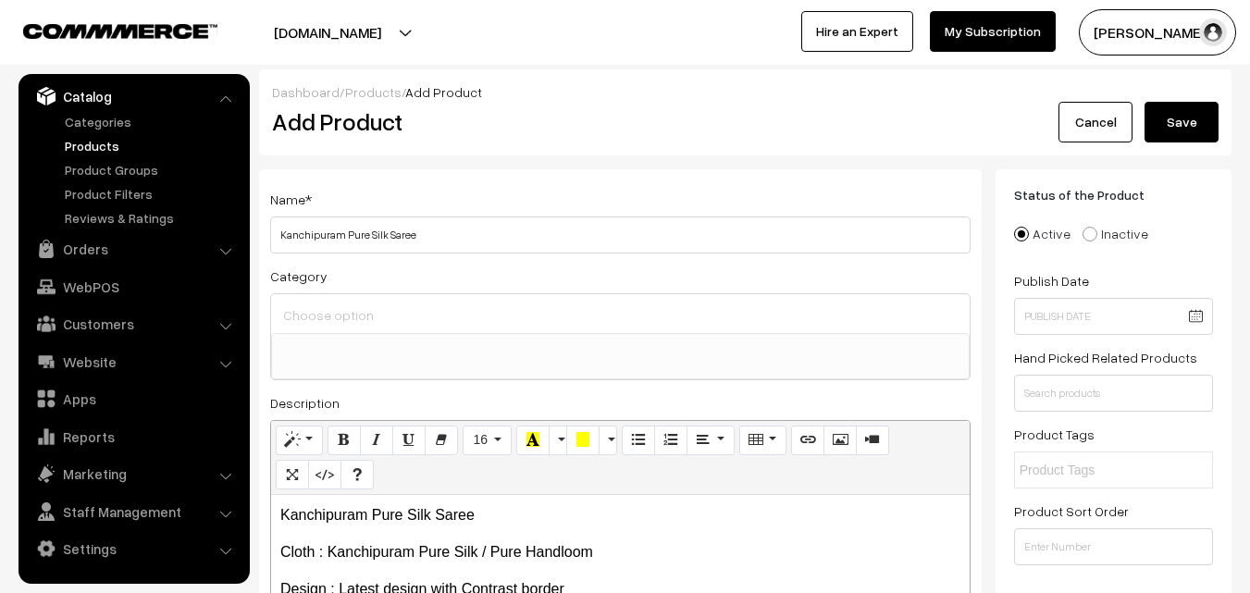
click at [328, 309] on input at bounding box center [621, 315] width 684 height 27
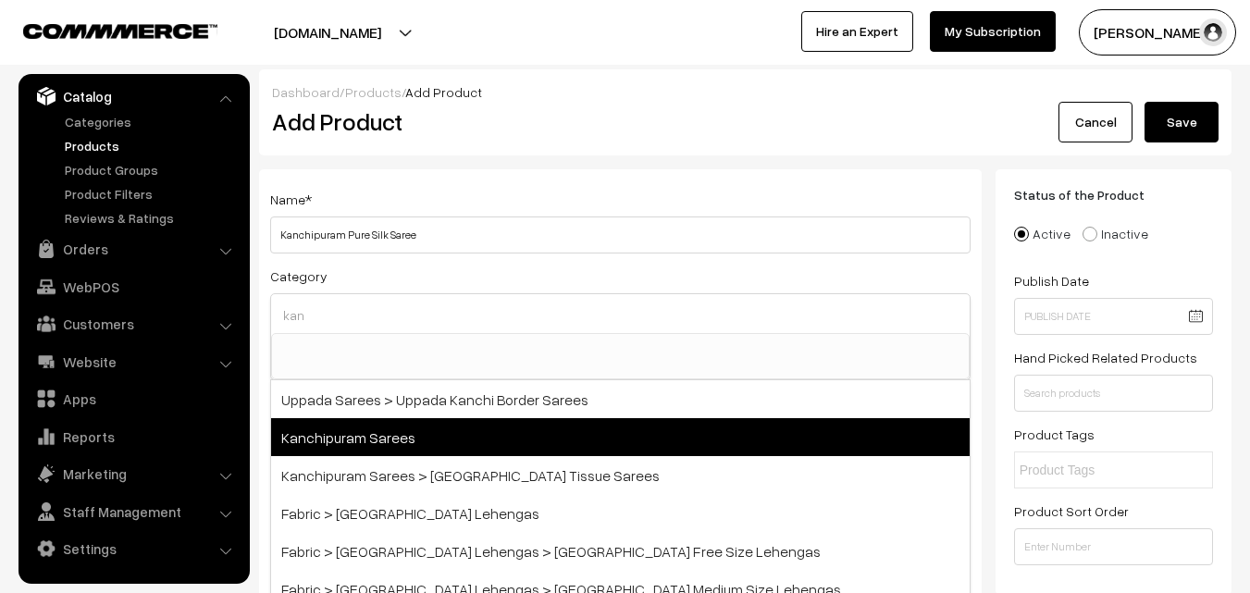
type input "kan"
click at [397, 430] on span "Kanchipuram Sarees" at bounding box center [620, 437] width 699 height 38
select select "3"
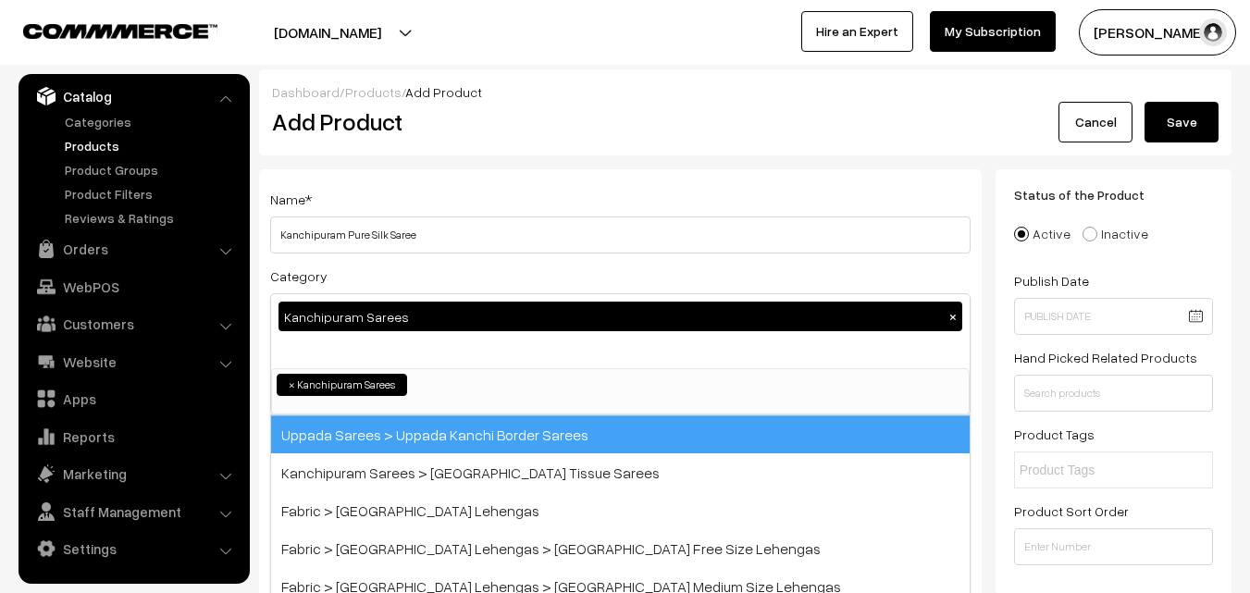
scroll to position [315, 0]
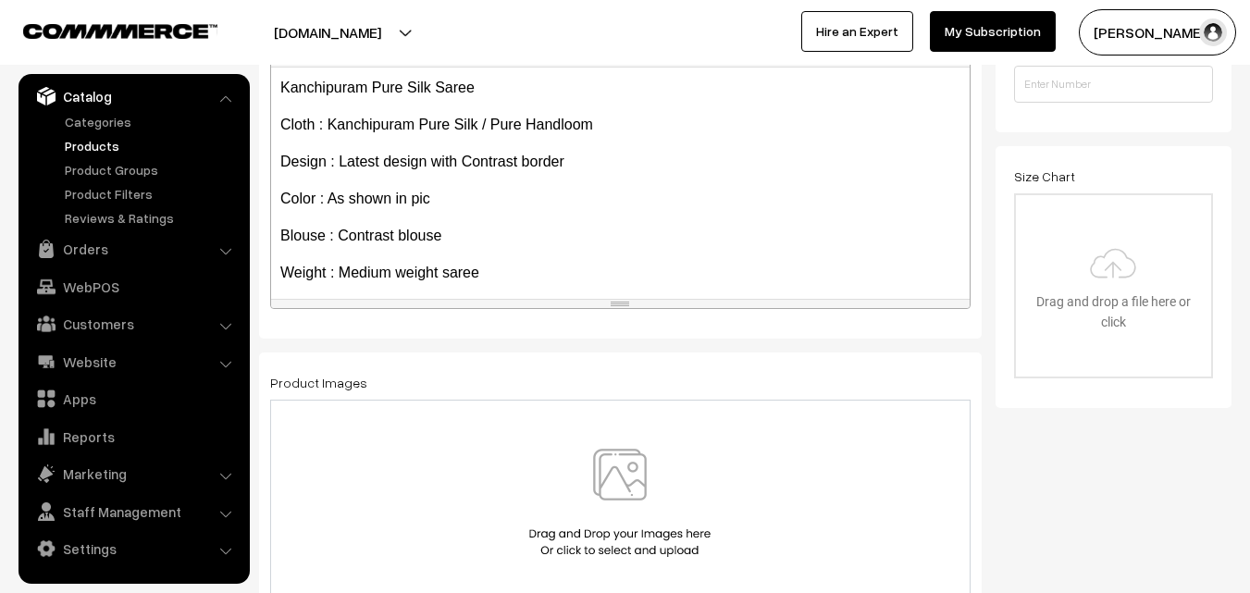
scroll to position [254, 0]
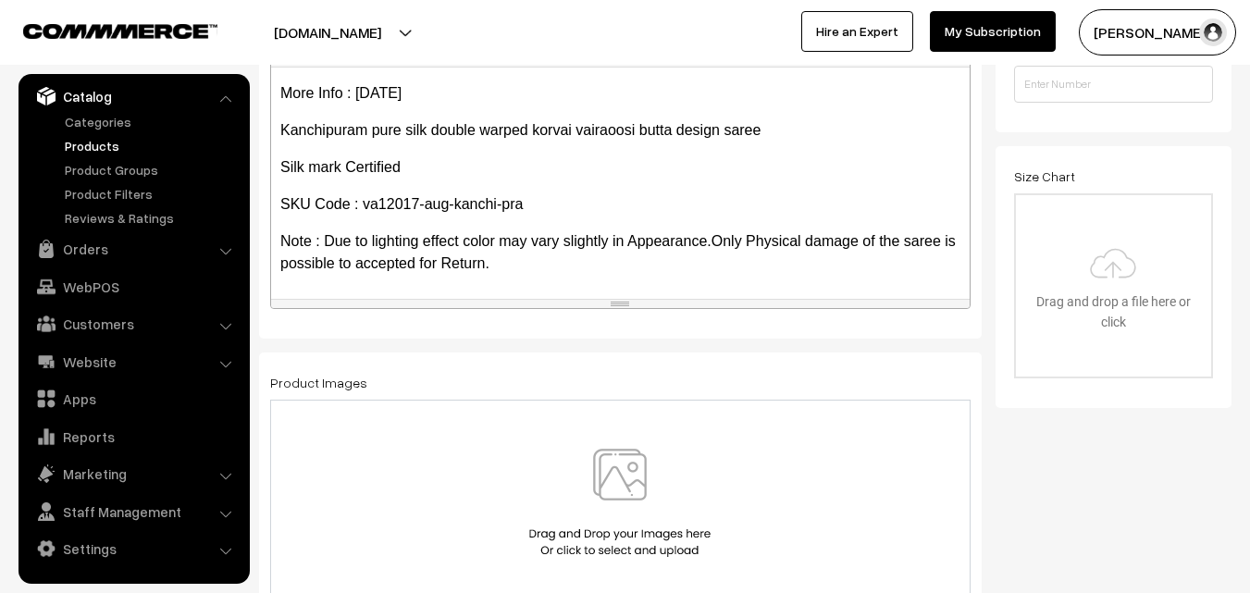
click at [631, 474] on img at bounding box center [620, 503] width 191 height 108
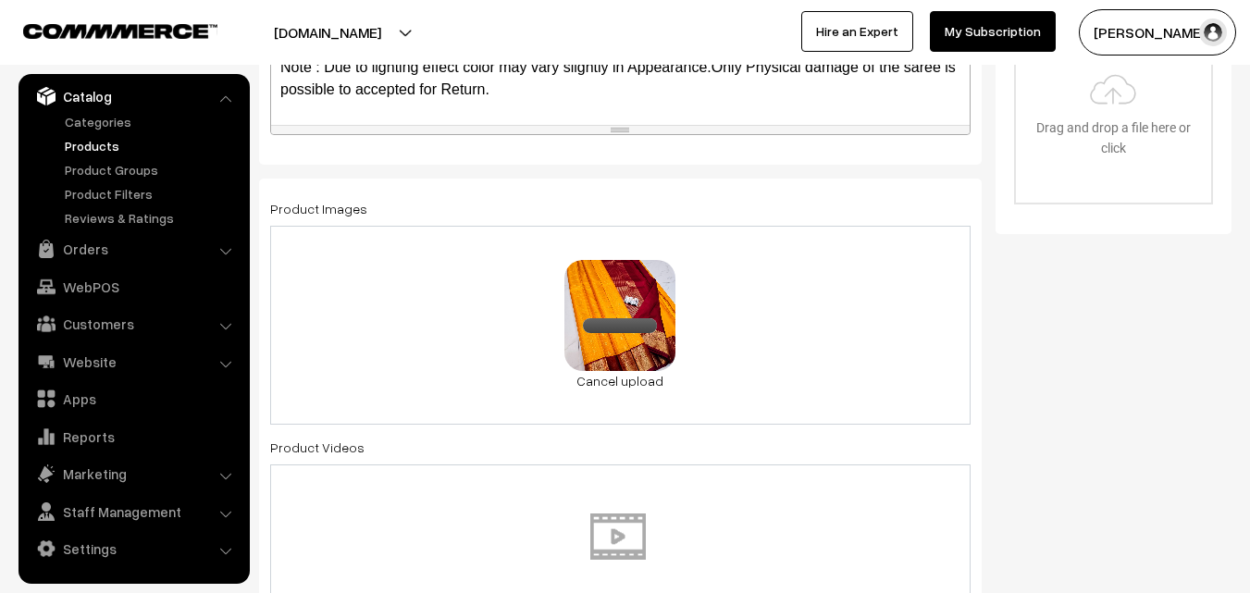
scroll to position [1018, 0]
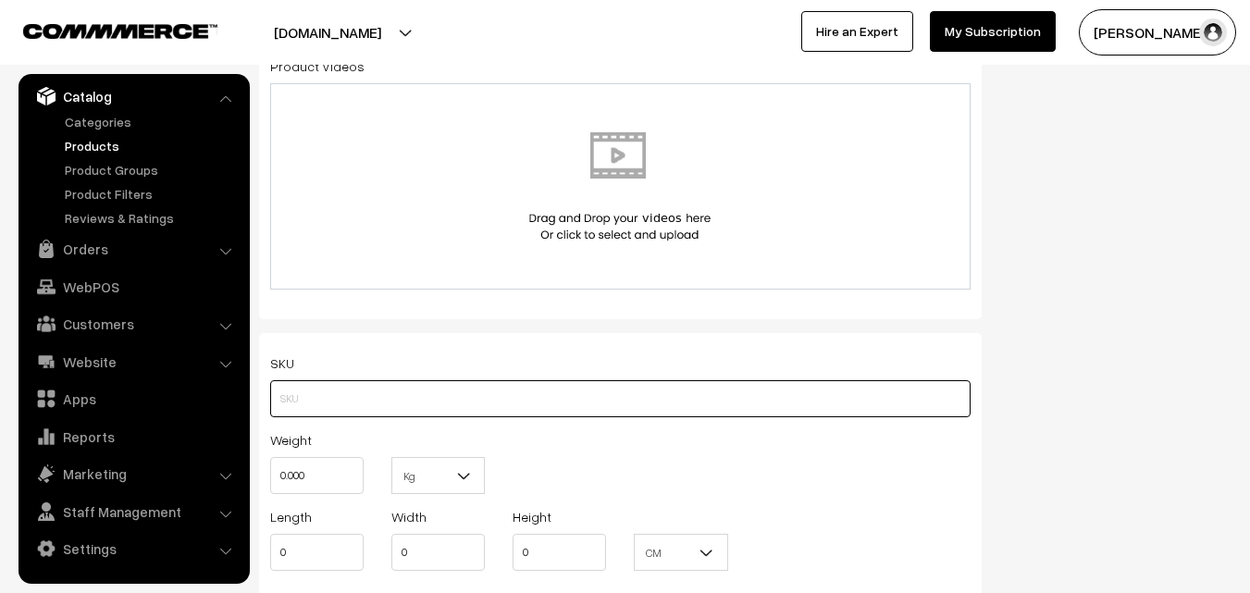
click at [328, 401] on input "text" at bounding box center [620, 398] width 700 height 37
paste input "va12017-aug-kanchi-pra"
type input "va12017-aug-kanchi-pra"
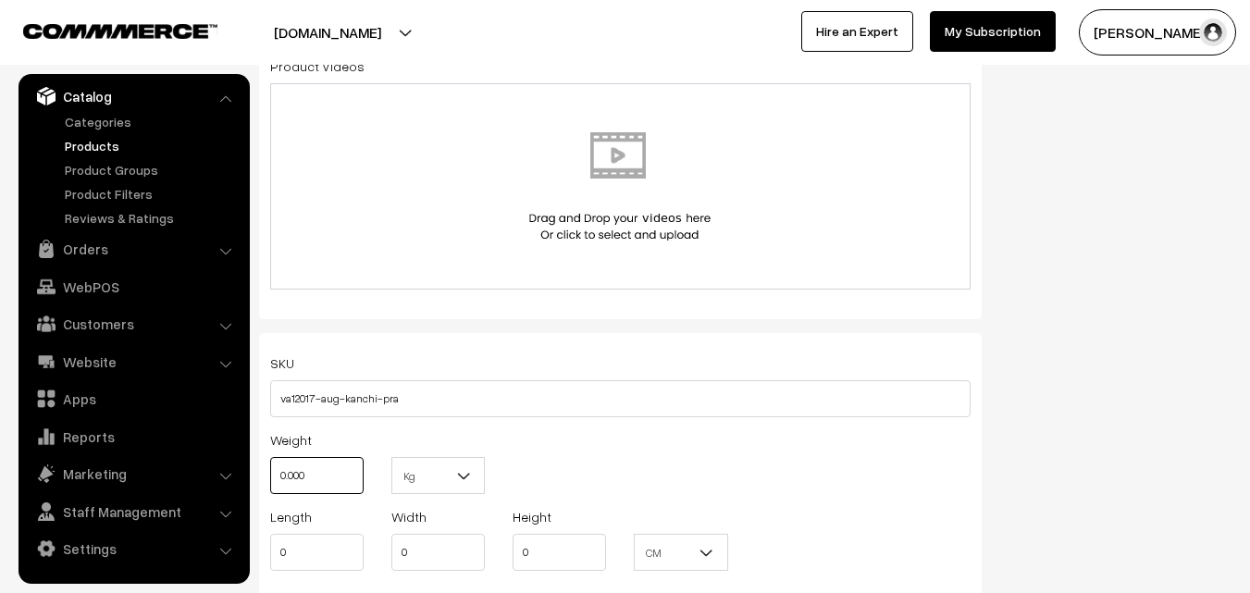
click at [341, 468] on input "0.000" at bounding box center [316, 475] width 93 height 37
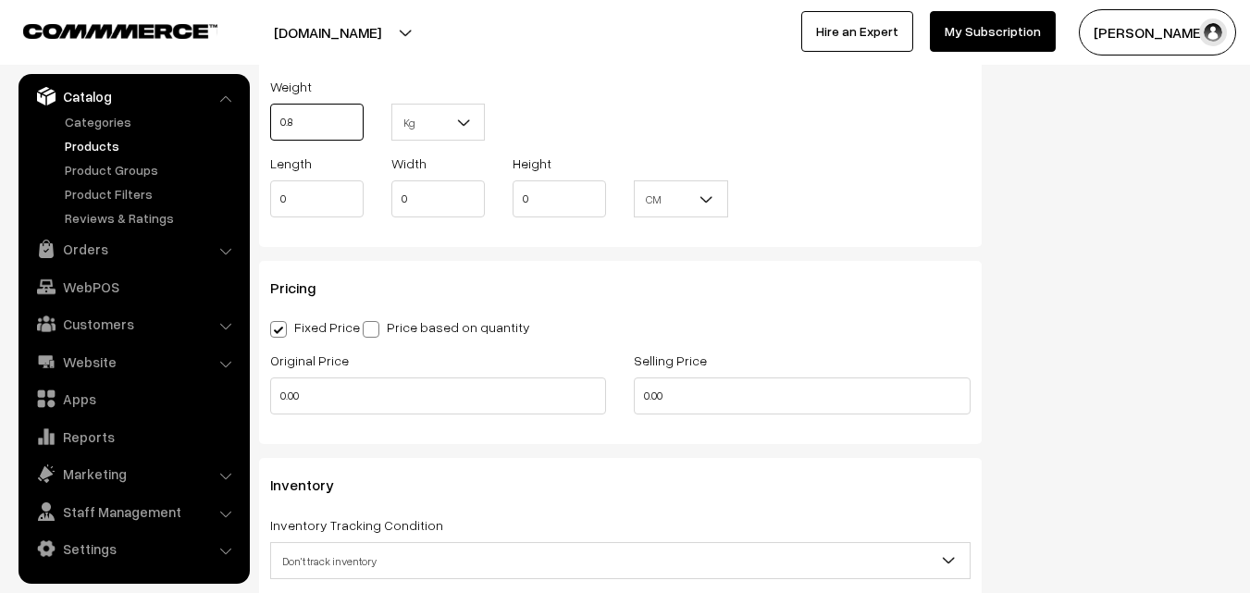
scroll to position [1388, 0]
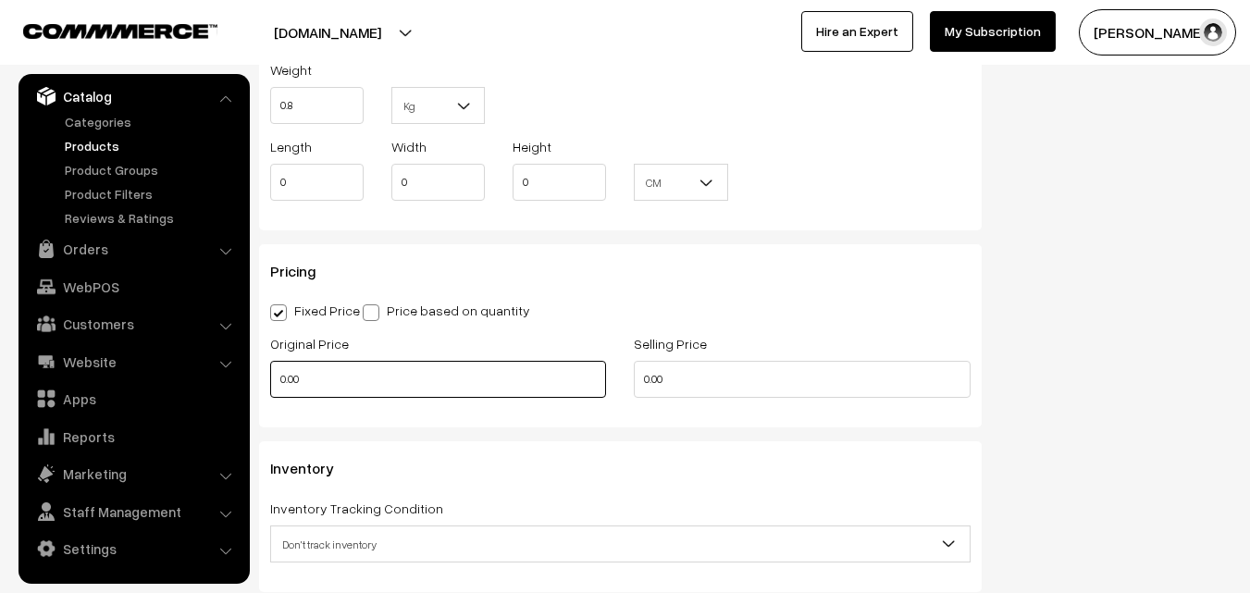
type input "0.80"
click at [341, 387] on input "0.00" at bounding box center [438, 379] width 336 height 37
type input "8200"
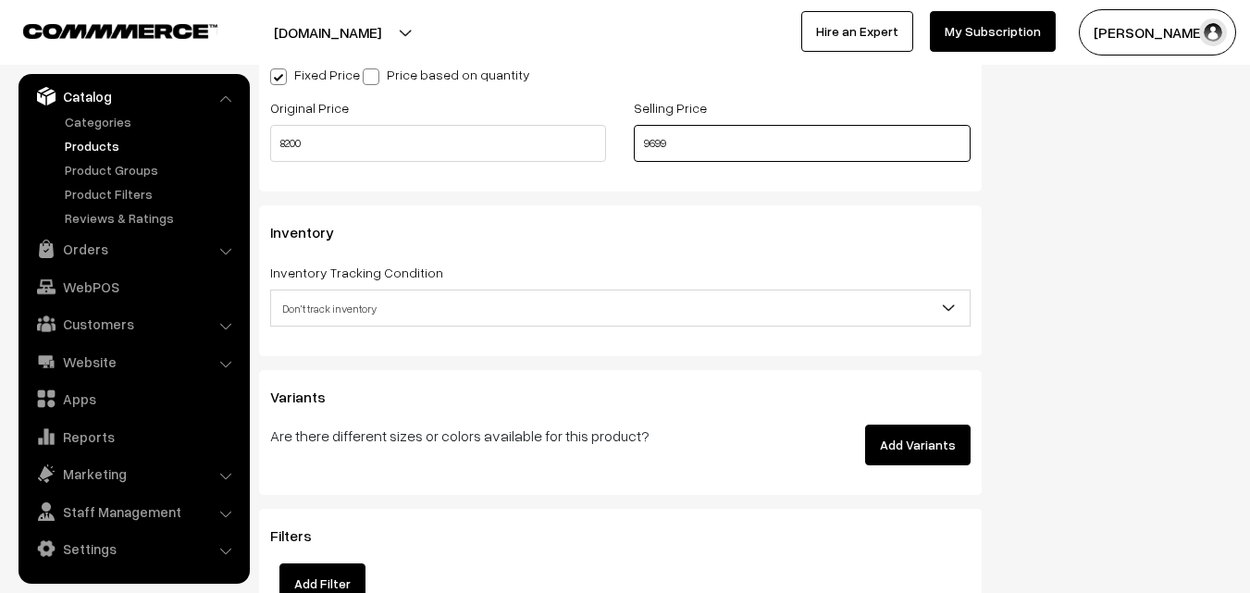
scroll to position [1666, 0]
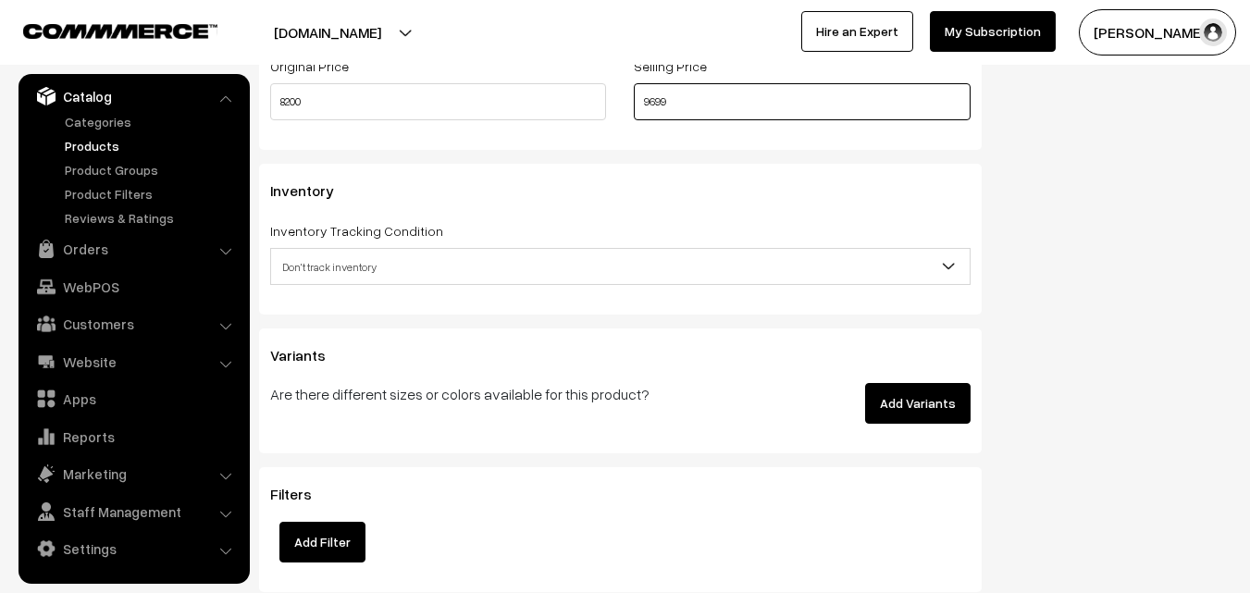
type input "9699"
click at [334, 279] on span "Don't track inventory" at bounding box center [620, 267] width 699 height 32
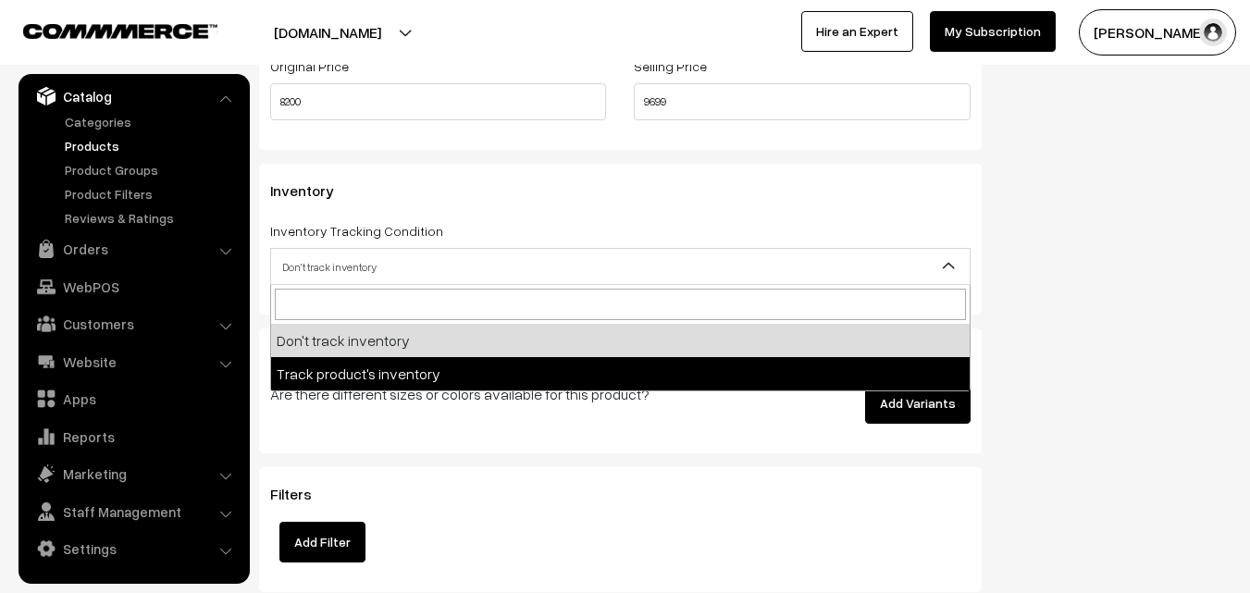
select select "2"
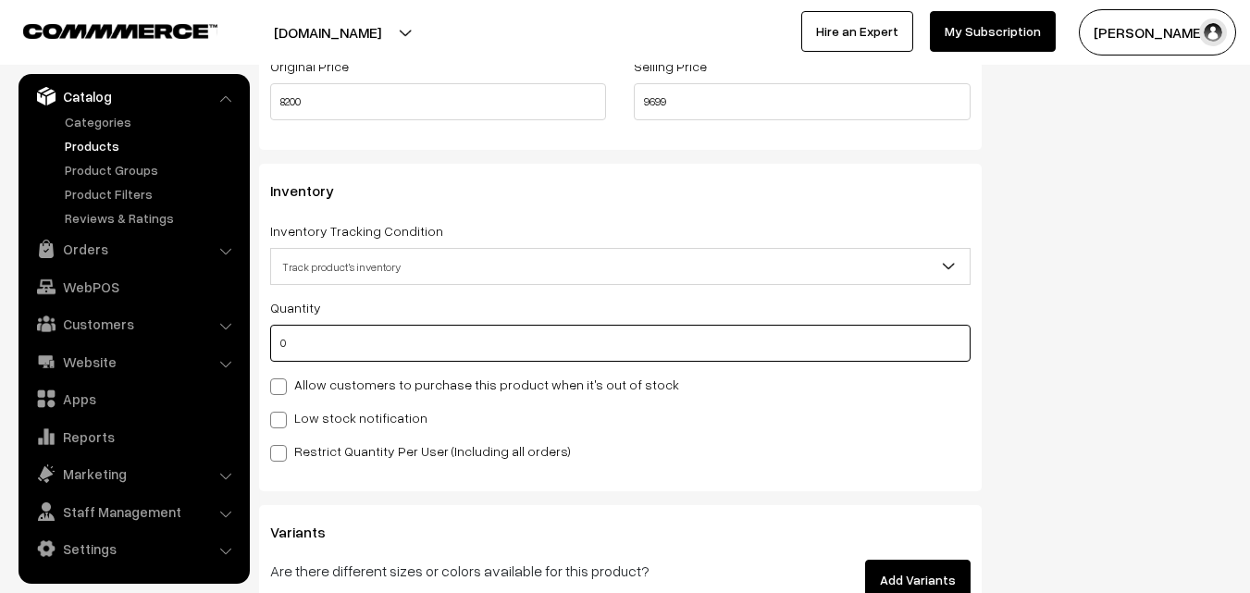
click at [315, 344] on input "0" at bounding box center [620, 343] width 700 height 37
type input "4"
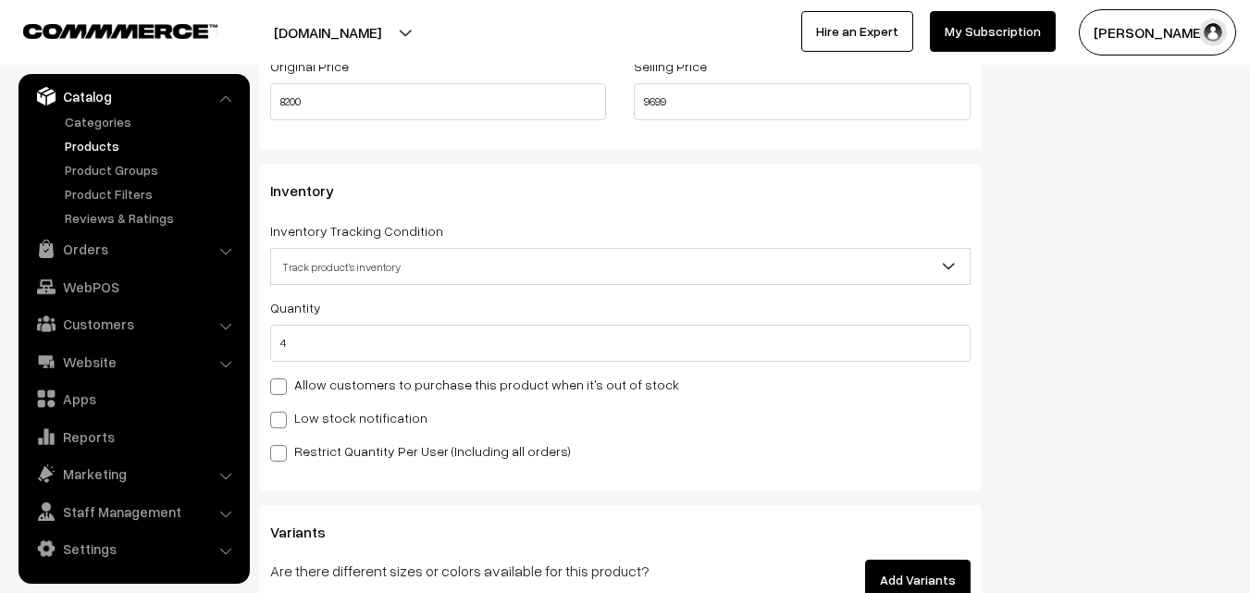
click at [315, 423] on label "Low stock notification" at bounding box center [348, 417] width 157 height 19
click at [282, 423] on input "Low stock notification" at bounding box center [276, 417] width 12 height 12
checkbox input "true"
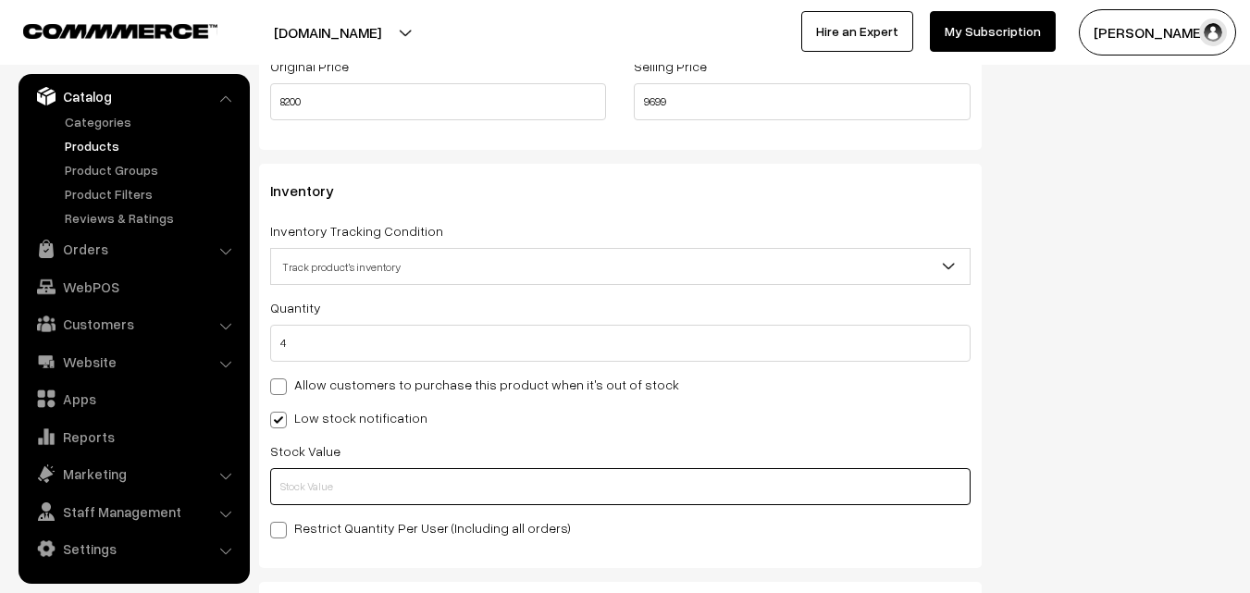
click at [315, 469] on input "text" at bounding box center [620, 486] width 700 height 37
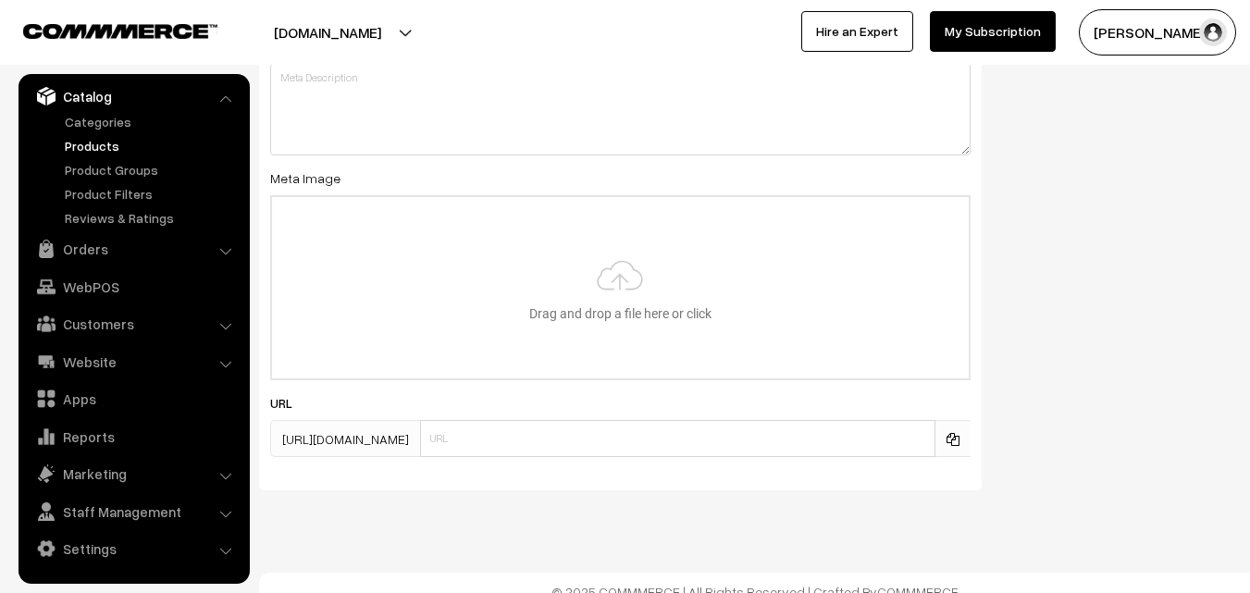
scroll to position [2755, 0]
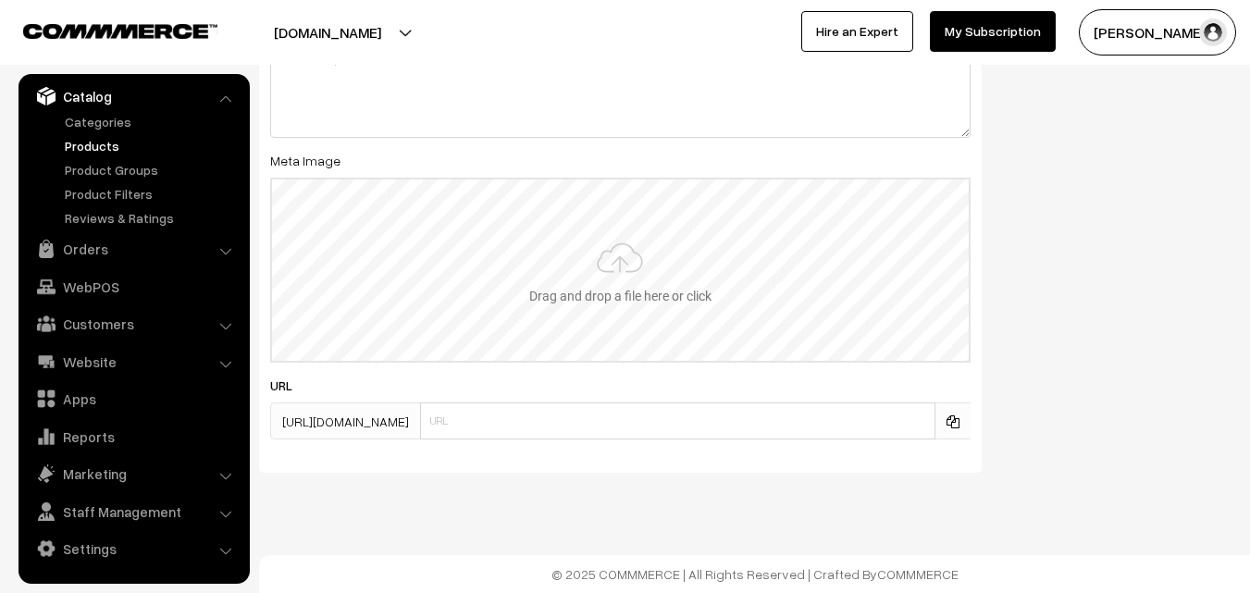
type input "2"
click at [604, 263] on input "file" at bounding box center [620, 270] width 697 height 181
type input "C:\fakepath\kanchipuram-saree-va12017-aug.jpeg"
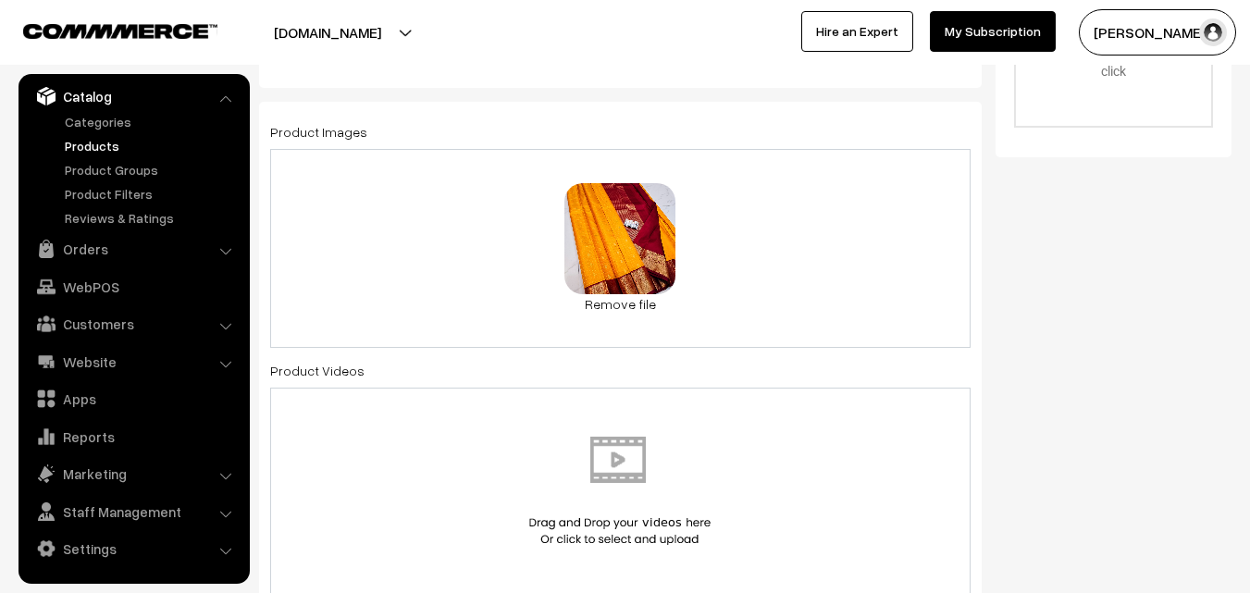
scroll to position [0, 0]
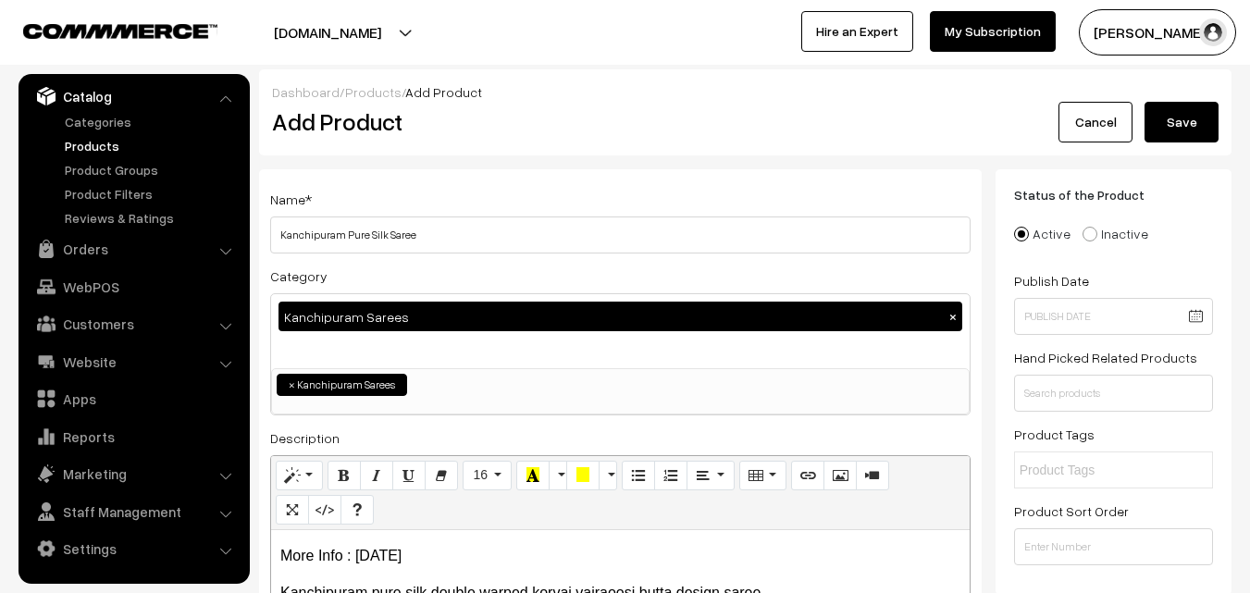
click at [1165, 146] on div "Dashboard / Products / Add Product Add Product Cancel Save" at bounding box center [745, 112] width 973 height 86
click at [1165, 125] on button "Save" at bounding box center [1182, 122] width 74 height 41
click at [563, 96] on div "Dashboard / Products / Add Product" at bounding box center [745, 91] width 947 height 19
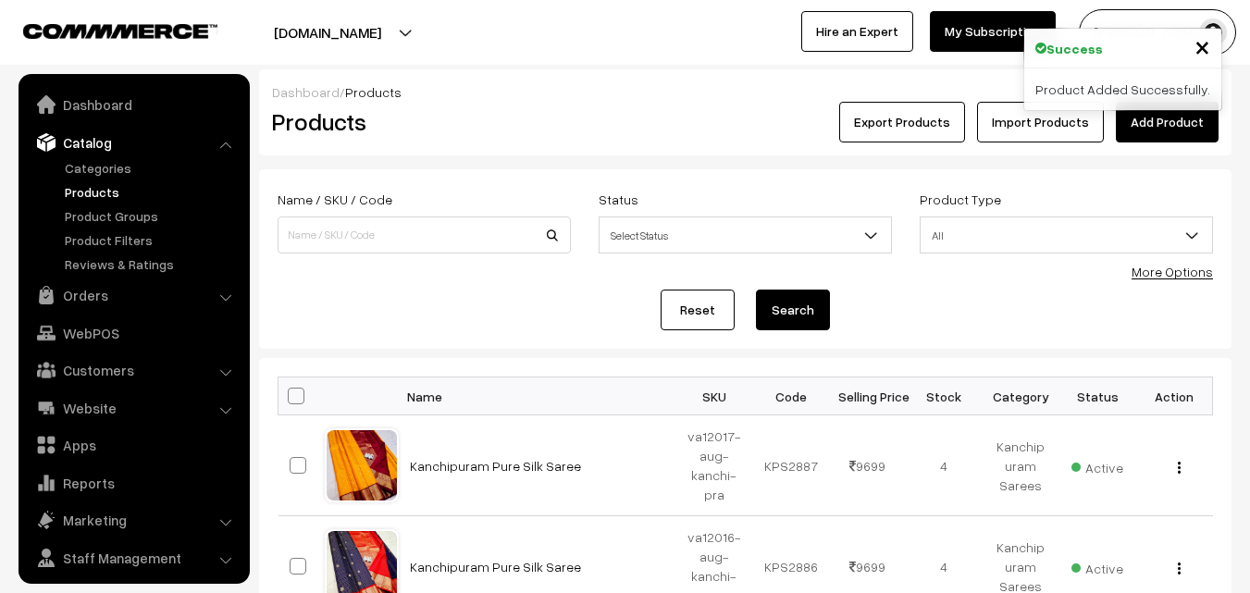
scroll to position [46, 0]
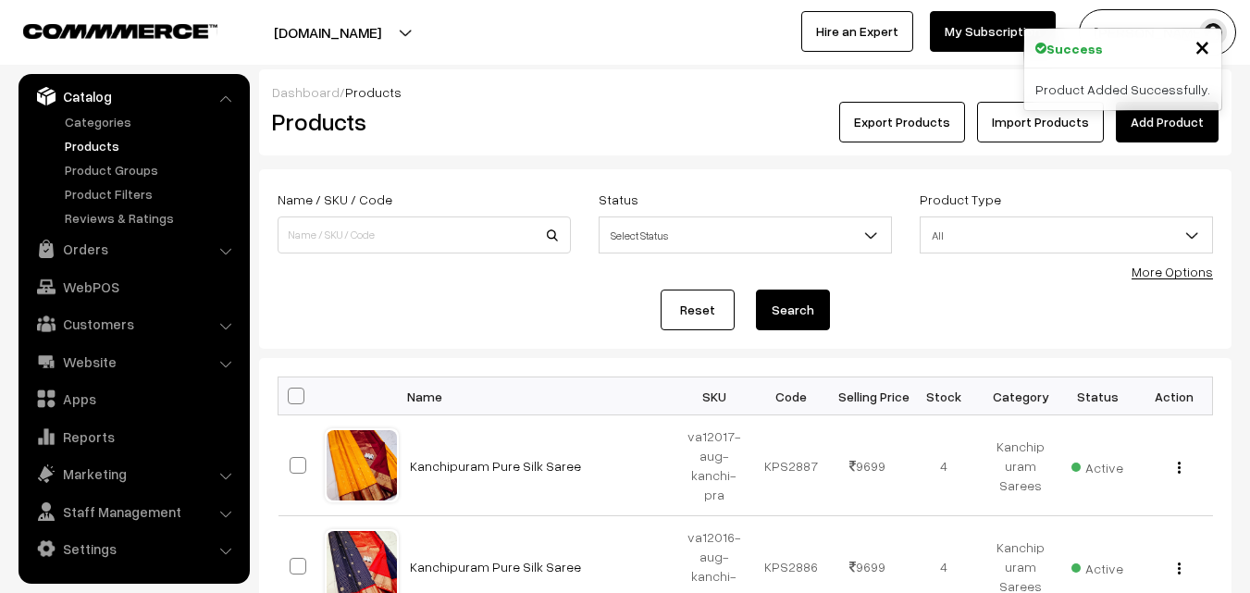
click at [1140, 120] on link "Add Product" at bounding box center [1167, 122] width 103 height 41
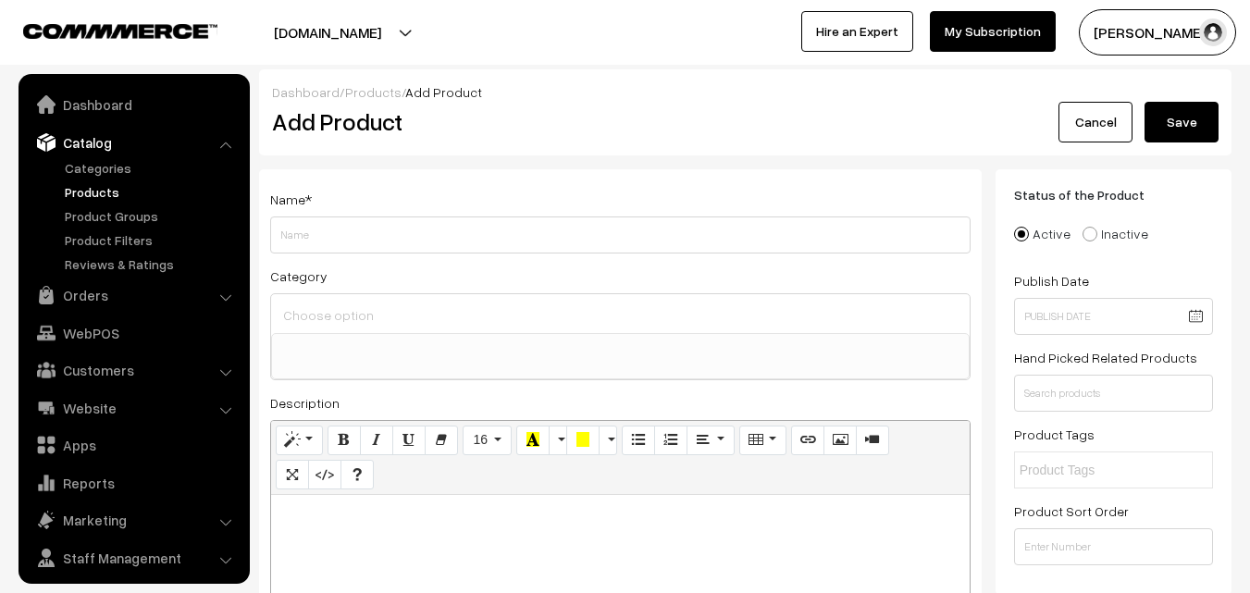
select select
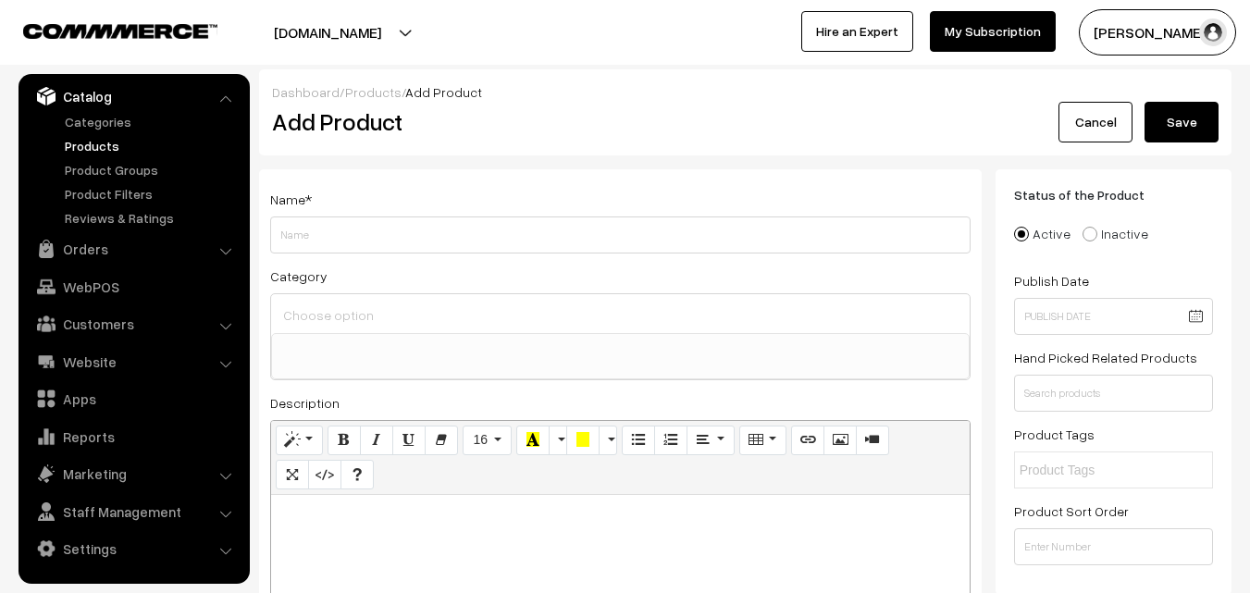
click at [337, 525] on p at bounding box center [620, 515] width 680 height 22
paste div
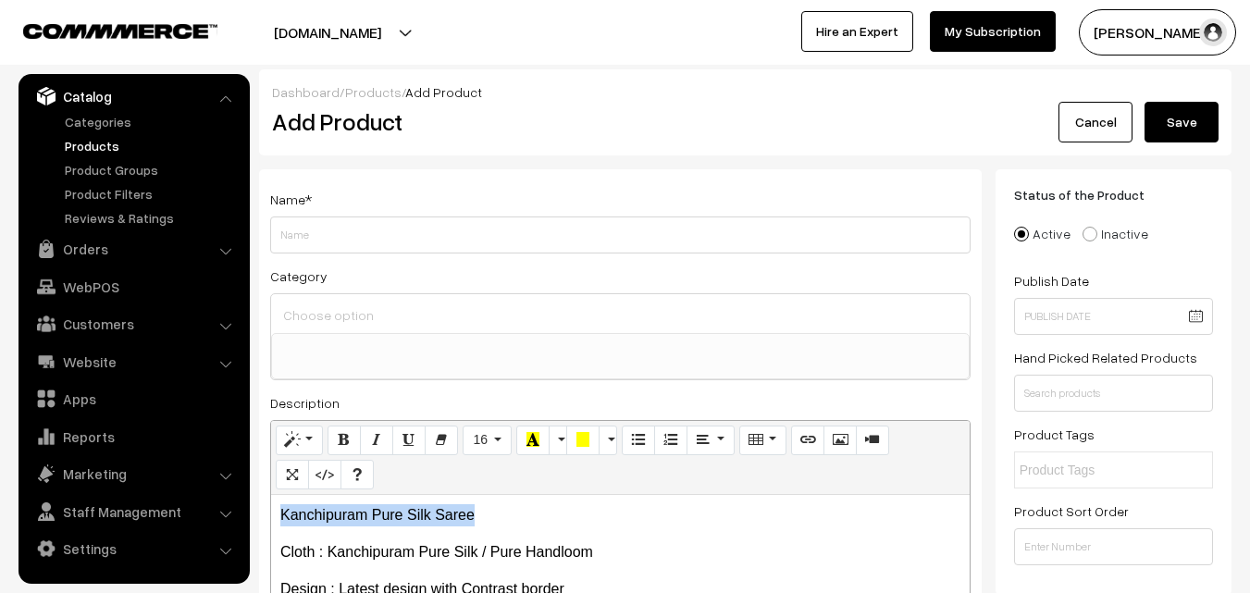
drag, startPoint x: 487, startPoint y: 515, endPoint x: 199, endPoint y: 489, distance: 289.0
copy p "Kanchipuram Pure Silk Saree"
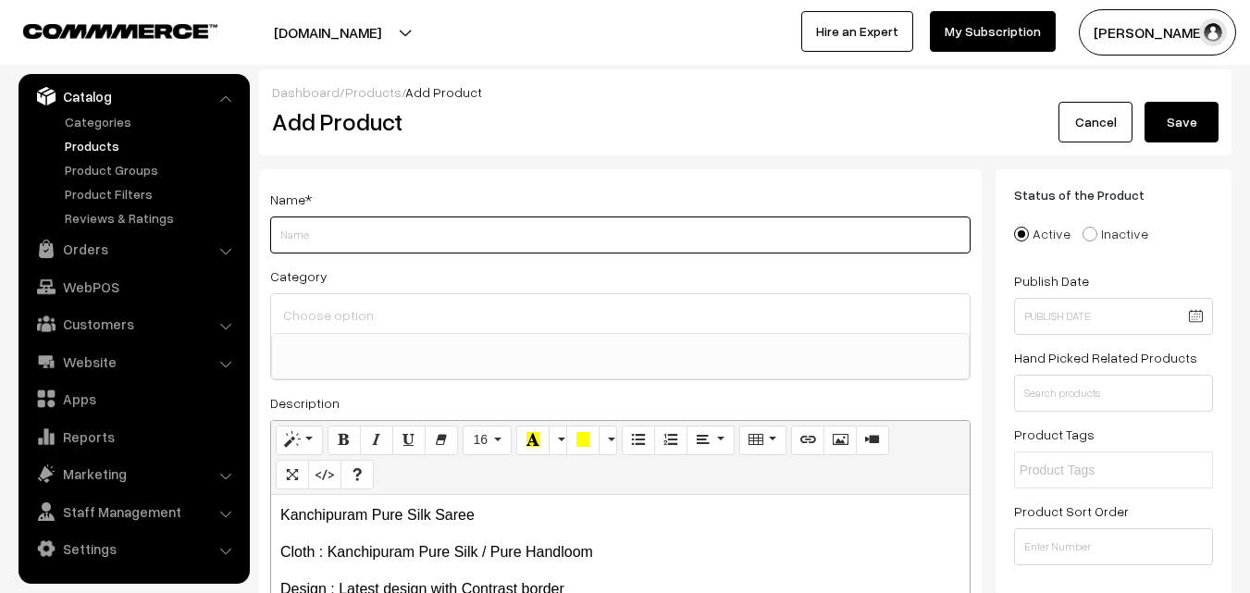
click at [313, 236] on input "Weight" at bounding box center [620, 235] width 700 height 37
paste input "Kanchipuram Pure Silk Saree"
type input "Kanchipuram Pure Silk Saree"
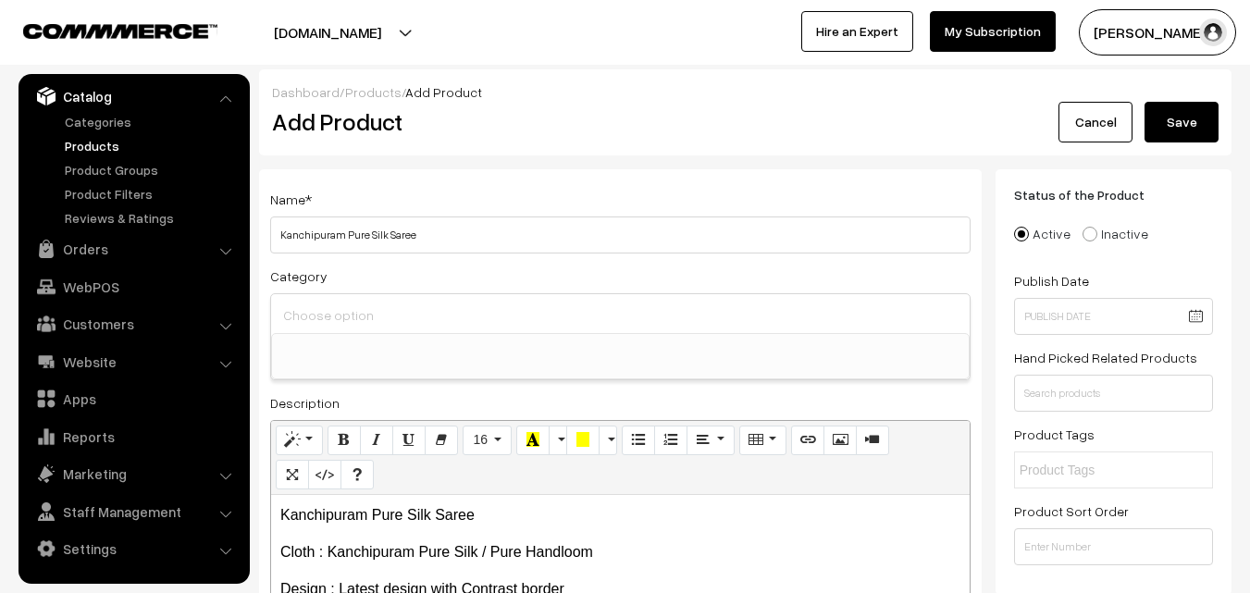
click at [328, 307] on input at bounding box center [621, 315] width 684 height 27
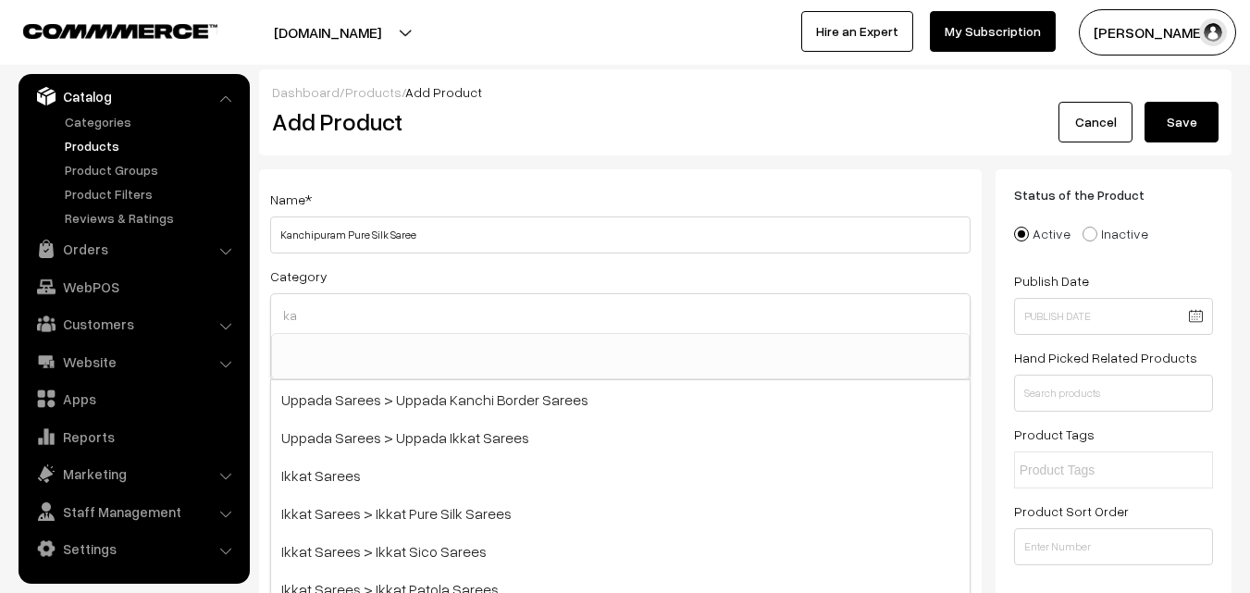
scroll to position [93, 0]
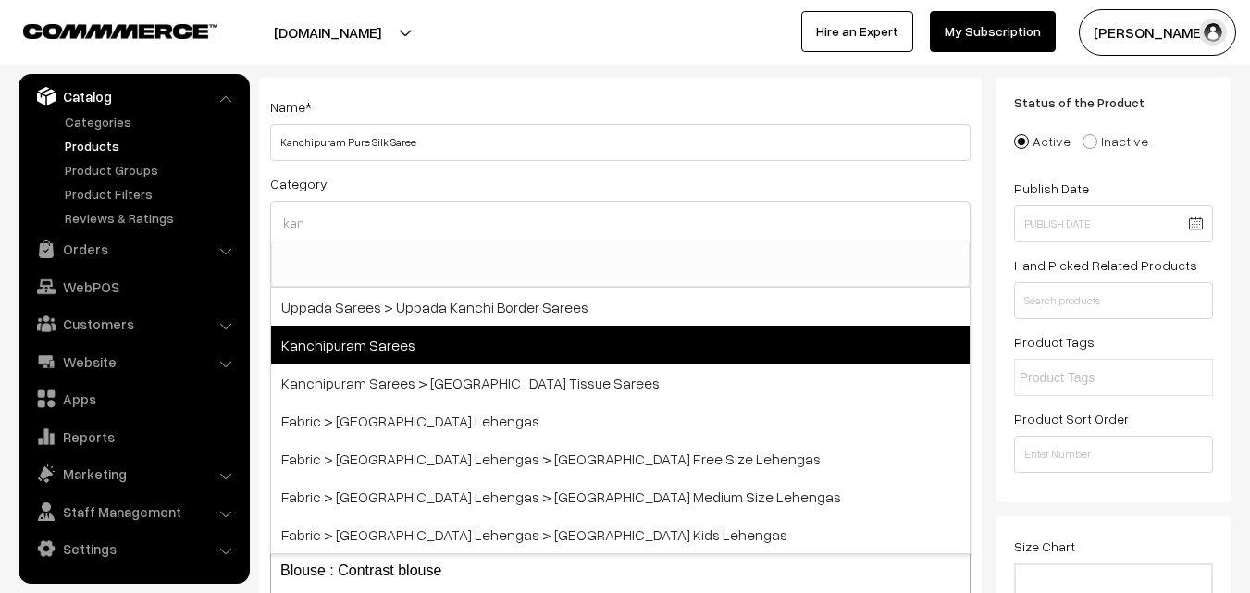
type input "kan"
click at [416, 348] on span "Kanchipuram Sarees" at bounding box center [620, 345] width 699 height 38
select select "3"
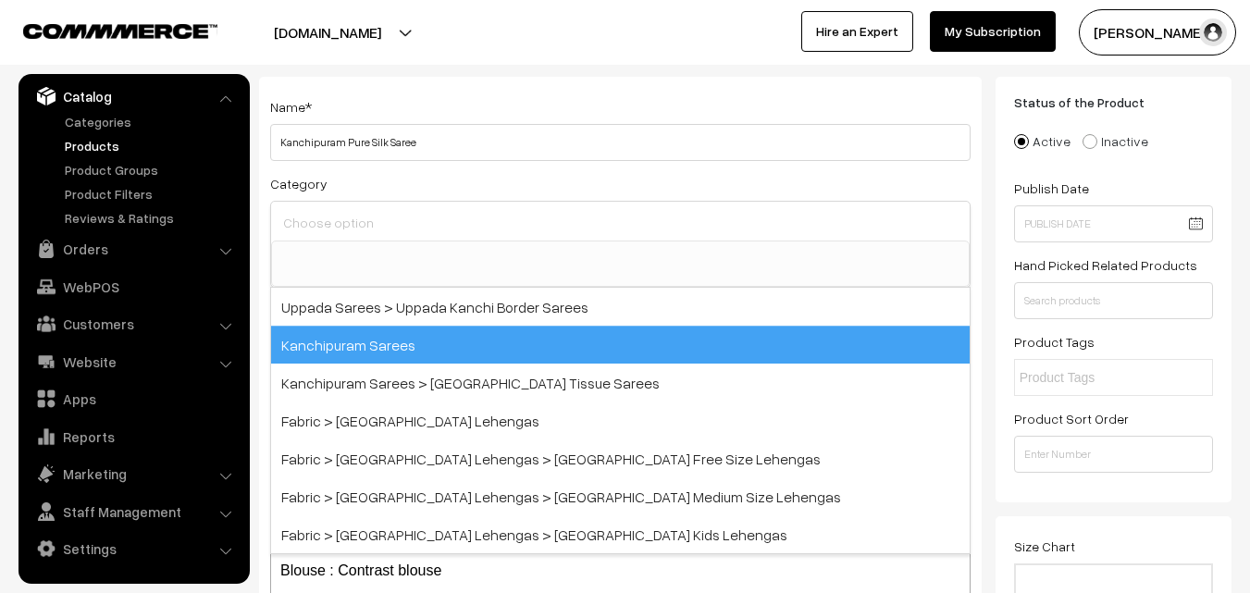
scroll to position [315, 0]
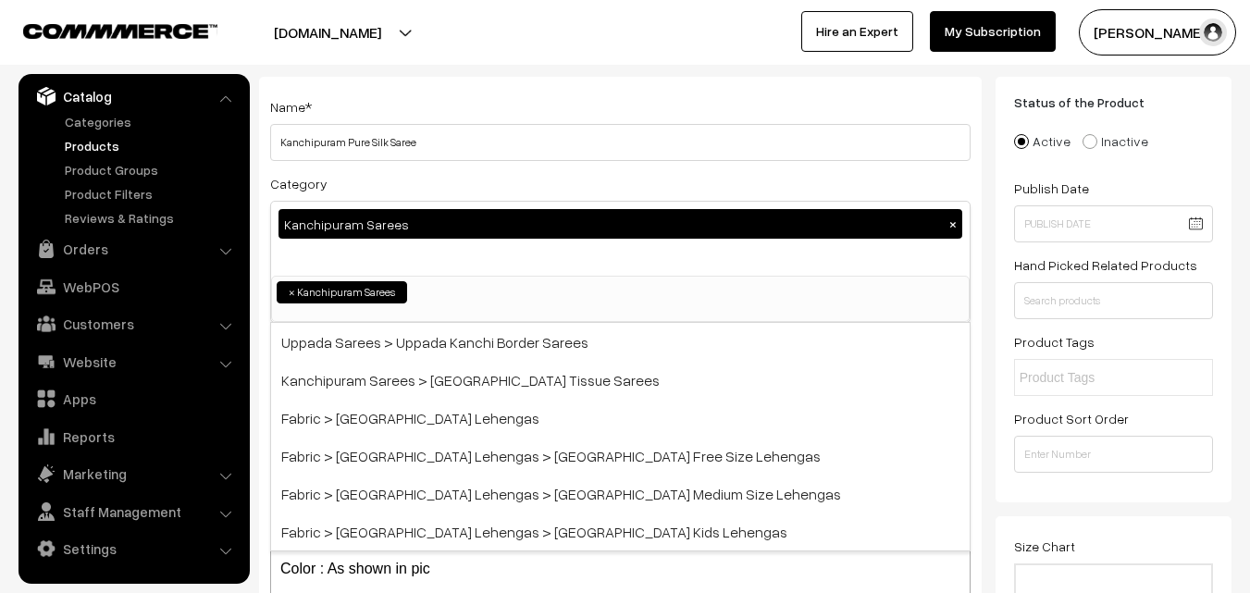
click at [460, 88] on div "Name * Kanchipuram Pure Silk Saree Category Kanchipuram Sarees × Uppada Sarees …" at bounding box center [620, 393] width 723 height 632
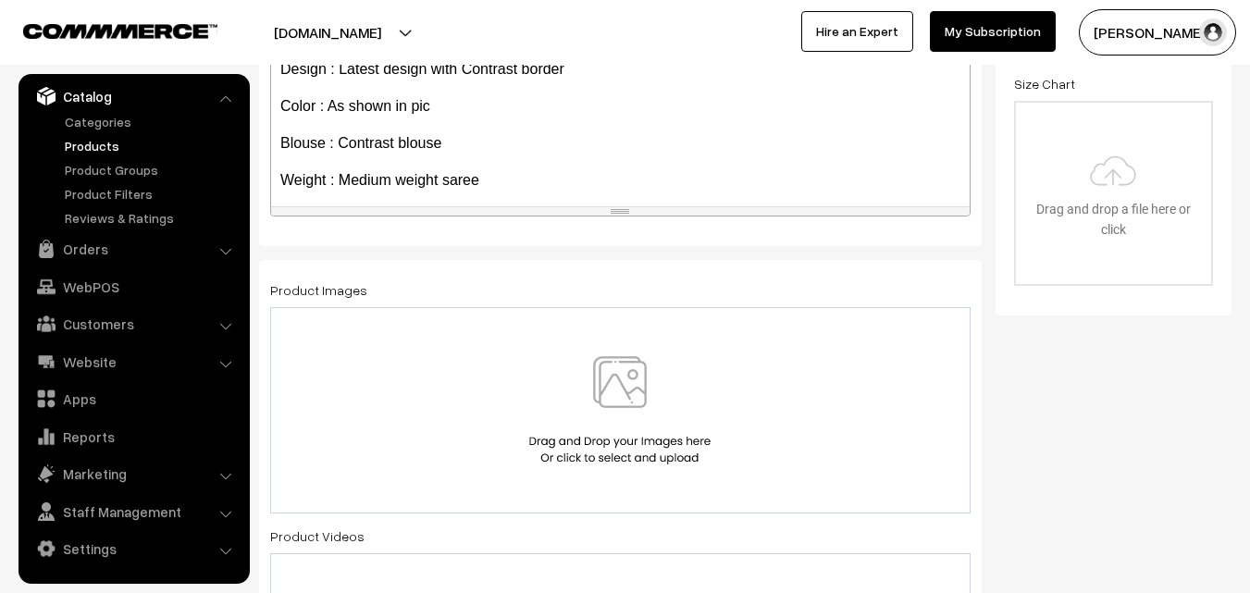
scroll to position [254, 0]
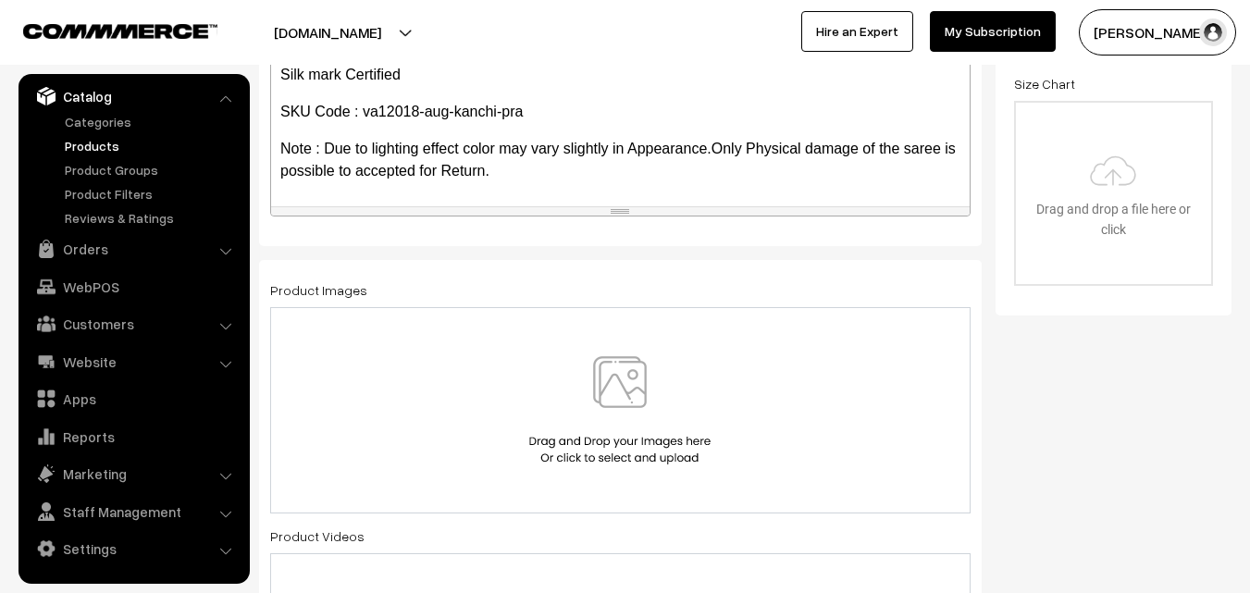
click at [608, 386] on img at bounding box center [620, 410] width 191 height 108
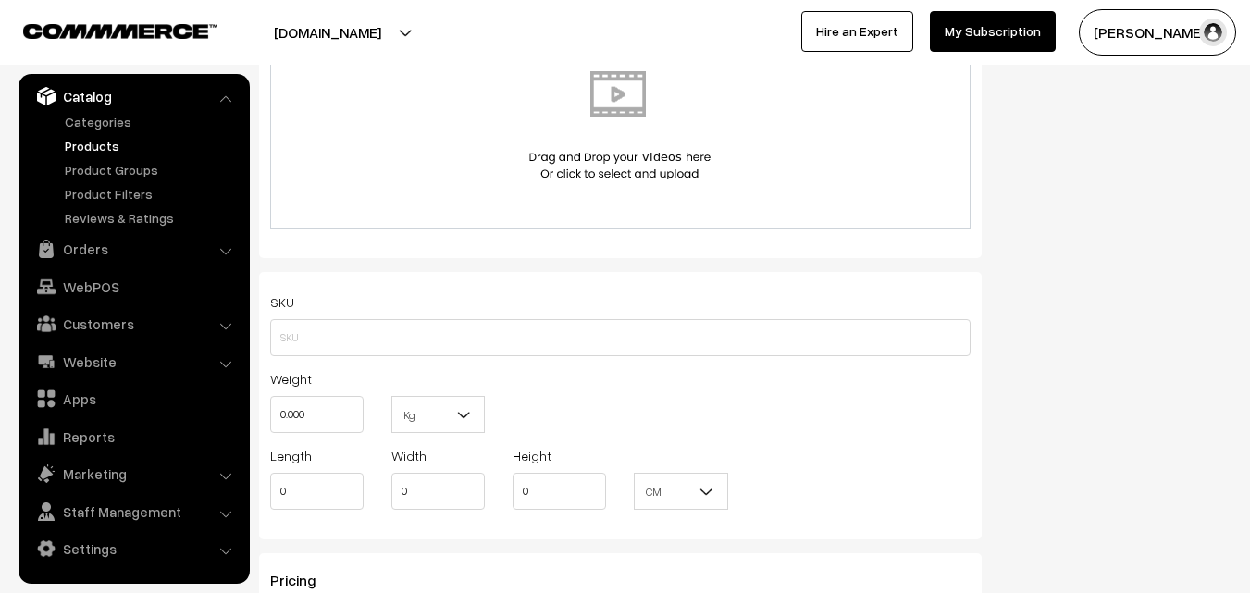
scroll to position [1110, 0]
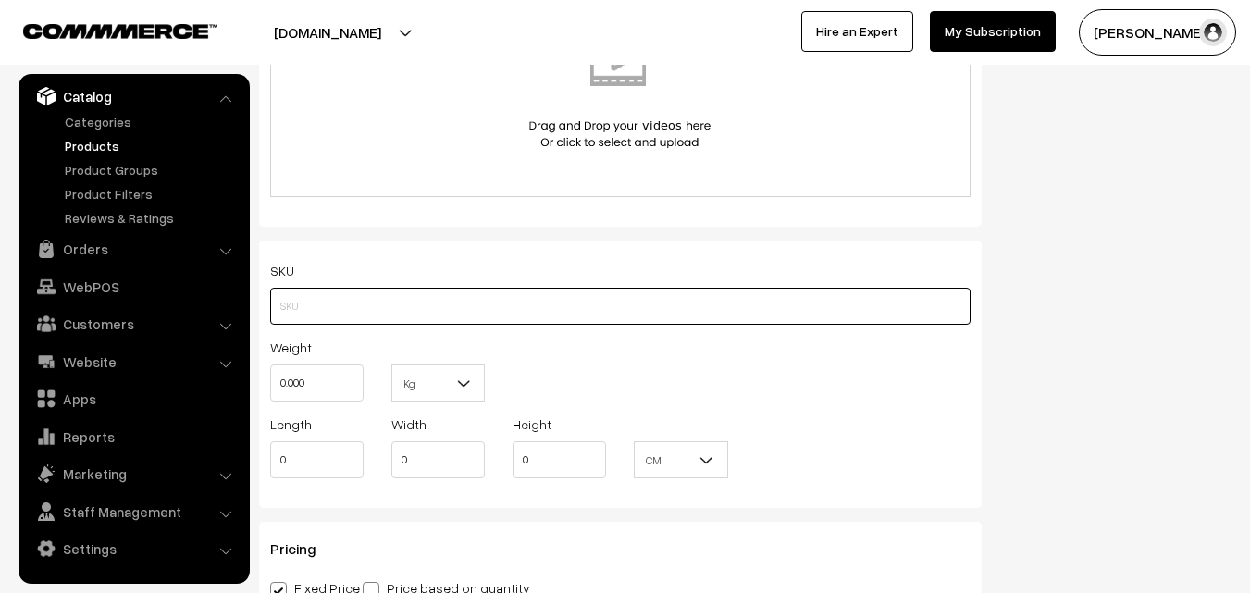
click at [290, 319] on input "text" at bounding box center [620, 306] width 700 height 37
paste input "va12018-aug-kanchi-pra"
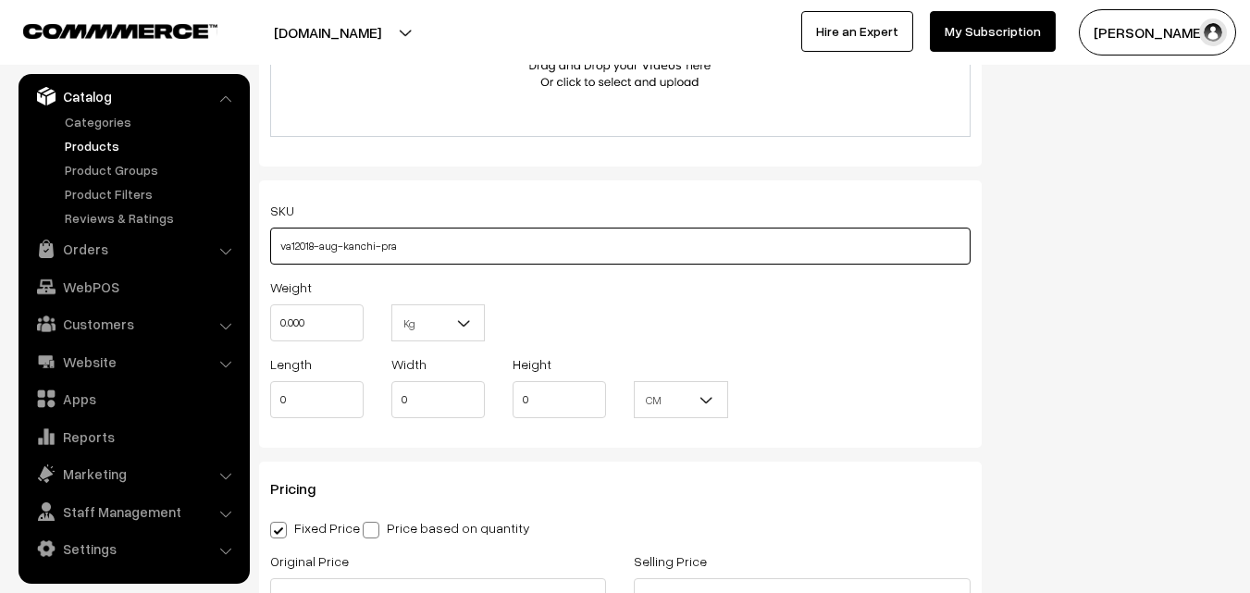
scroll to position [1203, 0]
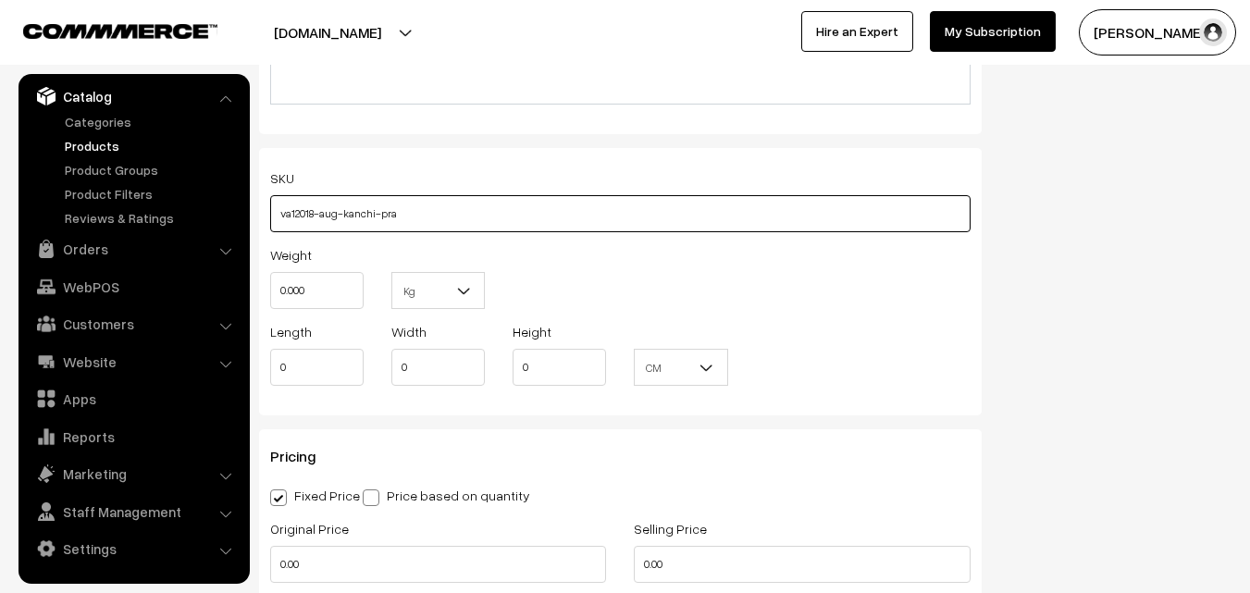
type input "va12018-aug-kanchi-pra"
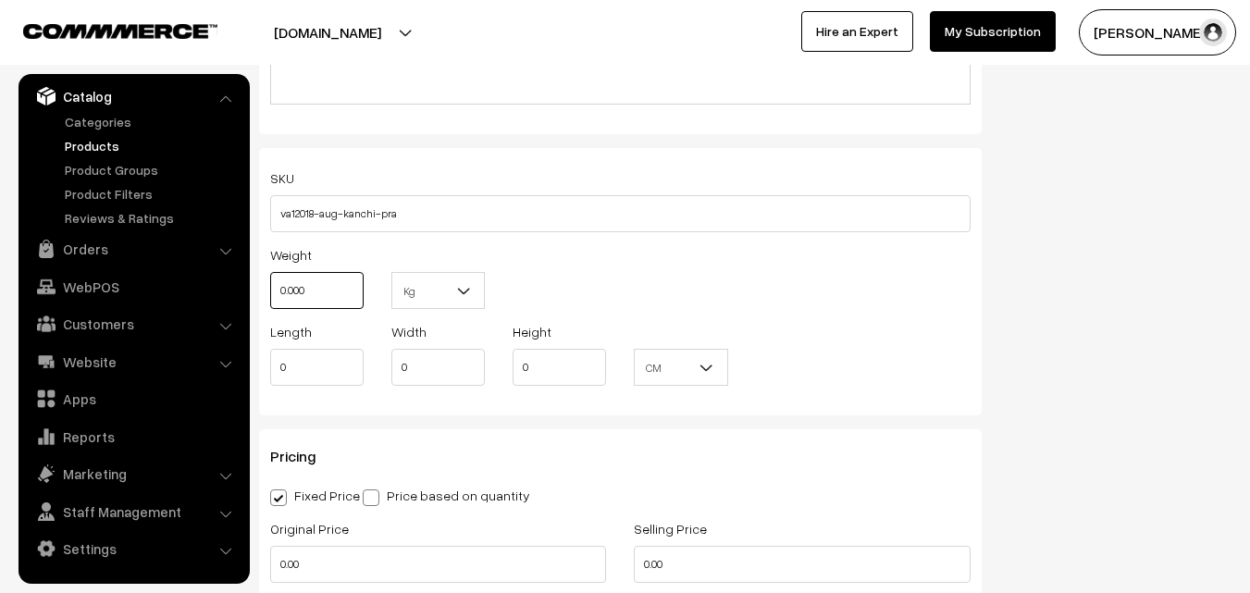
click at [340, 290] on input "0.000" at bounding box center [316, 290] width 93 height 37
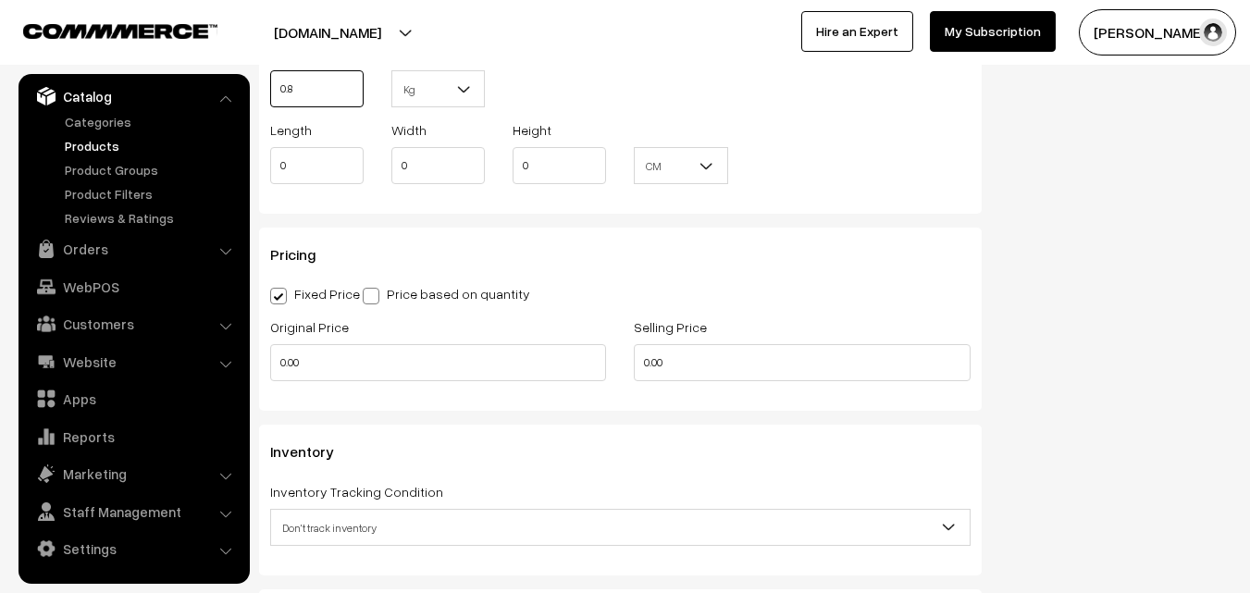
scroll to position [1481, 0]
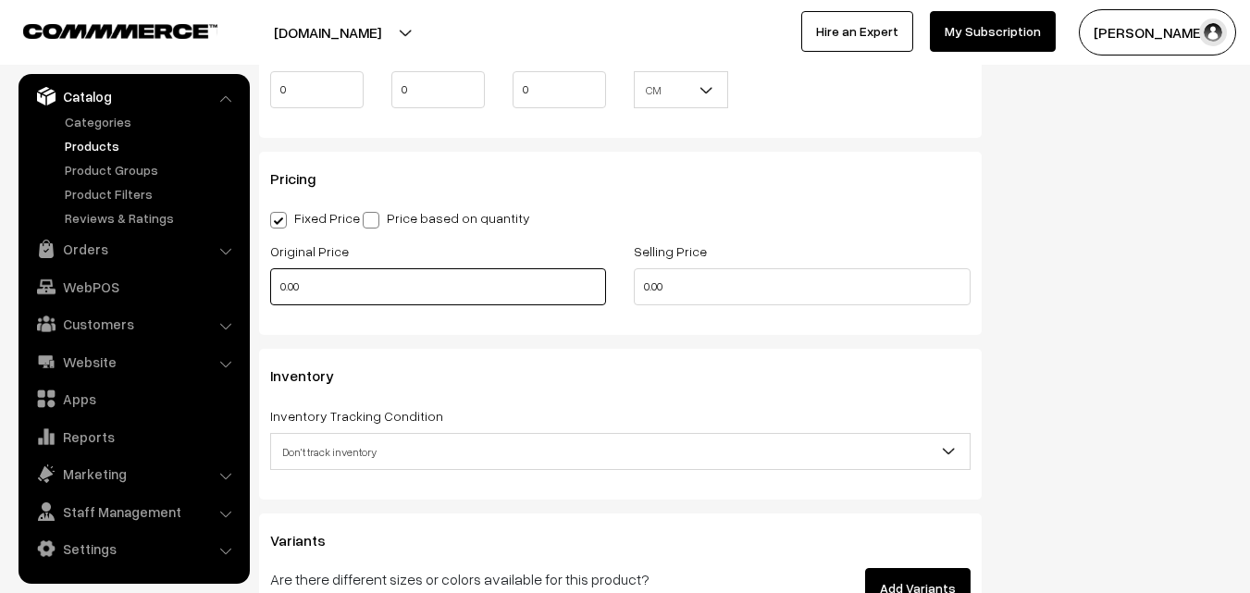
type input "0.80"
click at [325, 294] on input "0.00" at bounding box center [438, 286] width 336 height 37
type input "8200"
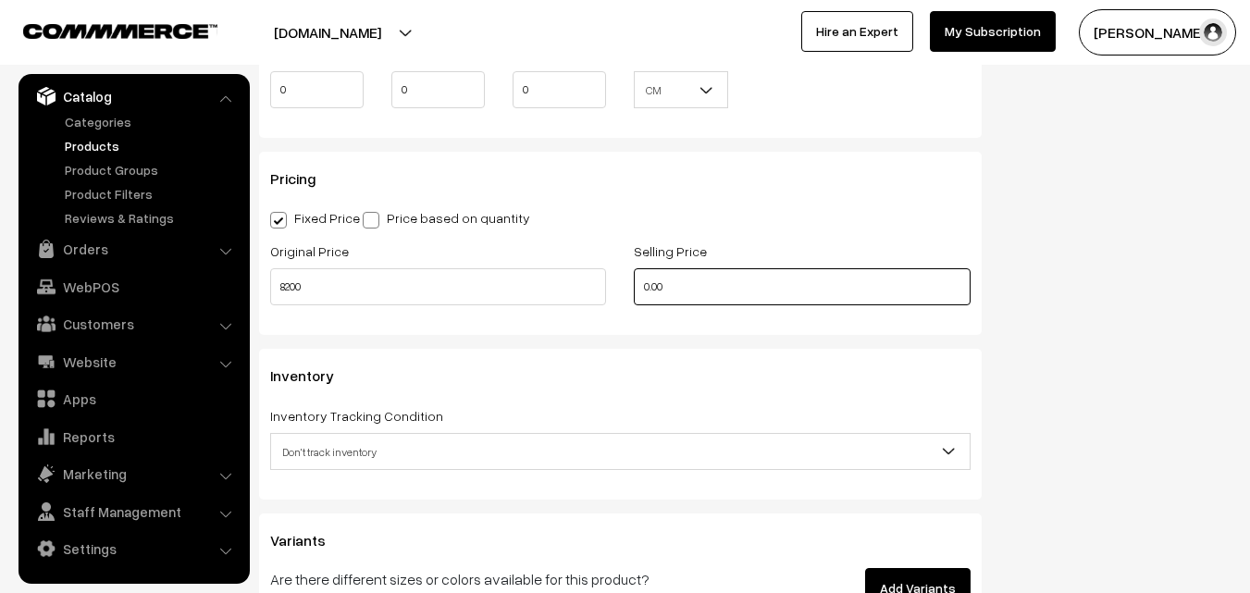
click at [688, 284] on input "0.00" at bounding box center [802, 286] width 336 height 37
type input "6"
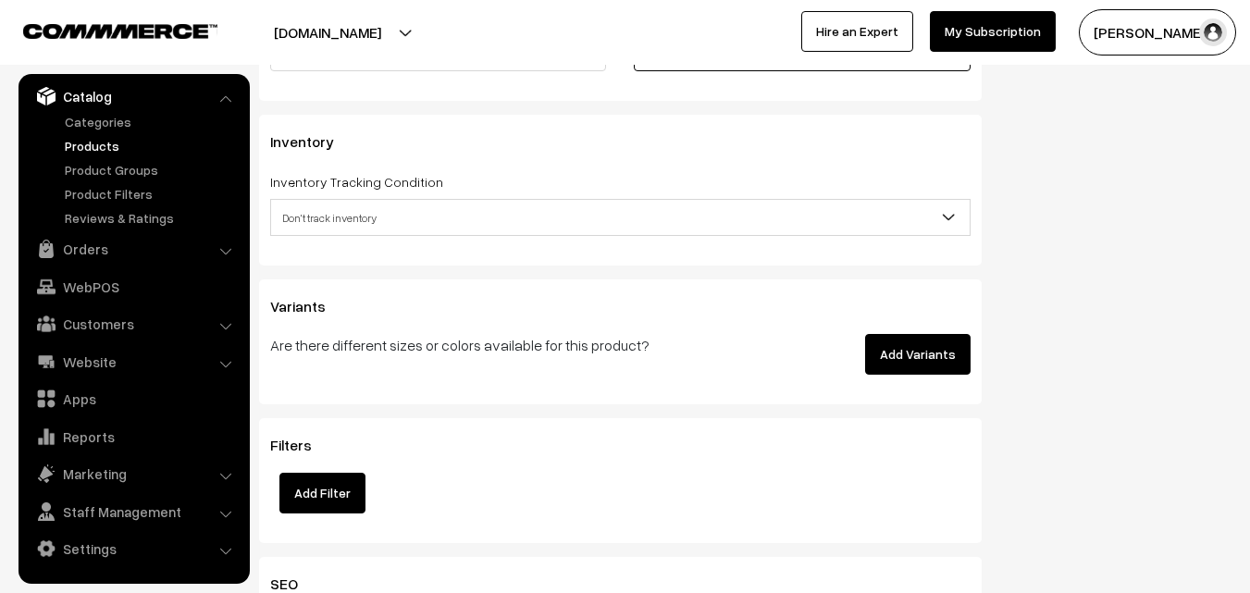
scroll to position [1758, 0]
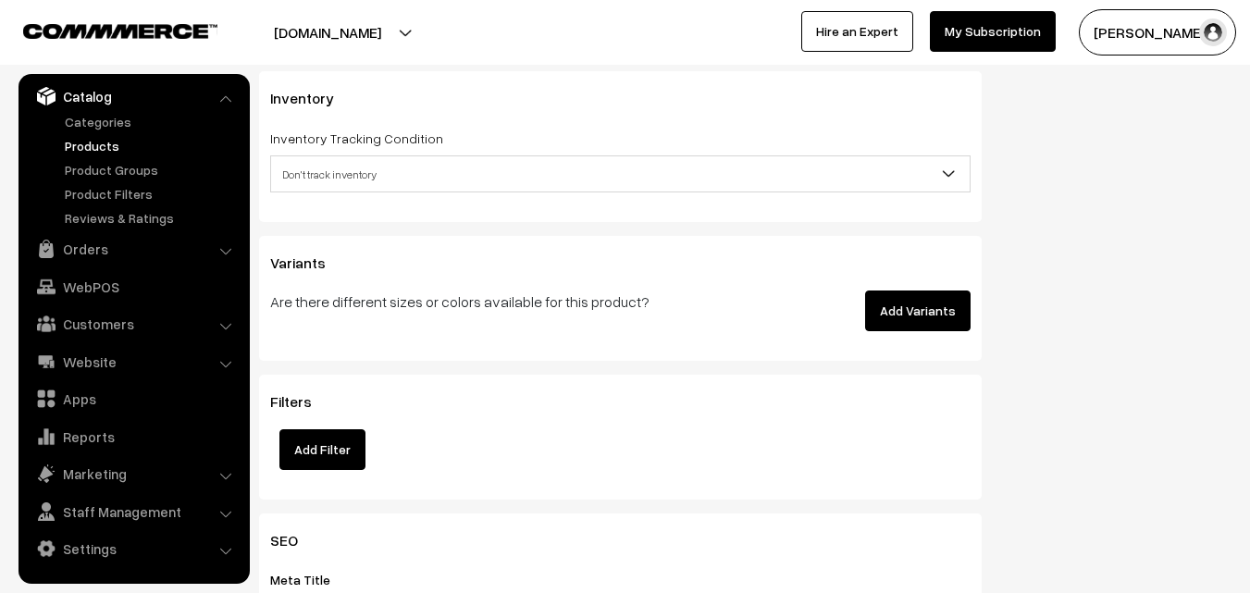
type input "9699"
click at [328, 172] on span "Don't track inventory" at bounding box center [620, 174] width 699 height 32
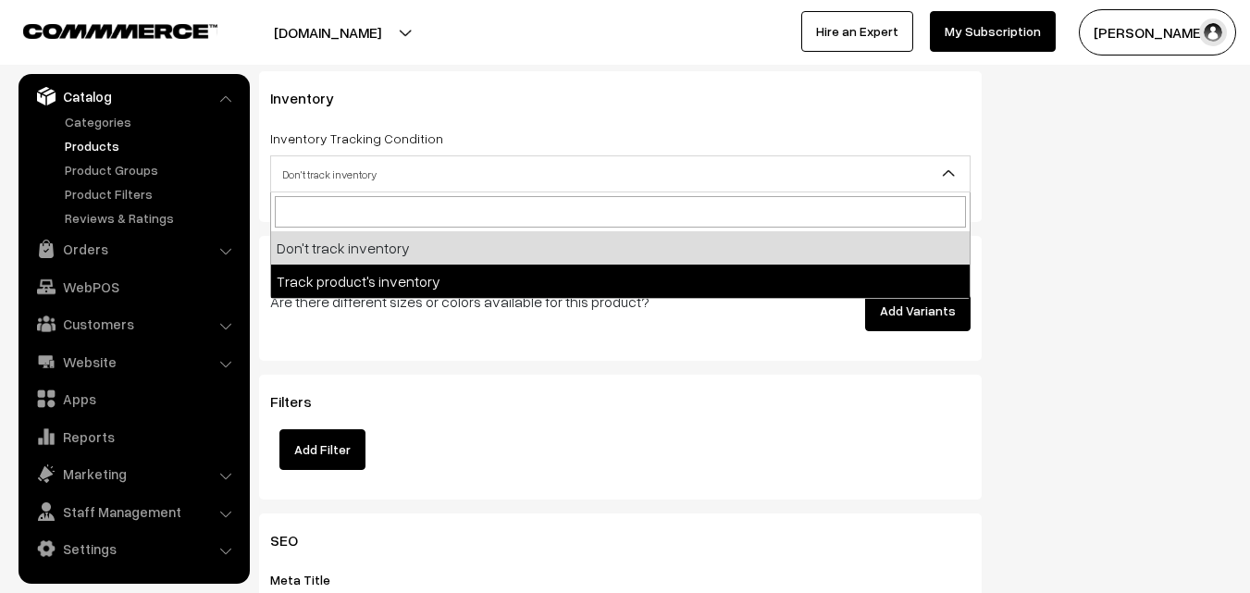
select select "2"
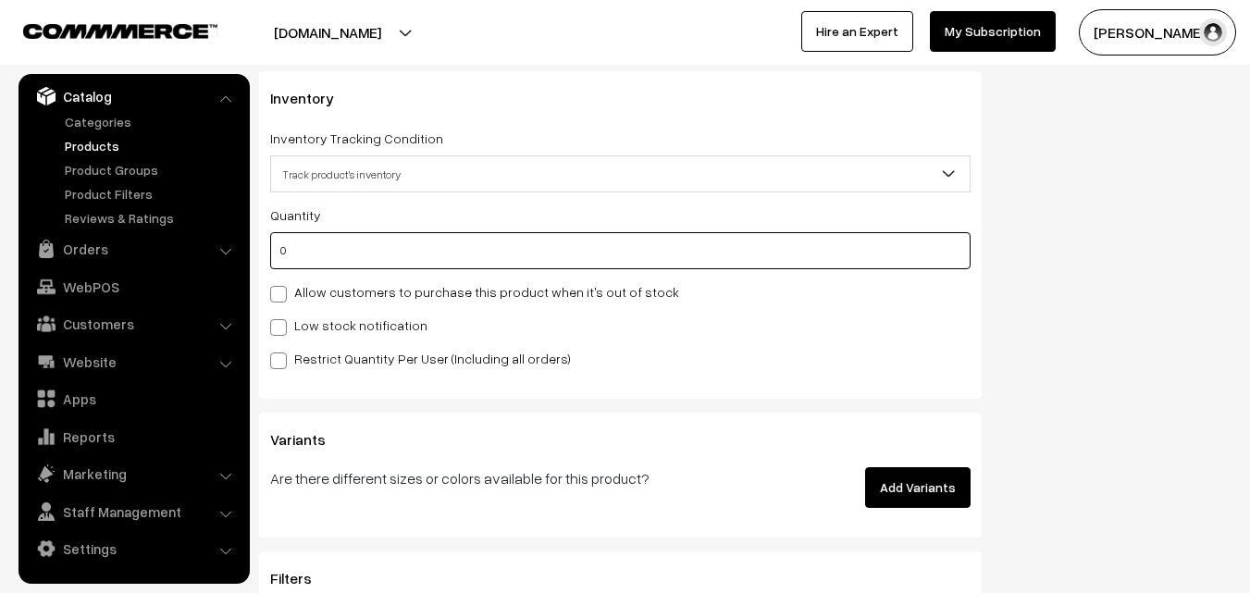
click at [314, 251] on input "0" at bounding box center [620, 250] width 700 height 37
type input "4"
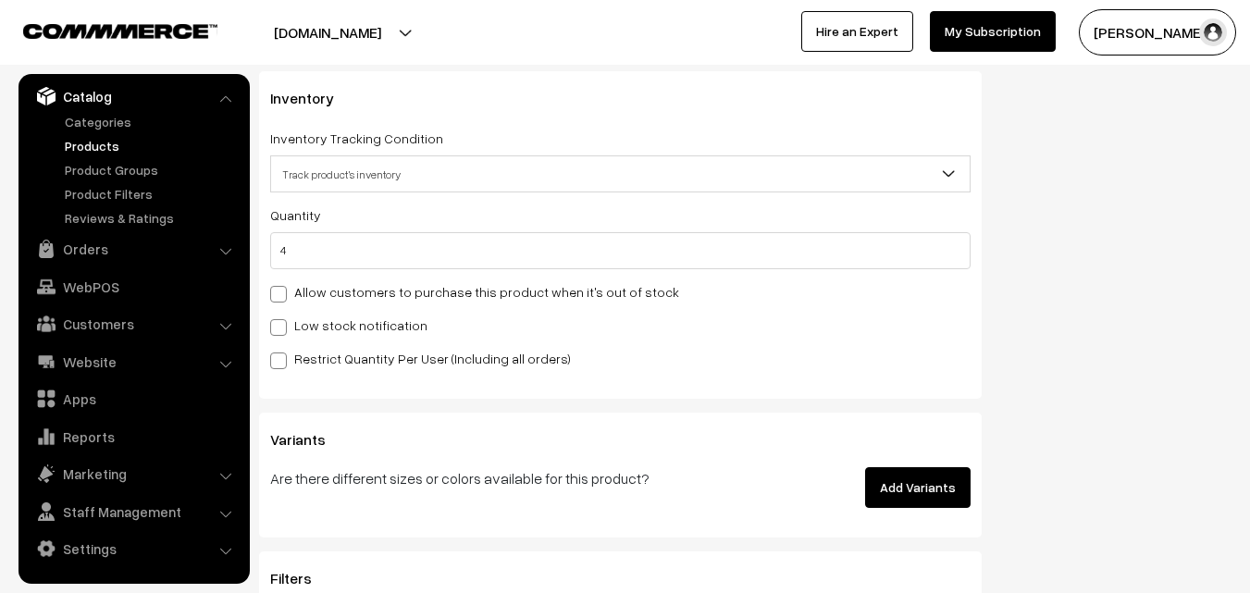
click at [306, 317] on label "Low stock notification" at bounding box center [348, 325] width 157 height 19
click at [282, 318] on input "Low stock notification" at bounding box center [276, 324] width 12 height 12
checkbox input "true"
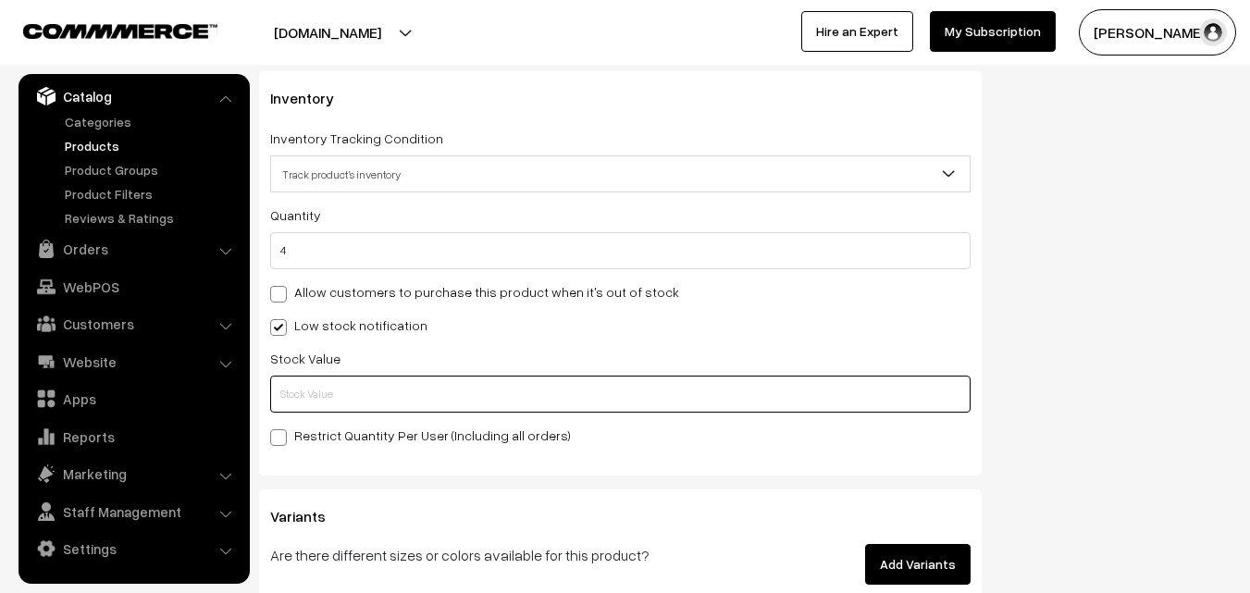
click at [316, 389] on input "text" at bounding box center [620, 394] width 700 height 37
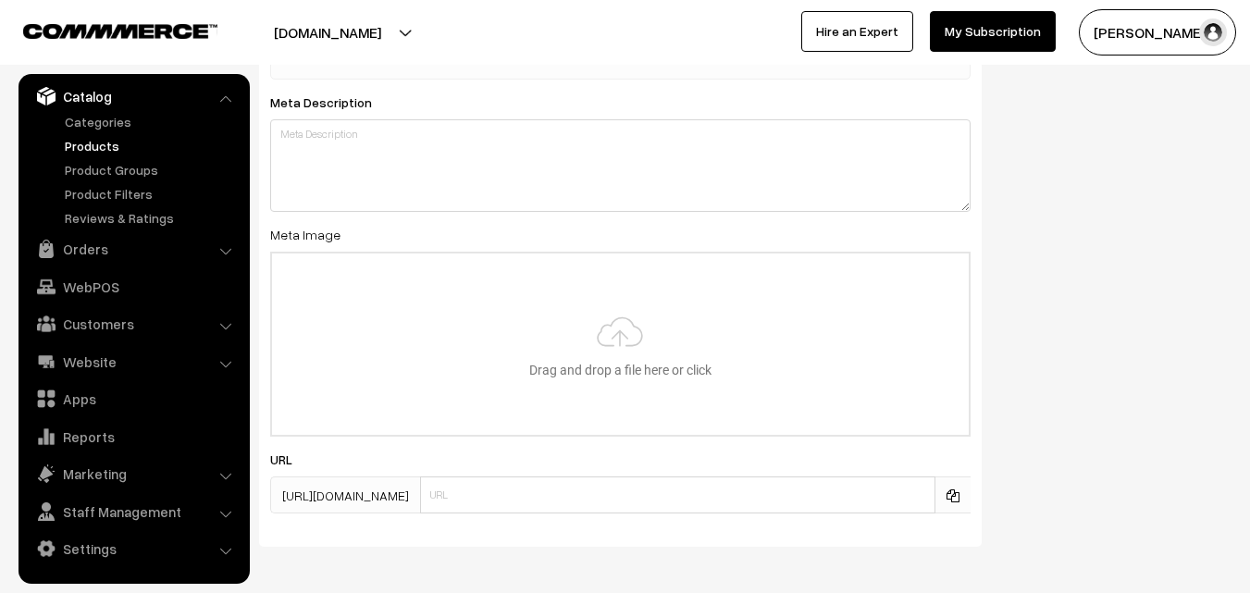
scroll to position [2755, 0]
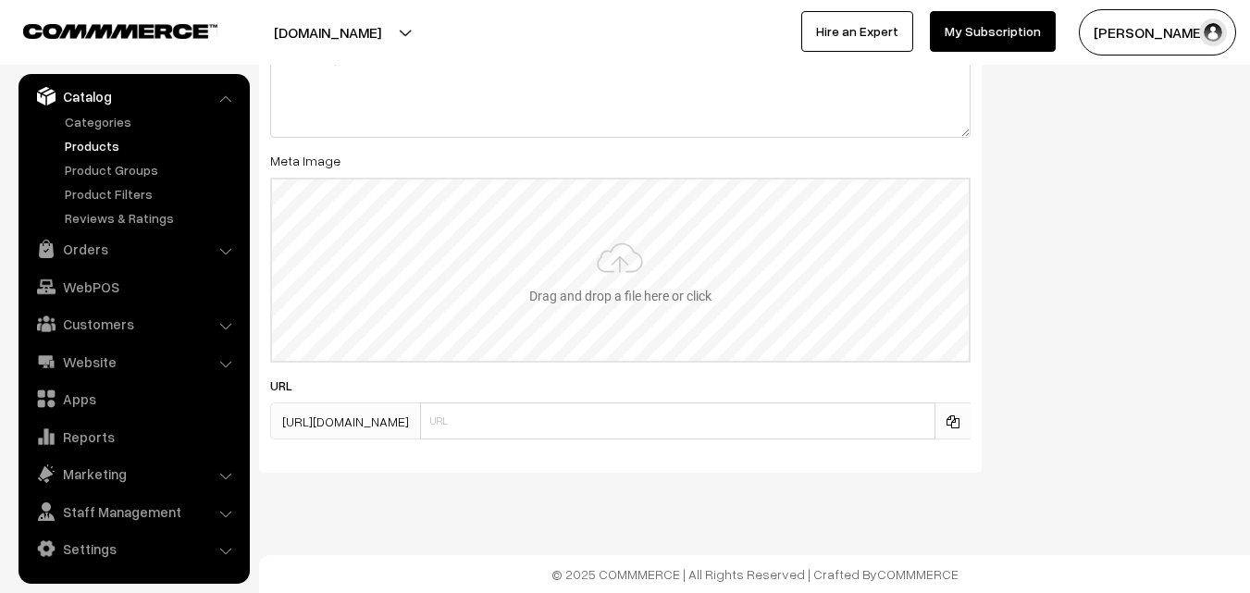
type input "2"
click at [605, 280] on input "file" at bounding box center [620, 270] width 697 height 181
type input "C:\fakepath\kanchipuram-saree-va12018-aug.jpeg"
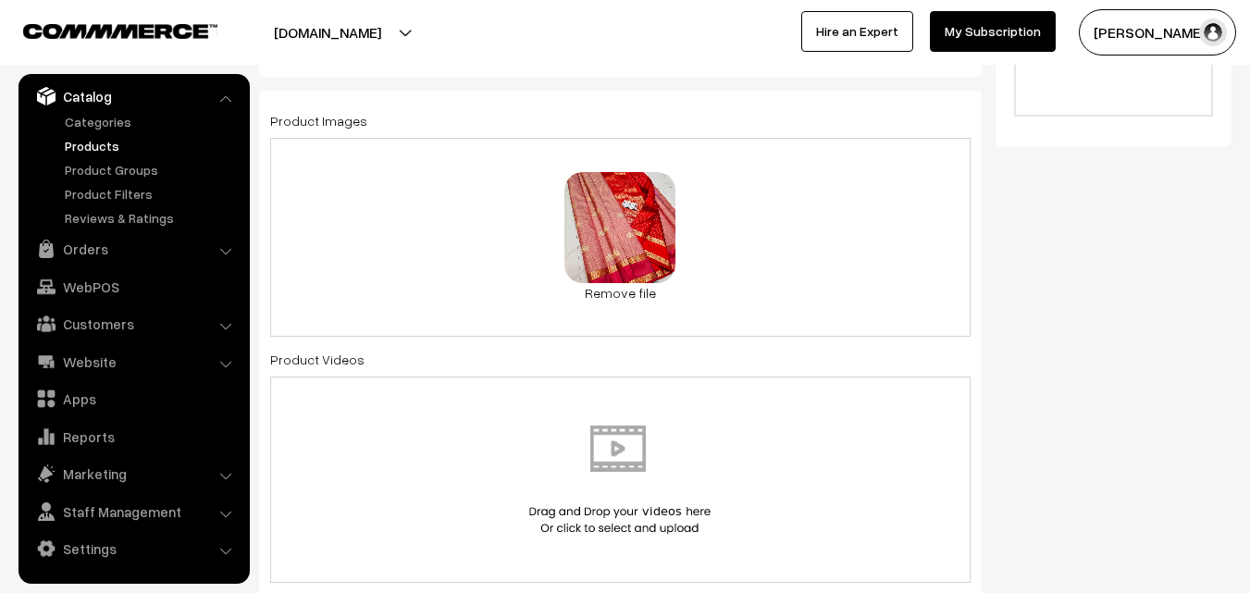
scroll to position [0, 0]
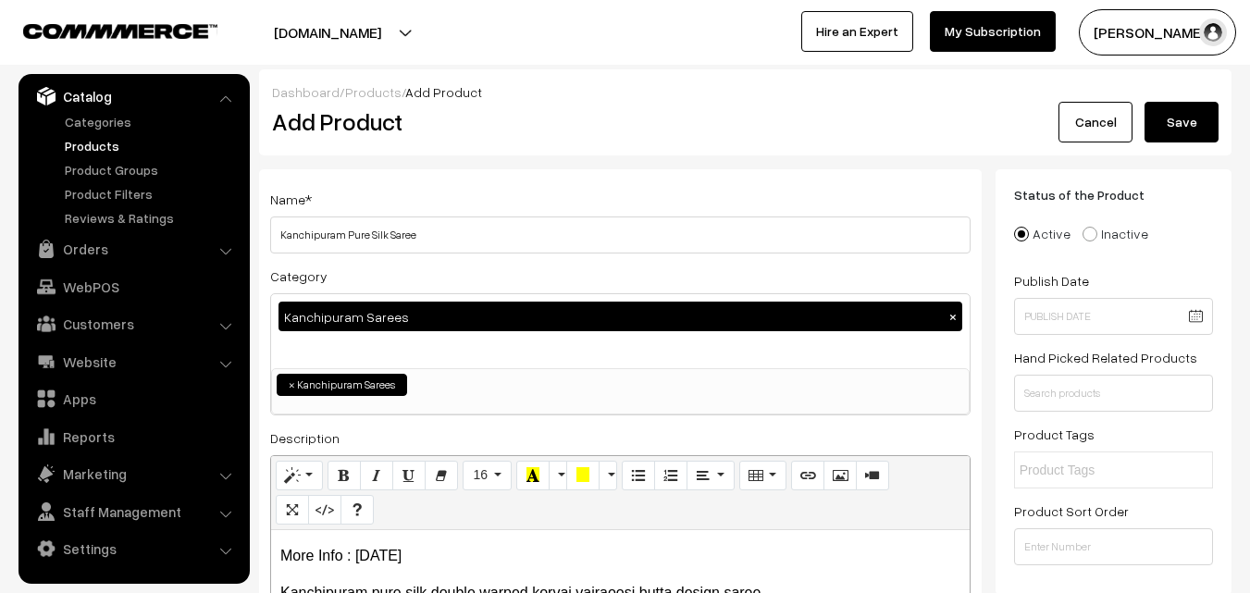
click at [1202, 119] on button "Save" at bounding box center [1182, 122] width 74 height 41
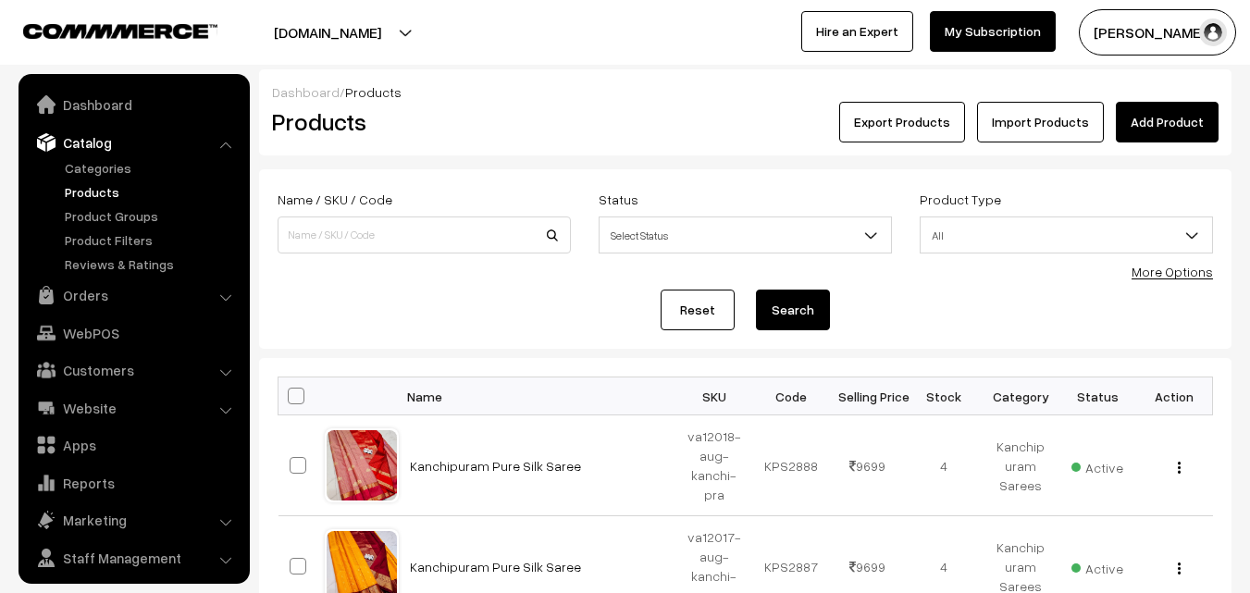
scroll to position [46, 0]
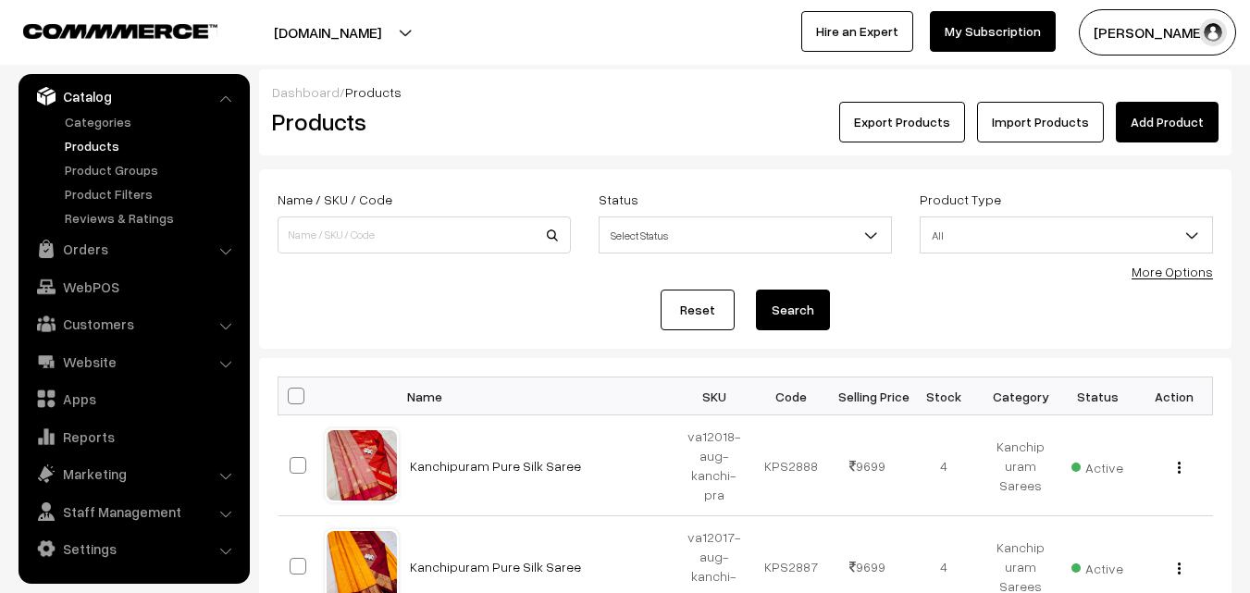
click at [1157, 112] on link "Add Product" at bounding box center [1167, 122] width 103 height 41
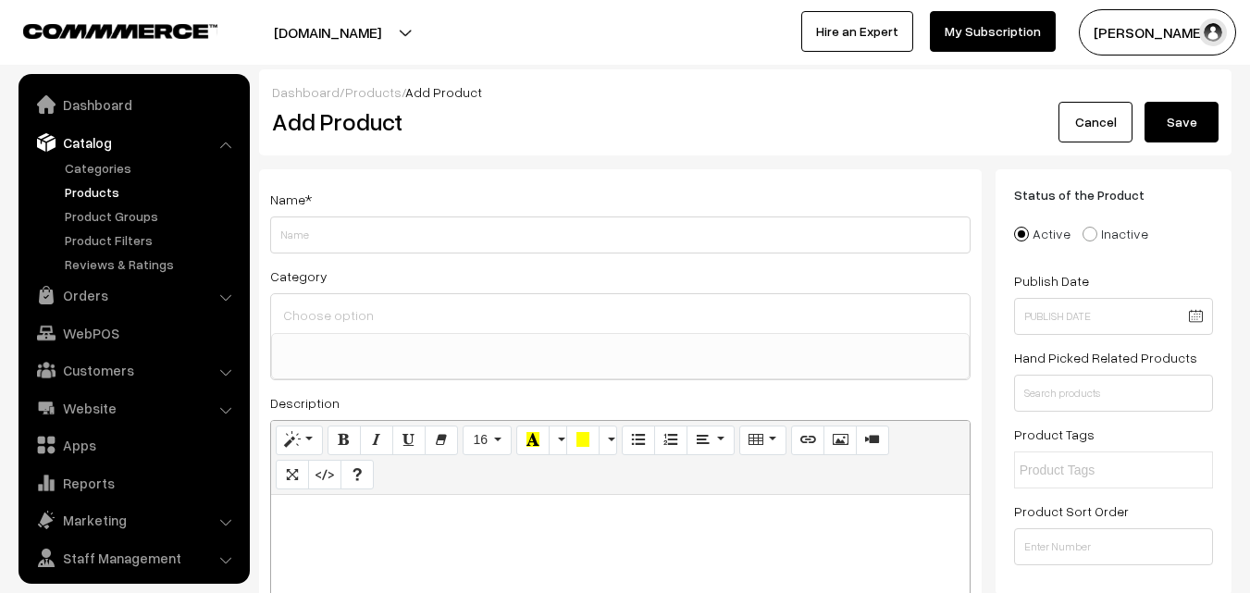
select select
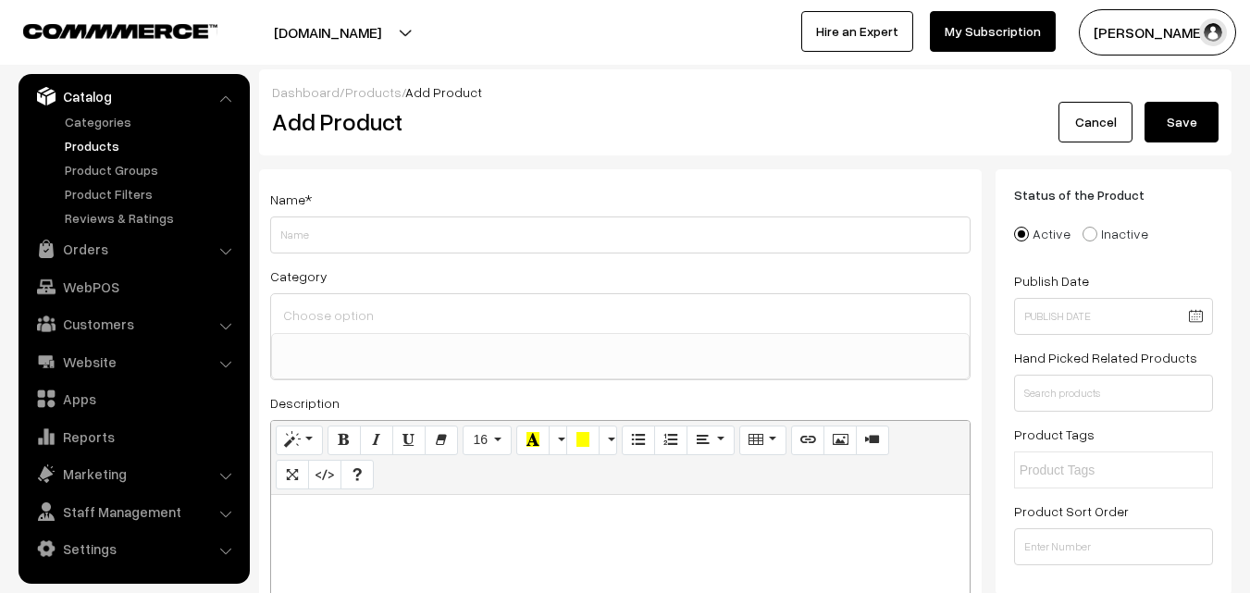
click at [514, 109] on h2 "Add Product" at bounding box center [623, 121] width 703 height 29
paste div
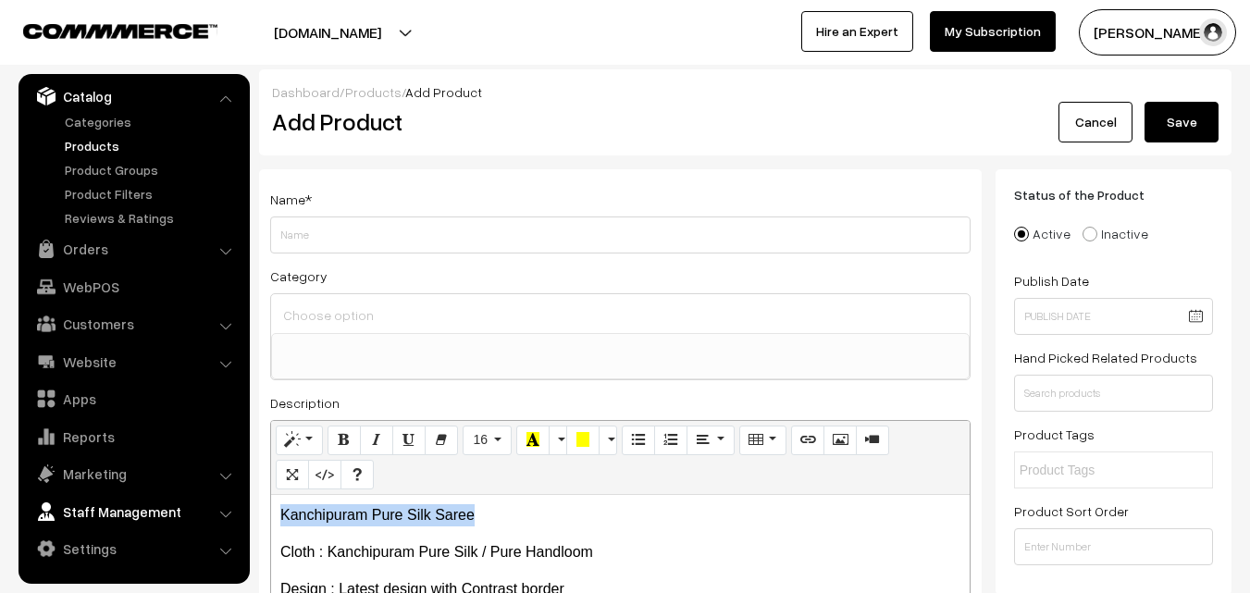
drag, startPoint x: 487, startPoint y: 510, endPoint x: 194, endPoint y: 509, distance: 292.4
copy p "Kanchipuram Pure Silk Saree"
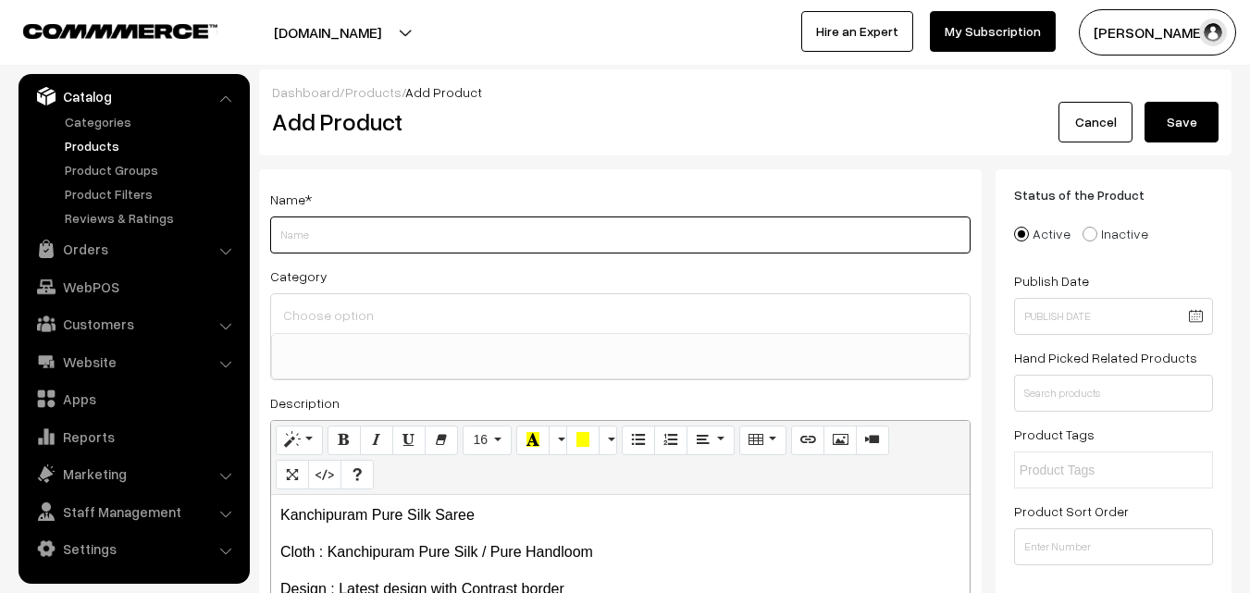
click at [311, 230] on input "Weight" at bounding box center [620, 235] width 700 height 37
paste input "Kanchipuram Pure Silk Saree"
type input "Kanchipuram Pure Silk Saree"
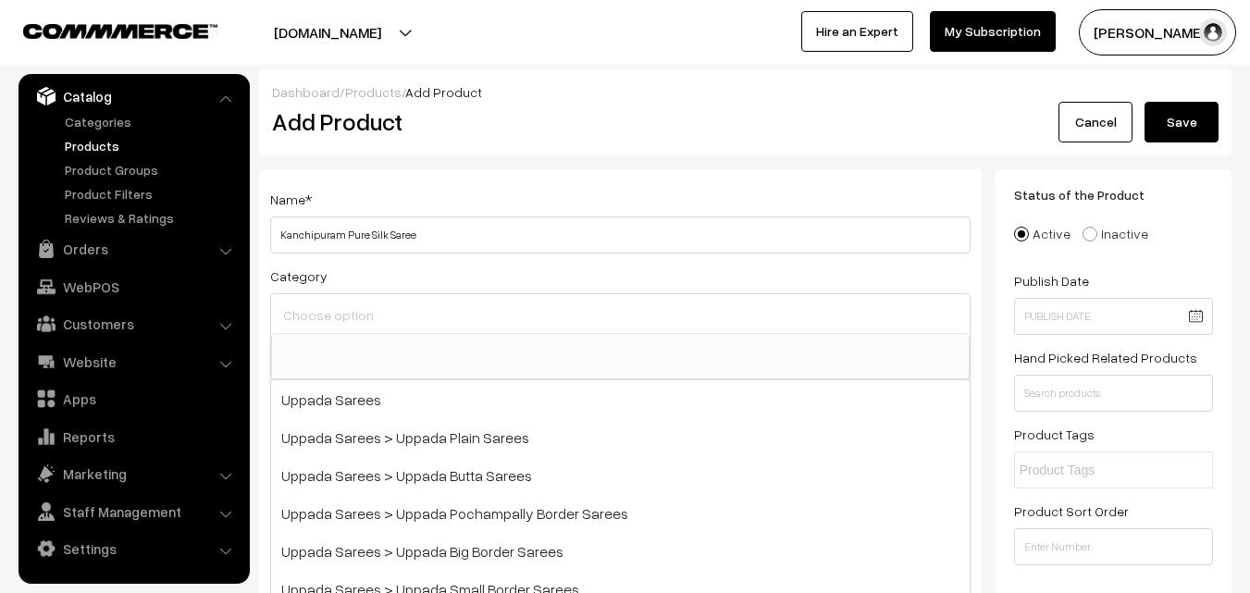
click at [326, 303] on input at bounding box center [621, 315] width 684 height 27
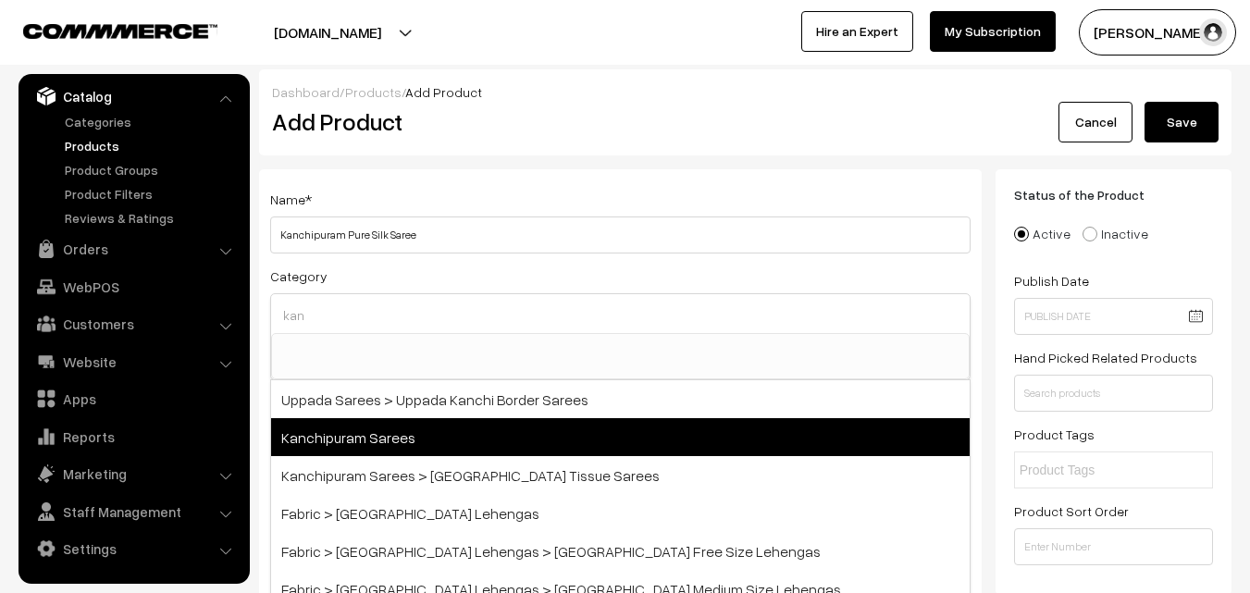
type input "kan"
click at [389, 421] on span "Kanchipuram Sarees" at bounding box center [620, 437] width 699 height 38
select select "3"
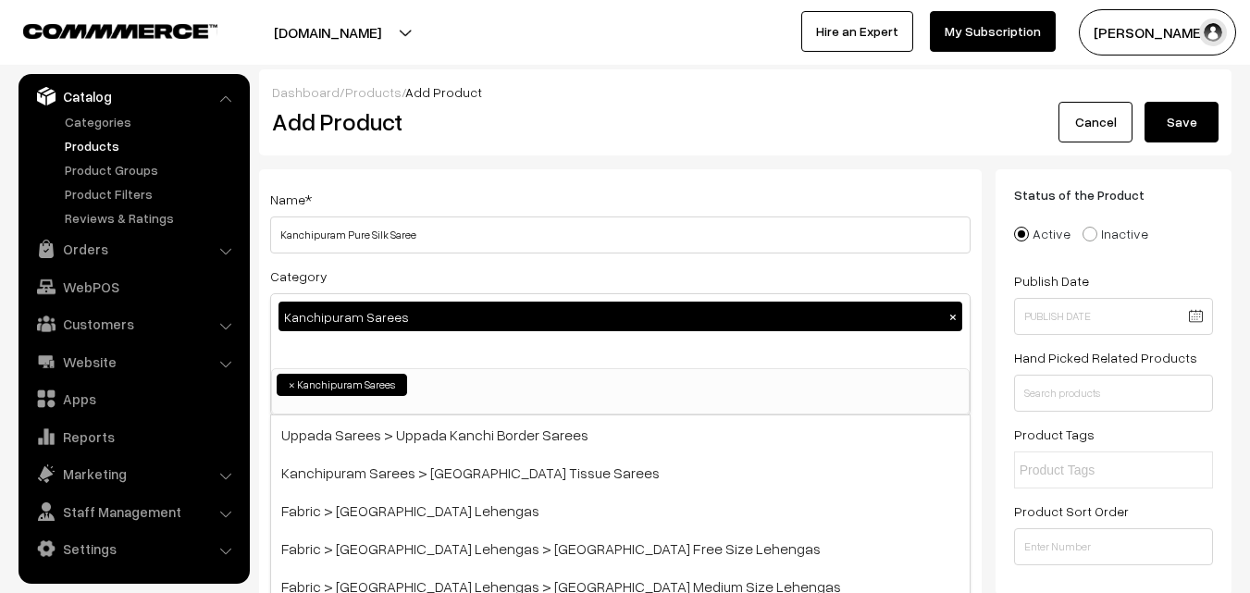
scroll to position [315, 0]
click at [425, 203] on div "Name * [GEOGRAPHIC_DATA] Pure Silk Saree" at bounding box center [620, 221] width 700 height 66
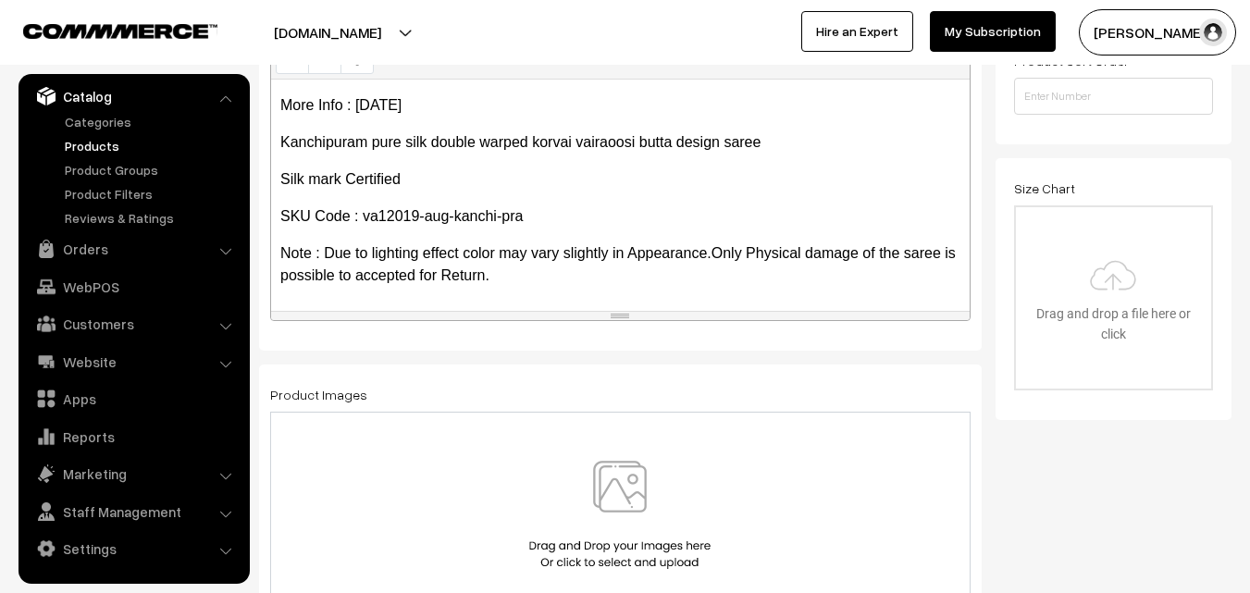
scroll to position [555, 0]
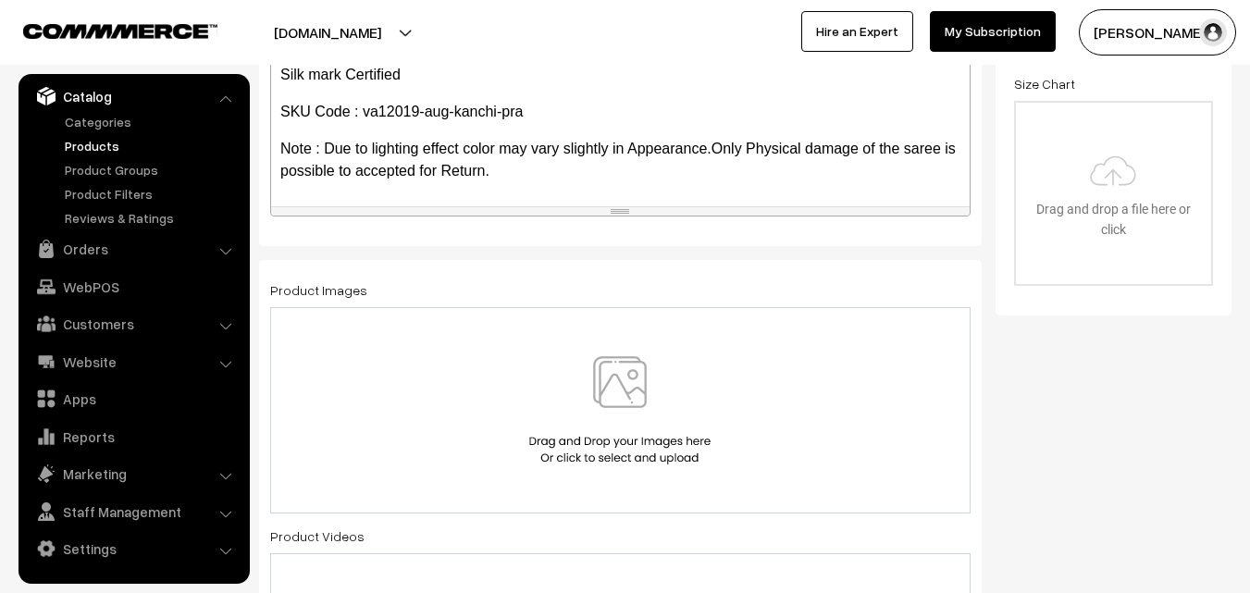
click at [613, 396] on img at bounding box center [620, 410] width 191 height 108
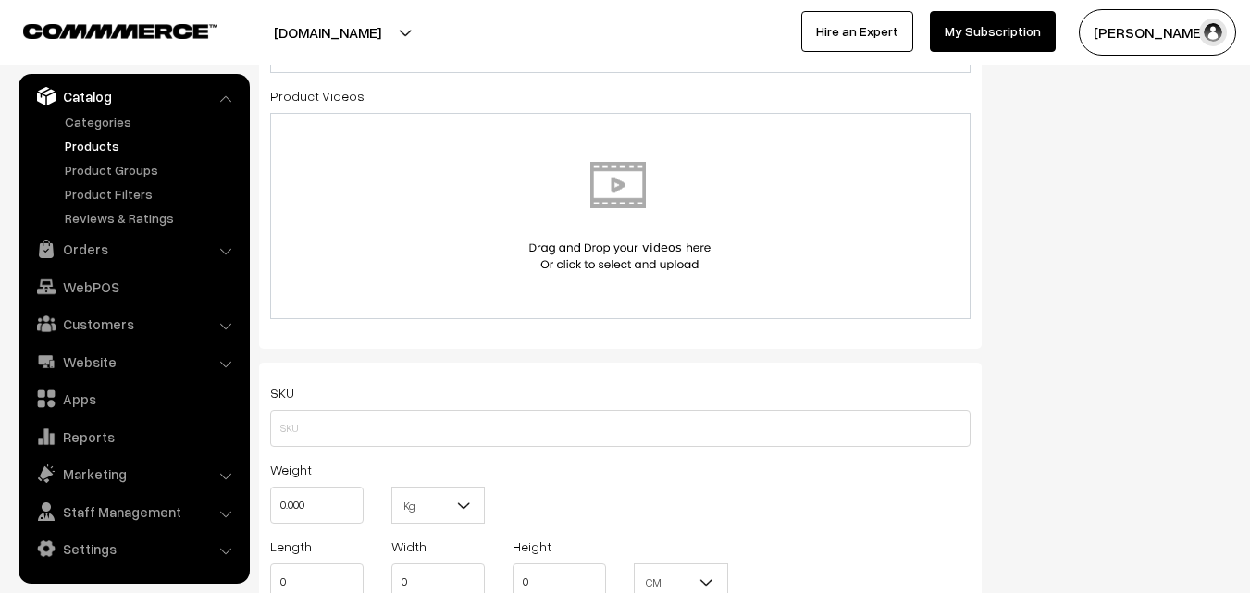
scroll to position [1018, 0]
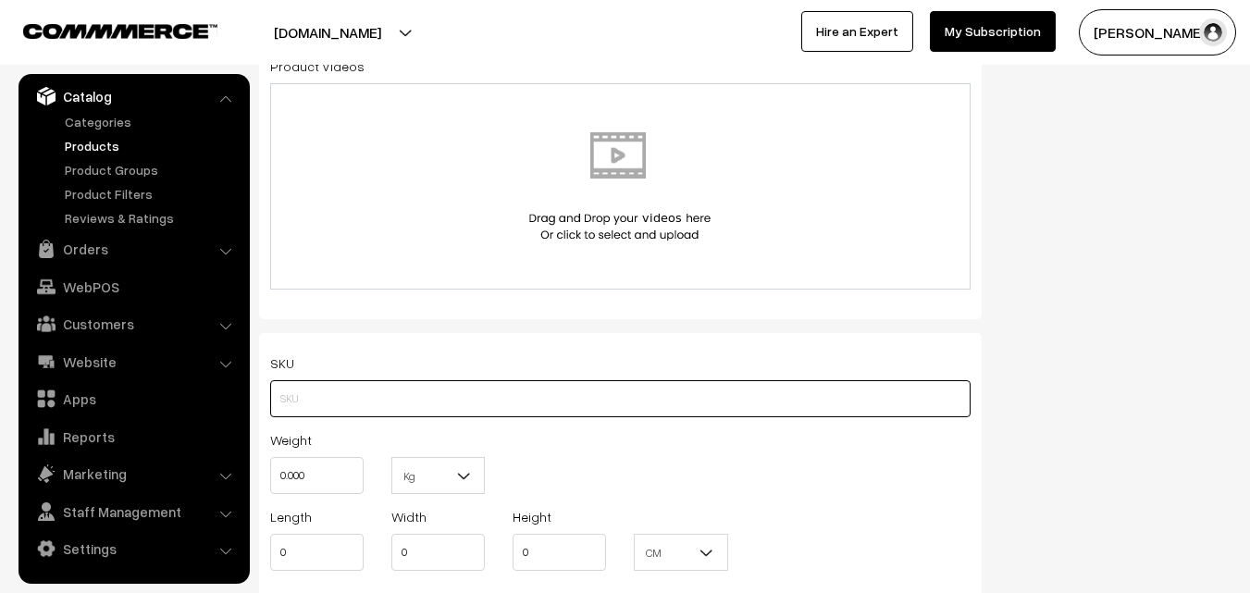
click at [301, 402] on input "text" at bounding box center [620, 398] width 700 height 37
paste input "va12019-aug-kanchi-pra"
type input "va12019-aug-kanchi-pra"
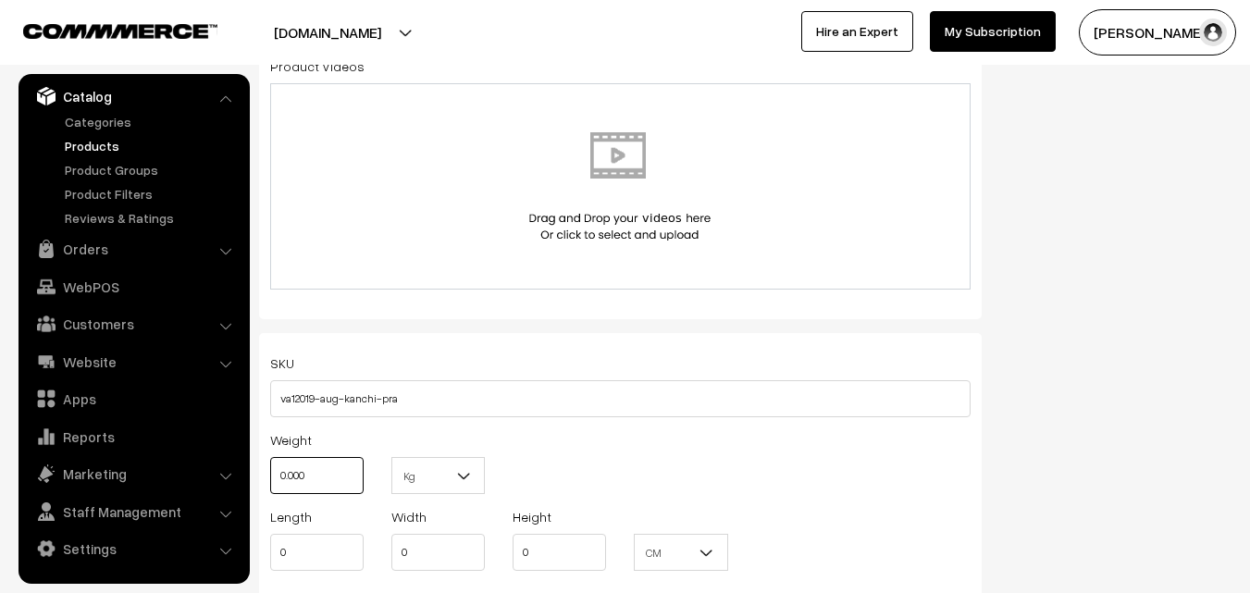
click at [312, 478] on input "0.000" at bounding box center [316, 475] width 93 height 37
type input "0.80"
